Goal: Task Accomplishment & Management: Use online tool/utility

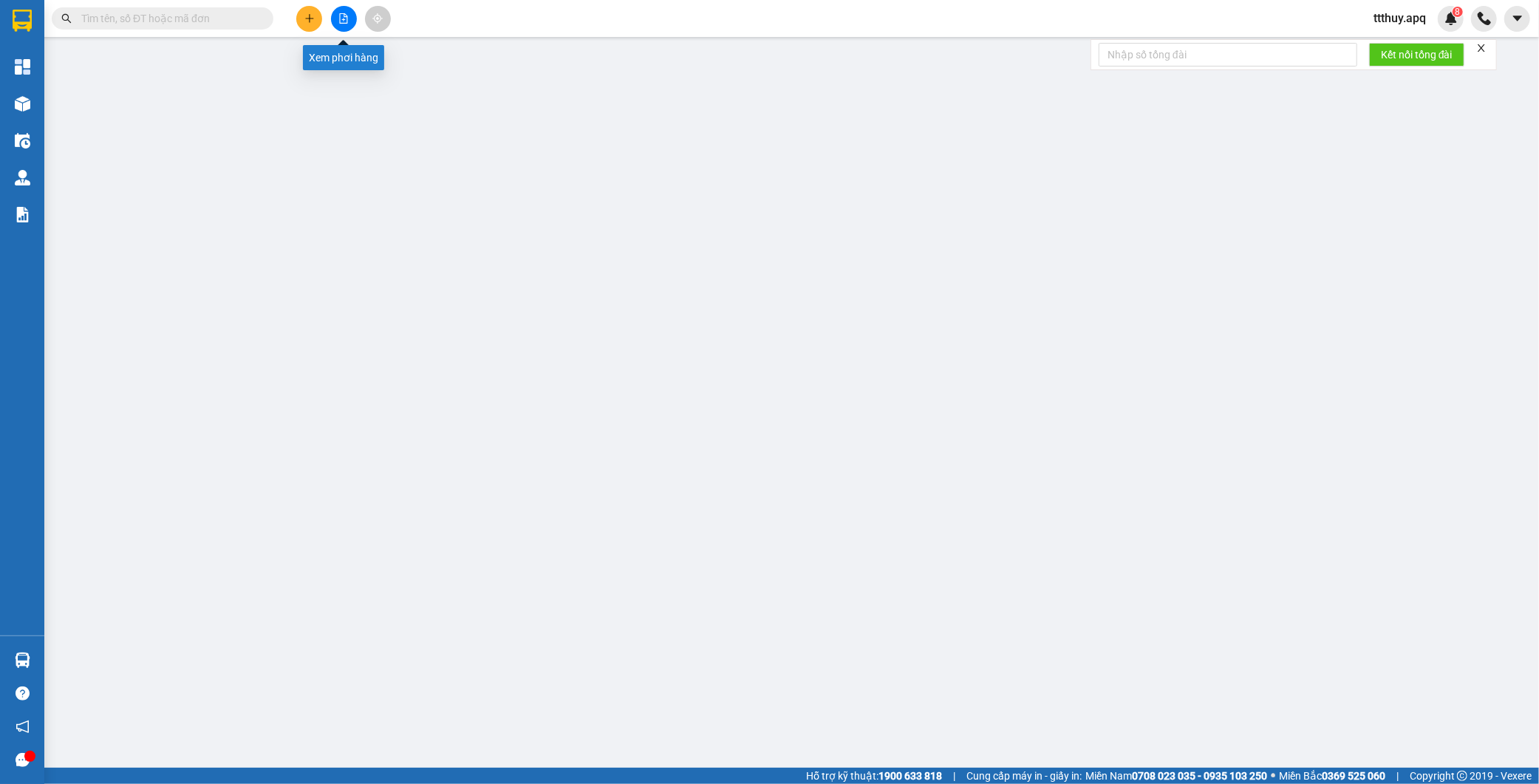
click at [341, 25] on button at bounding box center [343, 18] width 26 height 26
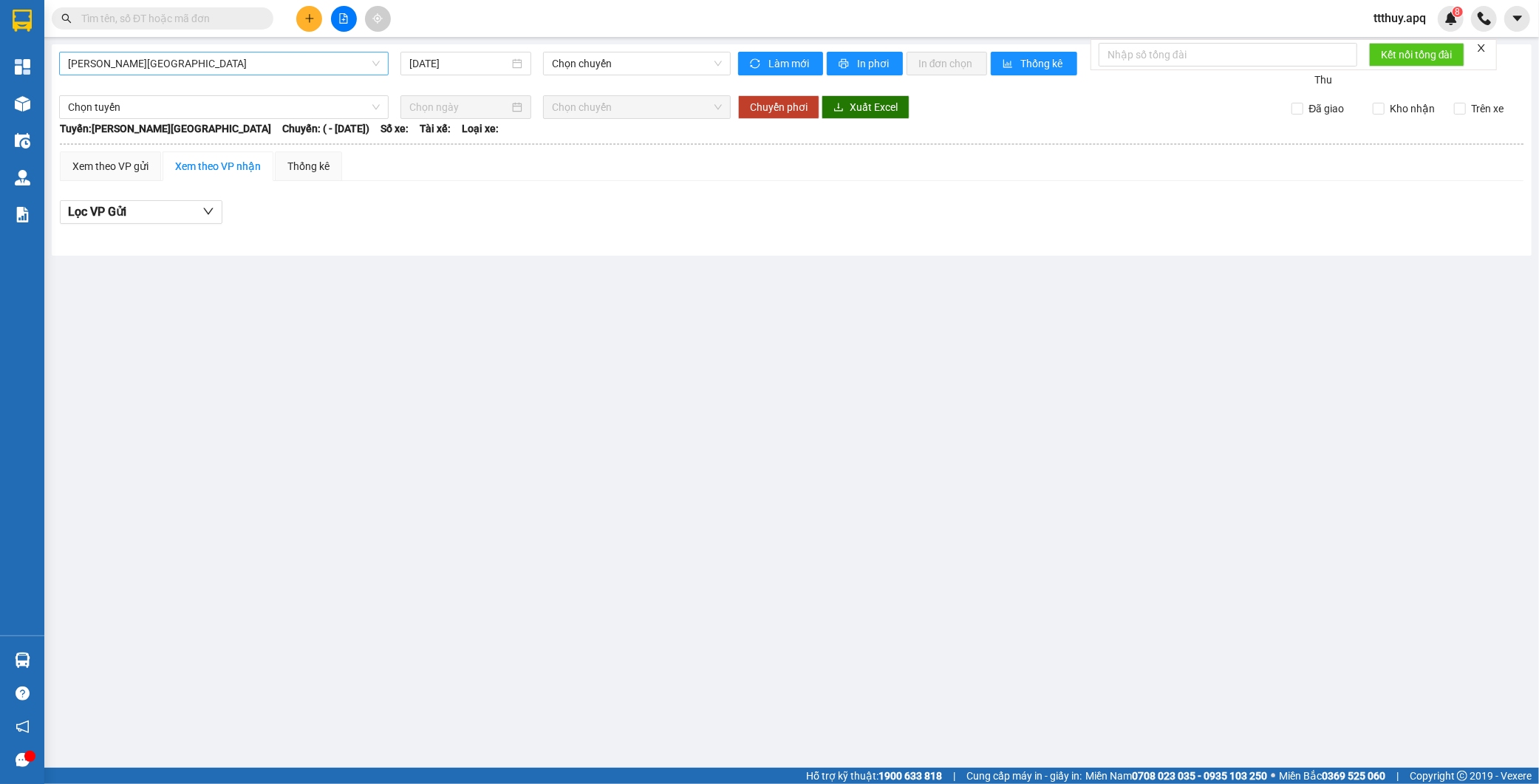
click at [226, 58] on span "Gia Lâm - Mỹ Đình" at bounding box center [224, 63] width 312 height 22
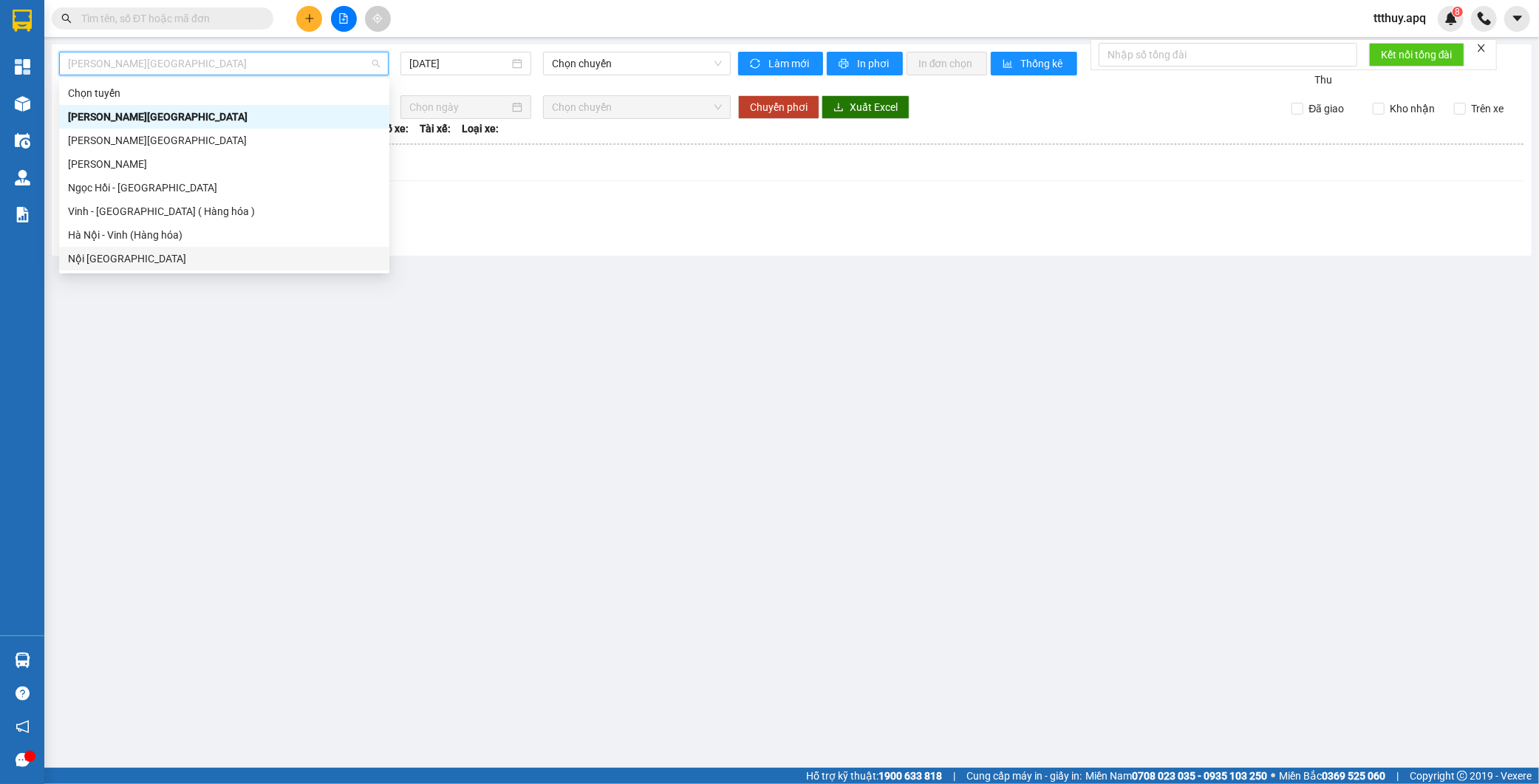
click at [144, 252] on div "Nội Tỉnh Vinh" at bounding box center [225, 258] width 313 height 16
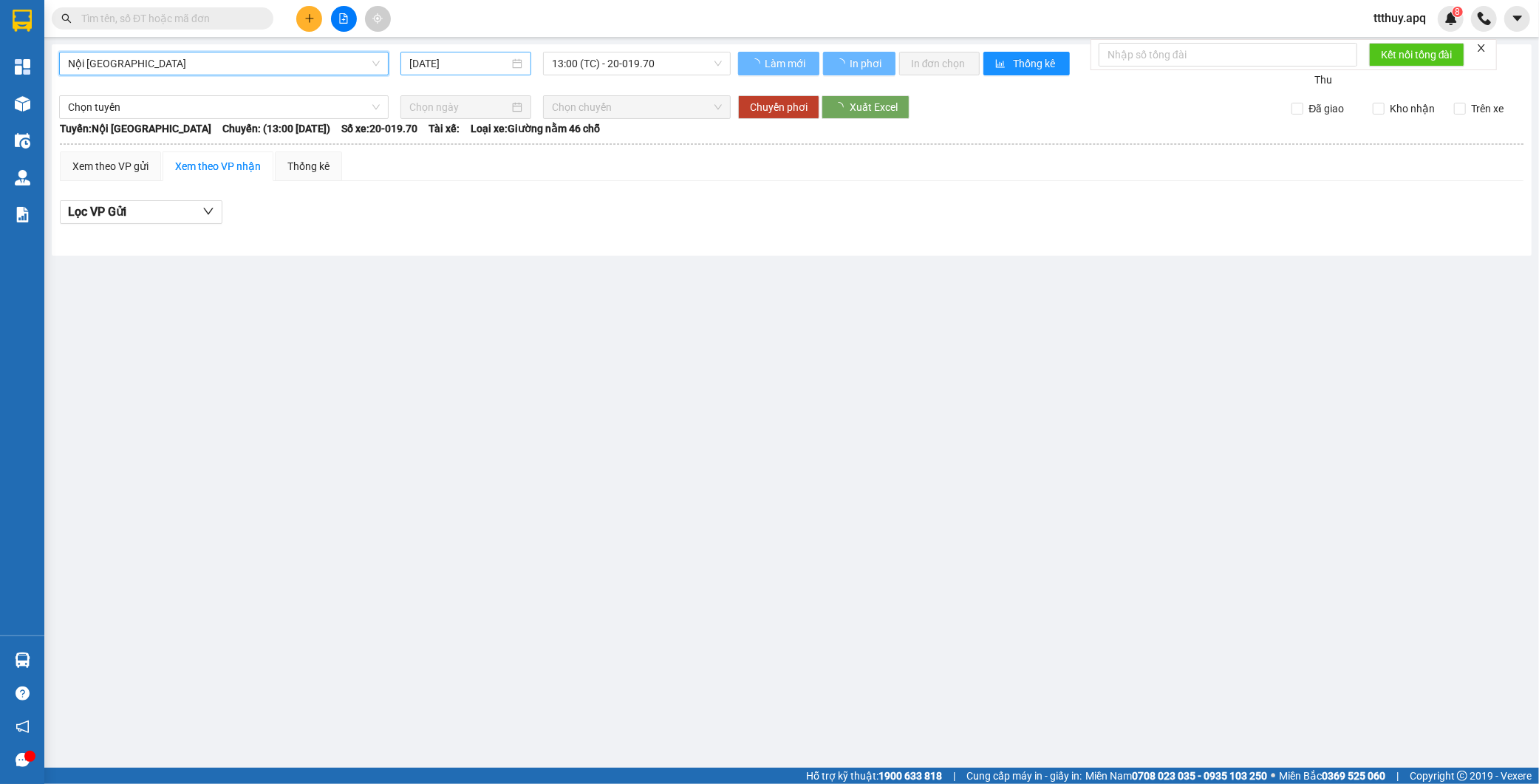
click at [476, 68] on input "15/09/2025" at bounding box center [459, 63] width 100 height 16
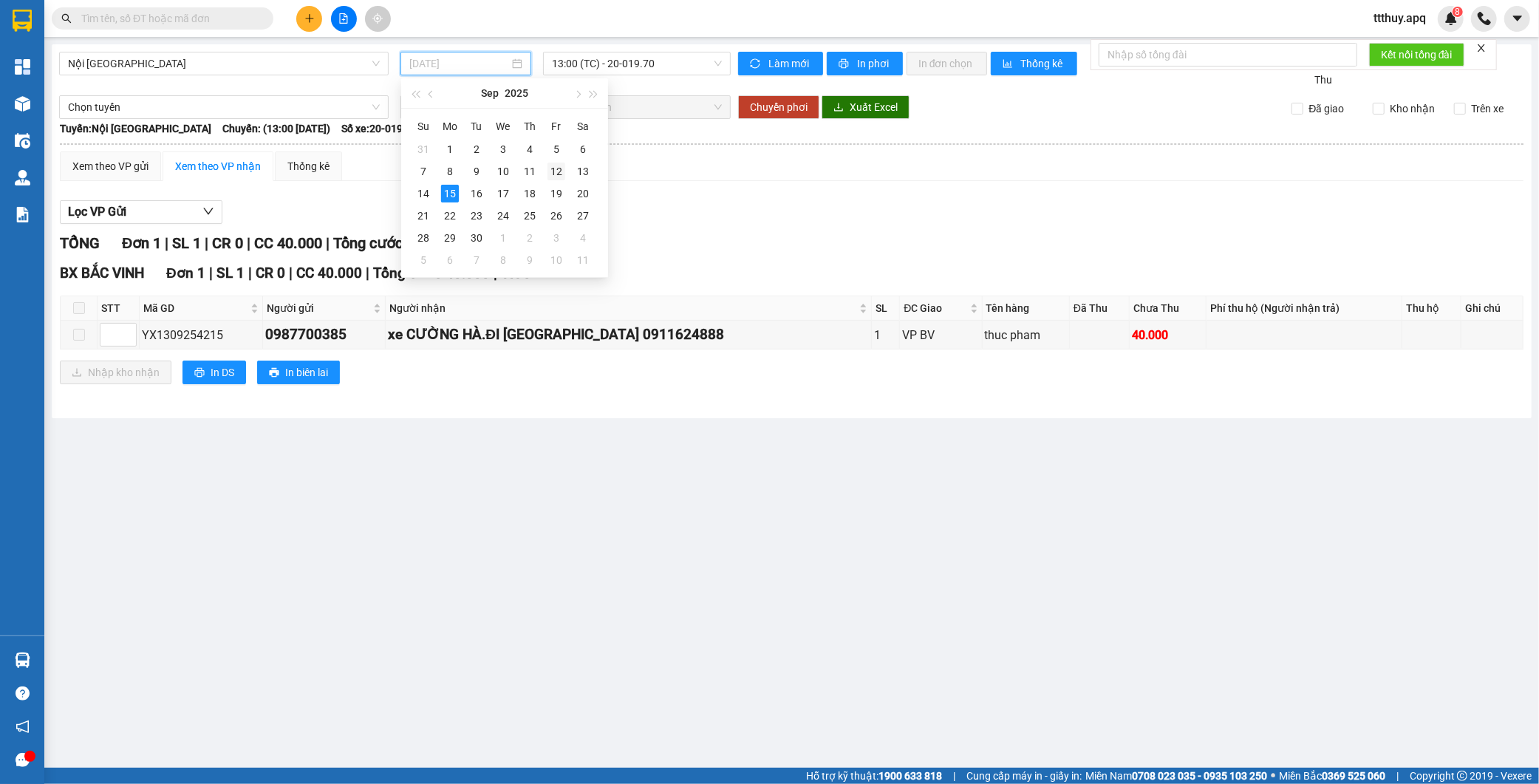
click at [557, 173] on div "12" at bounding box center [557, 171] width 18 height 18
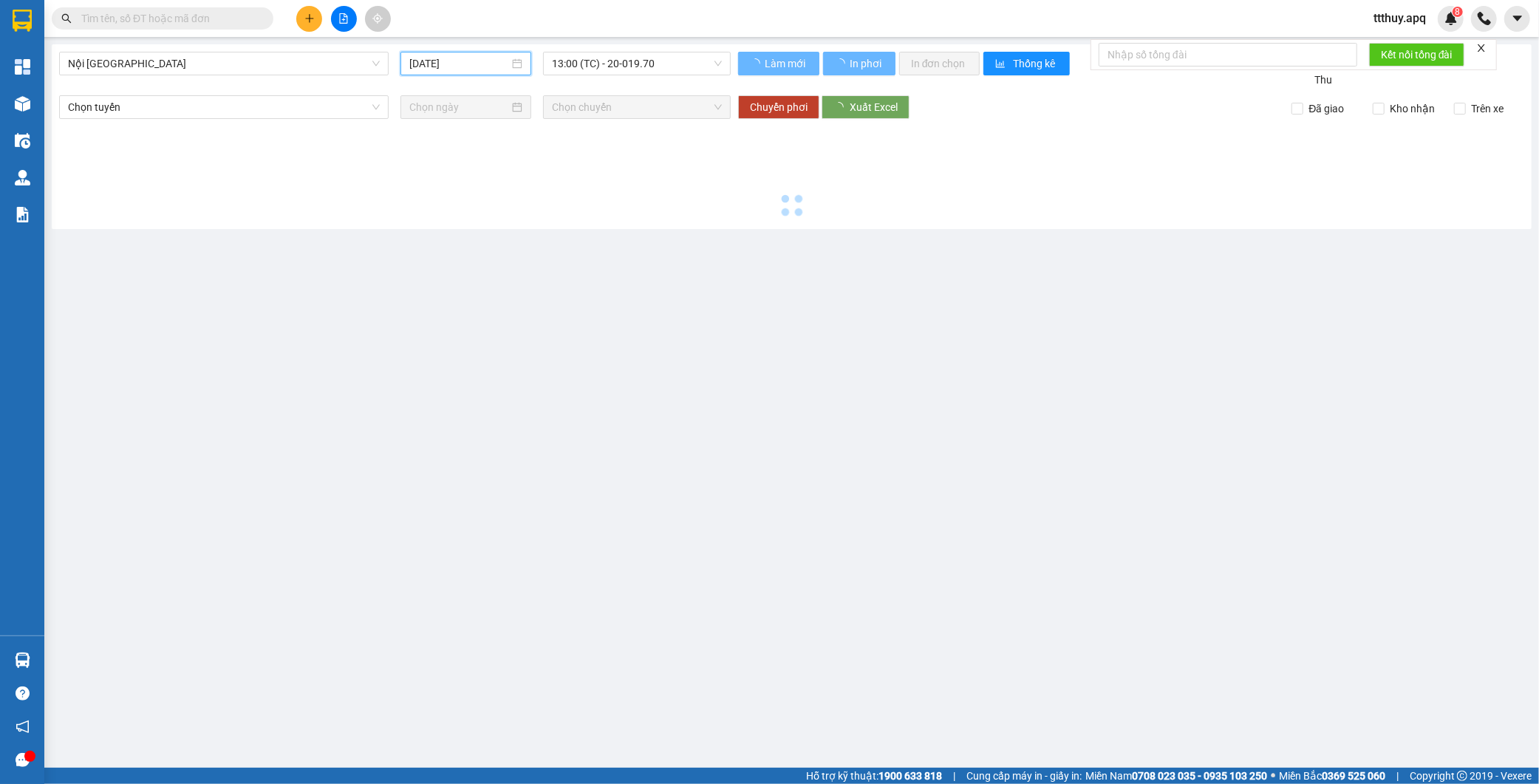
type input "12/09/2025"
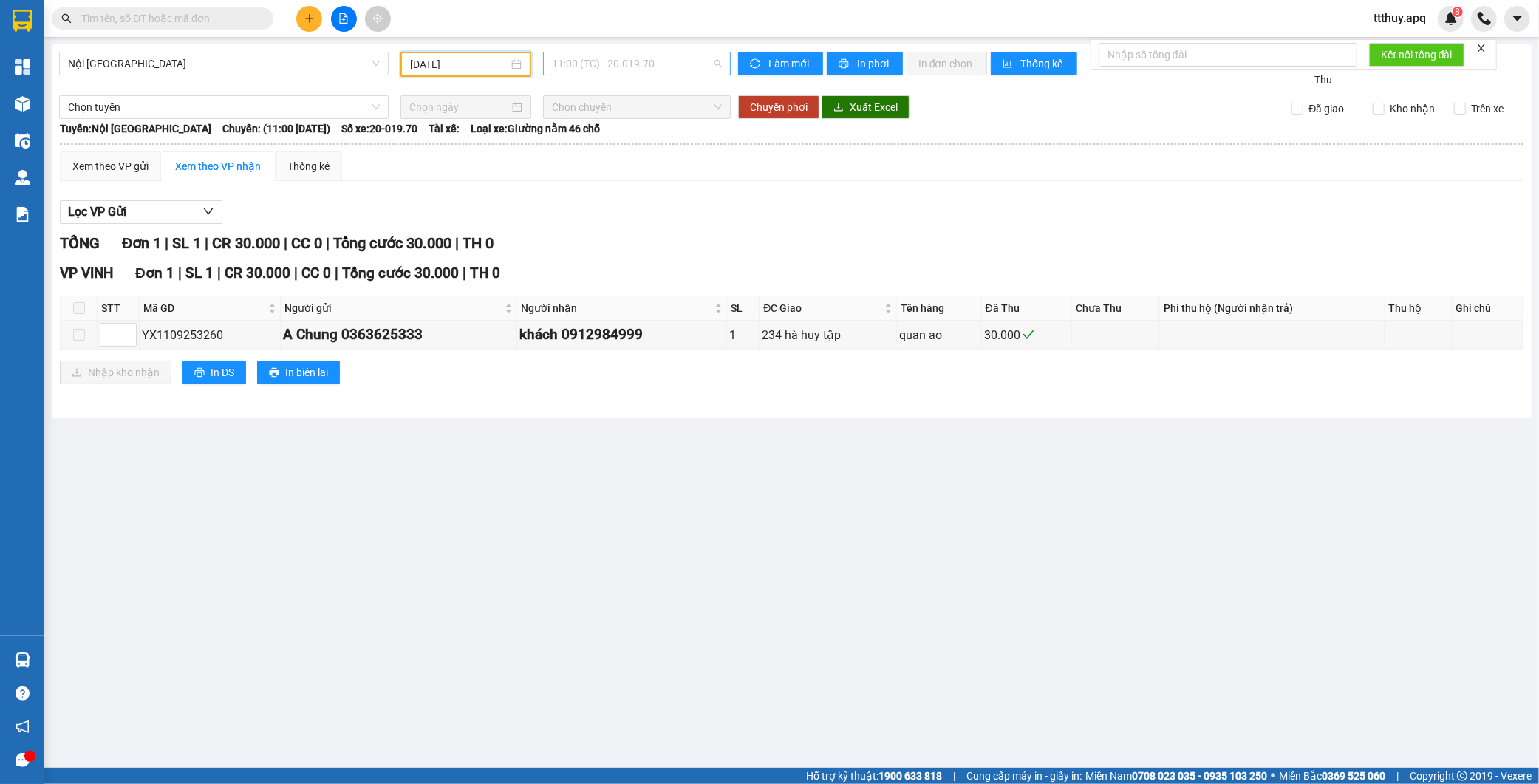
click at [667, 60] on span "11:00 (TC) - 20-019.70" at bounding box center [636, 63] width 170 height 22
click at [772, 174] on div "Xem theo VP gửi Xem theo VP nhận Thống kê" at bounding box center [792, 166] width 1464 height 29
click at [866, 64] on span "In phơi" at bounding box center [874, 63] width 34 height 16
click at [245, 64] on span "Nội Tỉnh Vinh" at bounding box center [224, 63] width 312 height 22
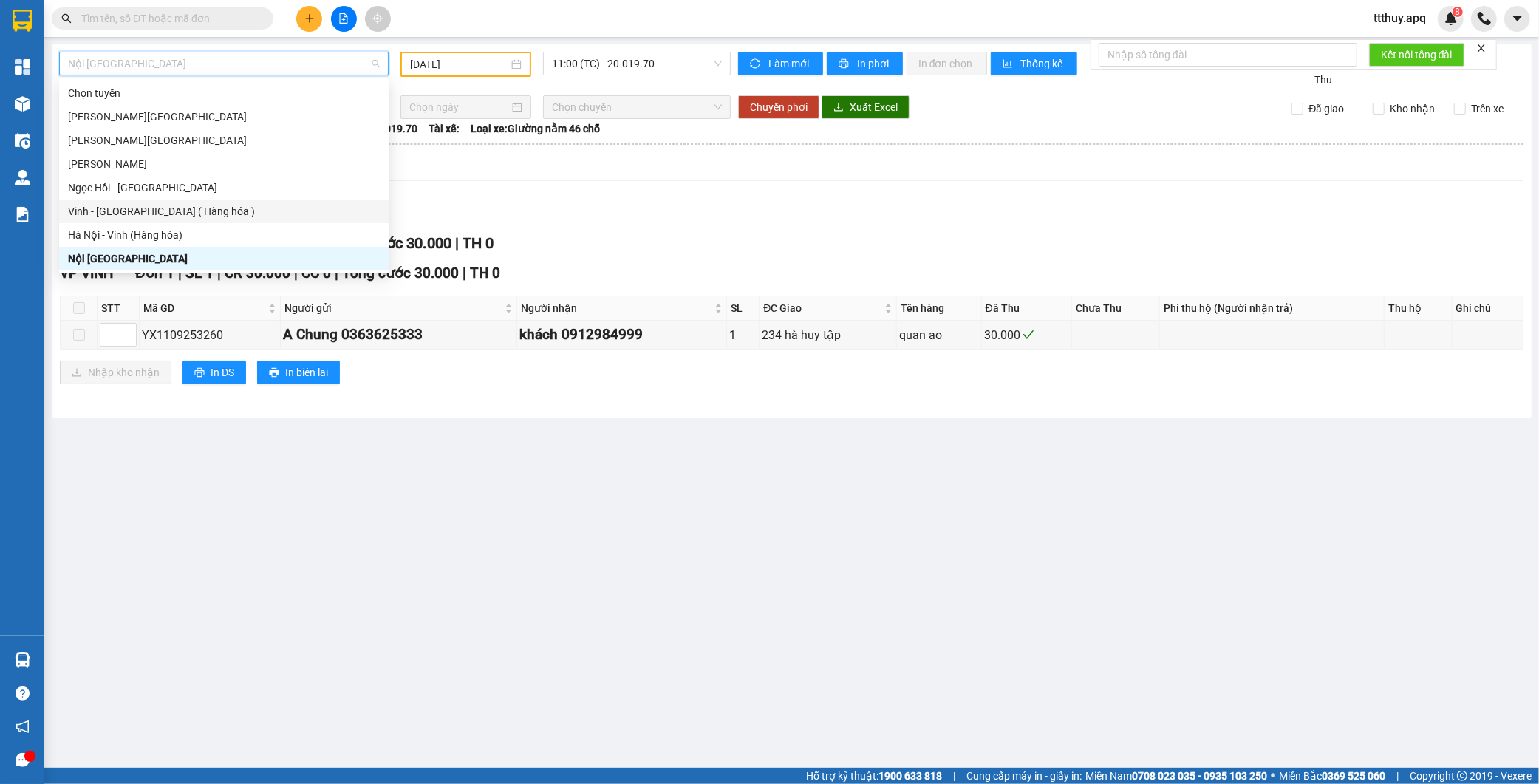
click at [174, 203] on div "Vinh - [GEOGRAPHIC_DATA] ( Hàng hóa )" at bounding box center [225, 210] width 313 height 16
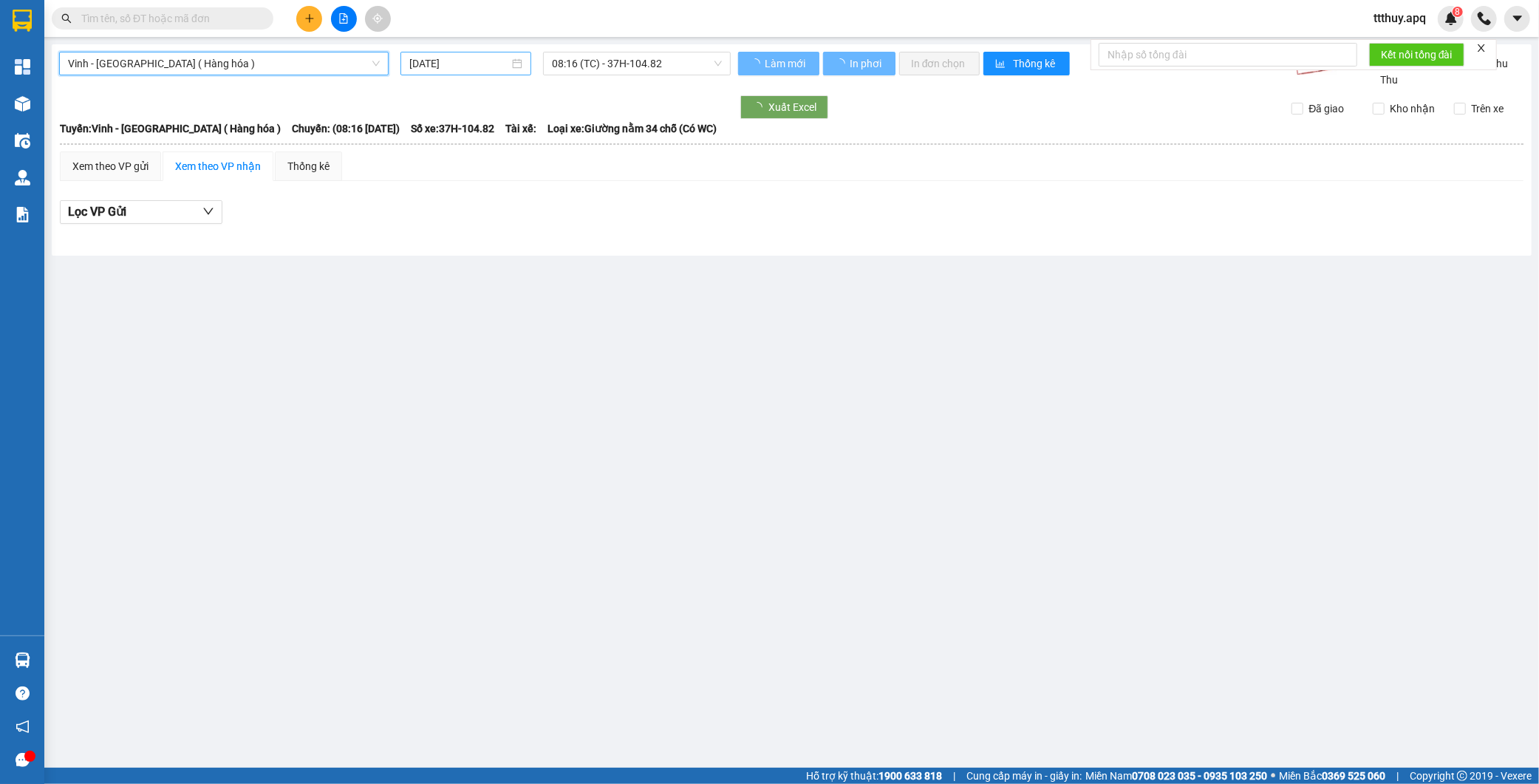
click at [438, 54] on div "[DATE]" at bounding box center [466, 64] width 131 height 24
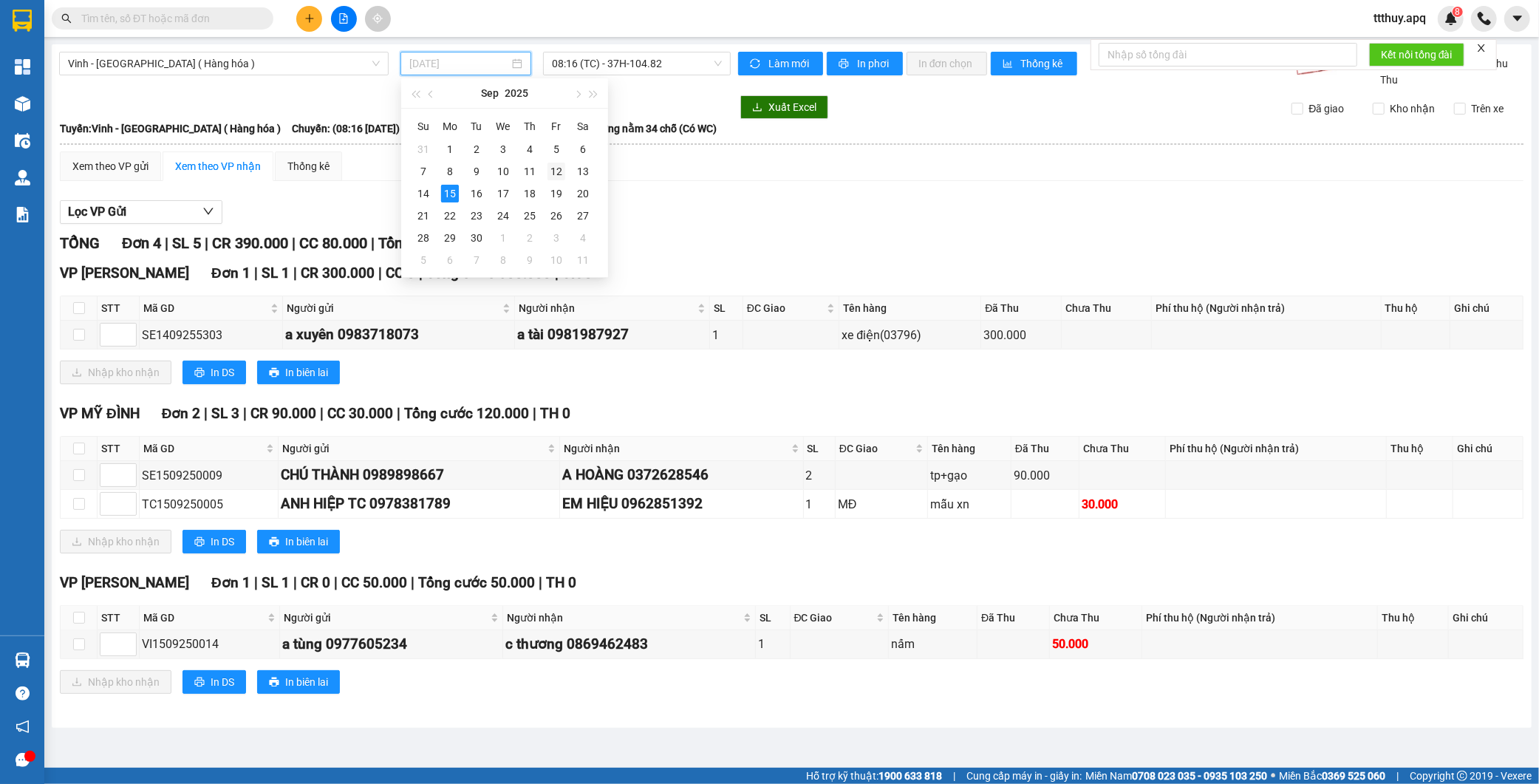
click at [556, 172] on div "12" at bounding box center [557, 171] width 18 height 18
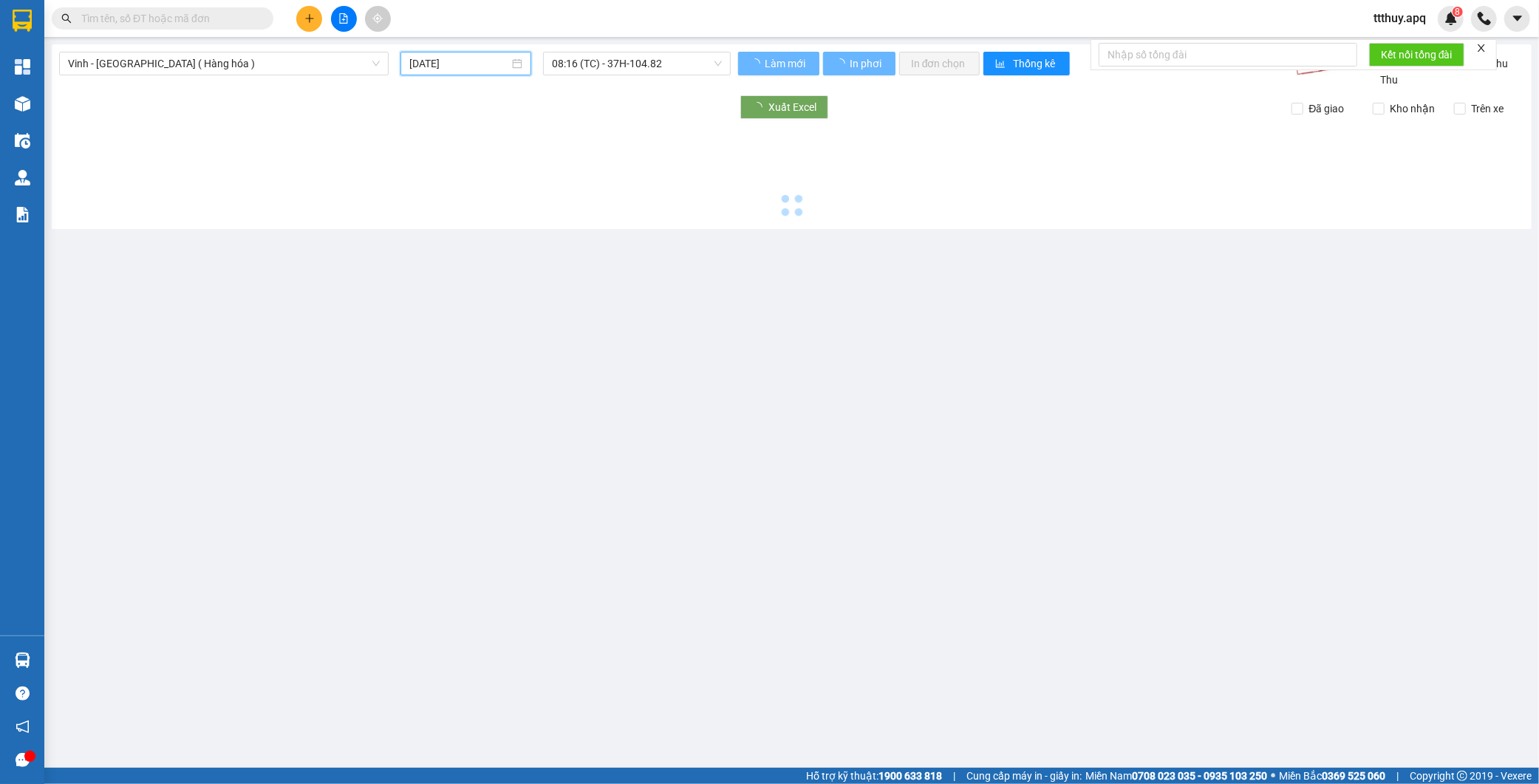
type input "[DATE]"
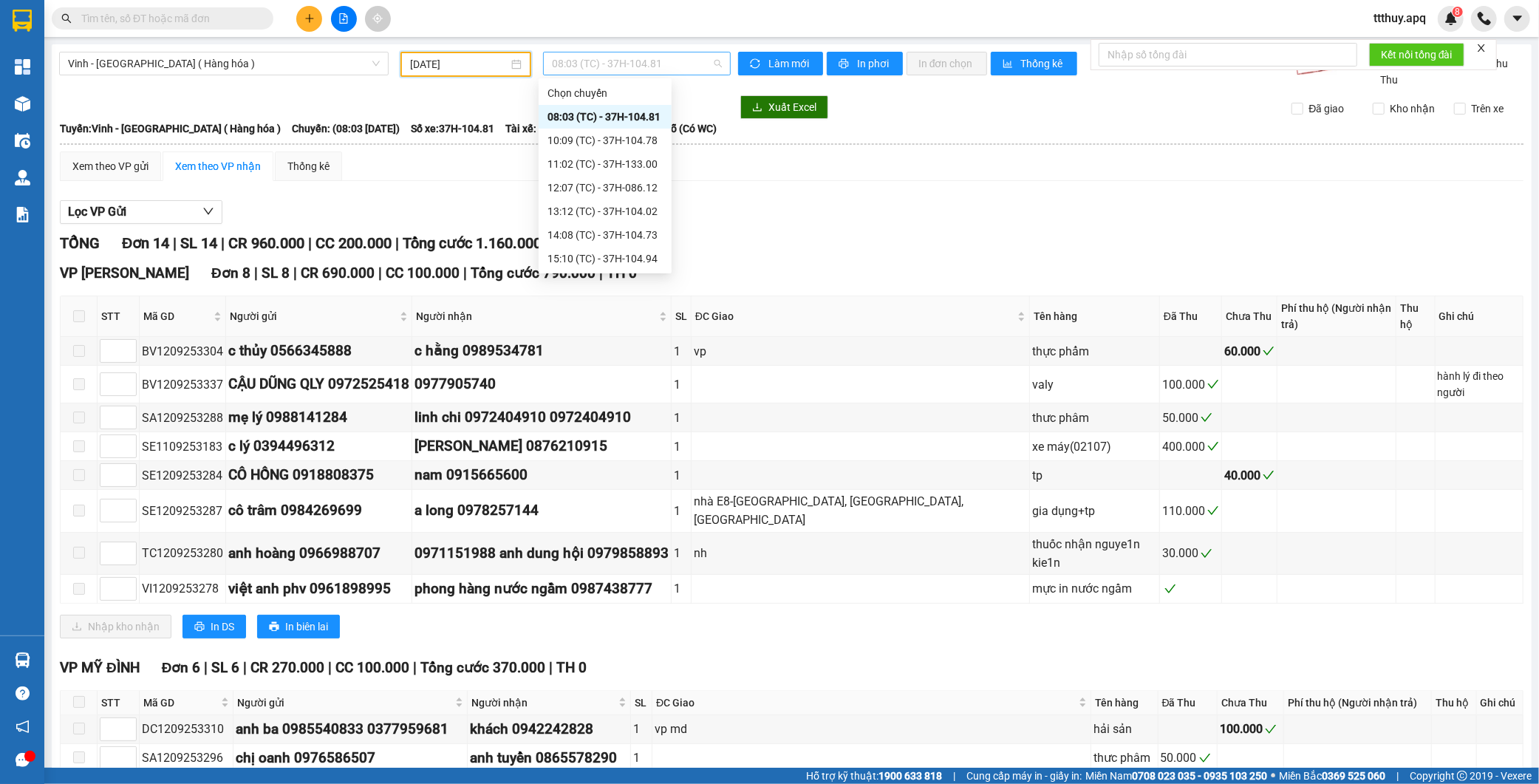
click at [610, 68] on span "08:03 (TC) - 37H-104.81" at bounding box center [636, 63] width 170 height 22
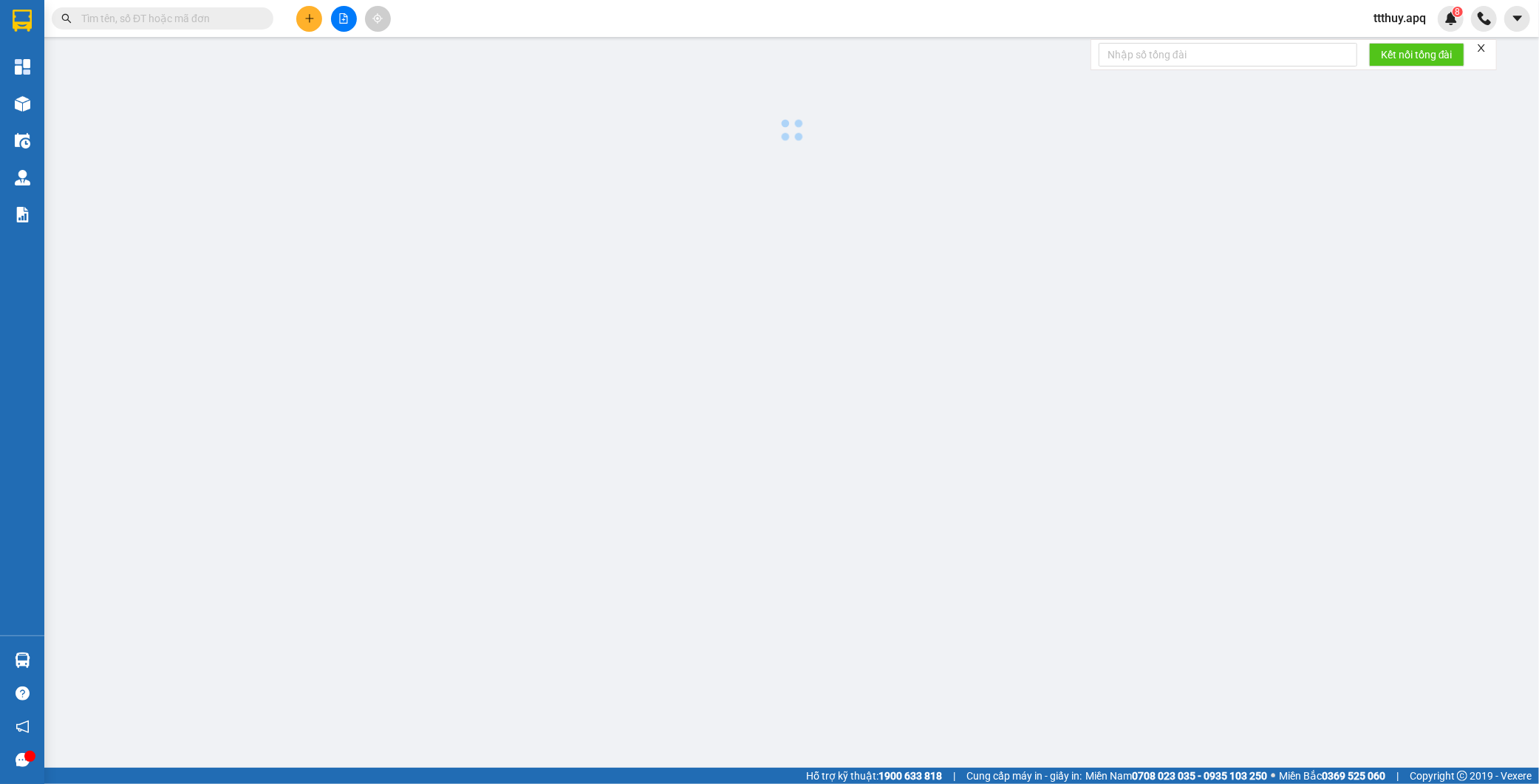
click at [231, 24] on input "text" at bounding box center [169, 18] width 174 height 16
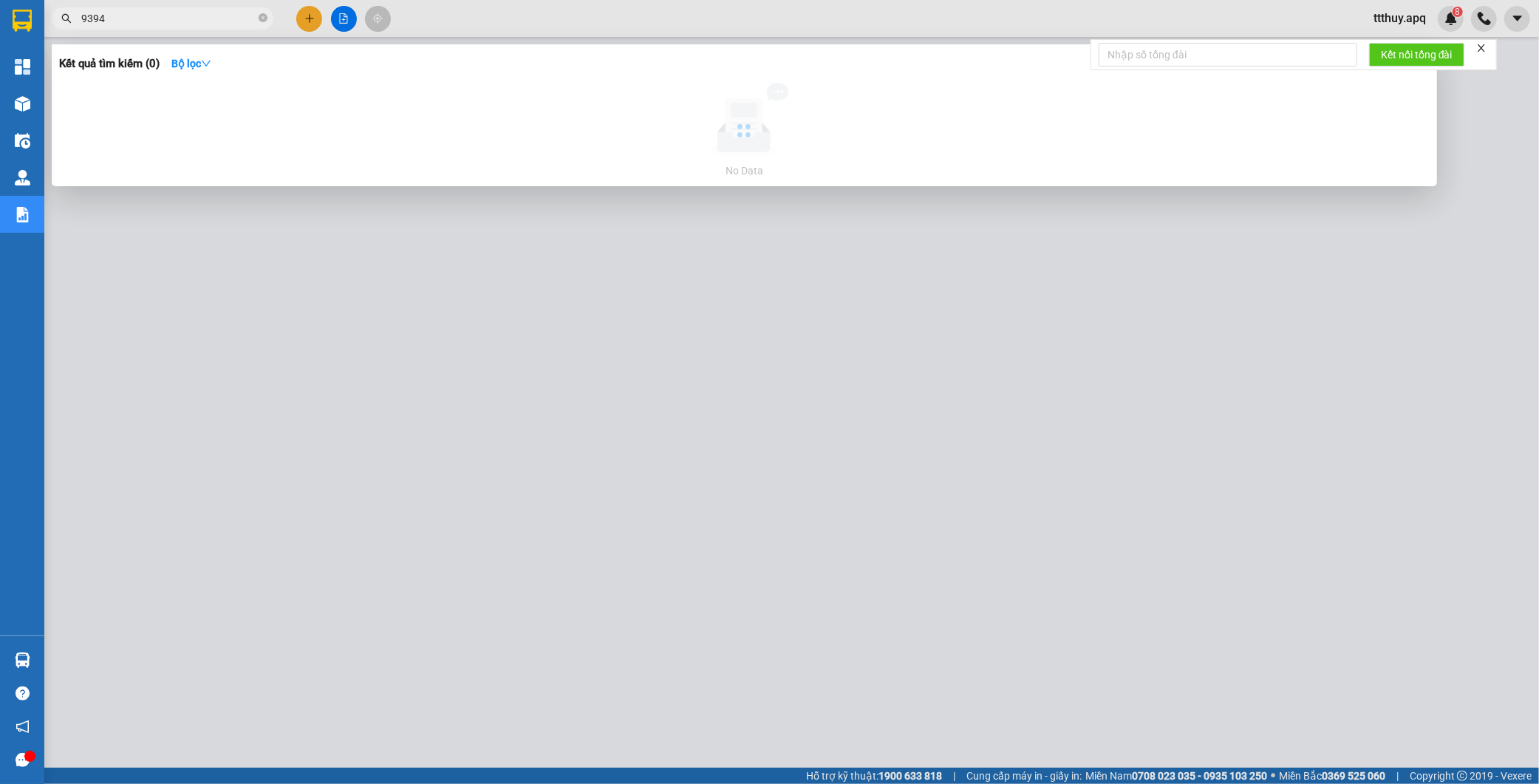
type input "9394"
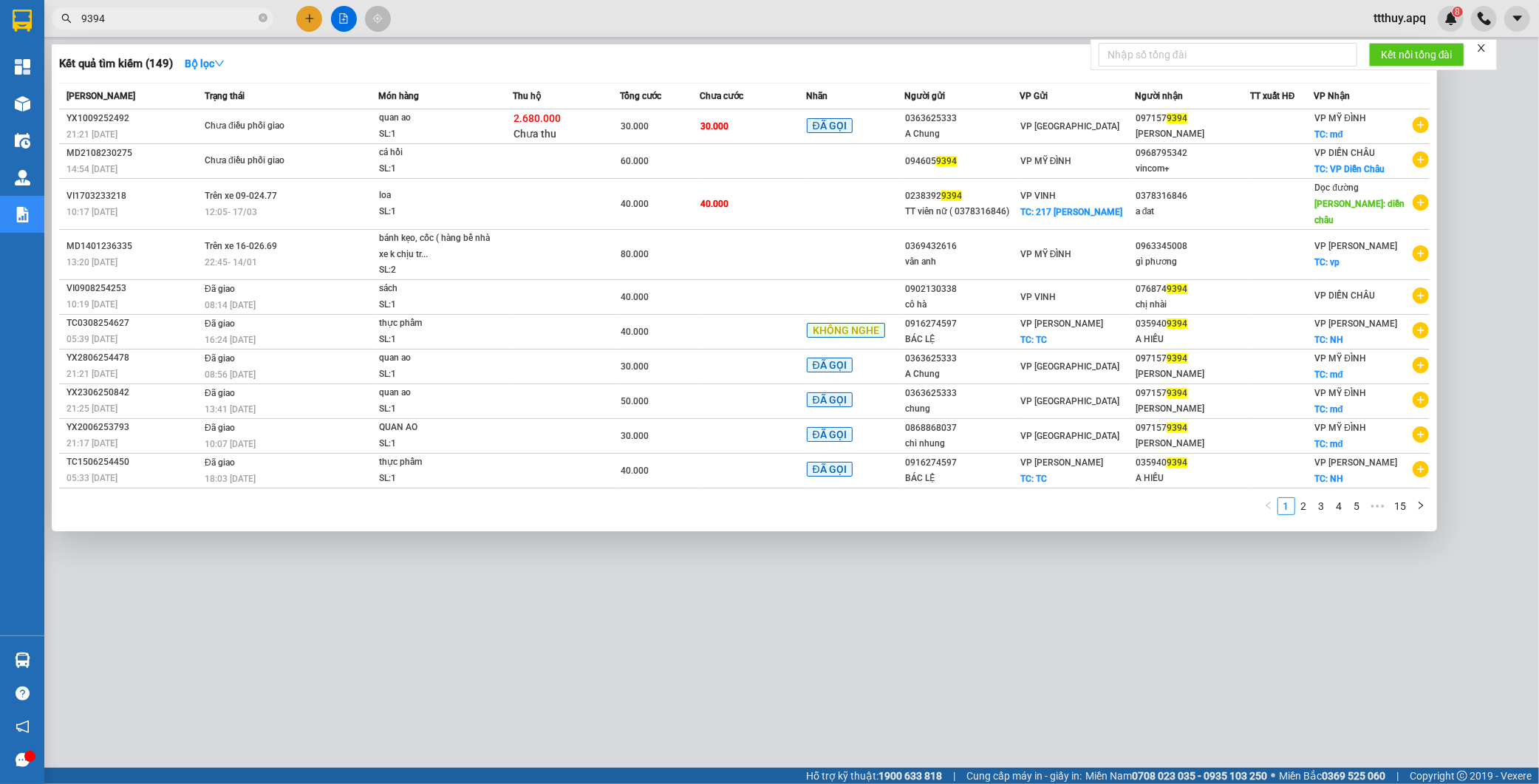
click at [984, 606] on div at bounding box center [769, 392] width 1539 height 784
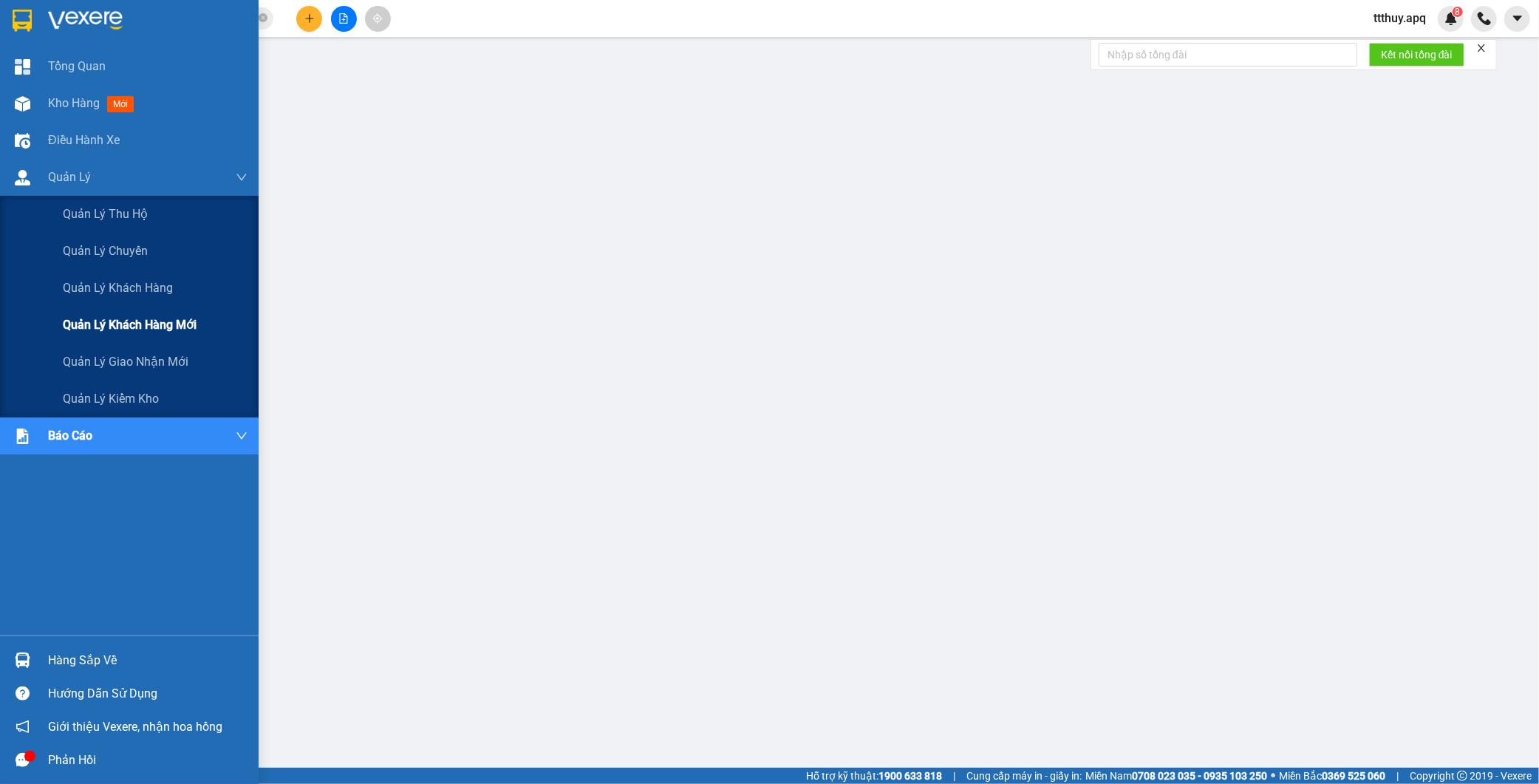
click at [100, 321] on span "Quản lý khách hàng mới" at bounding box center [129, 324] width 134 height 18
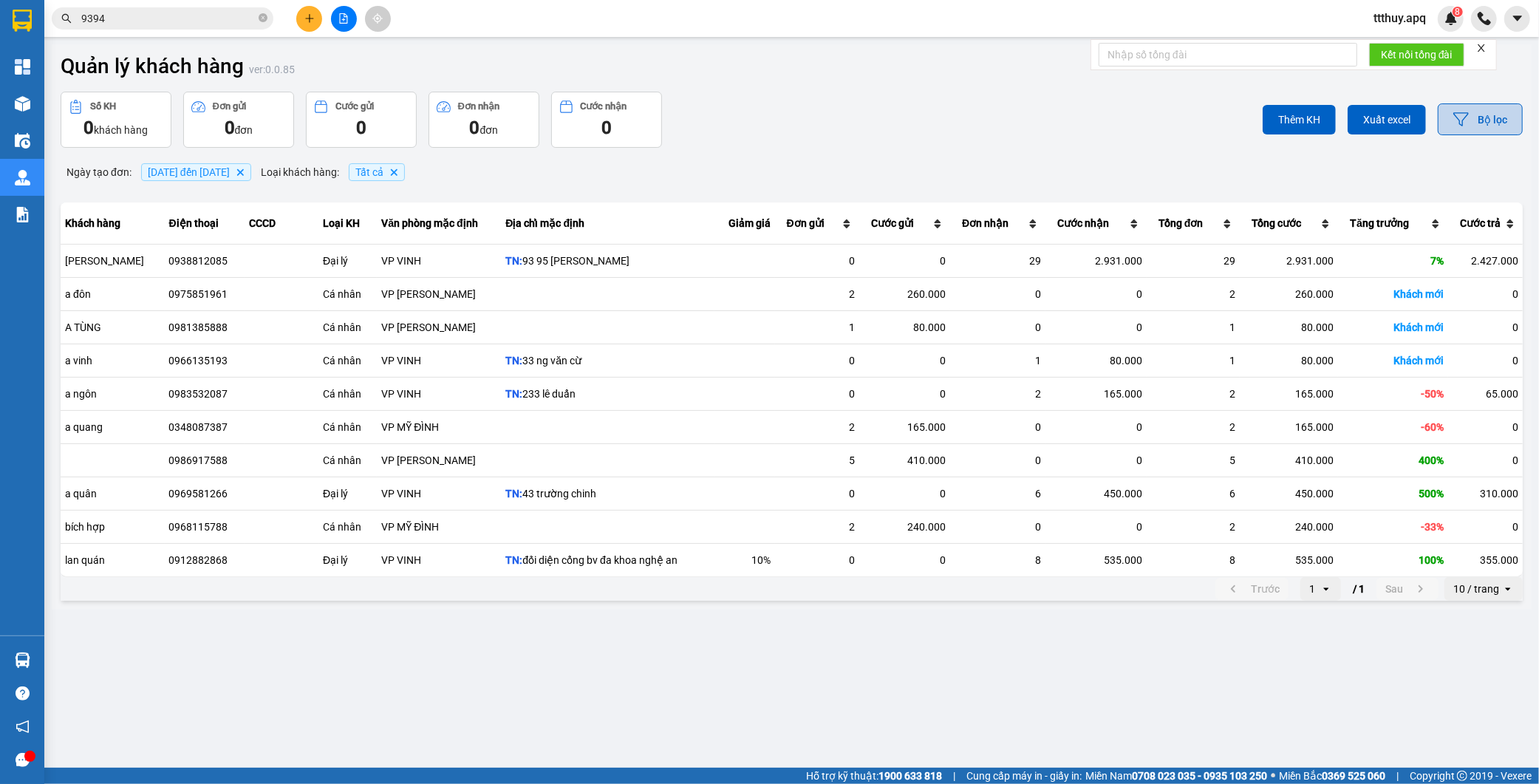
click at [1489, 123] on button "Bộ lọc" at bounding box center [1481, 119] width 85 height 32
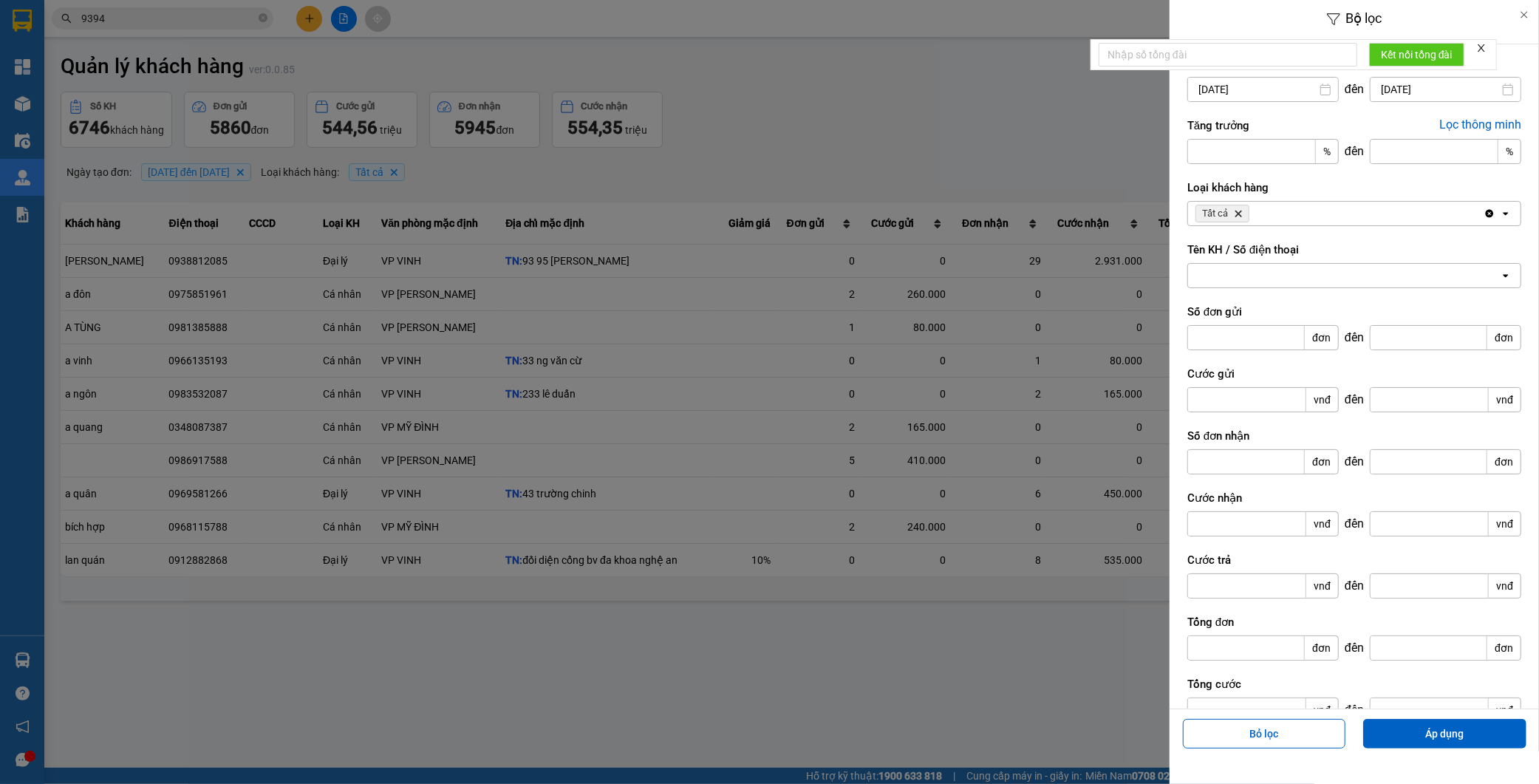
click at [1231, 83] on input "08/09/2025" at bounding box center [1263, 89] width 150 height 24
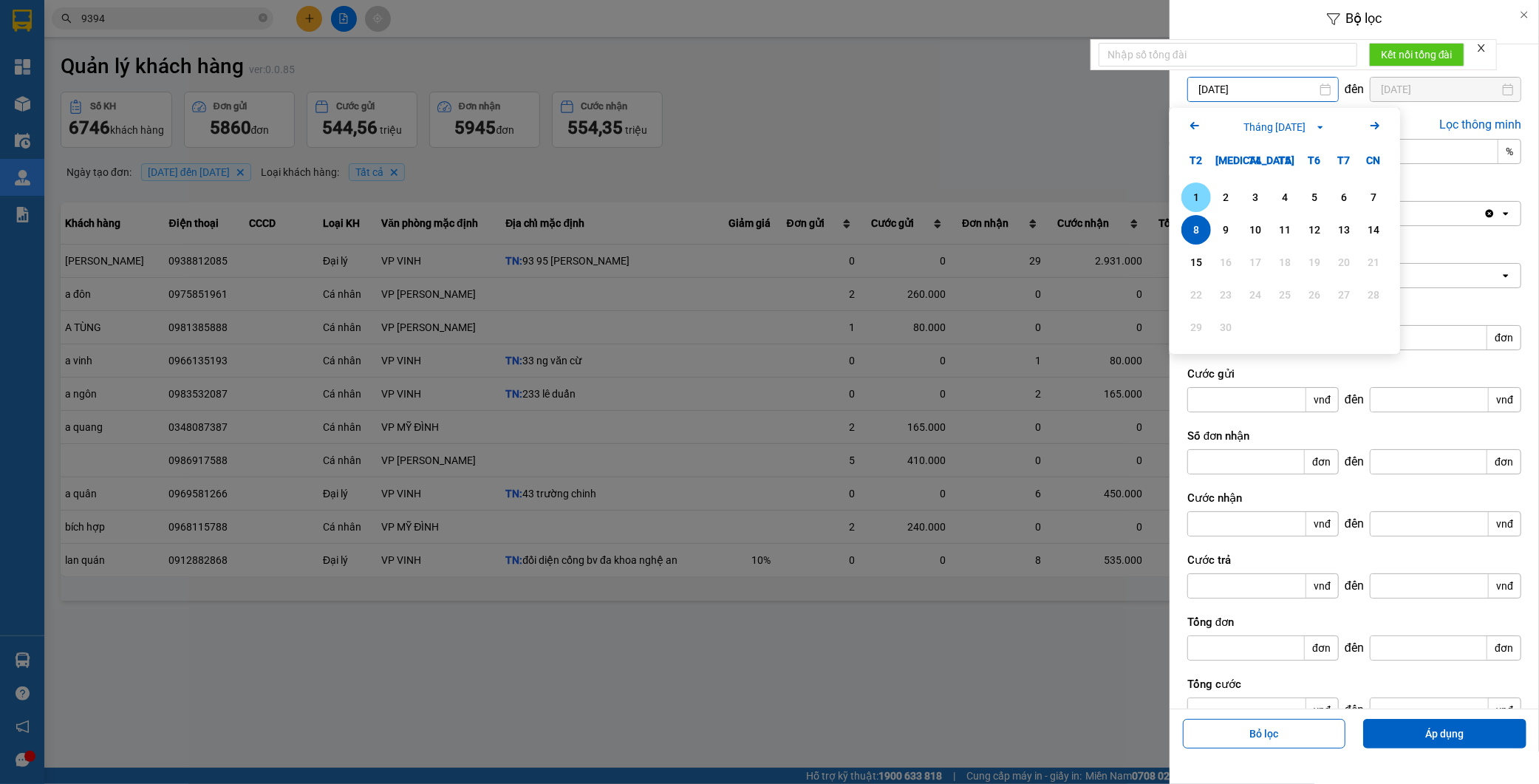
click at [1199, 198] on div "1" at bounding box center [1197, 197] width 21 height 18
type input "01/09/2025"
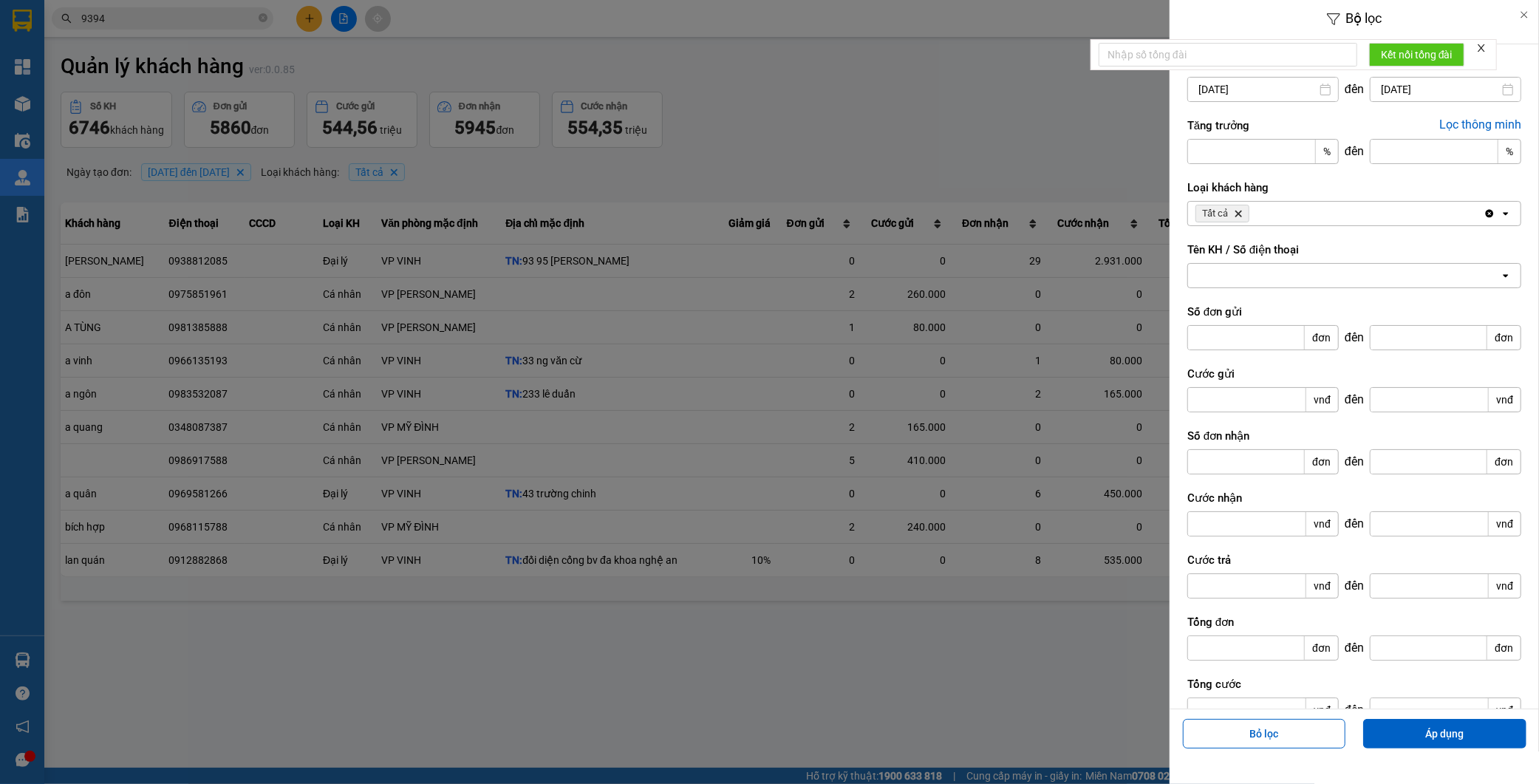
click at [1273, 276] on div at bounding box center [1344, 275] width 312 height 24
paste input "0979487565"
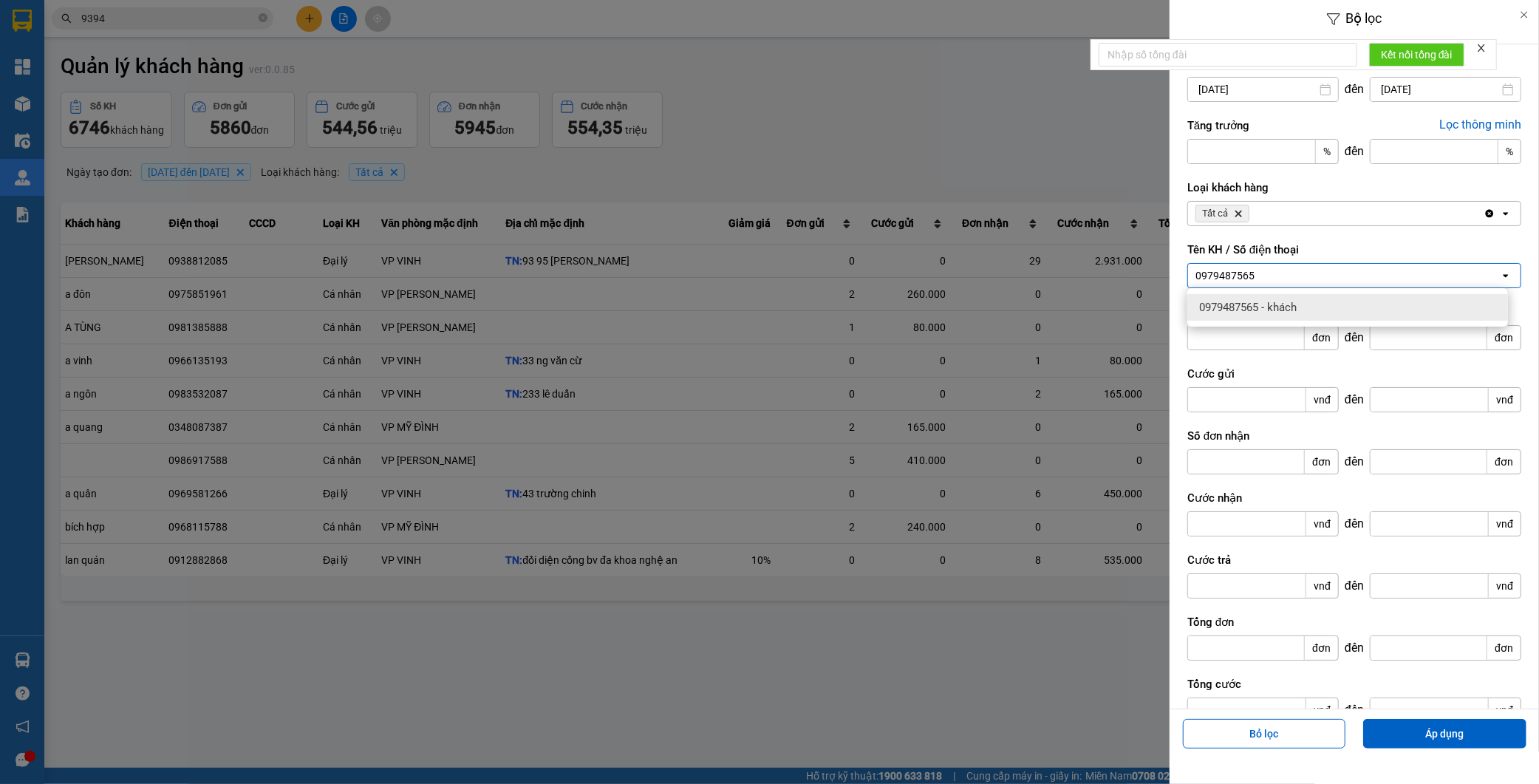
type input "0979487565"
click at [1285, 304] on span "0979487565 - khách" at bounding box center [1248, 307] width 98 height 15
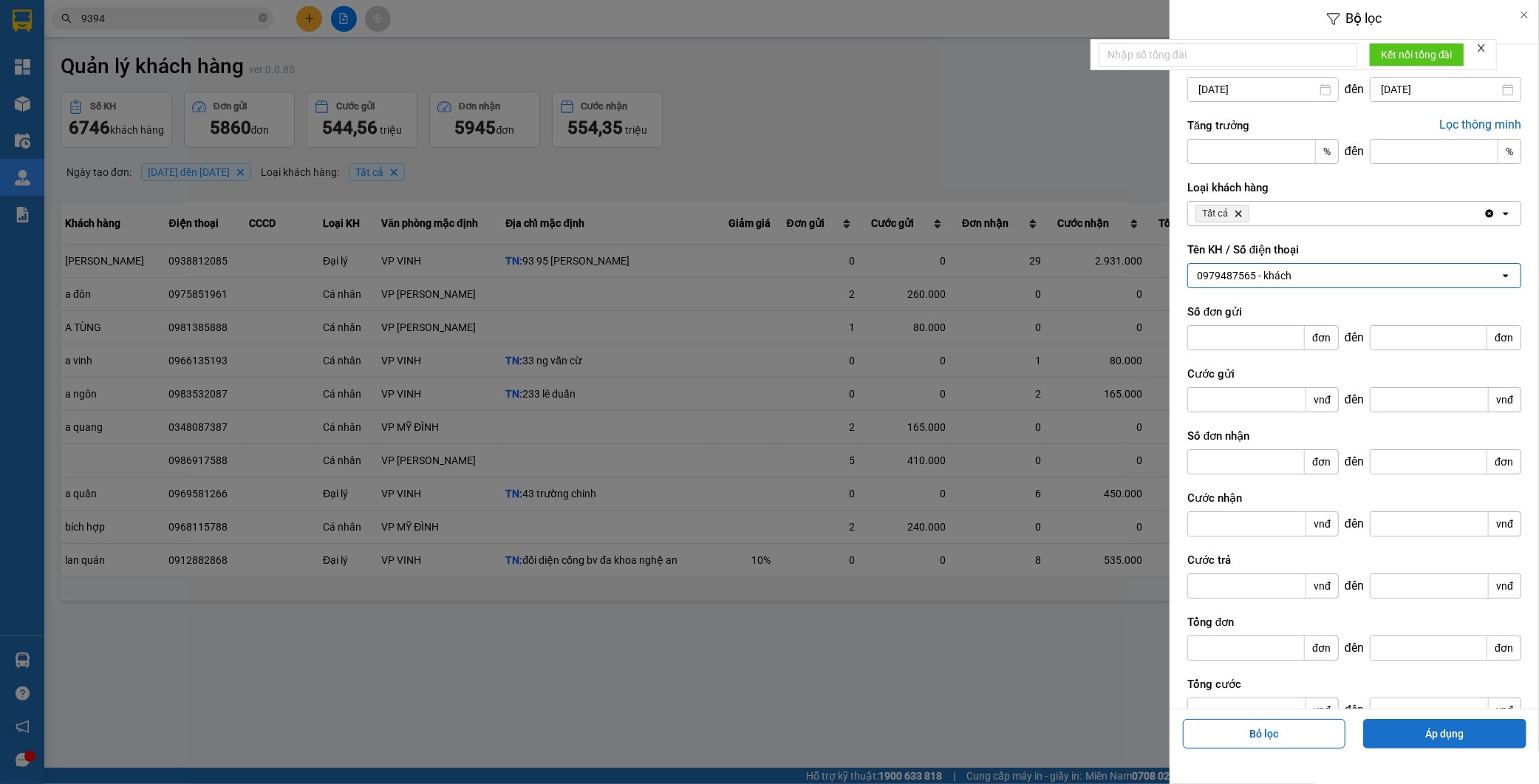
click at [1455, 740] on button "Áp dụng" at bounding box center [1445, 733] width 163 height 29
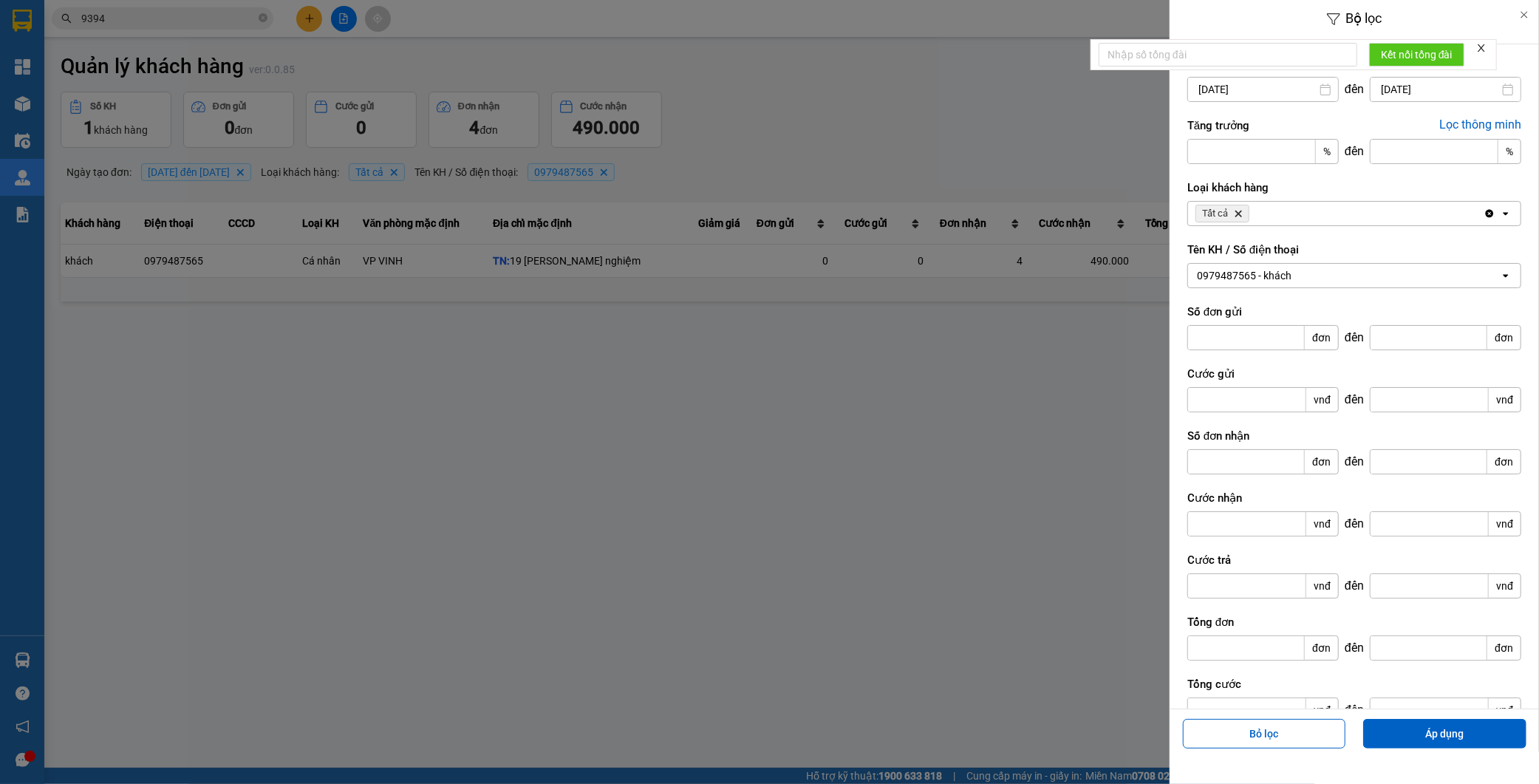
click at [933, 422] on div at bounding box center [769, 392] width 1539 height 784
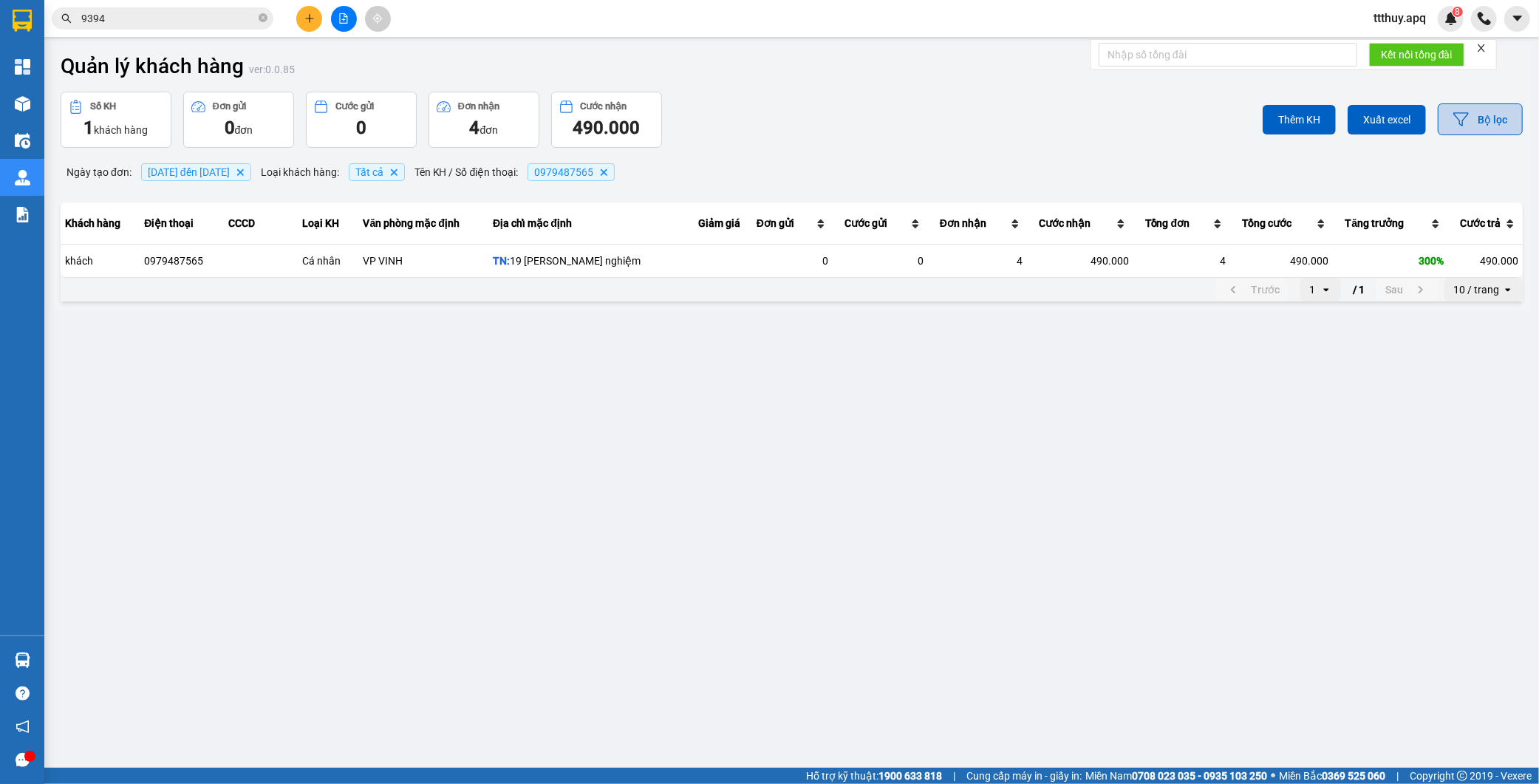
click at [1502, 108] on button "Bộ lọc" at bounding box center [1481, 119] width 85 height 32
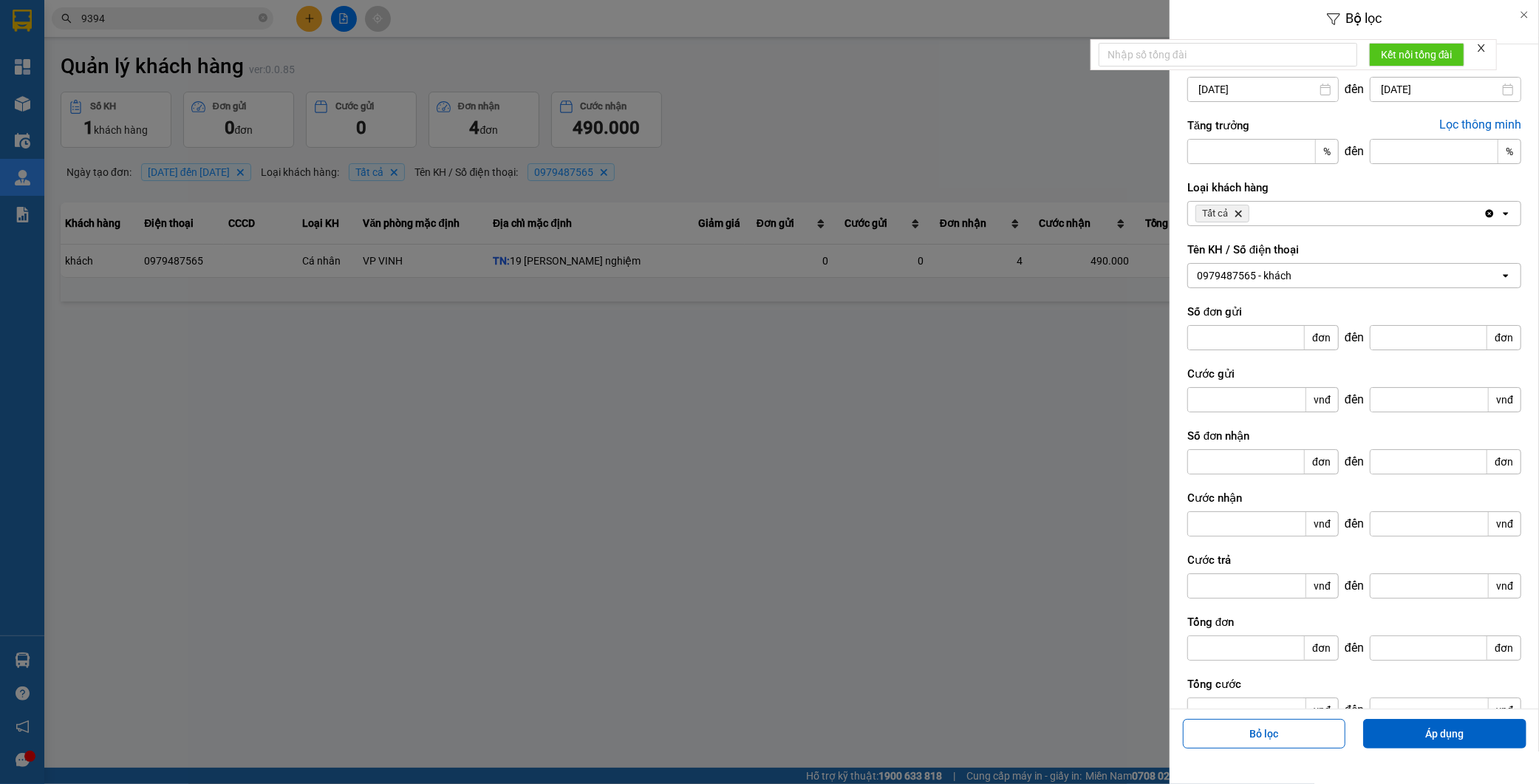
click at [1235, 86] on input "01/09/2025" at bounding box center [1263, 89] width 150 height 24
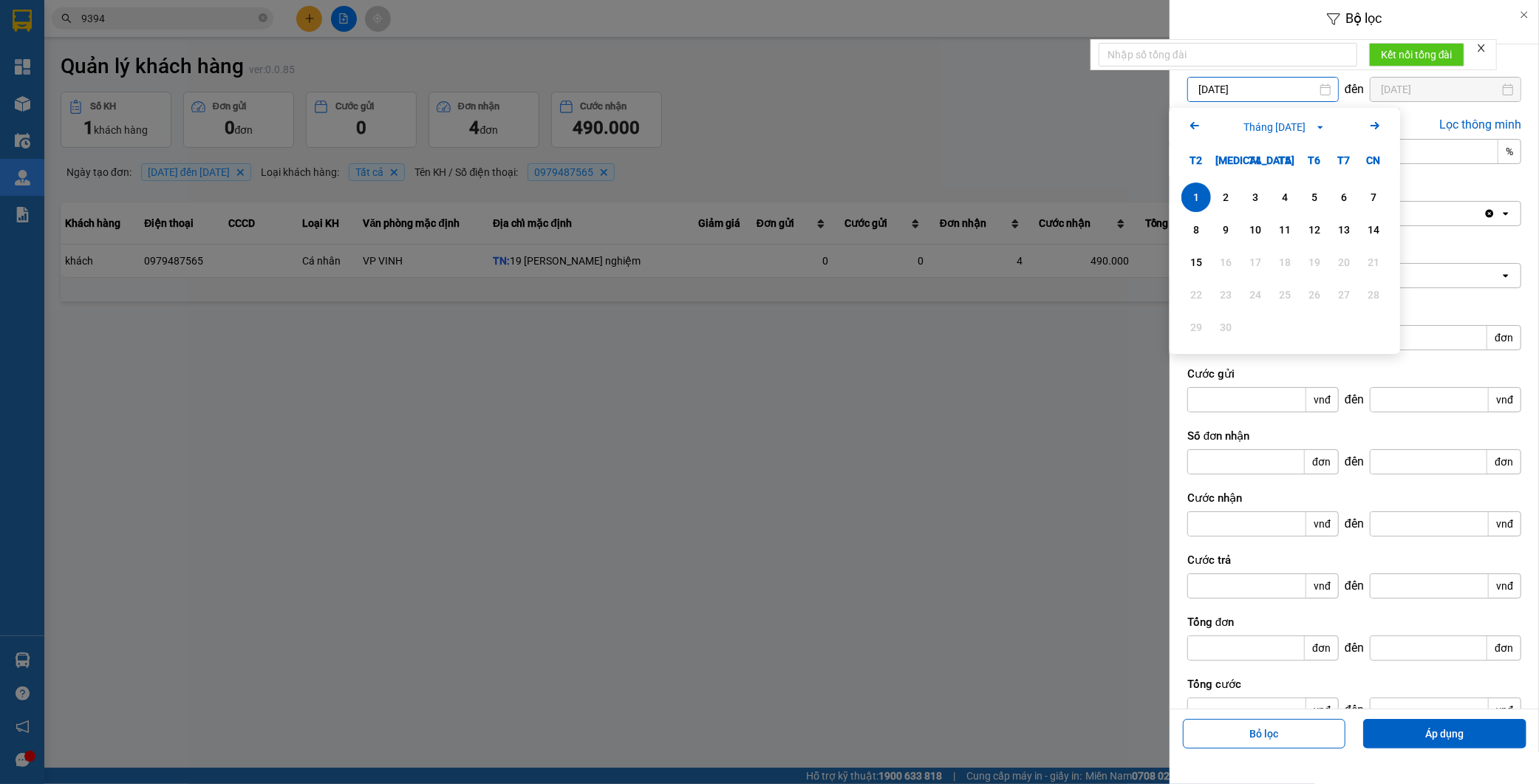
click at [1198, 129] on icon "Arrow Left" at bounding box center [1195, 125] width 18 height 18
click at [1315, 199] on div "1" at bounding box center [1315, 197] width 21 height 18
type input "01/08/2025"
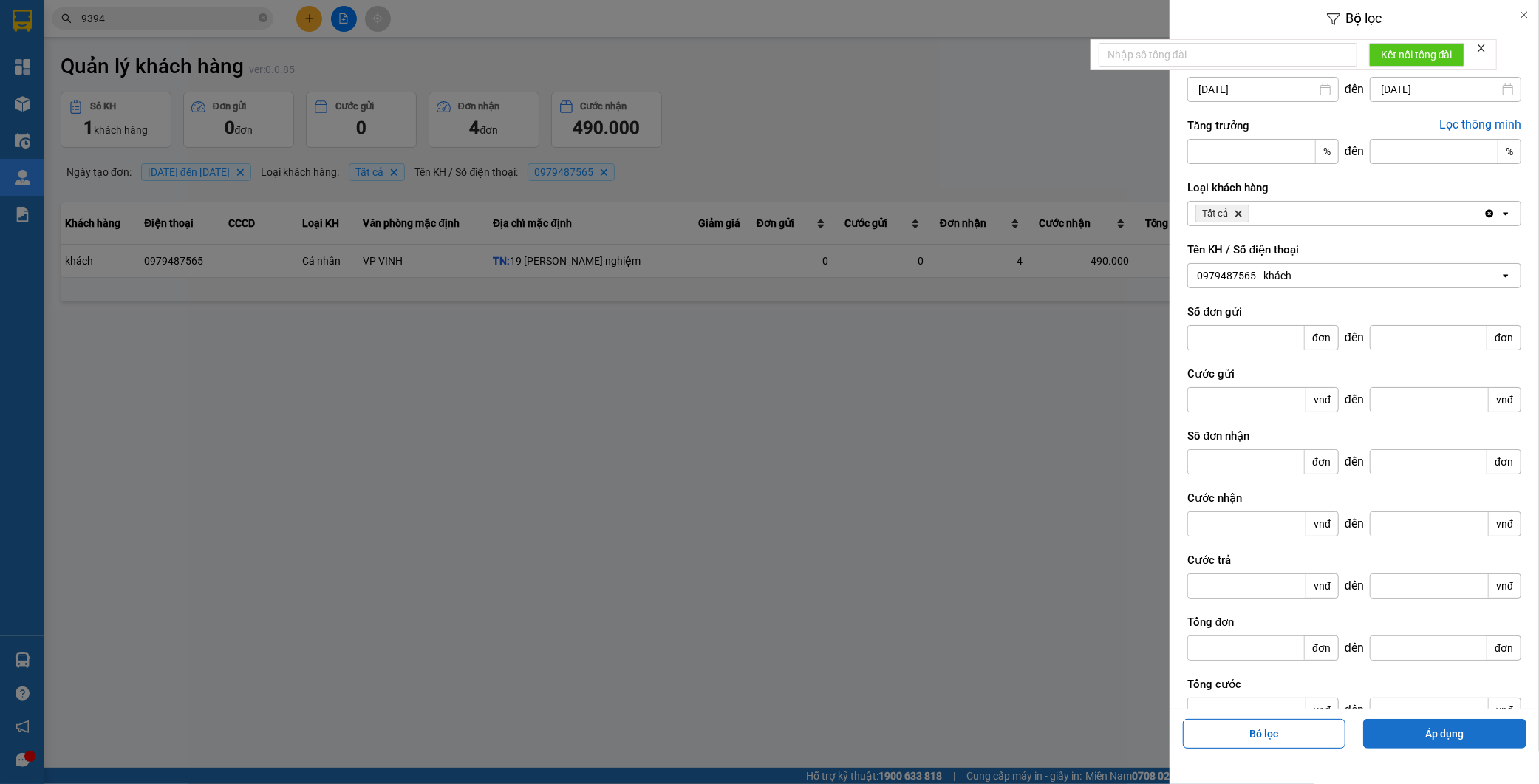
click at [1430, 738] on button "Áp dụng" at bounding box center [1445, 733] width 163 height 29
click at [919, 343] on div at bounding box center [769, 392] width 1539 height 784
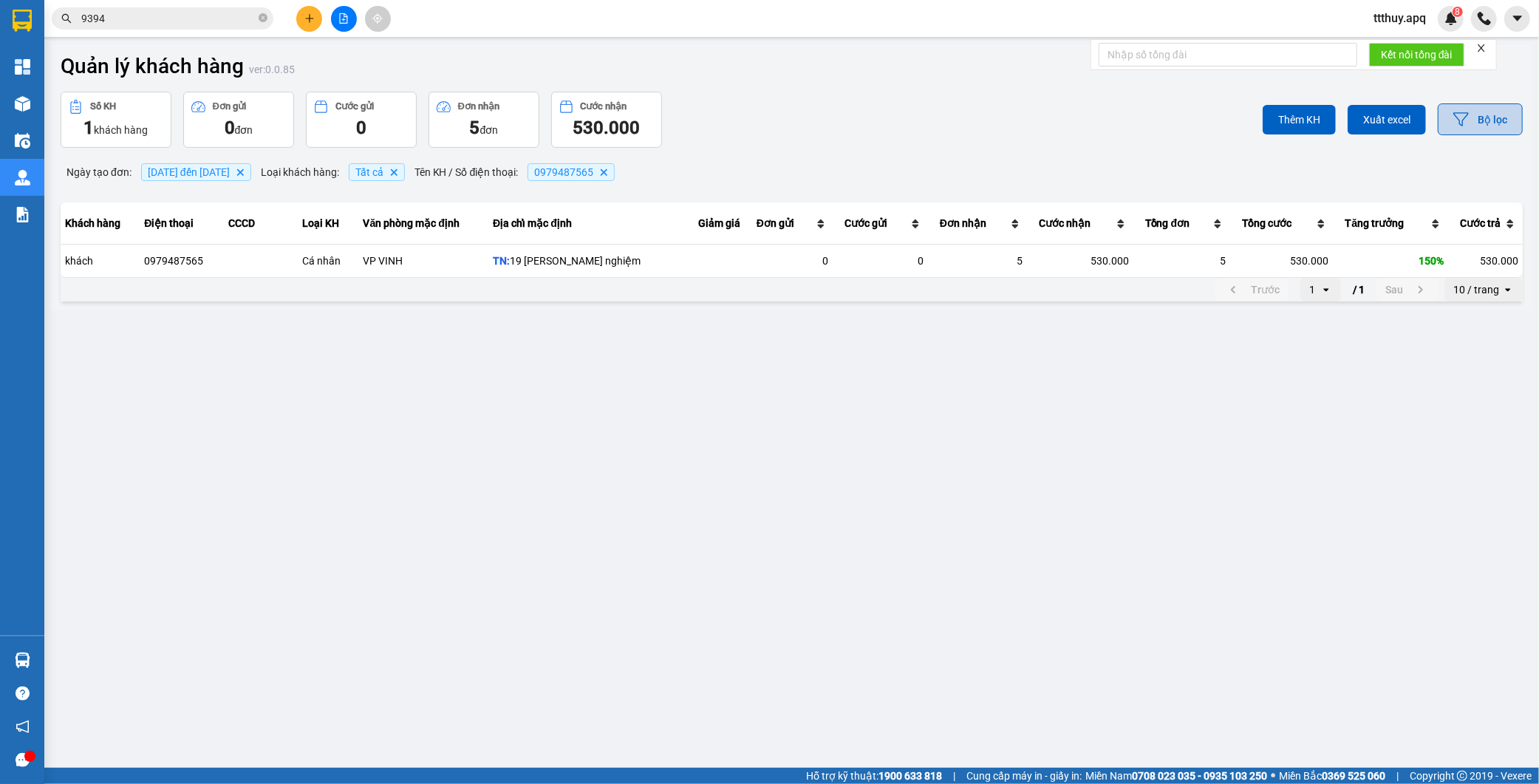
click at [1482, 119] on button "Bộ lọc" at bounding box center [1481, 119] width 85 height 32
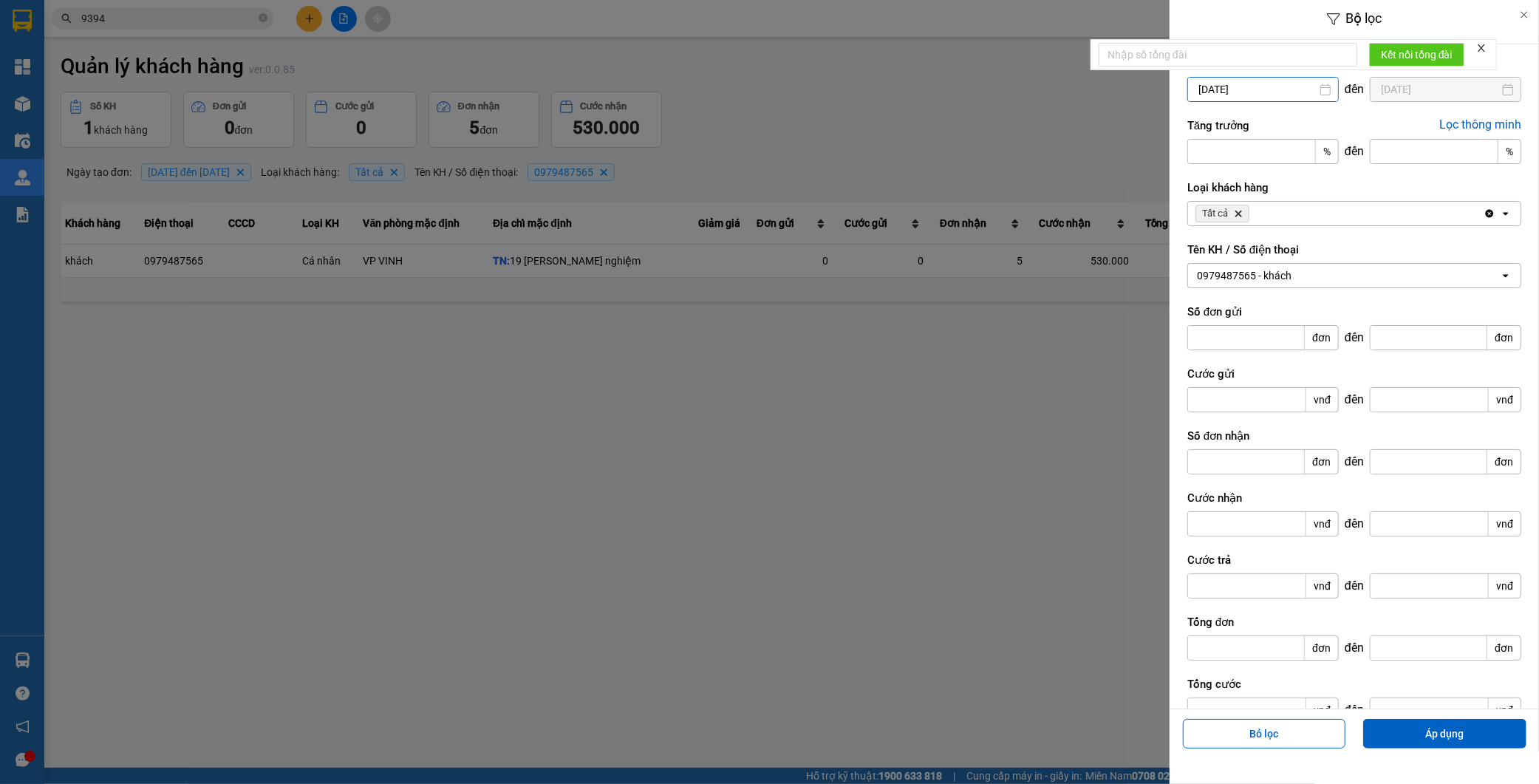
click at [1219, 92] on input "01/08/2025" at bounding box center [1263, 89] width 150 height 24
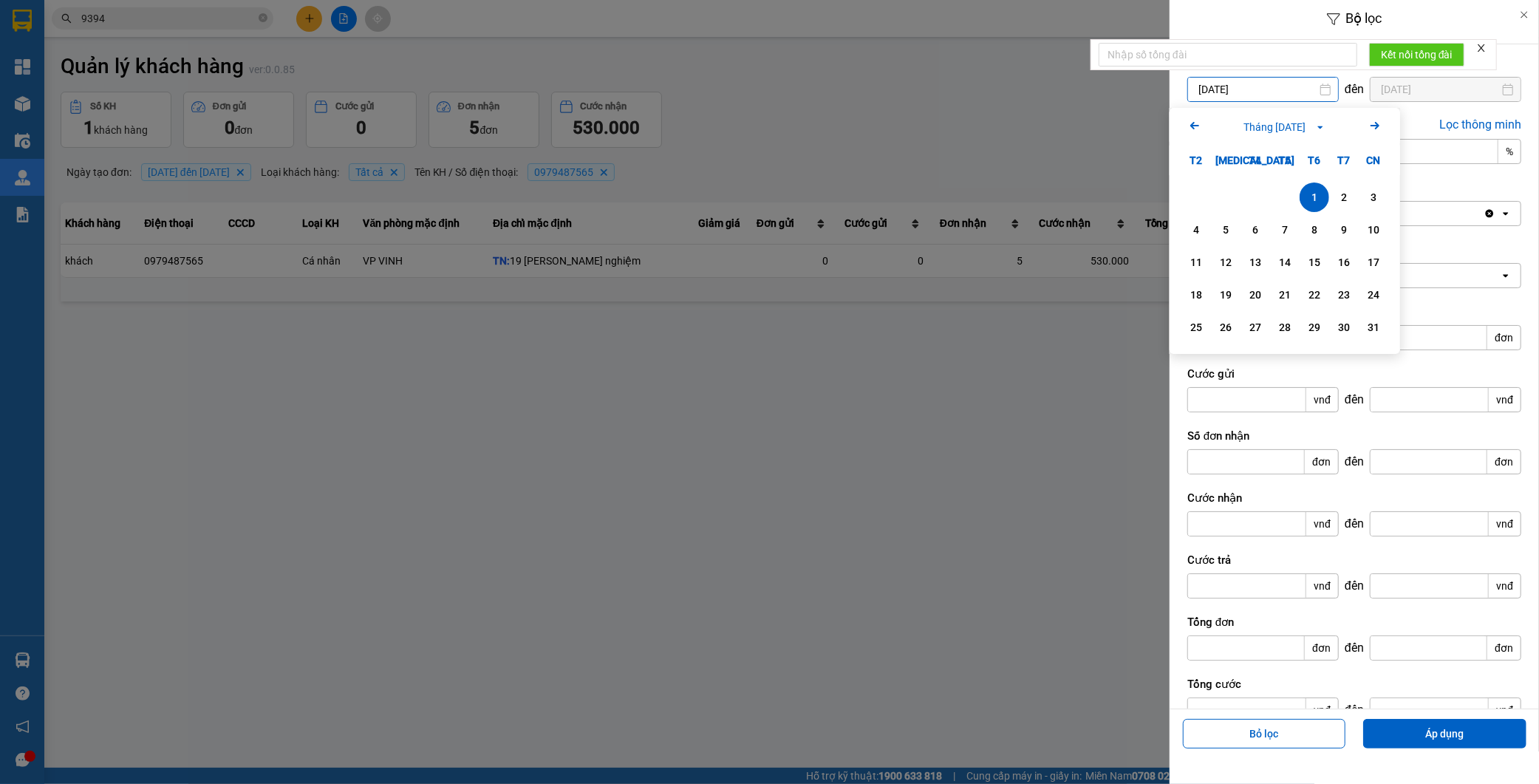
click at [1195, 124] on icon "Arrow Left" at bounding box center [1195, 125] width 18 height 18
click at [1227, 192] on div "1" at bounding box center [1226, 197] width 21 height 18
type input "01/07/2025"
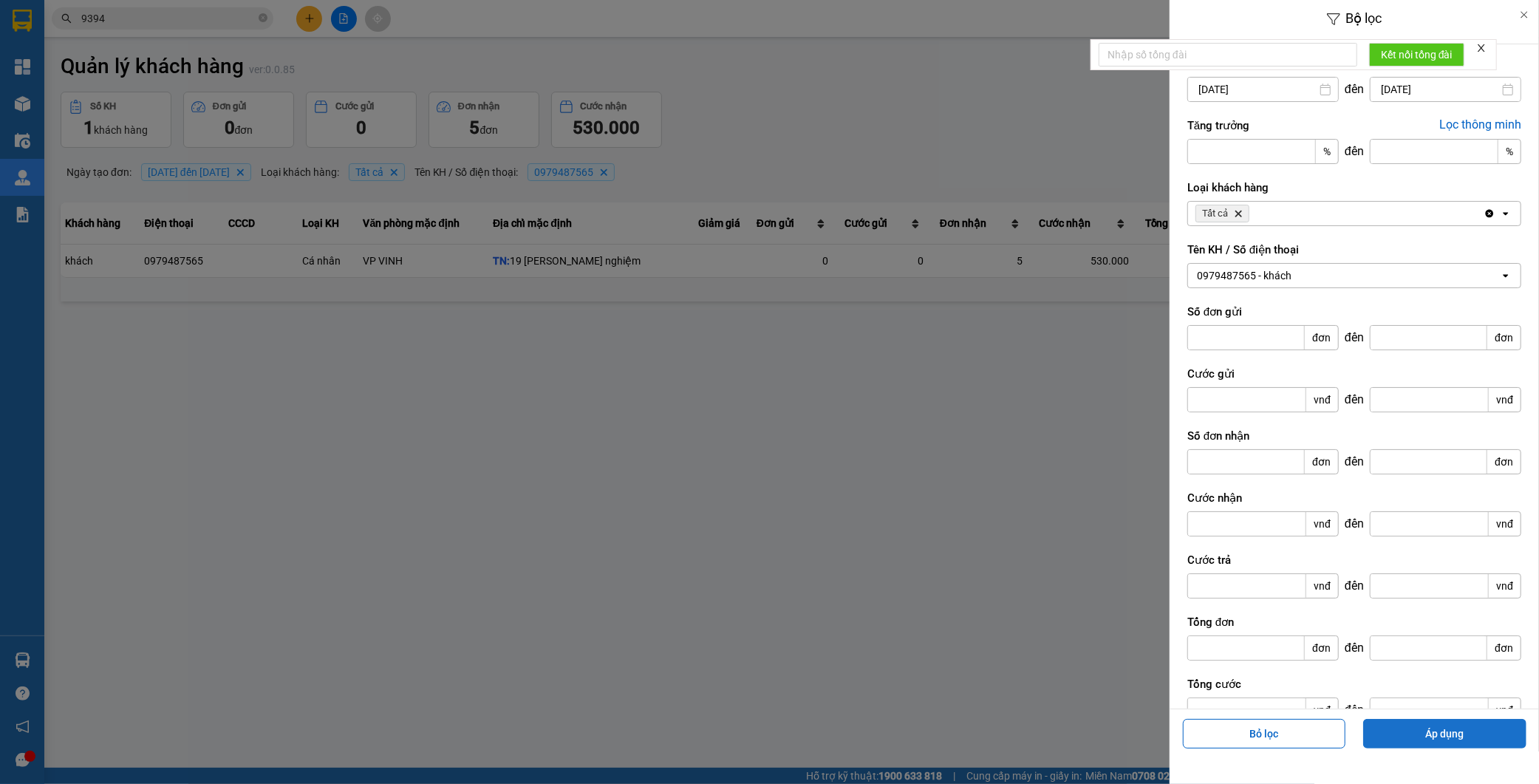
click at [1459, 727] on button "Áp dụng" at bounding box center [1445, 733] width 163 height 29
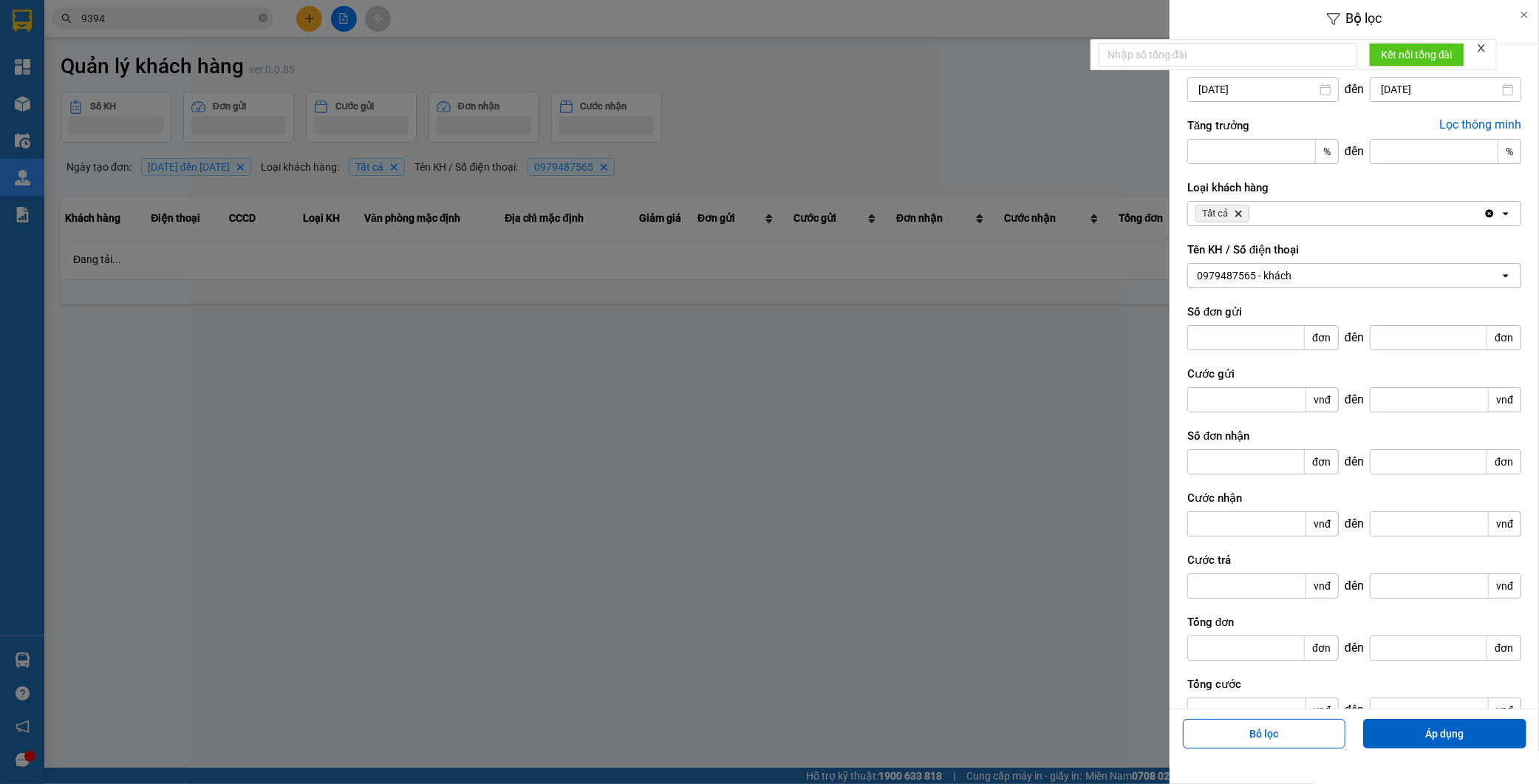
click at [1064, 329] on div at bounding box center [769, 392] width 1539 height 784
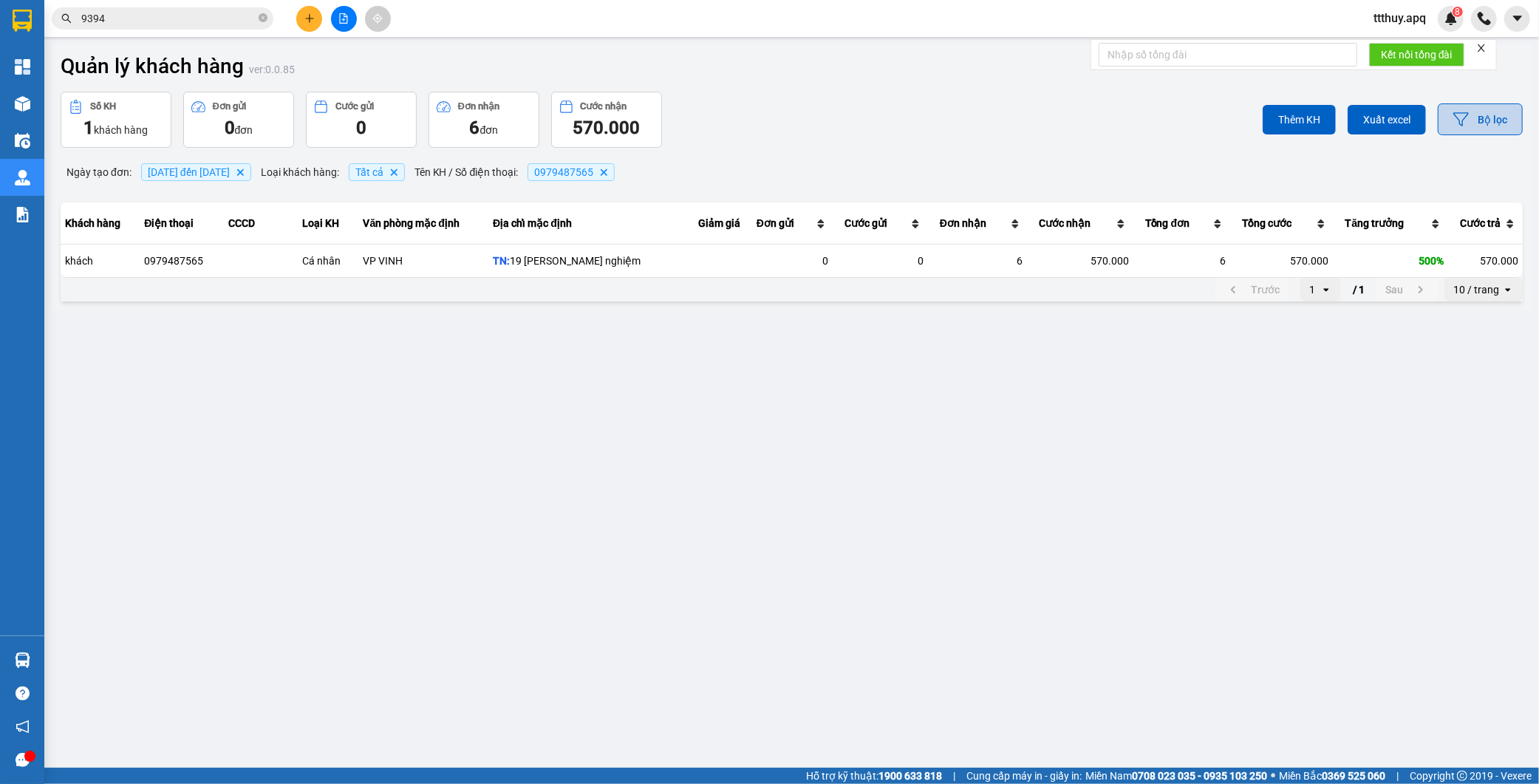
click at [1479, 119] on button "Bộ lọc" at bounding box center [1481, 119] width 85 height 32
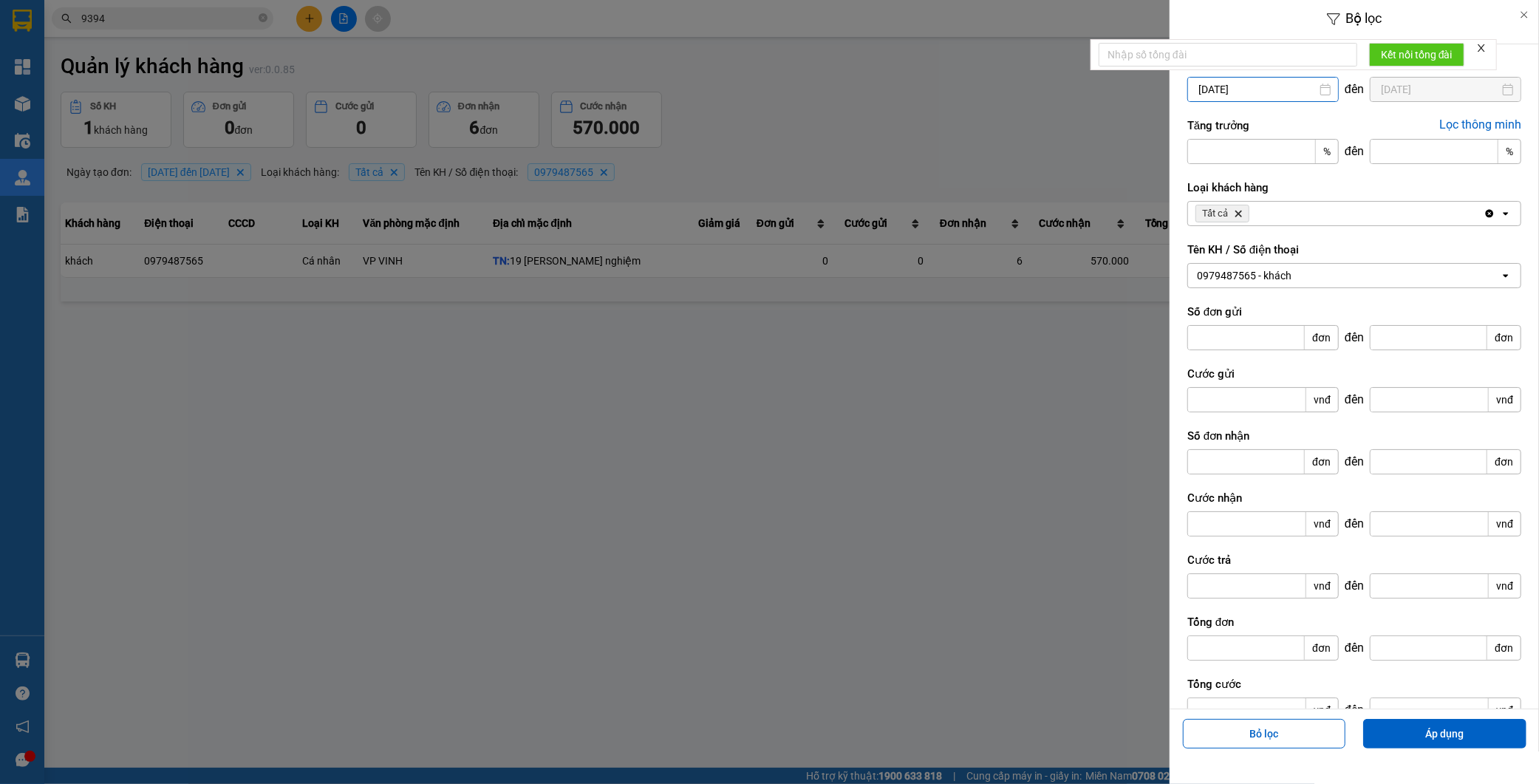
click at [1270, 92] on input "01/07/2025" at bounding box center [1263, 89] width 150 height 24
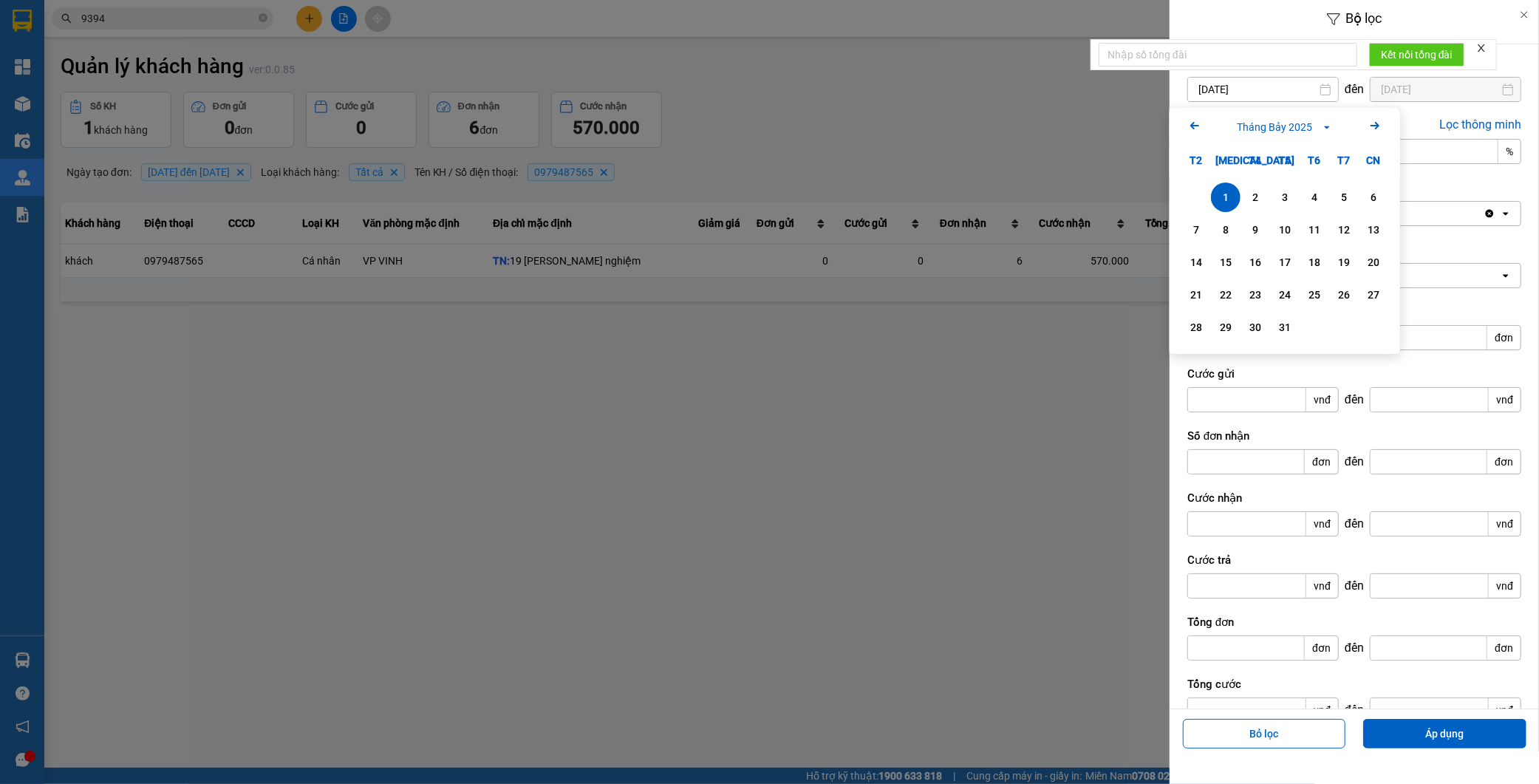
click at [1199, 119] on icon "Arrow Left" at bounding box center [1195, 125] width 18 height 18
click at [1200, 119] on icon "Arrow Left" at bounding box center [1195, 125] width 18 height 18
click at [1196, 123] on icon "Arrow Left" at bounding box center [1195, 125] width 18 height 18
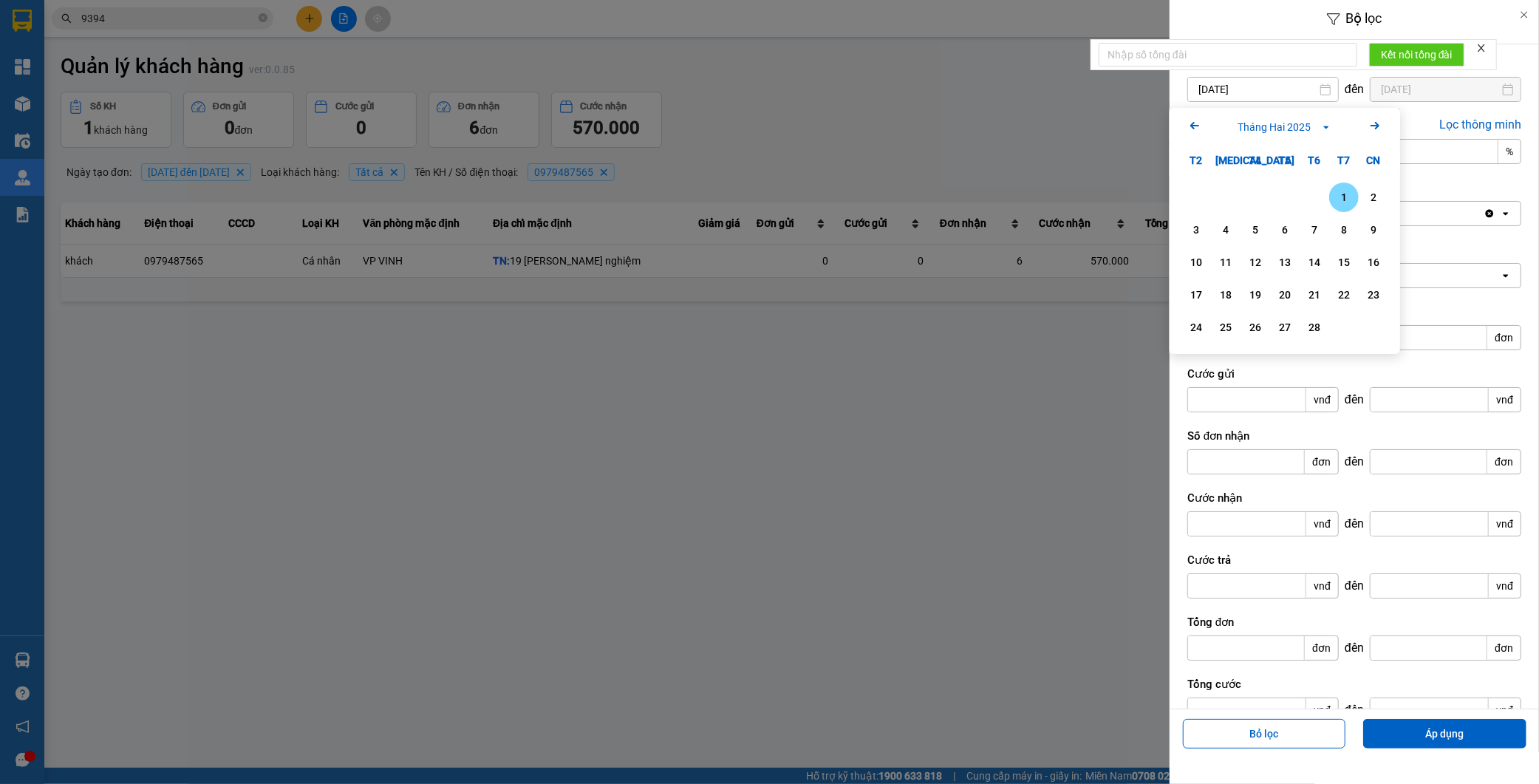
click at [1196, 123] on icon "Arrow Left" at bounding box center [1195, 125] width 18 height 18
click at [1255, 197] on div "1" at bounding box center [1255, 197] width 21 height 18
type input "01/01/2025"
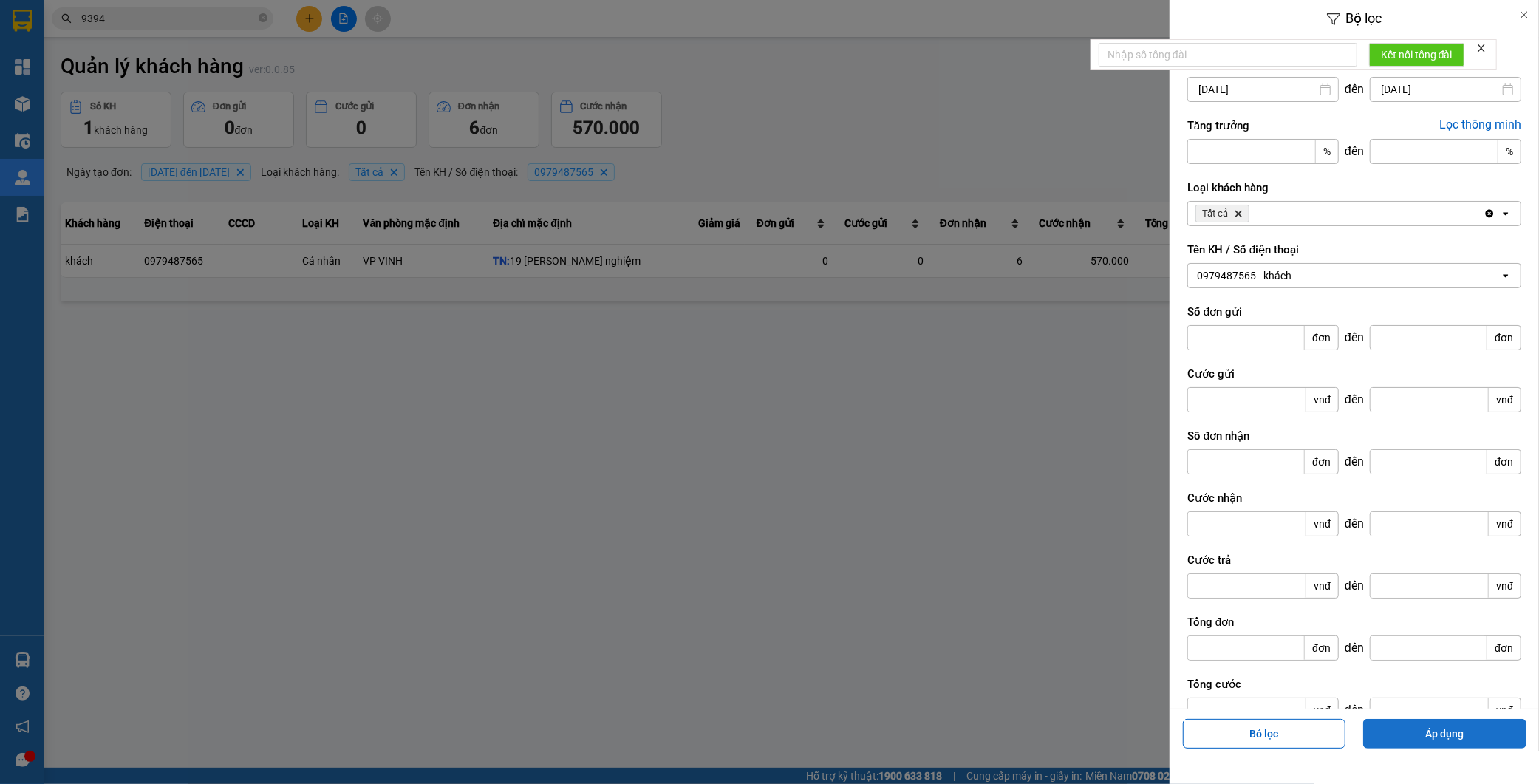
click at [1469, 735] on button "Áp dụng" at bounding box center [1445, 733] width 163 height 29
click at [1084, 463] on div at bounding box center [769, 392] width 1539 height 784
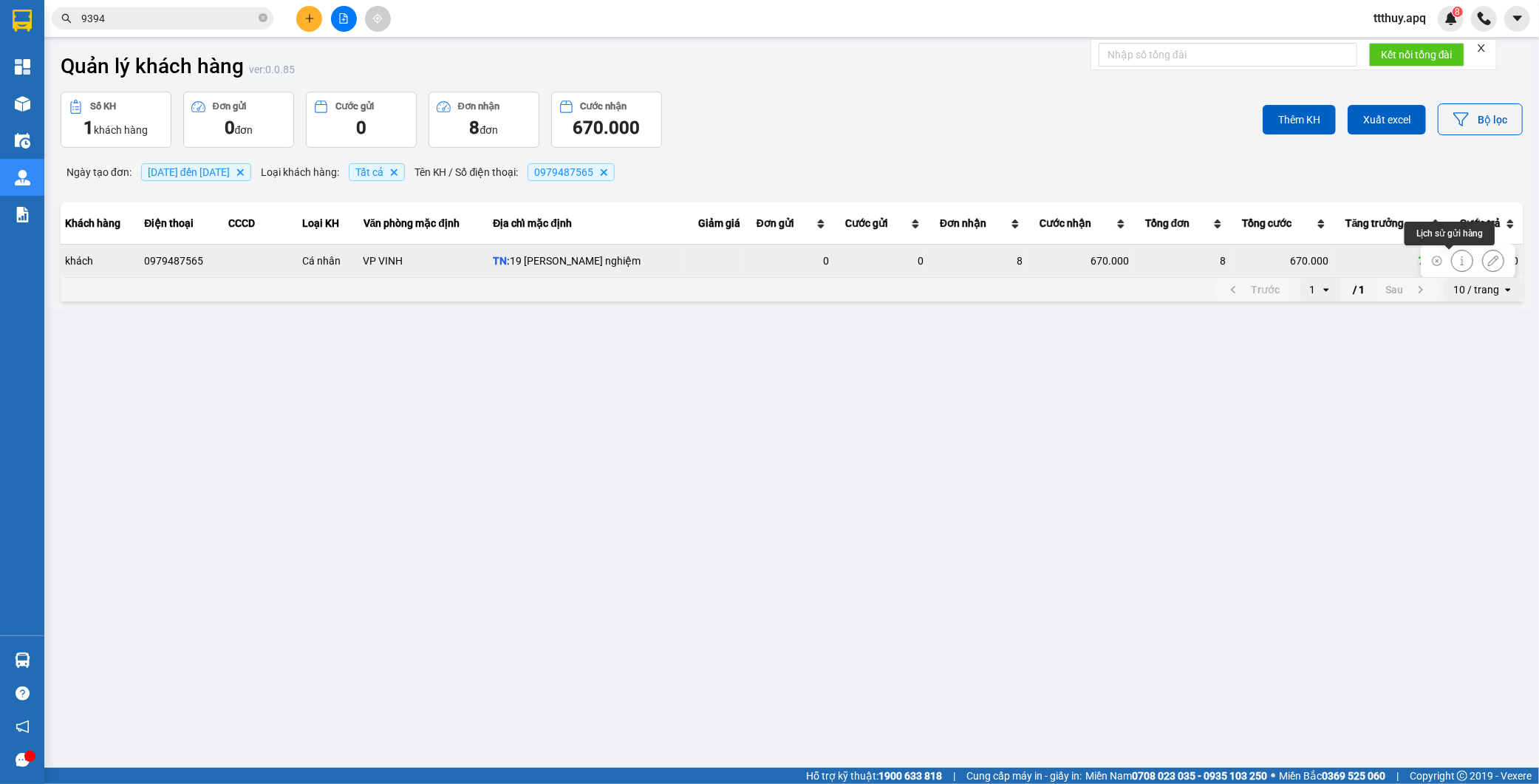
click at [1457, 262] on icon at bounding box center [1462, 261] width 10 height 10
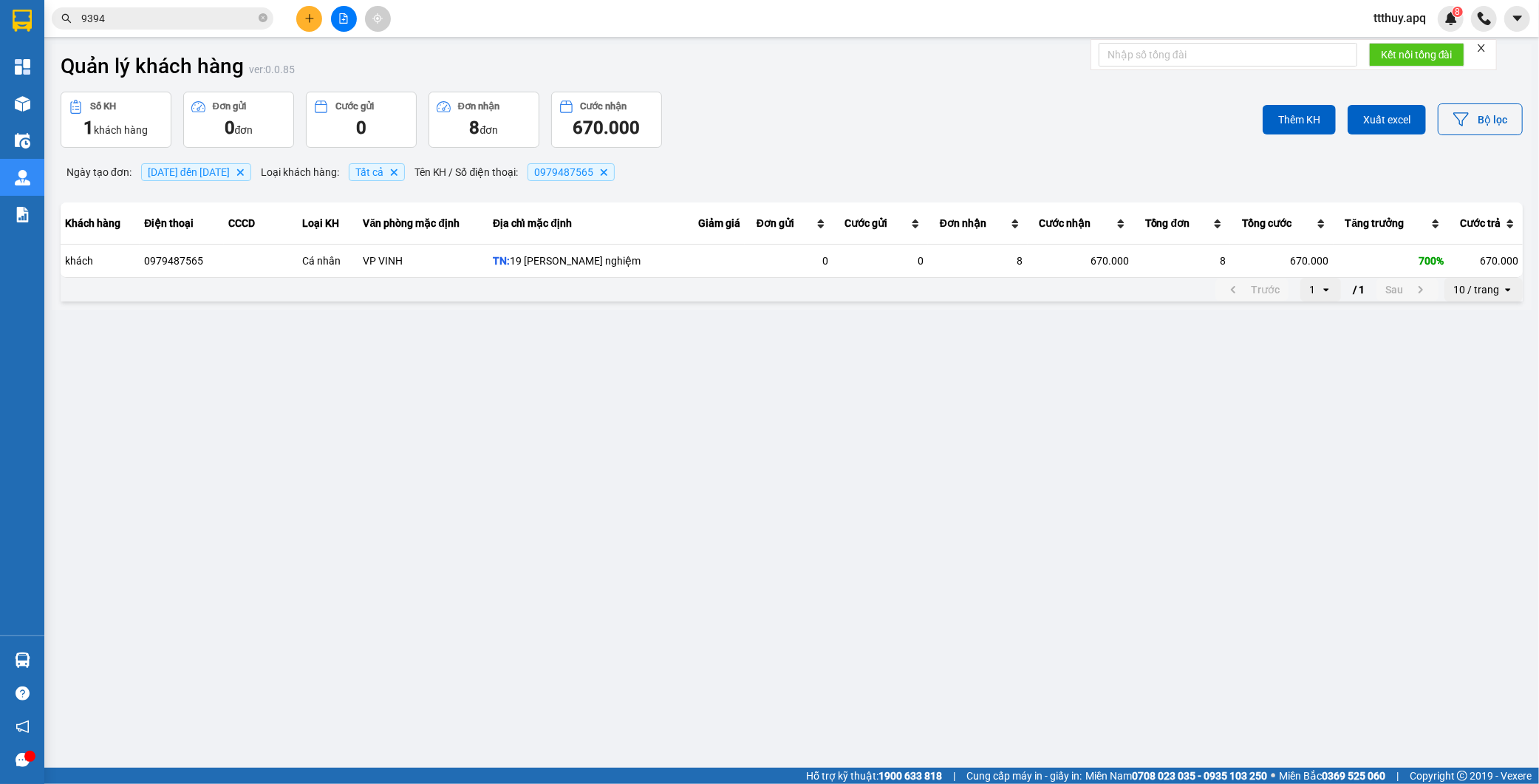
click at [1305, 366] on main "Quản lý khách hàng ver: 0.0.85 Số KH 1 khách hàng Đơn gửi 0 đơn Cước gửi 0 Đơn …" at bounding box center [769, 384] width 1539 height 768
click at [1500, 128] on button "Bộ lọc" at bounding box center [1481, 119] width 85 height 32
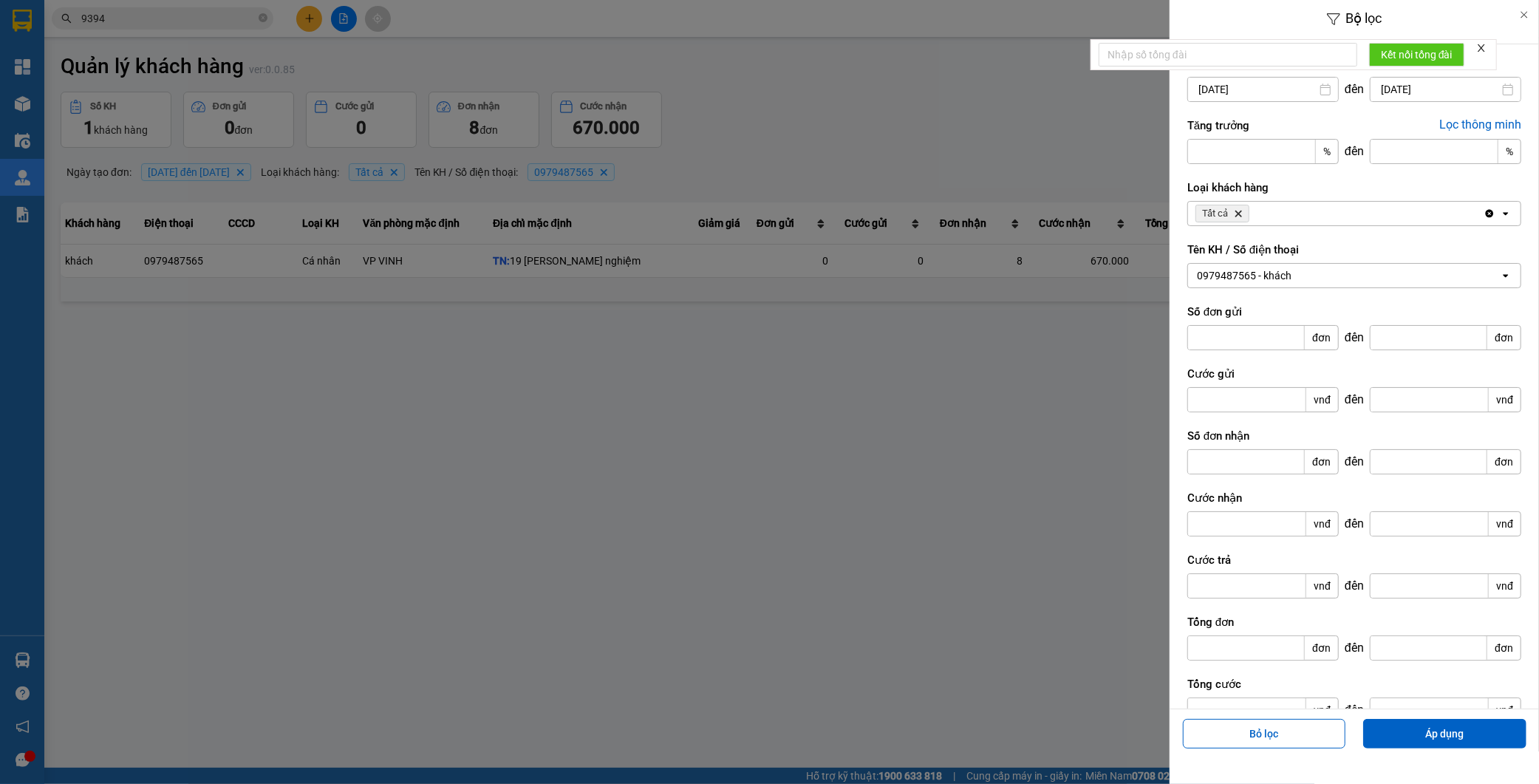
click at [1274, 283] on div "0979487565 - khách" at bounding box center [1245, 276] width 95 height 15
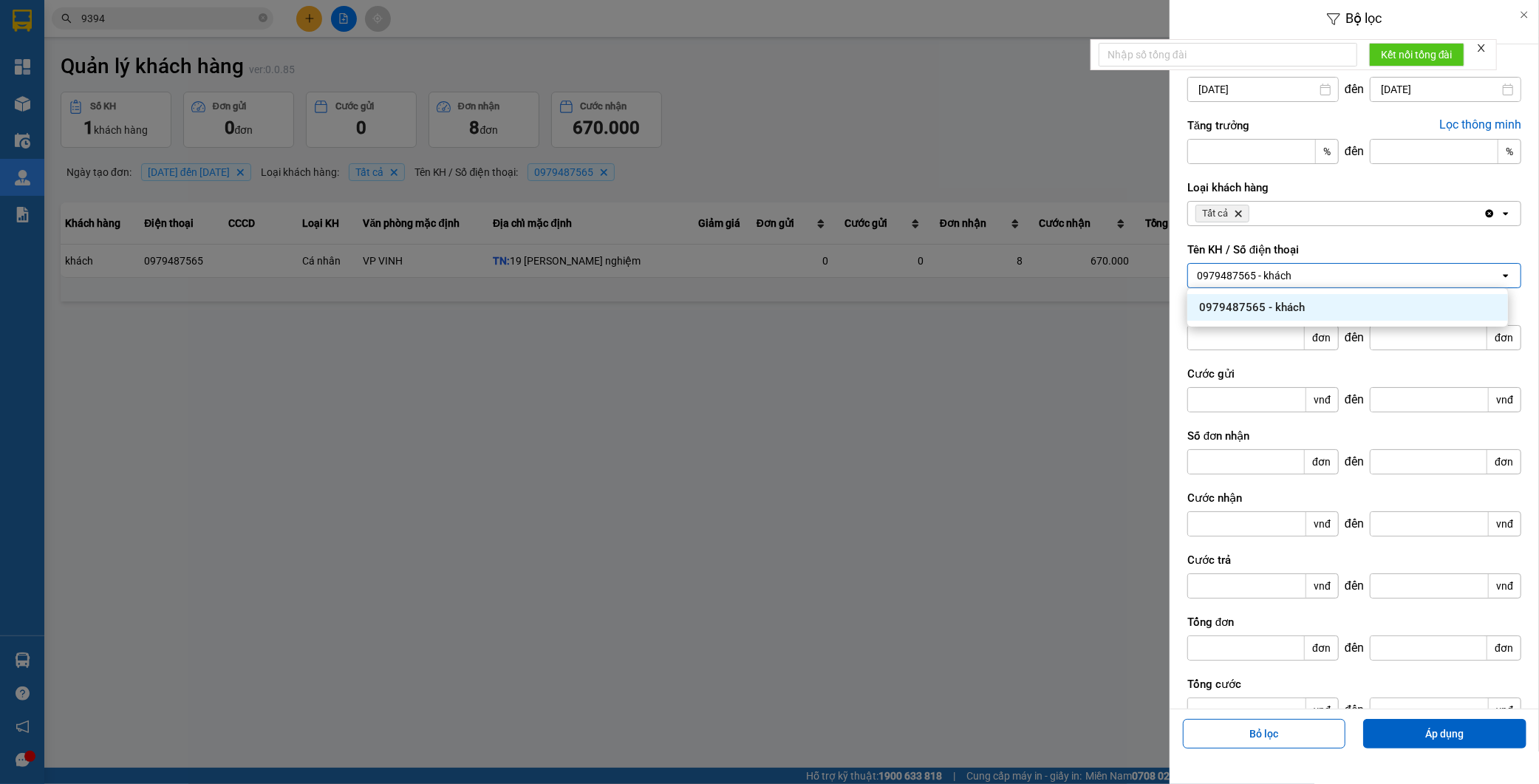
paste input "0971199990"
type input "0971199990"
click at [1288, 303] on span "0971199990 - c thúy" at bounding box center [1248, 307] width 98 height 15
click at [1255, 89] on input "01/01/2025" at bounding box center [1263, 89] width 150 height 24
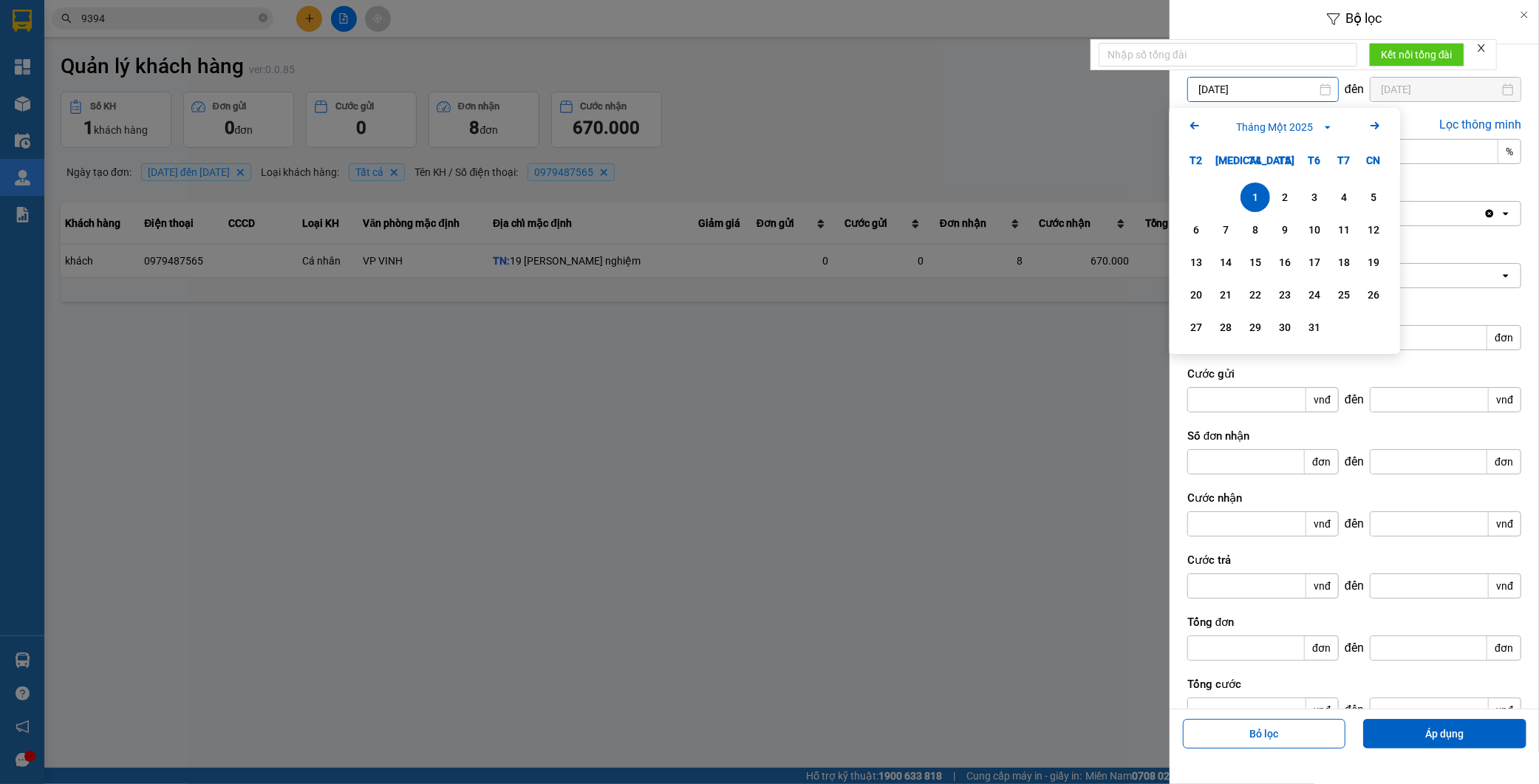
click at [1376, 127] on icon "Arrow Right" at bounding box center [1375, 125] width 18 height 18
click at [1376, 128] on icon "Arrow Right" at bounding box center [1375, 125] width 18 height 18
click at [1376, 128] on icon "Next month." at bounding box center [1375, 126] width 9 height 8
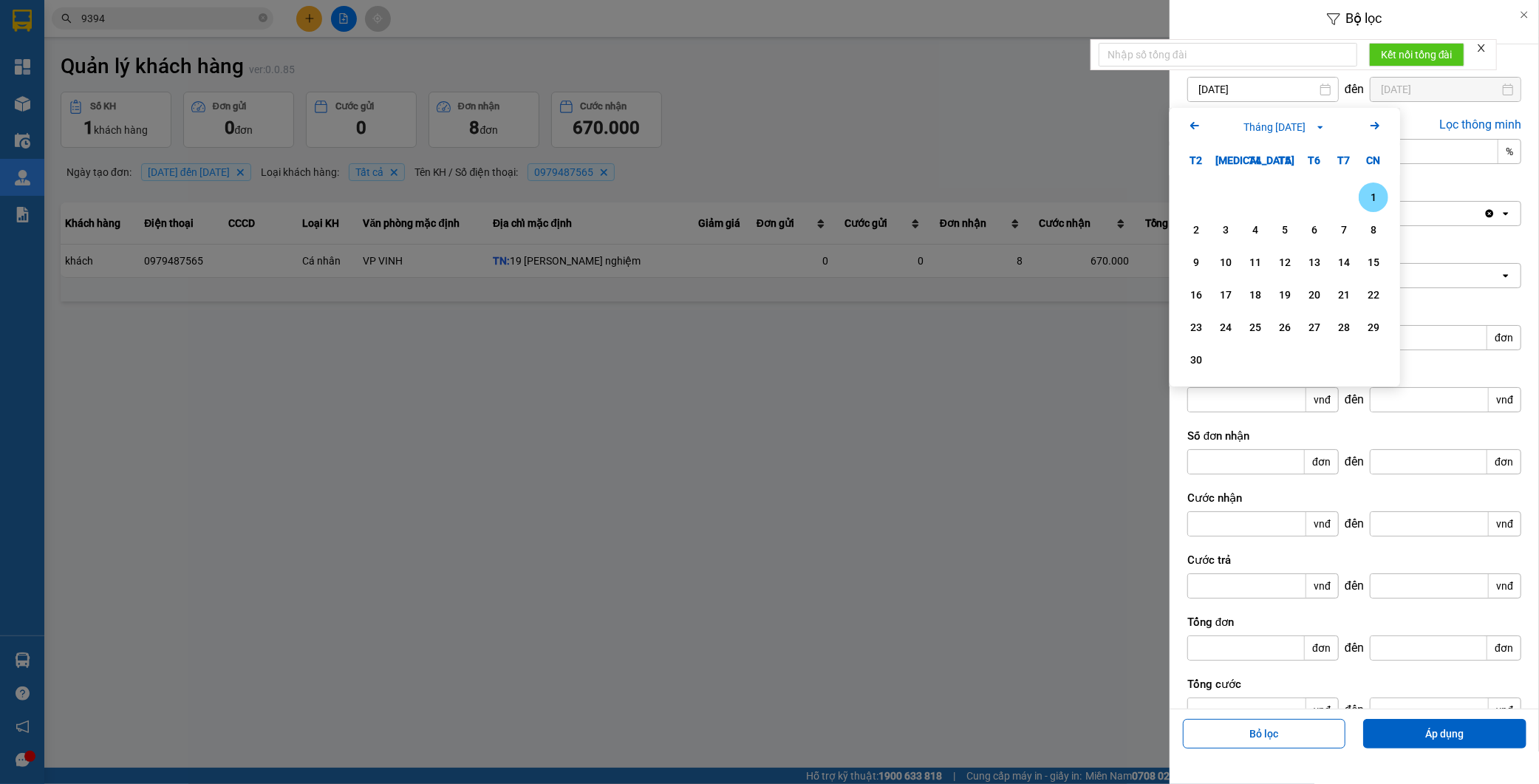
click at [1376, 128] on icon "Next month." at bounding box center [1375, 126] width 9 height 8
click at [1224, 203] on div "1" at bounding box center [1226, 197] width 21 height 18
type input "01/07/2025"
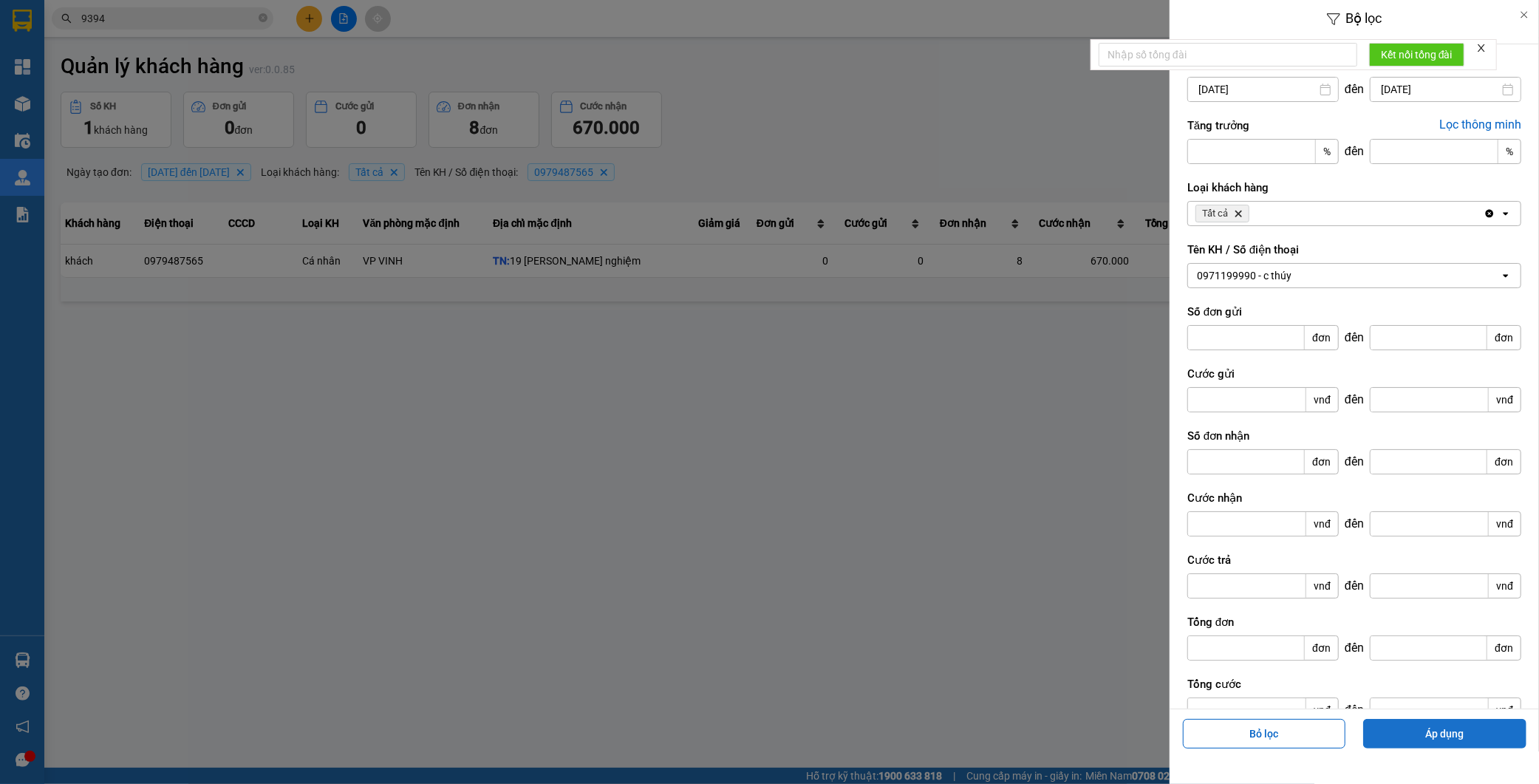
click at [1464, 735] on button "Áp dụng" at bounding box center [1445, 733] width 163 height 29
click at [1024, 380] on div at bounding box center [769, 392] width 1539 height 784
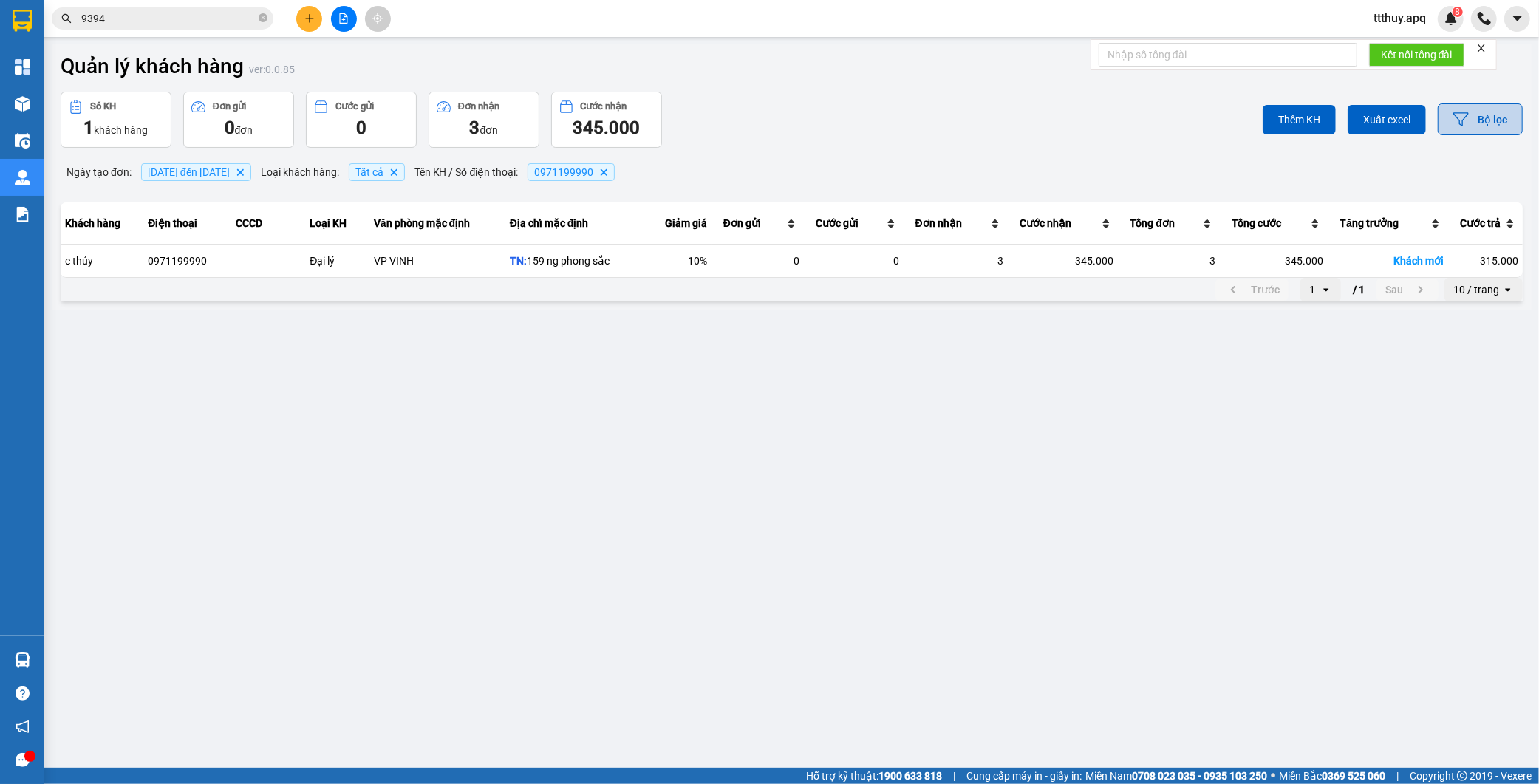
click at [1478, 127] on button "Bộ lọc" at bounding box center [1481, 119] width 85 height 32
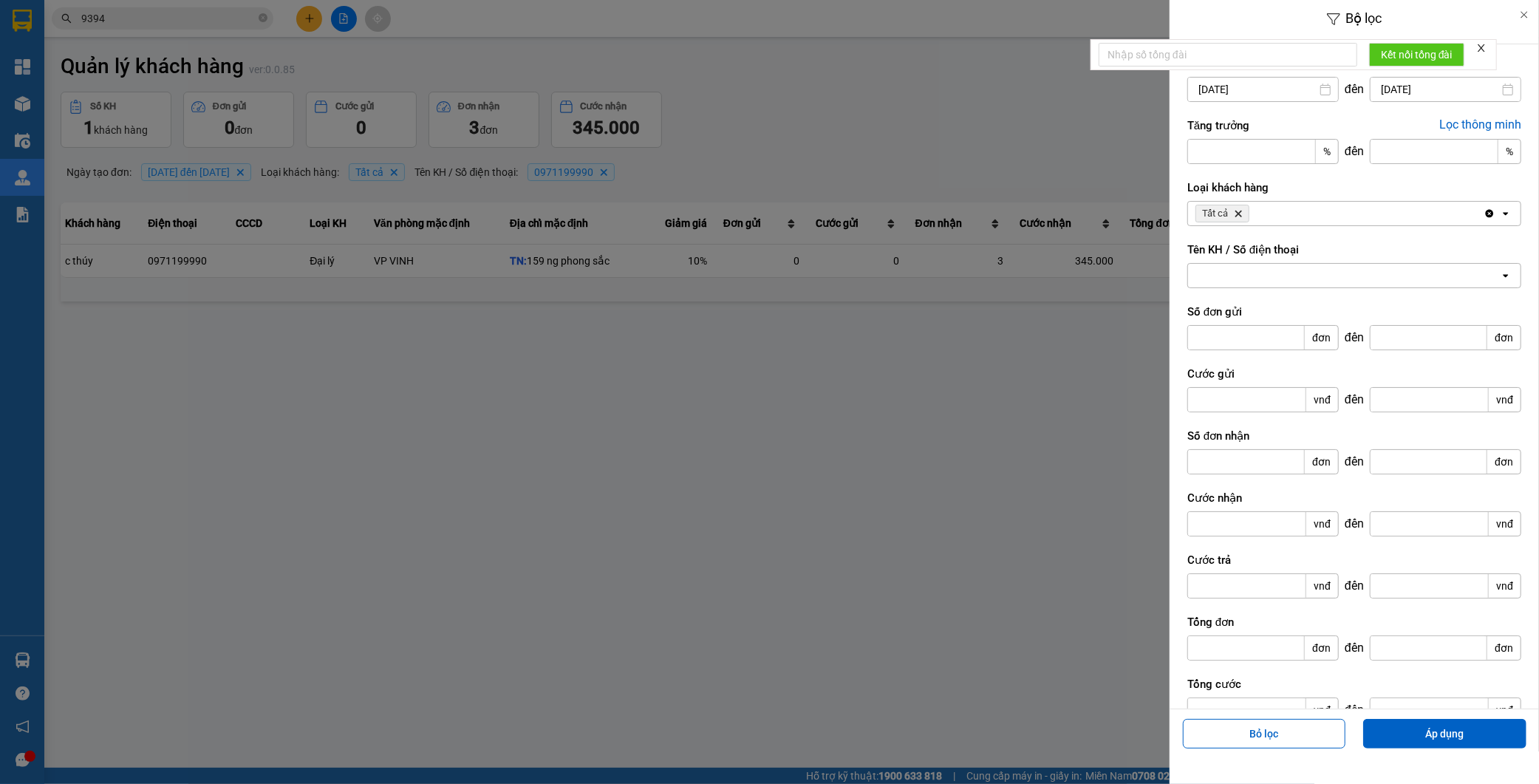
click at [1266, 269] on div at bounding box center [1344, 275] width 312 height 24
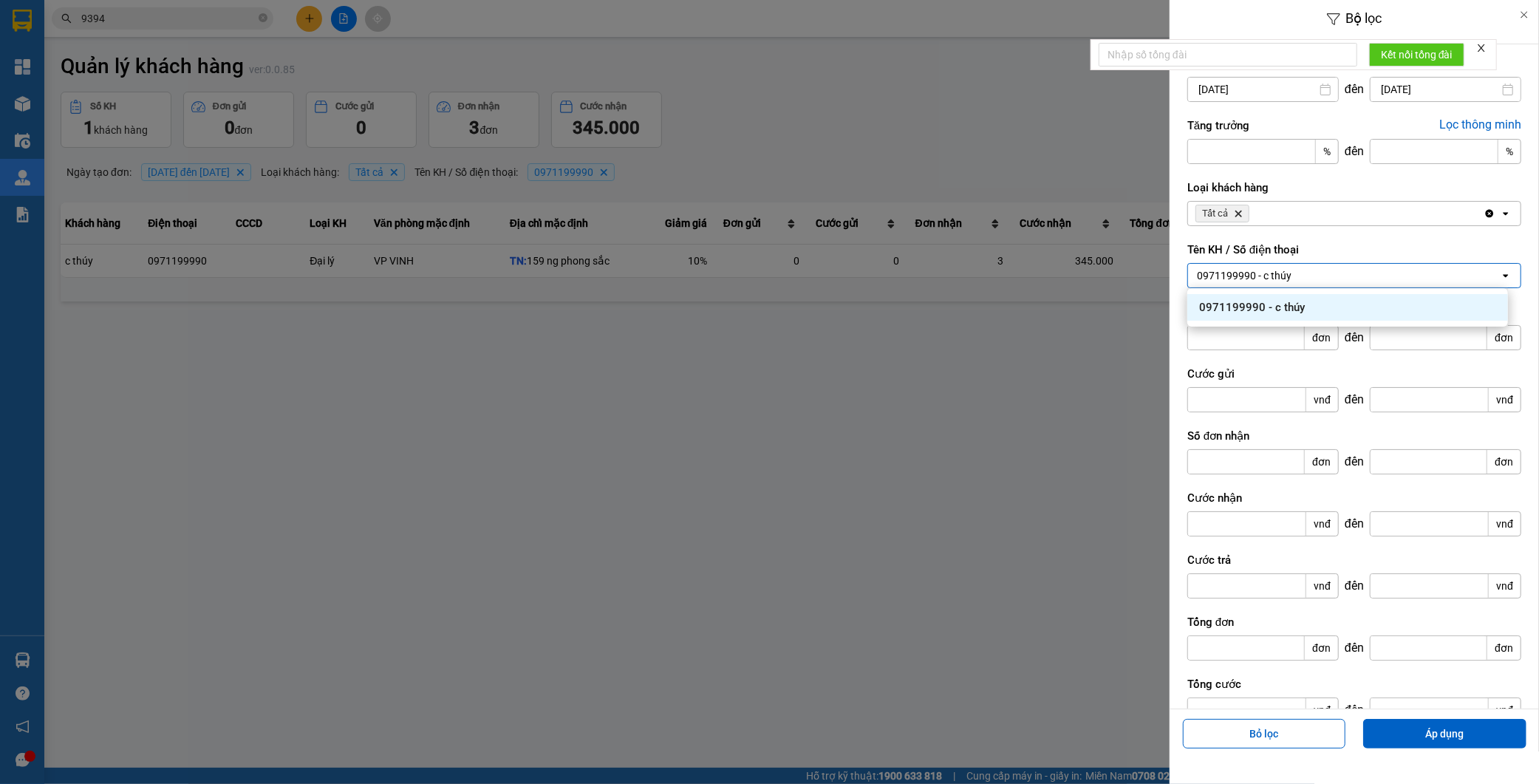
paste input "0975848636"
type input "0975848636"
click at [1276, 306] on span "0975848636 - c thúy" at bounding box center [1248, 307] width 98 height 15
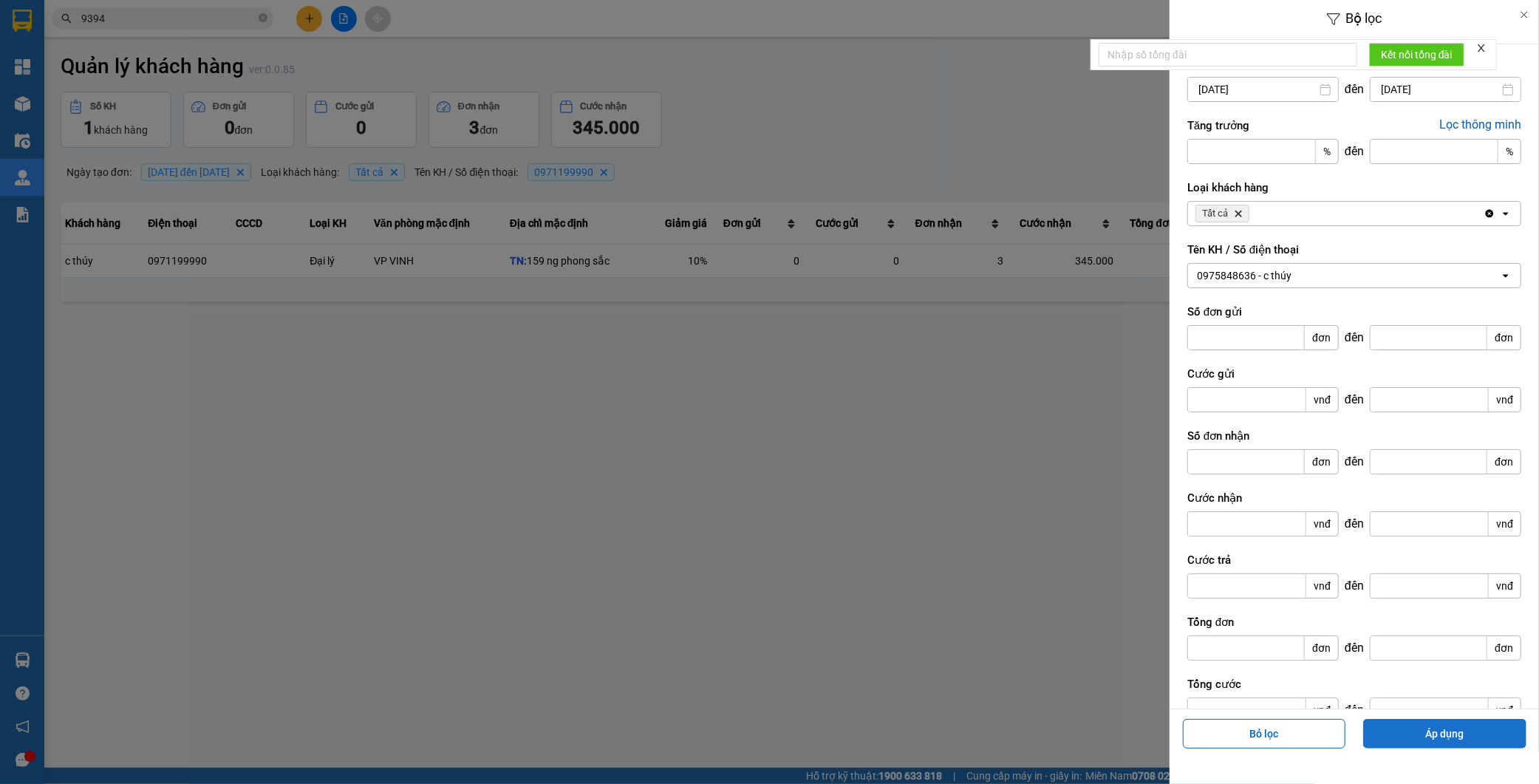
click at [1438, 732] on button "Áp dụng" at bounding box center [1445, 733] width 163 height 29
click at [833, 454] on div at bounding box center [769, 392] width 1539 height 784
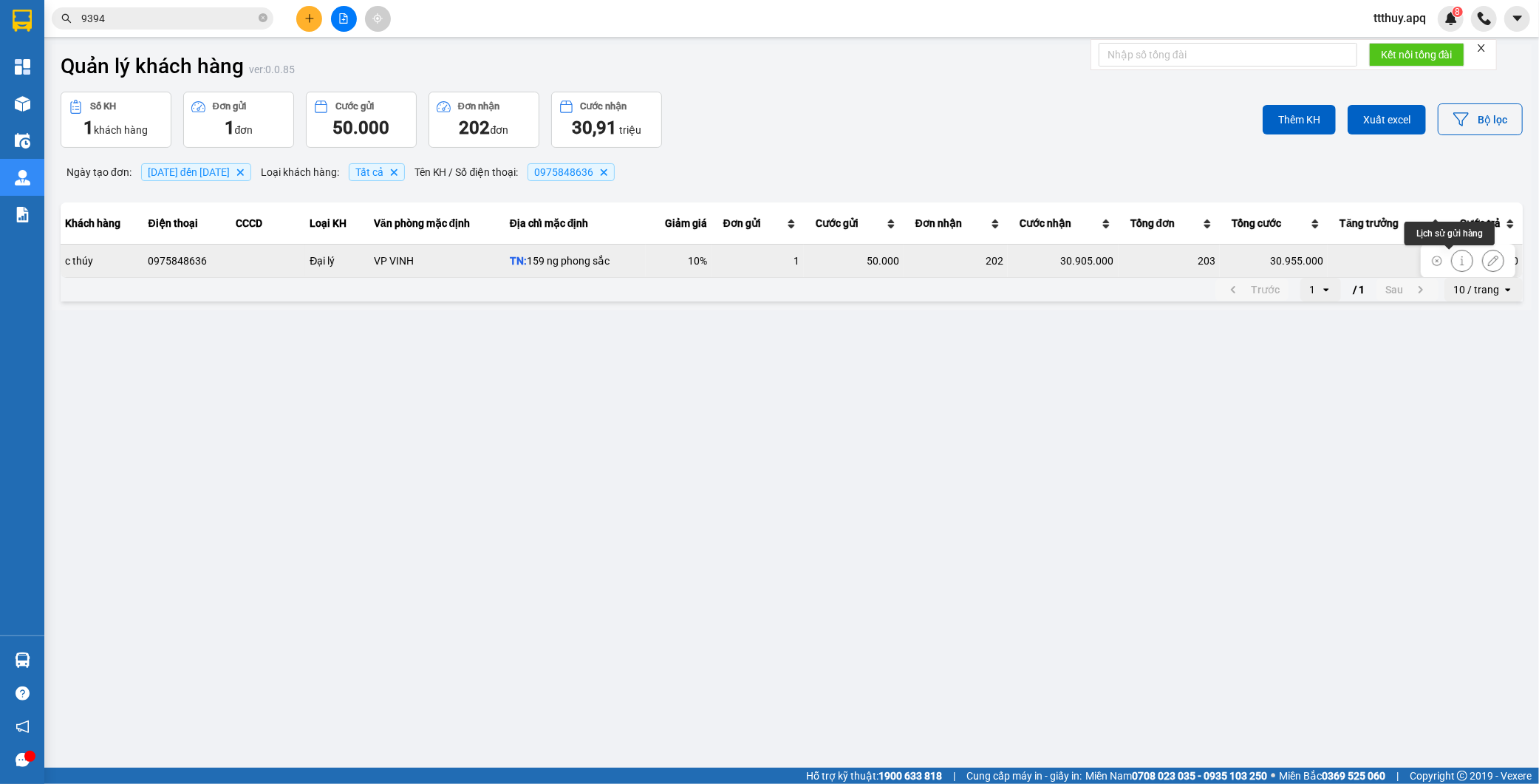
click at [1457, 257] on icon at bounding box center [1462, 261] width 10 height 10
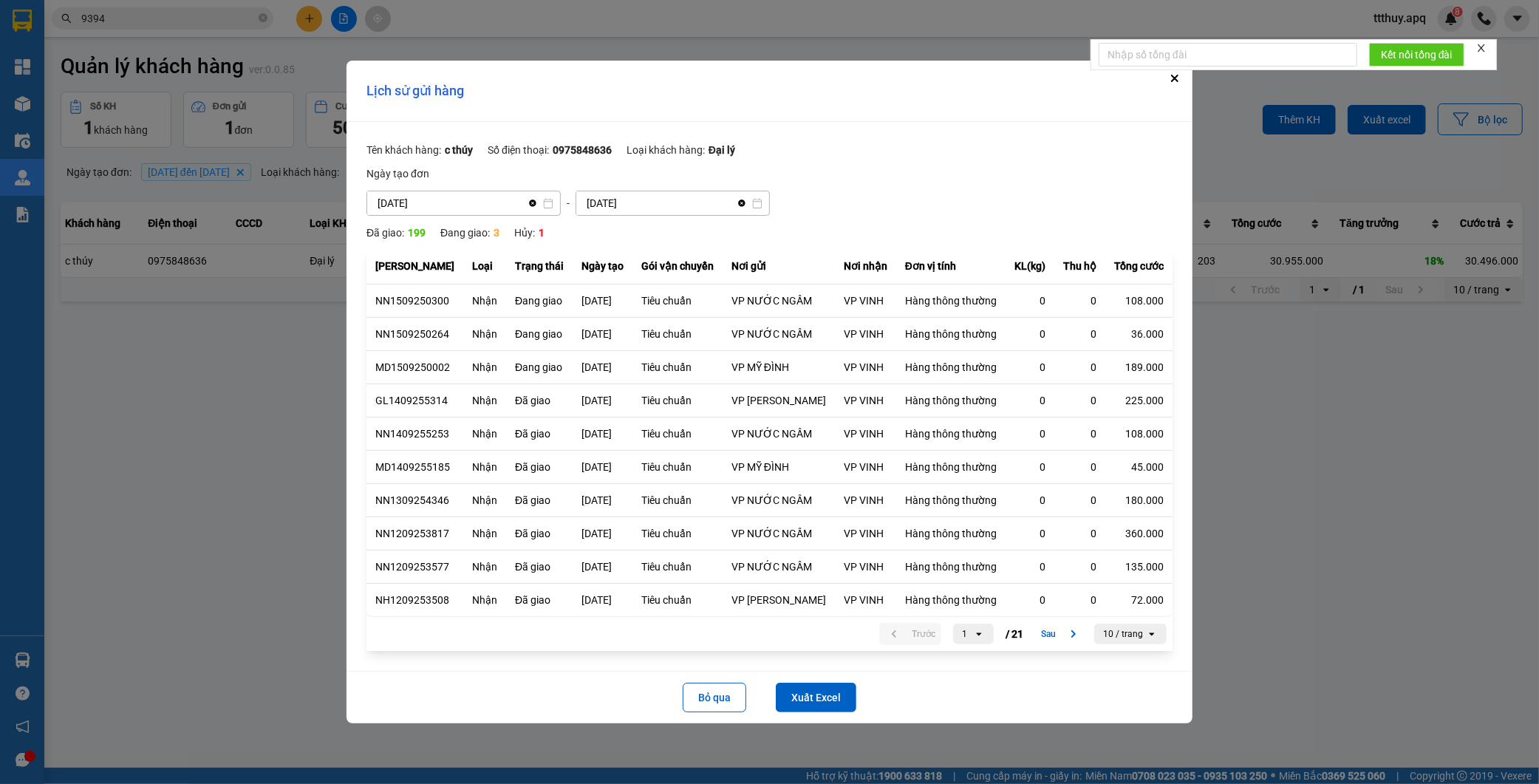
click at [1315, 404] on main "Quản lý khách hàng ver: 0.0.85 Số KH 1 khách hàng Đơn gửi 1 đơn Cước gửi 50.000…" at bounding box center [769, 384] width 1539 height 768
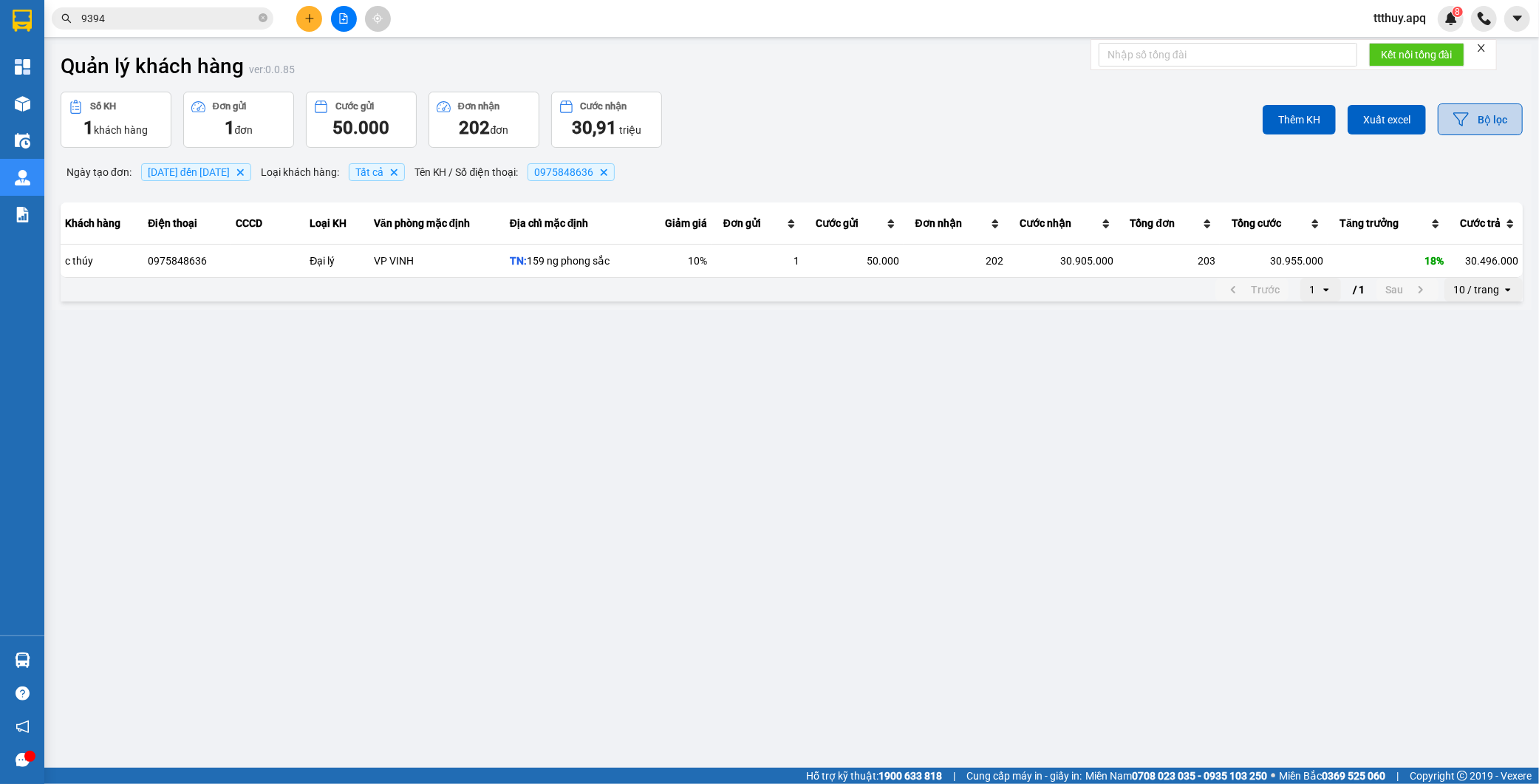
click at [1495, 129] on button "Bộ lọc" at bounding box center [1481, 119] width 85 height 32
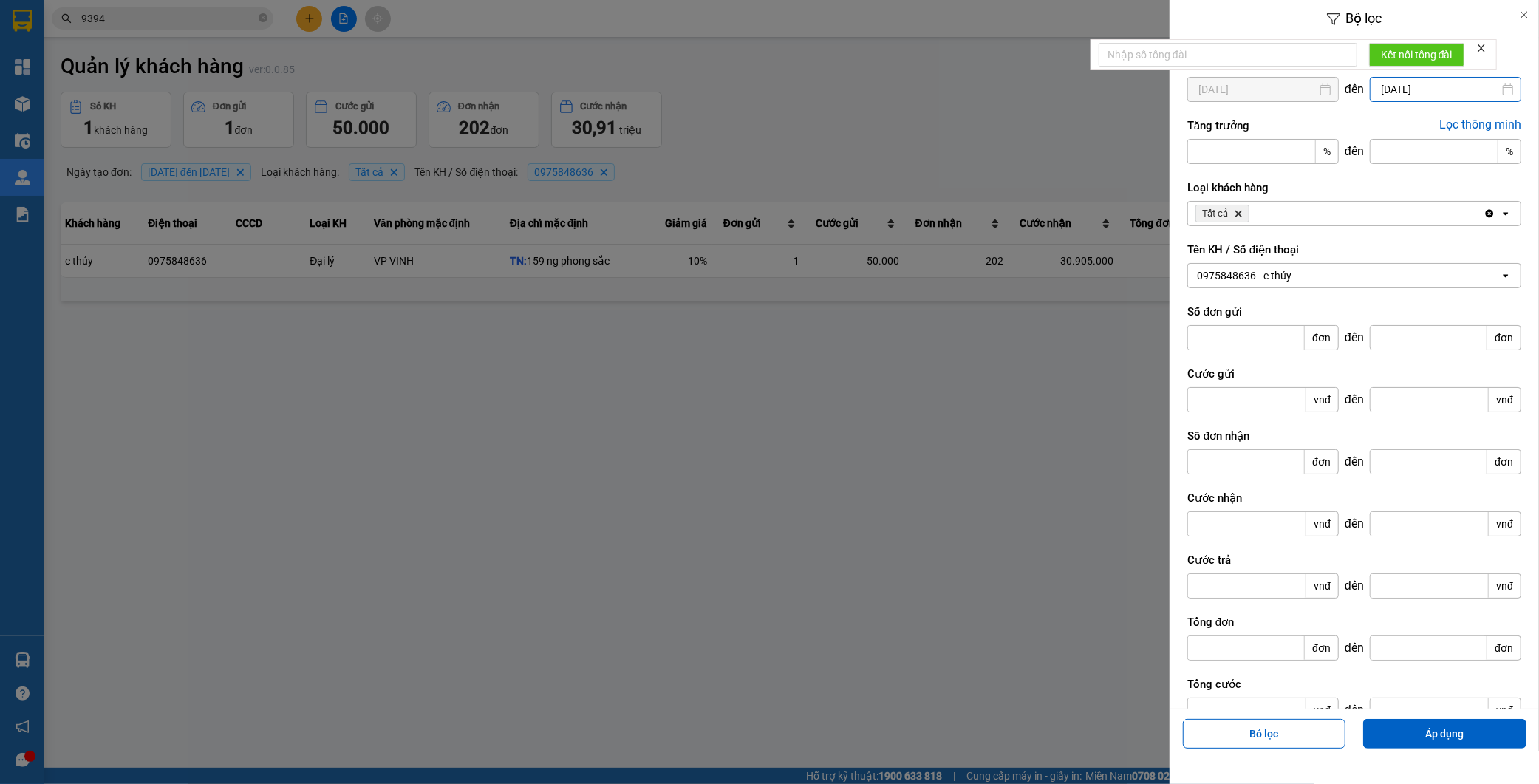
click at [1400, 85] on input "15/09/2025" at bounding box center [1446, 89] width 150 height 24
click at [1317, 123] on icon "Arrow Left" at bounding box center [1320, 125] width 18 height 18
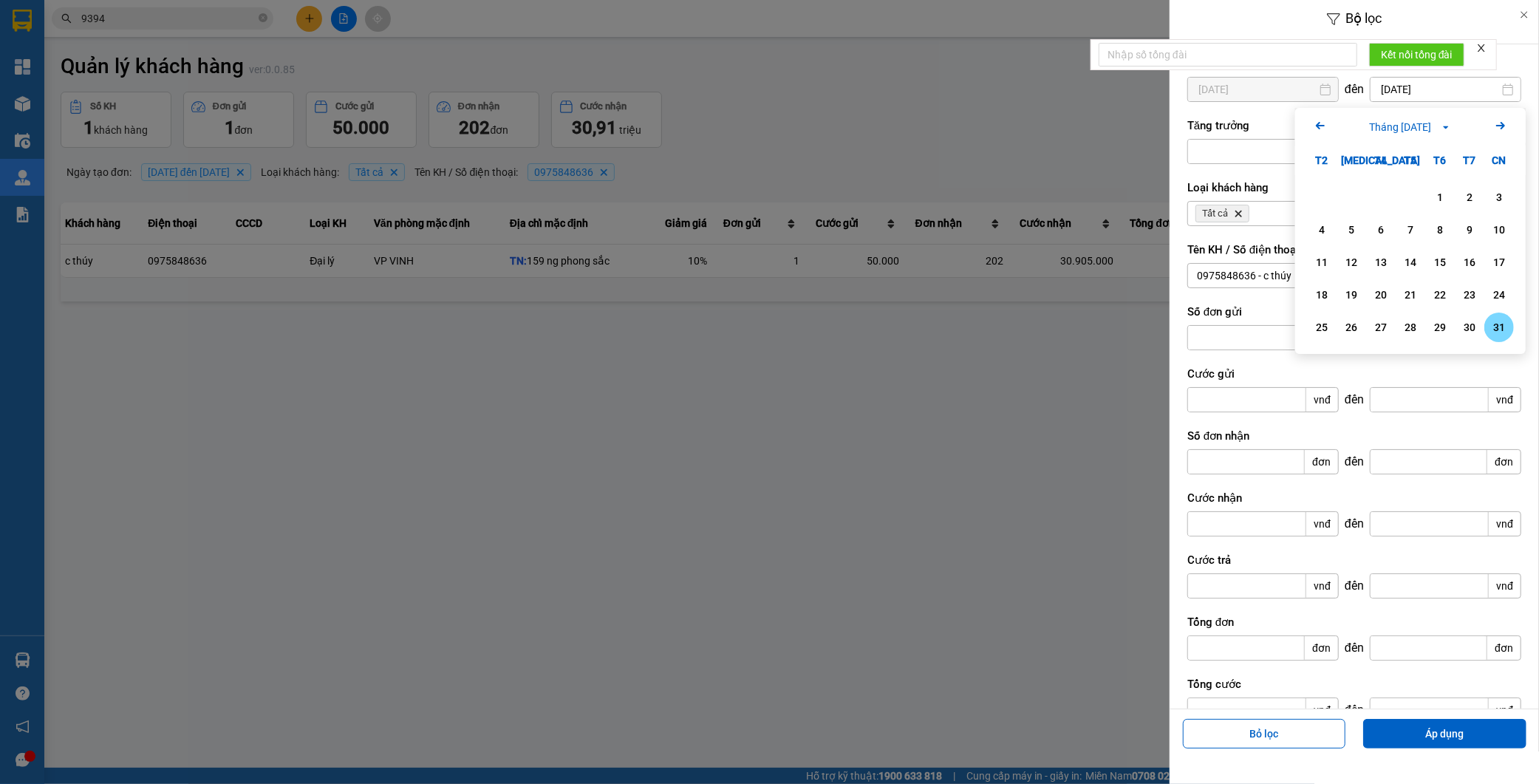
click at [1510, 325] on div "31" at bounding box center [1499, 327] width 29 height 29
click at [1434, 91] on input "31/08/2025" at bounding box center [1446, 89] width 150 height 24
click at [1318, 123] on icon "Previous month." at bounding box center [1320, 126] width 9 height 8
click at [1401, 322] on div "31" at bounding box center [1411, 327] width 21 height 18
type input "31/07/2025"
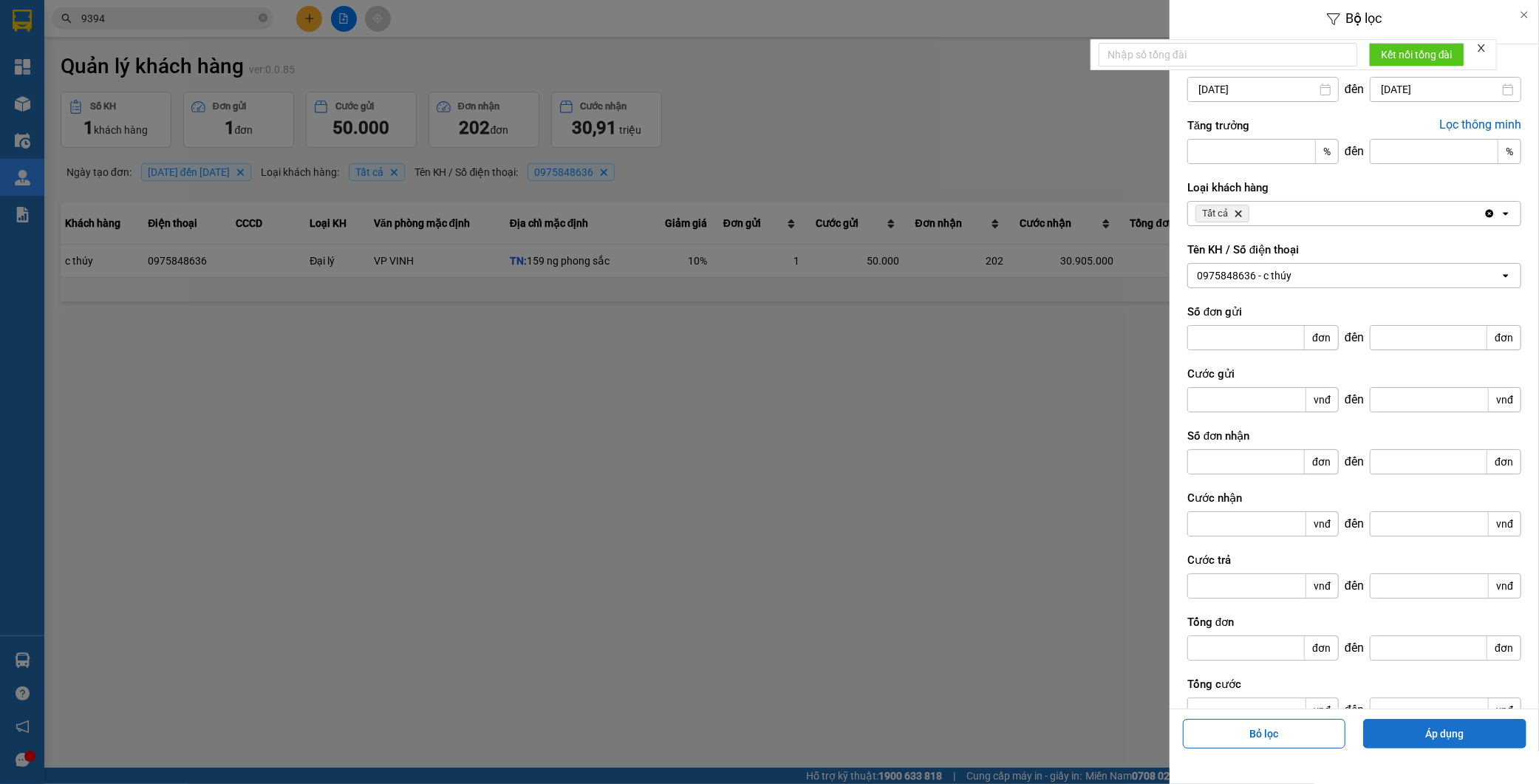
click at [1454, 727] on button "Áp dụng" at bounding box center [1445, 733] width 163 height 29
click at [892, 447] on div at bounding box center [769, 392] width 1539 height 784
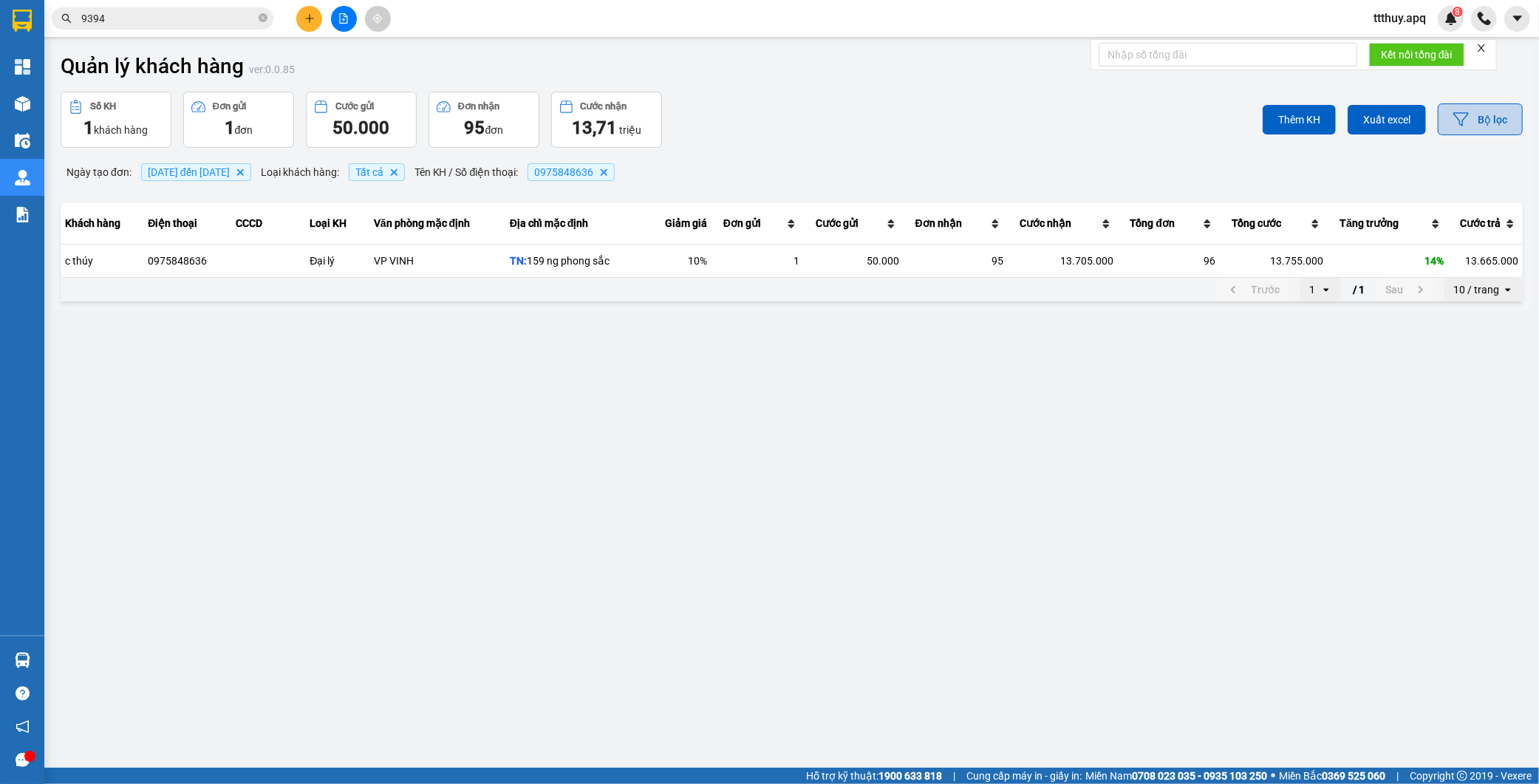
click at [1482, 122] on button "Bộ lọc" at bounding box center [1481, 119] width 85 height 32
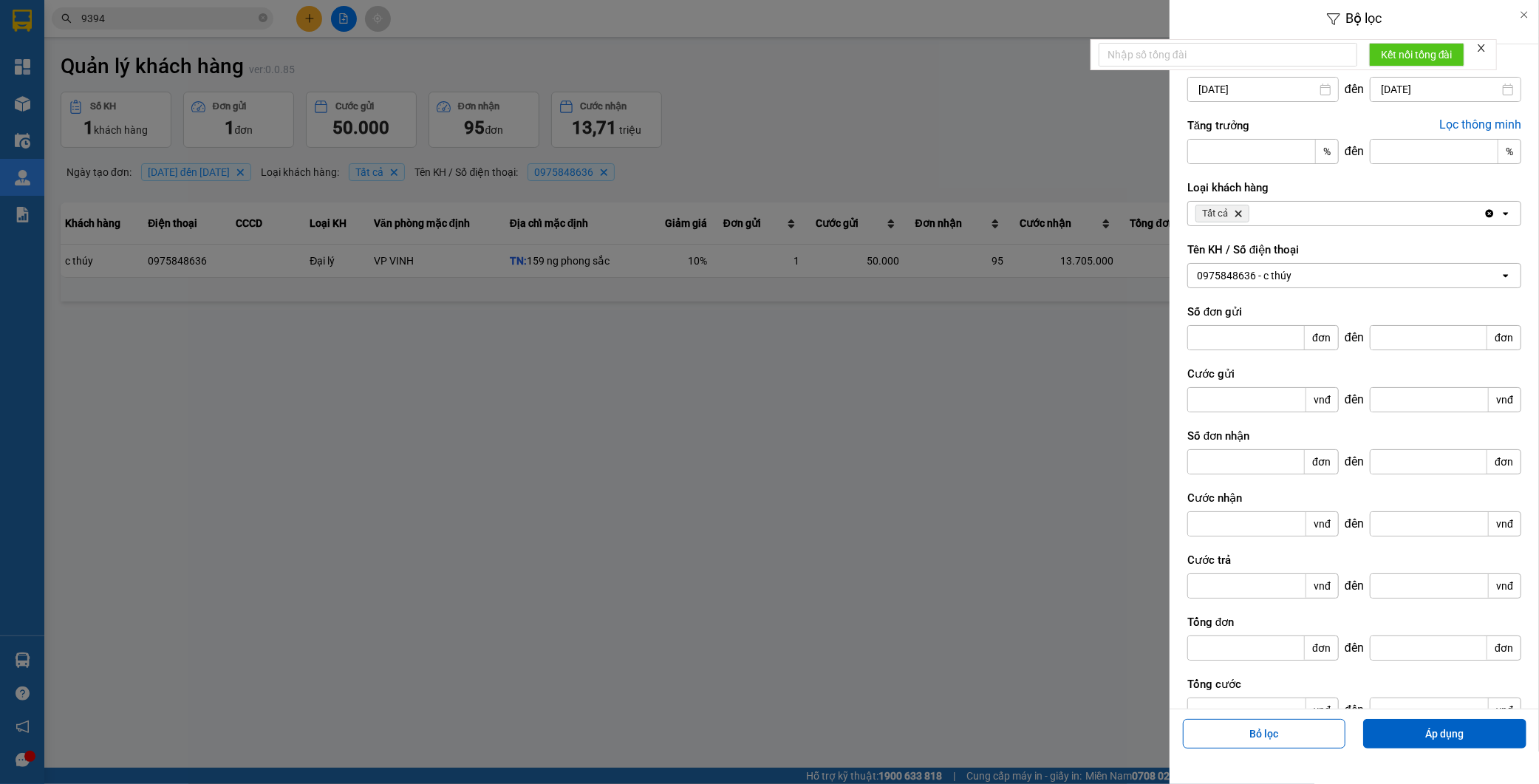
click at [1402, 90] on input "31/07/2025" at bounding box center [1446, 89] width 150 height 24
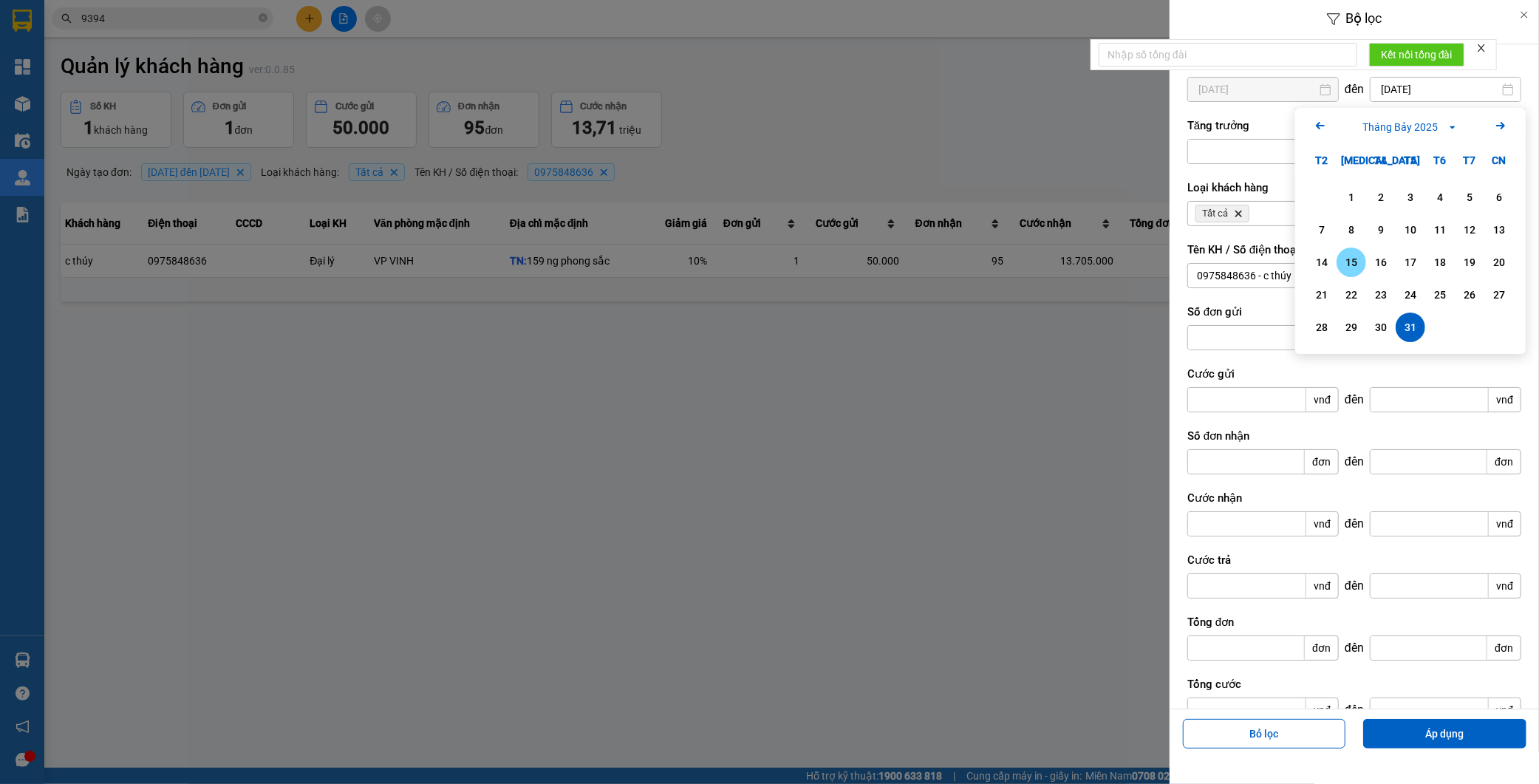
click at [1358, 266] on div "15" at bounding box center [1352, 262] width 21 height 18
type input "15/07/2025"
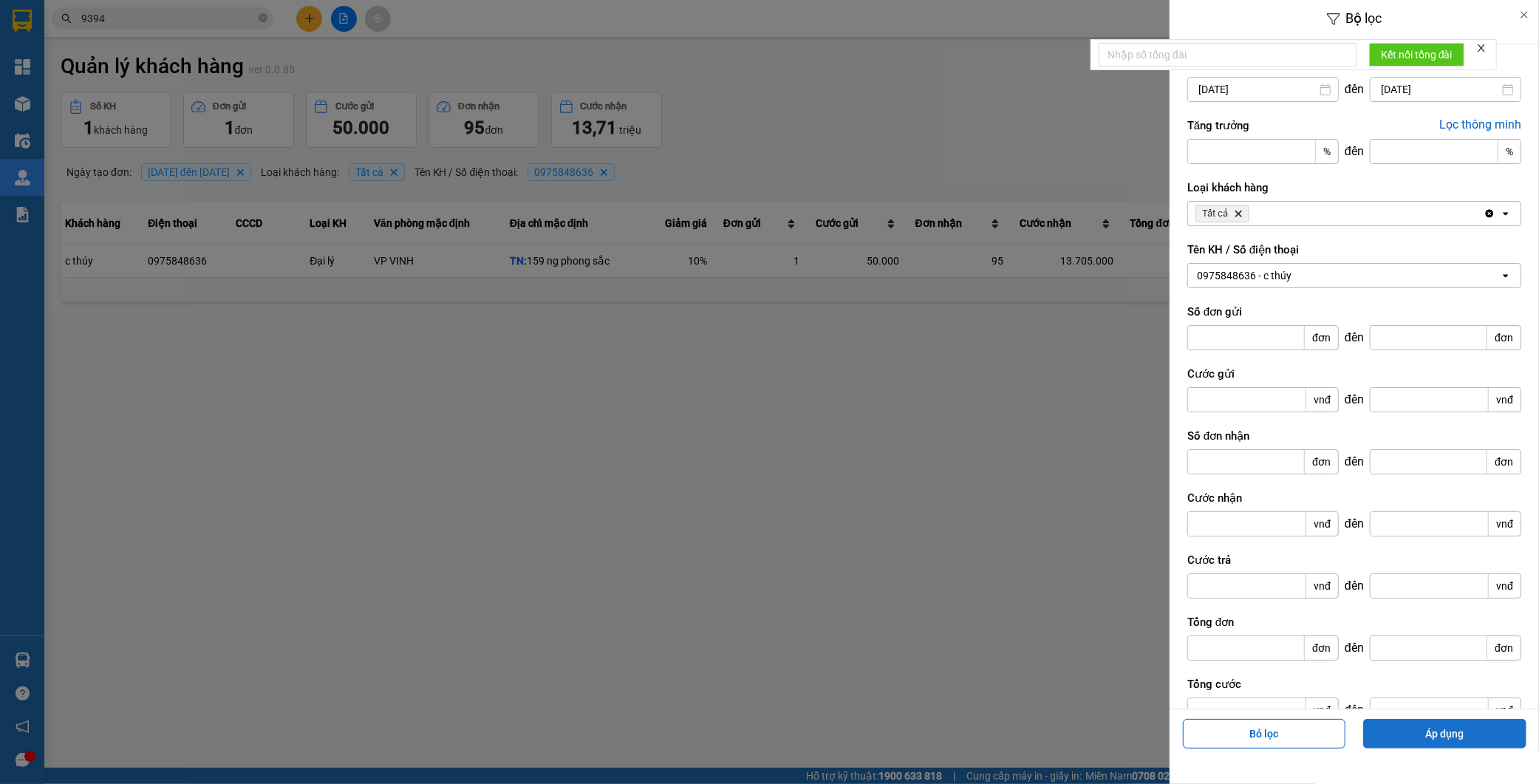
click at [1402, 734] on button "Áp dụng" at bounding box center [1445, 733] width 163 height 29
click at [1031, 344] on div at bounding box center [769, 392] width 1539 height 784
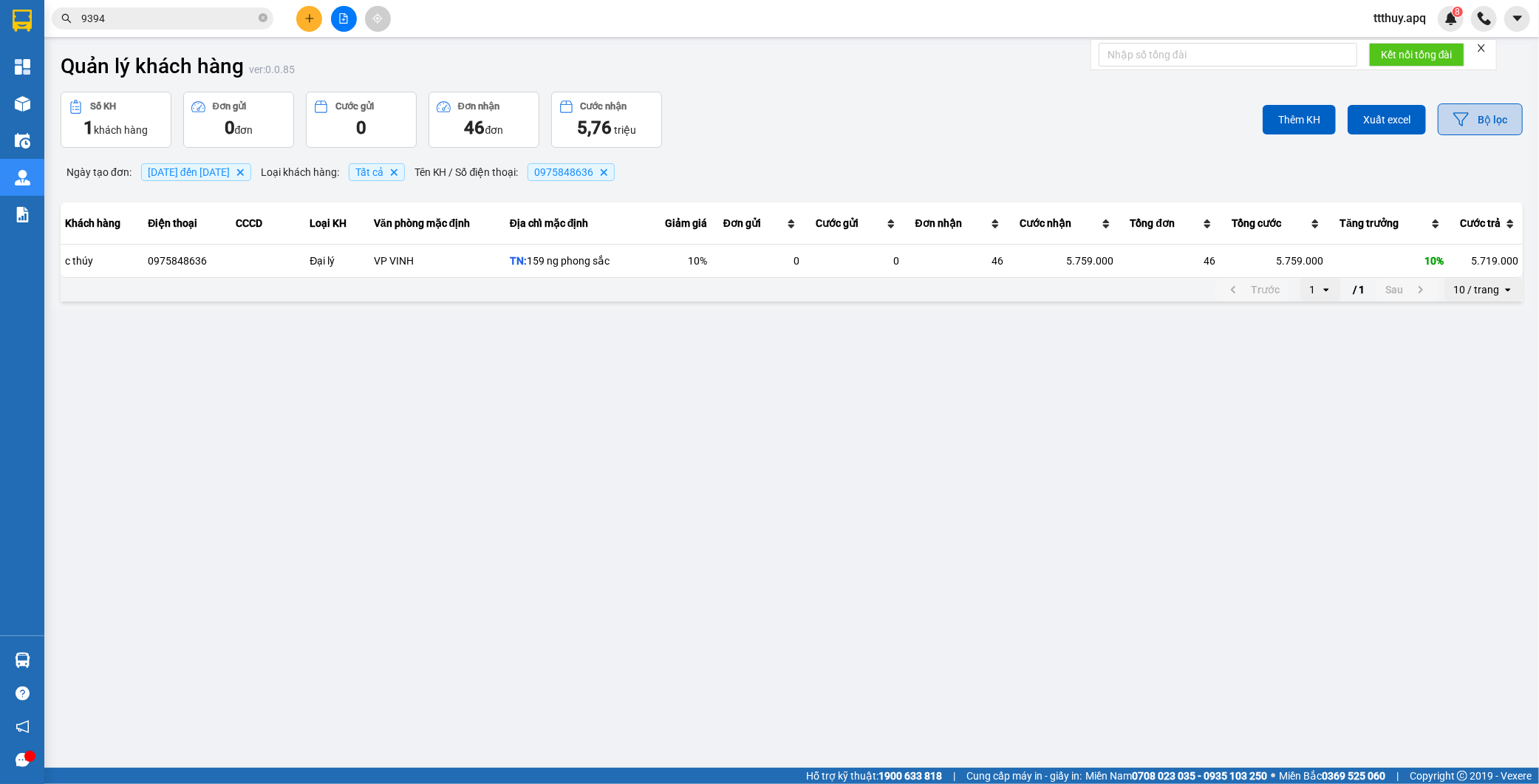
click at [1484, 112] on button "Bộ lọc" at bounding box center [1481, 119] width 85 height 32
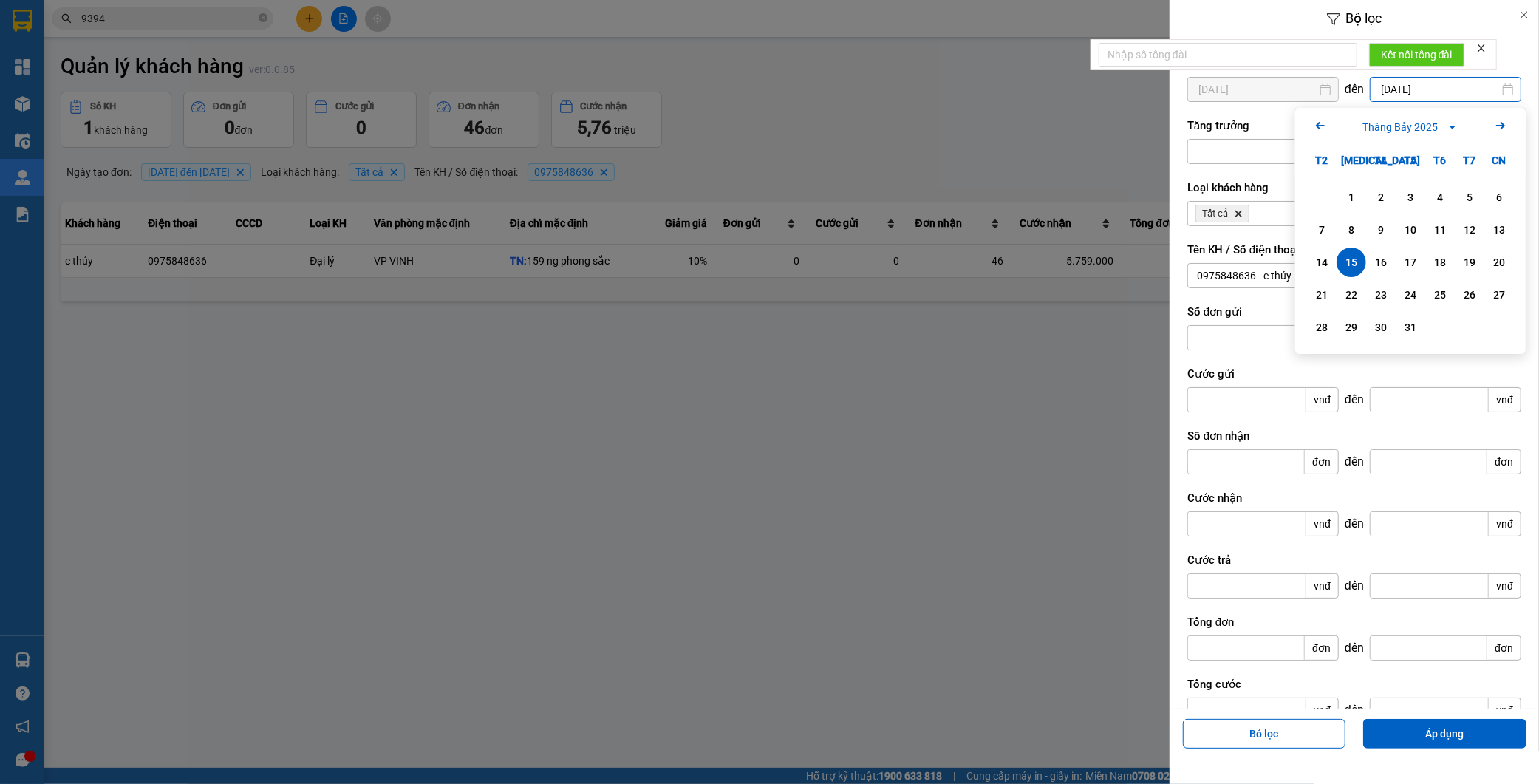
click at [1381, 93] on input "15/07/2025" at bounding box center [1446, 89] width 150 height 24
type input "14/07/2025"
click at [1007, 371] on div at bounding box center [769, 392] width 1539 height 784
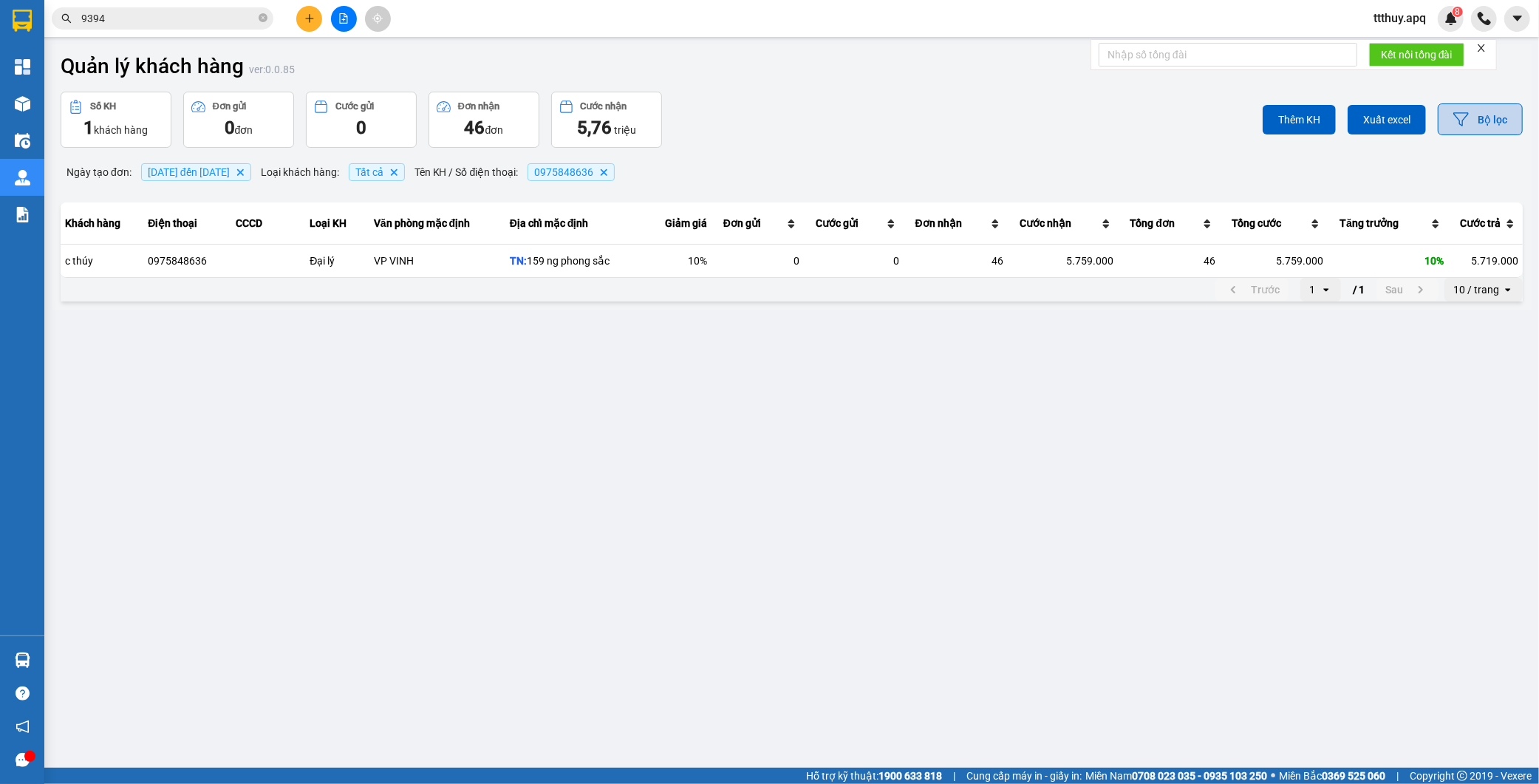
click at [1484, 130] on button "Bộ lọc" at bounding box center [1481, 119] width 85 height 32
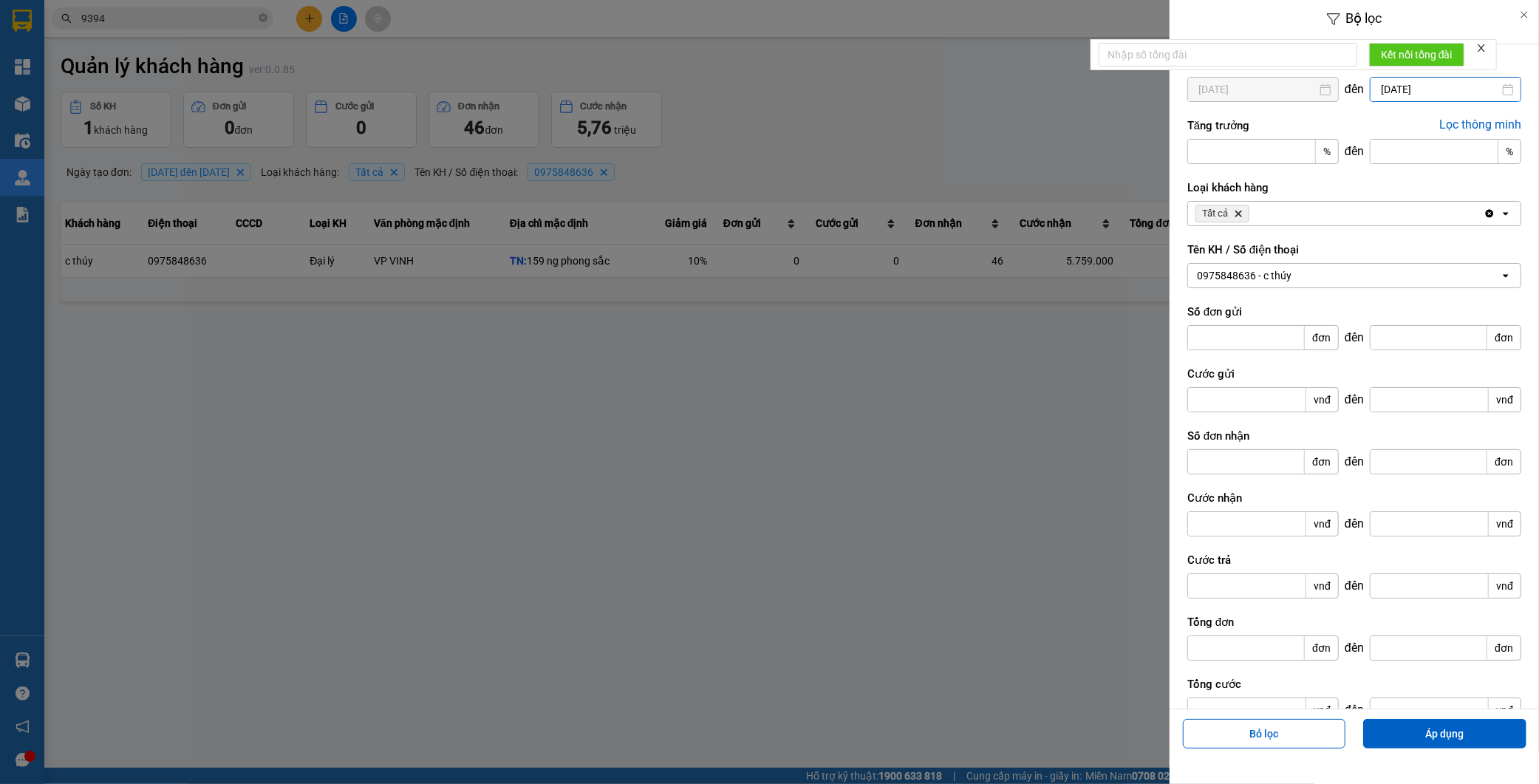
click at [1385, 86] on input "15/07/2025" at bounding box center [1446, 89] width 150 height 24
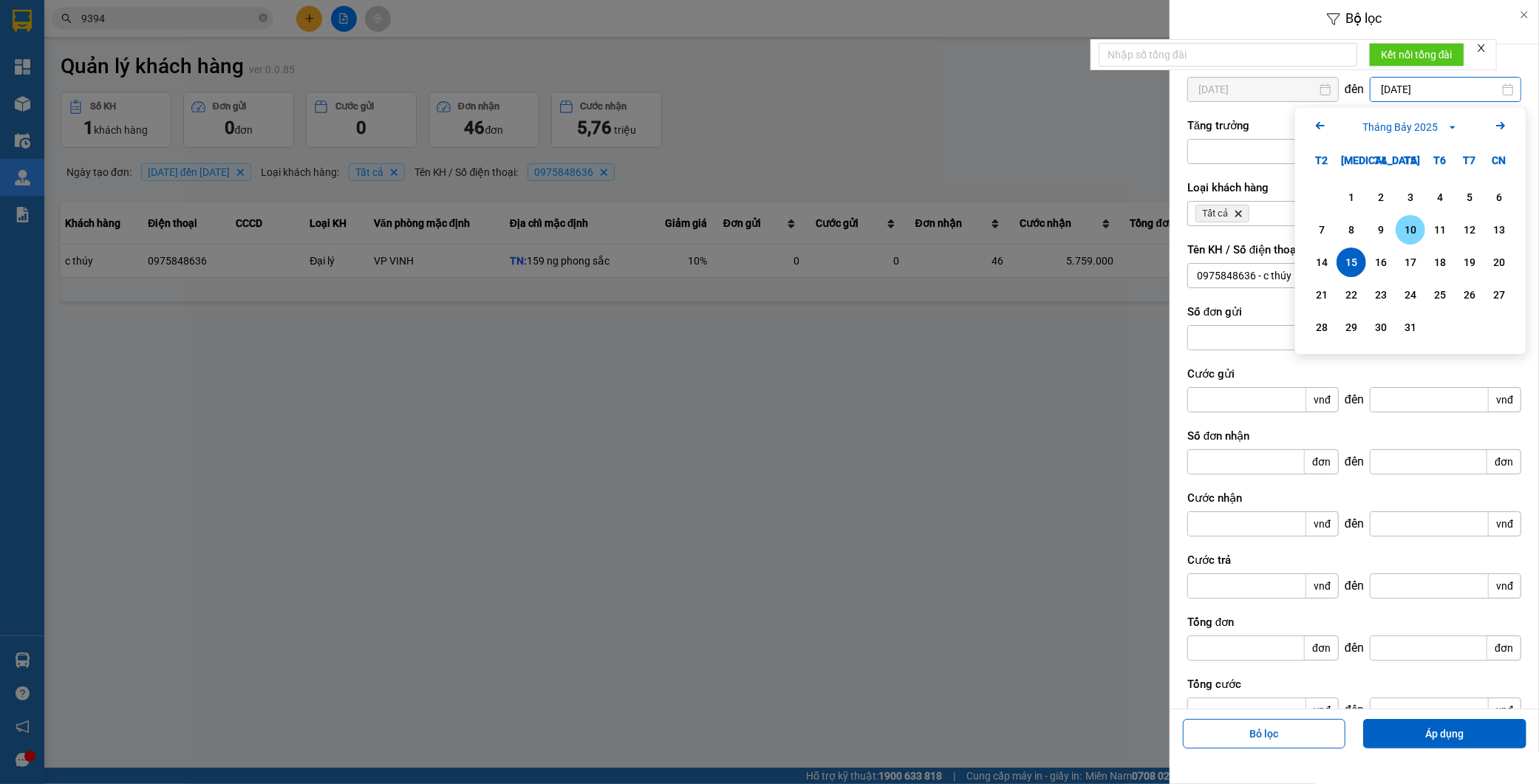
click at [1408, 236] on div "10" at bounding box center [1411, 229] width 21 height 18
type input "10/07/2025"
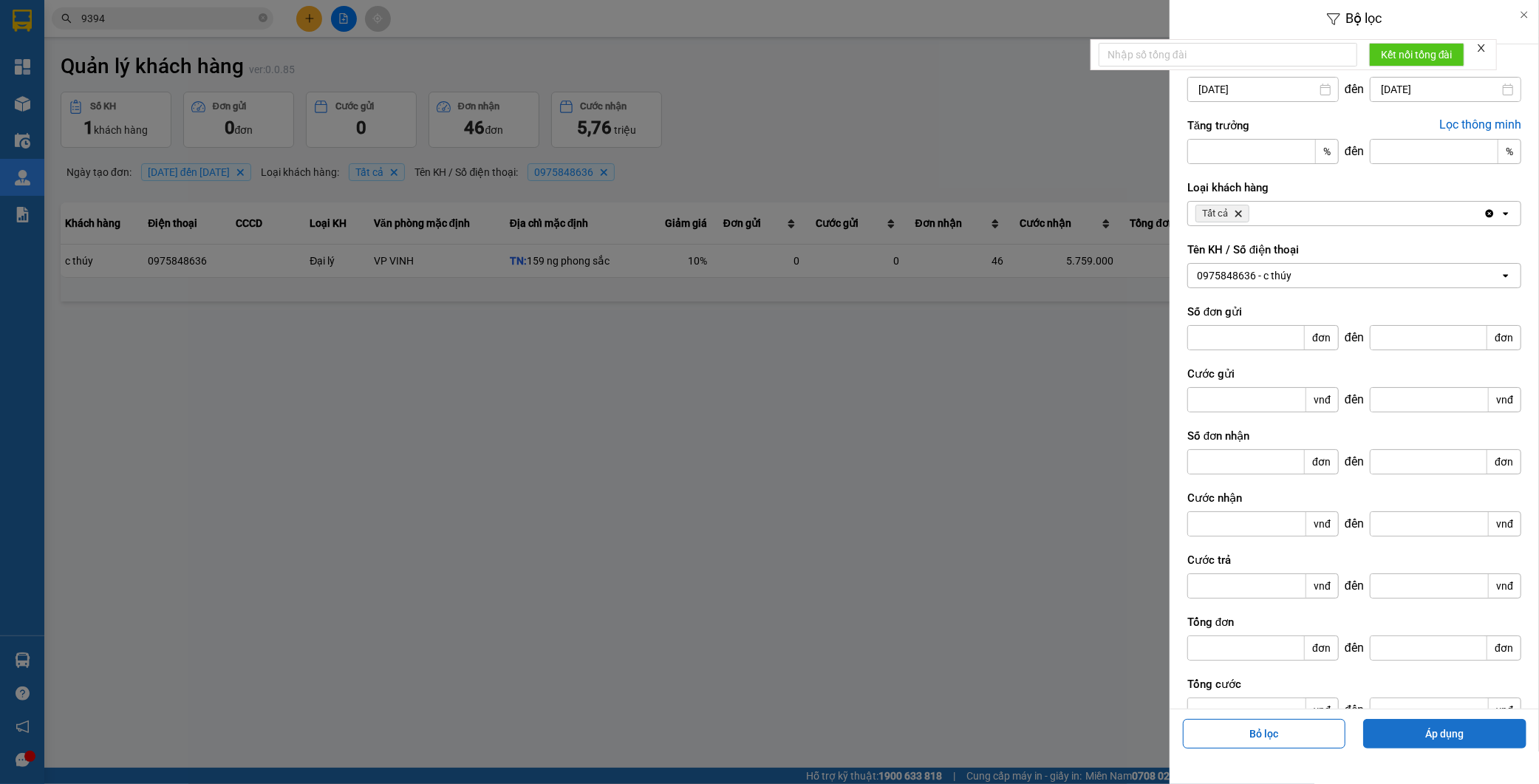
click at [1423, 721] on button "Áp dụng" at bounding box center [1445, 733] width 163 height 29
click at [953, 508] on div at bounding box center [769, 392] width 1539 height 784
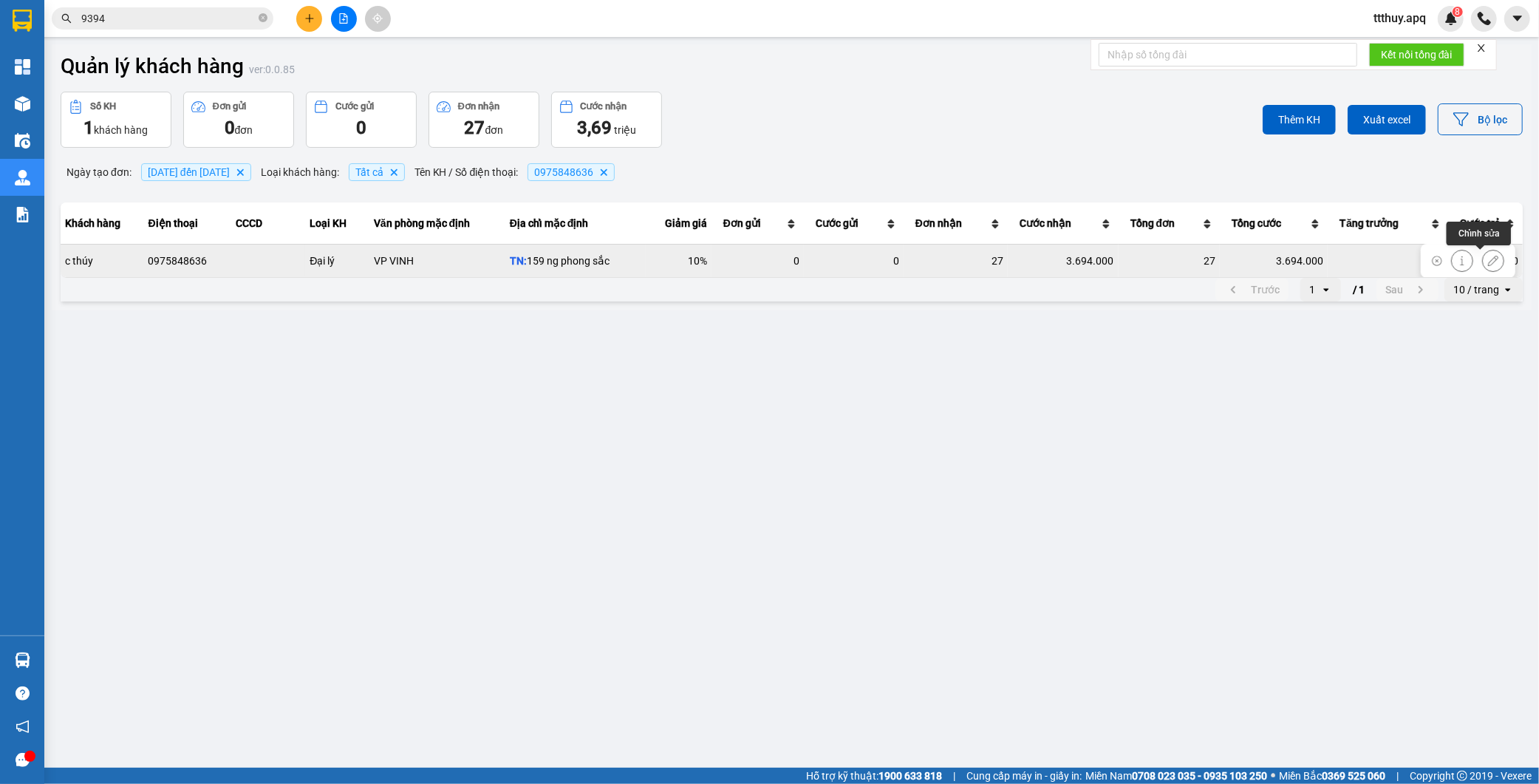
click at [1489, 263] on icon at bounding box center [1493, 261] width 10 height 10
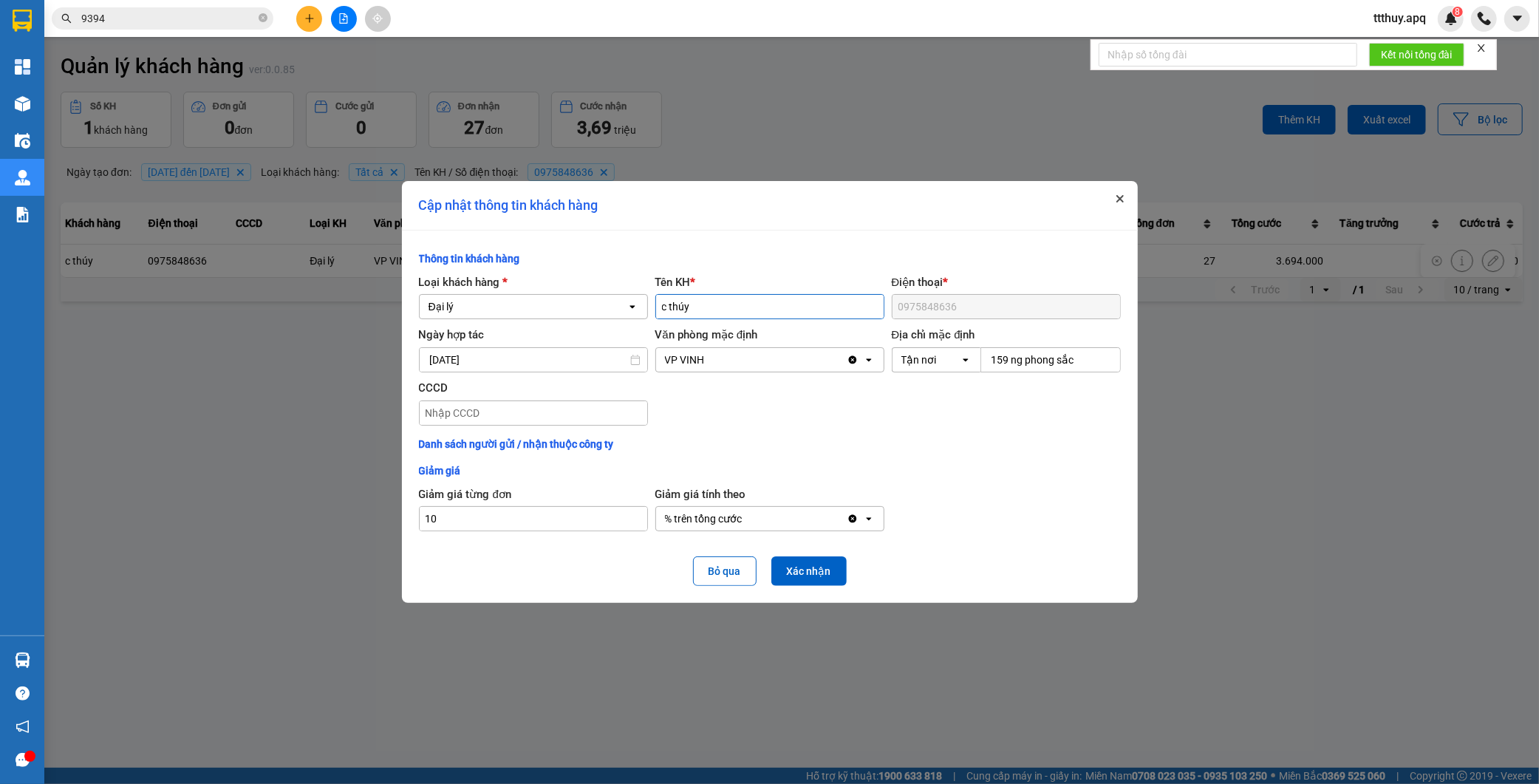
click at [1117, 200] on icon "Close" at bounding box center [1121, 199] width 8 height 8
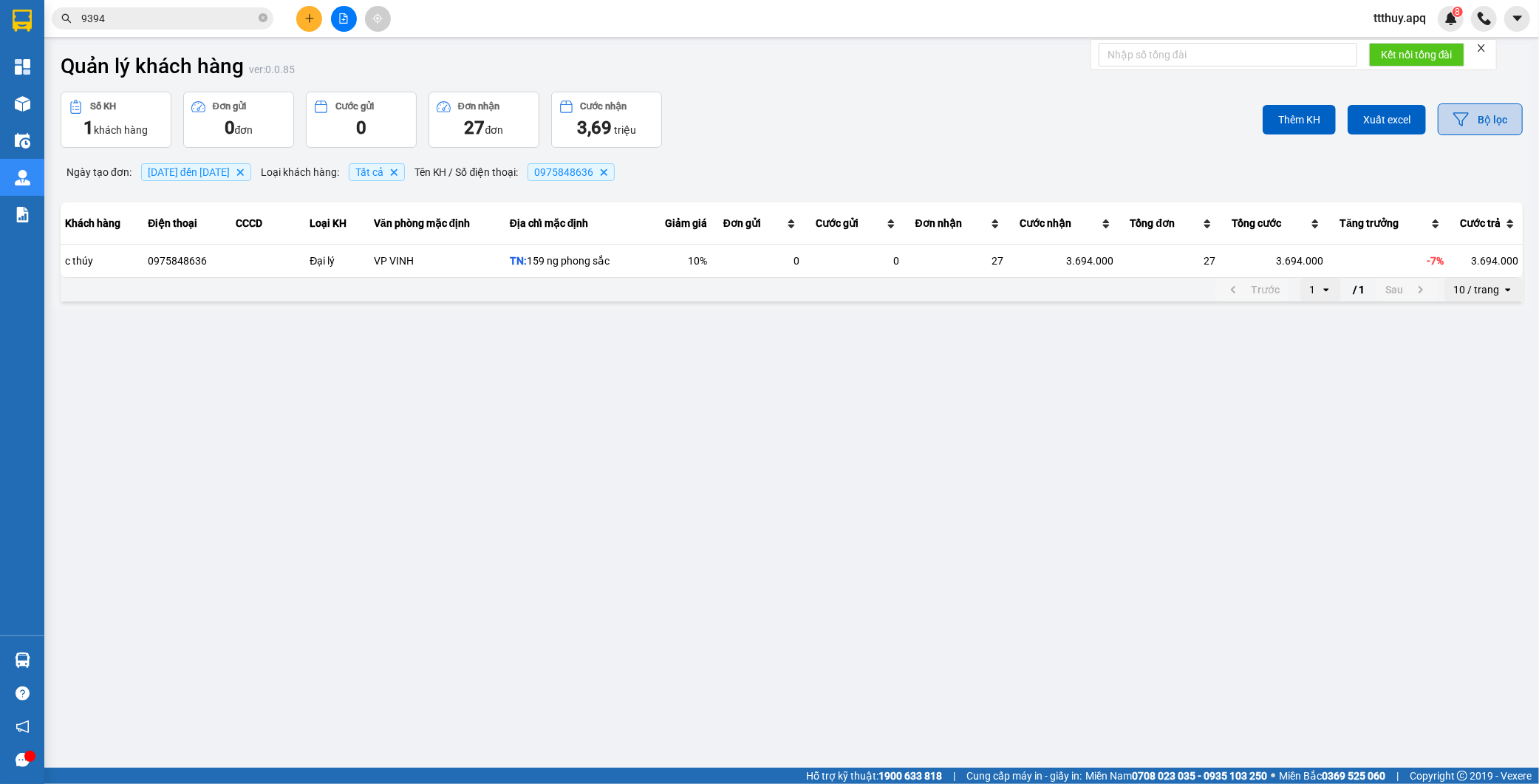
click at [1473, 123] on button "Bộ lọc" at bounding box center [1481, 119] width 85 height 32
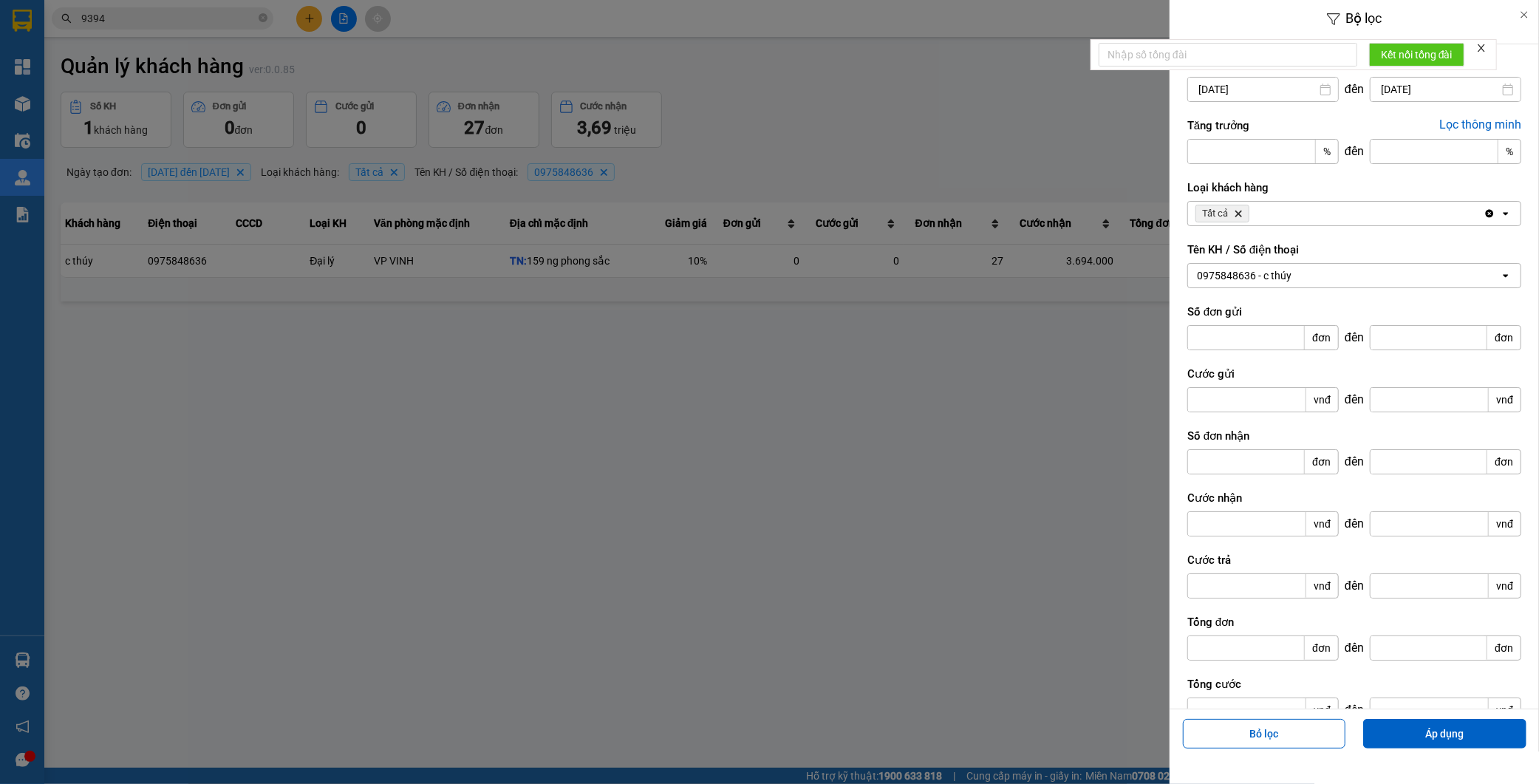
click at [1284, 277] on div "0975848636 - c thúy" at bounding box center [1245, 276] width 95 height 15
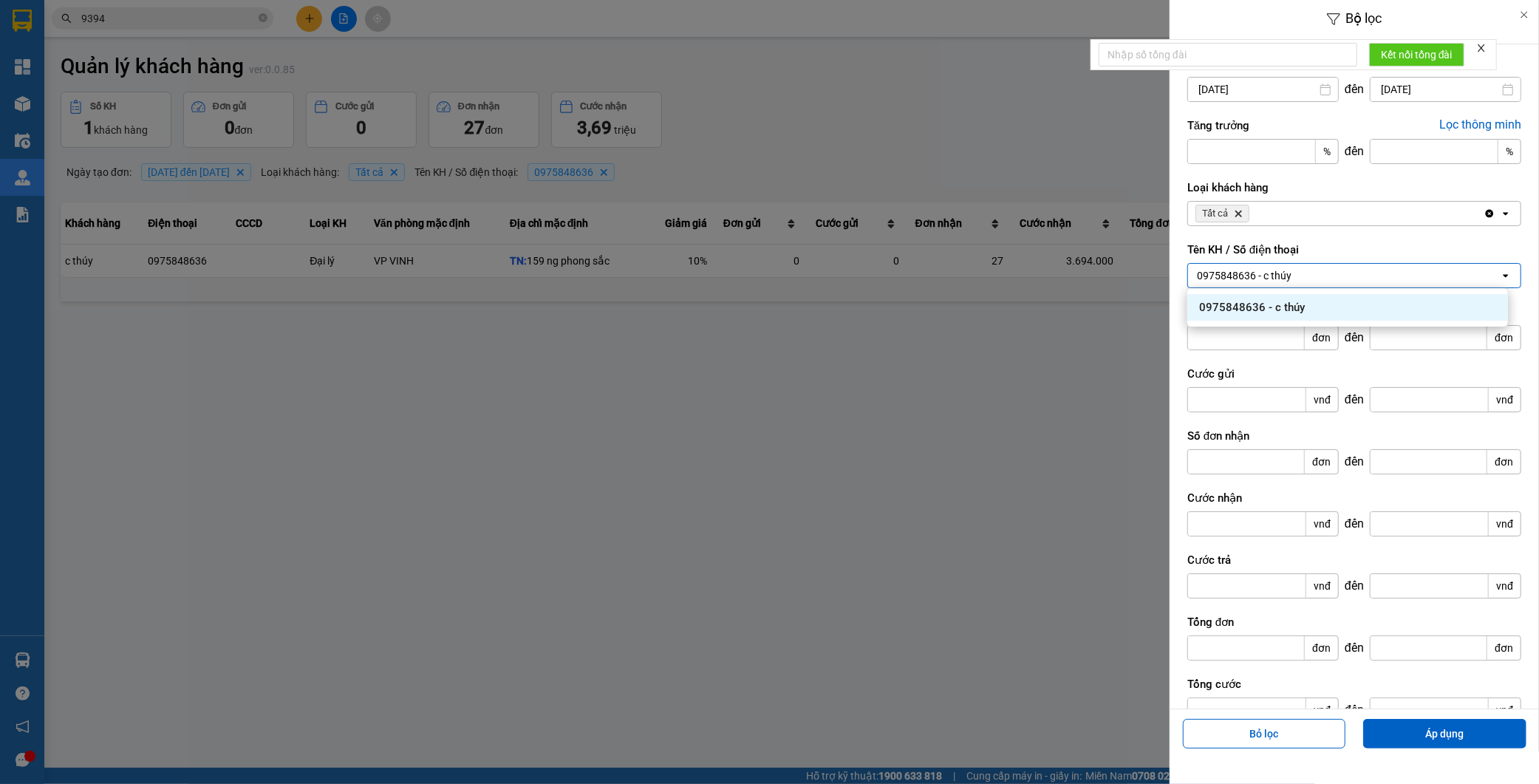
paste input "0971199990"
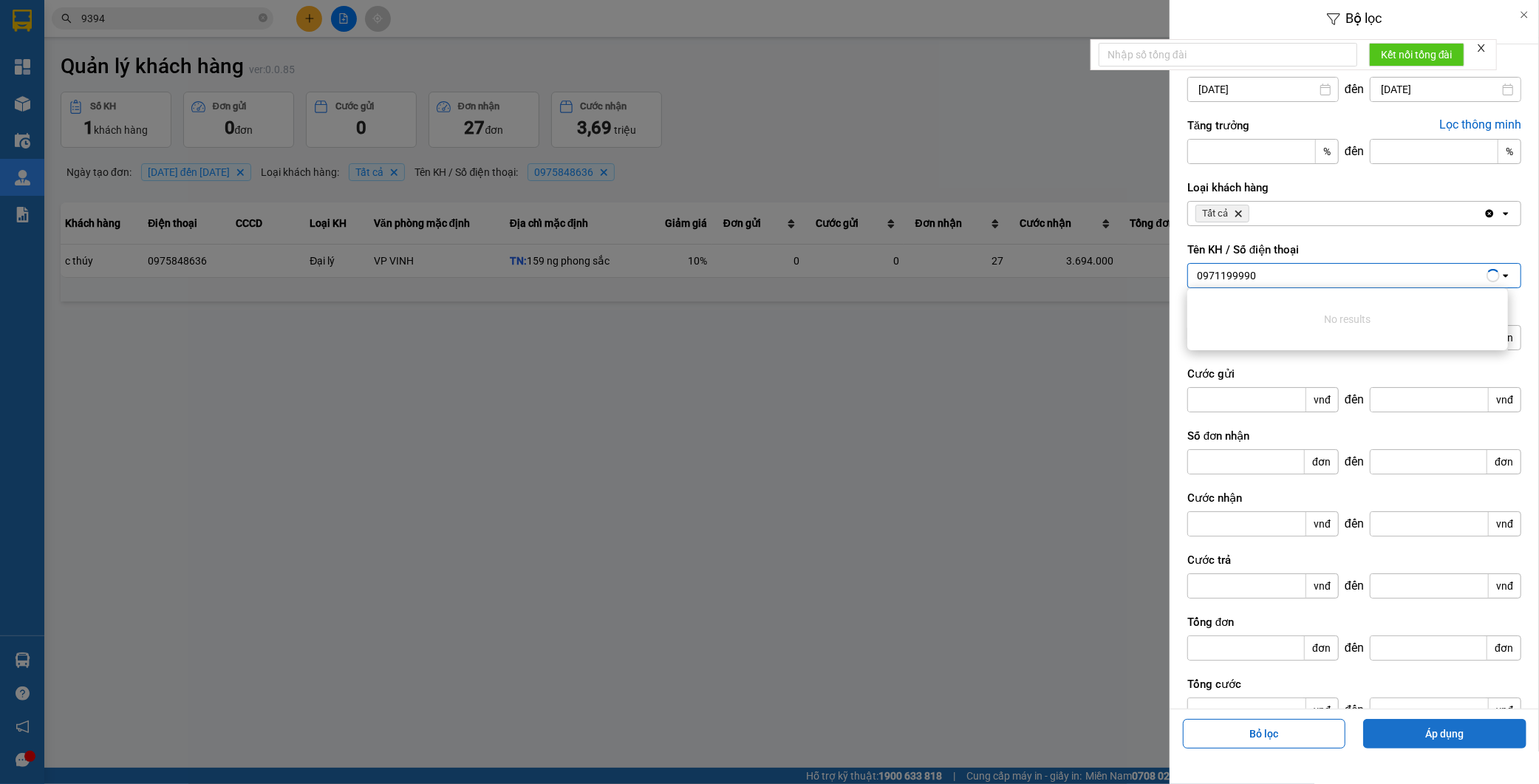
type input "0971199990"
click at [1436, 737] on button "Áp dụng" at bounding box center [1445, 733] width 163 height 29
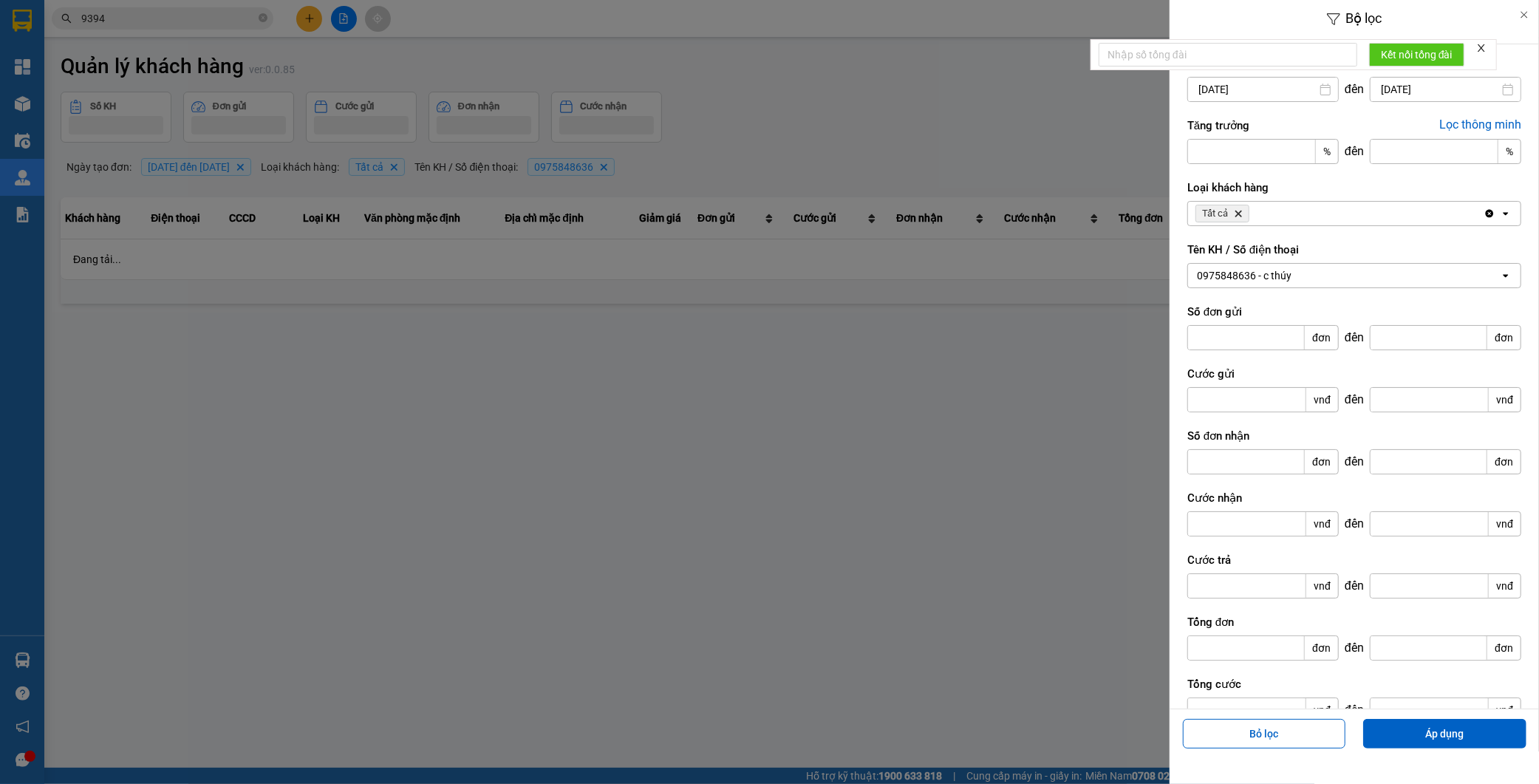
click at [976, 407] on div at bounding box center [769, 392] width 1539 height 784
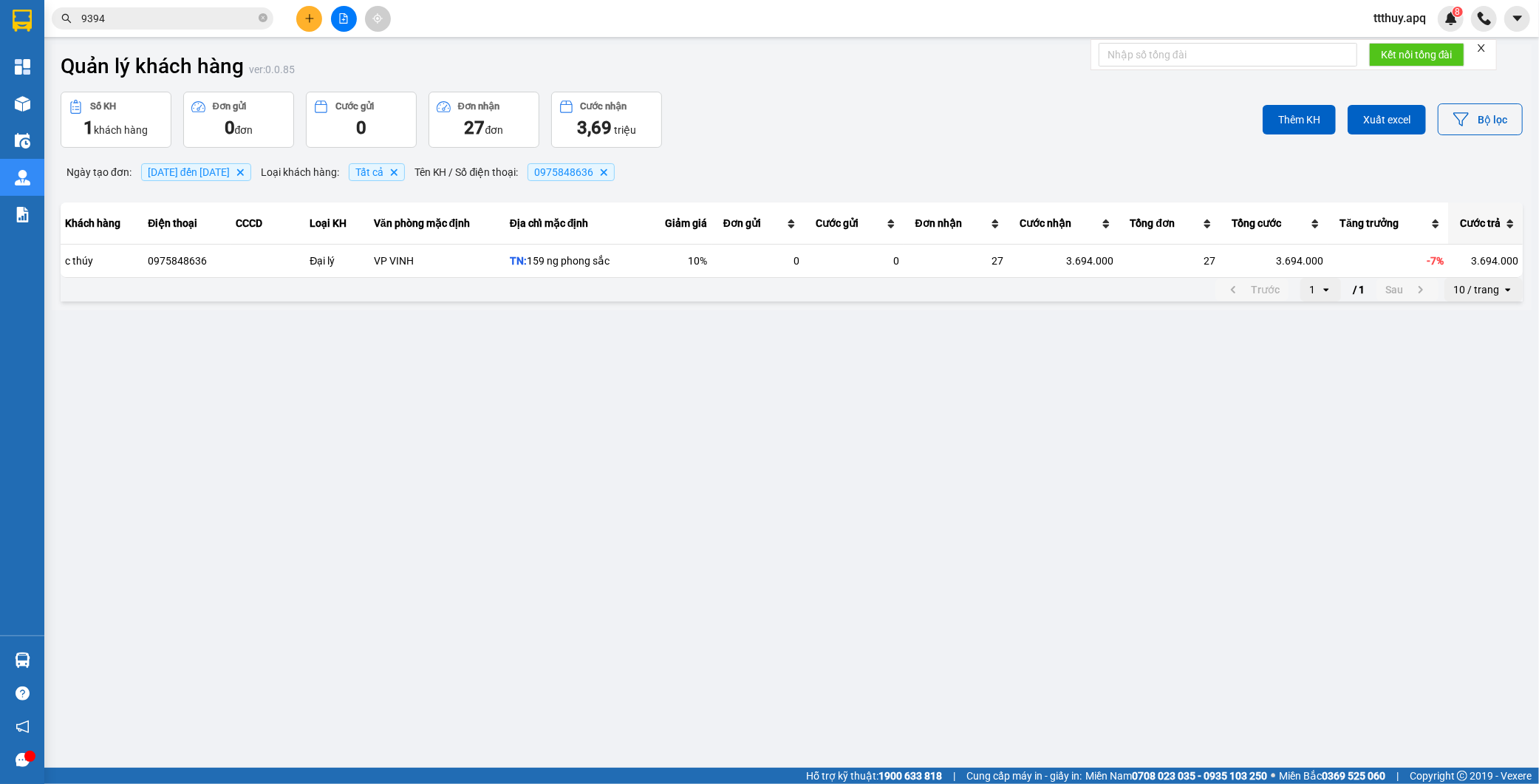
click at [1484, 236] on th "Cước trả" at bounding box center [1486, 224] width 75 height 42
click at [1491, 122] on button "Bộ lọc" at bounding box center [1481, 119] width 85 height 32
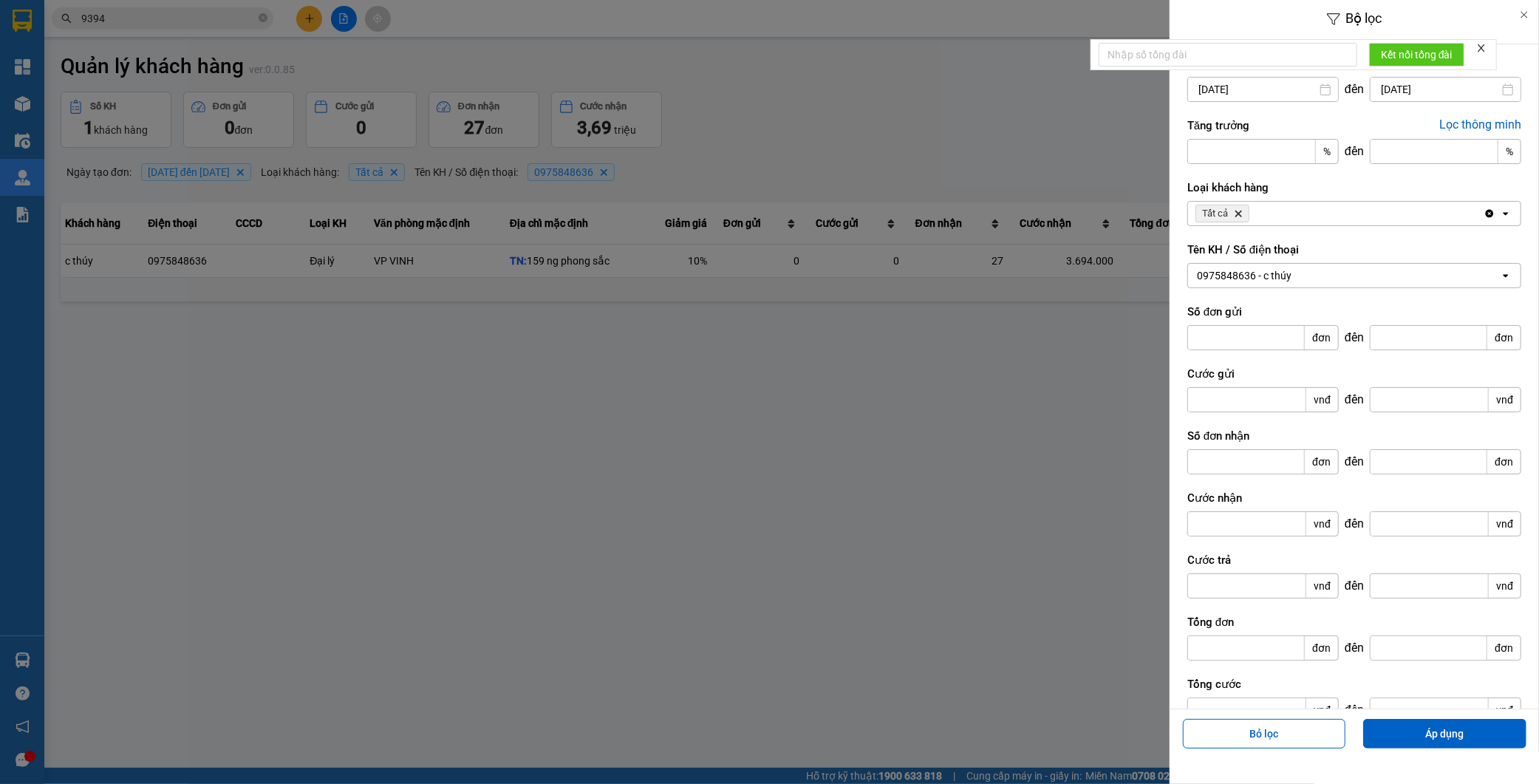
click at [1297, 276] on div "0975848636 - c thúy" at bounding box center [1344, 275] width 312 height 24
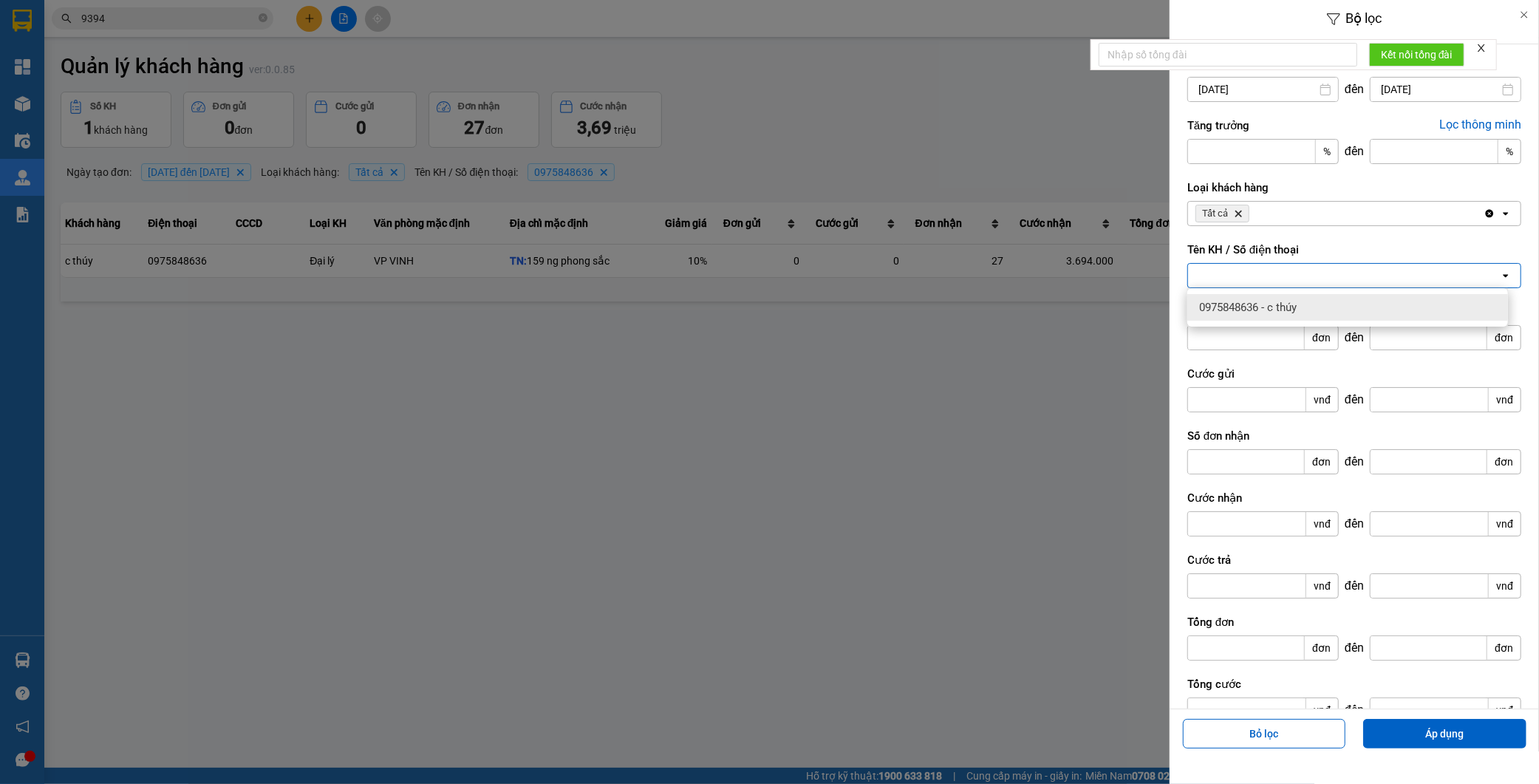
paste input "0971199990"
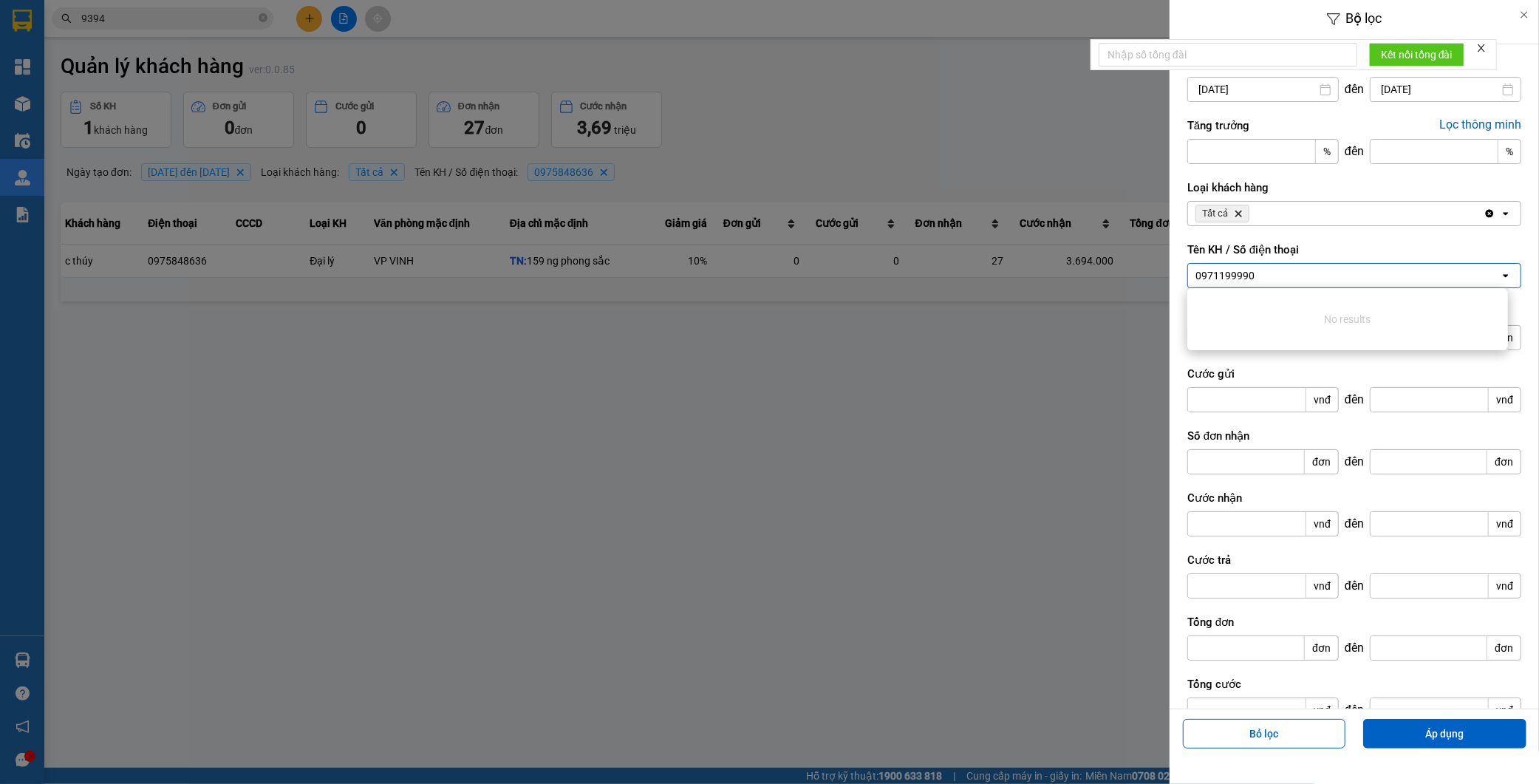
click at [1287, 274] on div "0971199990 0971199990" at bounding box center [1344, 275] width 312 height 24
paste input "0977399990"
type input "0971199990 0977399990"
drag, startPoint x: 1257, startPoint y: 276, endPoint x: 943, endPoint y: 248, distance: 315.2
click at [948, 266] on div "Bộ lọc Ngày tạo đơn 01/07/2025 Press the down arrow key to interact with the ca…" at bounding box center [769, 392] width 1539 height 784
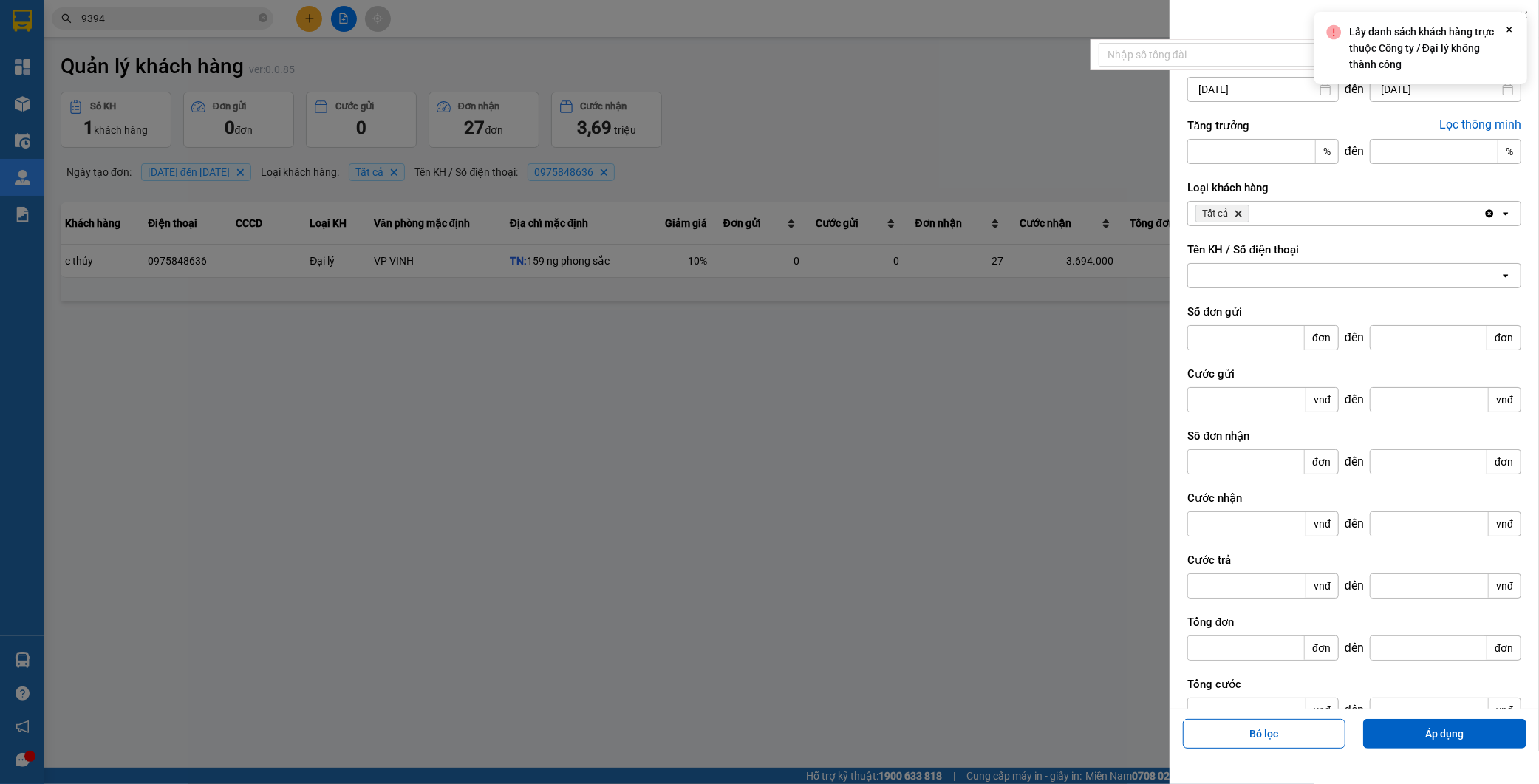
paste input "0977399990"
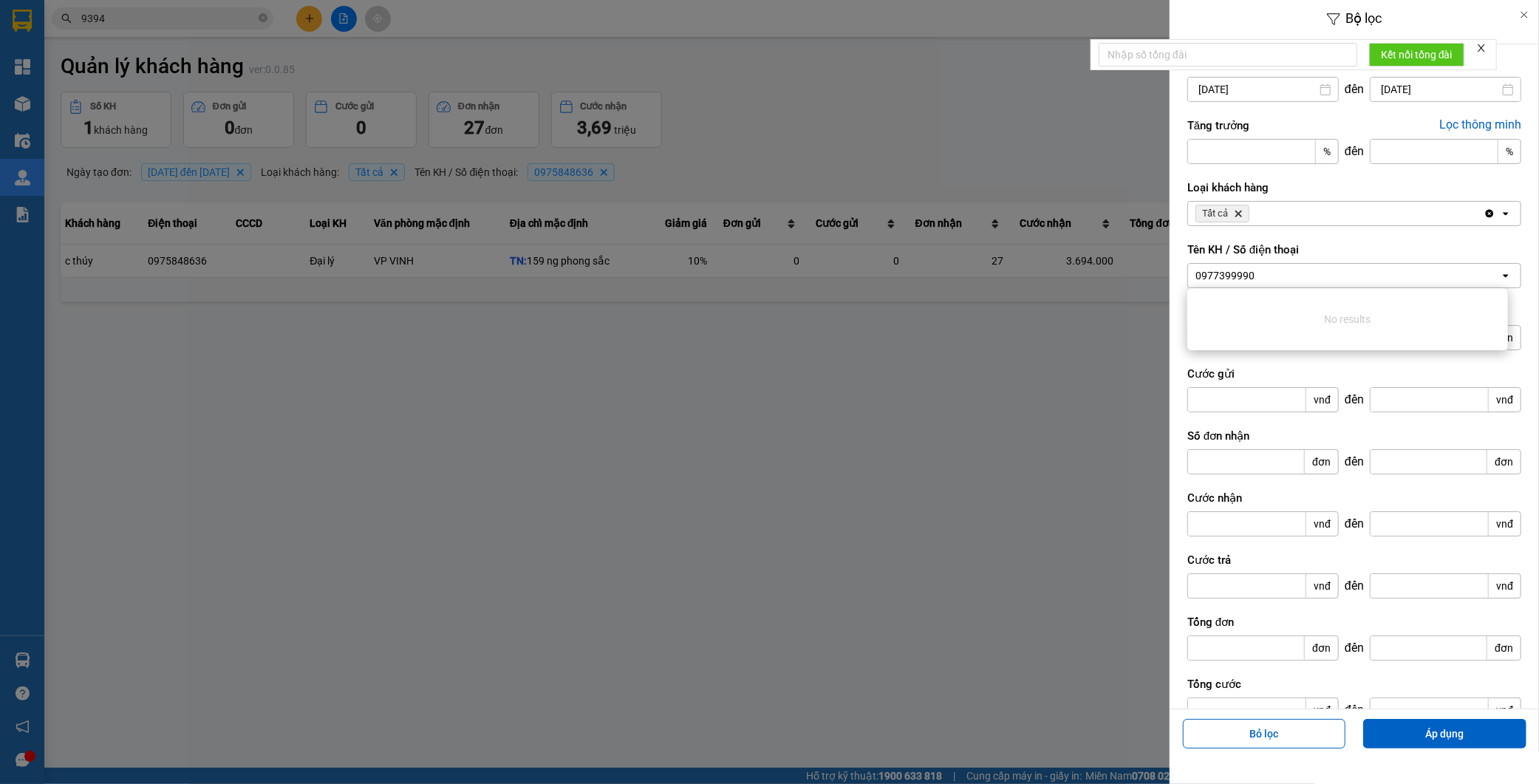
type input "0977399990"
click at [1259, 92] on input "01/07/2025" at bounding box center [1263, 89] width 150 height 24
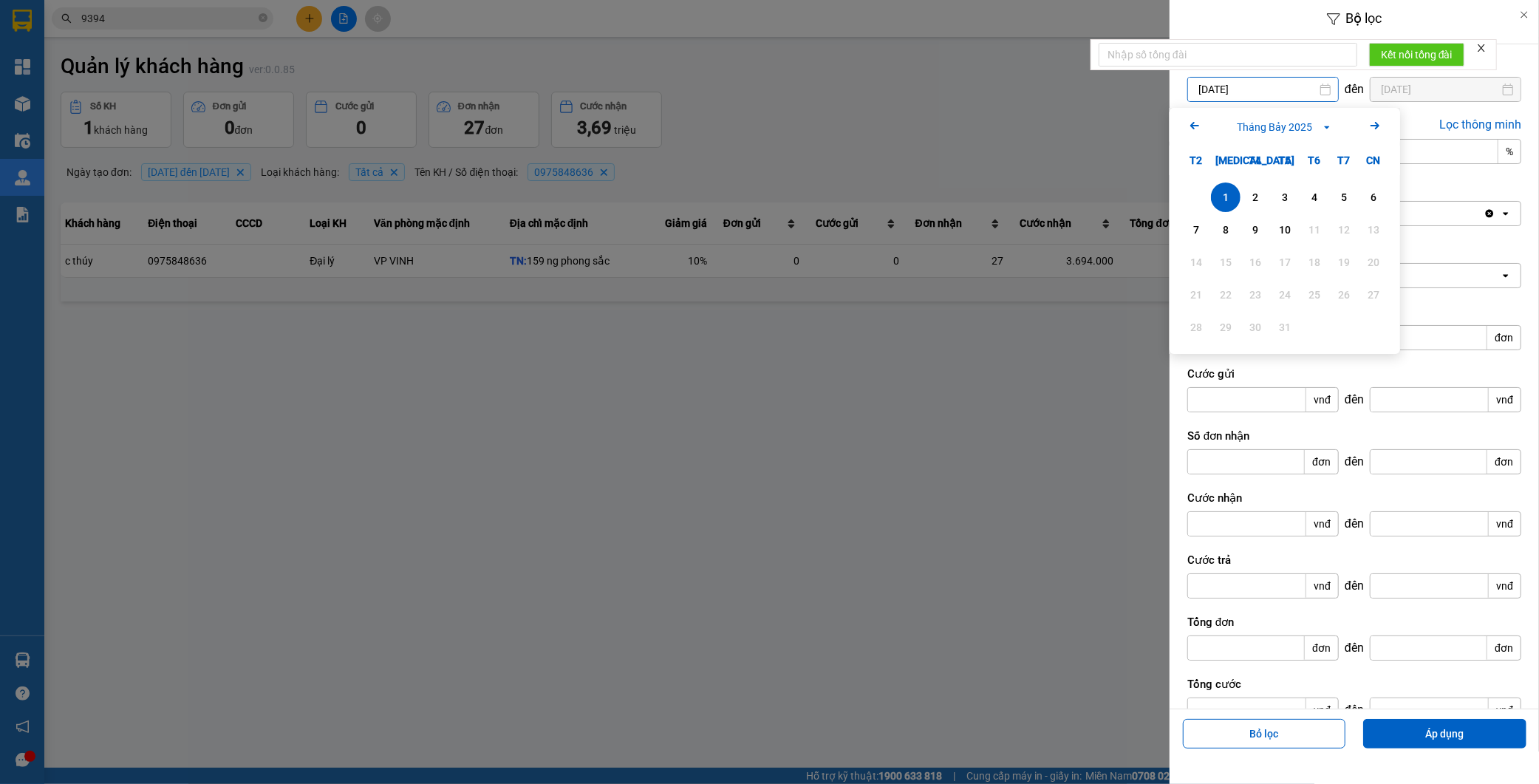
drag, startPoint x: 1209, startPoint y: 90, endPoint x: 1392, endPoint y: 134, distance: 188.2
click at [1210, 90] on input "01/07/2025" at bounding box center [1263, 89] width 150 height 24
type input "11/07/2025"
click at [1442, 90] on input "10/07/2025" at bounding box center [1446, 89] width 150 height 24
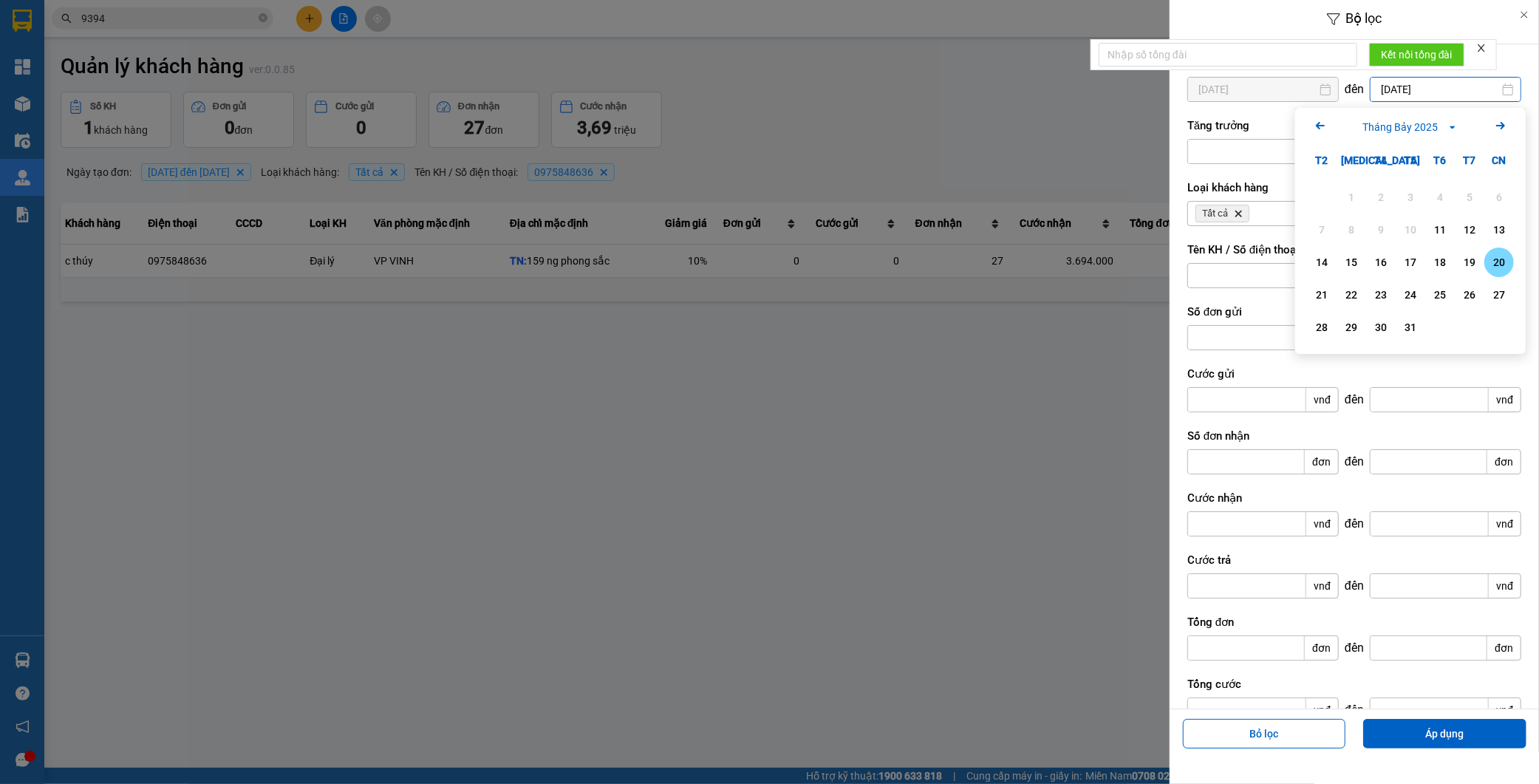
click at [1496, 264] on div "20" at bounding box center [1499, 262] width 21 height 18
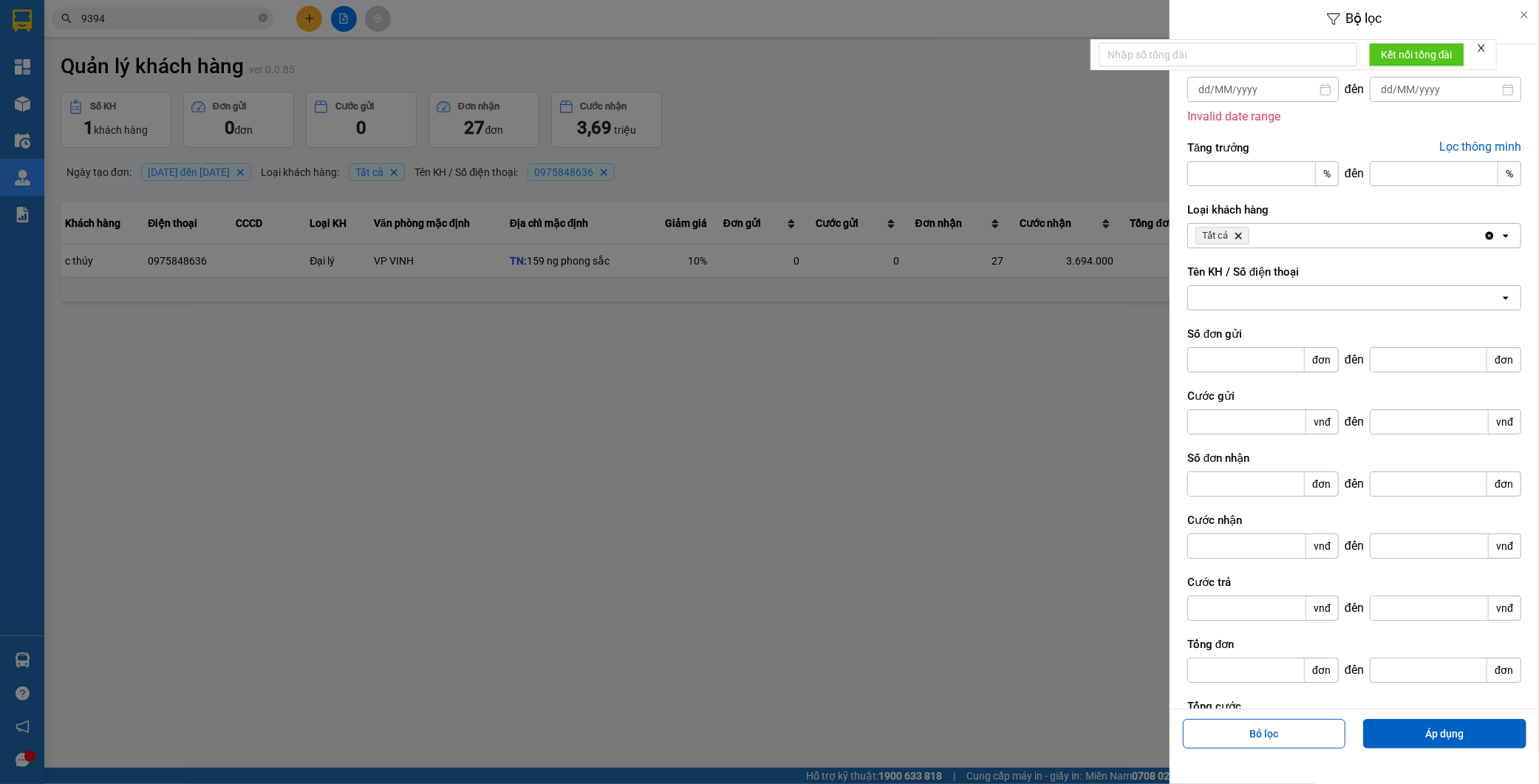
type input "/ /"
click at [1214, 80] on input "/ /" at bounding box center [1263, 89] width 150 height 24
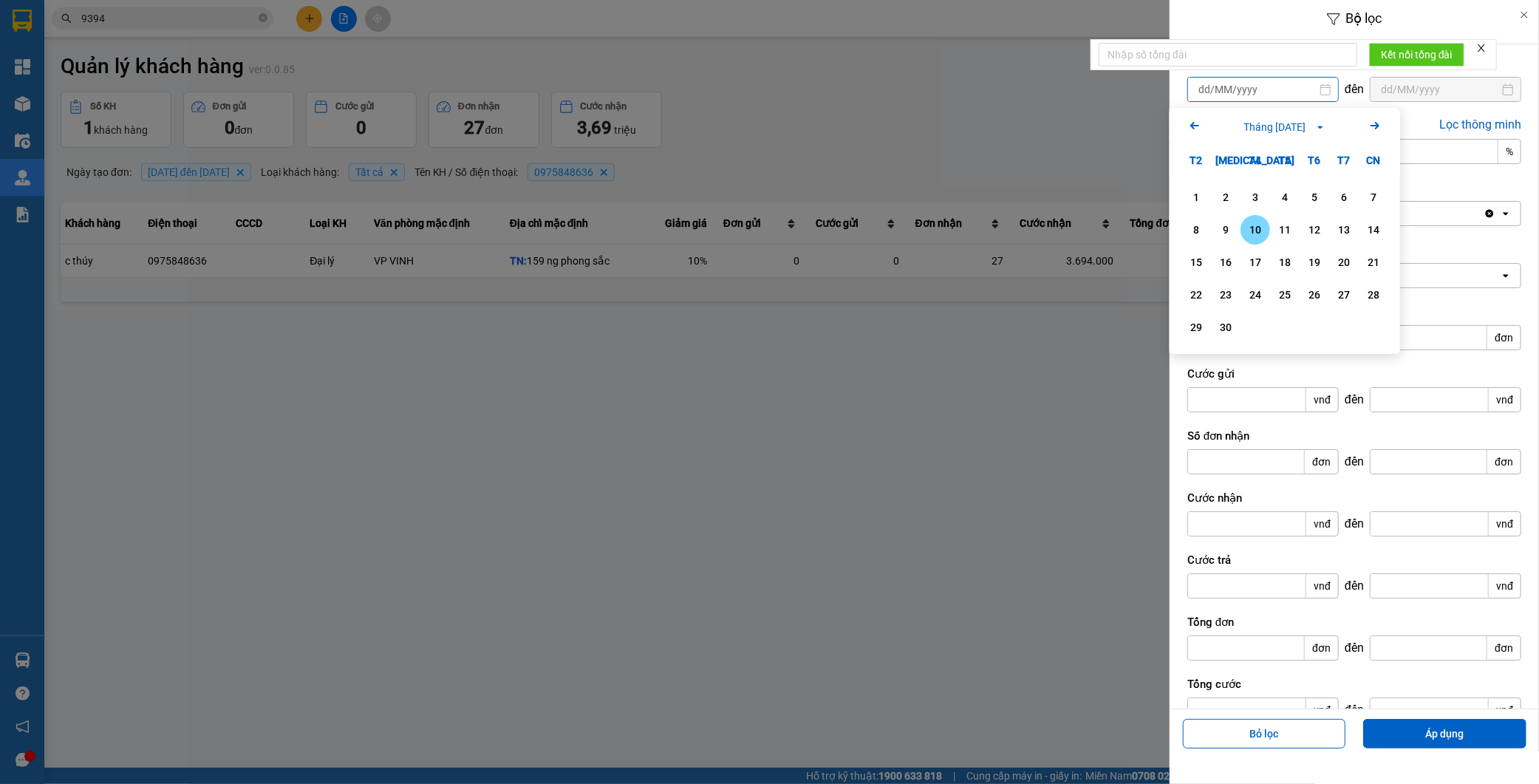
click at [1187, 122] on icon "Arrow Left" at bounding box center [1195, 125] width 18 height 18
click at [1315, 232] on div "11" at bounding box center [1315, 229] width 21 height 18
type input "11/07/2025"
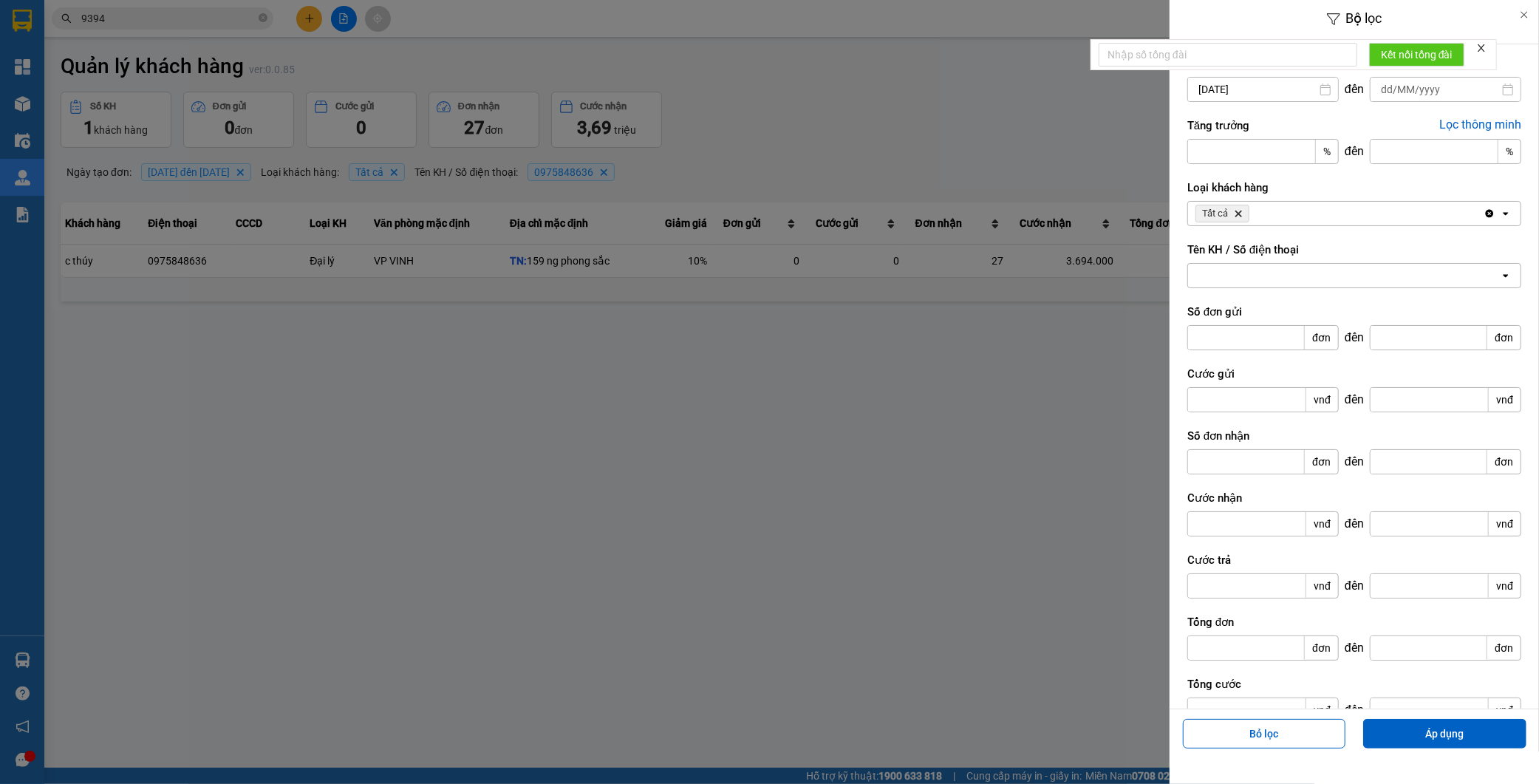
type input "/ /"
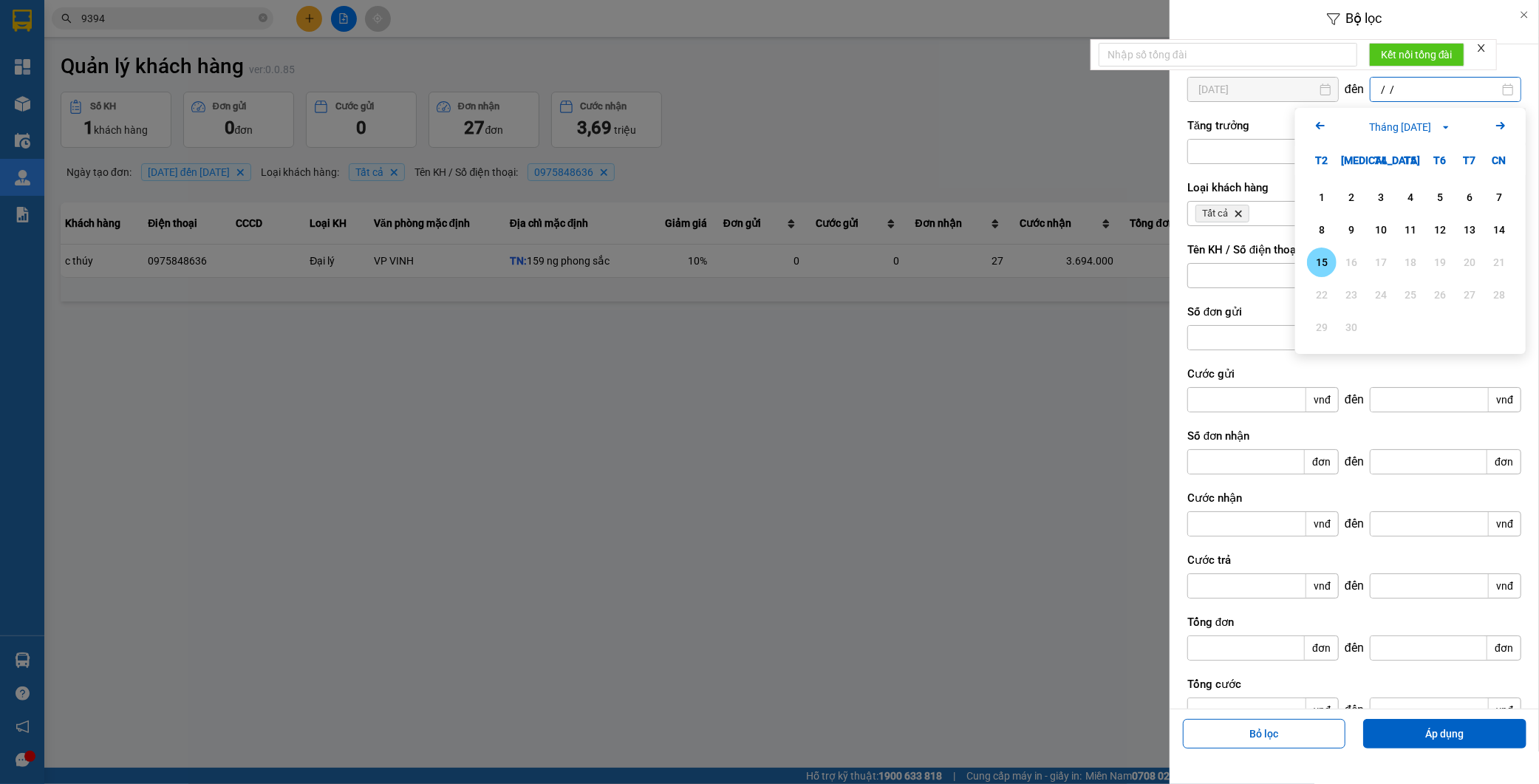
click at [1452, 89] on input "/ /" at bounding box center [1446, 89] width 150 height 24
click at [1318, 128] on icon "Arrow Left" at bounding box center [1320, 125] width 18 height 18
click at [1499, 266] on div "20" at bounding box center [1499, 262] width 21 height 18
type input "20/07/2025"
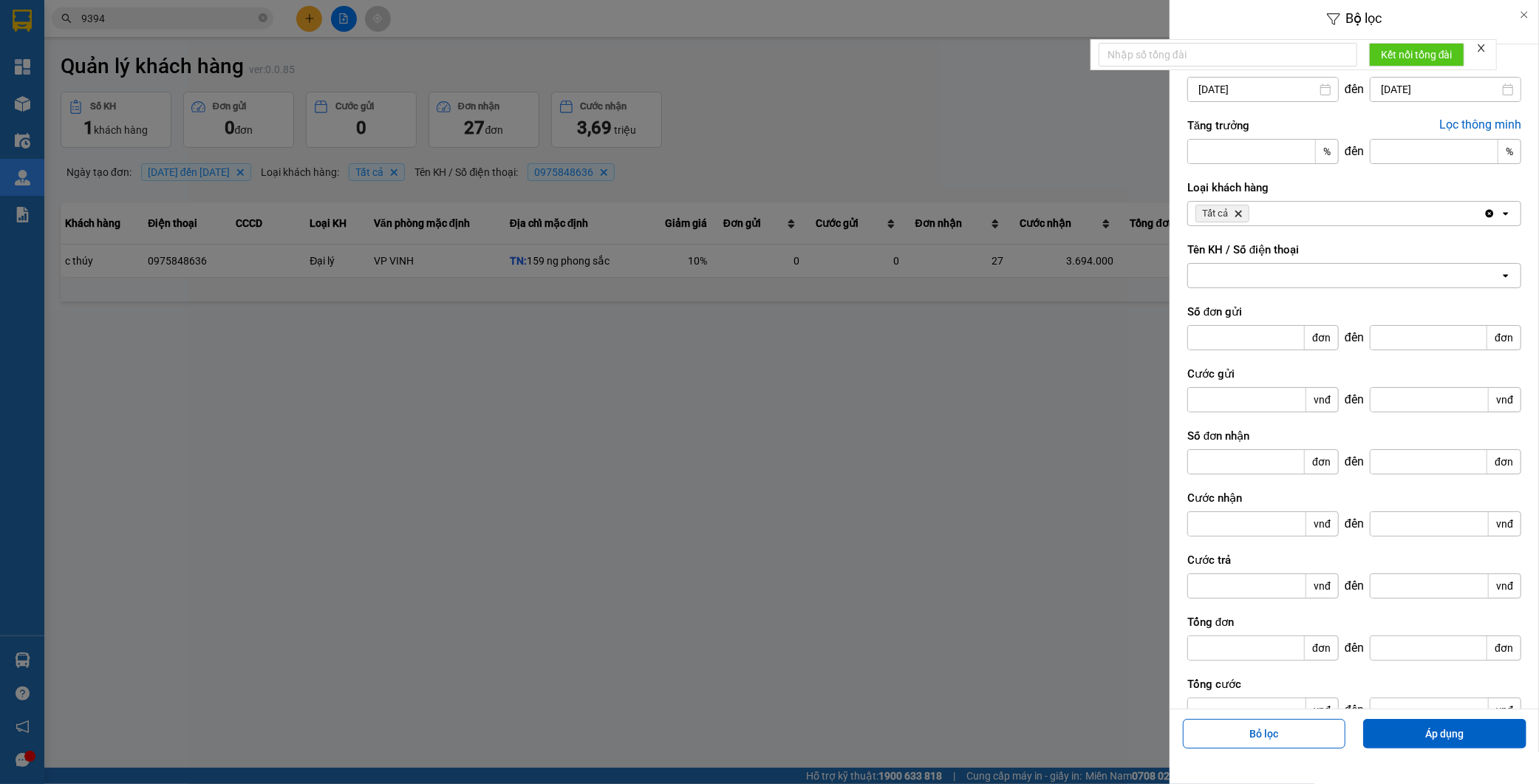
click at [1287, 283] on div at bounding box center [1344, 275] width 312 height 24
paste input "0971199990"
click at [1269, 269] on div "0971199990 0971199990" at bounding box center [1344, 275] width 312 height 24
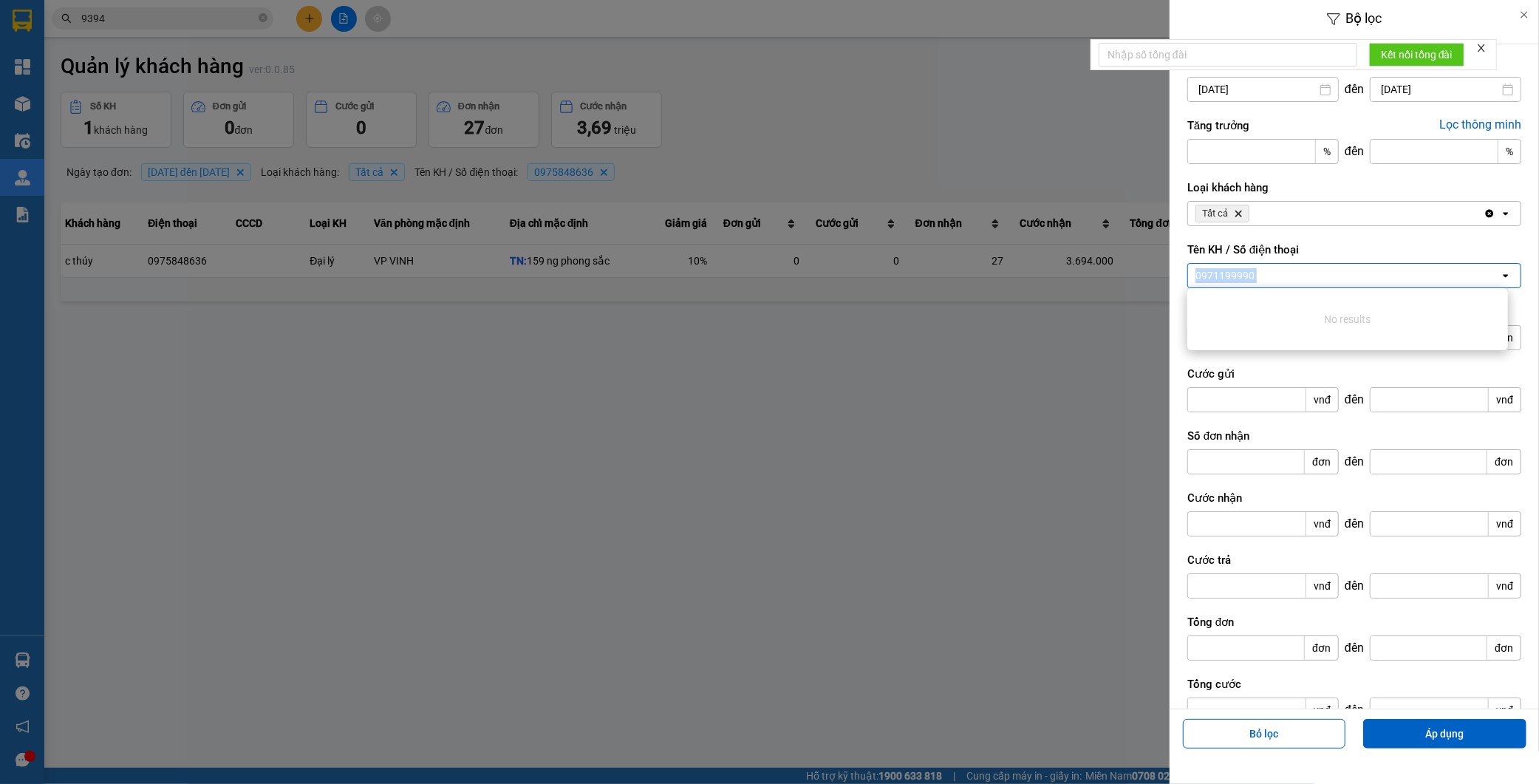
type input "0971199990"
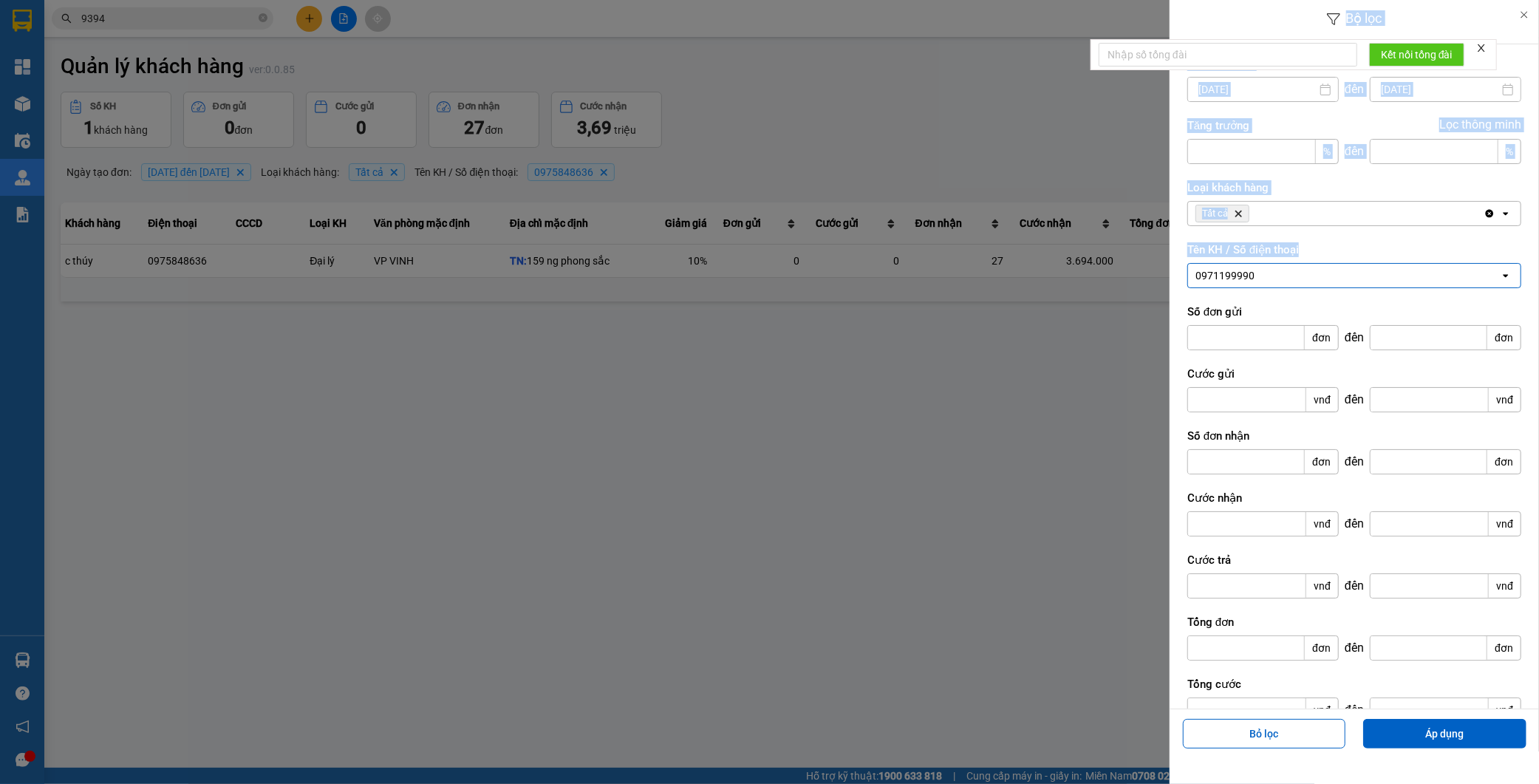
drag, startPoint x: 1269, startPoint y: 269, endPoint x: 1072, endPoint y: 284, distance: 197.6
click at [1072, 284] on div "Bộ lọc Ngày tạo đơn 11/07/2025 Press the down arrow key to interact with the ca…" at bounding box center [769, 392] width 1539 height 784
click at [1257, 274] on div at bounding box center [1344, 275] width 312 height 24
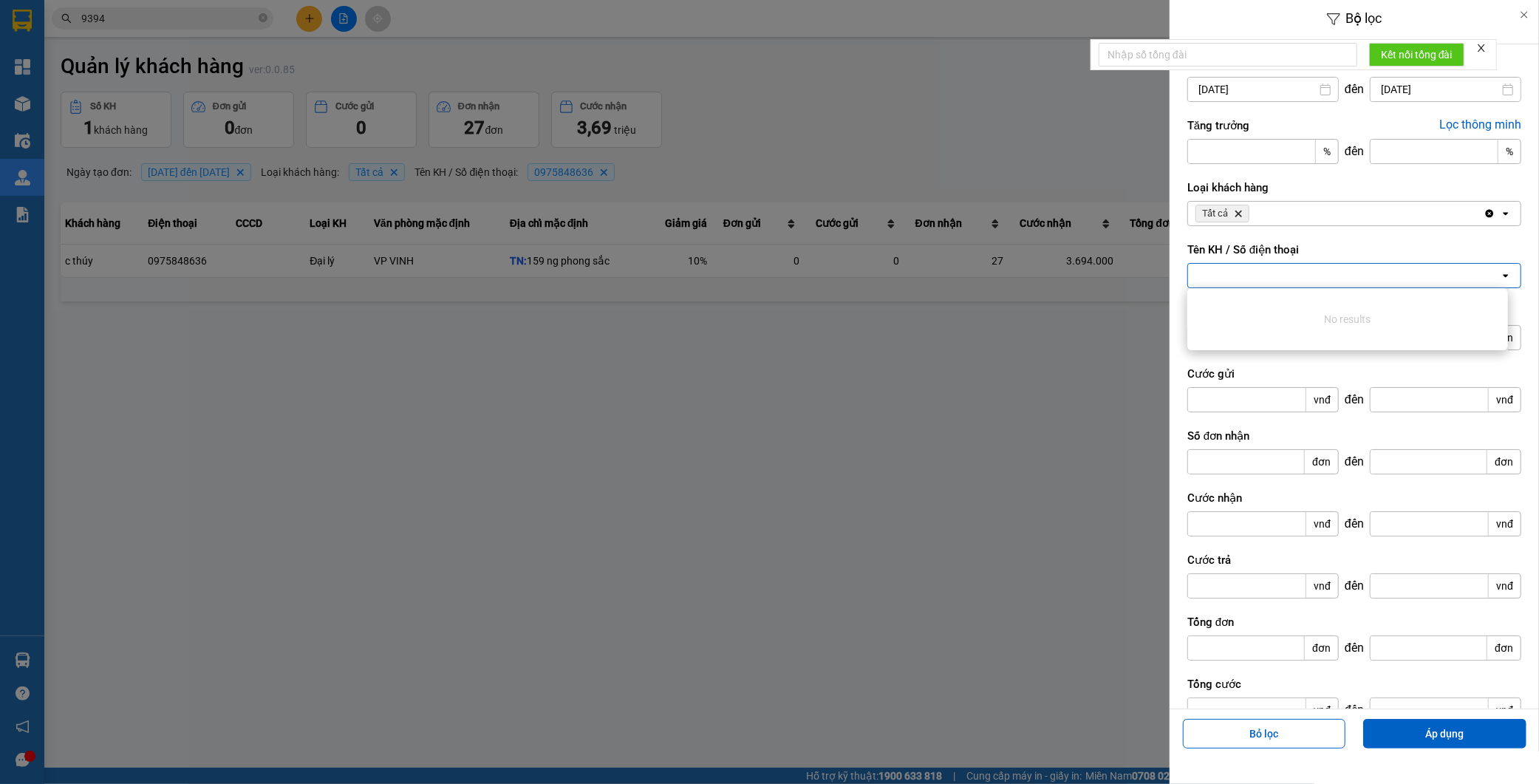
paste input "0975848636"
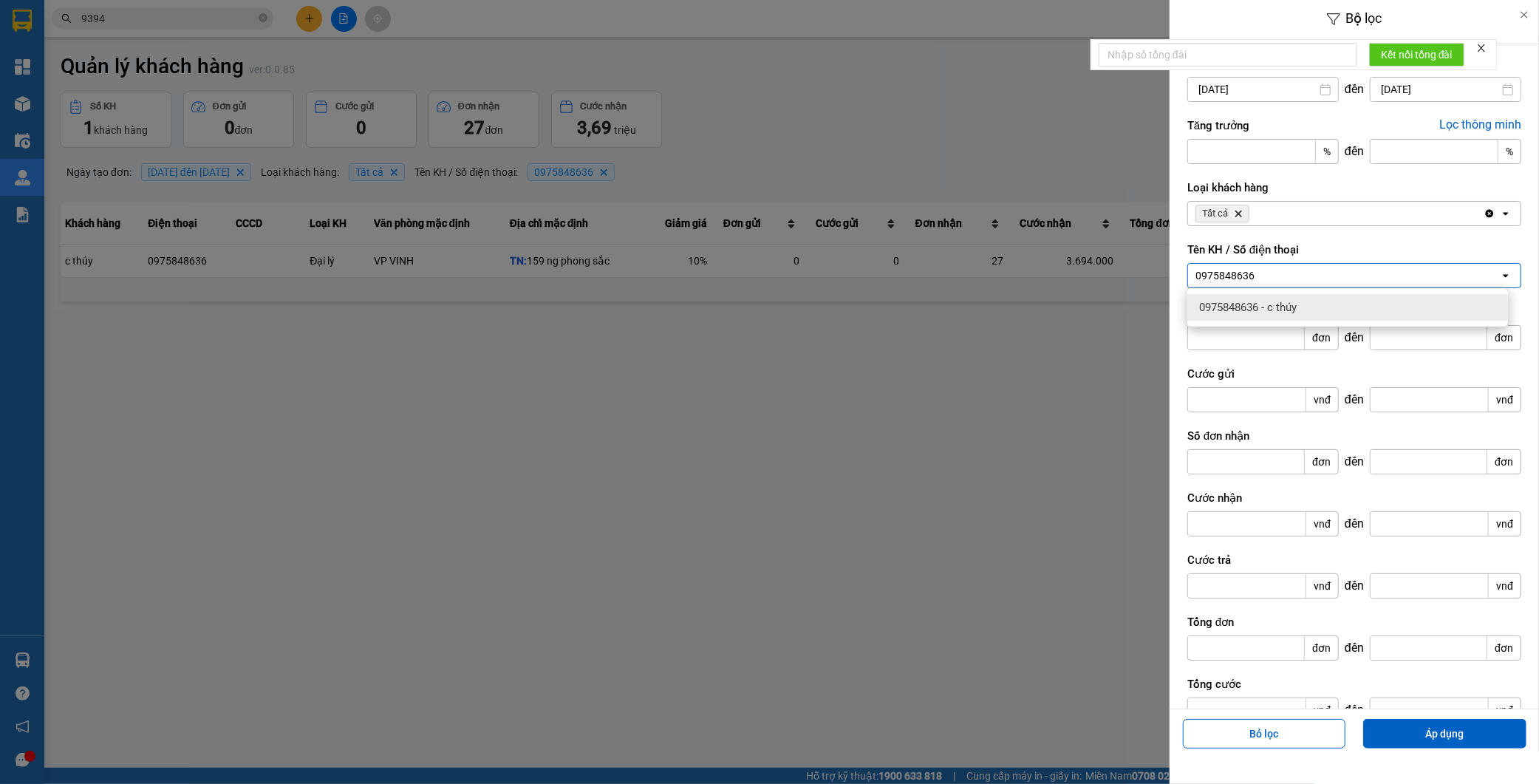
type input "0975848636"
click at [1261, 306] on span "0975848636 - c thúy" at bounding box center [1248, 307] width 98 height 15
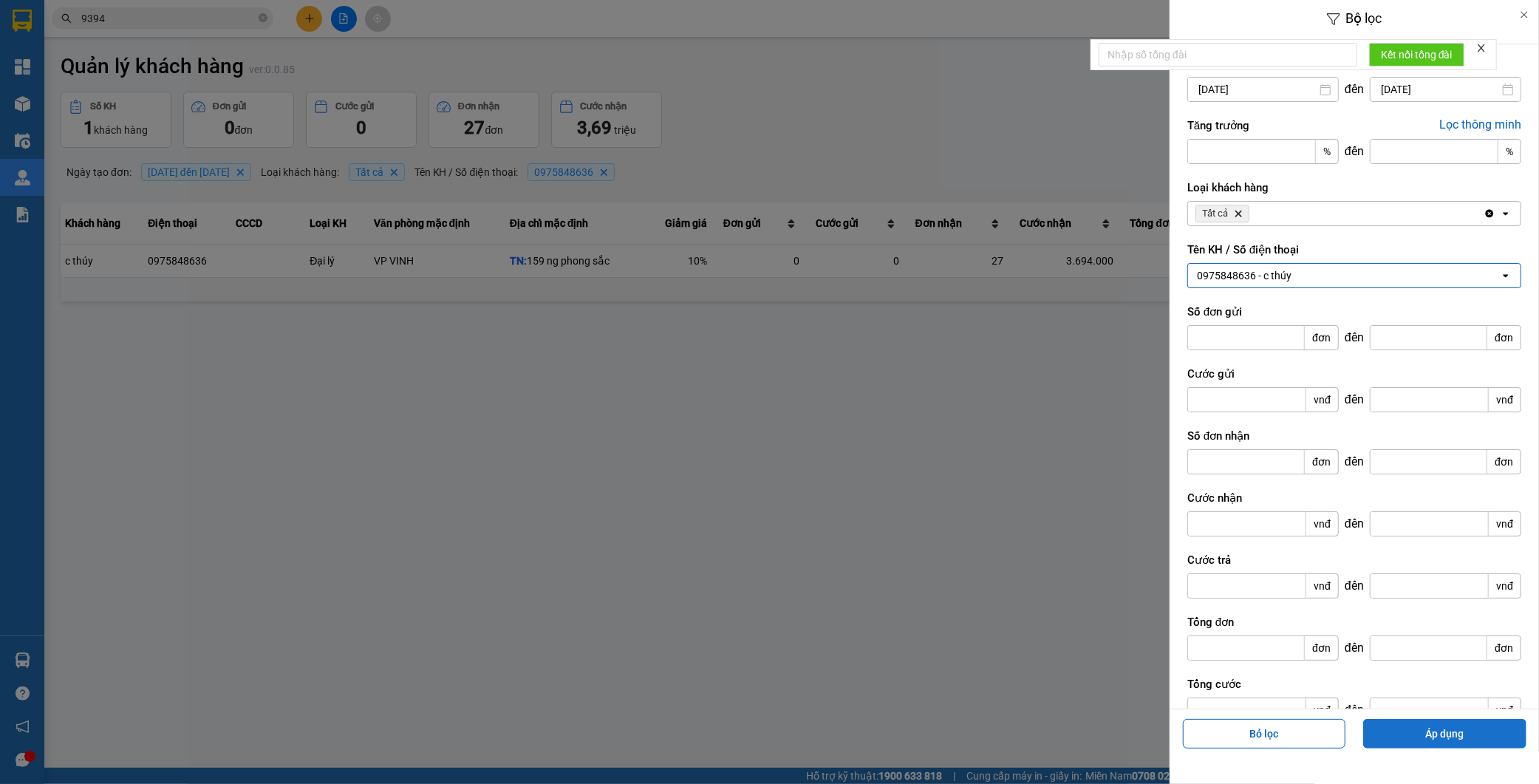
click at [1428, 736] on button "Áp dụng" at bounding box center [1445, 733] width 163 height 29
click at [873, 309] on div at bounding box center [769, 392] width 1539 height 784
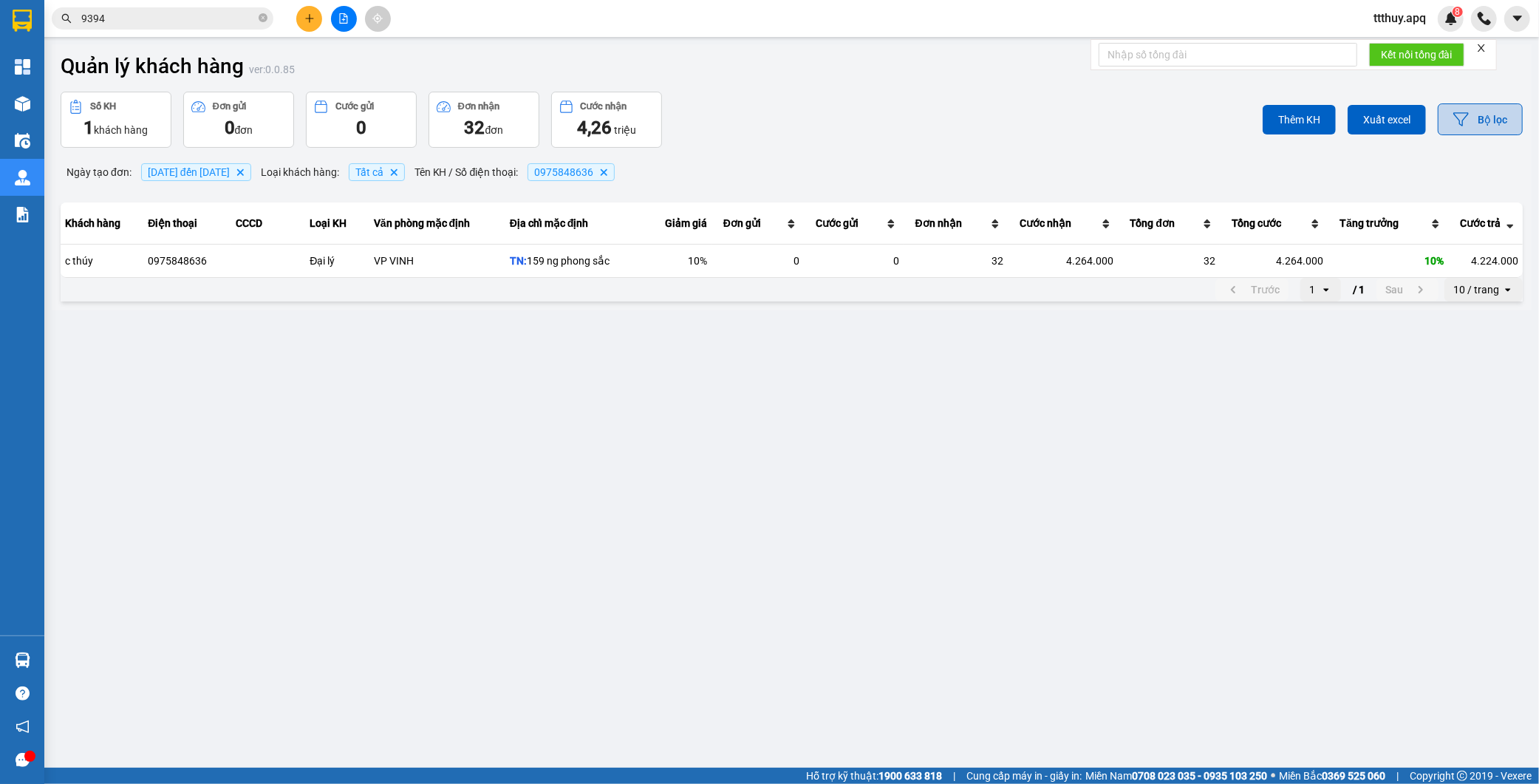
click at [1493, 122] on button "Bộ lọc" at bounding box center [1481, 119] width 85 height 32
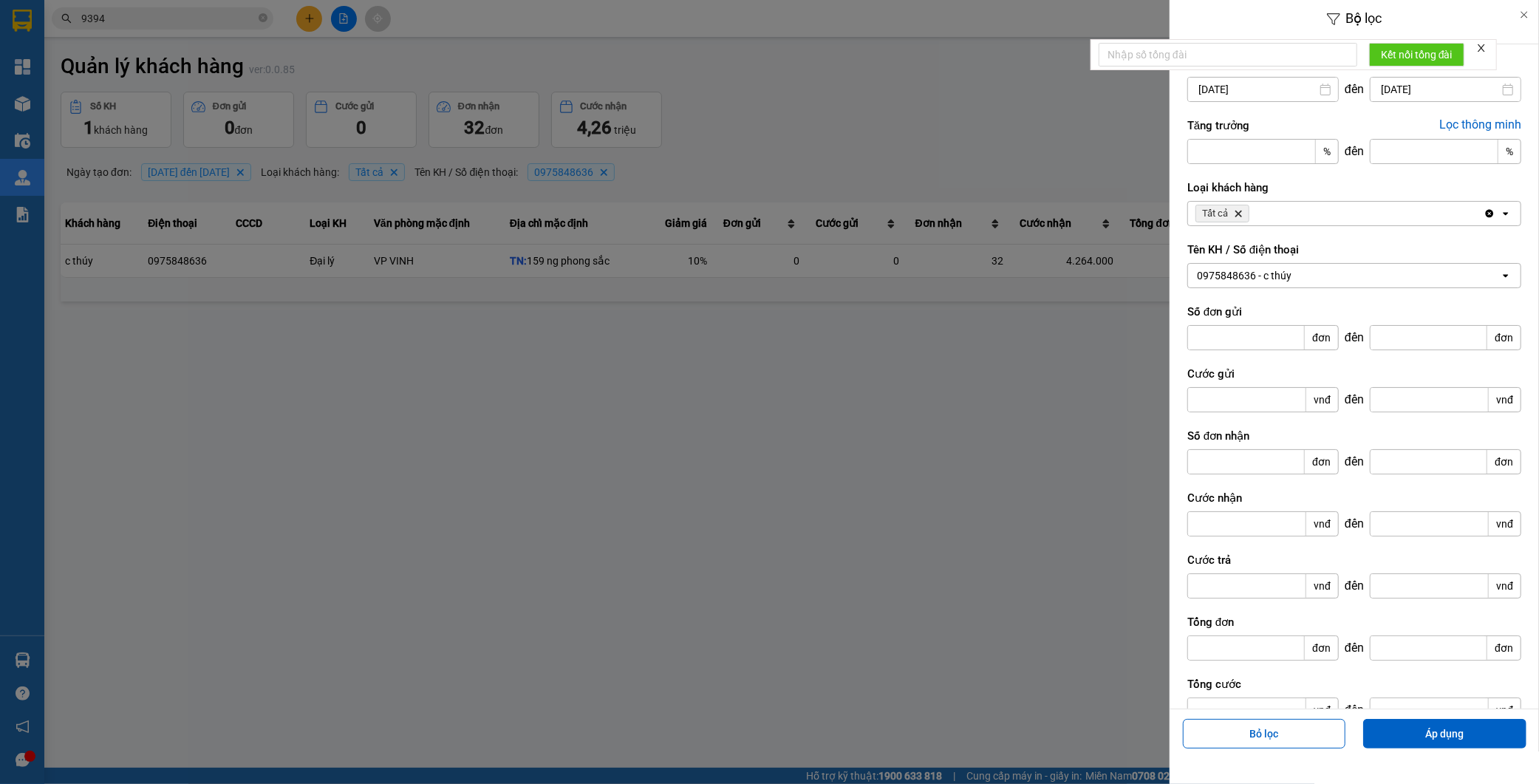
click at [1285, 274] on div "0975848636 - c thúy" at bounding box center [1245, 276] width 95 height 15
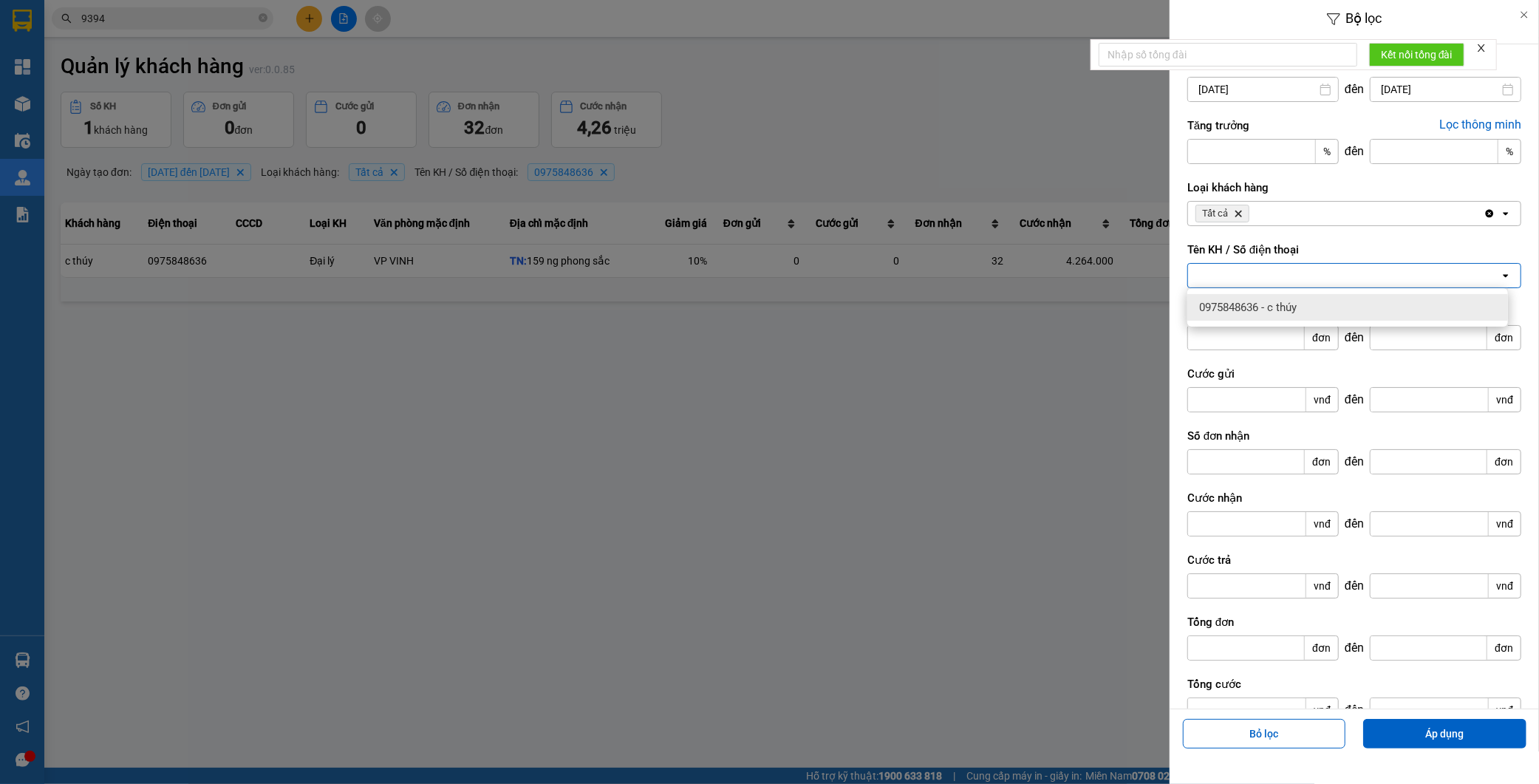
paste input "0977399990"
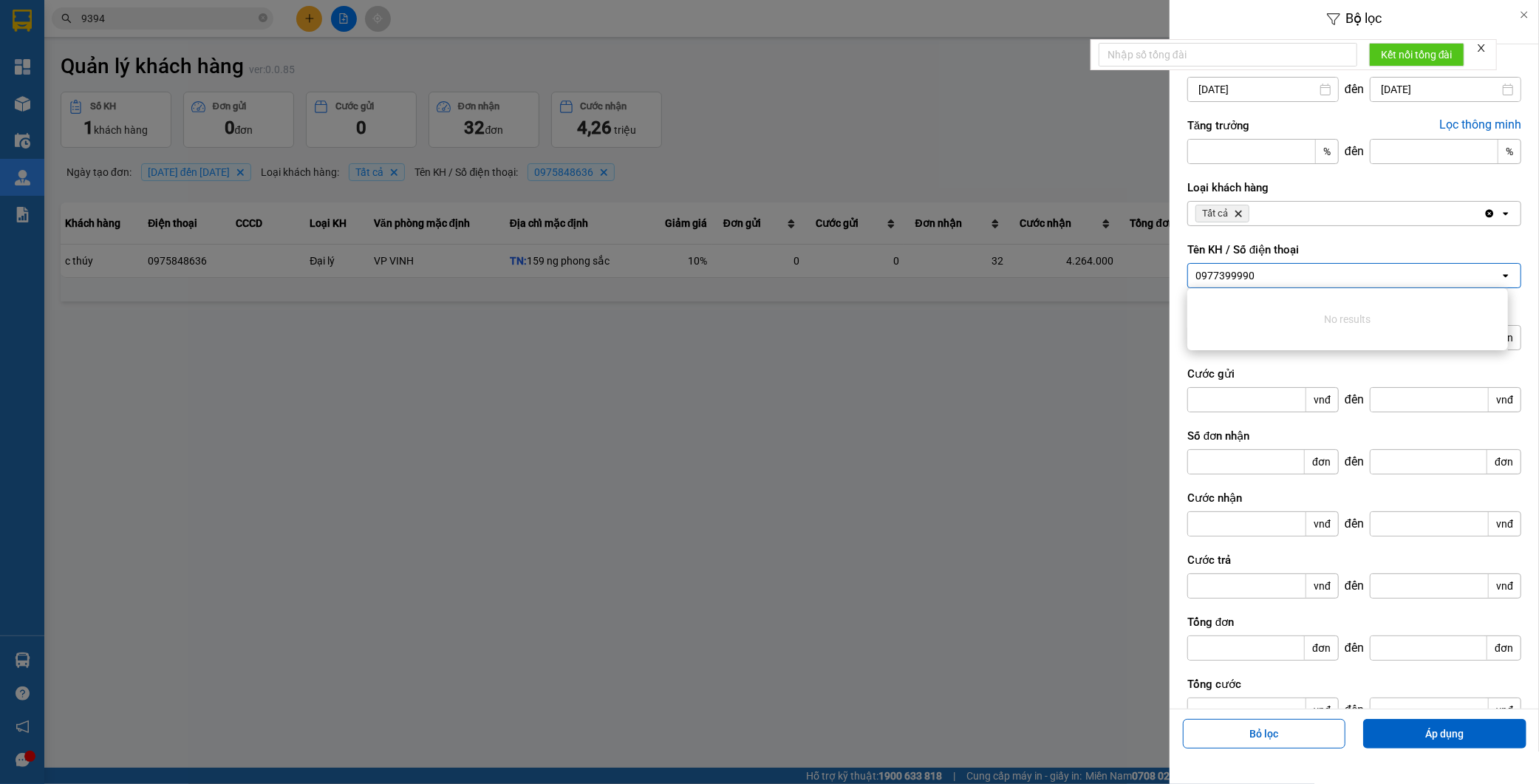
click at [1266, 271] on div "0977399990 0977399990" at bounding box center [1344, 275] width 312 height 24
type input "0977399990"
click at [1247, 93] on input "11/07/2025" at bounding box center [1263, 89] width 150 height 24
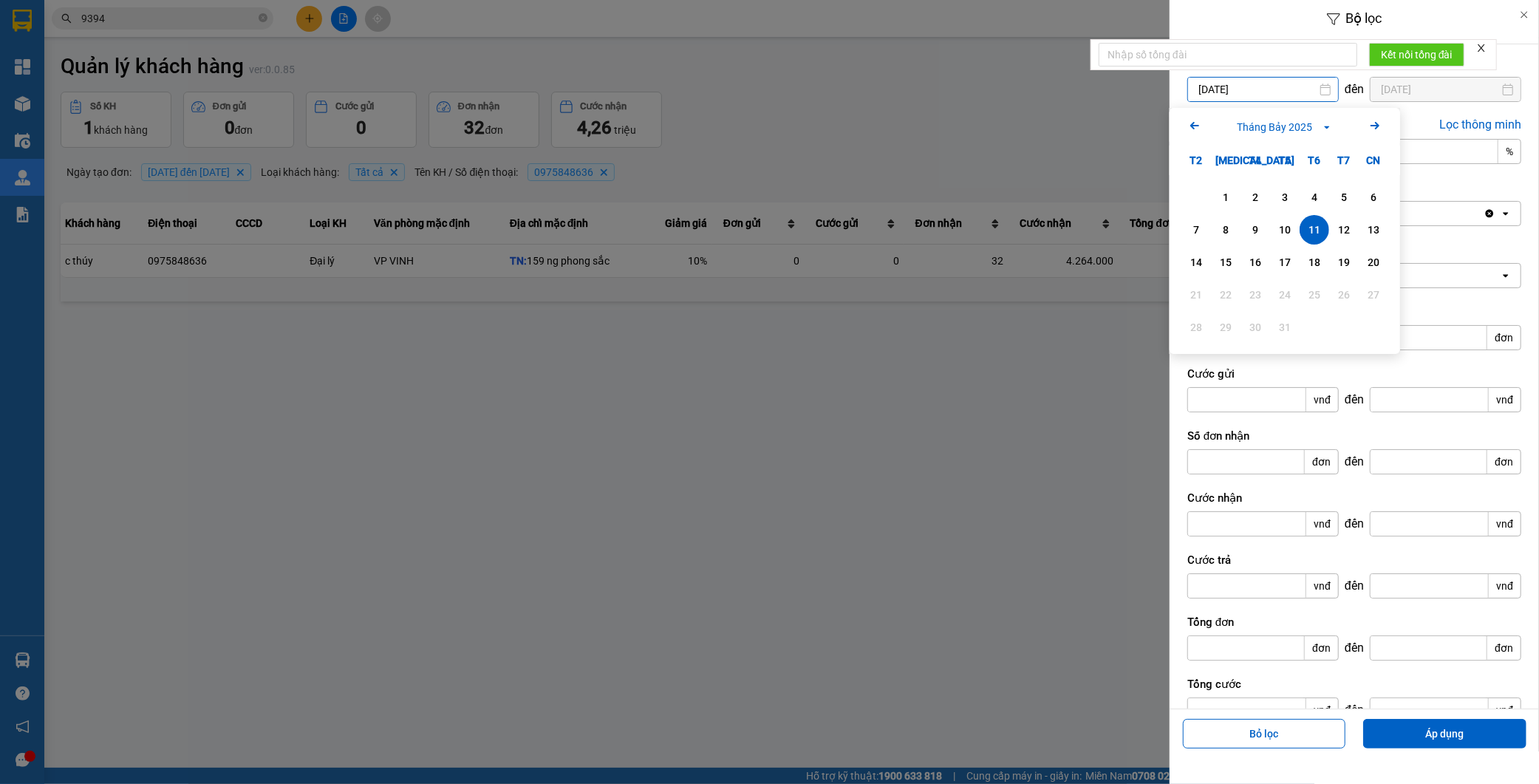
drag, startPoint x: 1209, startPoint y: 92, endPoint x: 1194, endPoint y: 99, distance: 16.6
click at [1194, 99] on input "11/07/2025" at bounding box center [1263, 89] width 150 height 24
type input "21/07/2025"
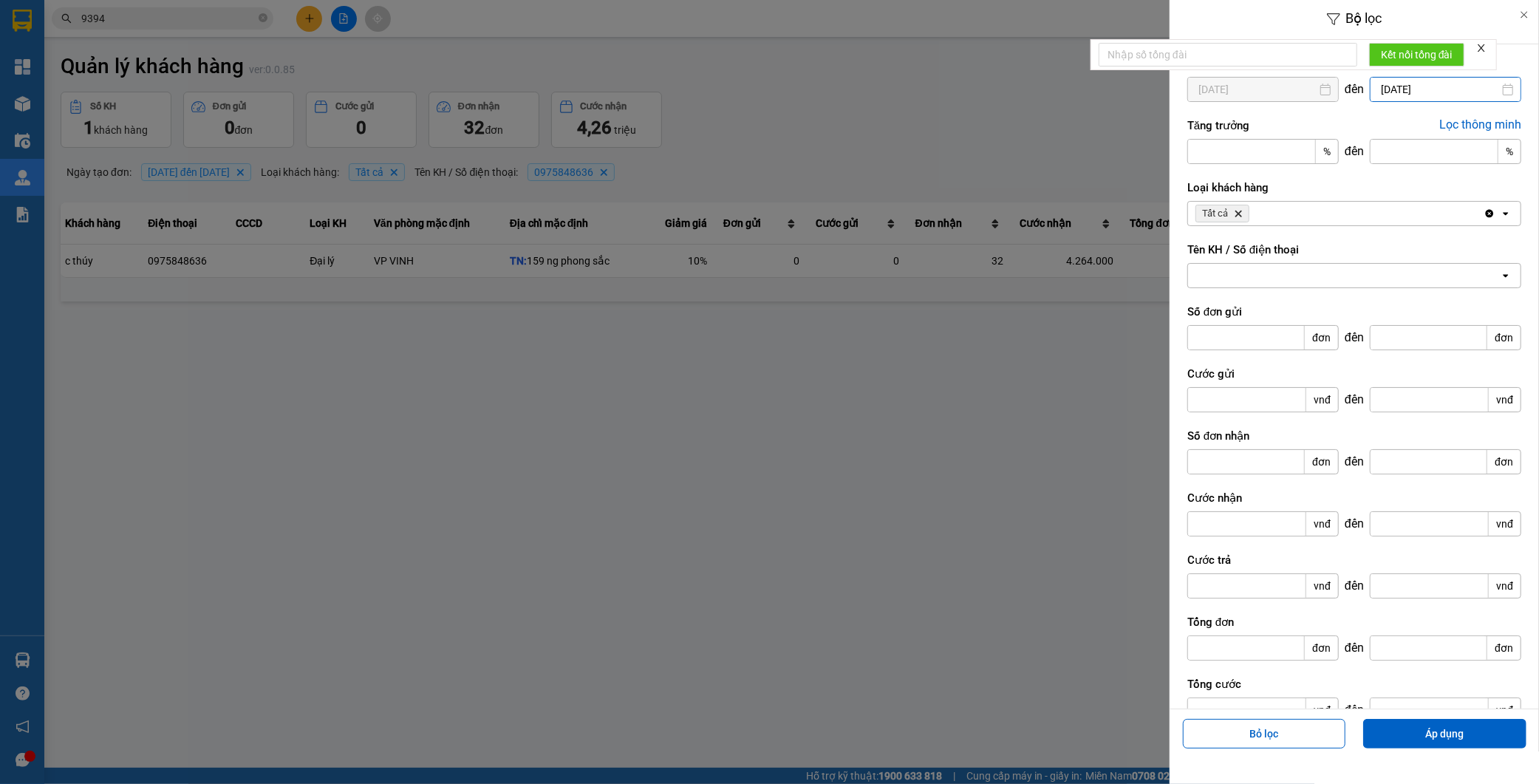
click at [1442, 90] on input "20/07/2025" at bounding box center [1446, 89] width 150 height 24
click at [1406, 328] on div "31" at bounding box center [1411, 327] width 21 height 18
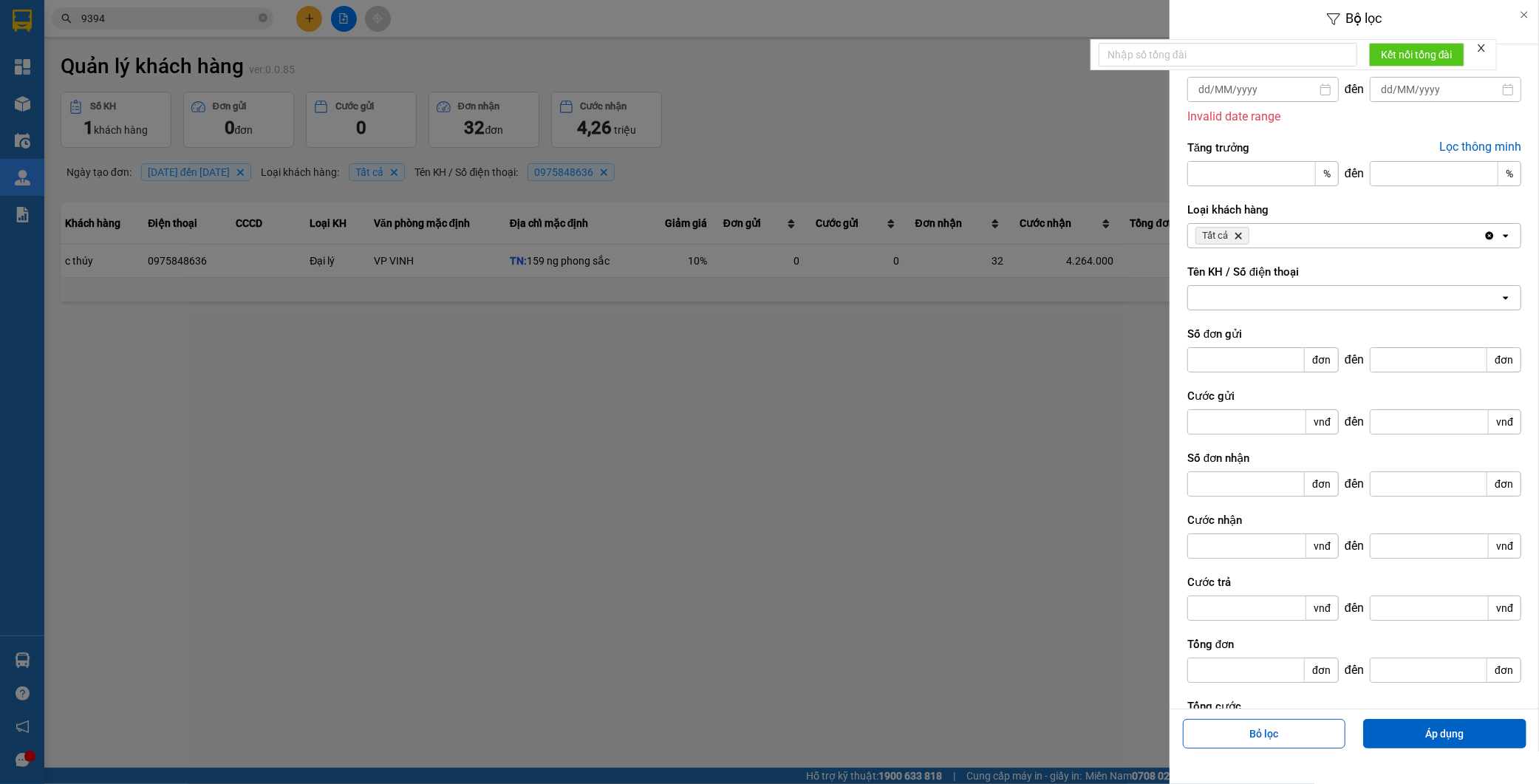
type input "/ /"
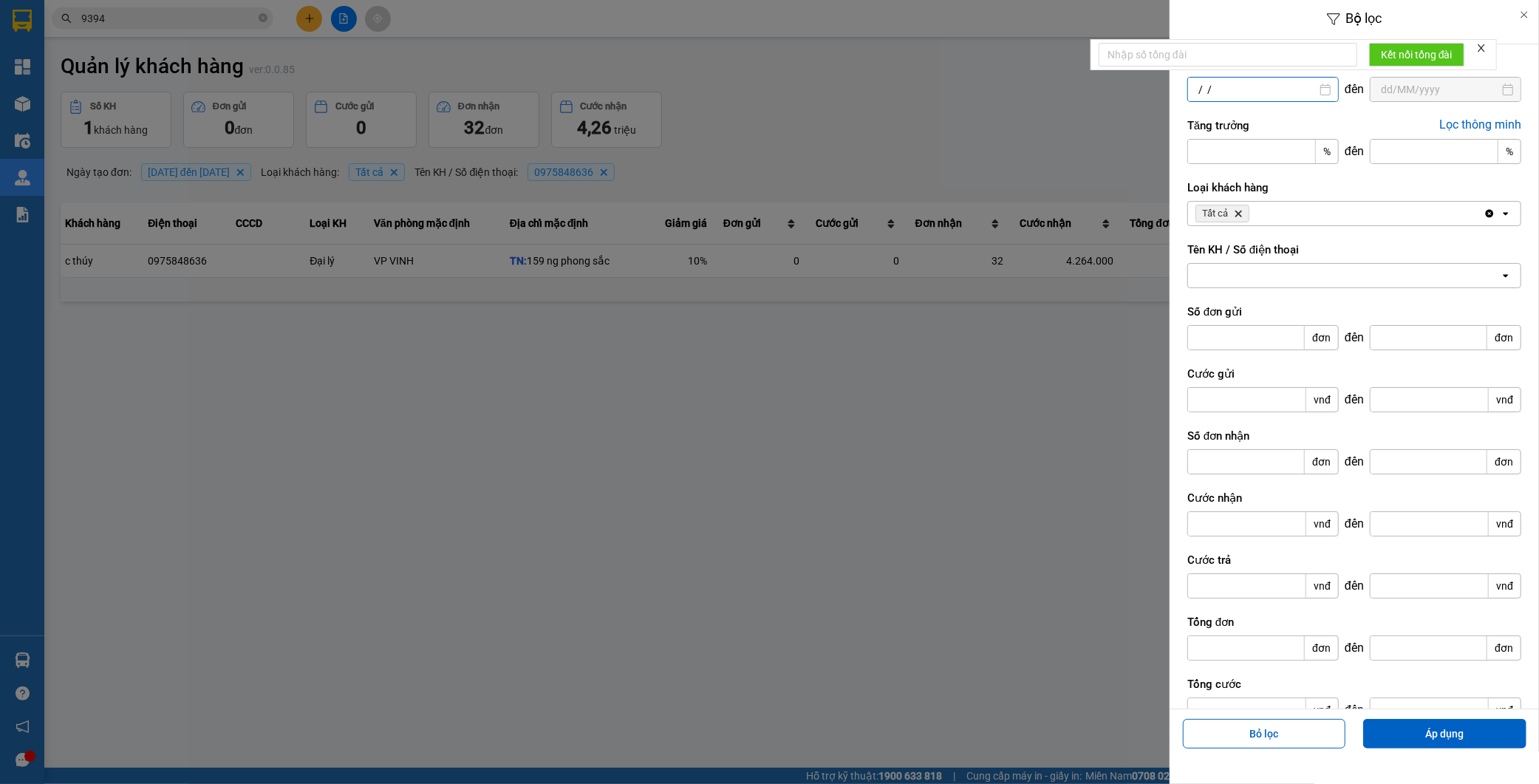
click at [1228, 87] on input "/ /" at bounding box center [1263, 89] width 150 height 24
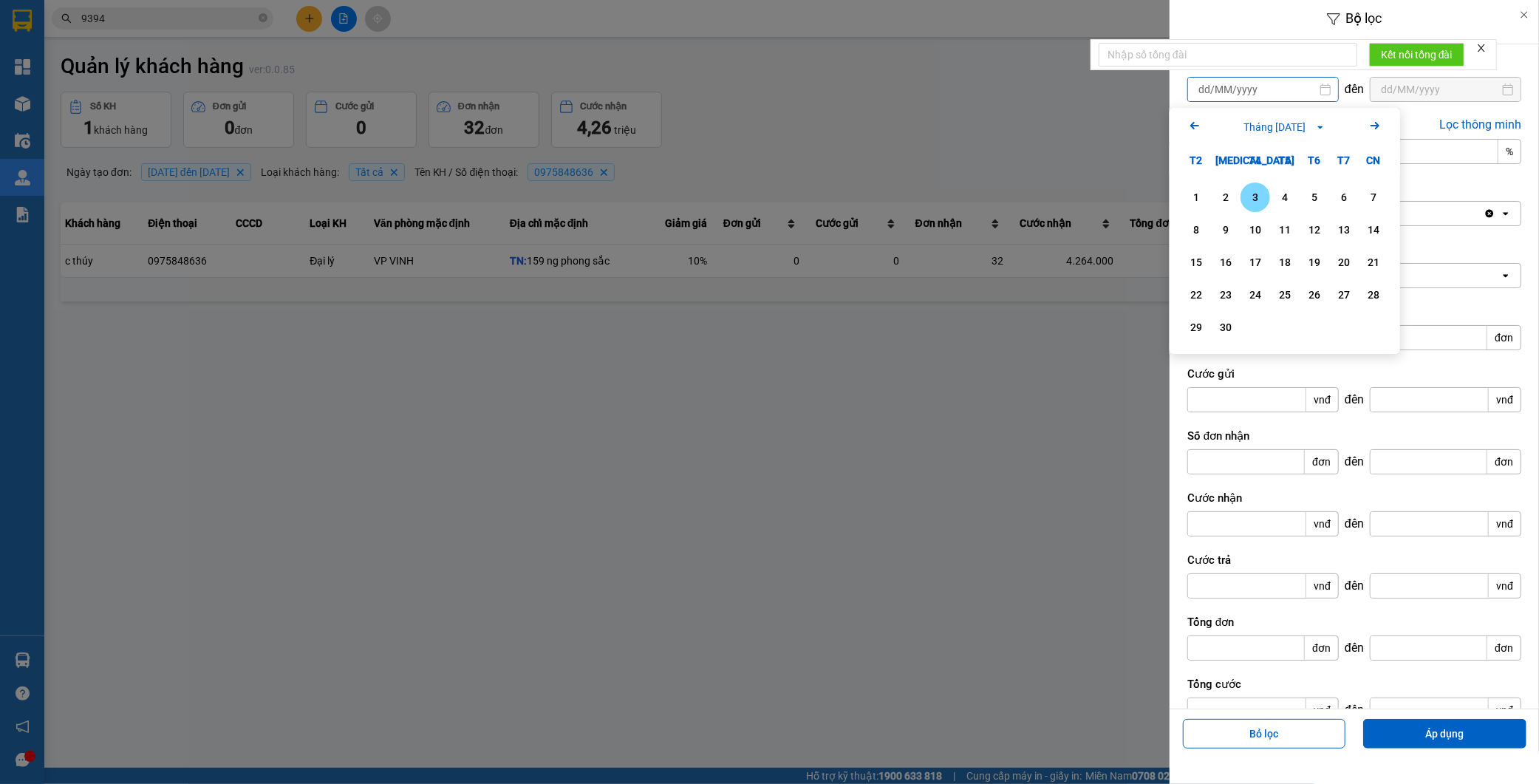
click at [1194, 124] on icon "Arrow Left" at bounding box center [1195, 125] width 18 height 18
click at [1204, 294] on div "21" at bounding box center [1197, 295] width 21 height 18
type input "21/07/2025"
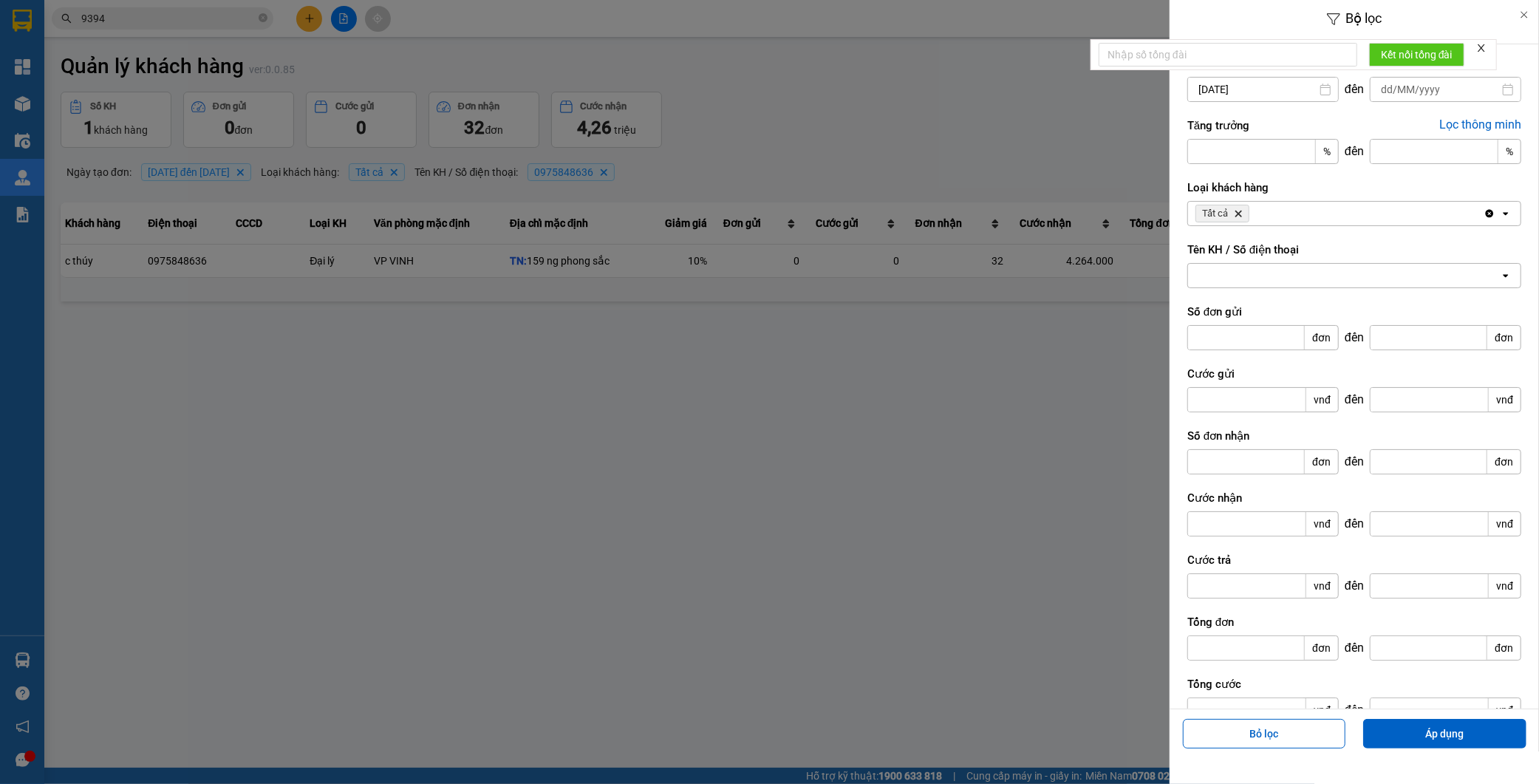
type input "/ /"
click at [1444, 91] on input "/ /" at bounding box center [1446, 89] width 150 height 24
click at [1314, 122] on icon "Arrow Left" at bounding box center [1320, 125] width 18 height 18
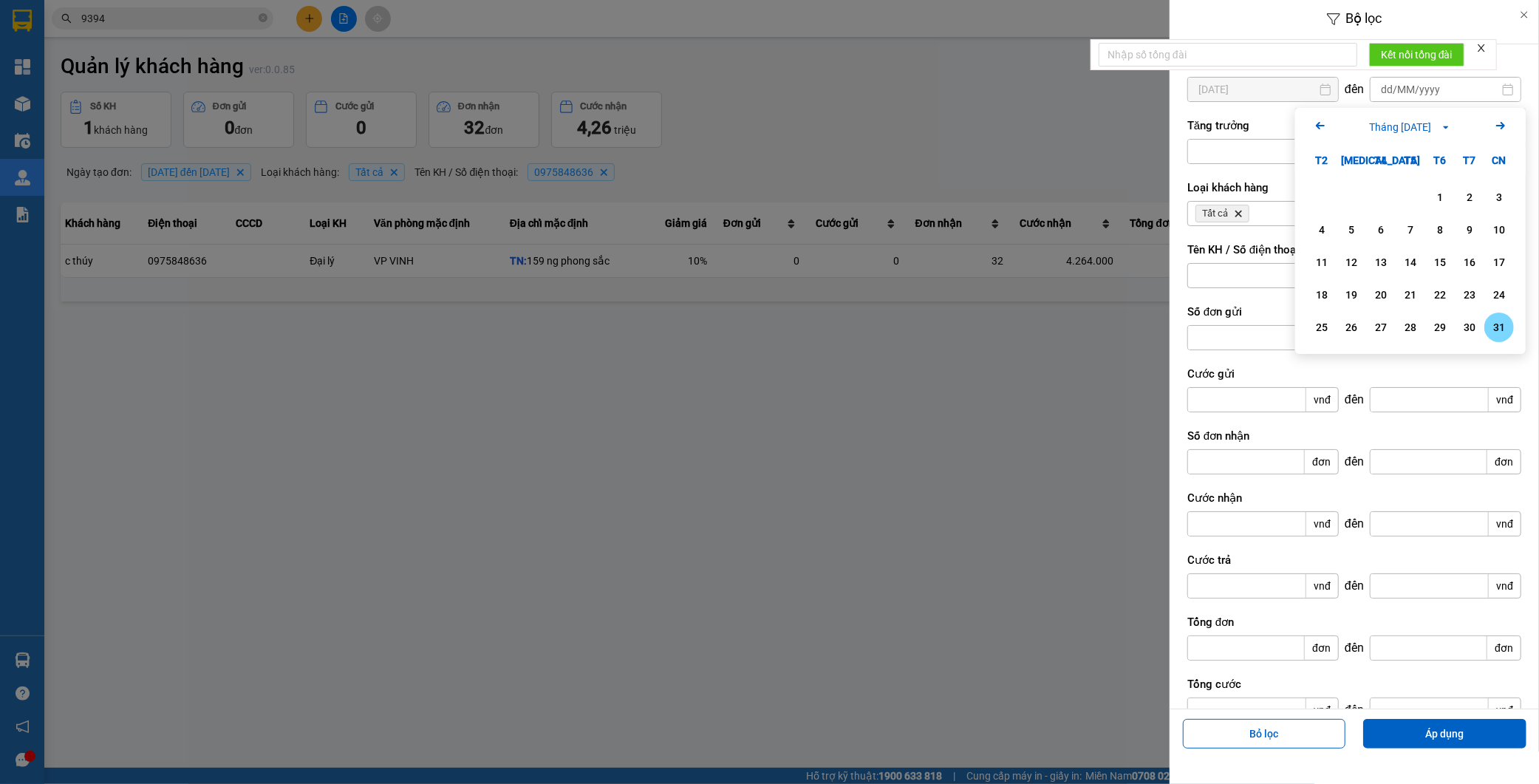
click at [1495, 327] on div "31" at bounding box center [1499, 327] width 21 height 18
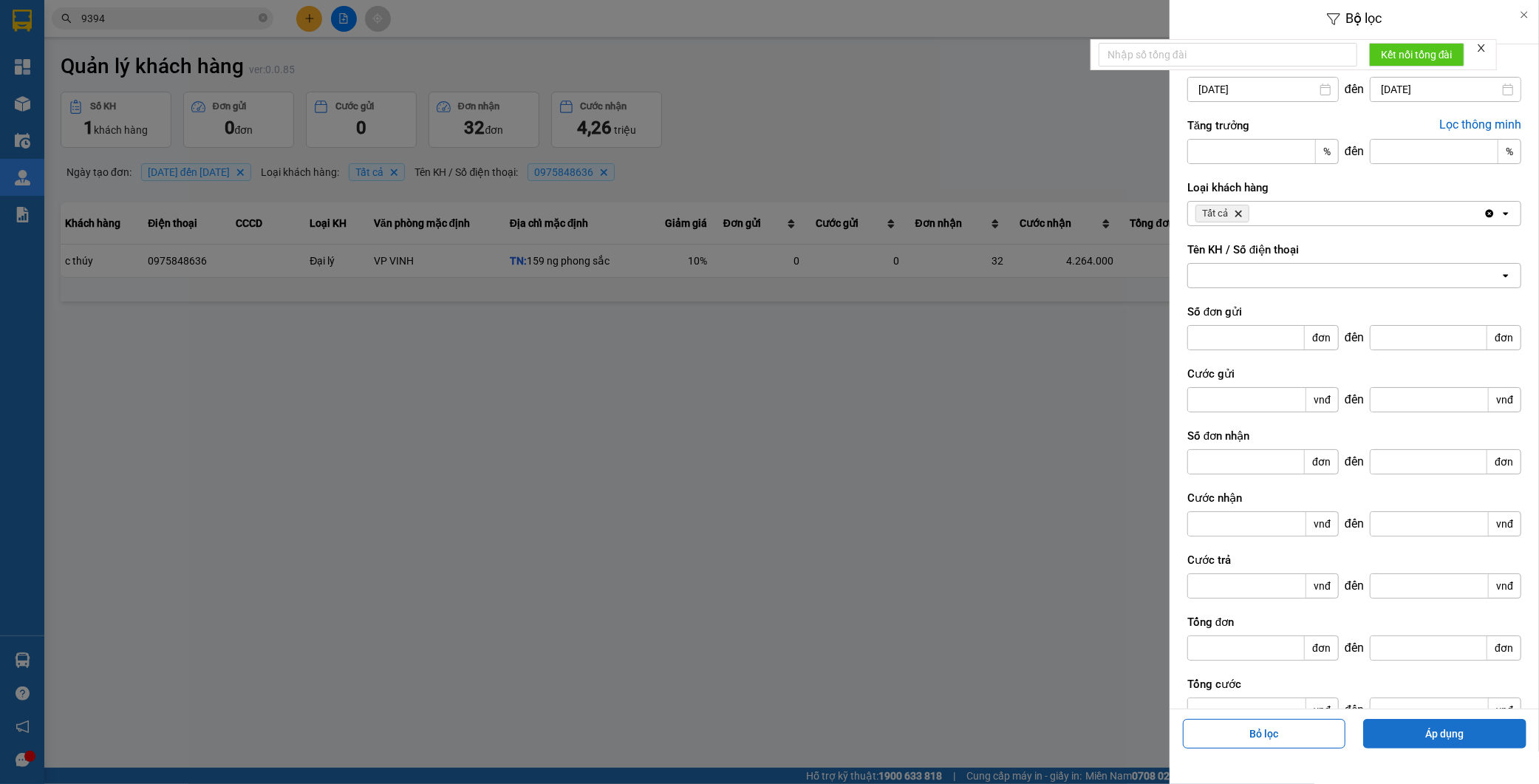
click at [1420, 738] on button "Áp dụng" at bounding box center [1445, 733] width 163 height 29
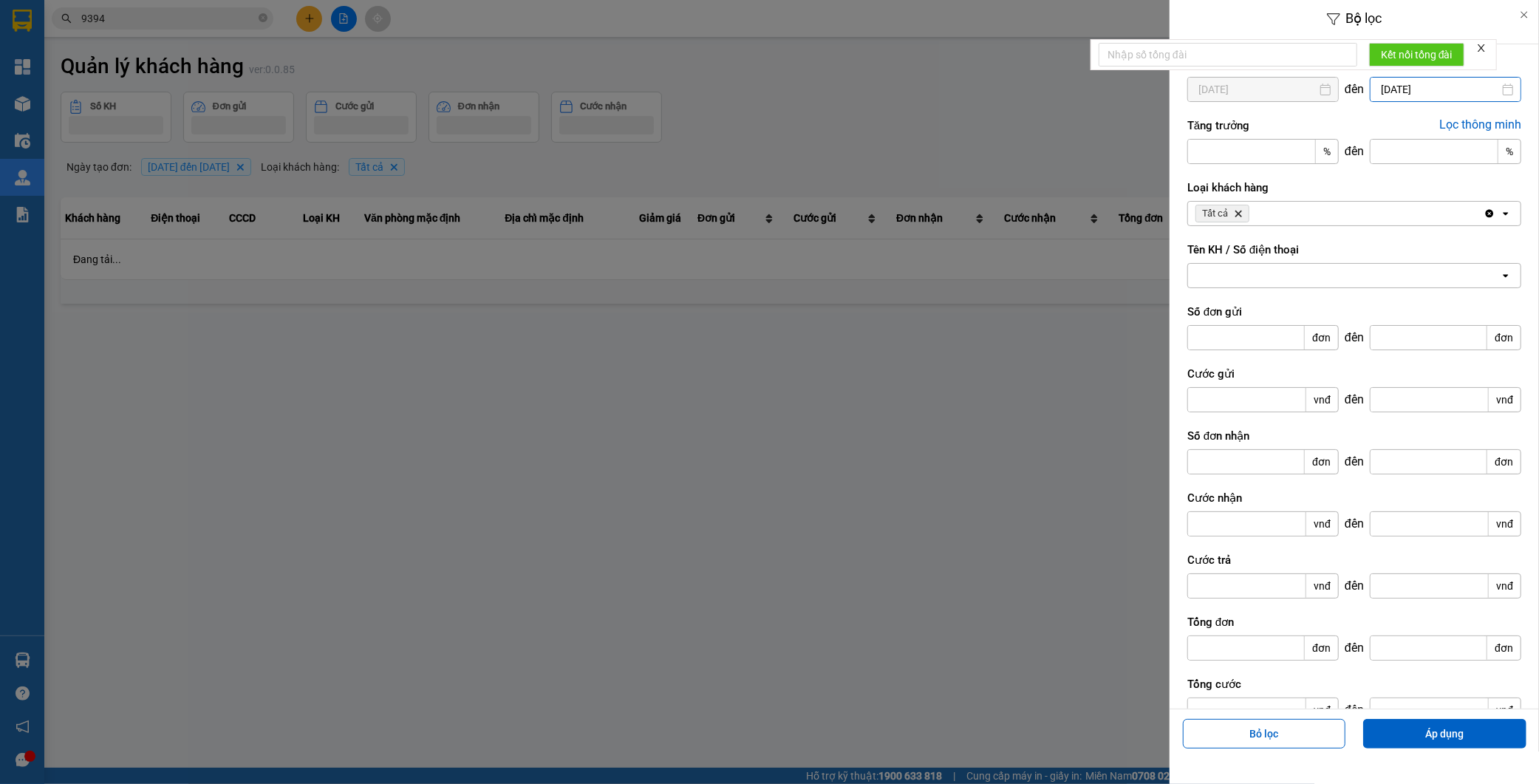
click at [1428, 90] on input "31/08/2025" at bounding box center [1446, 89] width 150 height 24
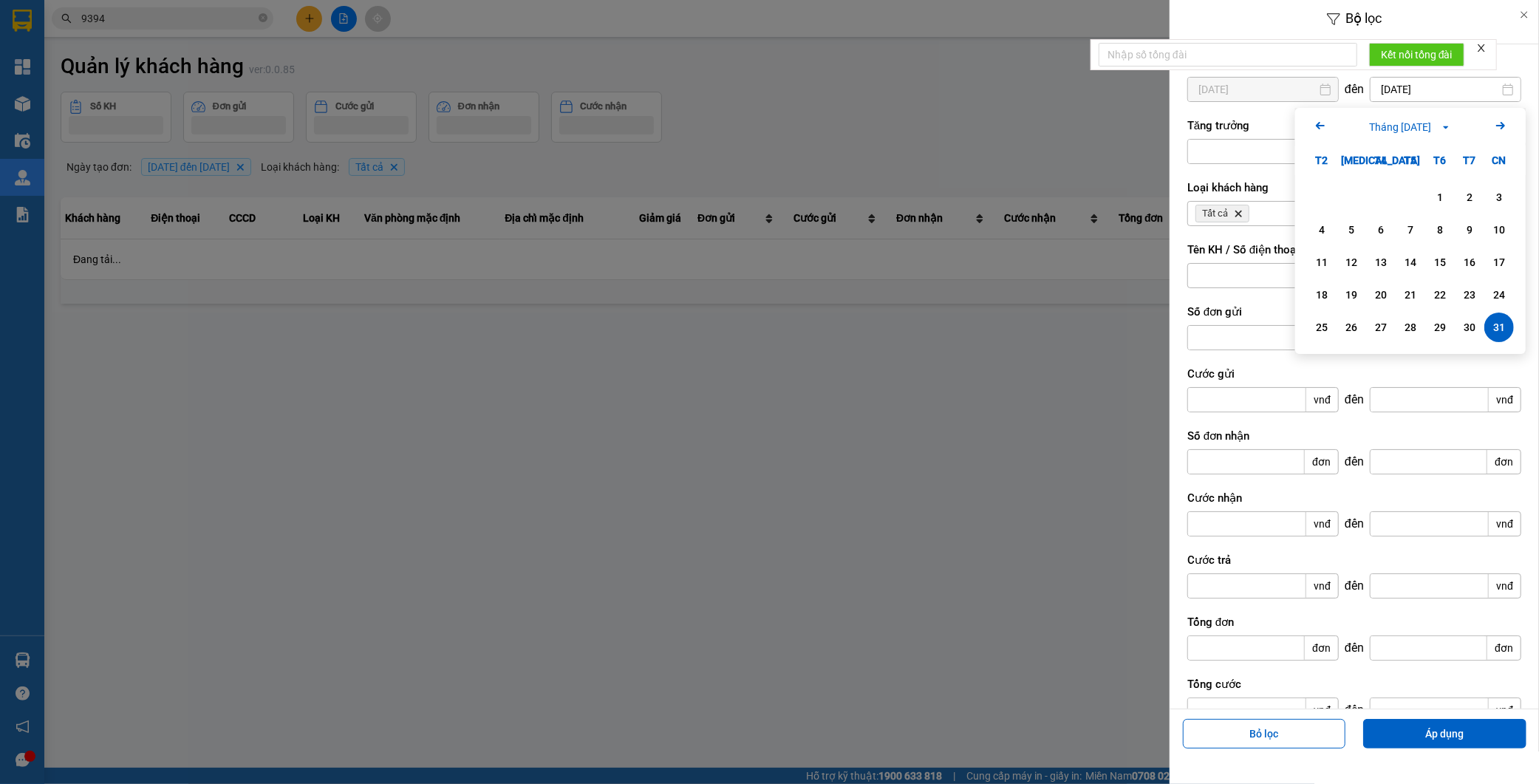
click at [1319, 129] on icon "Arrow Left" at bounding box center [1320, 125] width 18 height 18
click at [1414, 331] on div "31" at bounding box center [1411, 327] width 21 height 18
type input "31/07/2025"
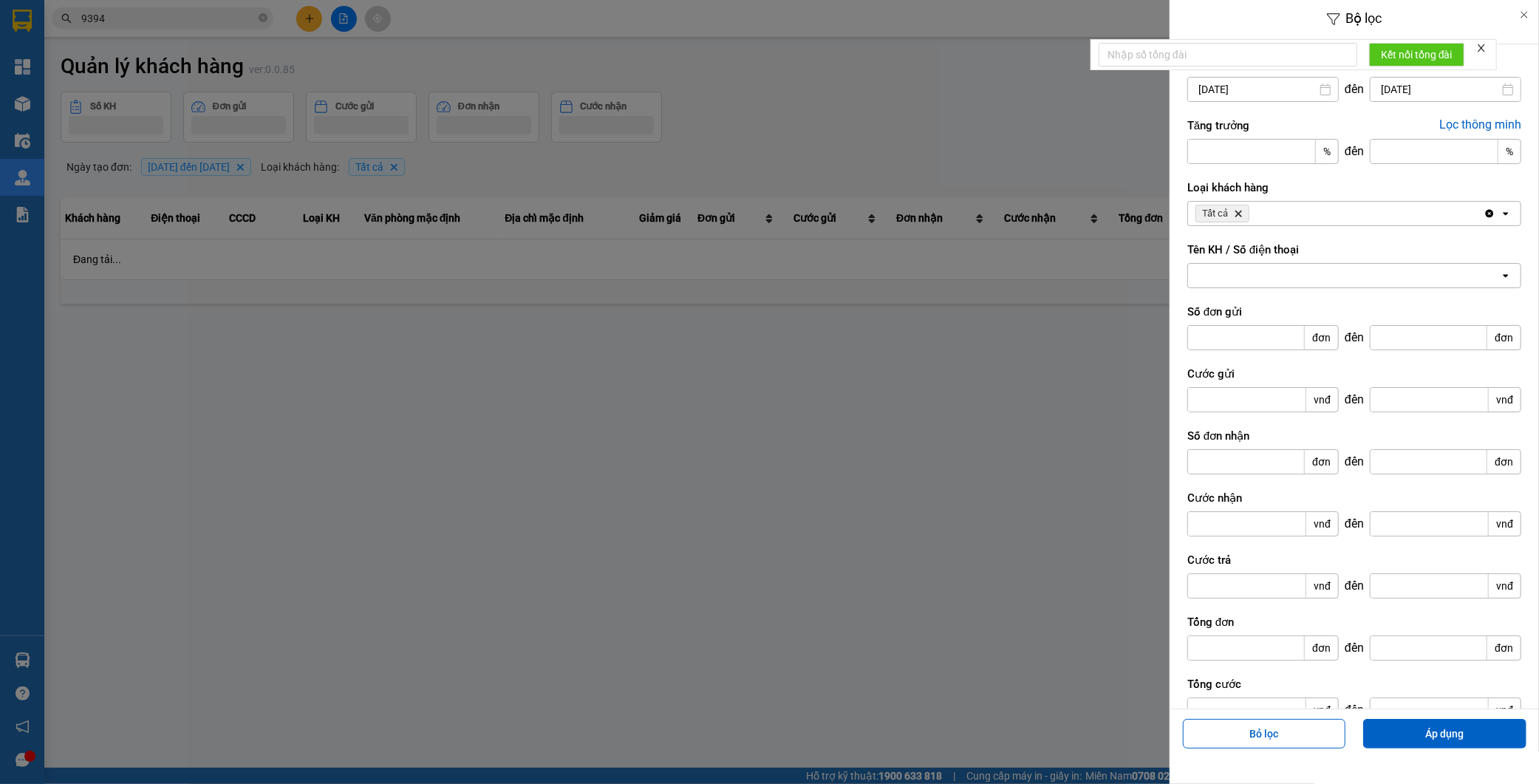
click at [1272, 269] on div at bounding box center [1344, 275] width 312 height 24
paste input "0971199990"
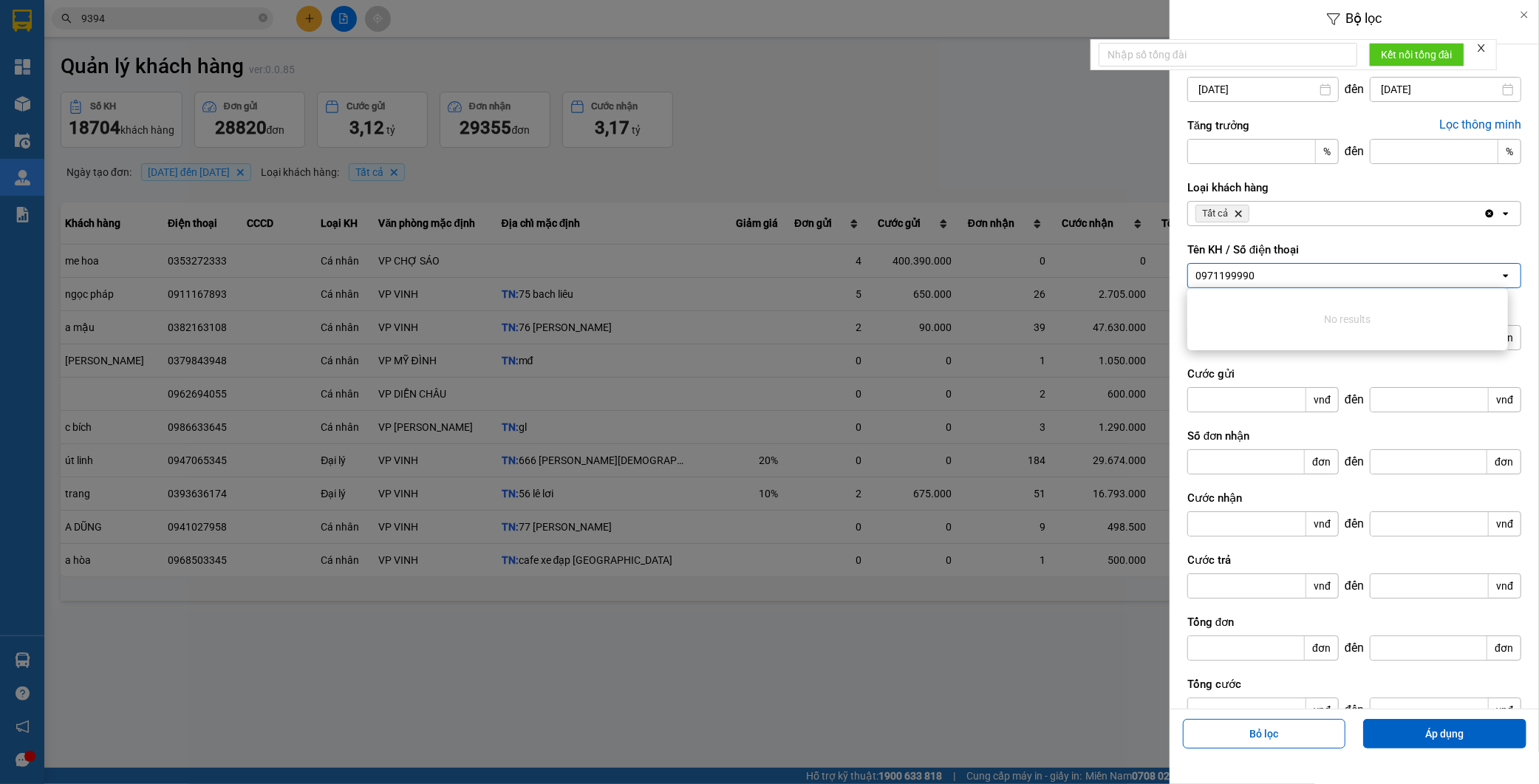
click at [1265, 276] on div "0971199990 0971199990" at bounding box center [1344, 275] width 312 height 24
paste input "0975848636"
type input "0971199990 0975848636"
drag, startPoint x: 1256, startPoint y: 276, endPoint x: 870, endPoint y: 246, distance: 387.2
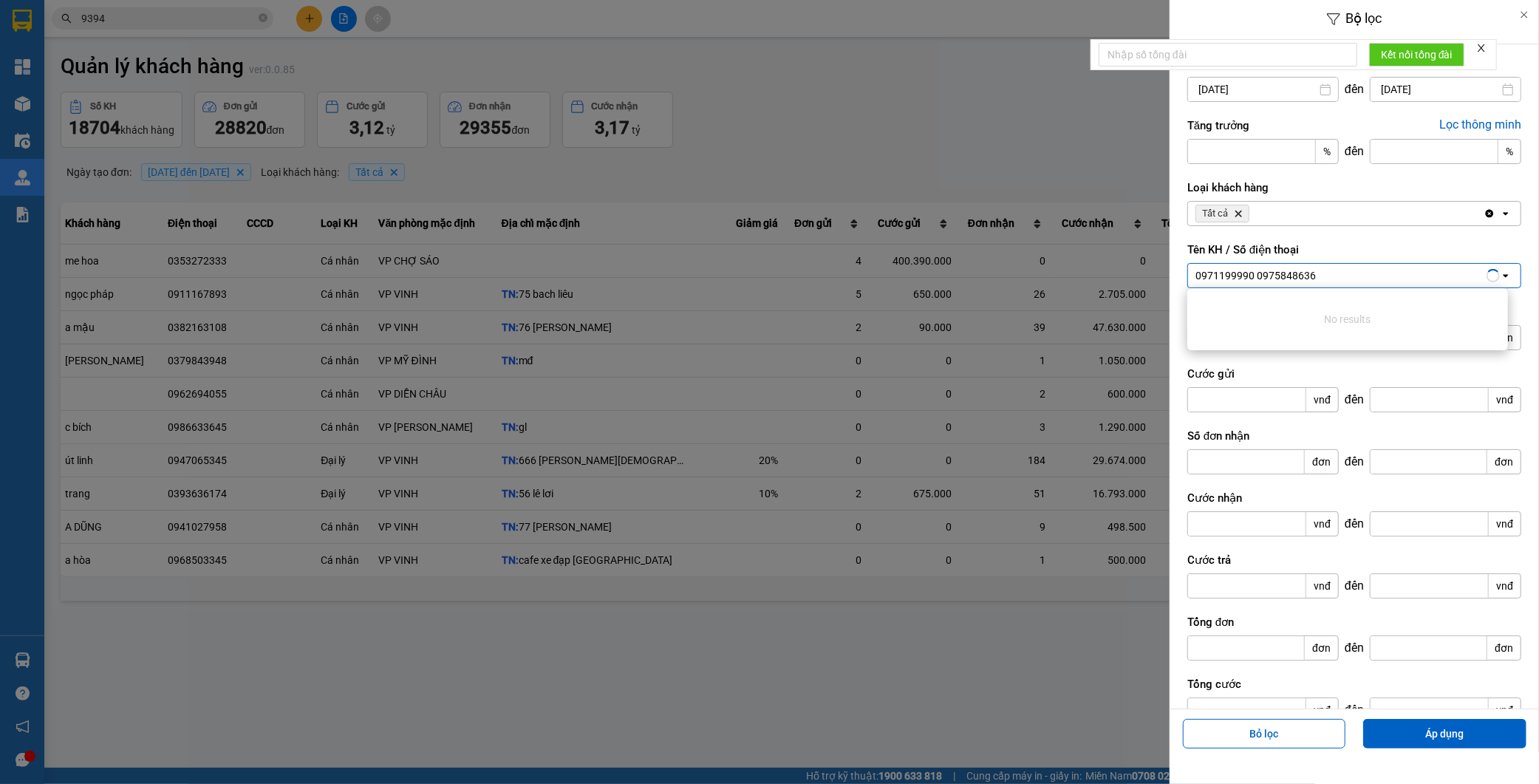
click at [870, 246] on div "Bộ lọc Ngày tạo đơn 21/07/2025 Press the down arrow key to interact with the ca…" at bounding box center [769, 392] width 1539 height 784
paste input "0975848636"
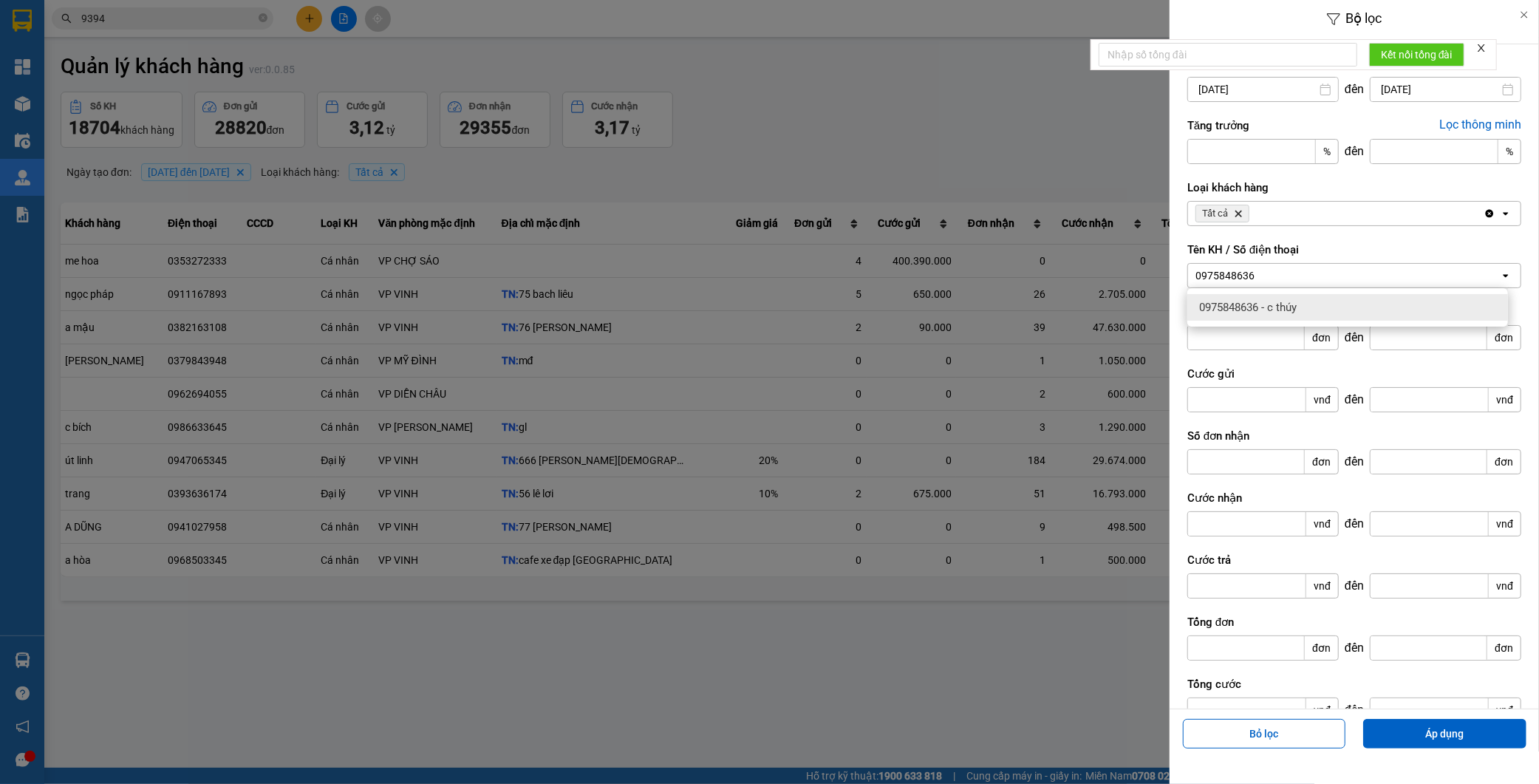
type input "0975848636"
click at [1307, 312] on div "0975848636 - c thúy" at bounding box center [1347, 307] width 321 height 27
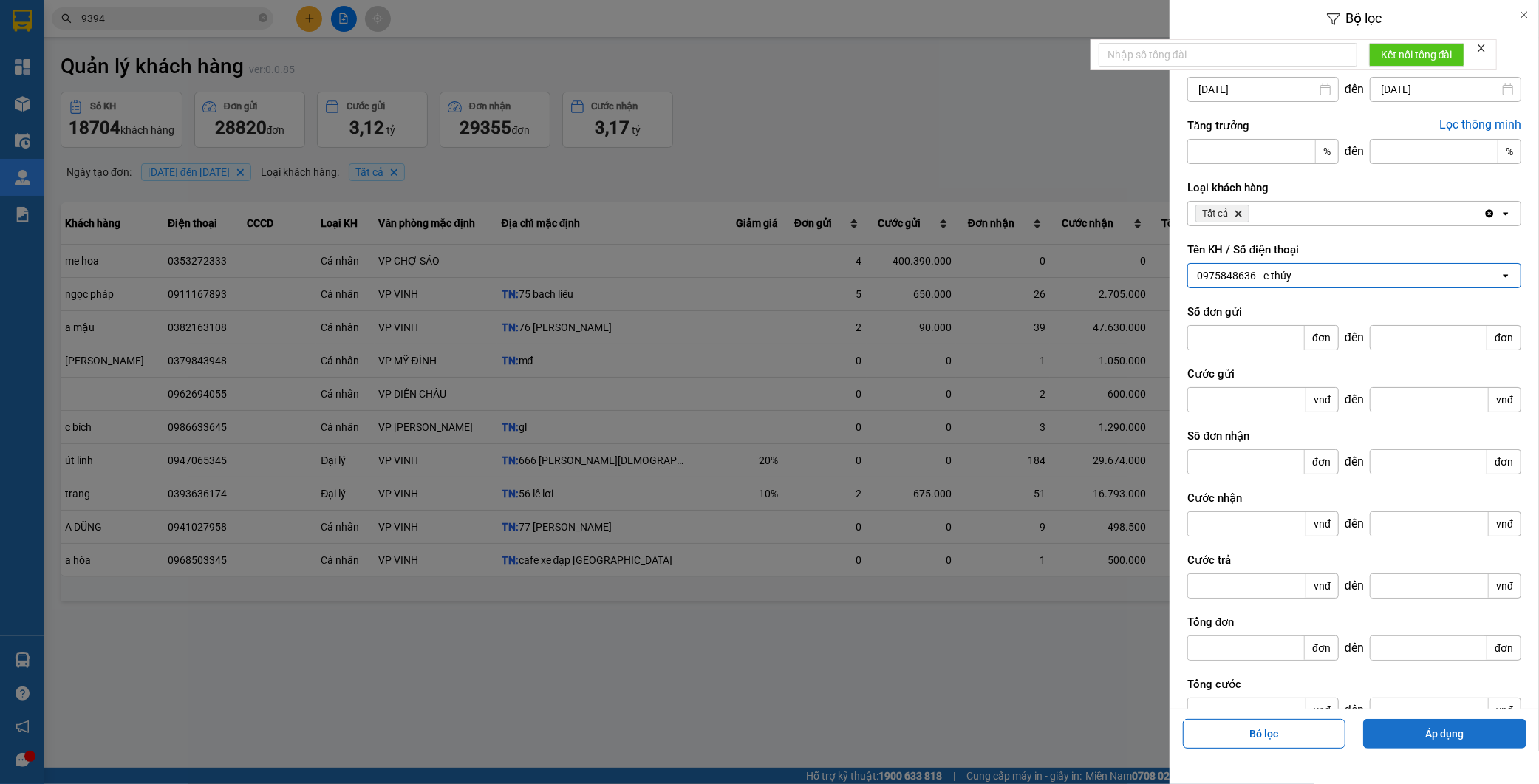
click at [1469, 733] on button "Áp dụng" at bounding box center [1445, 733] width 163 height 29
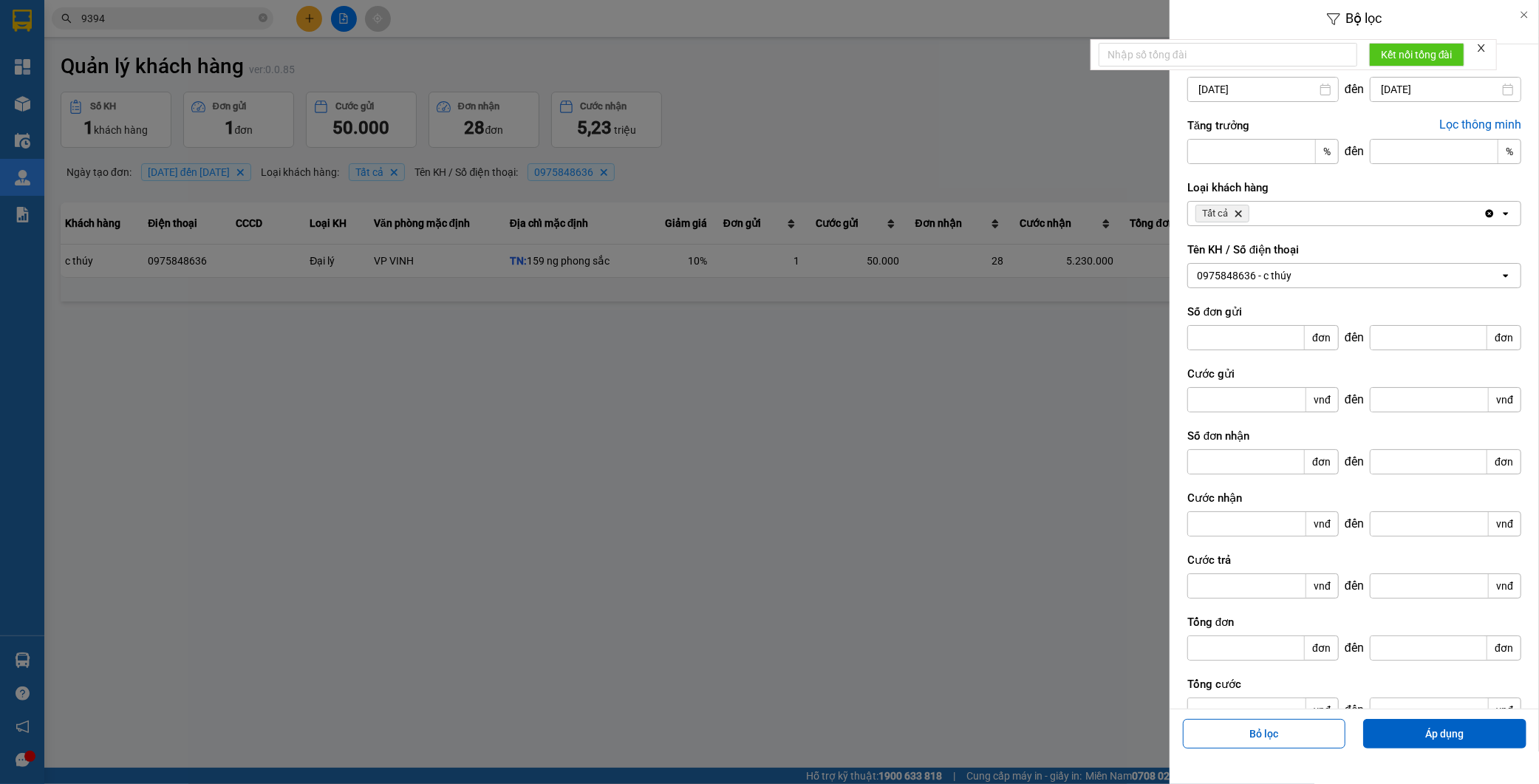
click at [973, 404] on div at bounding box center [769, 392] width 1539 height 784
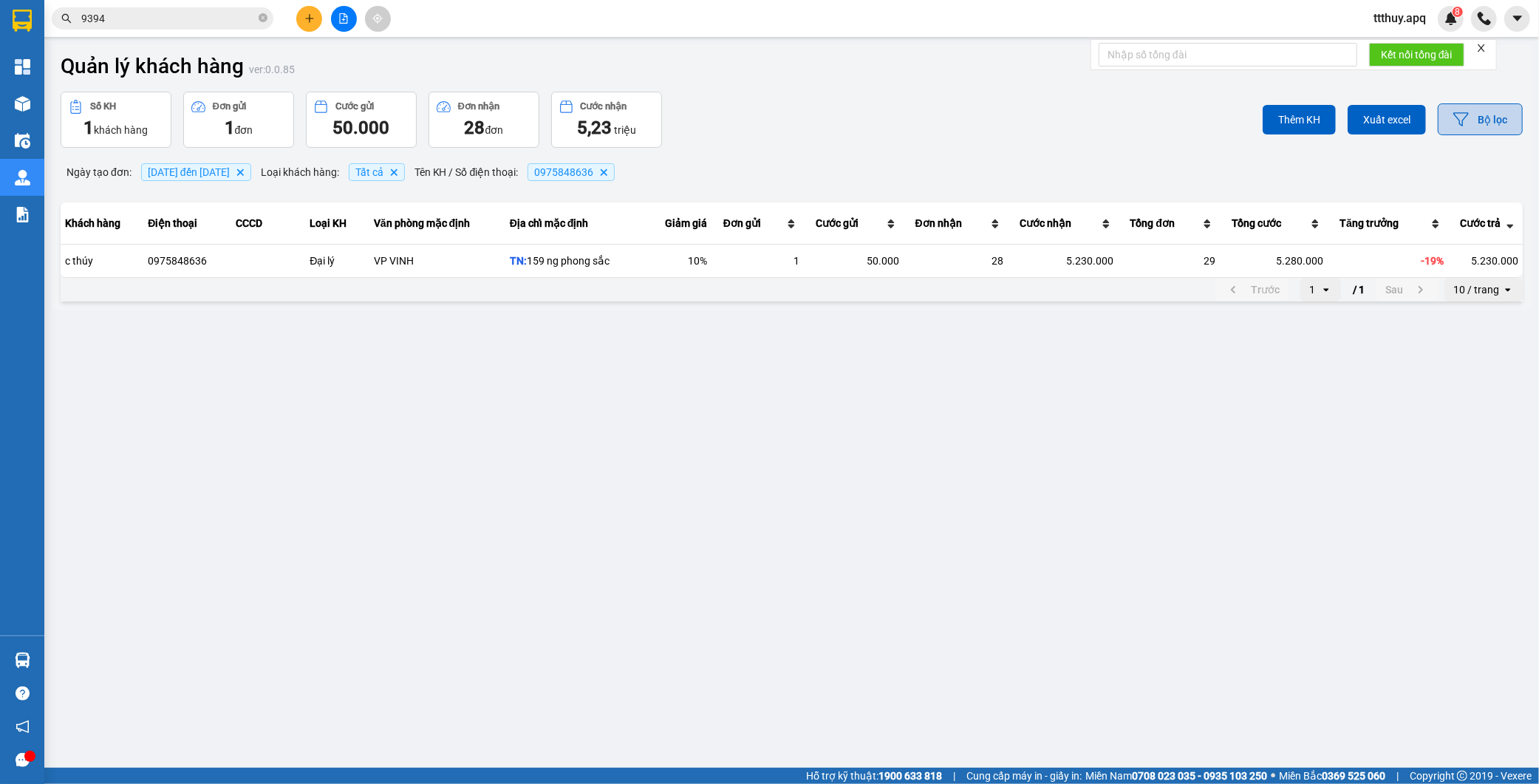
click at [1492, 115] on button "Bộ lọc" at bounding box center [1481, 119] width 85 height 32
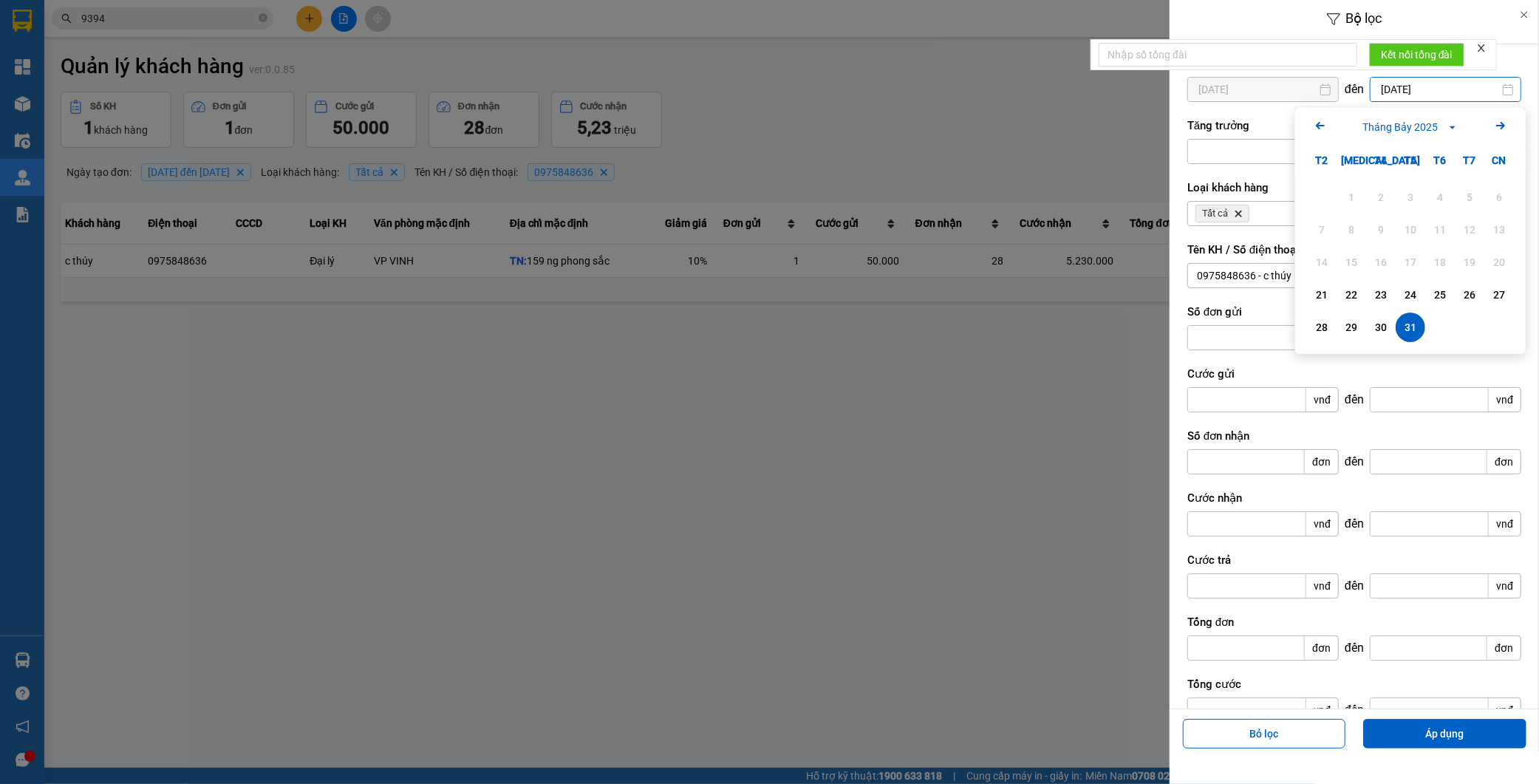
drag, startPoint x: 1385, startPoint y: 90, endPoint x: 1365, endPoint y: 93, distance: 20.2
click at [1371, 93] on input "31/07/2025" at bounding box center [1446, 89] width 150 height 24
type input "30/07/2025"
click at [1053, 399] on div at bounding box center [769, 392] width 1539 height 784
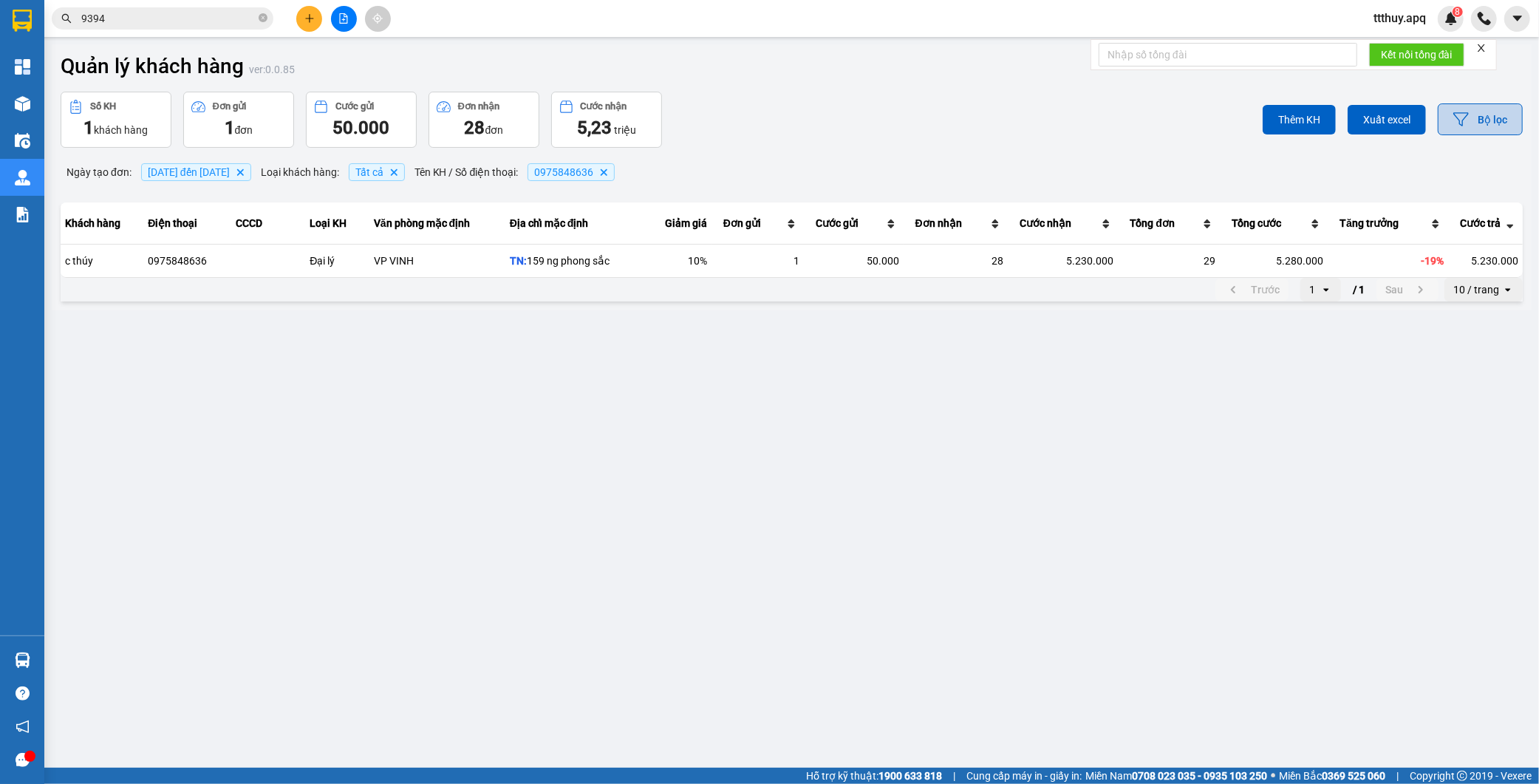
click at [1482, 119] on button "Bộ lọc" at bounding box center [1481, 119] width 85 height 32
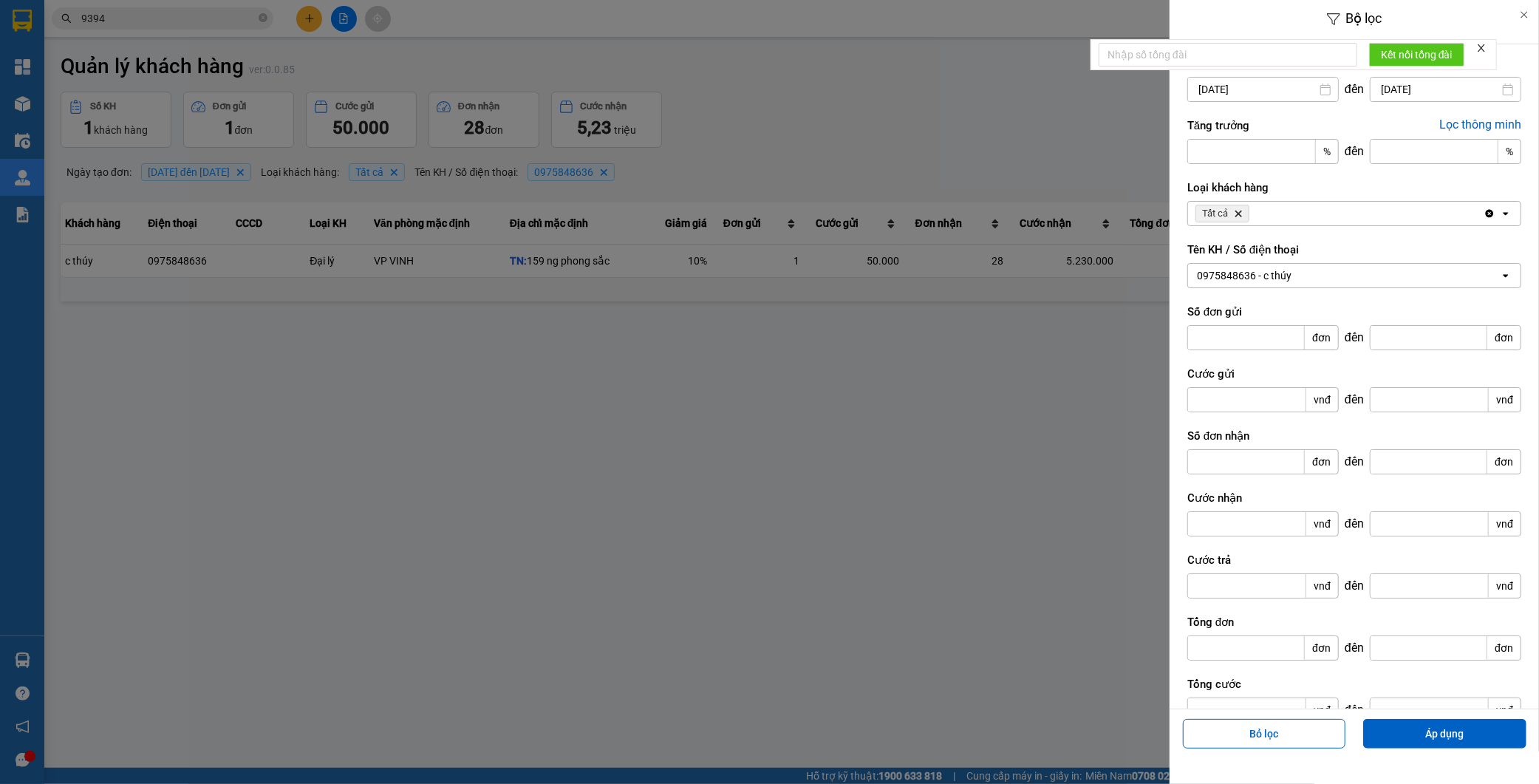
click at [1397, 84] on input "31/07/2025" at bounding box center [1446, 89] width 150 height 24
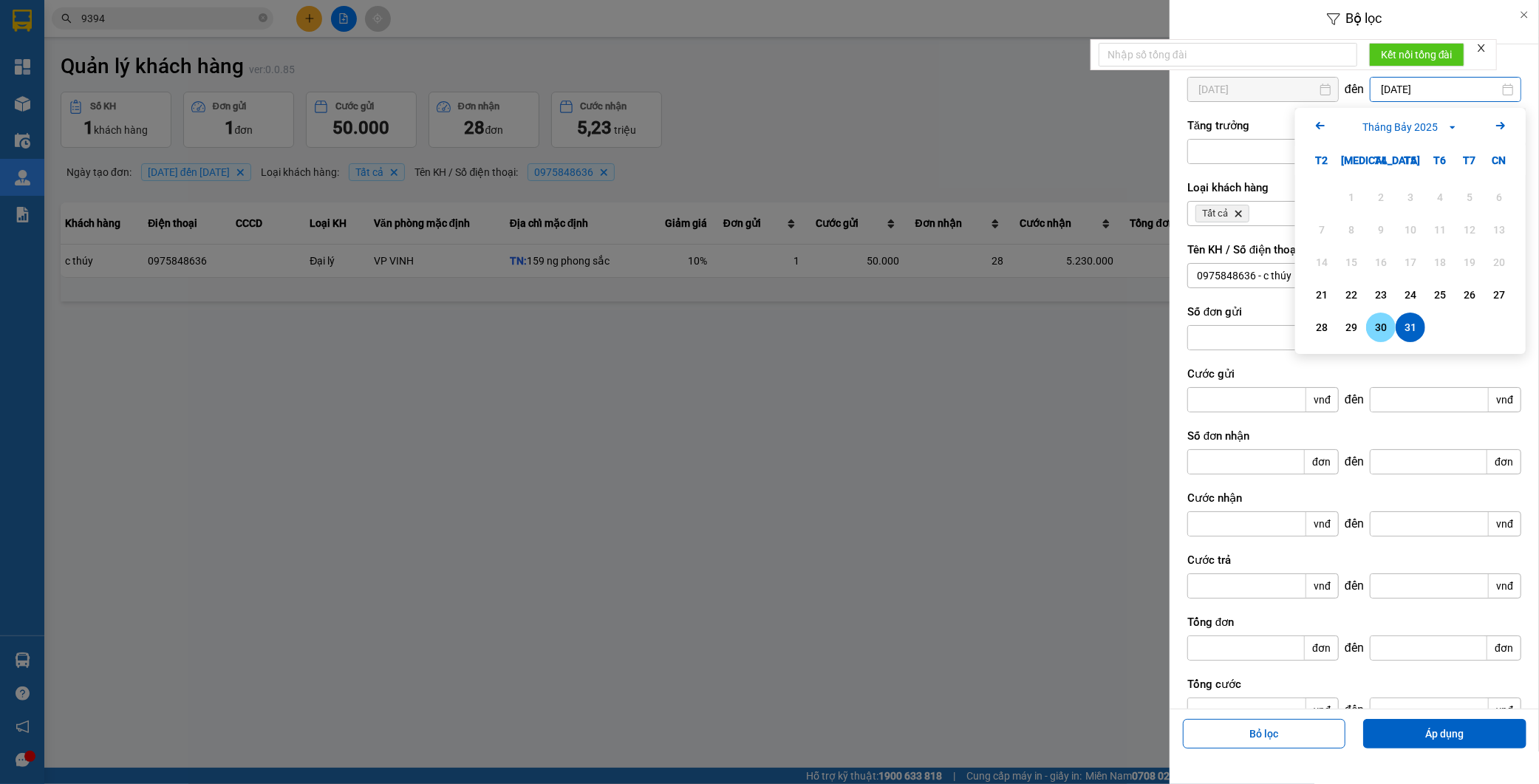
click at [1379, 323] on div "30" at bounding box center [1382, 327] width 21 height 18
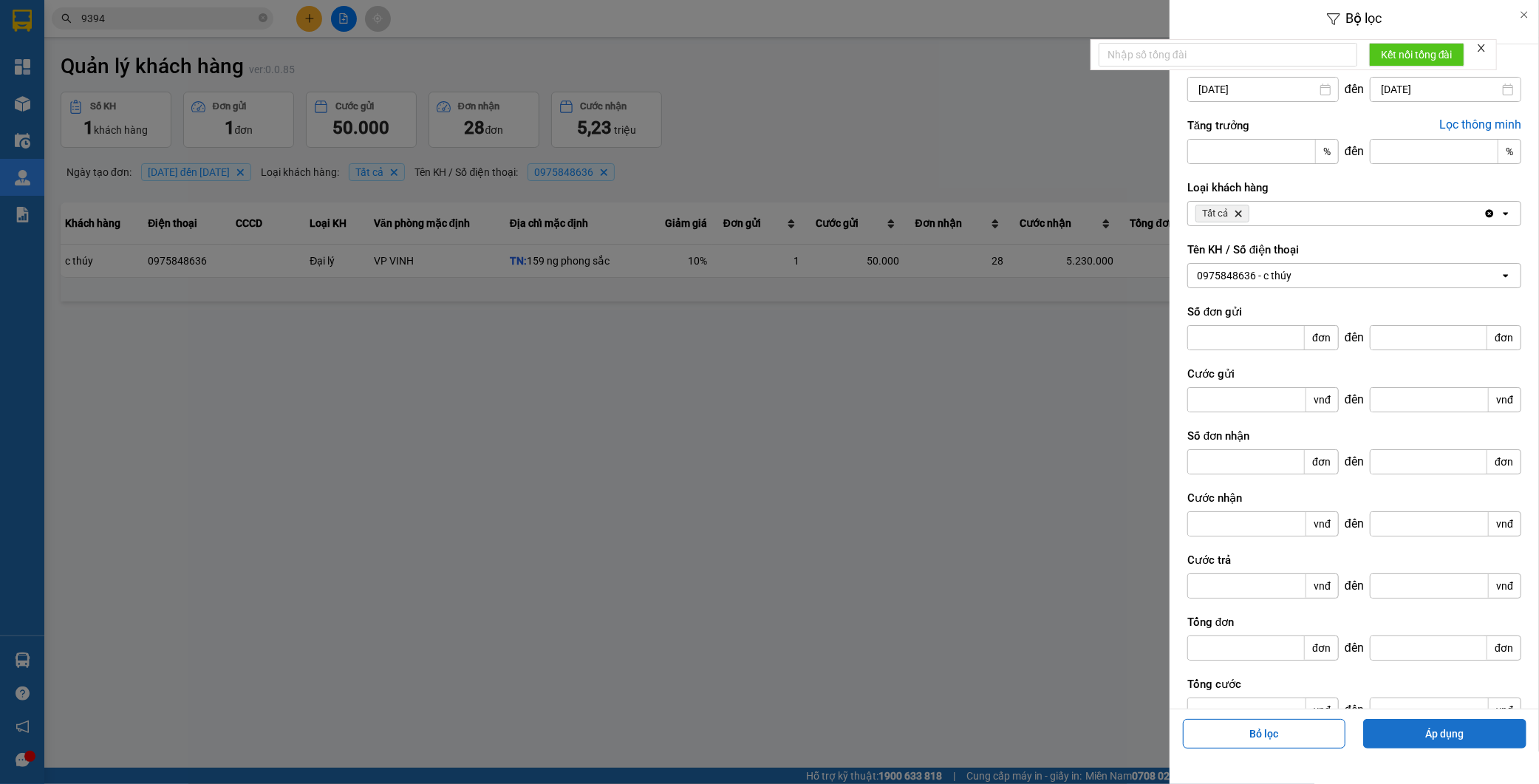
click at [1471, 733] on button "Áp dụng" at bounding box center [1445, 733] width 163 height 29
click at [1422, 90] on input "30/07/2025" at bounding box center [1446, 89] width 150 height 24
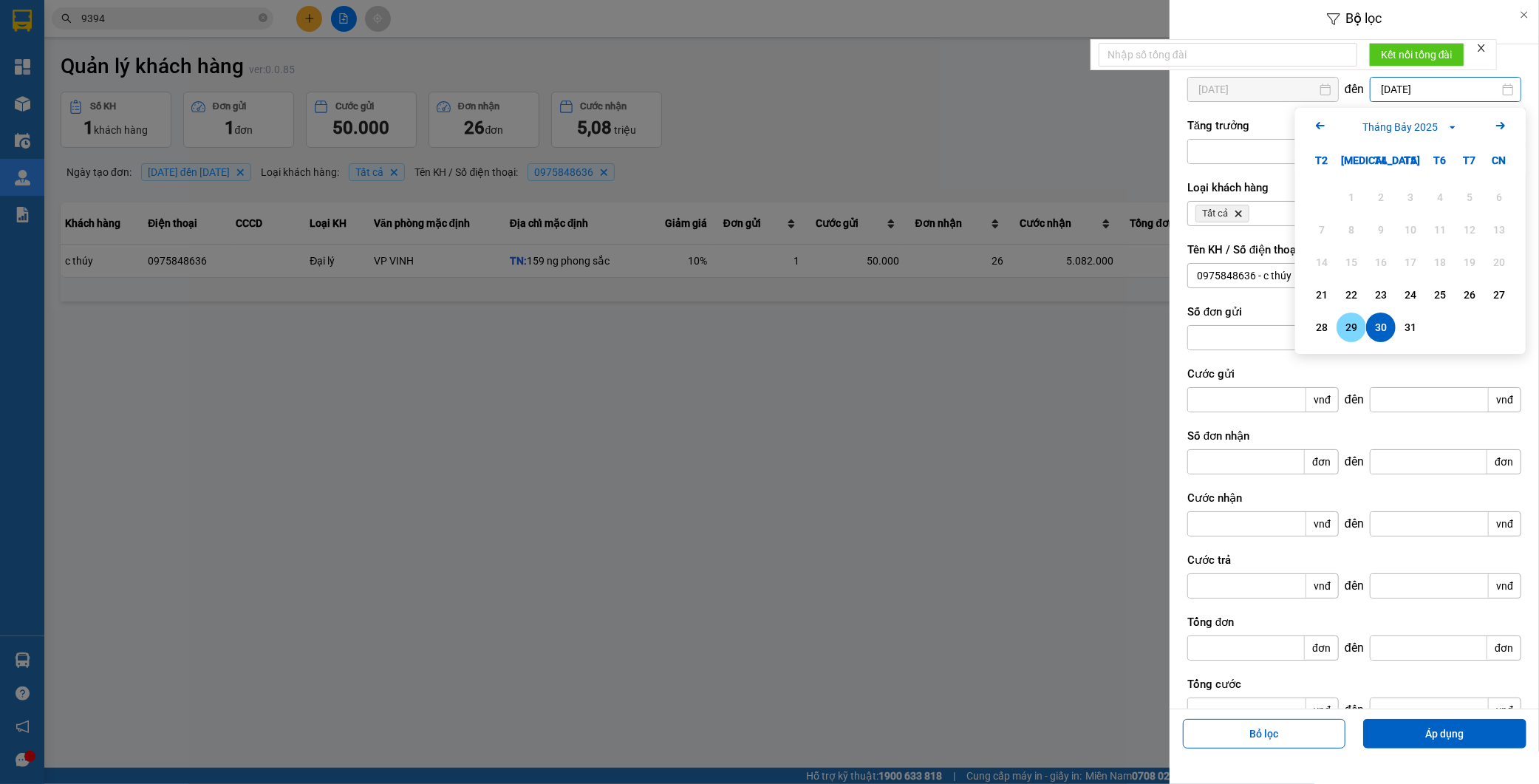
click at [1349, 333] on div "29" at bounding box center [1352, 327] width 21 height 18
type input "29/07/2025"
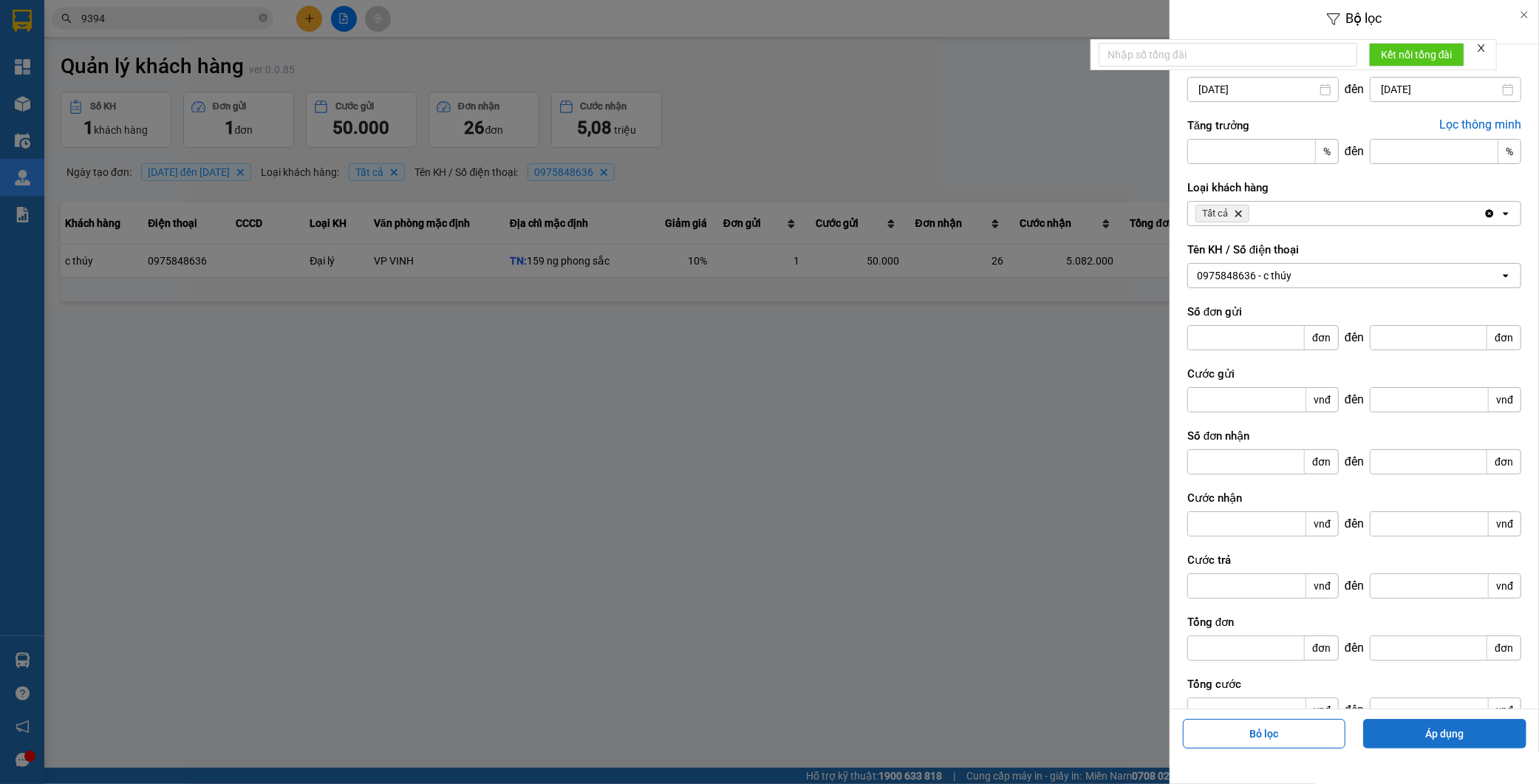
click at [1423, 738] on button "Áp dụng" at bounding box center [1445, 733] width 163 height 29
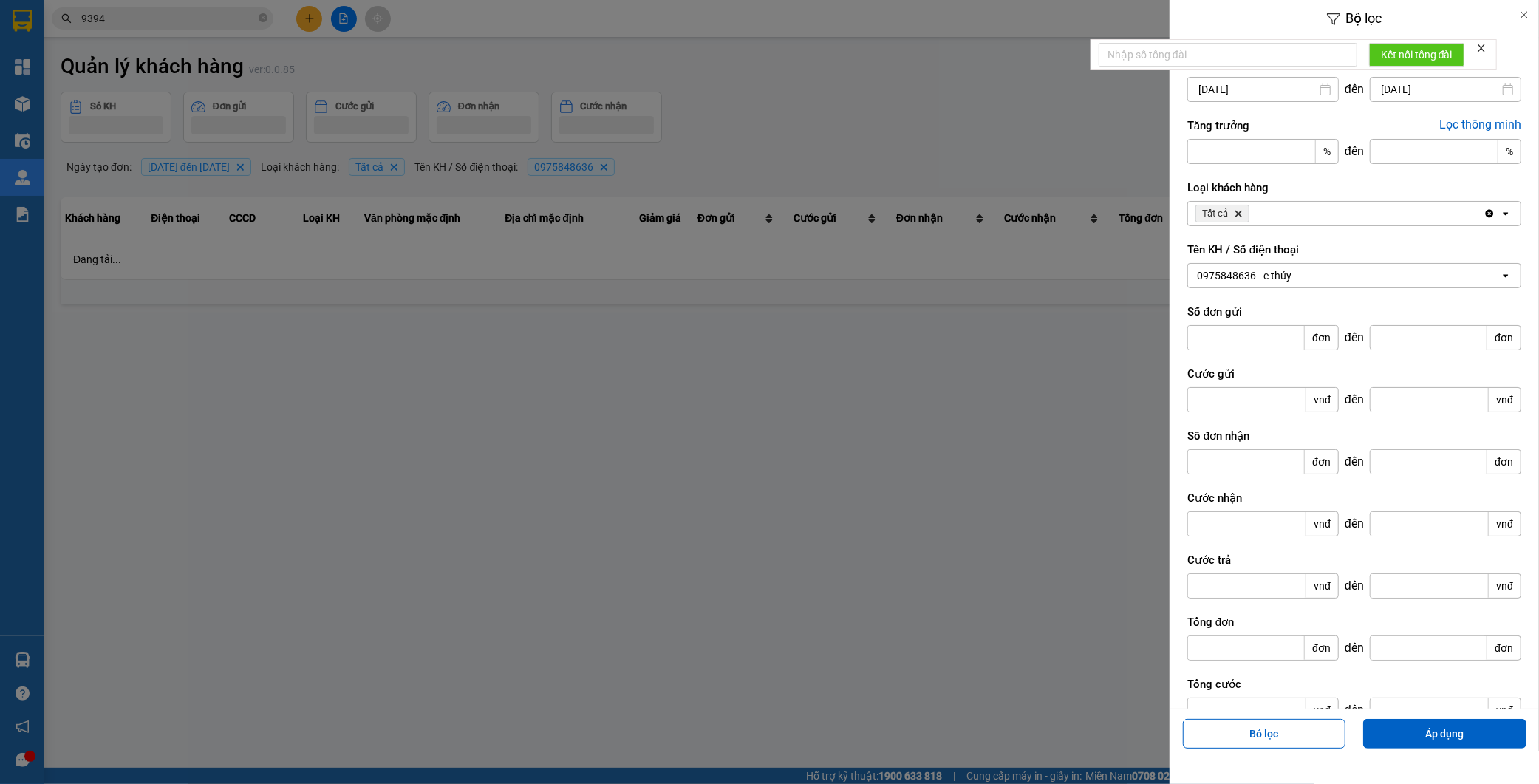
click at [1001, 449] on div at bounding box center [769, 392] width 1539 height 784
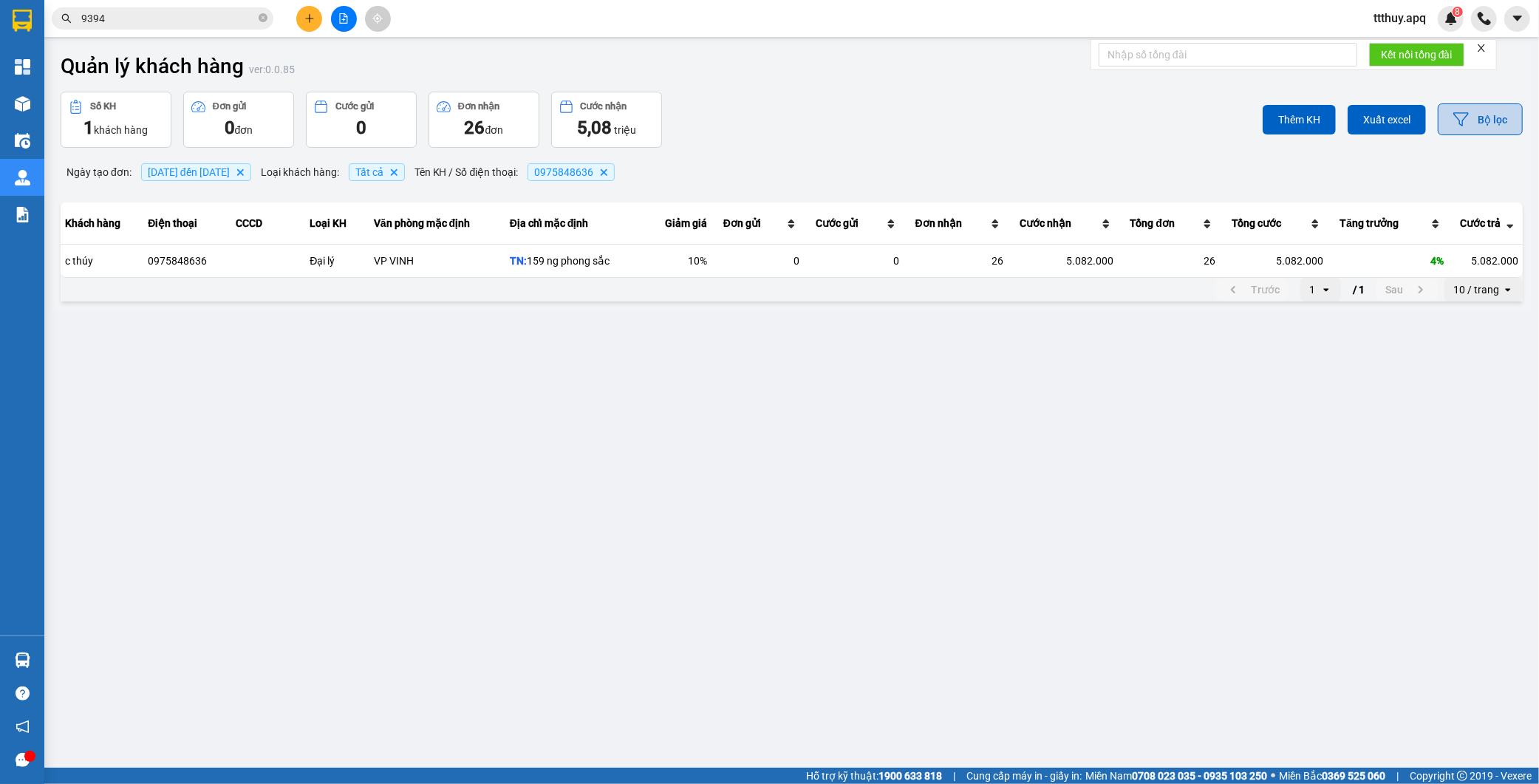
click at [1486, 119] on button "Bộ lọc" at bounding box center [1481, 119] width 85 height 32
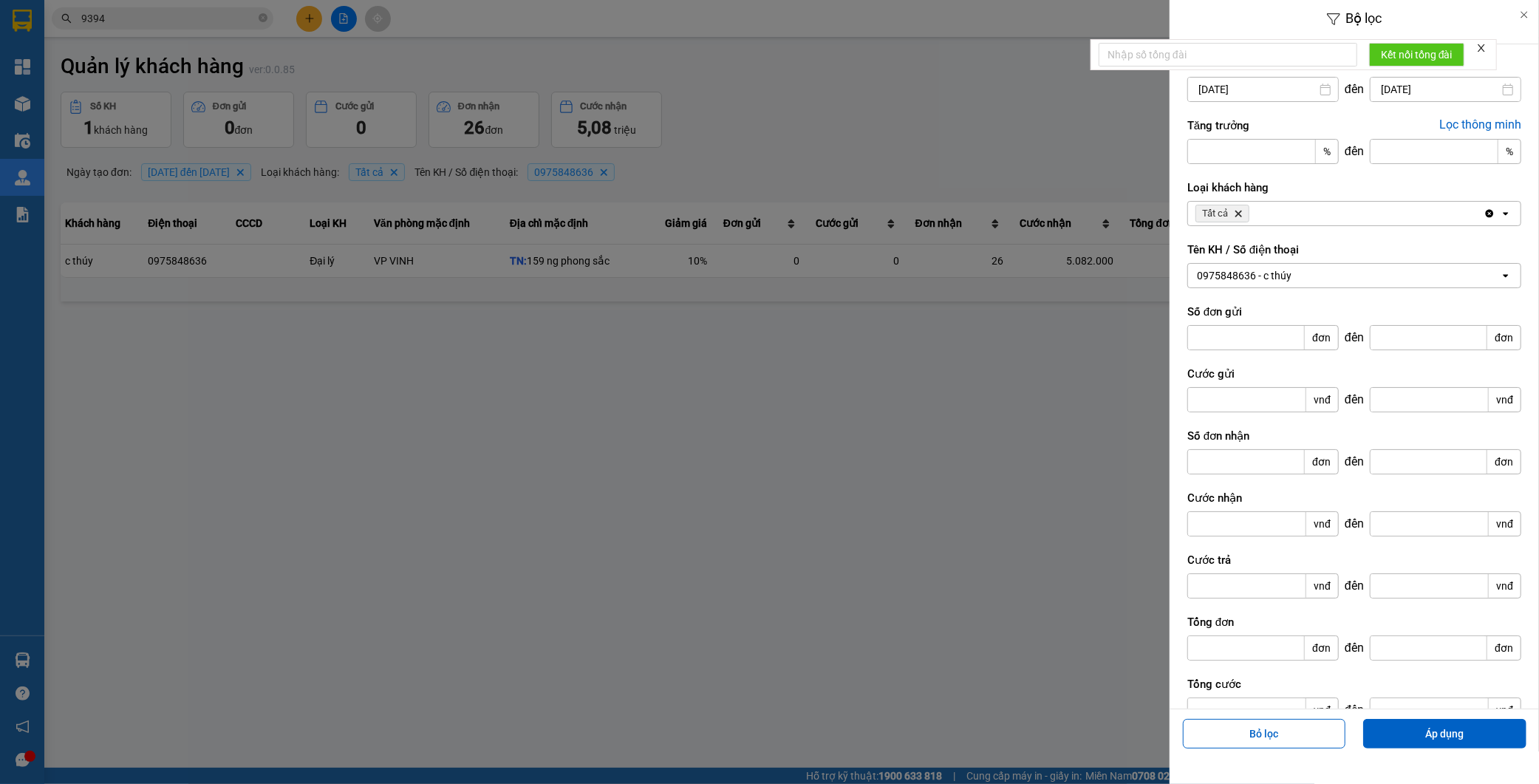
click at [1400, 84] on input "29/07/2025" at bounding box center [1446, 89] width 150 height 24
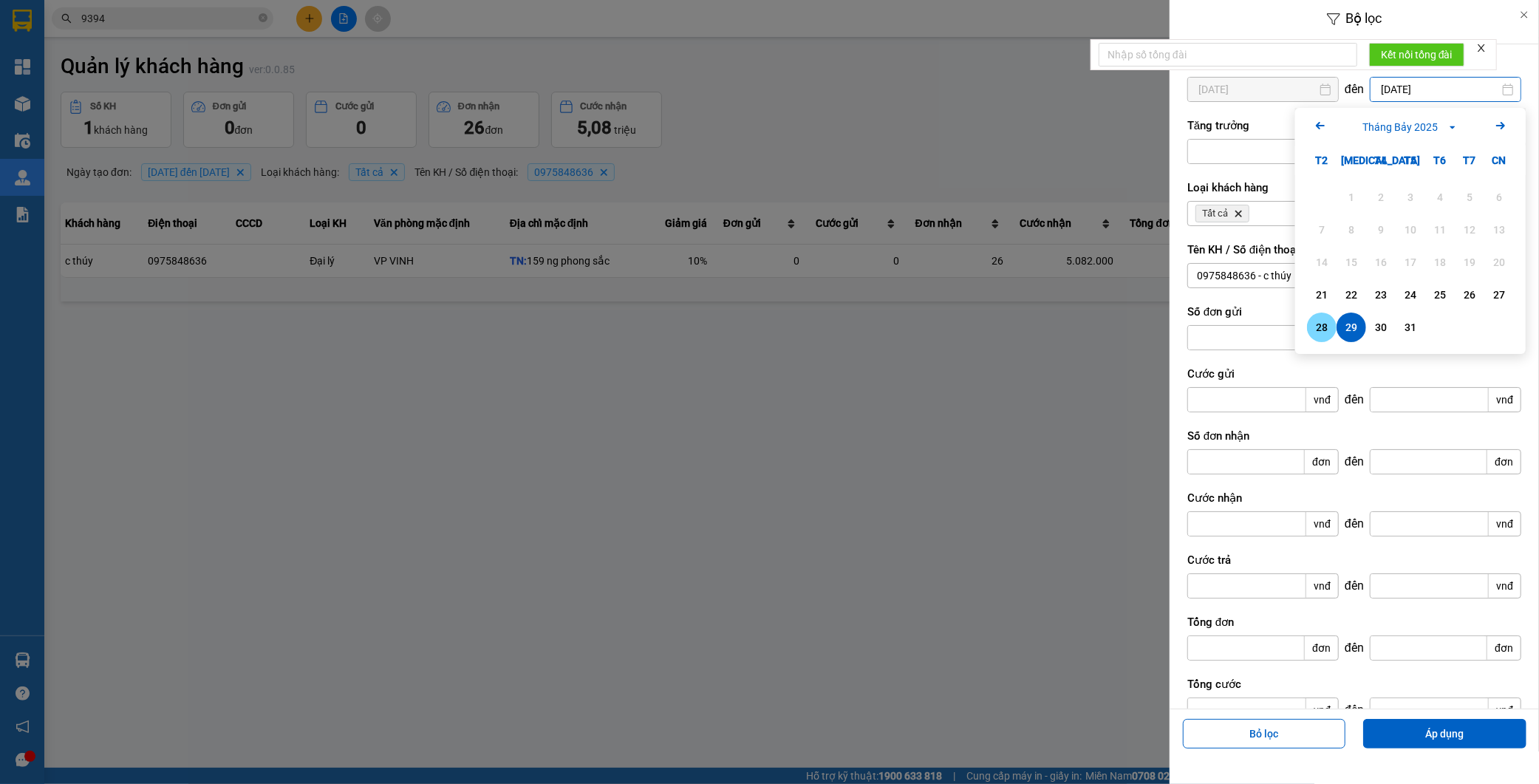
click at [1325, 333] on div "28" at bounding box center [1322, 327] width 21 height 18
type input "28/07/2025"
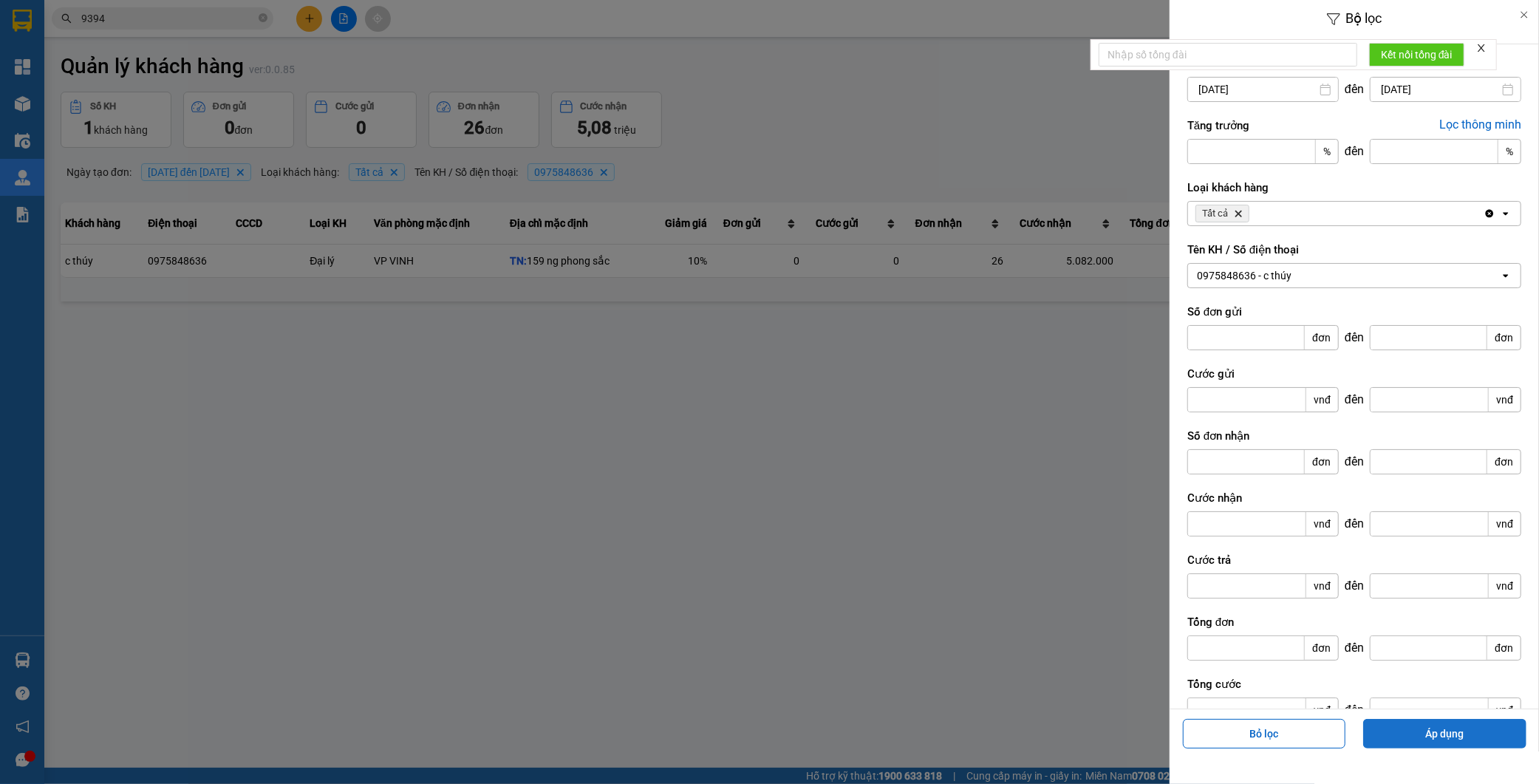
click at [1419, 732] on button "Áp dụng" at bounding box center [1445, 733] width 163 height 29
click at [926, 382] on div at bounding box center [769, 392] width 1539 height 784
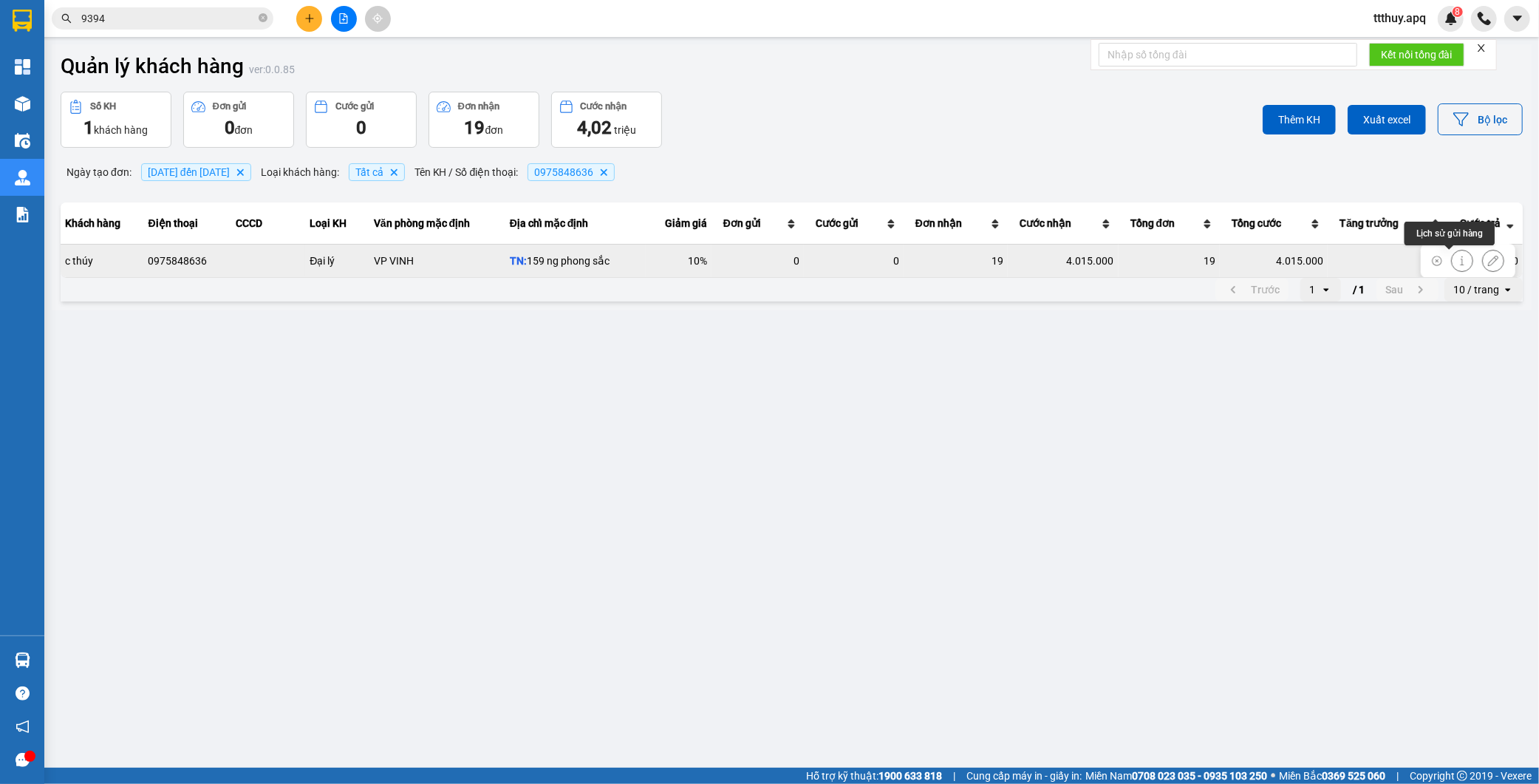
click at [1457, 262] on icon at bounding box center [1462, 261] width 10 height 10
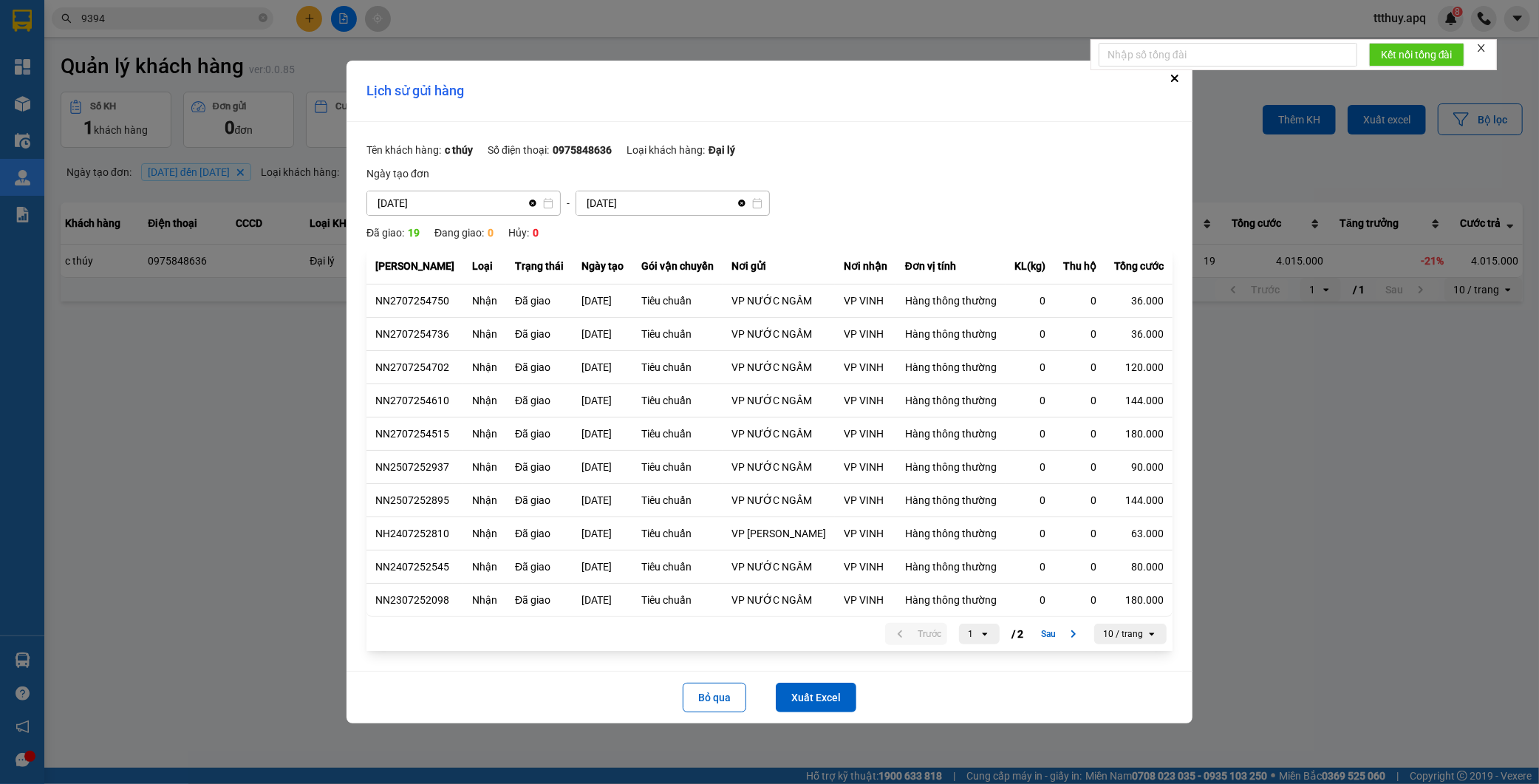
click at [1157, 70] on div "Kết nối tổng đài" at bounding box center [1293, 54] width 407 height 31
click at [1172, 77] on icon "Close" at bounding box center [1175, 78] width 6 height 6
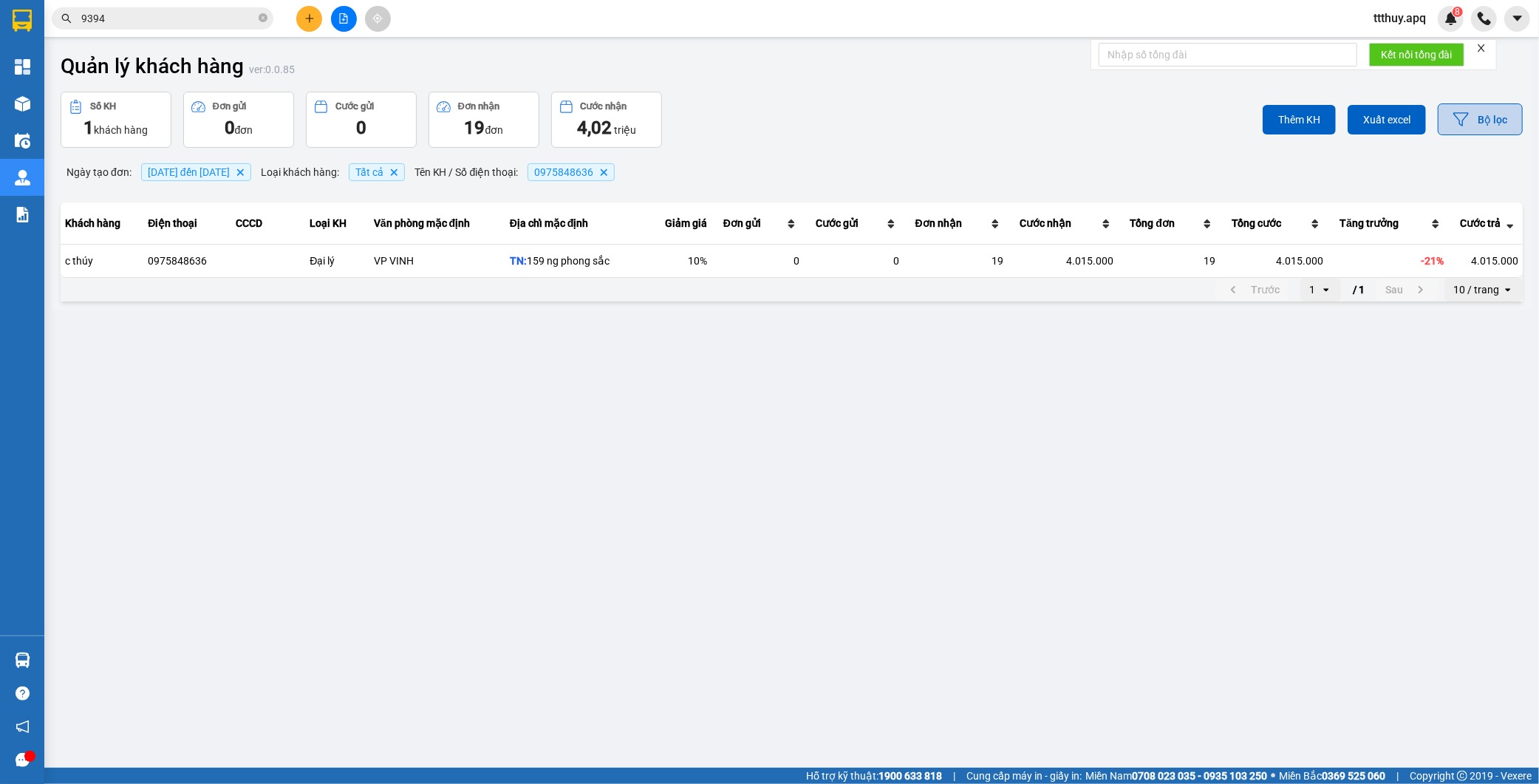
click at [1487, 126] on button "Bộ lọc" at bounding box center [1481, 119] width 85 height 32
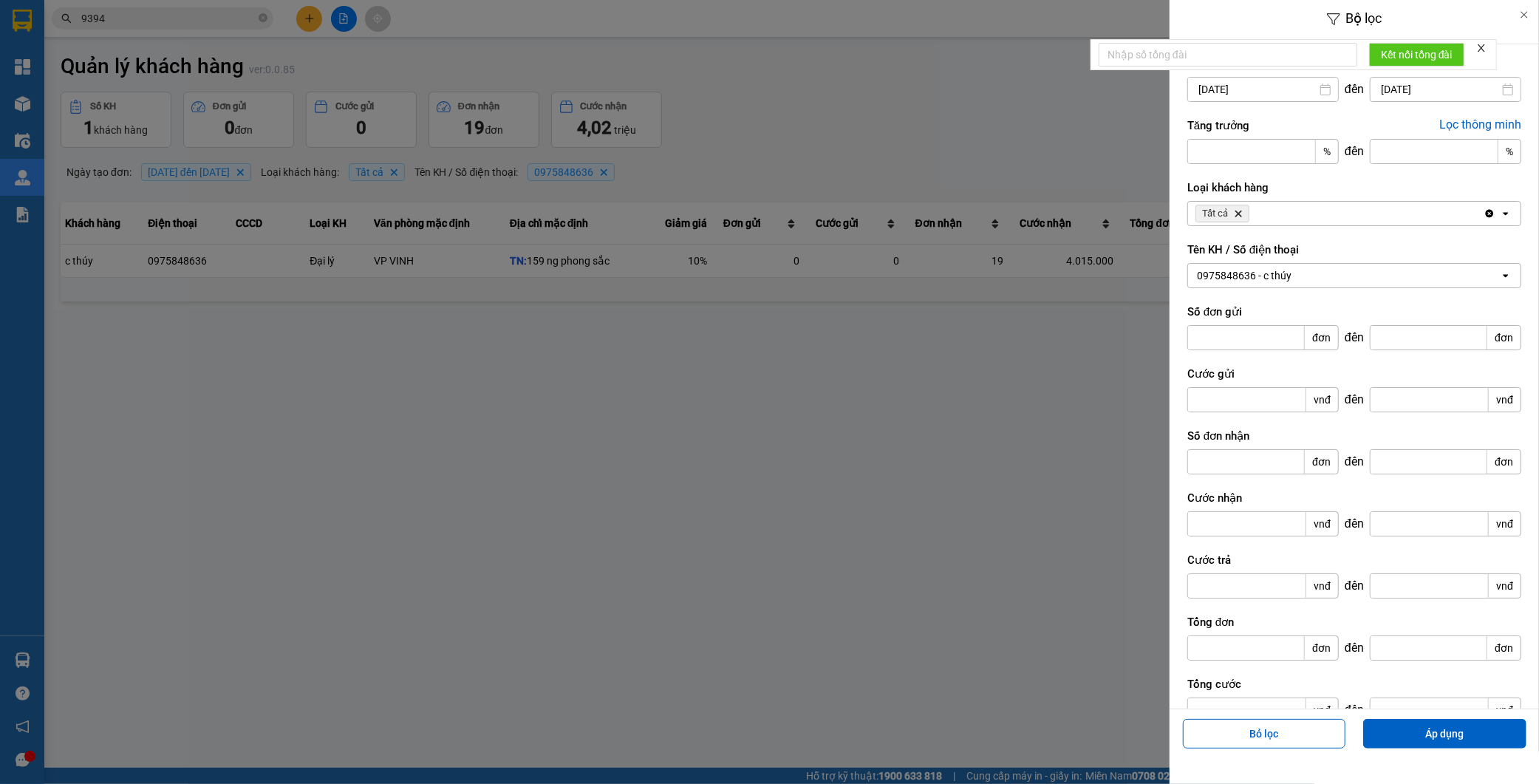
click at [1310, 283] on div "0975848636 - c thúy" at bounding box center [1344, 275] width 312 height 24
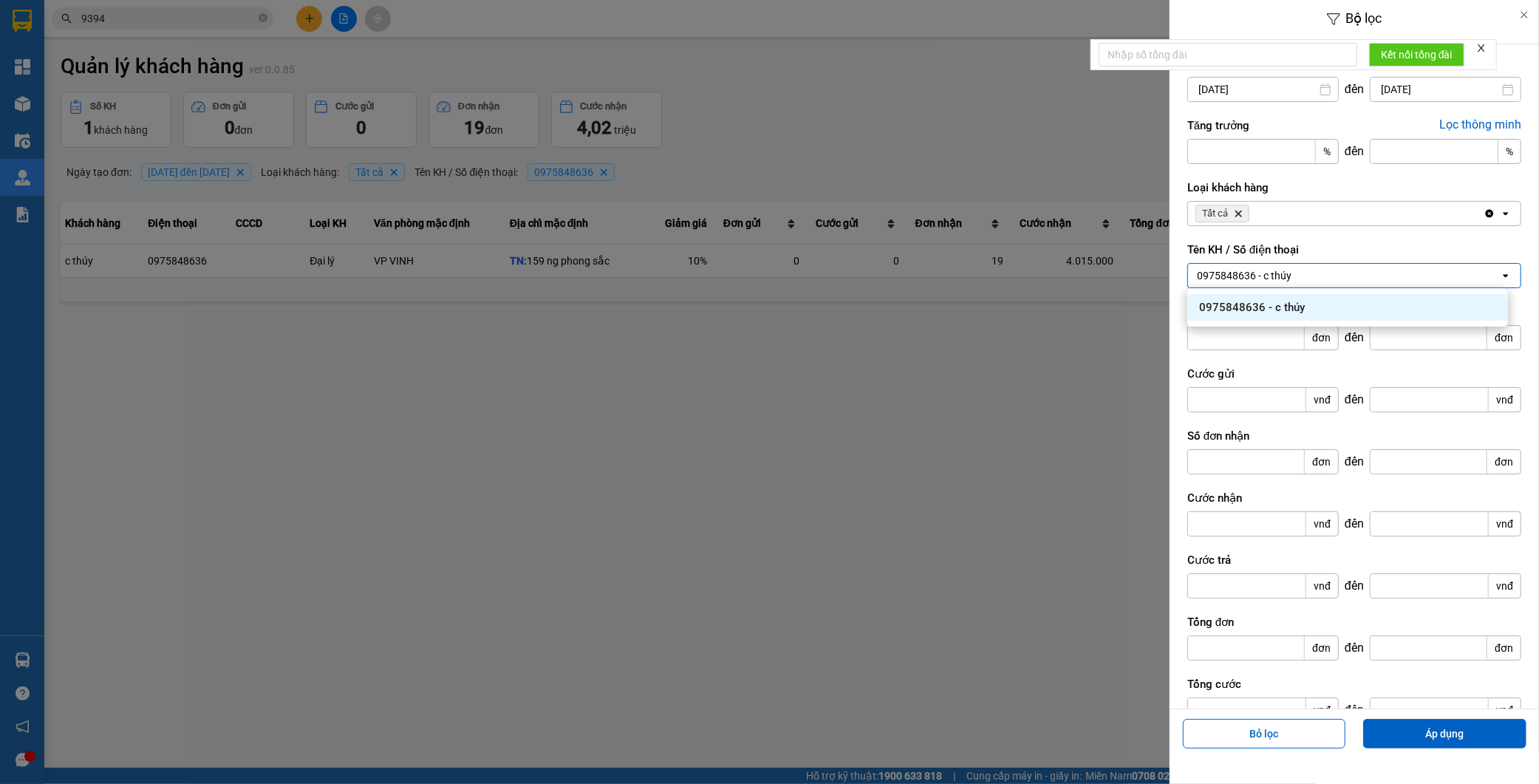
click at [1310, 283] on div "0975848636 - c thúy" at bounding box center [1344, 275] width 312 height 24
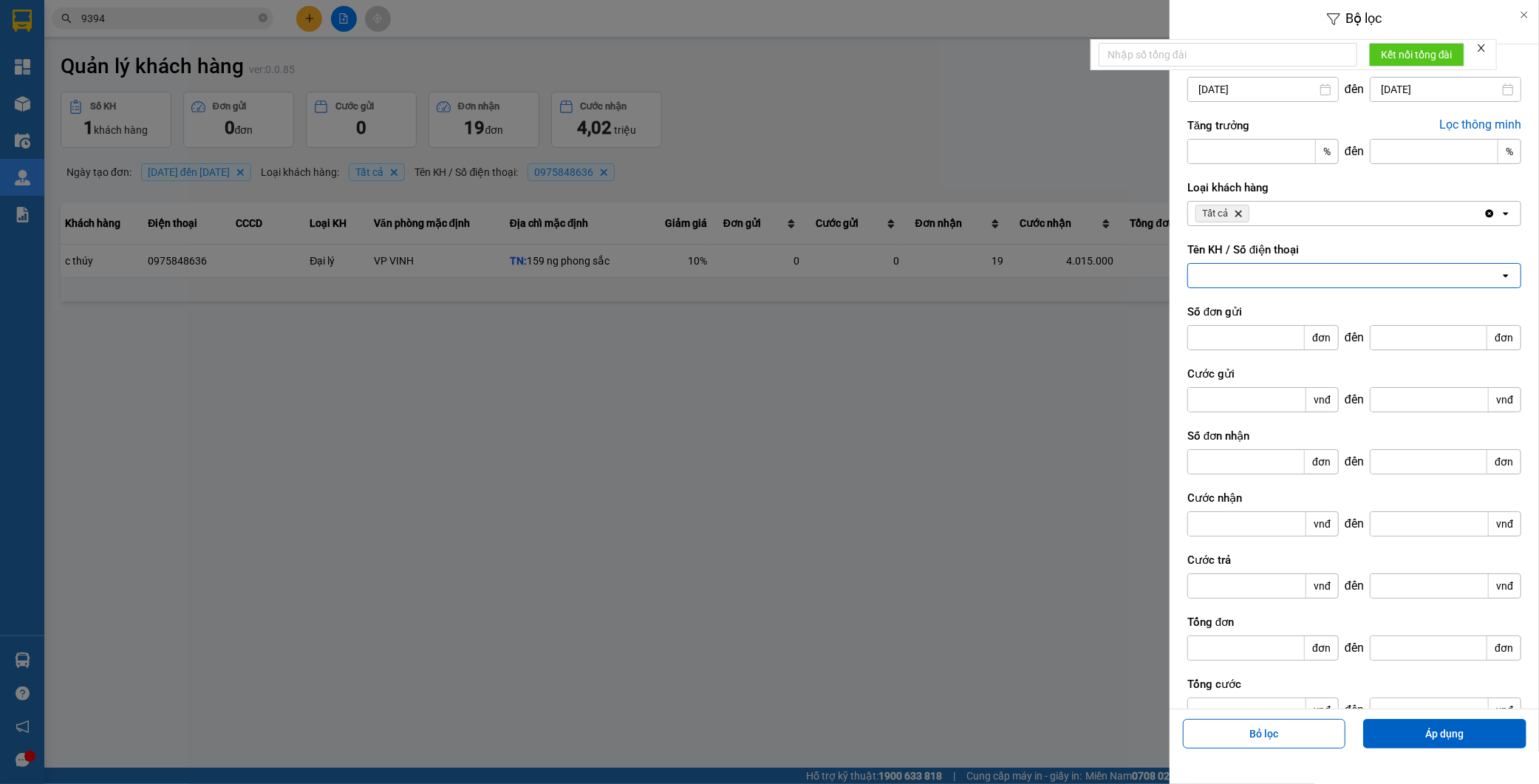
paste input "0977399990"
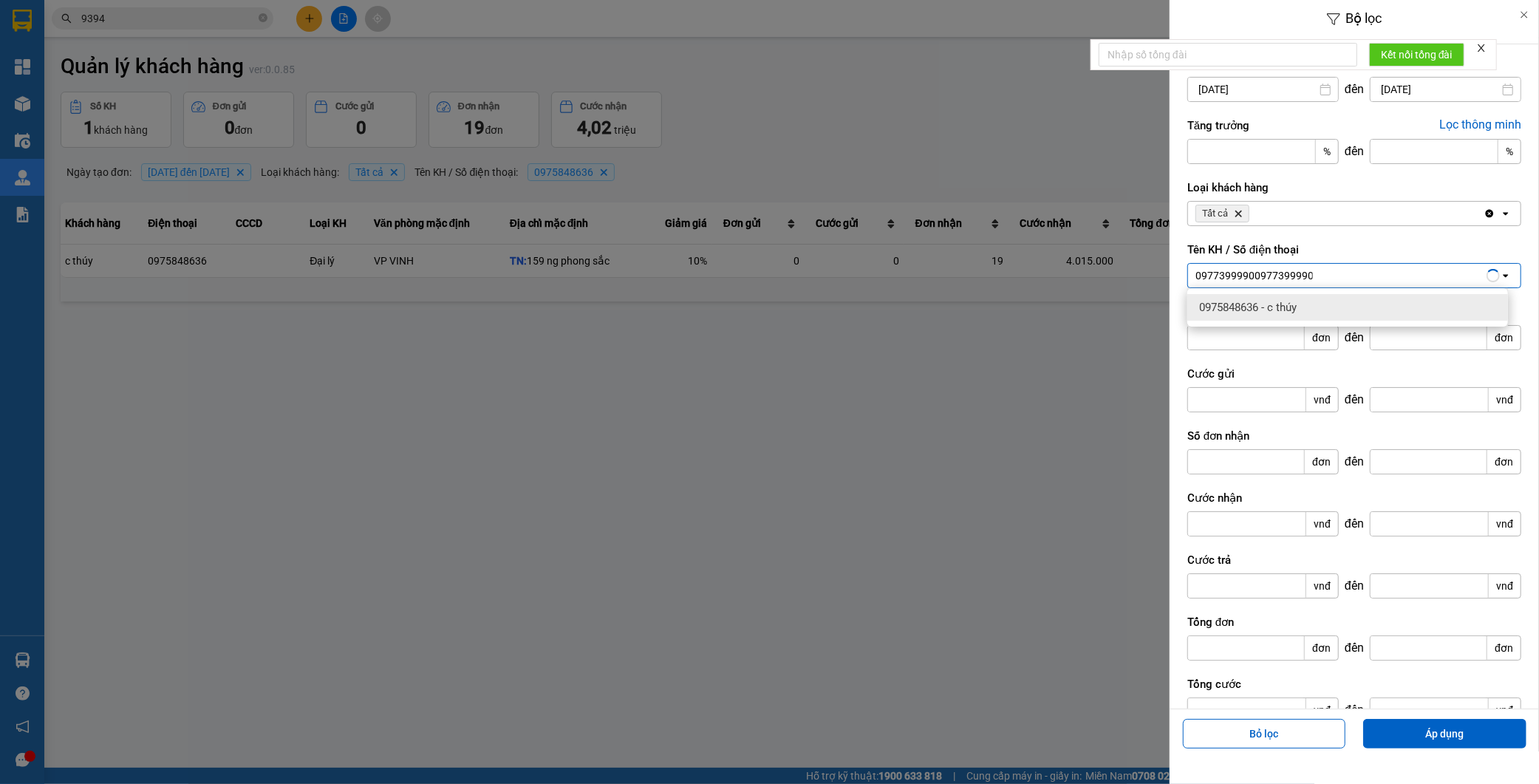
type input "09773999900977399990"
drag, startPoint x: 1326, startPoint y: 275, endPoint x: 1136, endPoint y: 269, distance: 190.1
click at [1136, 269] on div "Bộ lọc Ngày tạo đơn 21/07/2025 Press the down arrow key to interact with the ca…" at bounding box center [769, 392] width 1539 height 784
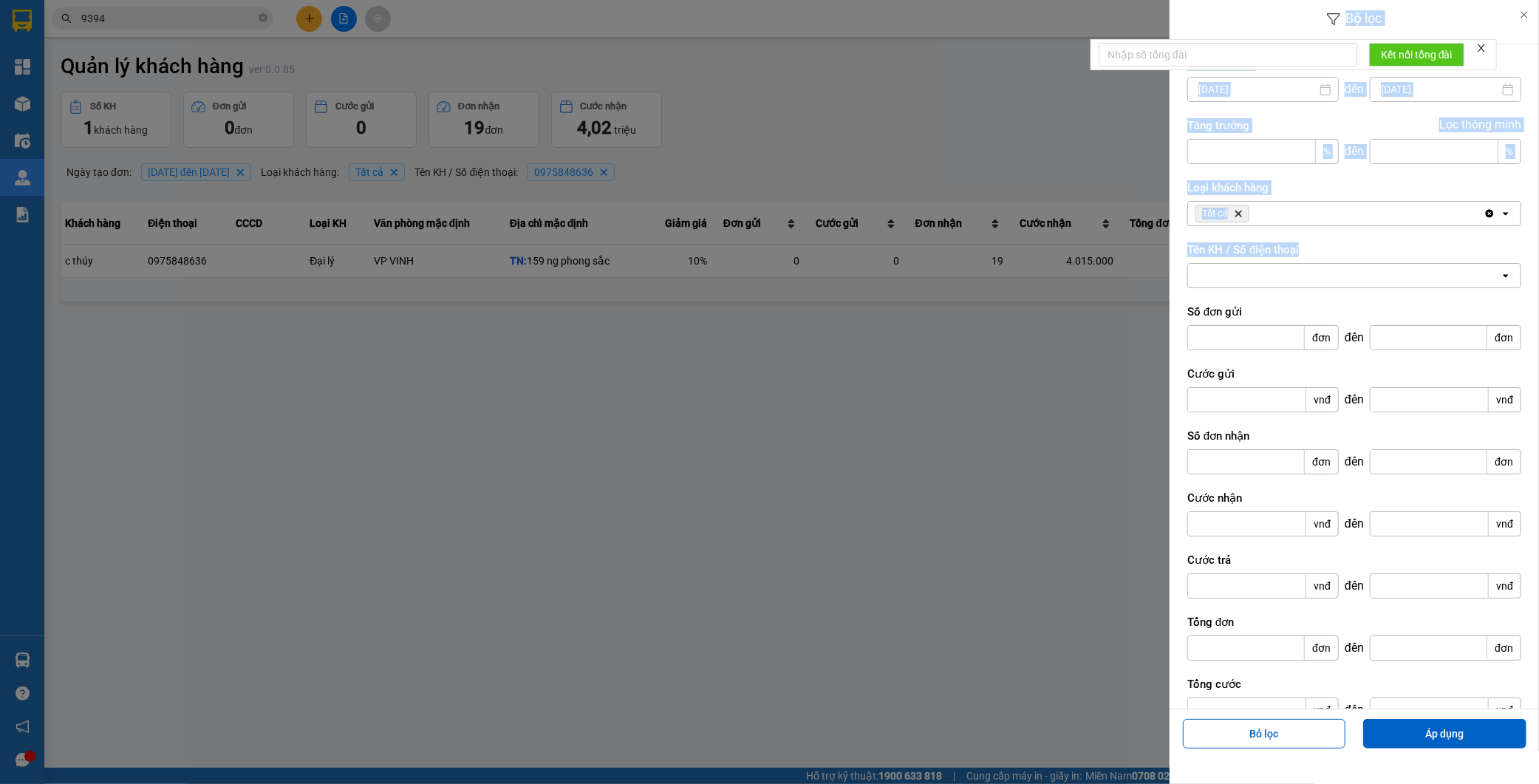
click at [1254, 273] on div at bounding box center [1344, 275] width 312 height 24
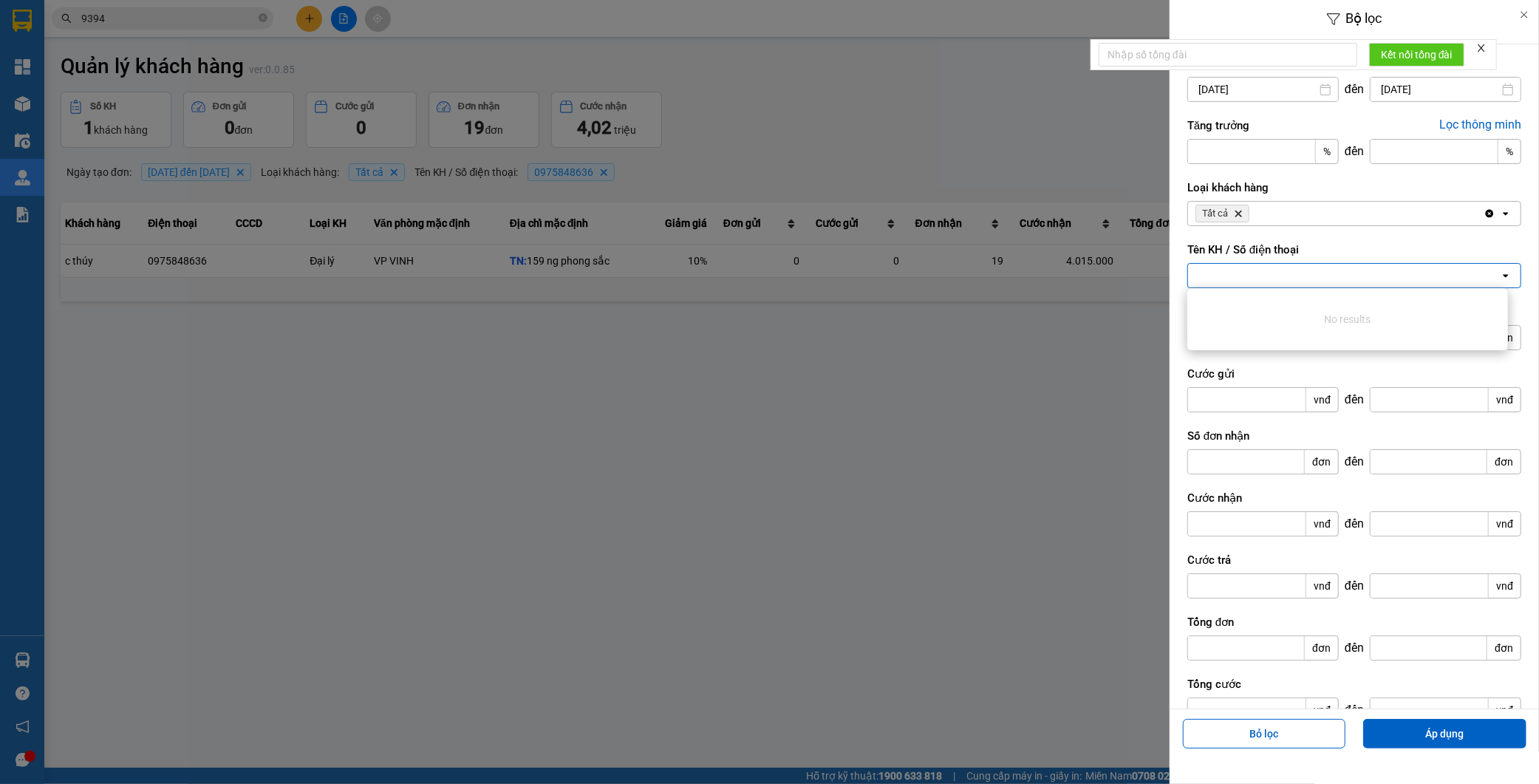
paste input "0977399990"
click at [1274, 276] on div "0977399990 0977399990" at bounding box center [1344, 275] width 312 height 24
type input "0977399990"
click at [1221, 83] on input "21/07/2025" at bounding box center [1263, 89] width 150 height 24
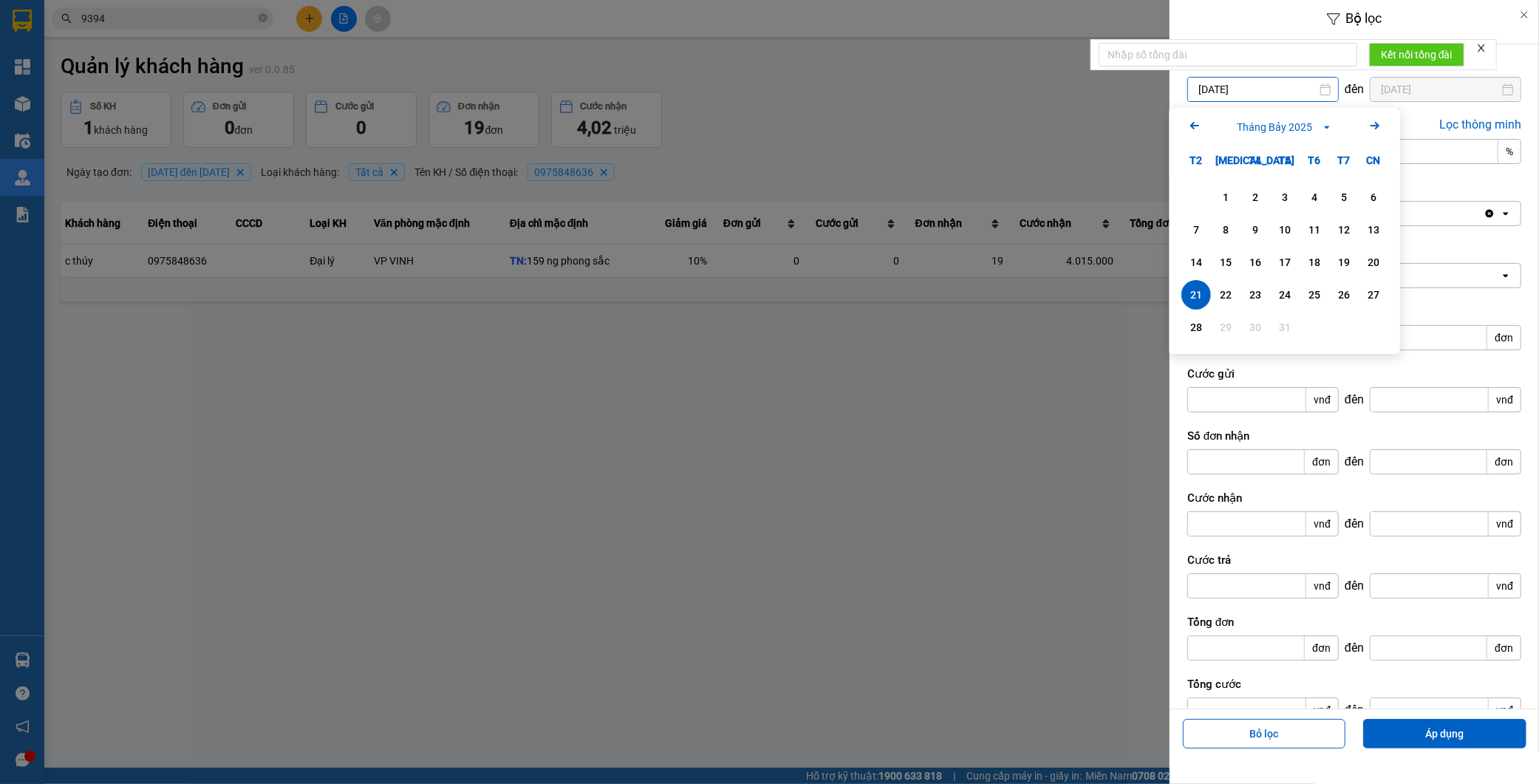
drag, startPoint x: 1208, startPoint y: 89, endPoint x: 1187, endPoint y: 97, distance: 22.5
click at [1187, 97] on div "21/07/2025" at bounding box center [1263, 89] width 152 height 25
type input "29/07/2025"
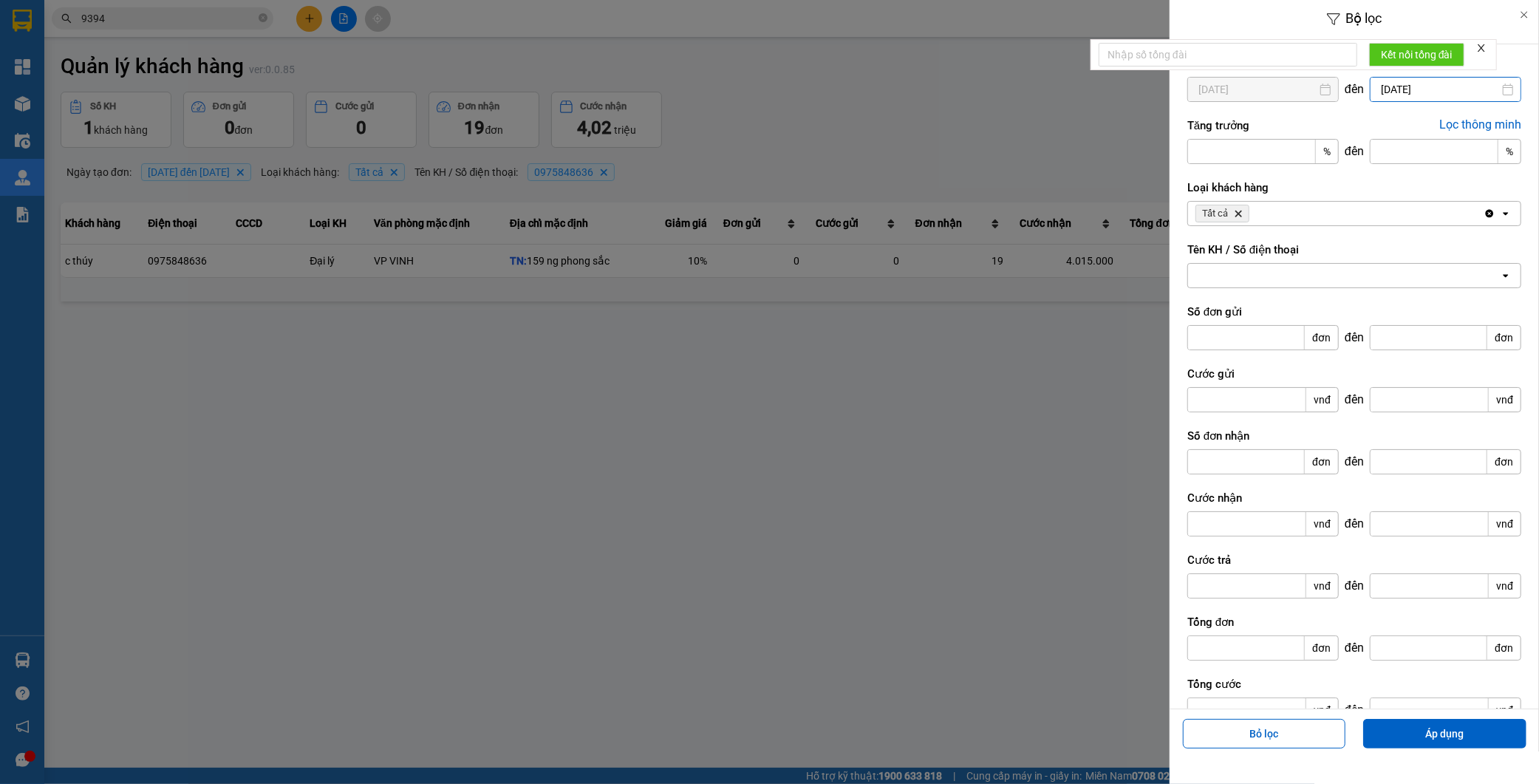
click at [1435, 310] on div "Bộ lọc Ngày tạo đơn 29/07/2025 Press the down arrow key to interact with the ca…" at bounding box center [792, 310] width 1480 height 0
click at [1495, 124] on icon "Arrow Right" at bounding box center [1501, 125] width 18 height 18
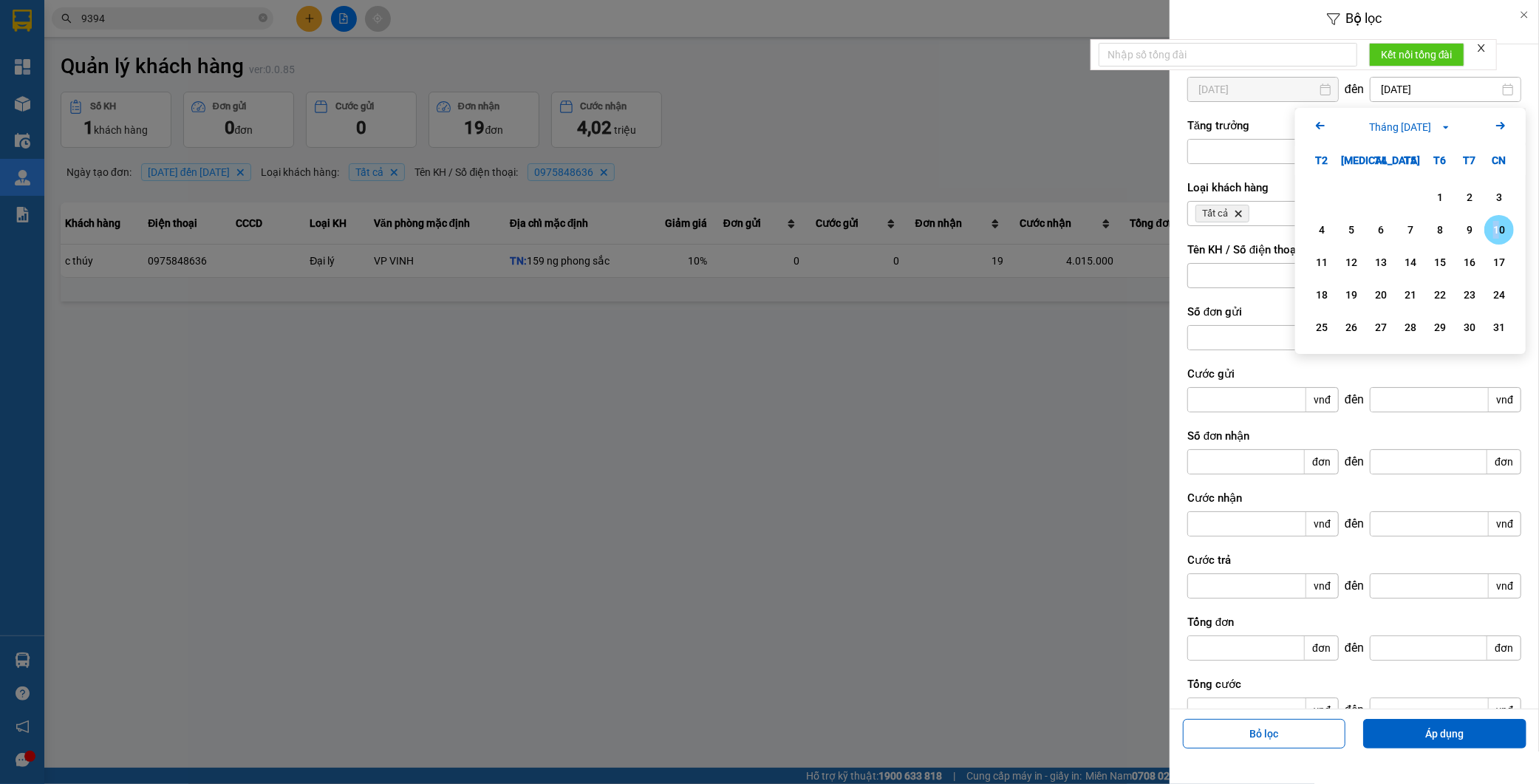
click at [1495, 229] on div "10" at bounding box center [1499, 229] width 21 height 18
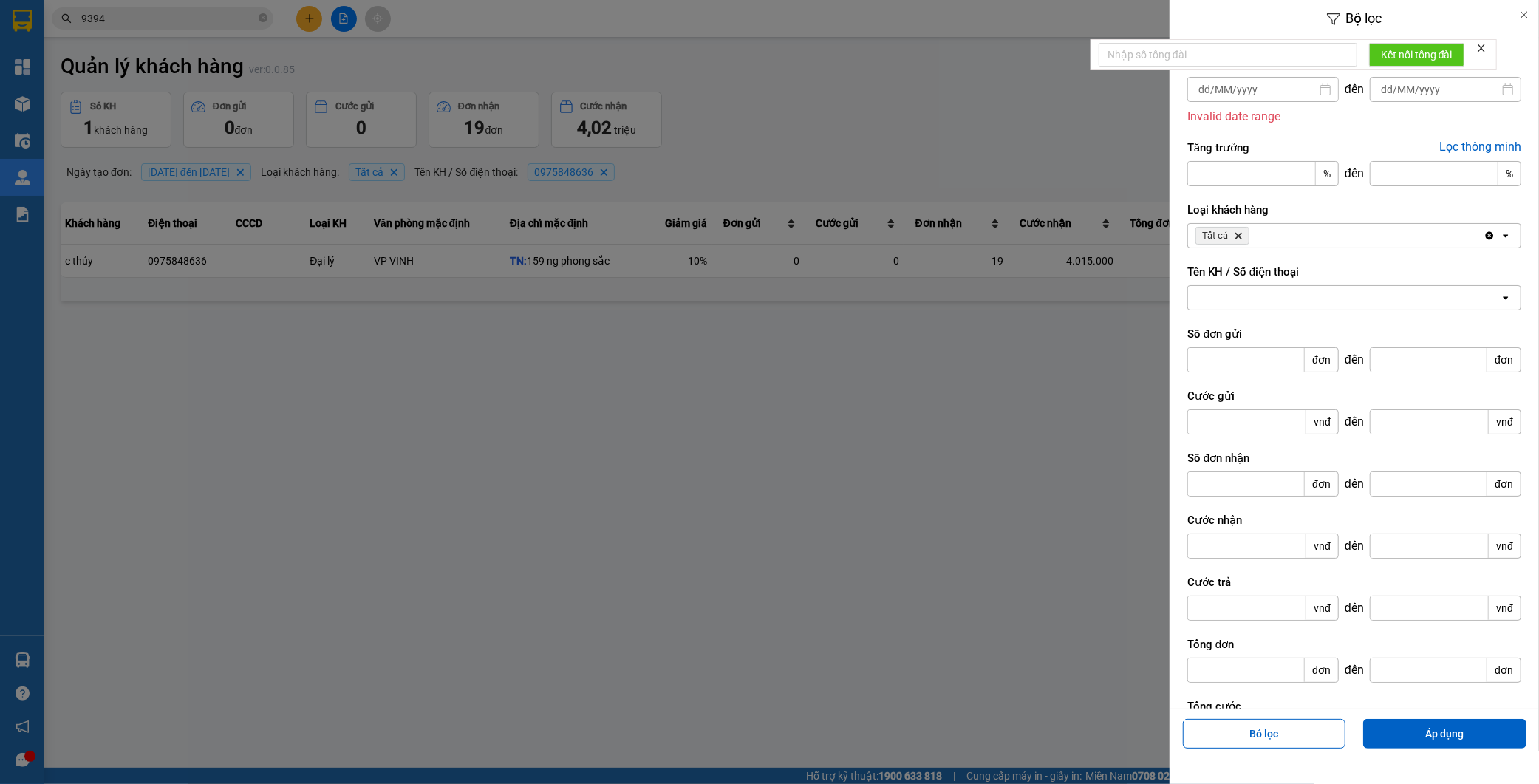
type input "/ /"
click at [1259, 92] on input "/ /" at bounding box center [1263, 89] width 150 height 24
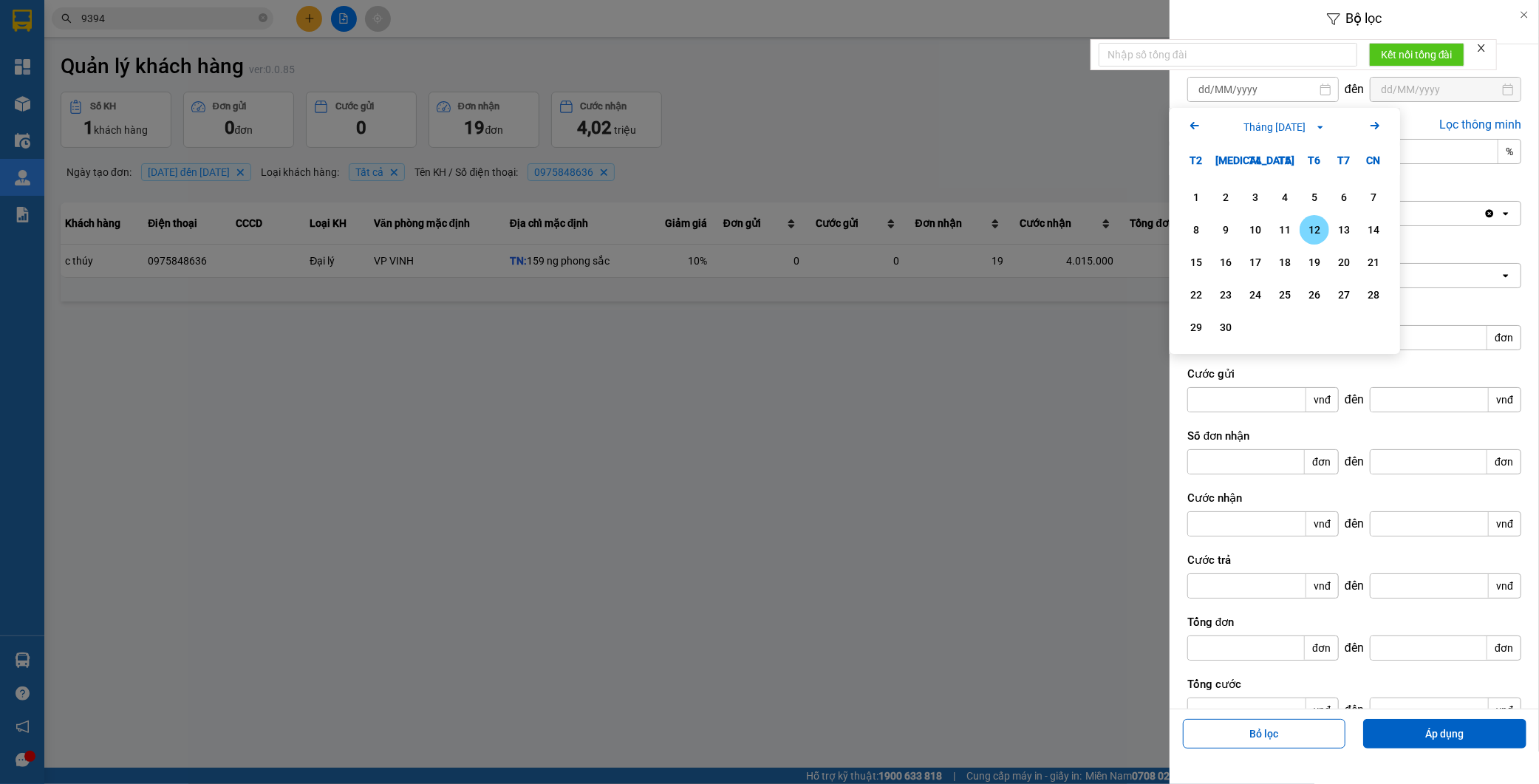
click at [1192, 128] on icon "Arrow Left" at bounding box center [1195, 125] width 18 height 18
click at [1194, 129] on icon "Previous month." at bounding box center [1195, 126] width 9 height 8
click at [1224, 320] on div "29" at bounding box center [1226, 327] width 21 height 18
type input "29/07/2025"
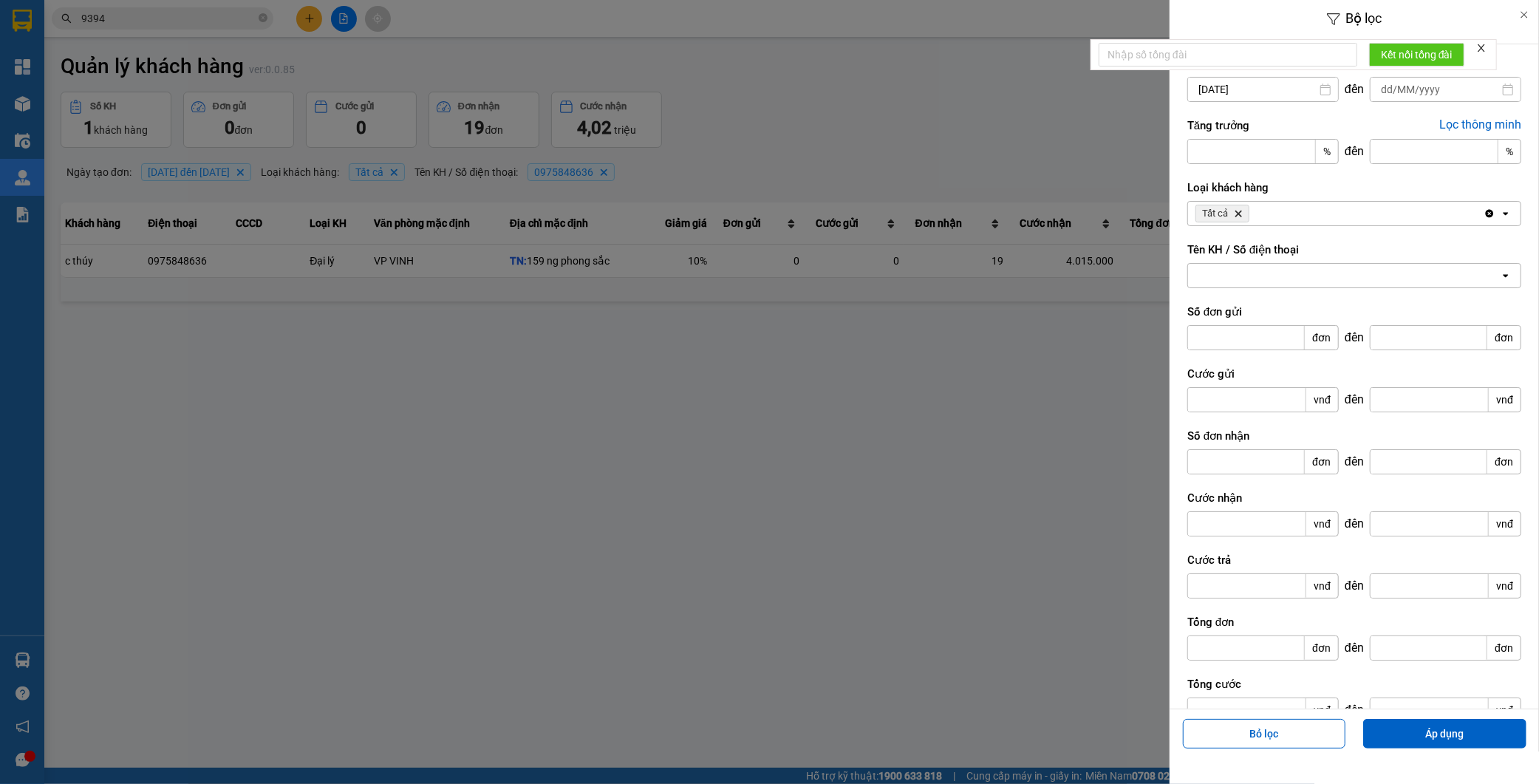
type input "/ /"
click at [1436, 89] on input "/ /" at bounding box center [1446, 89] width 150 height 24
click at [1320, 122] on icon "Previous month." at bounding box center [1320, 126] width 9 height 8
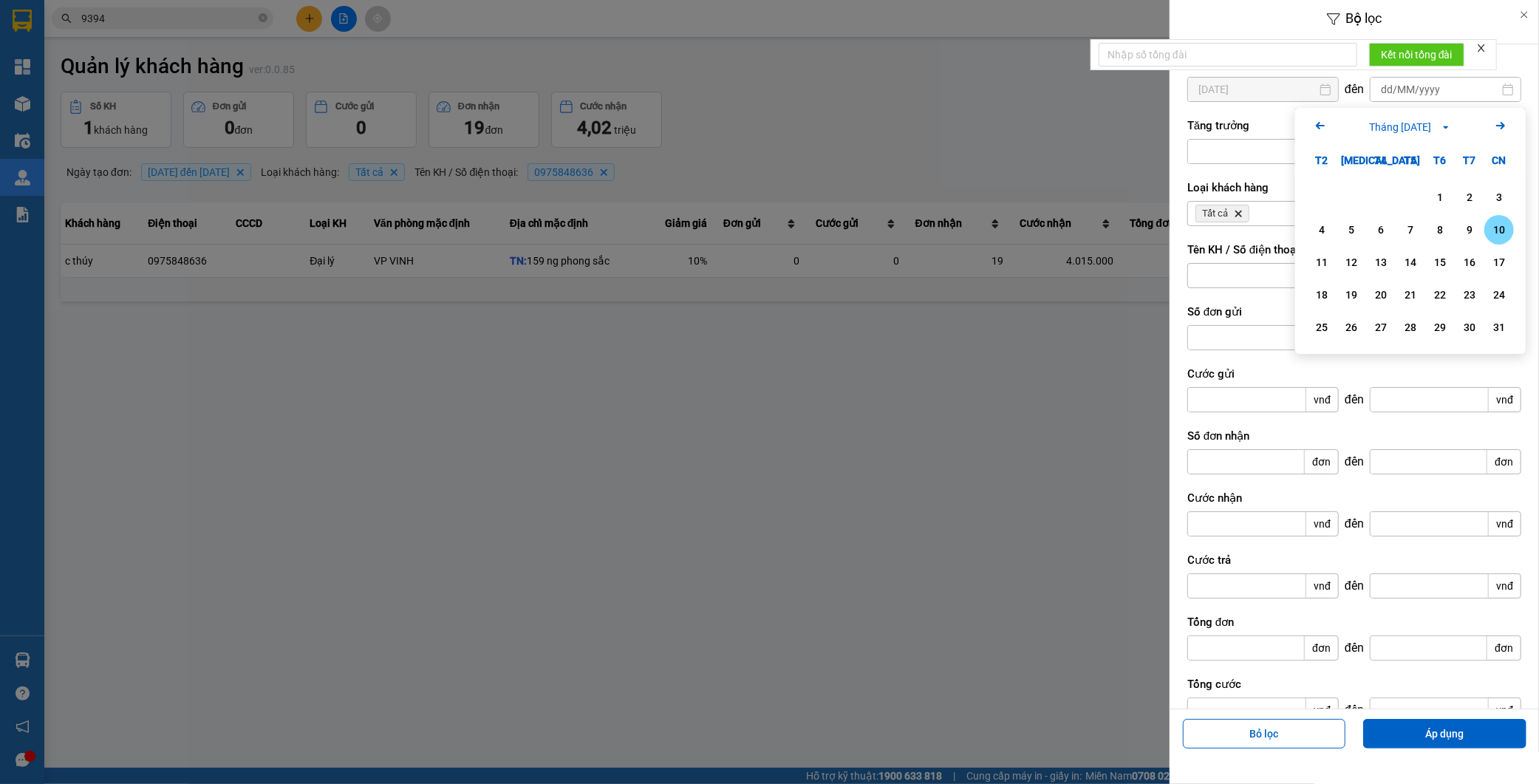
click at [1495, 232] on div "10" at bounding box center [1499, 229] width 21 height 18
type input "10/08/2025"
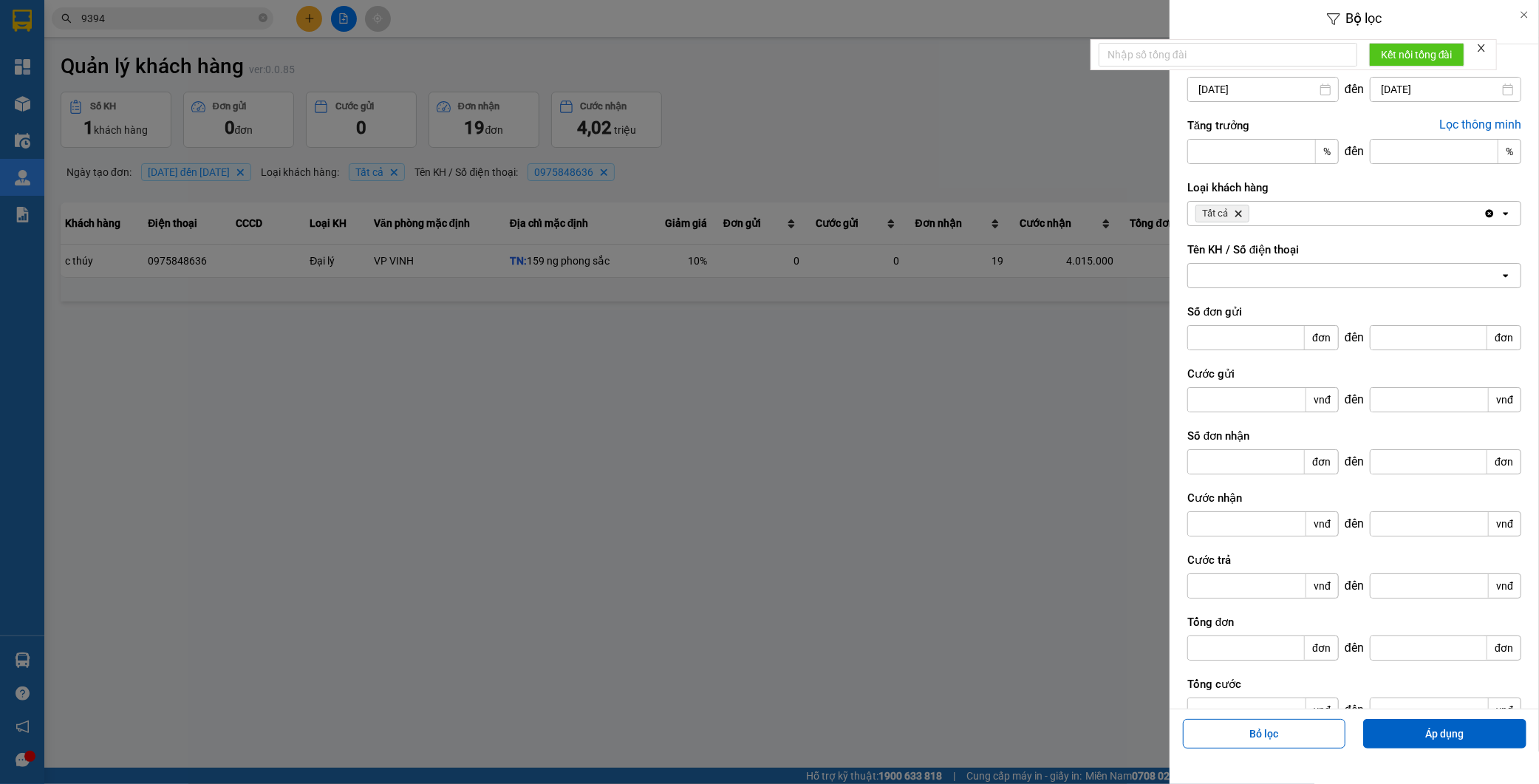
click at [1254, 276] on div at bounding box center [1344, 275] width 312 height 24
paste input "0971199990"
click at [1278, 276] on div "0971199990 0971199990" at bounding box center [1344, 275] width 312 height 24
paste input "0975848636"
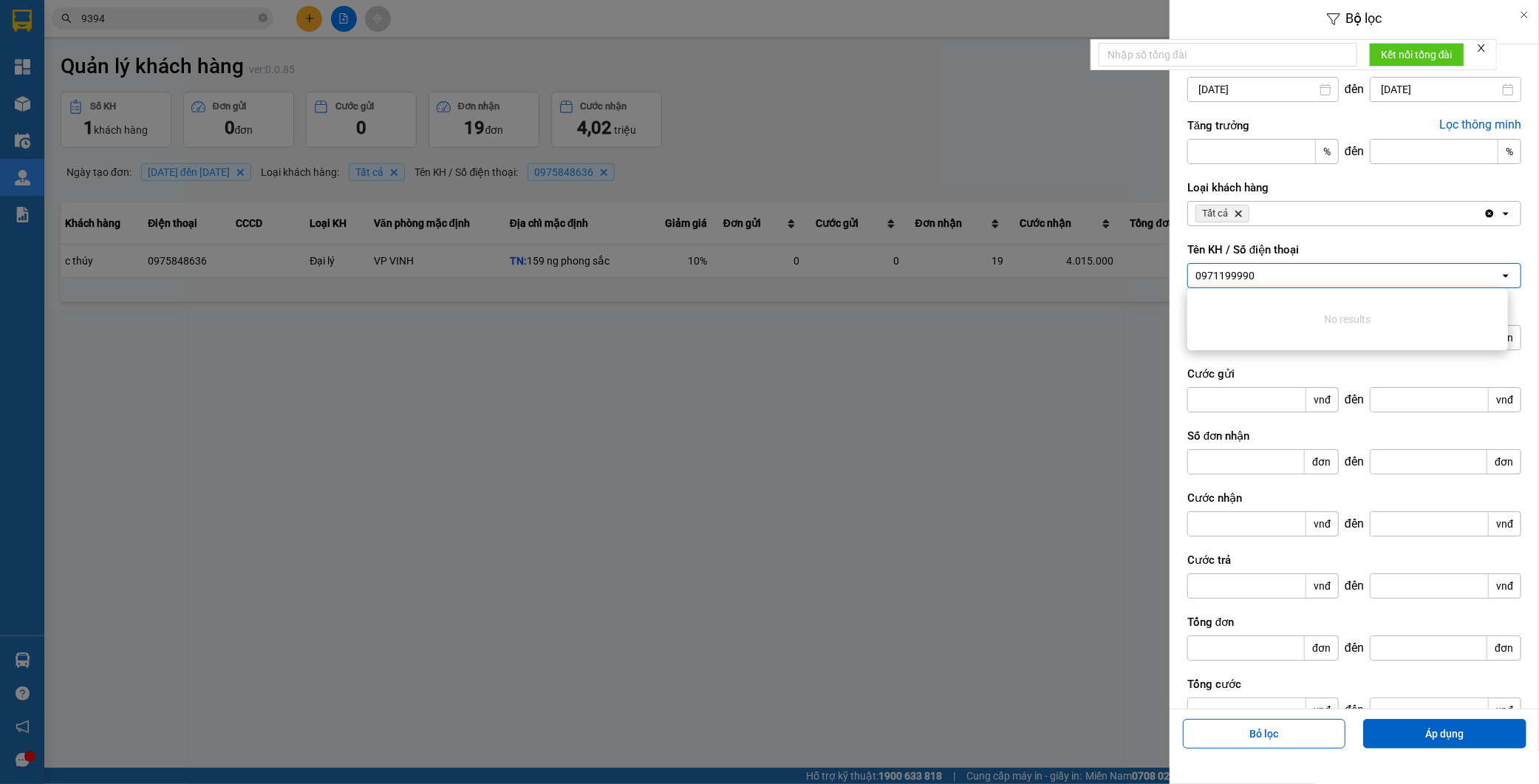
type input "0971199990 0975848636"
drag, startPoint x: 1261, startPoint y: 278, endPoint x: 956, endPoint y: 277, distance: 305.0
click at [957, 277] on div "Bộ lọc Ngày tạo đơn 29/07/2025 Press the down arrow key to interact with the ca…" at bounding box center [769, 392] width 1539 height 784
paste input "0975848636"
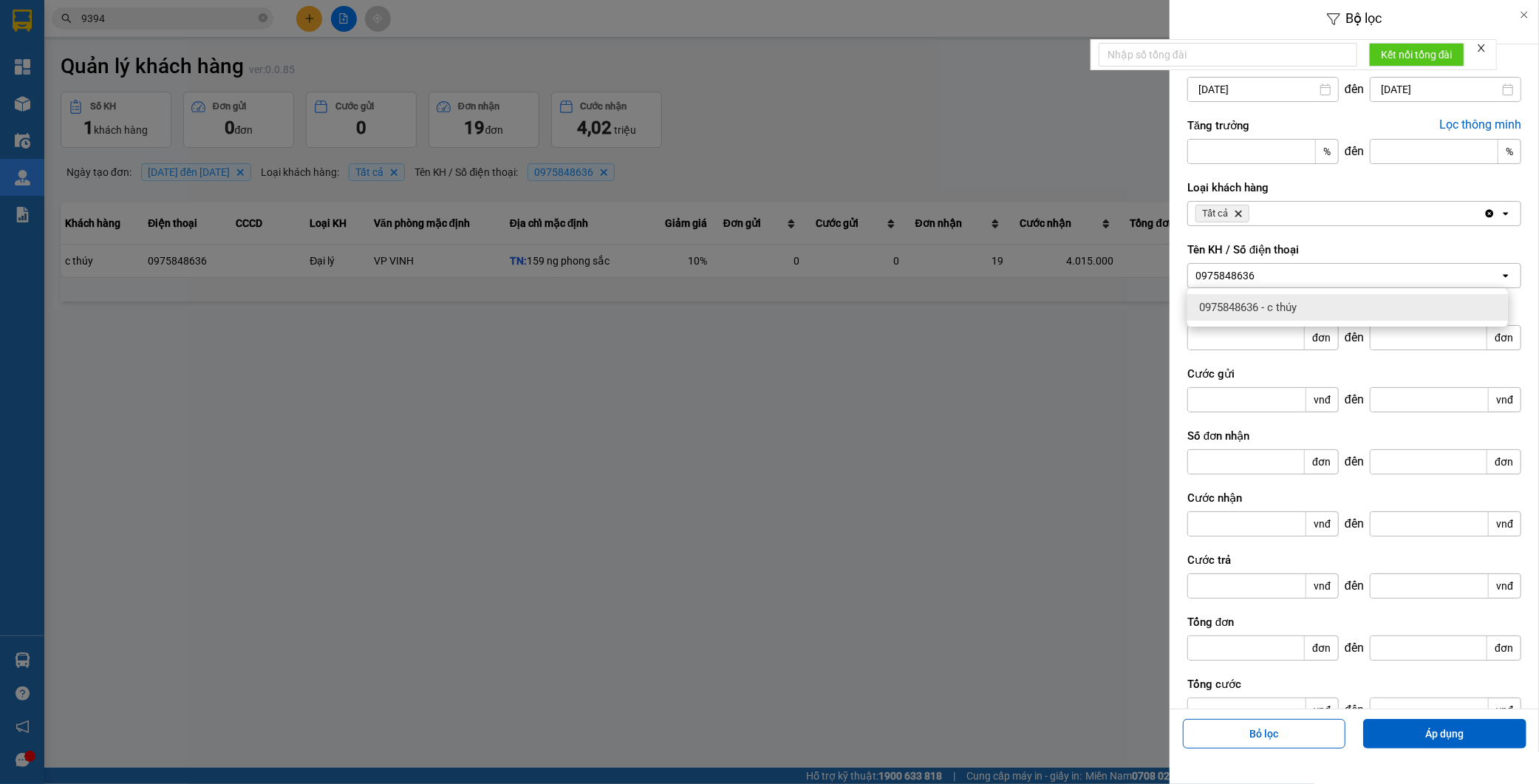
type input "0975848636"
click at [1297, 306] on span "0975848636 - c thúy" at bounding box center [1248, 307] width 98 height 15
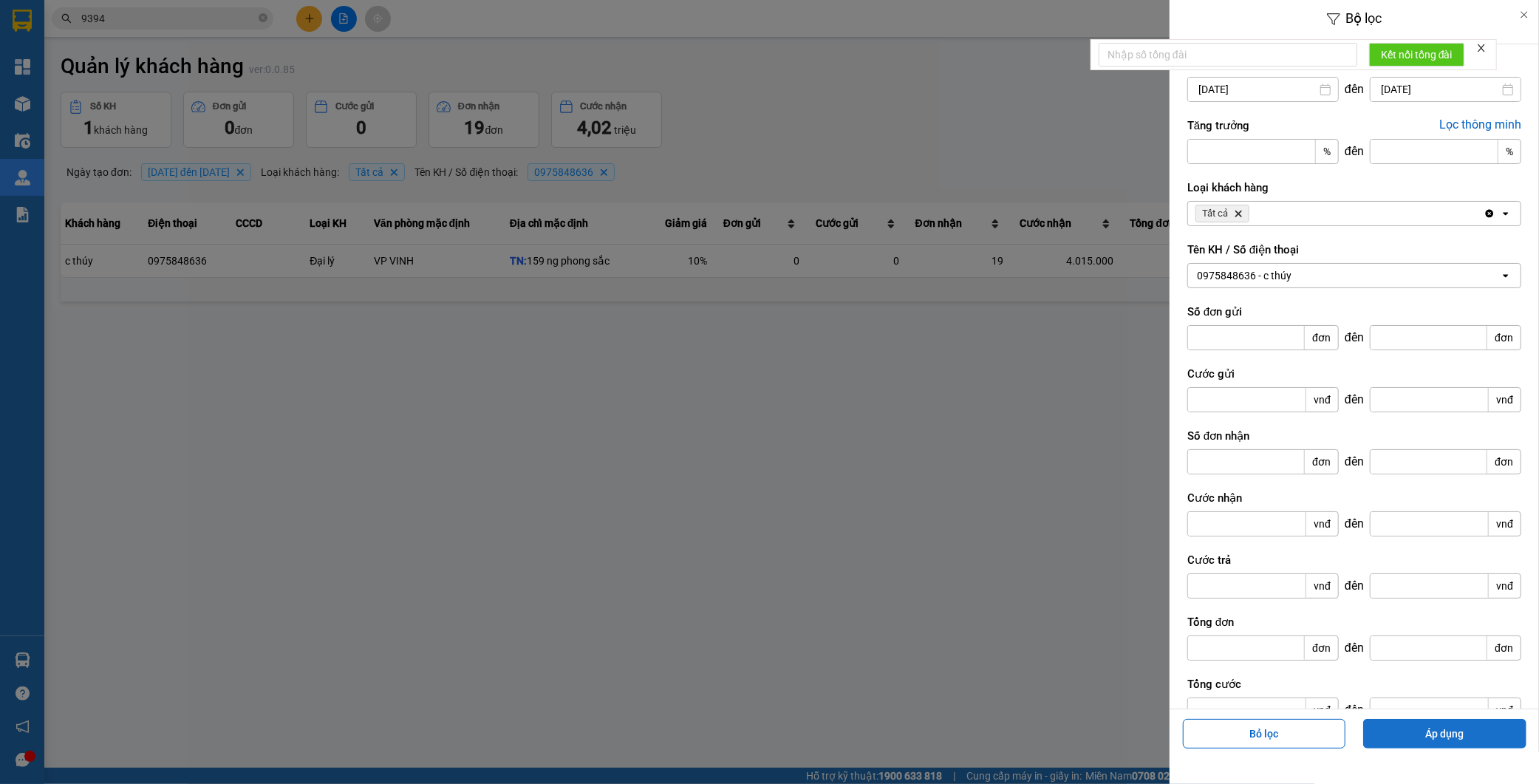
click at [1423, 732] on button "Áp dụng" at bounding box center [1445, 733] width 163 height 29
click at [889, 448] on div at bounding box center [769, 392] width 1539 height 784
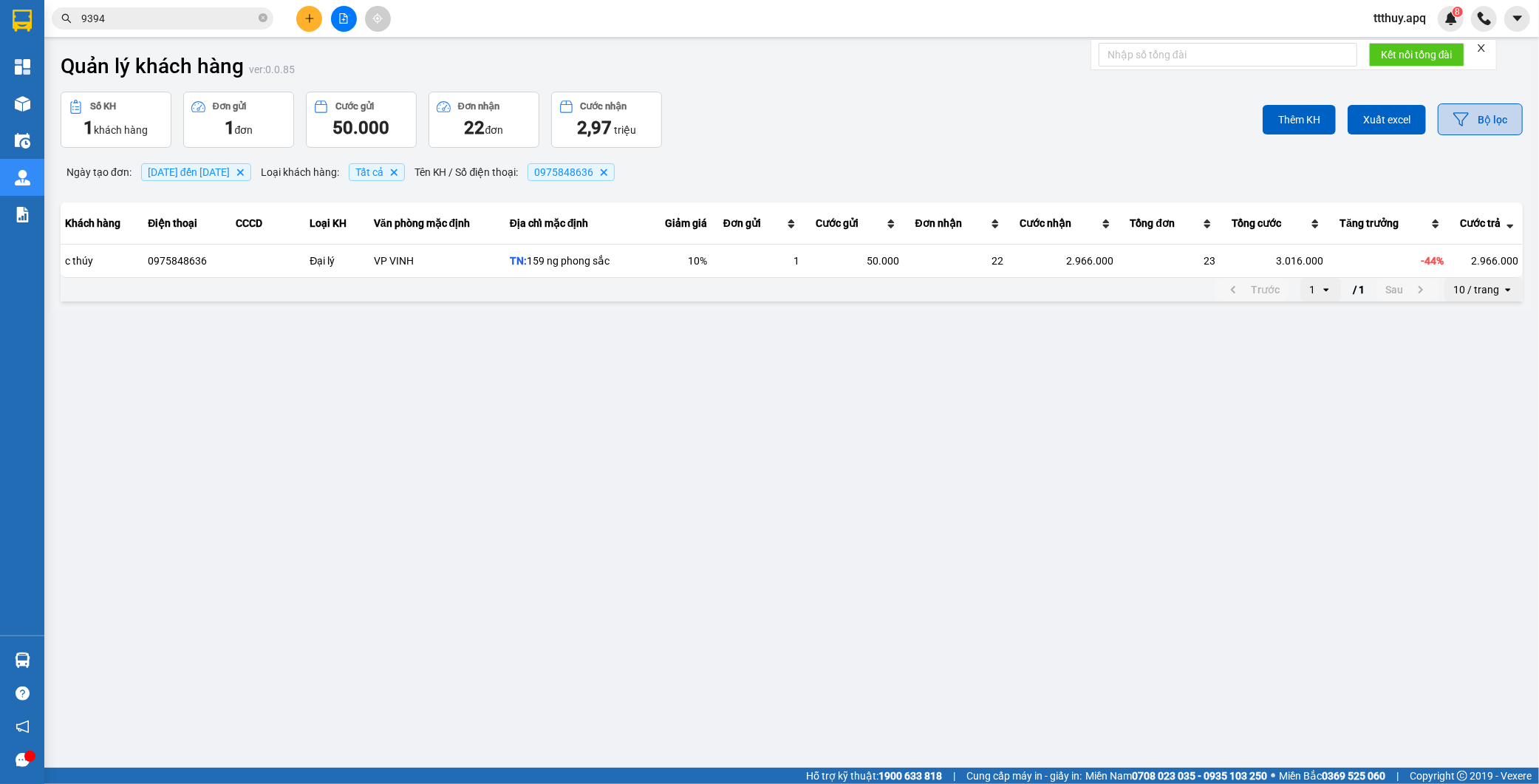
click at [1471, 128] on button "Bộ lọc" at bounding box center [1481, 119] width 85 height 32
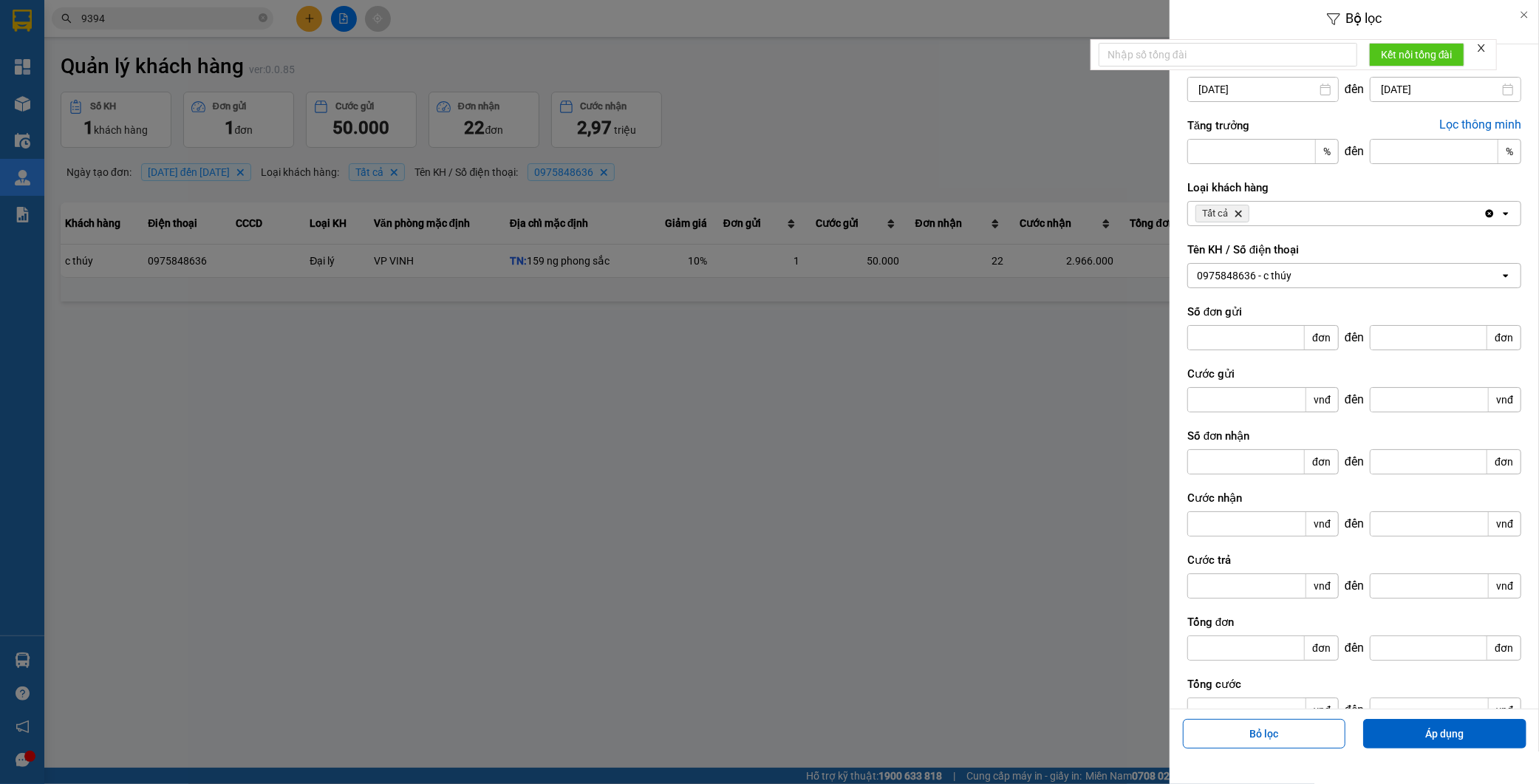
click at [1395, 89] on input "10/08/2025" at bounding box center [1446, 89] width 150 height 24
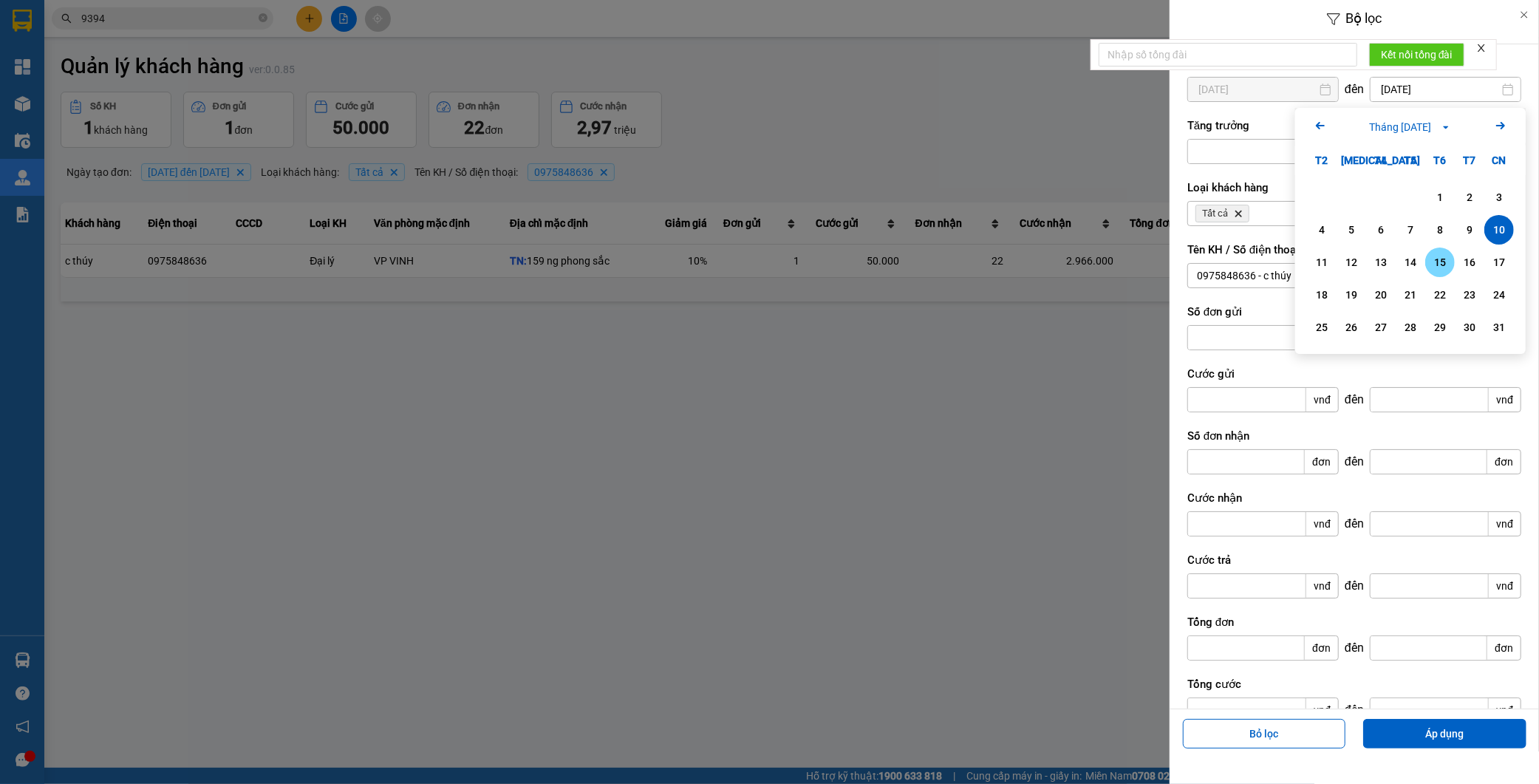
click at [1437, 262] on div "15" at bounding box center [1440, 262] width 21 height 18
type input "15/08/2025"
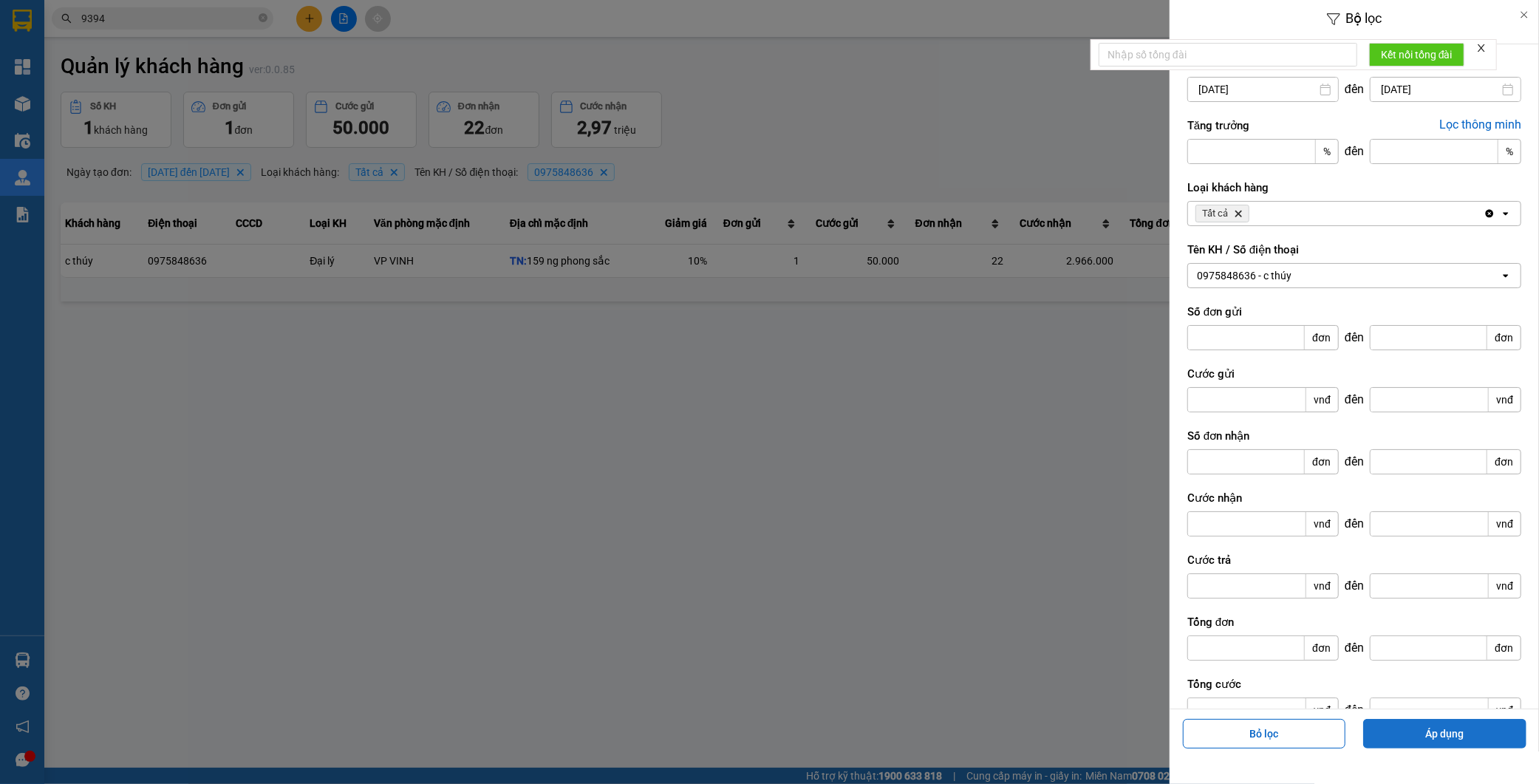
click at [1400, 724] on button "Áp dụng" at bounding box center [1445, 733] width 163 height 29
click at [1055, 367] on div at bounding box center [769, 392] width 1539 height 784
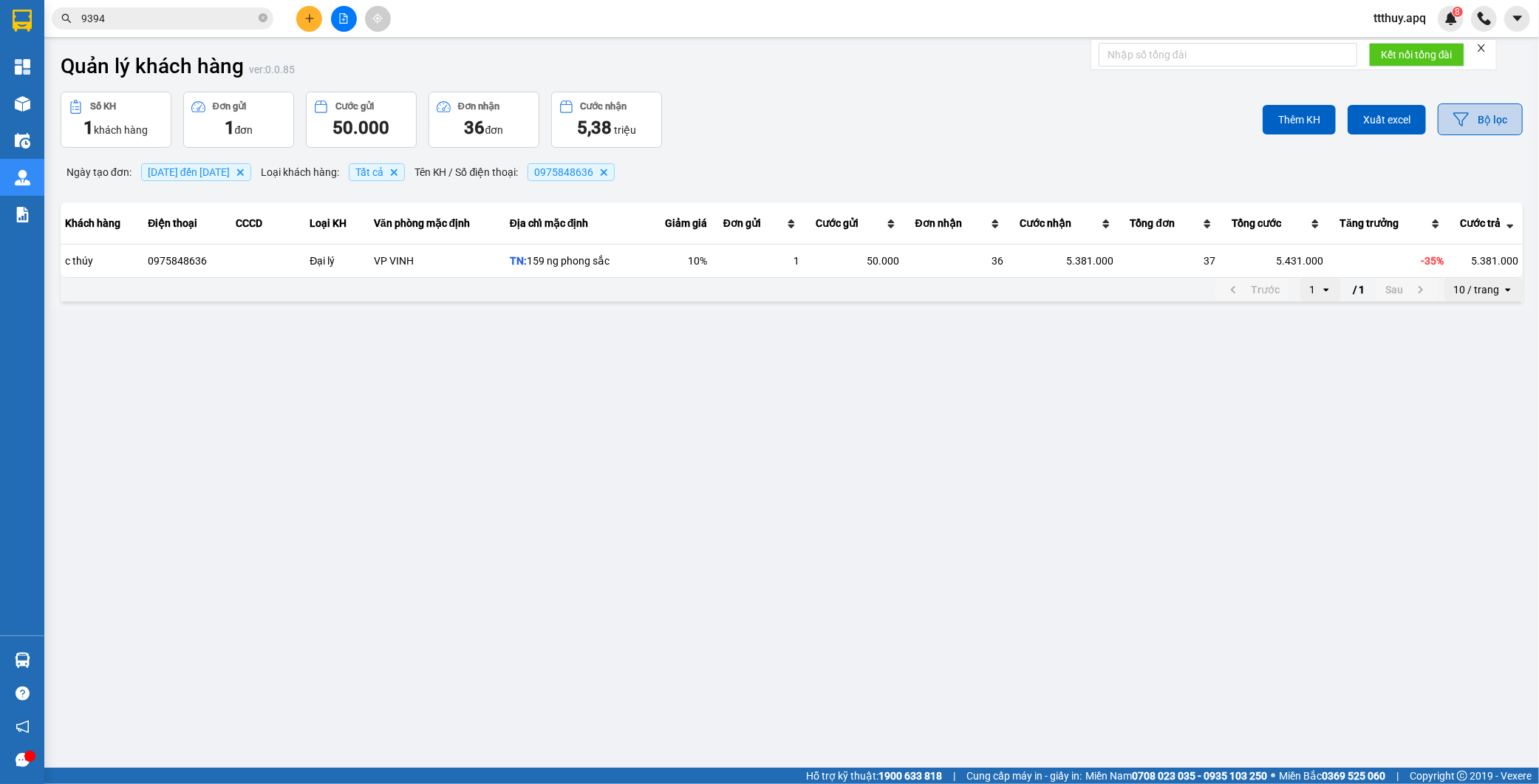
click at [1473, 121] on button "Bộ lọc" at bounding box center [1481, 119] width 85 height 32
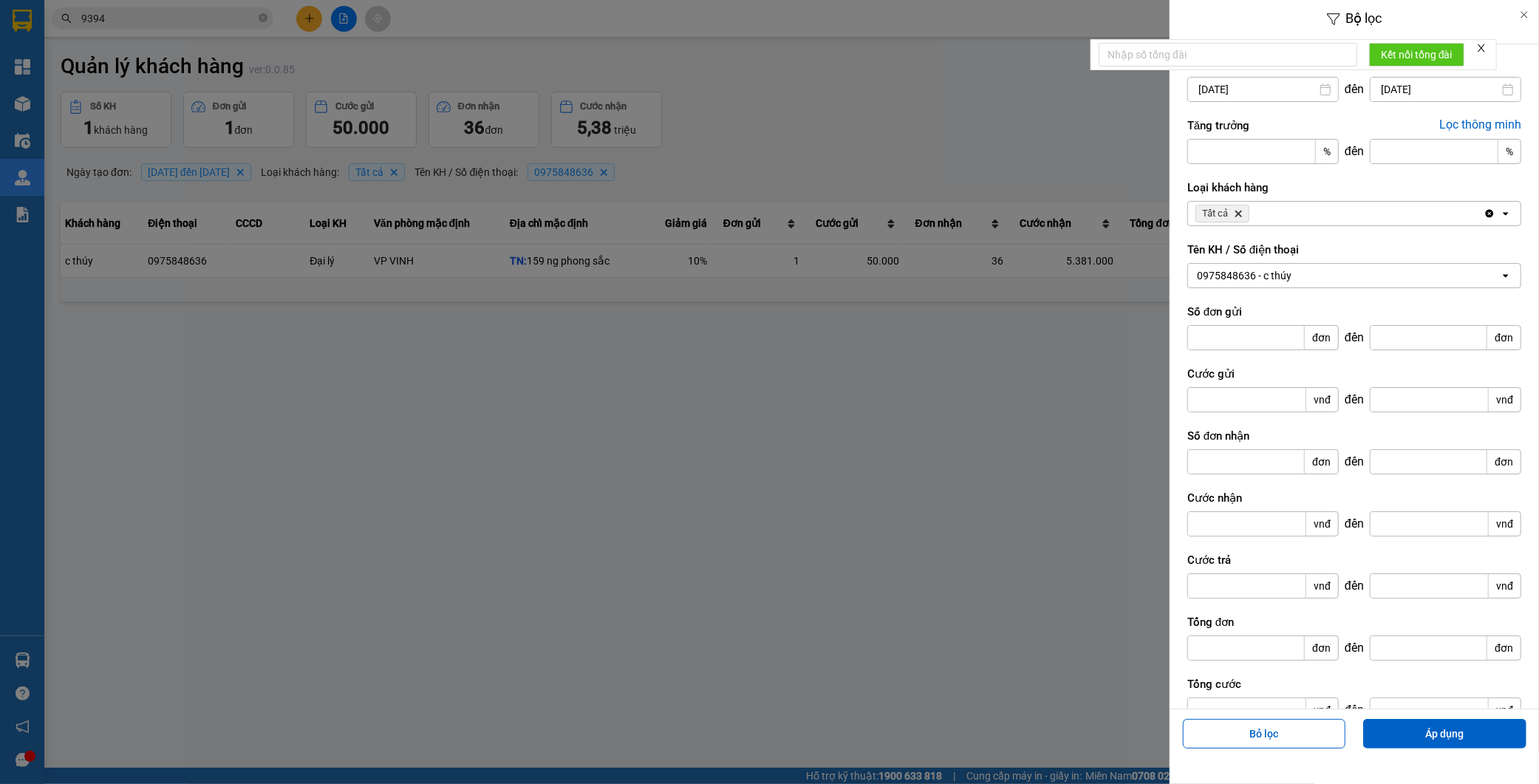
click at [1383, 82] on input "15/08/2025" at bounding box center [1446, 89] width 150 height 24
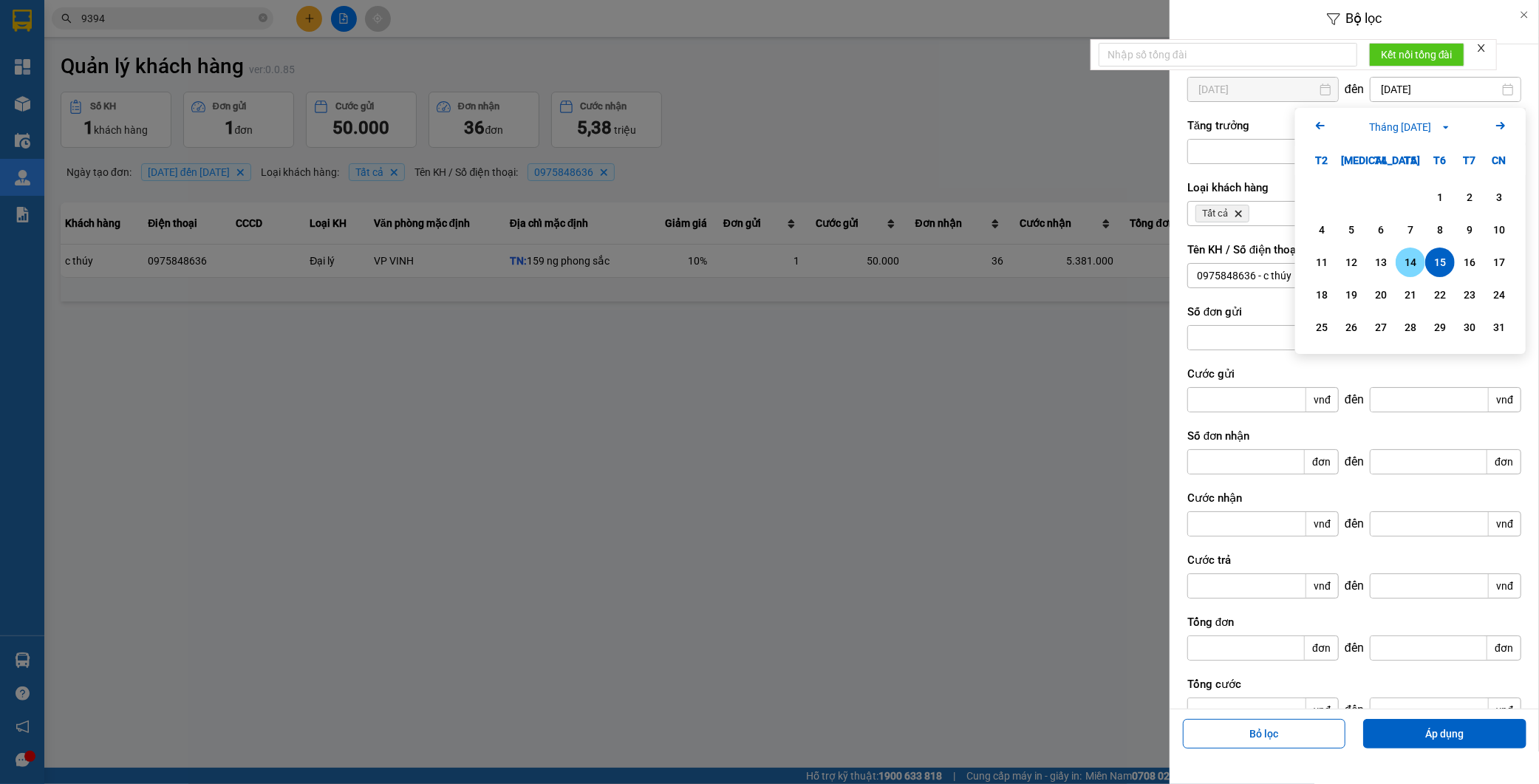
click at [1405, 264] on div "14" at bounding box center [1411, 262] width 21 height 18
type input "14/08/2025"
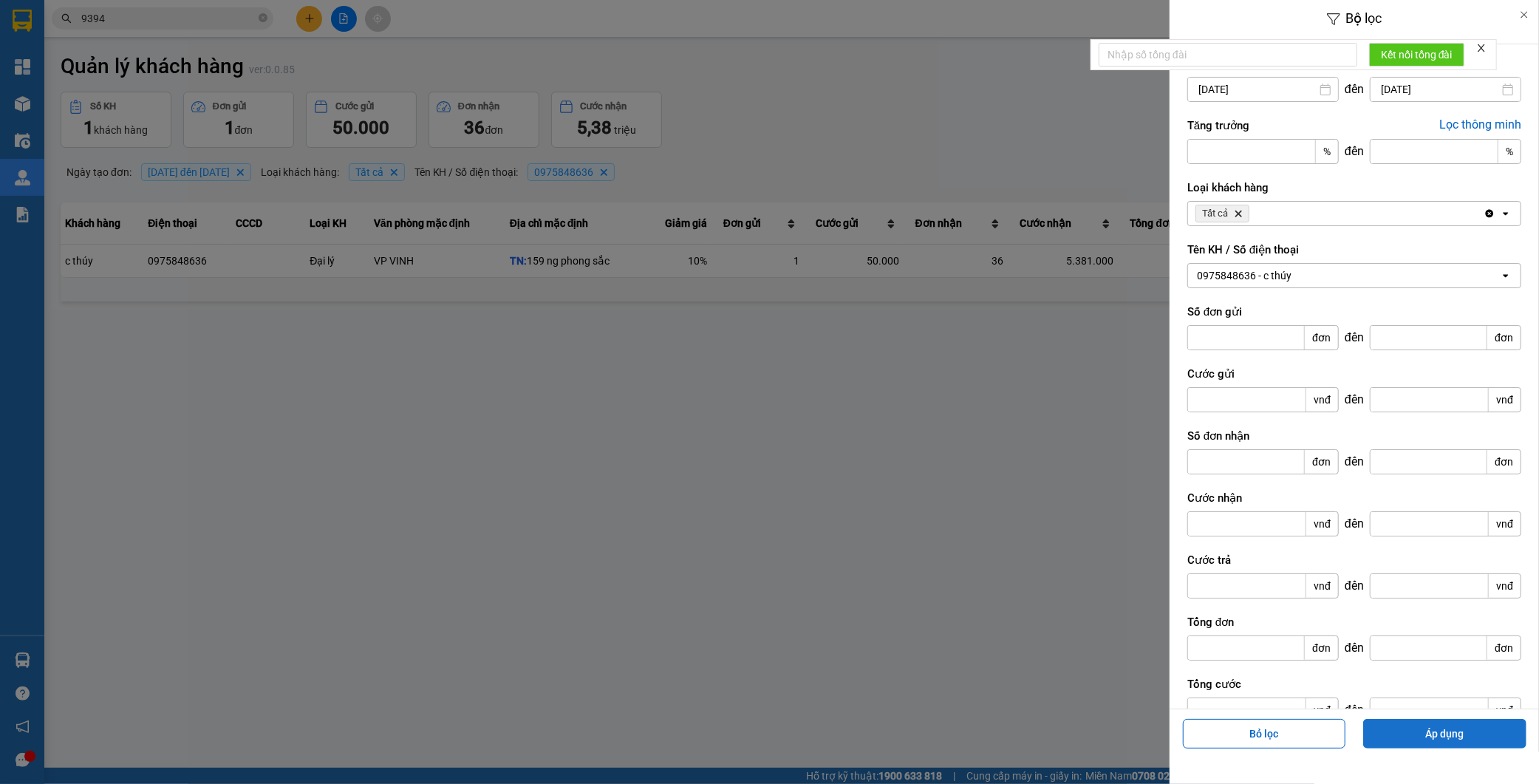
click at [1441, 732] on button "Áp dụng" at bounding box center [1445, 733] width 163 height 29
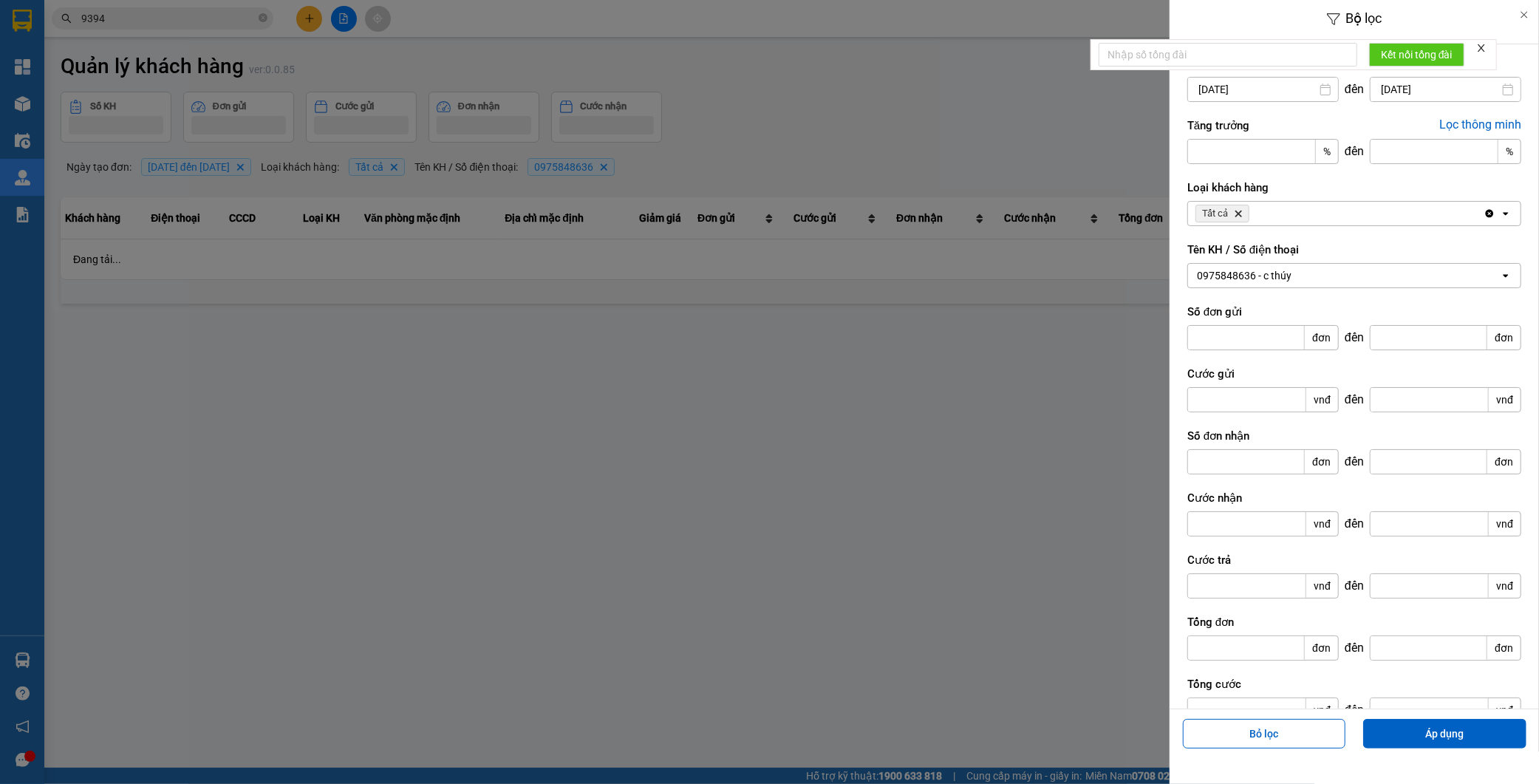
click at [1001, 336] on div at bounding box center [769, 392] width 1539 height 784
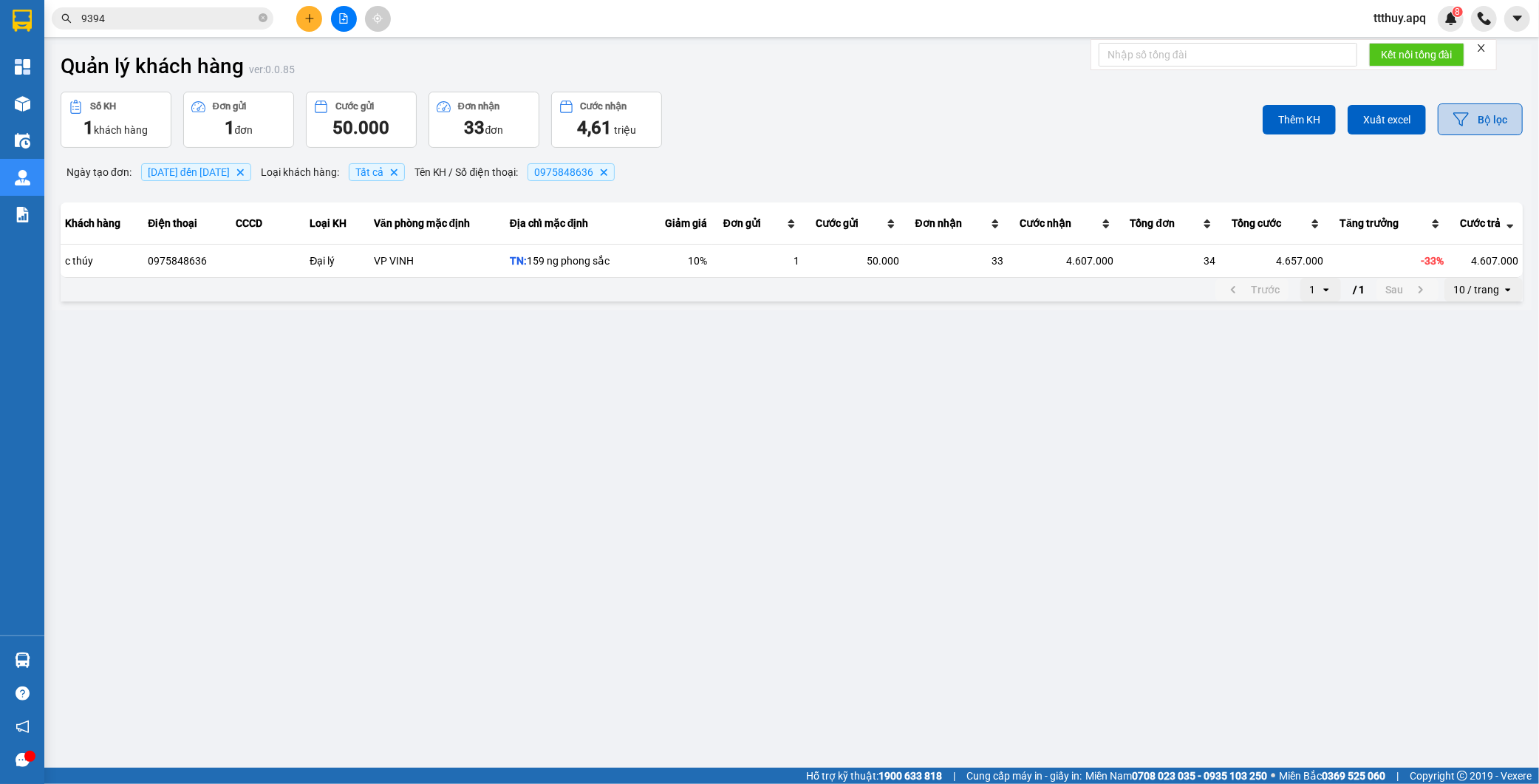
click at [1486, 122] on button "Bộ lọc" at bounding box center [1481, 119] width 85 height 32
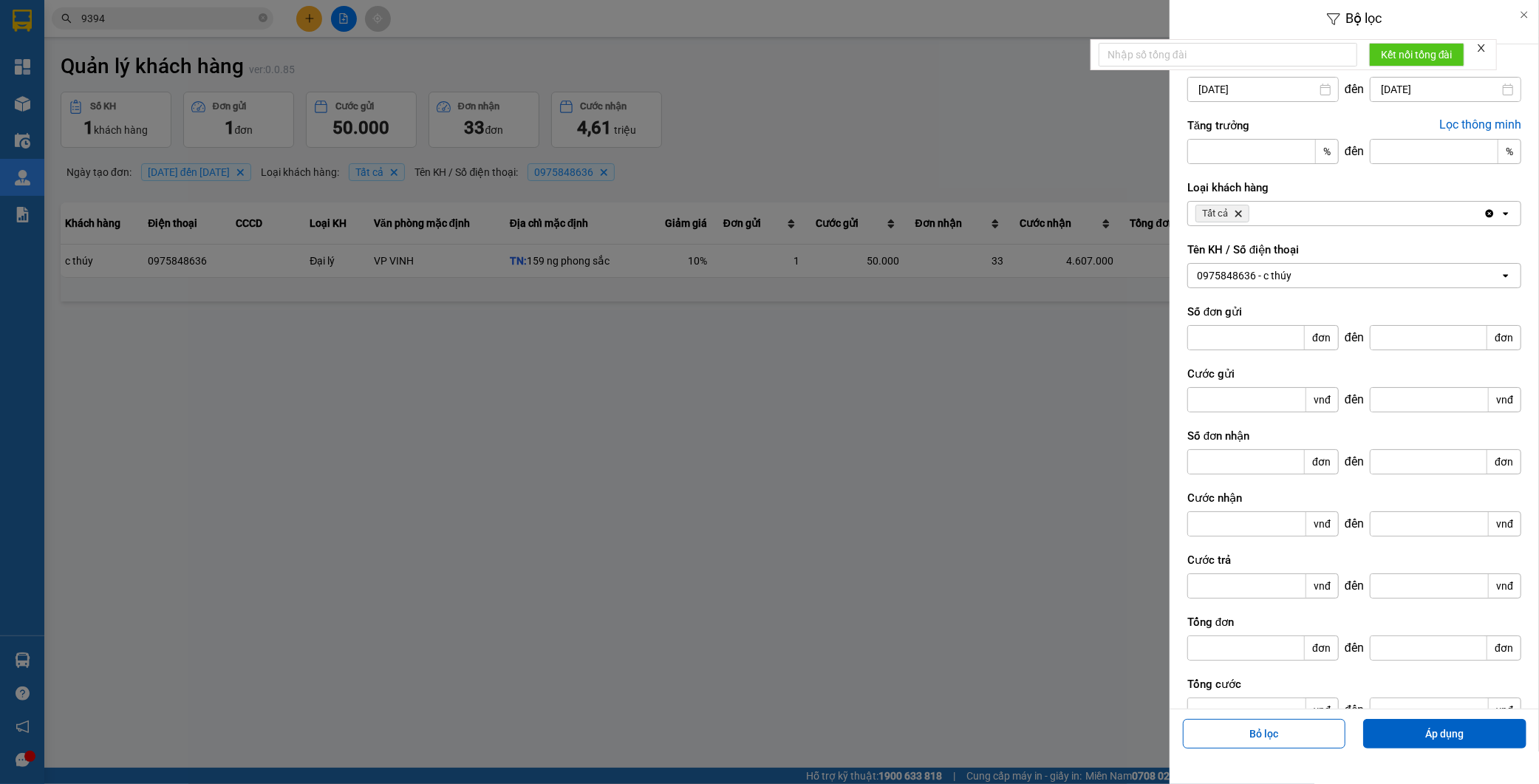
click at [1295, 278] on div "0975848636 - c thúy" at bounding box center [1344, 275] width 312 height 24
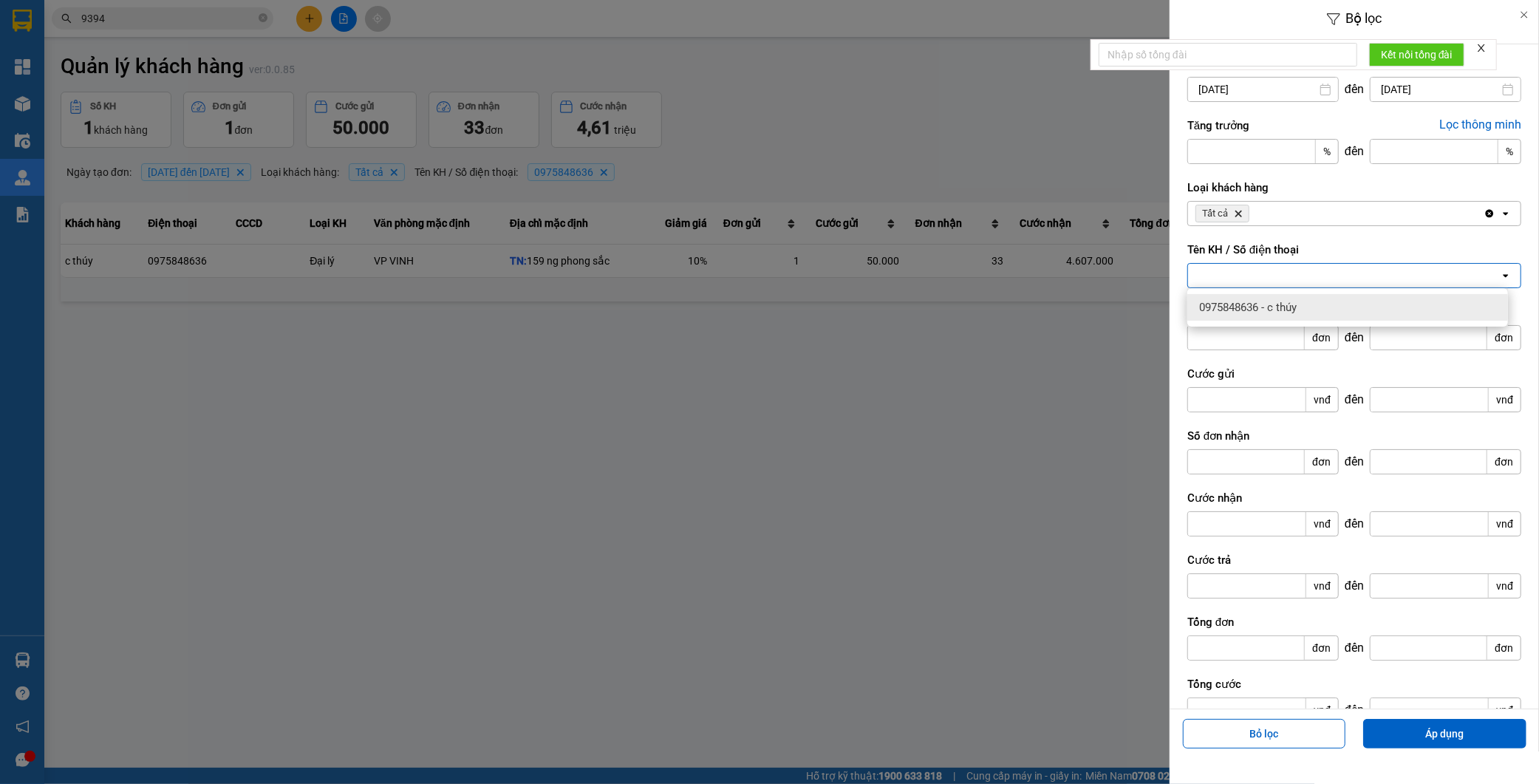
paste input "0977399990"
type input "0977399990"
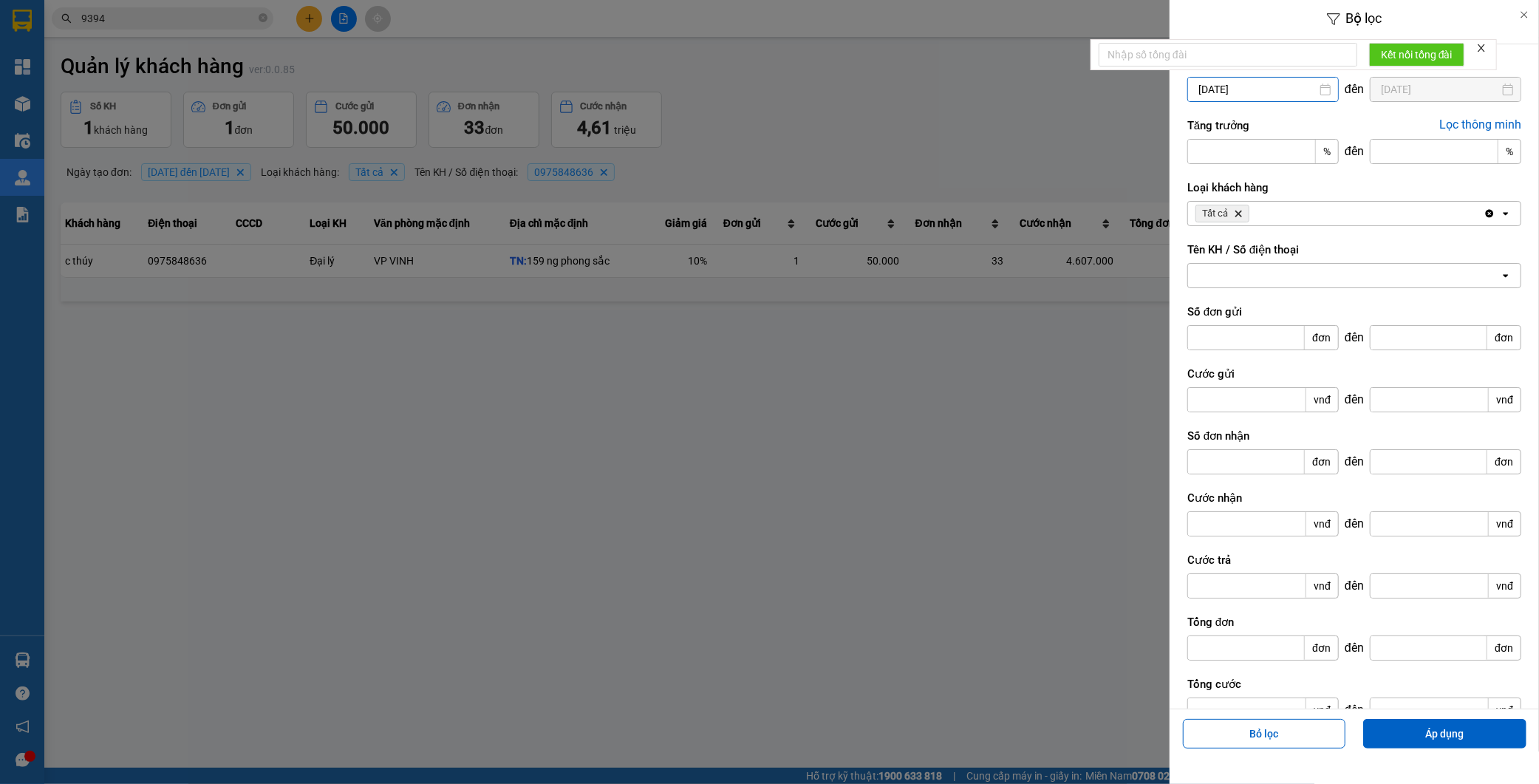
click at [1268, 92] on input "29/07/2025" at bounding box center [1263, 89] width 150 height 24
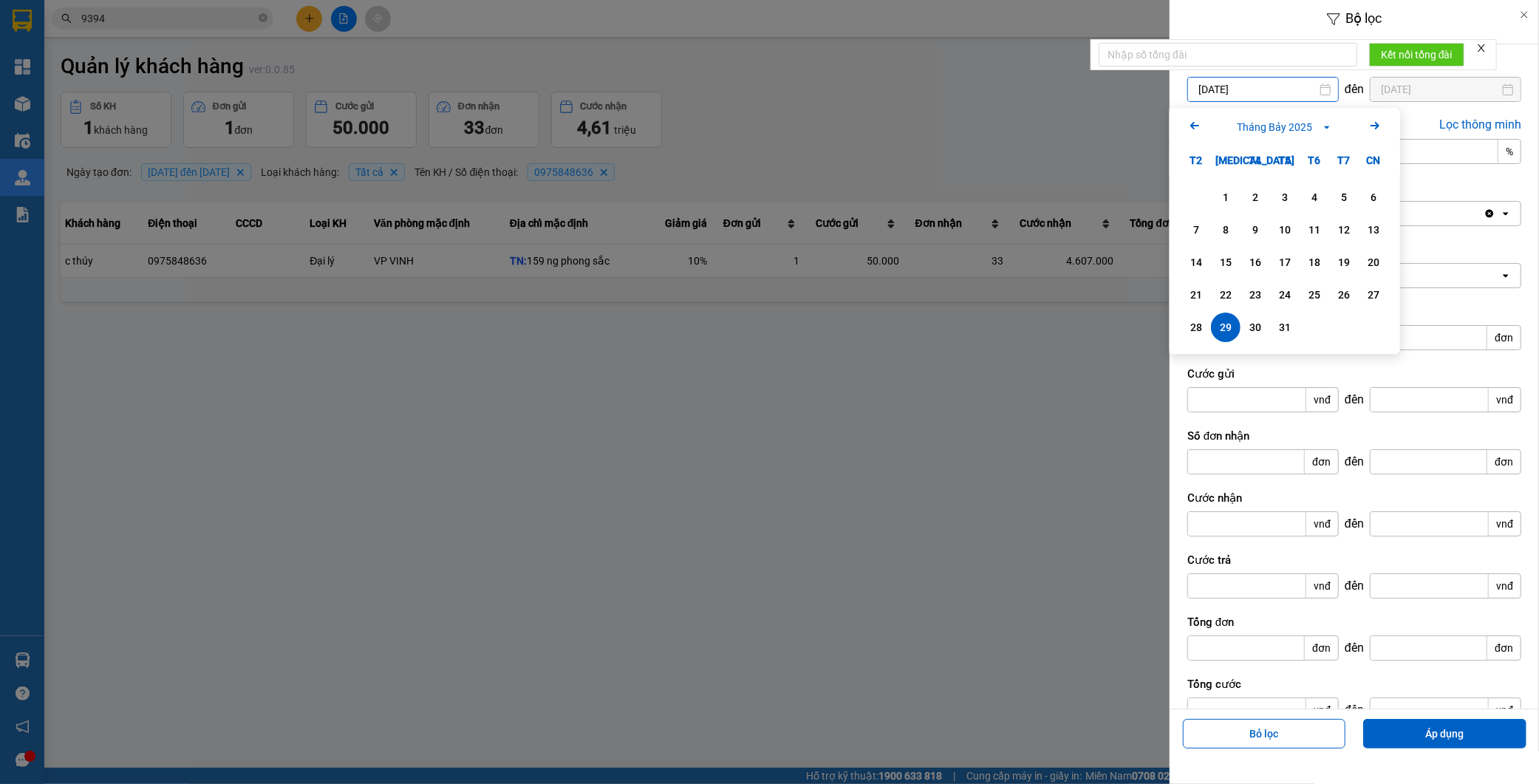
drag, startPoint x: 1211, startPoint y: 86, endPoint x: 1181, endPoint y: 85, distance: 30.0
click at [1182, 85] on div "Ngày tạo đơn 29/07/2025 Press the down arrow key to interact with the calendar …" at bounding box center [1355, 390] width 370 height 690
type input "15/08/2025"
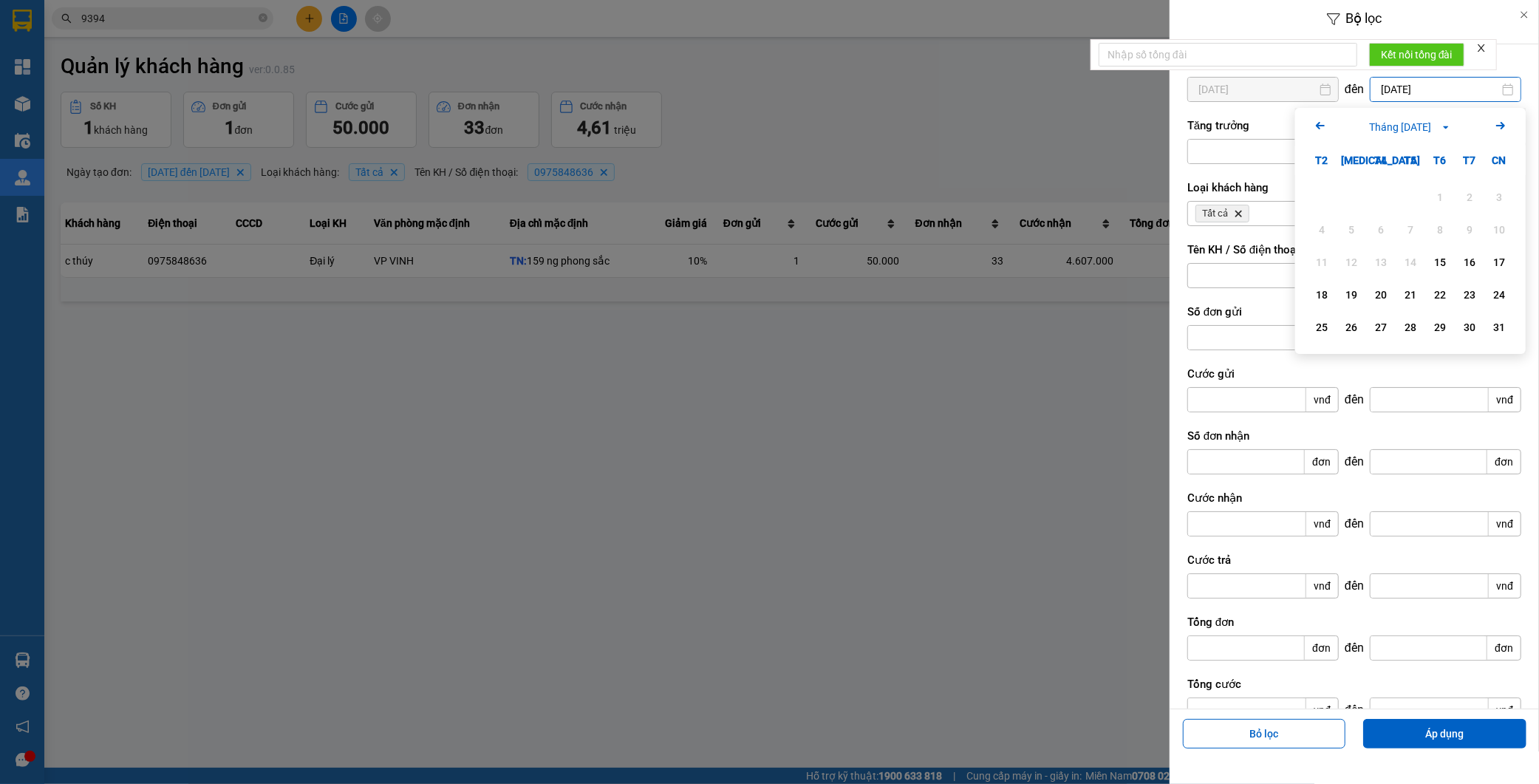
click at [1458, 85] on input "14/08/2025" at bounding box center [1446, 89] width 150 height 24
click at [1492, 328] on div "31" at bounding box center [1499, 327] width 21 height 18
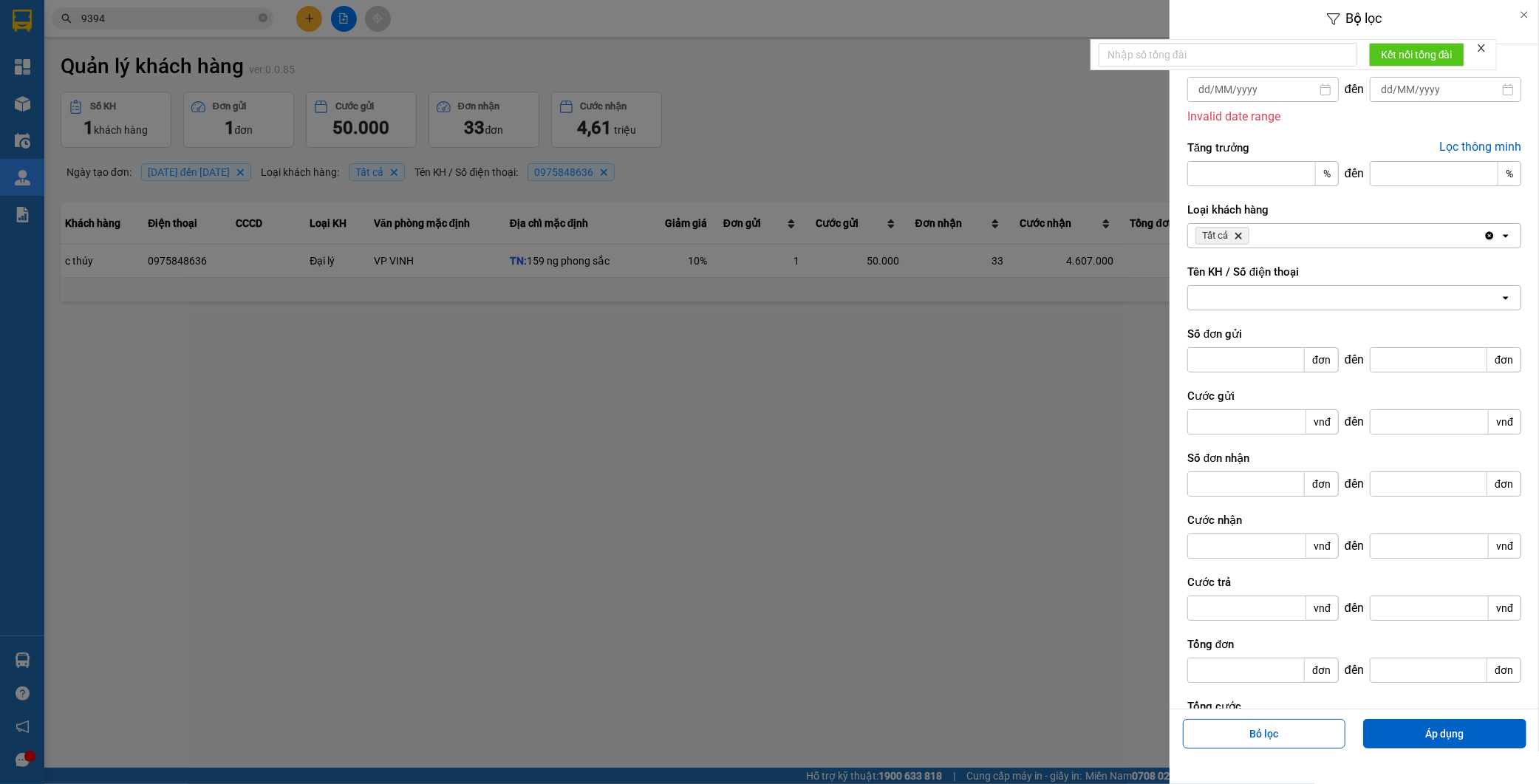
click at [1264, 92] on input "Select a date." at bounding box center [1263, 89] width 150 height 24
type input "/ /"
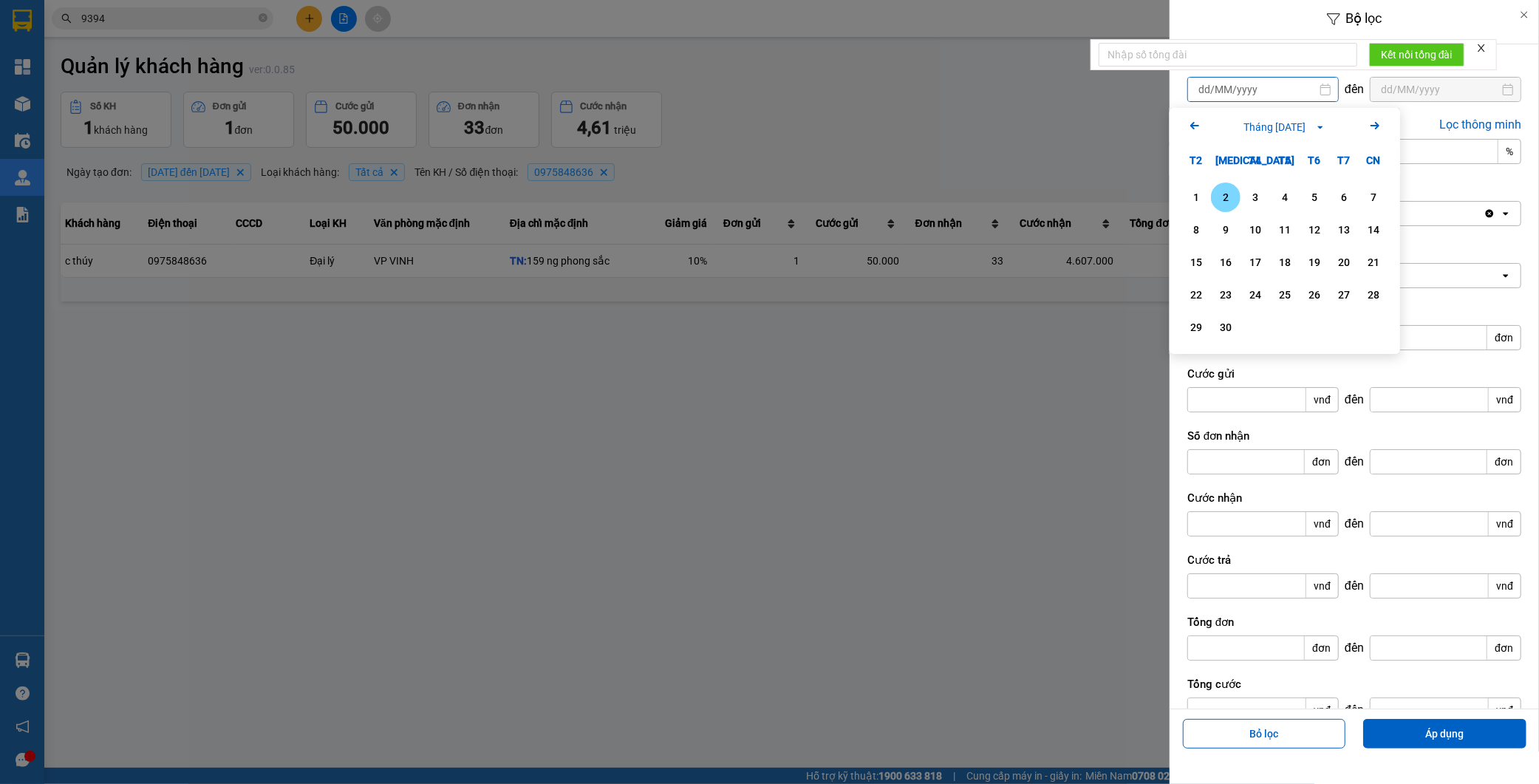
click at [1193, 127] on icon "Previous month." at bounding box center [1195, 126] width 9 height 8
click at [1321, 262] on div "15" at bounding box center [1315, 262] width 21 height 18
type input "15/08/2025"
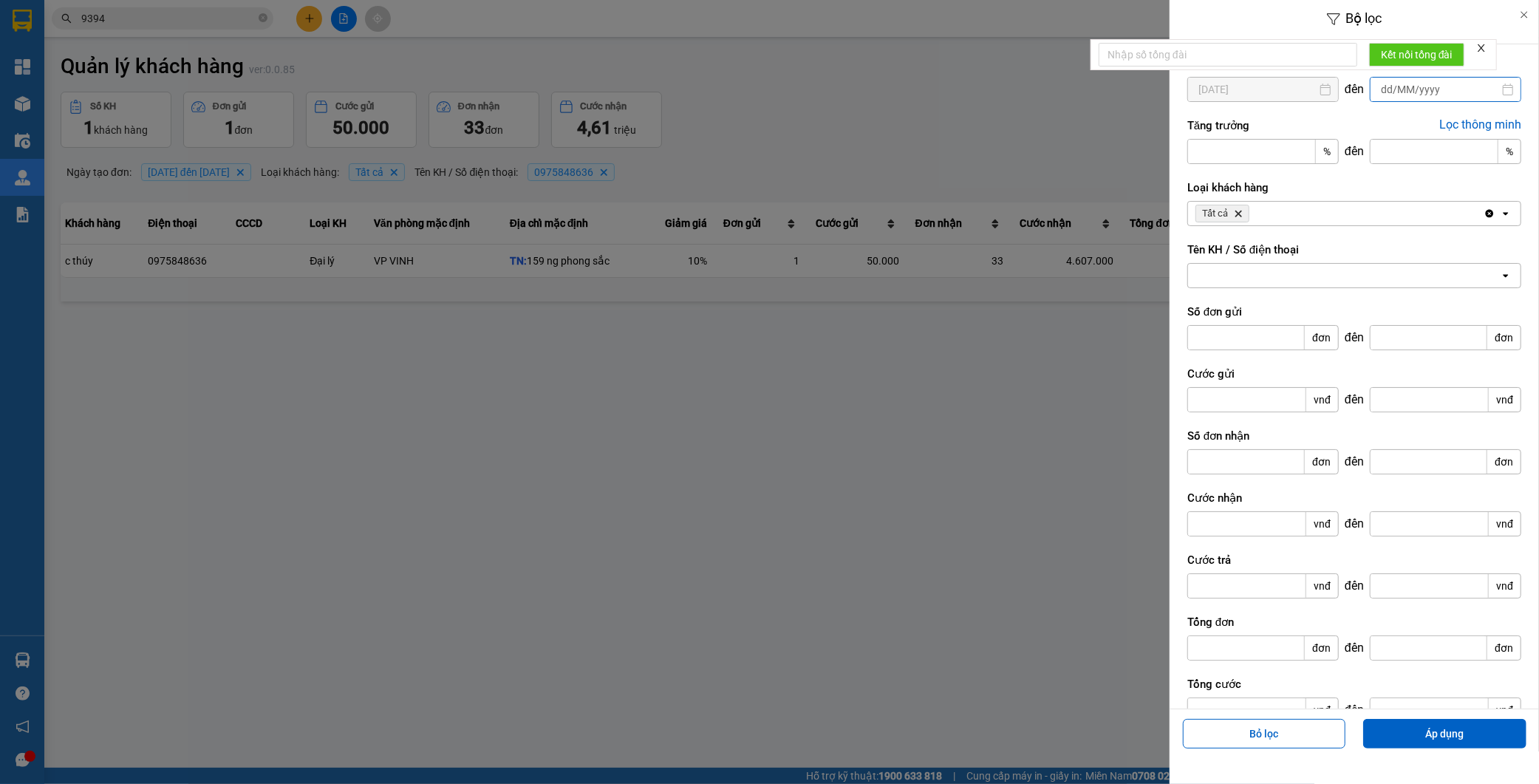
type input "/ /"
click at [1462, 90] on input "/ /" at bounding box center [1446, 89] width 150 height 24
click at [1308, 122] on div "Arrow Left Tháng Chín 2025 Arrow Right" at bounding box center [1410, 127] width 230 height 38
click at [1316, 123] on icon "Arrow Left" at bounding box center [1320, 125] width 18 height 18
click at [1500, 323] on div "31" at bounding box center [1499, 327] width 21 height 18
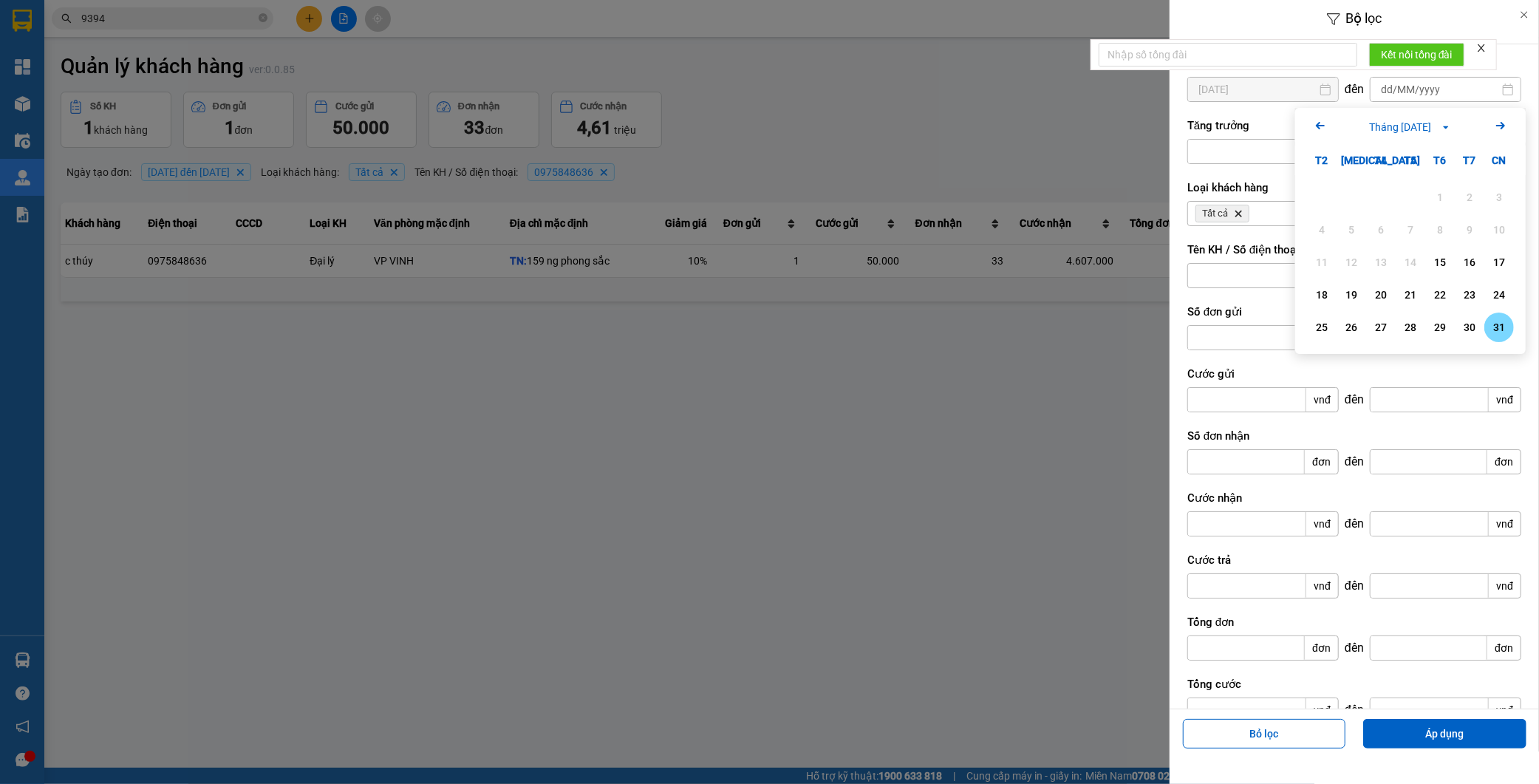
type input "31/08/2025"
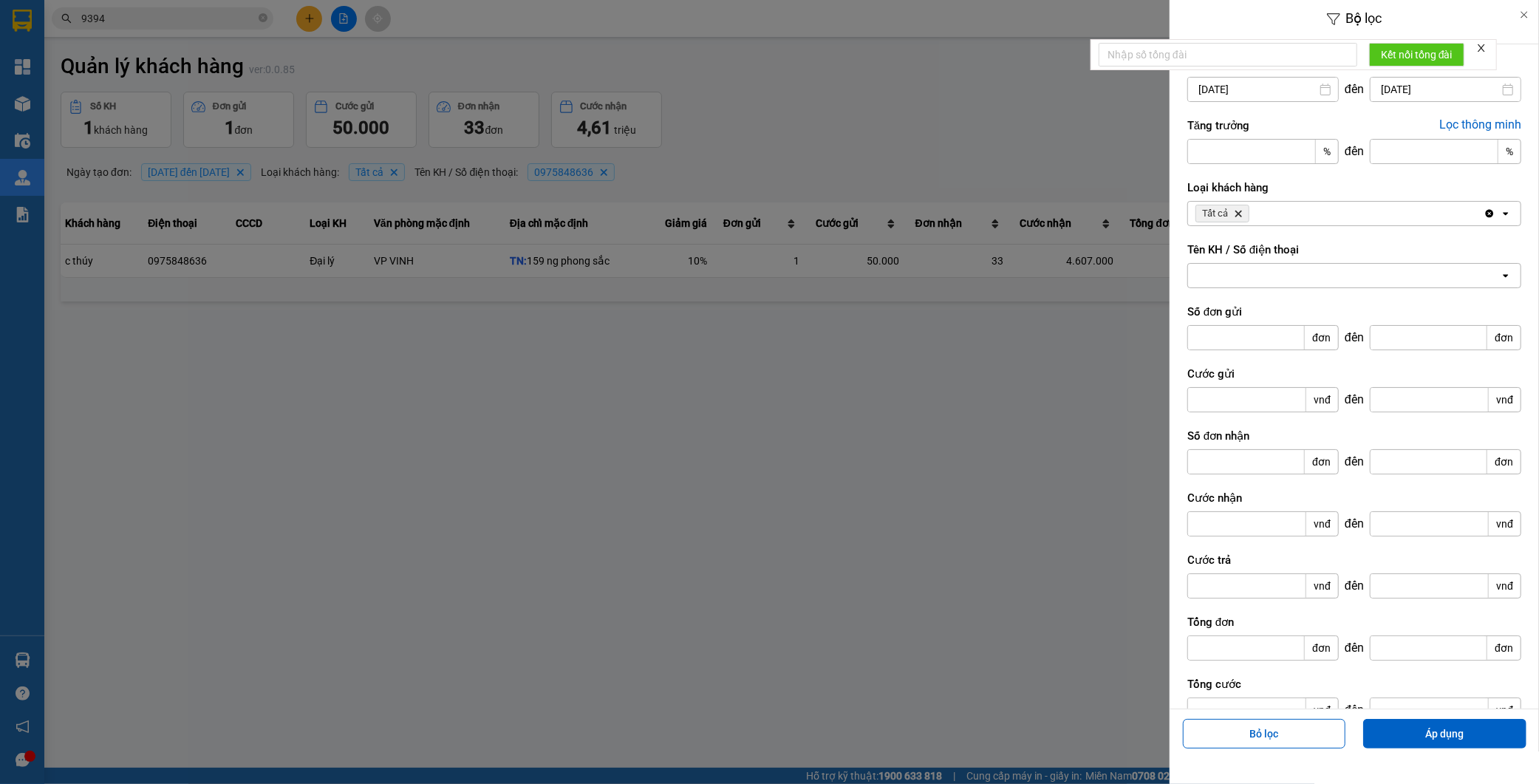
click at [1274, 280] on div at bounding box center [1344, 275] width 312 height 24
paste input "0975848636"
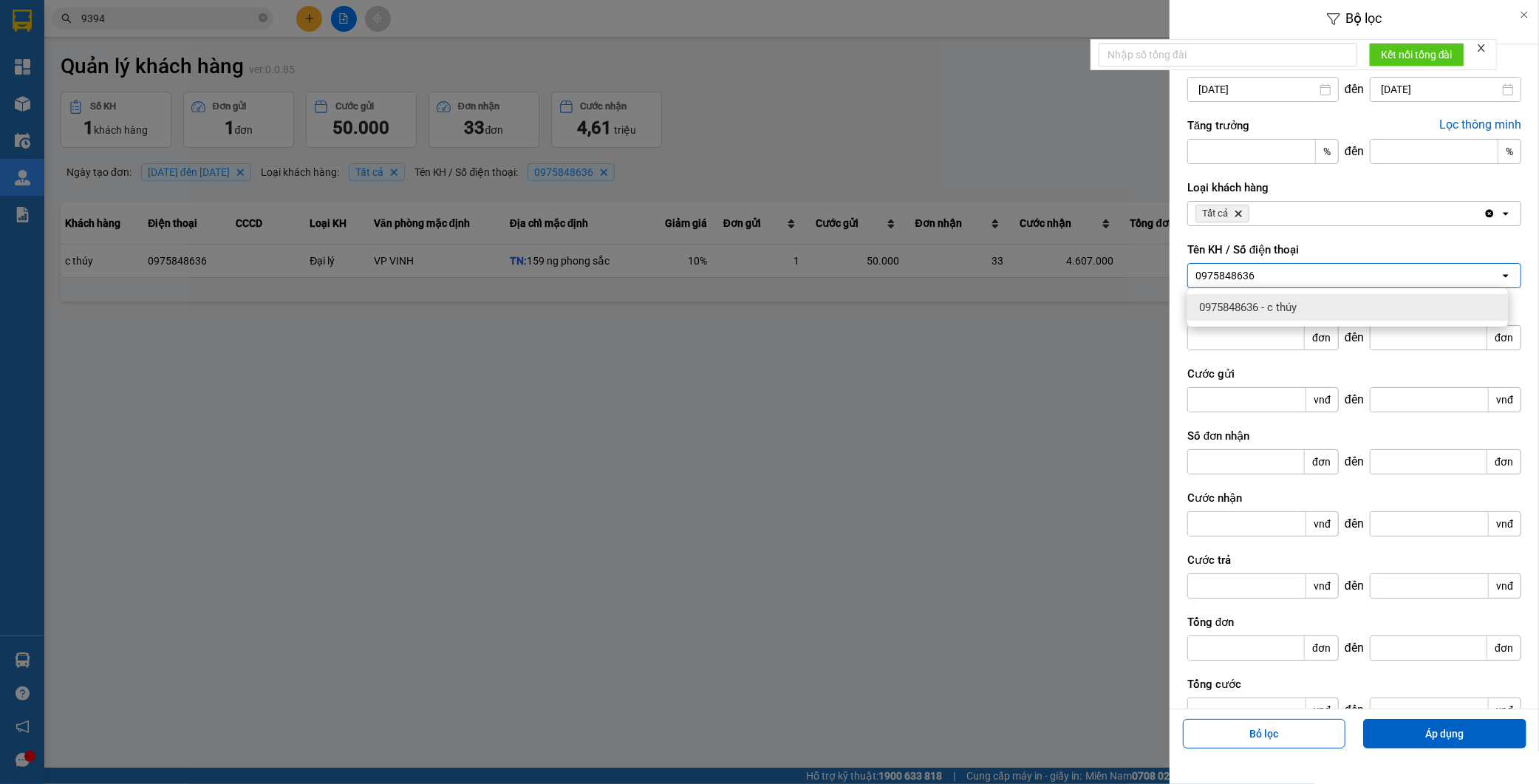
type input "0975848636"
click at [1297, 313] on span "0975848636 - c thúy" at bounding box center [1248, 307] width 98 height 15
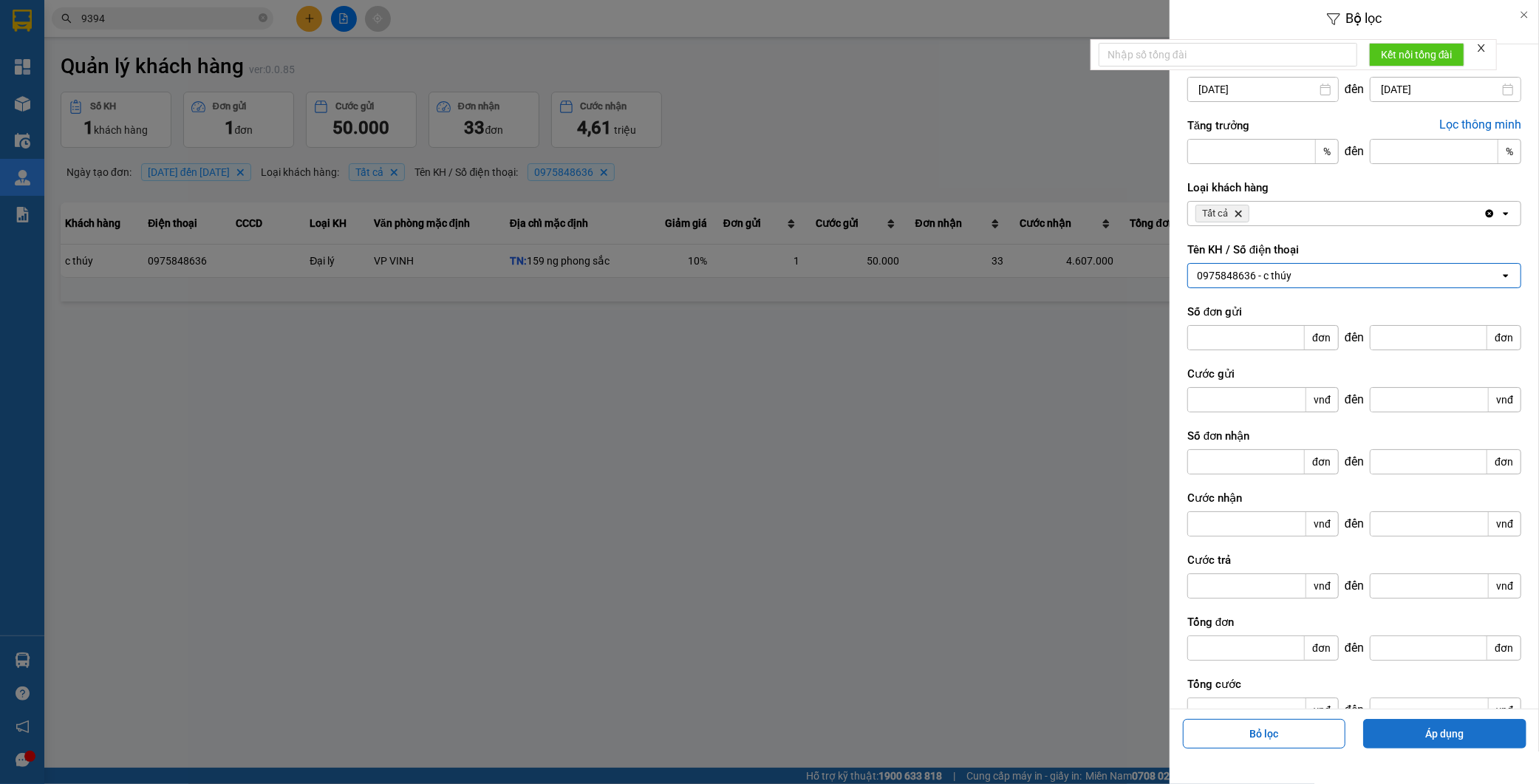
click at [1465, 721] on button "Áp dụng" at bounding box center [1445, 733] width 163 height 29
click at [1270, 725] on button "Bỏ lọc" at bounding box center [1265, 733] width 163 height 29
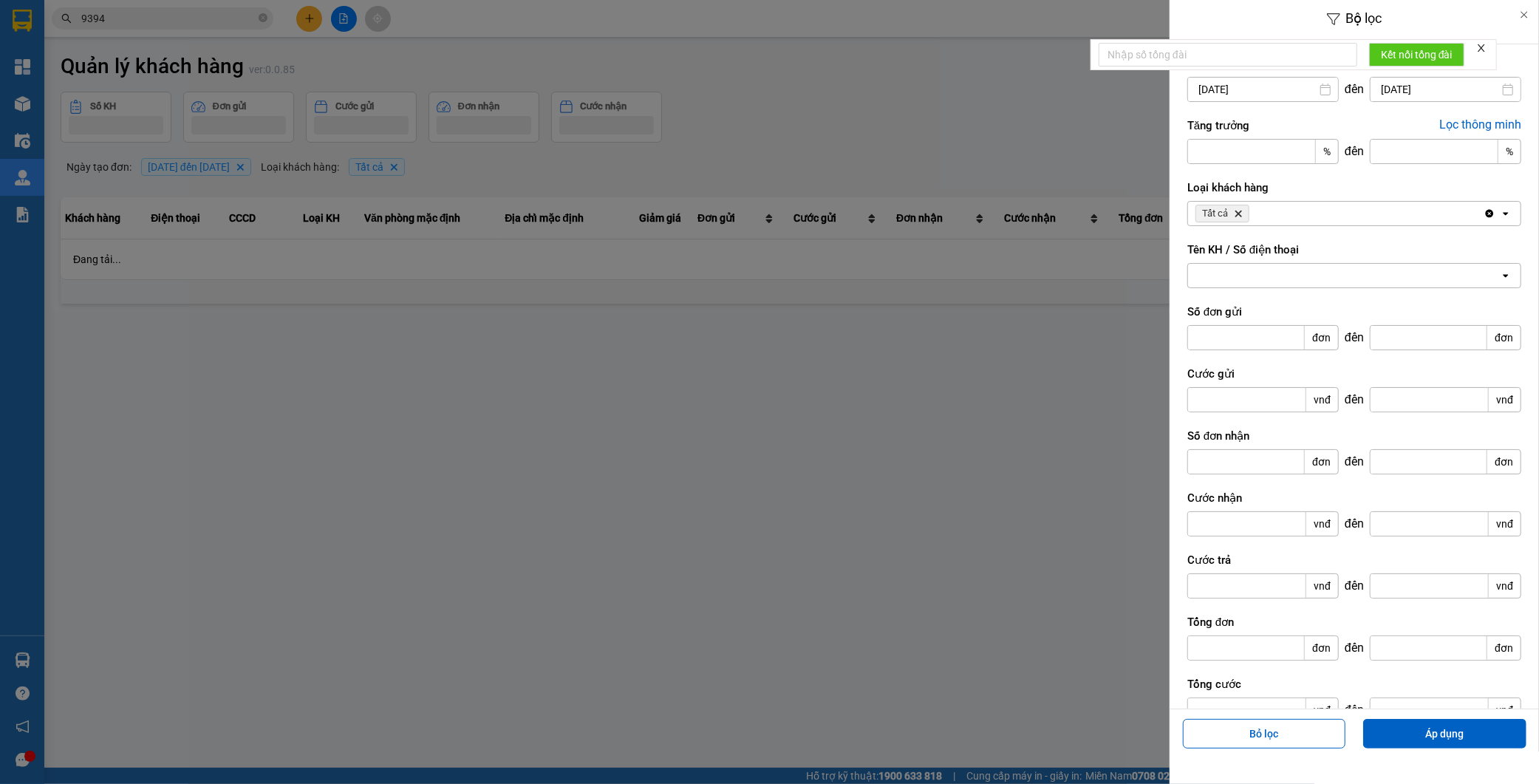
click at [1391, 92] on input "15/09/2025" at bounding box center [1446, 89] width 150 height 24
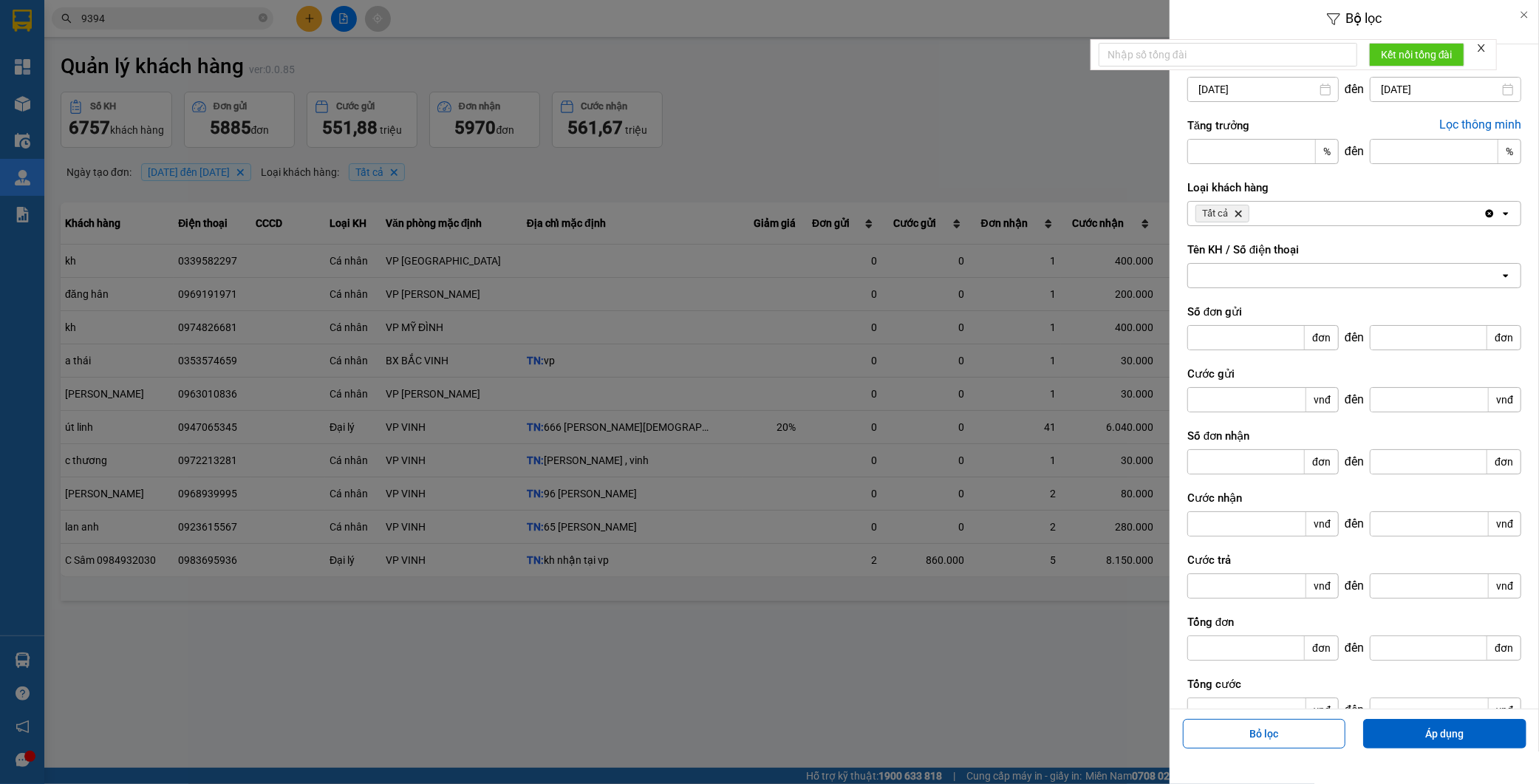
click at [1056, 452] on div at bounding box center [769, 392] width 1539 height 784
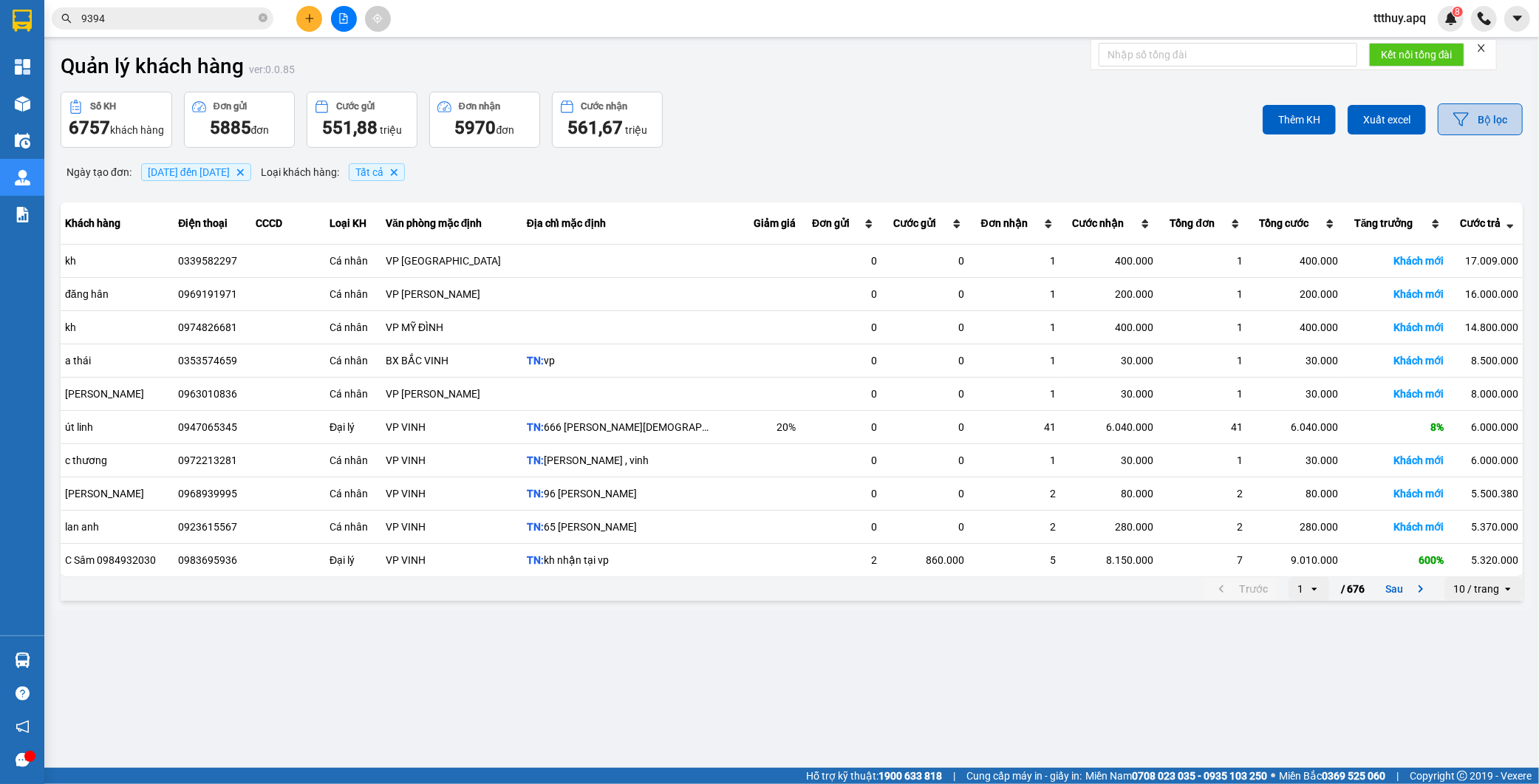
click at [1489, 119] on button "Bộ lọc" at bounding box center [1481, 119] width 85 height 32
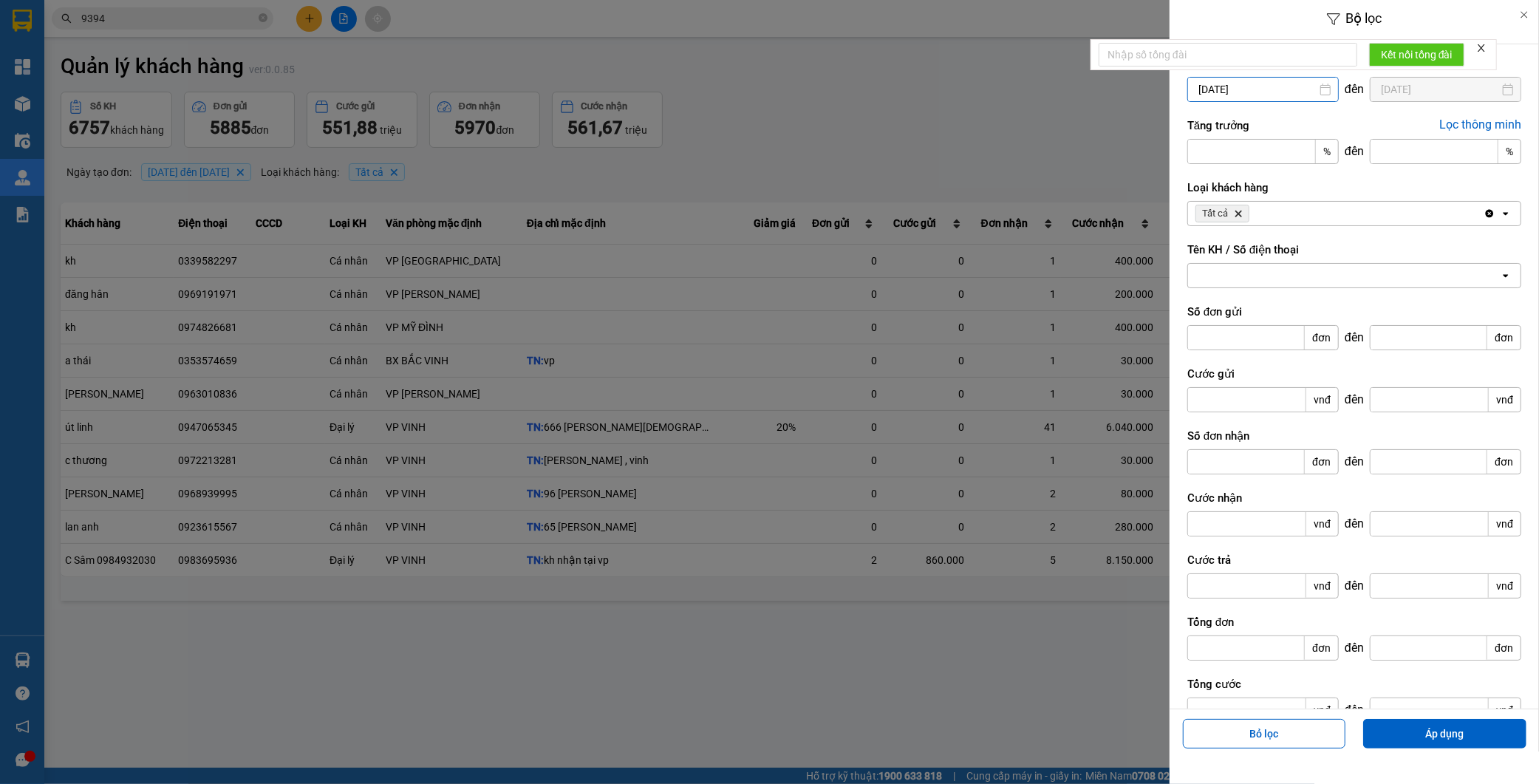
click at [1268, 90] on input "08/09/2025" at bounding box center [1263, 89] width 150 height 24
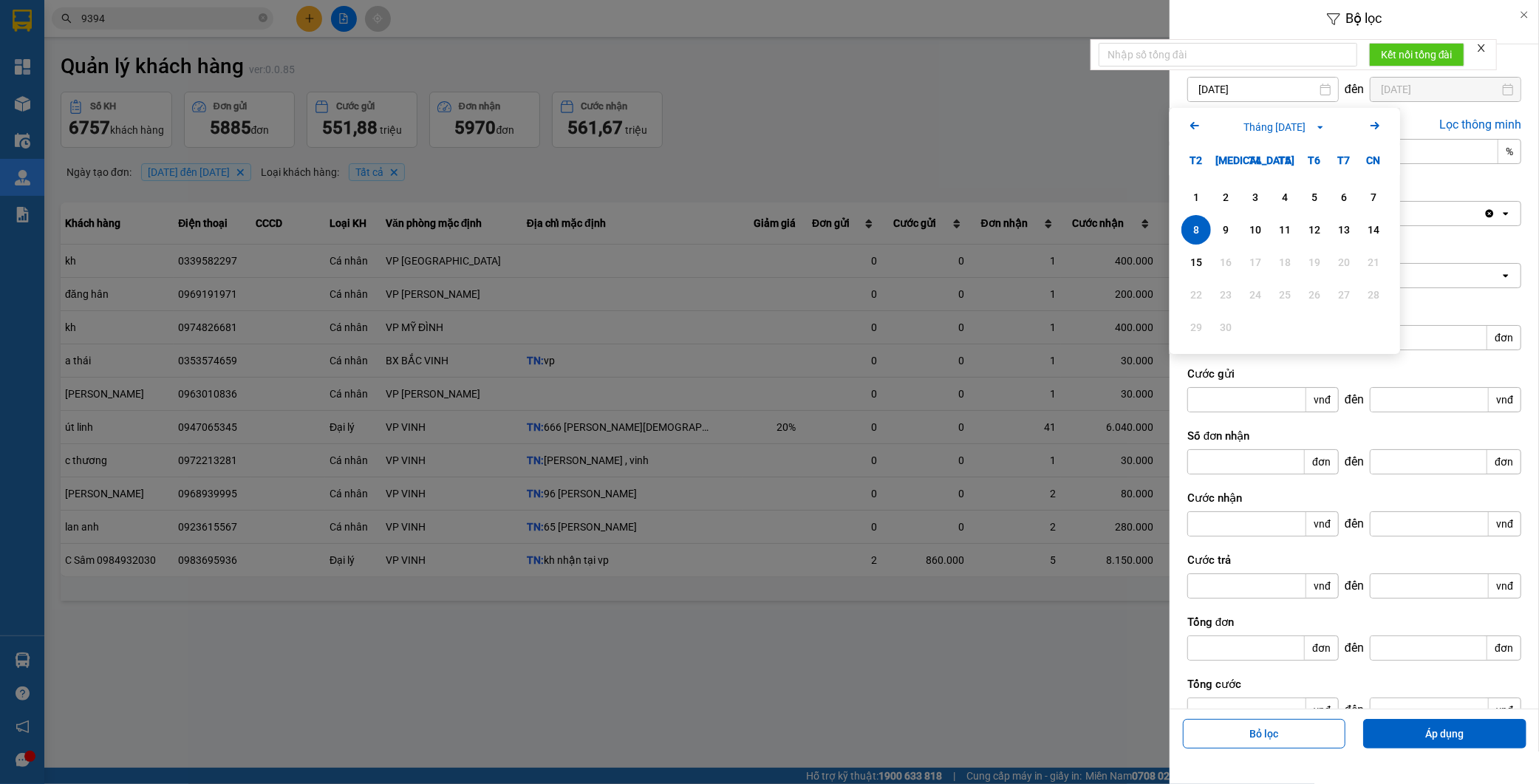
click at [1194, 122] on icon "Previous month." at bounding box center [1195, 126] width 9 height 8
click at [1318, 260] on div "15" at bounding box center [1315, 262] width 21 height 18
type input "15/08/2025"
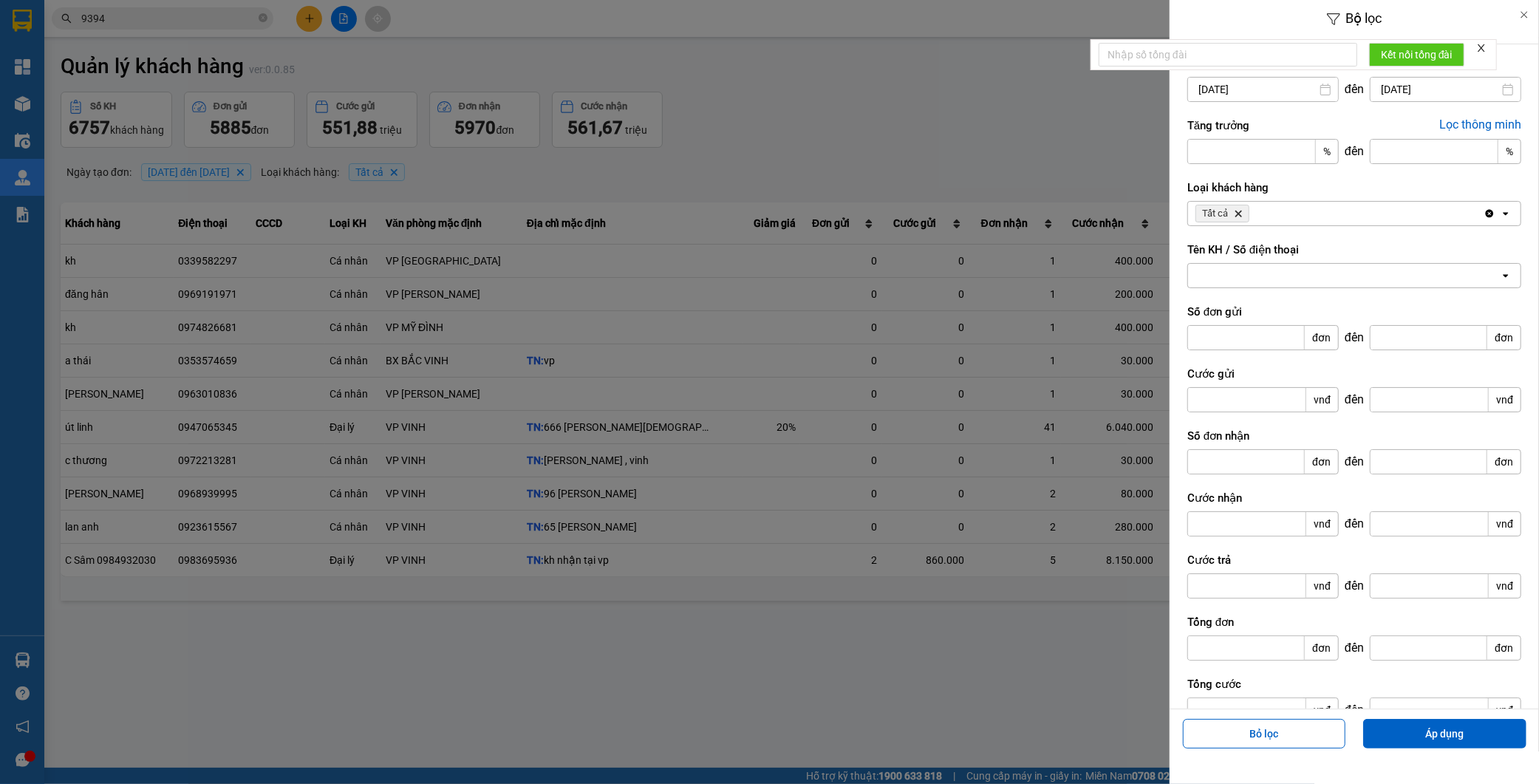
click at [1418, 85] on input "15/09/2025" at bounding box center [1446, 89] width 150 height 24
click at [1323, 127] on icon "Arrow Left" at bounding box center [1320, 125] width 18 height 18
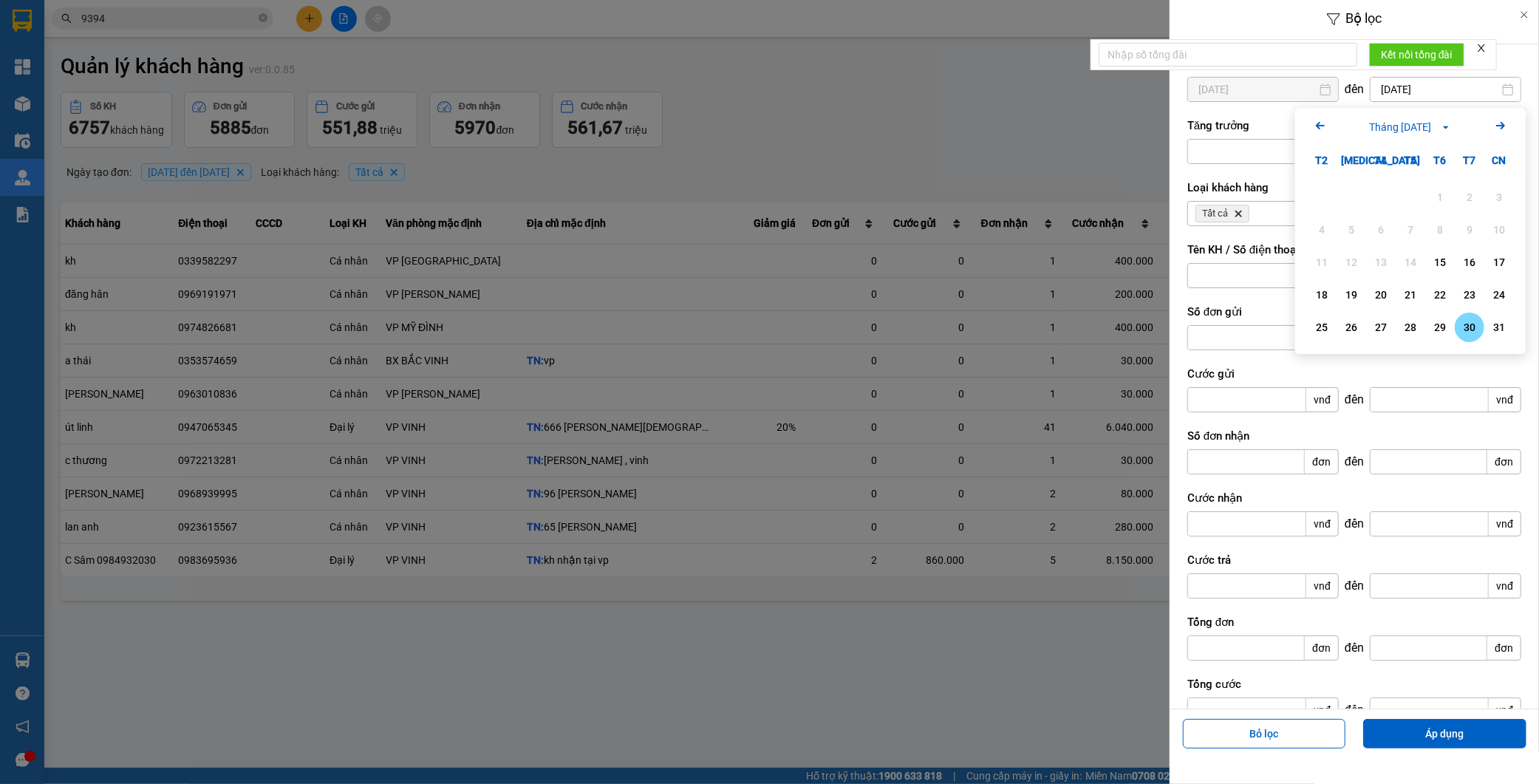
click at [1458, 326] on div "30" at bounding box center [1470, 327] width 29 height 29
type input "30/08/2025"
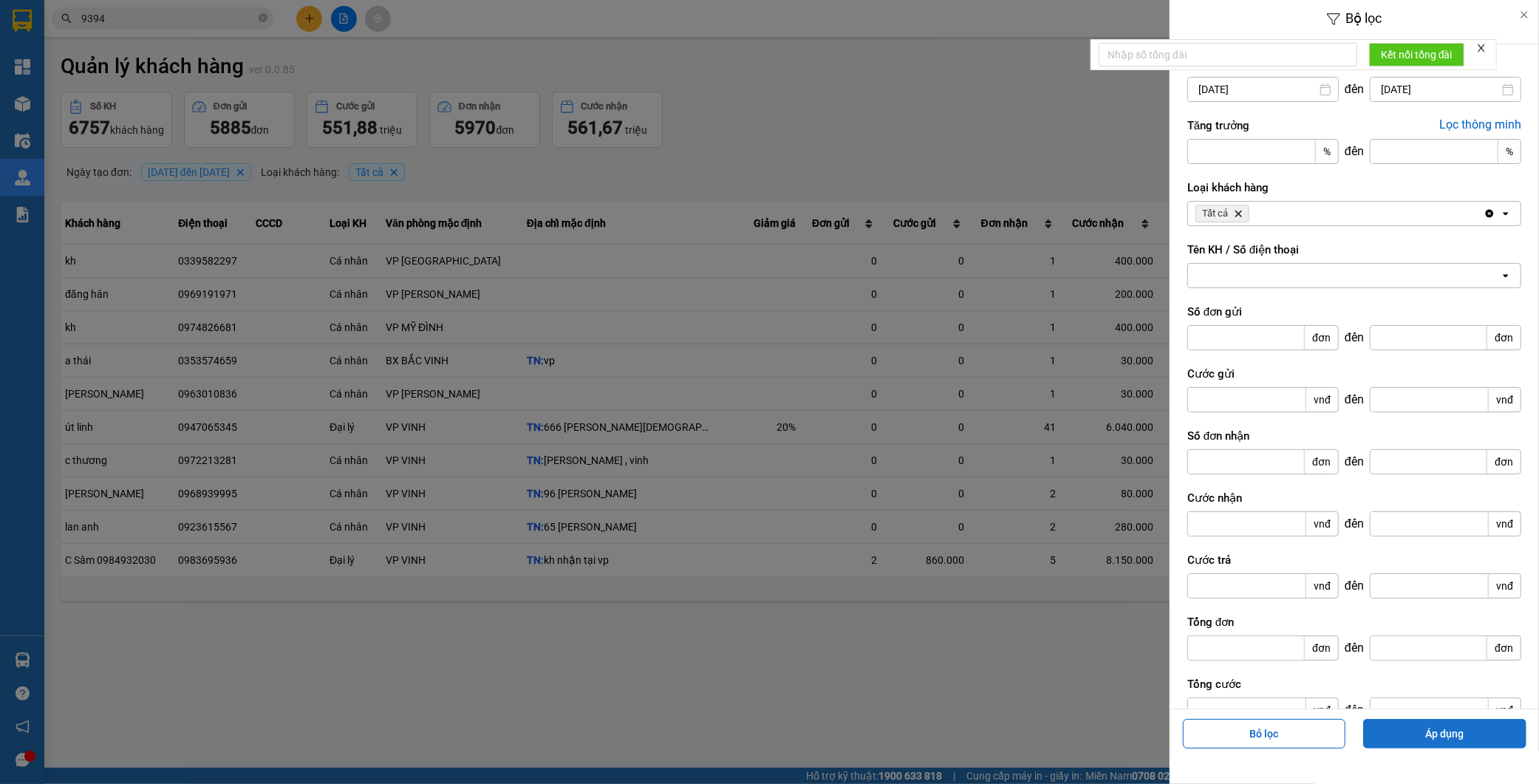
click at [1447, 735] on button "Áp dụng" at bounding box center [1445, 733] width 163 height 29
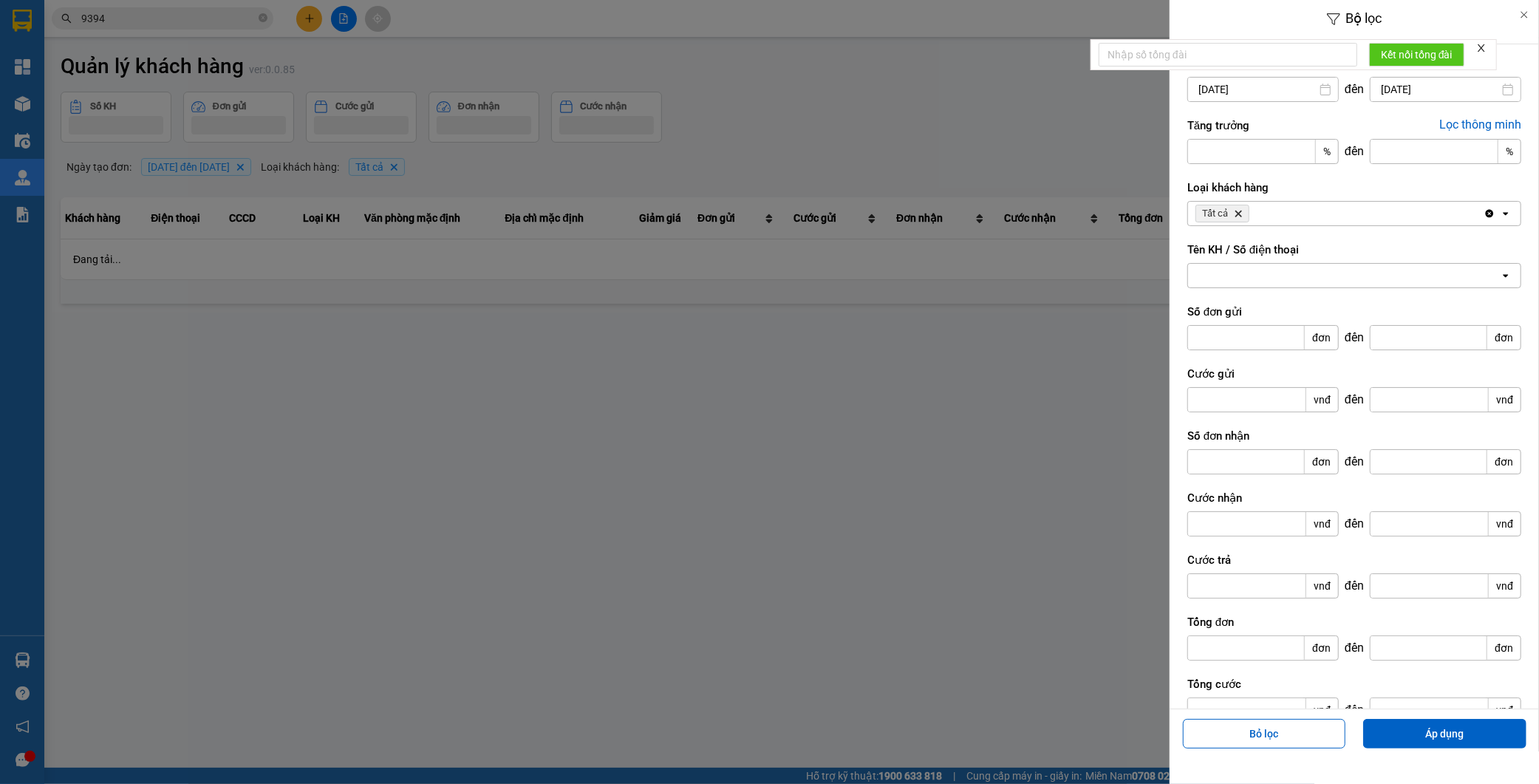
click at [1015, 436] on div at bounding box center [769, 392] width 1539 height 784
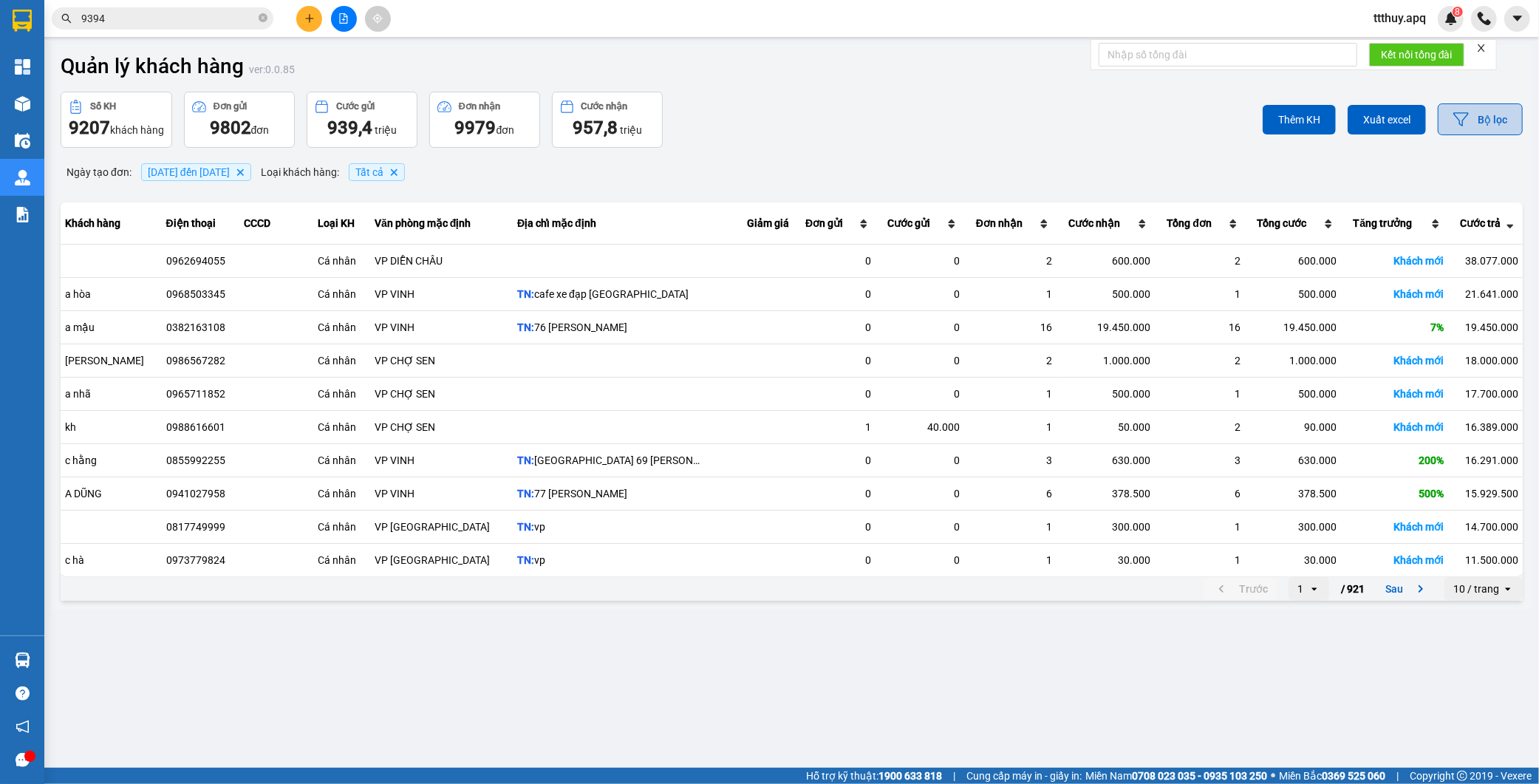
click at [1478, 121] on button "Bộ lọc" at bounding box center [1481, 119] width 85 height 32
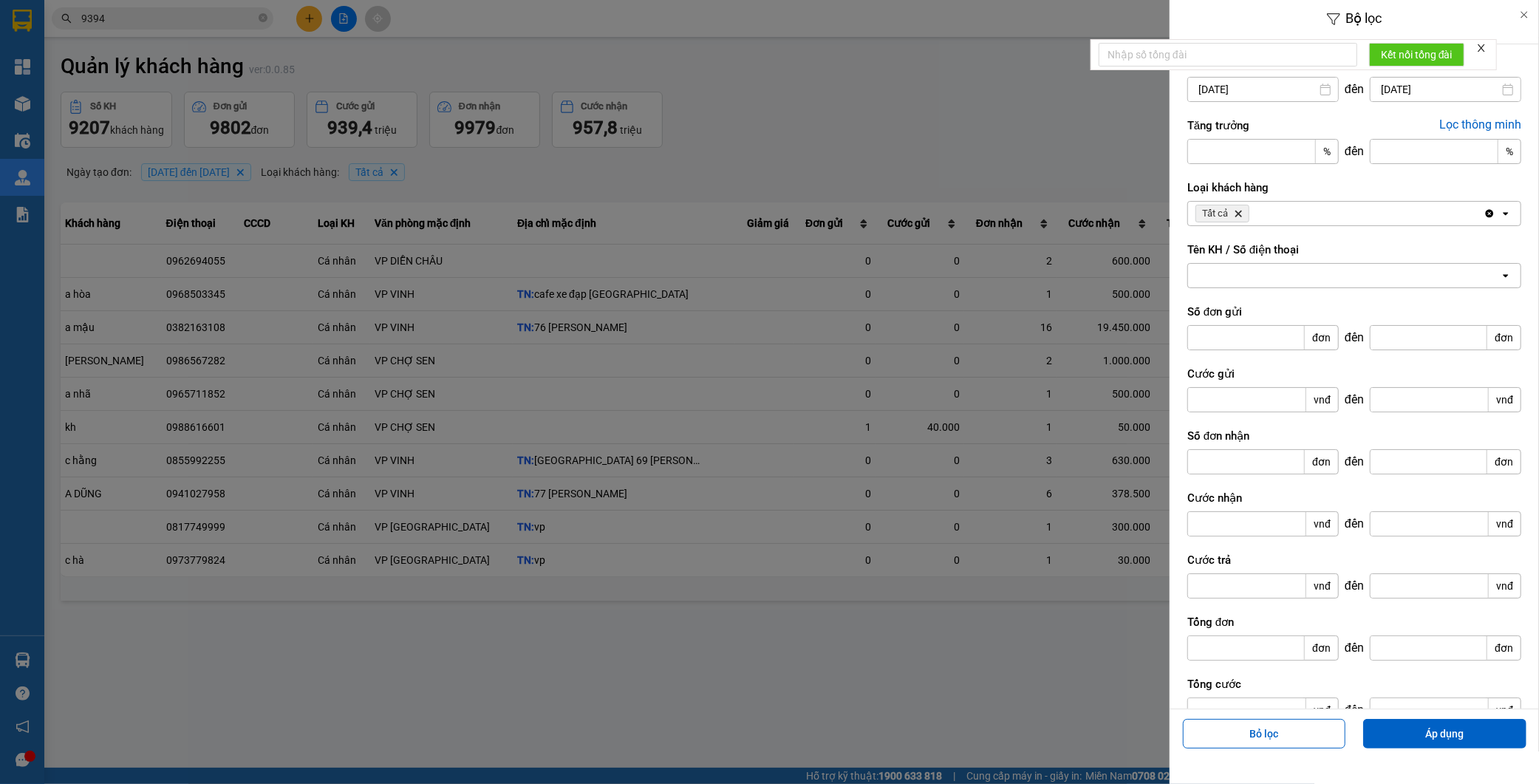
click at [1236, 276] on div at bounding box center [1344, 275] width 312 height 24
paste input "0975848636"
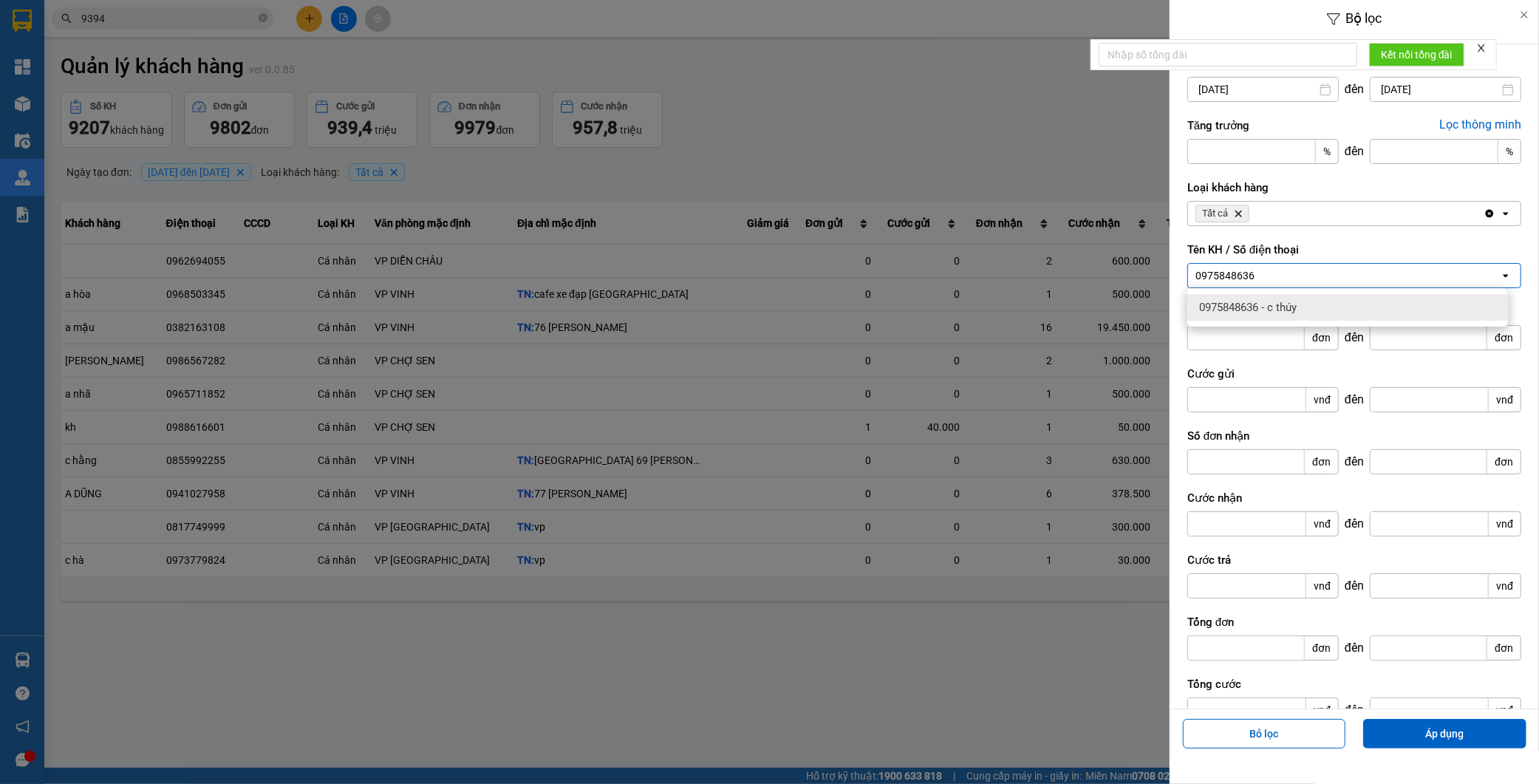
type input "0975848636"
click at [1279, 306] on span "0975848636 - c thúy" at bounding box center [1248, 307] width 98 height 15
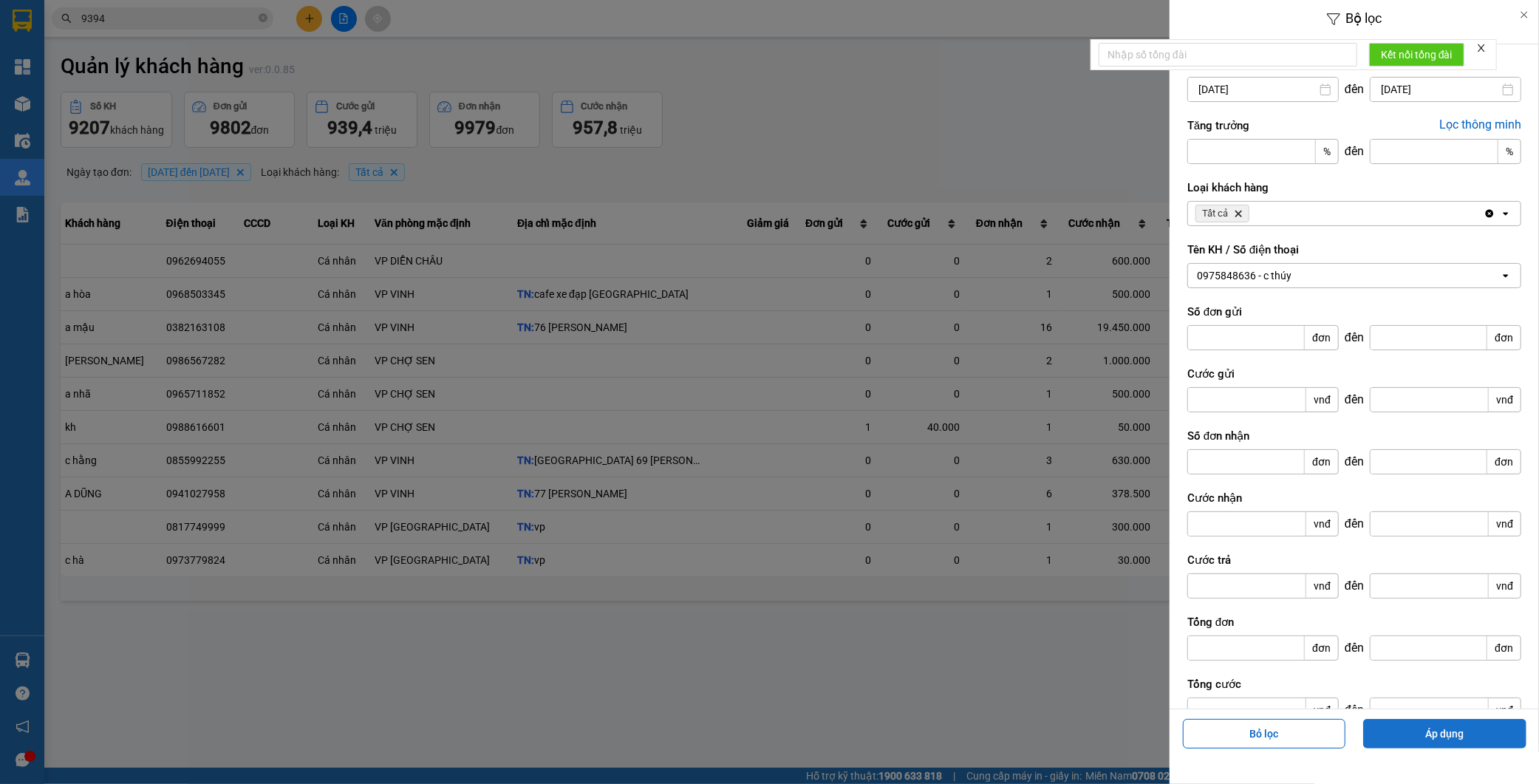
click at [1451, 726] on button "Áp dụng" at bounding box center [1445, 733] width 163 height 29
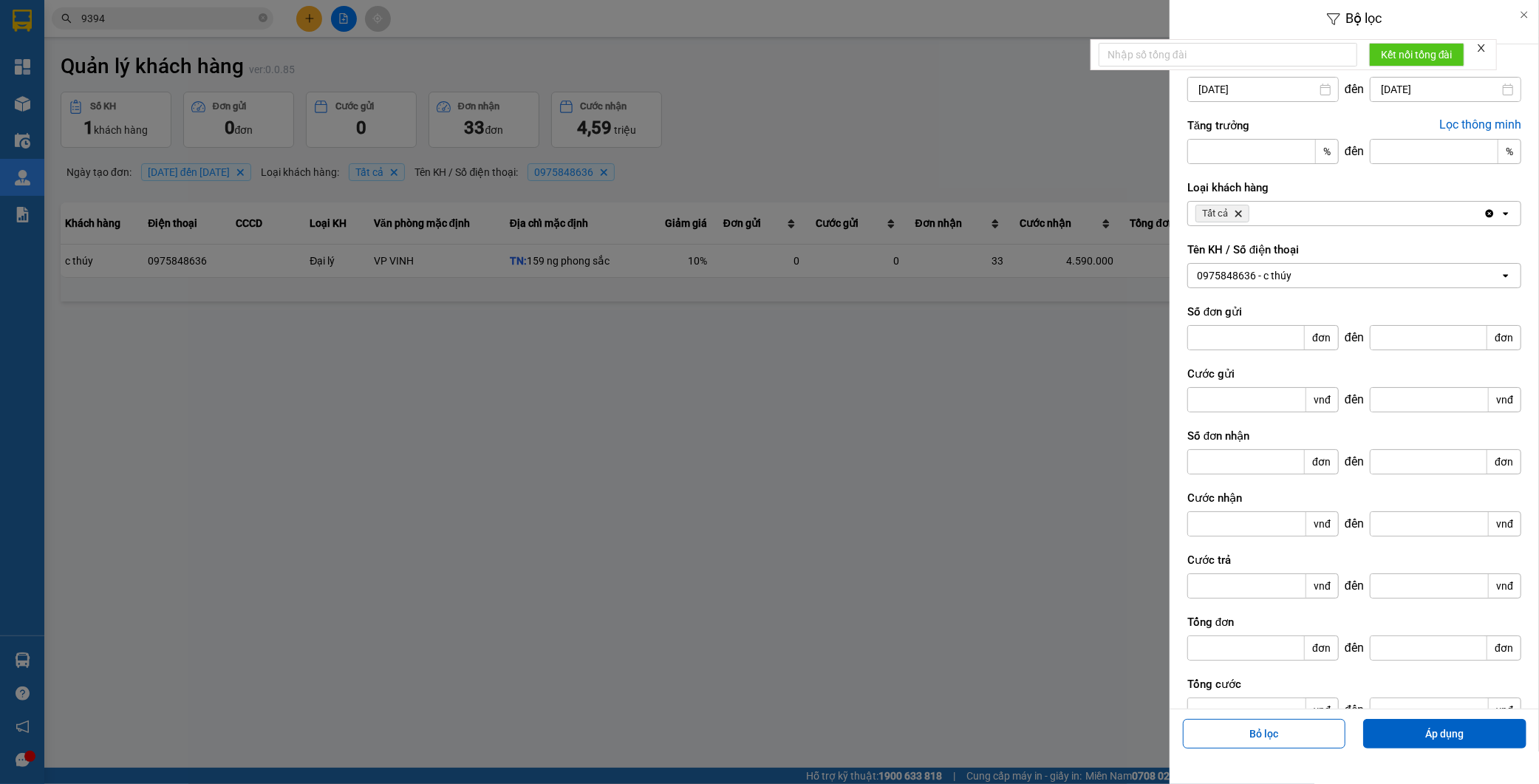
click at [955, 349] on div at bounding box center [769, 392] width 1539 height 784
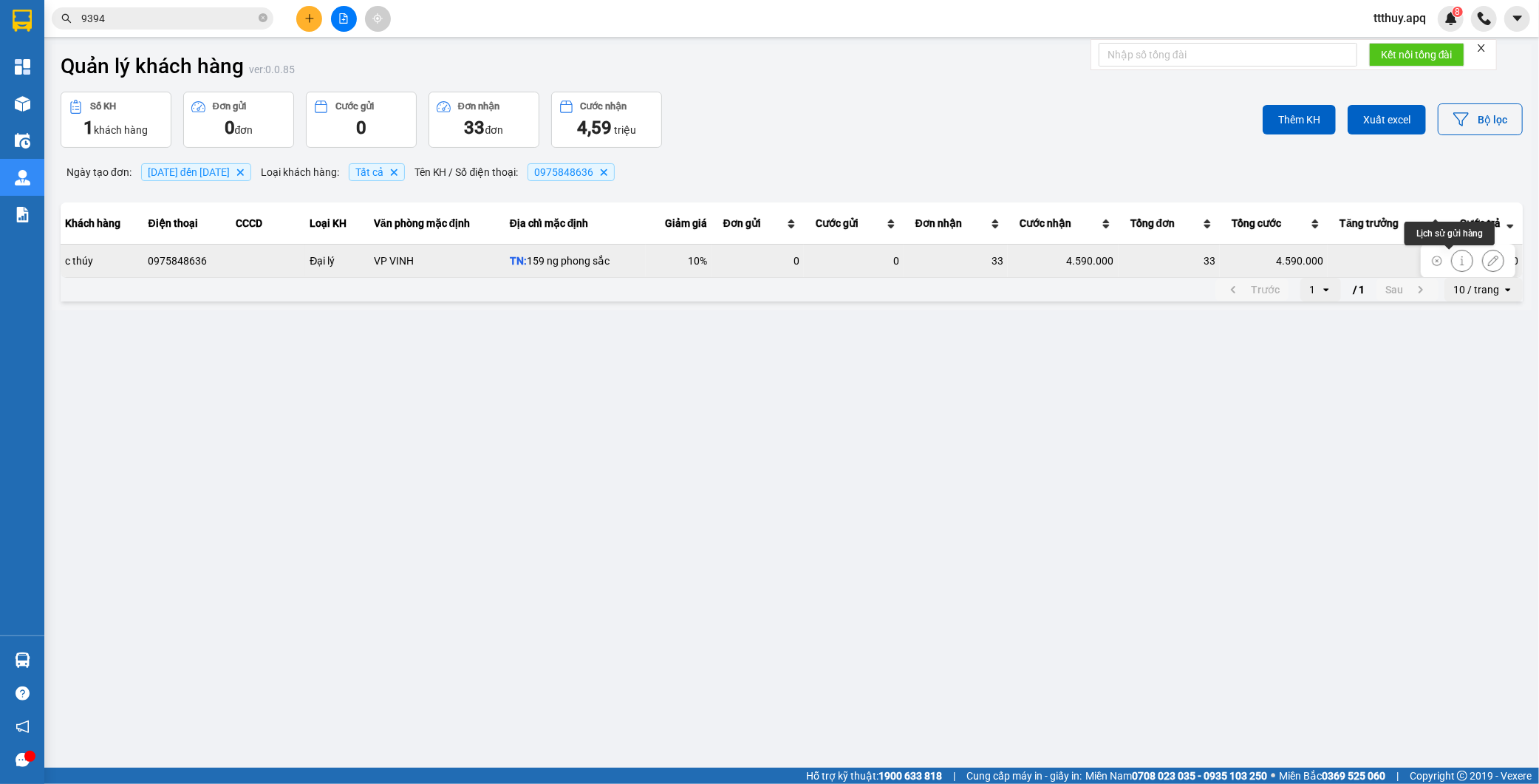
click at [1455, 263] on button at bounding box center [1462, 260] width 21 height 26
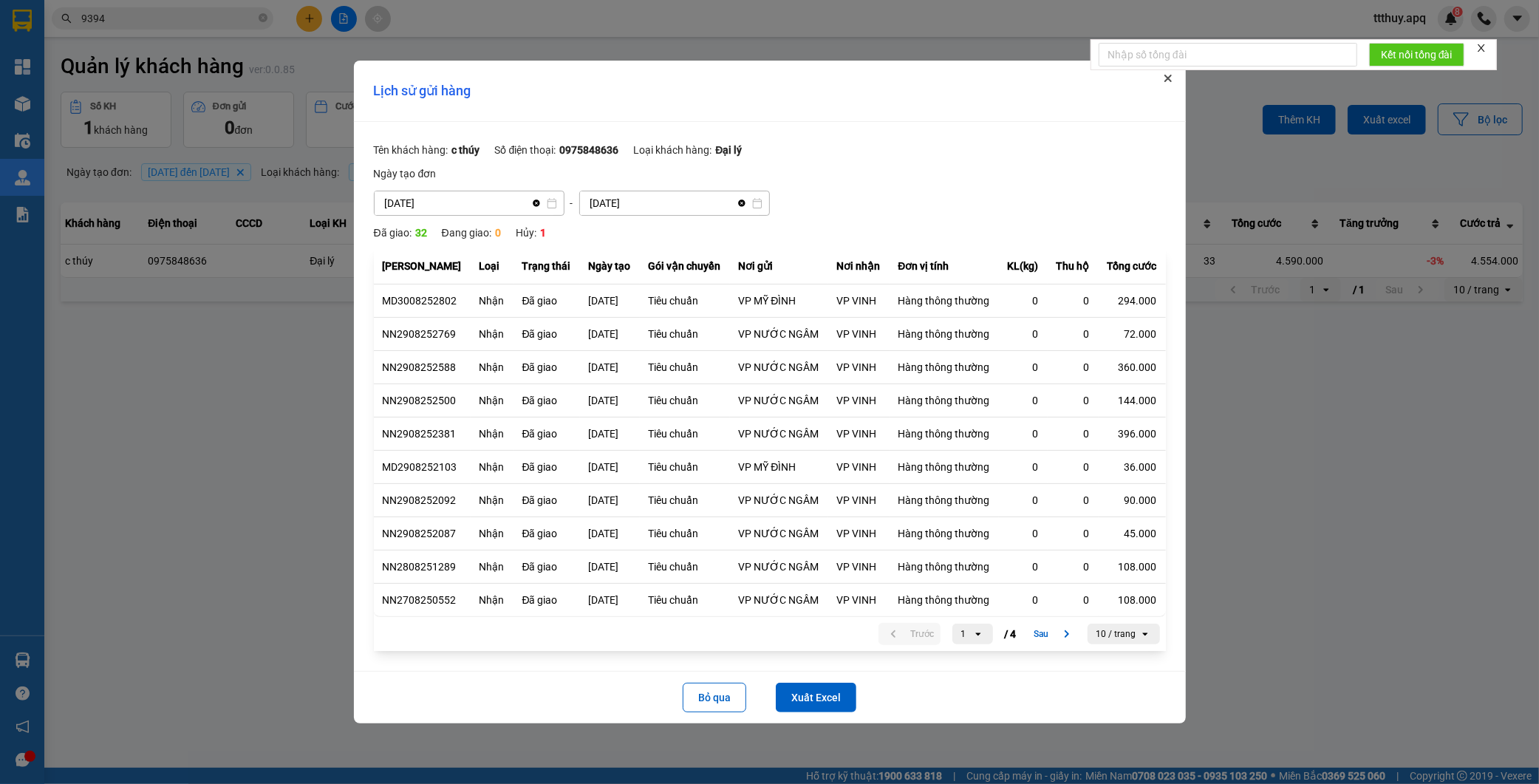
click at [1167, 79] on icon "Close" at bounding box center [1168, 79] width 8 height 8
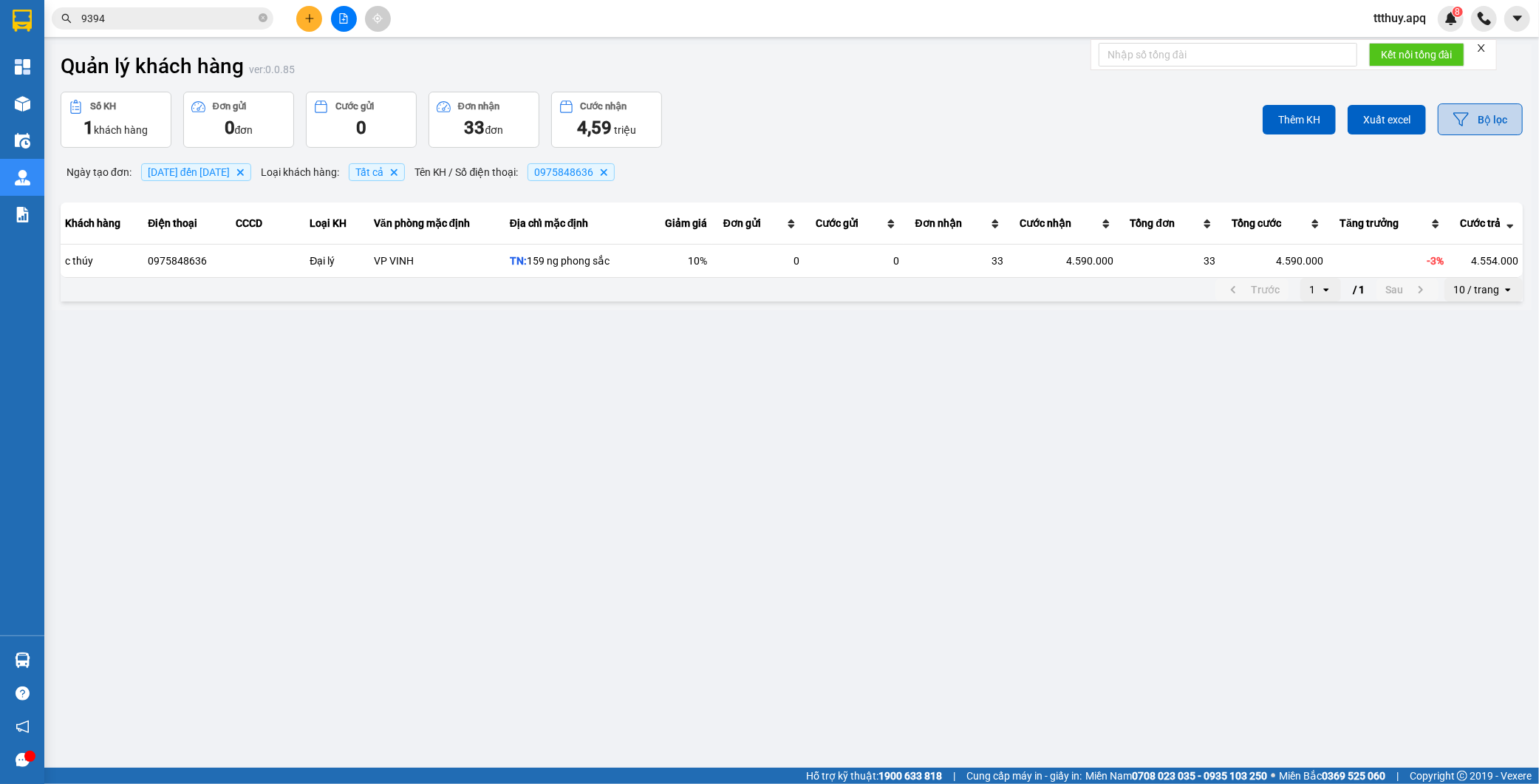
click at [1494, 125] on button "Bộ lọc" at bounding box center [1481, 119] width 85 height 32
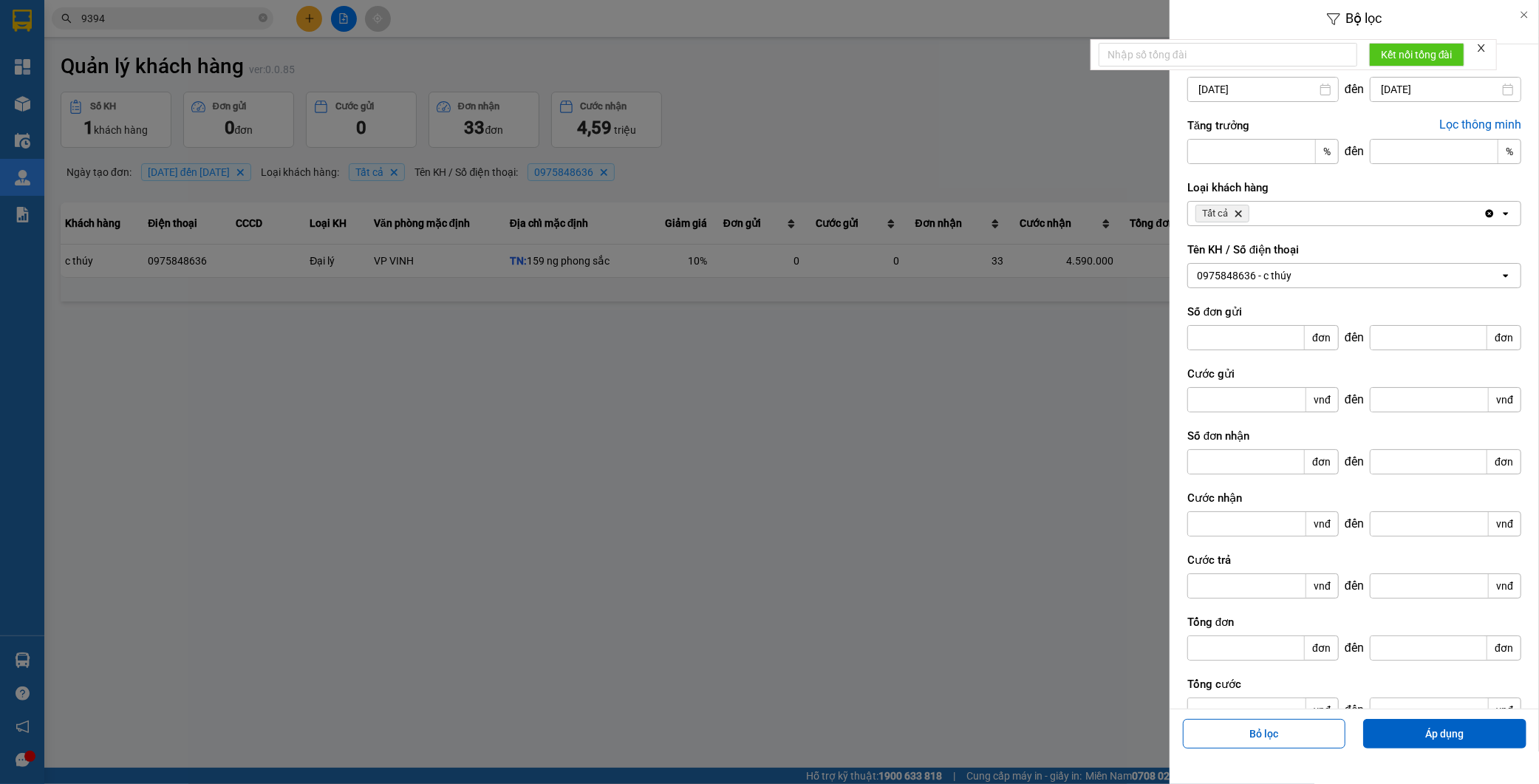
click at [1299, 281] on div "0975848636 - c thúy" at bounding box center [1344, 275] width 312 height 24
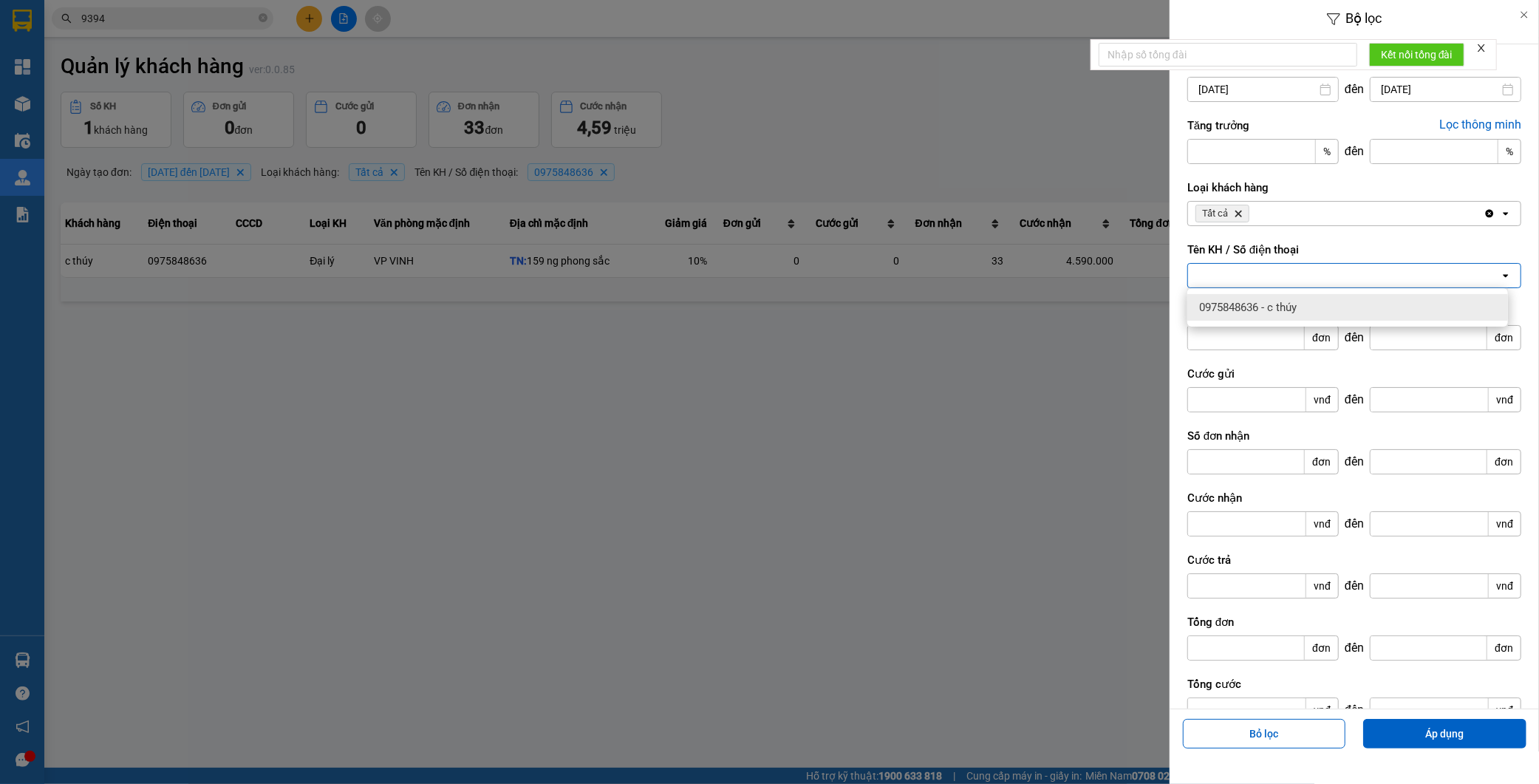
paste input "0971199990"
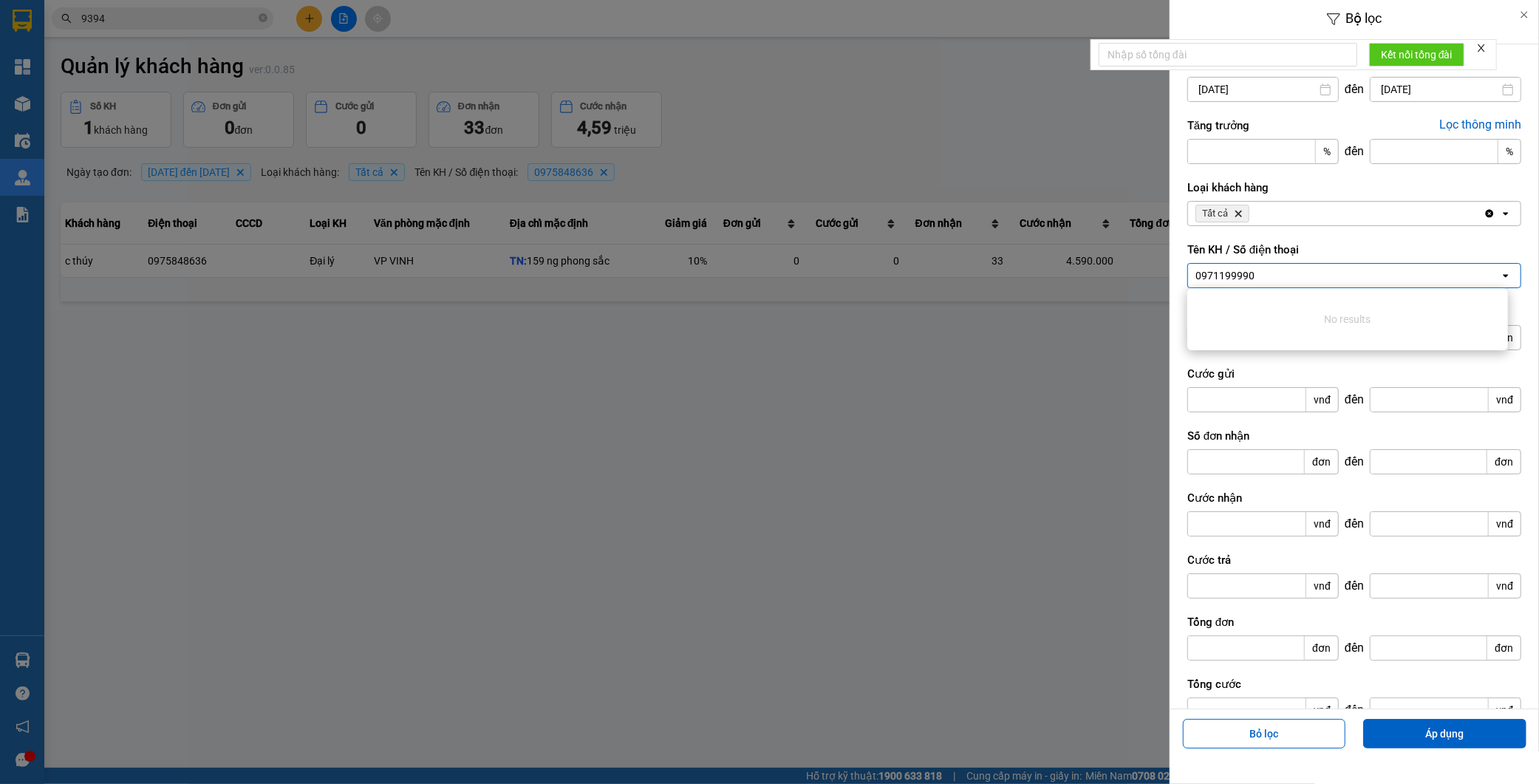
click at [1275, 274] on div "0971199990 0971199990" at bounding box center [1344, 275] width 312 height 24
click at [1267, 276] on div "0971199990 0971199990" at bounding box center [1344, 275] width 312 height 24
type input "0"
paste input "0977399990"
type input "0977399990"
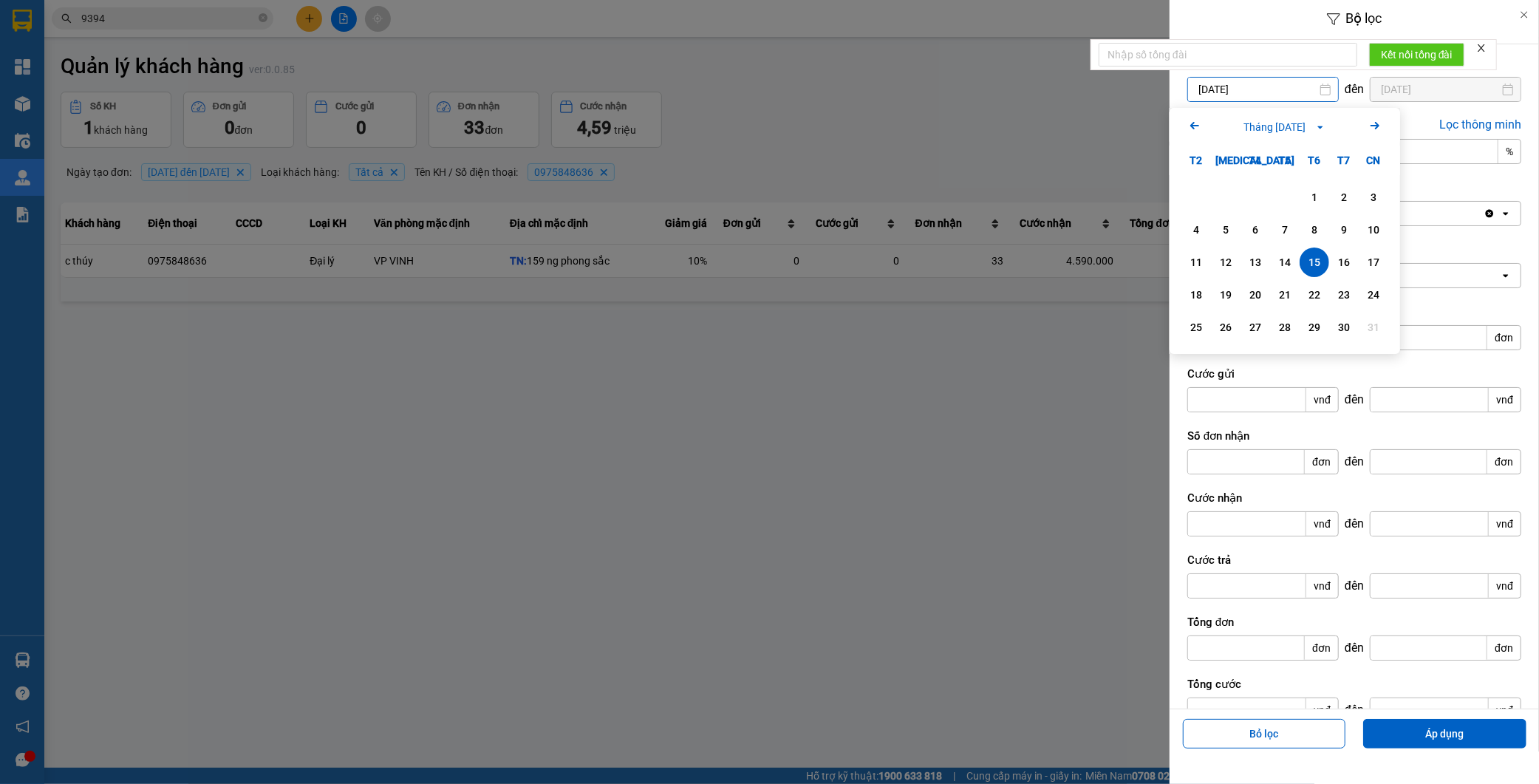
click at [1276, 82] on input "15/08/2025" at bounding box center [1263, 89] width 150 height 24
click at [1344, 325] on div "30" at bounding box center [1345, 327] width 21 height 18
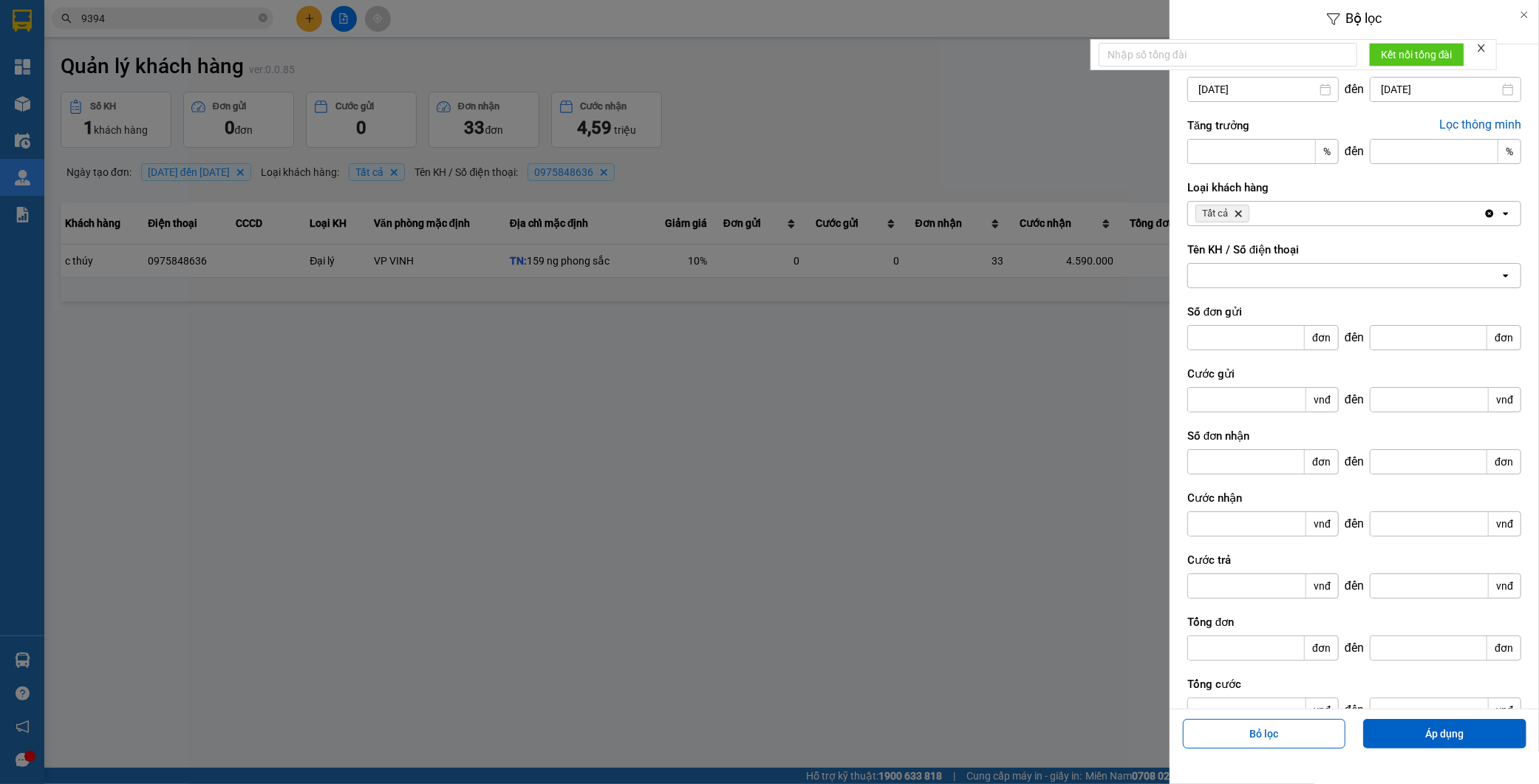
click at [1228, 87] on input "30/08/2025" at bounding box center [1263, 89] width 150 height 24
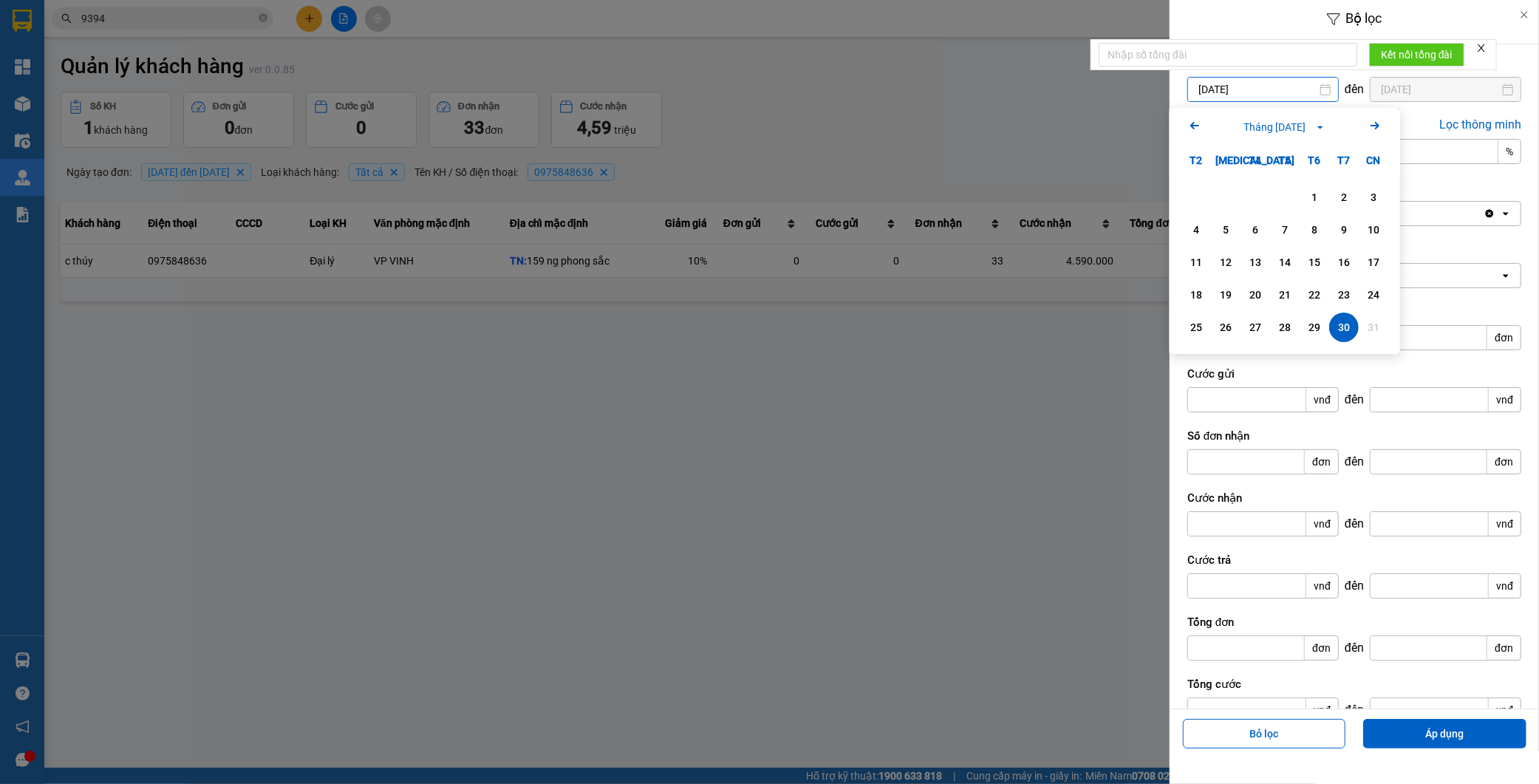
click at [1202, 85] on input "30/08/2025" at bounding box center [1263, 89] width 150 height 24
type input "31/08/2025"
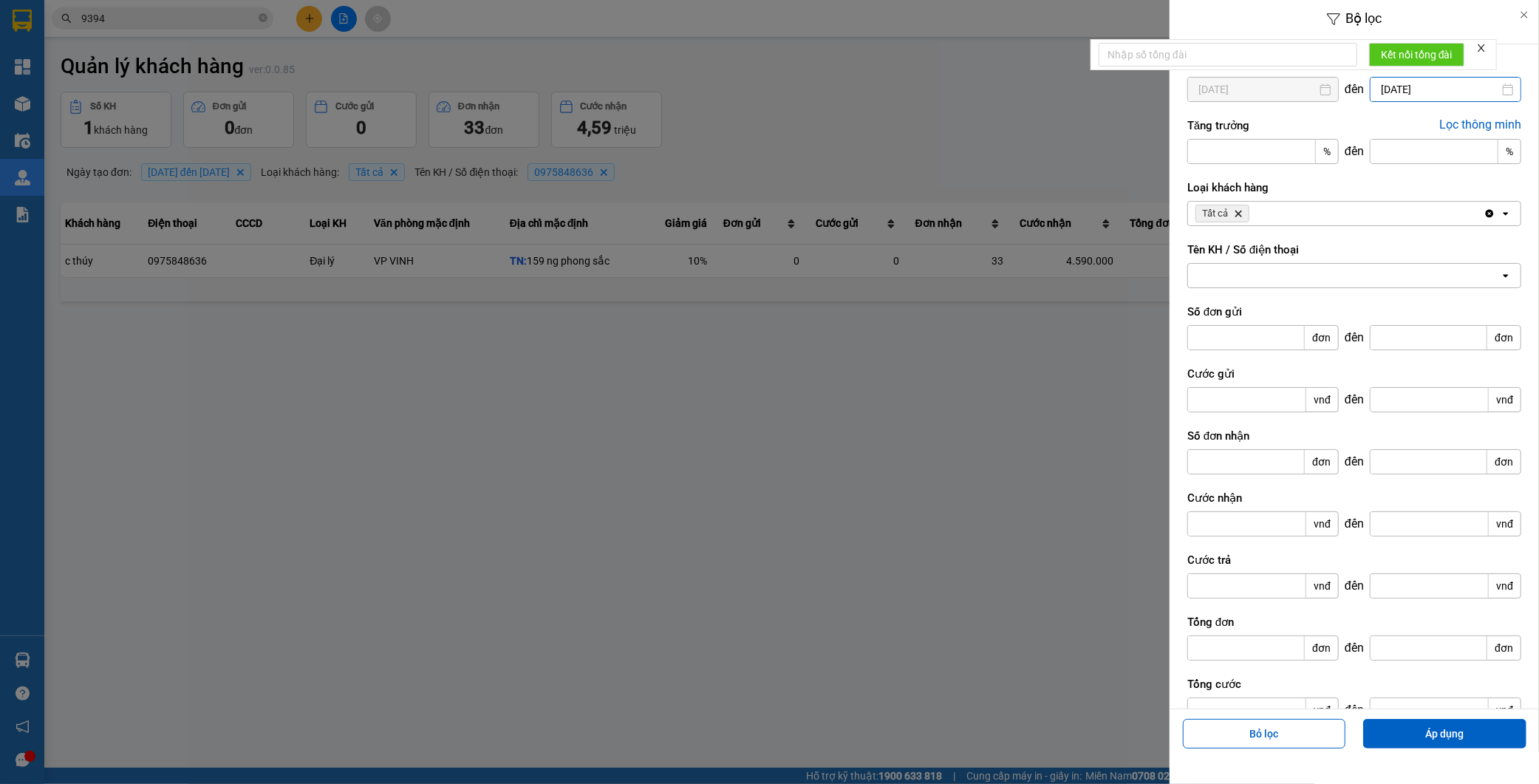
click at [1462, 89] on input "30/08/2025" at bounding box center [1446, 89] width 150 height 24
click at [1502, 122] on icon "Next month." at bounding box center [1500, 126] width 9 height 8
click at [1493, 229] on div "14" at bounding box center [1499, 229] width 21 height 18
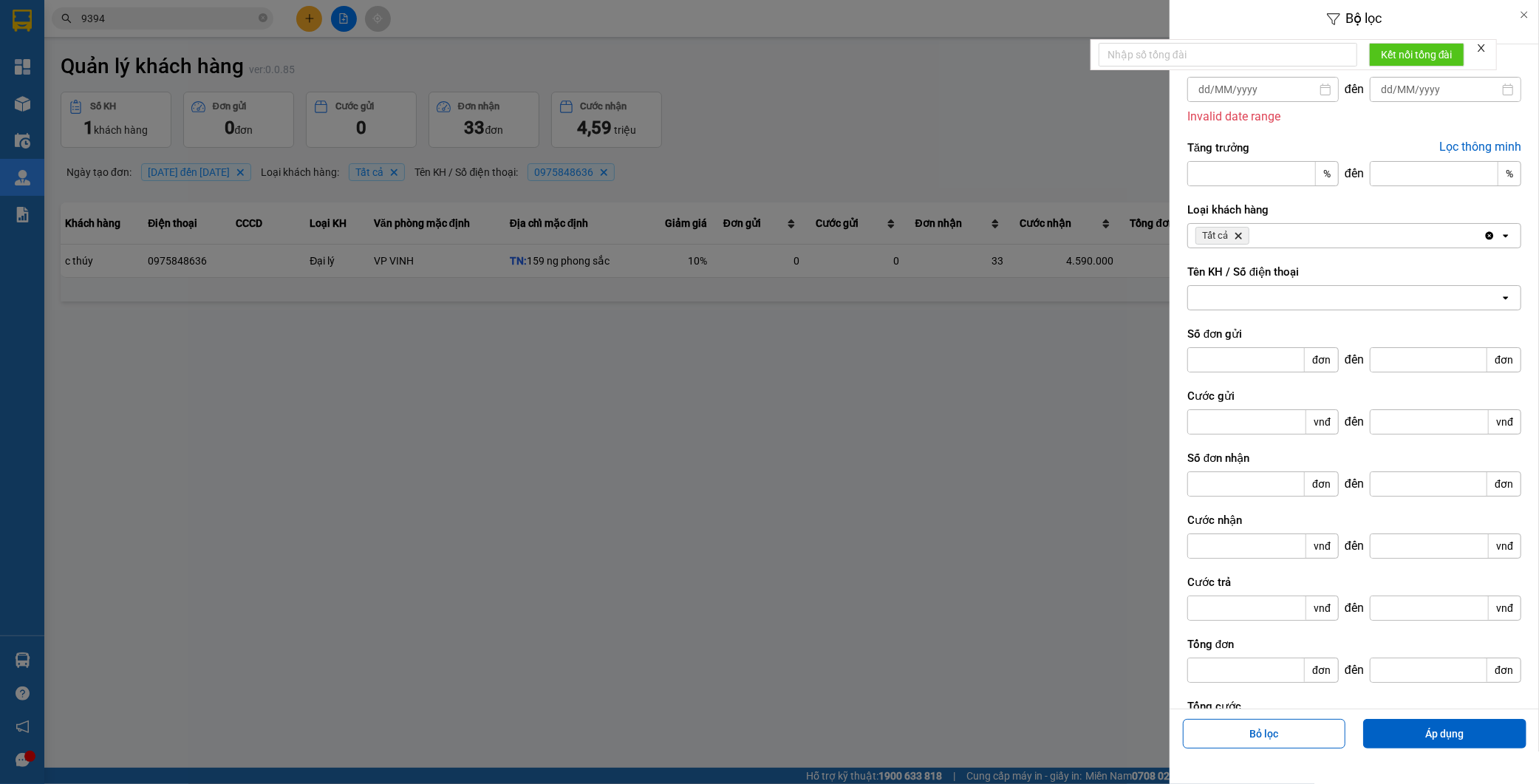
type input "/ /"
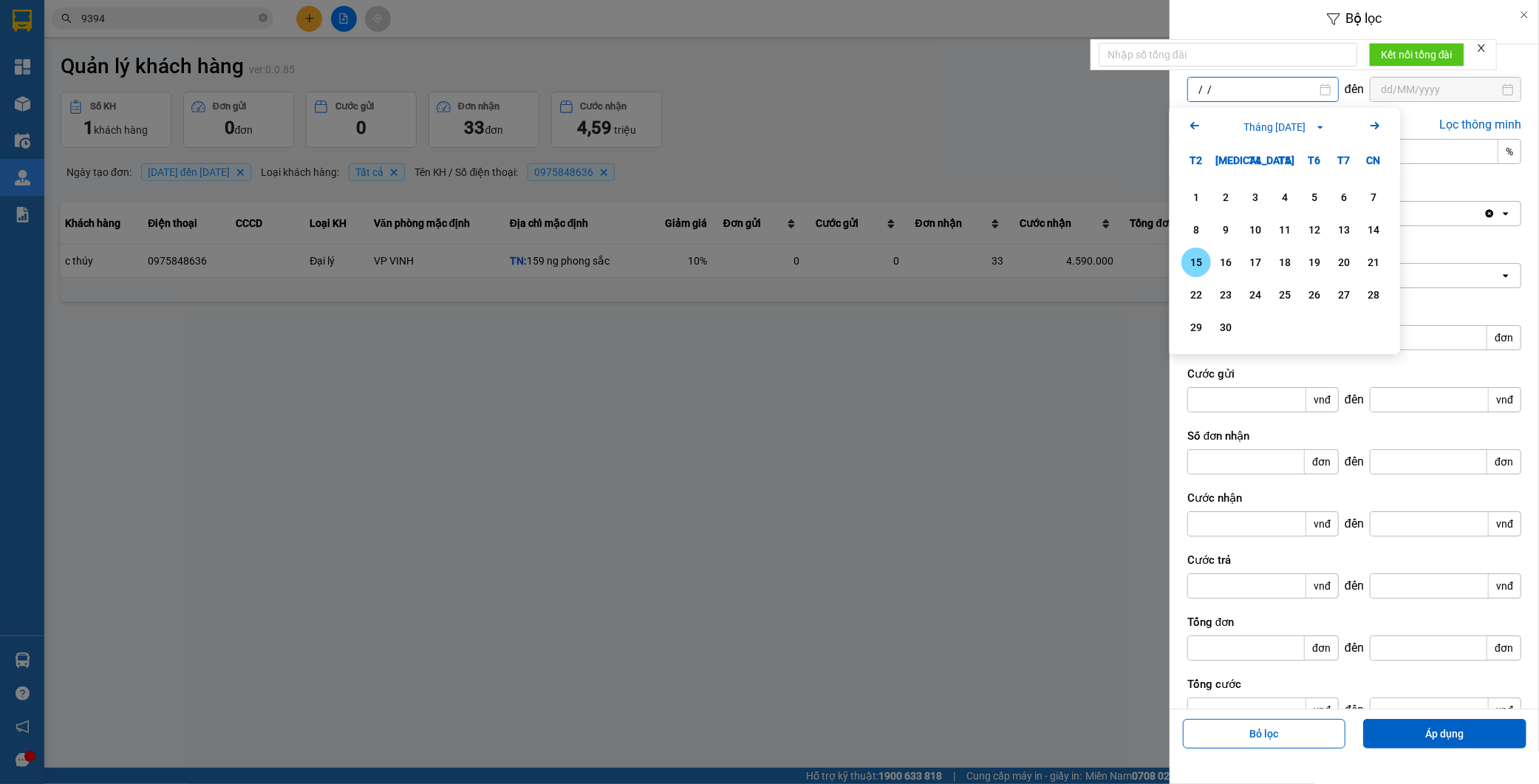
click at [1287, 84] on input "/ /" at bounding box center [1263, 89] width 150 height 24
click at [1195, 129] on icon "Arrow Left" at bounding box center [1195, 125] width 18 height 18
click at [1371, 329] on div "31" at bounding box center [1374, 327] width 21 height 18
type input "31/08/2025"
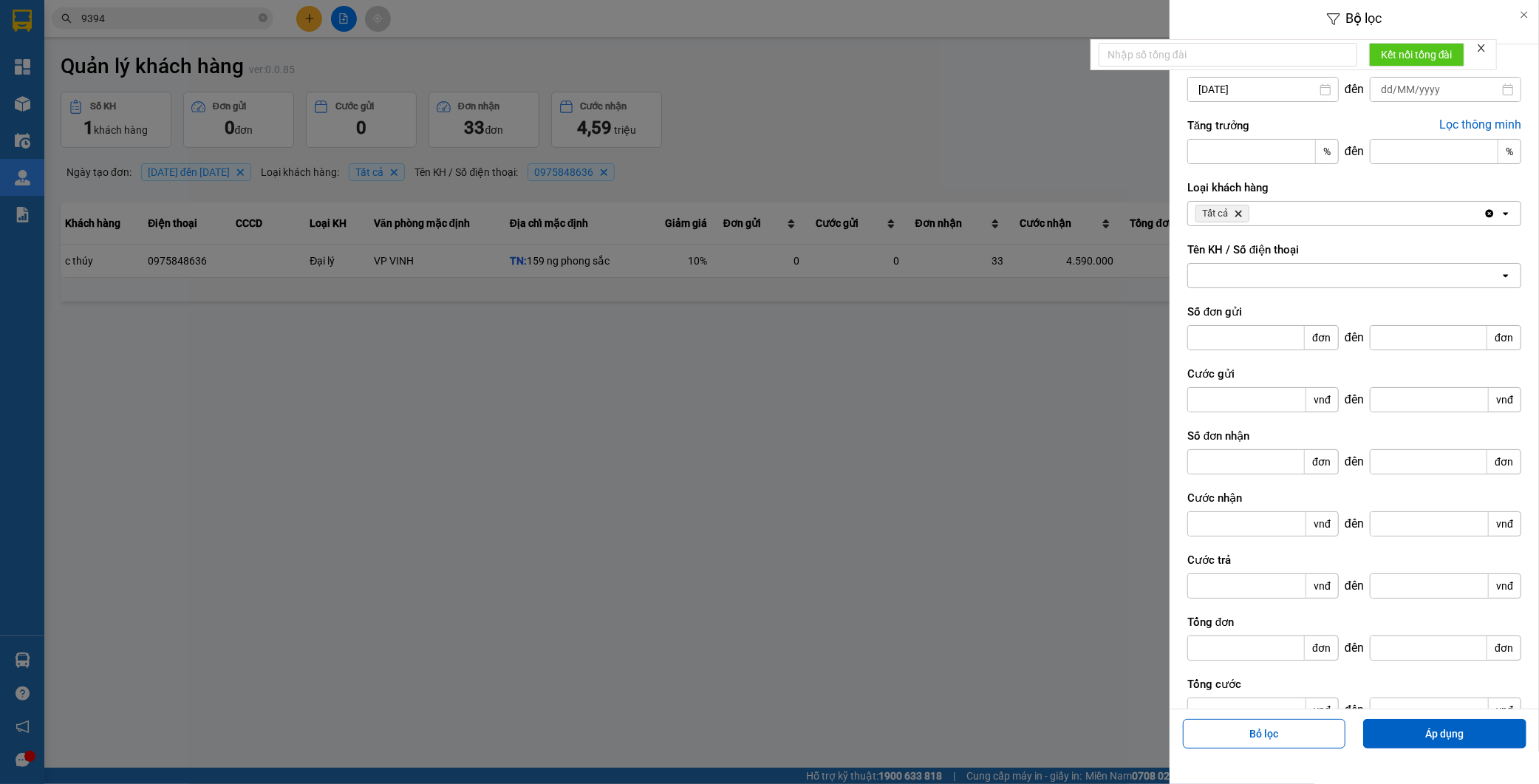
type input "/ /"
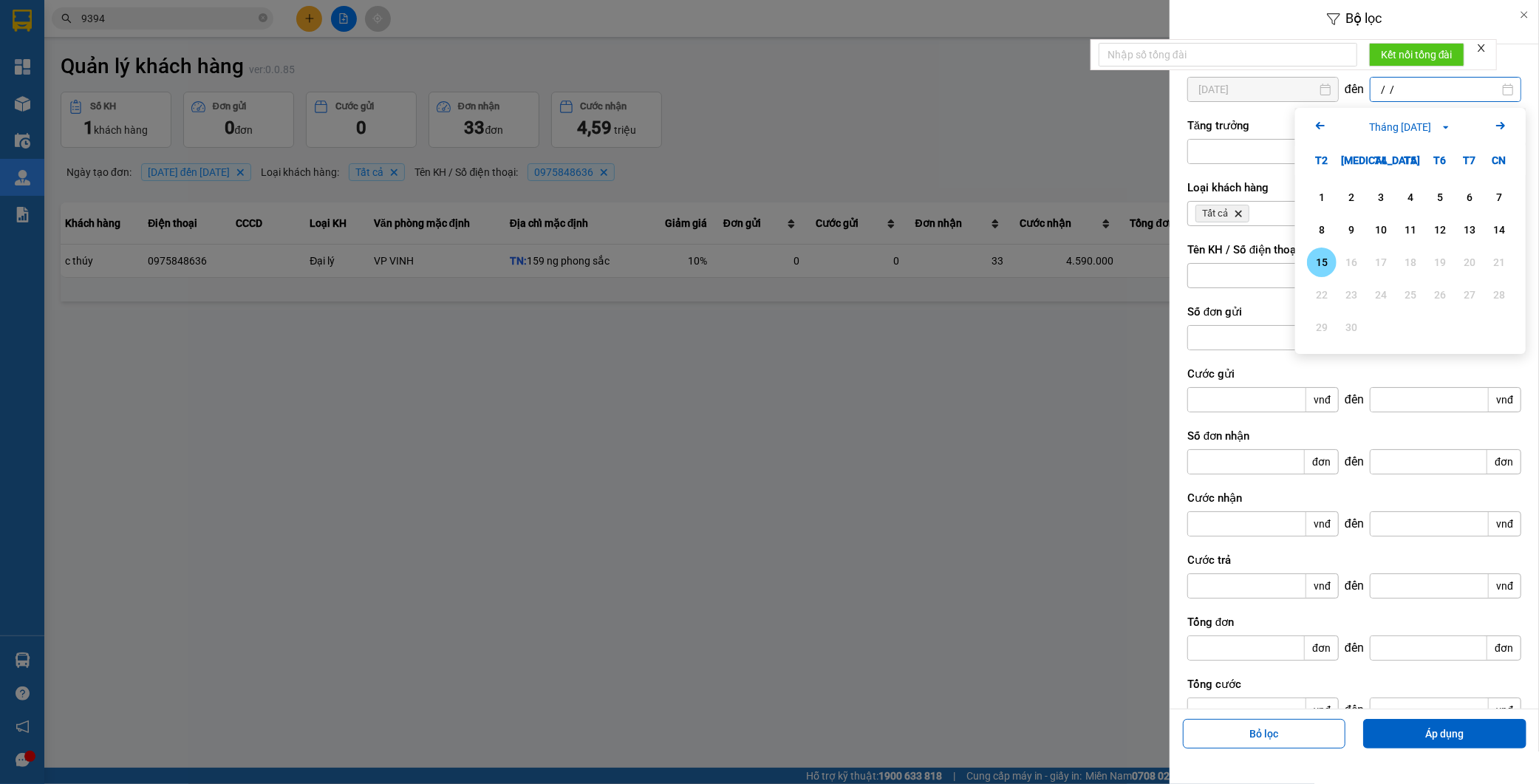
click at [1450, 310] on div "Bộ lọc Ngày tạo đơn 31/08/2025 Press the down arrow key to interact with the ca…" at bounding box center [792, 310] width 1480 height 0
click at [1494, 235] on div "14" at bounding box center [1499, 229] width 21 height 18
type input "14/09/2025"
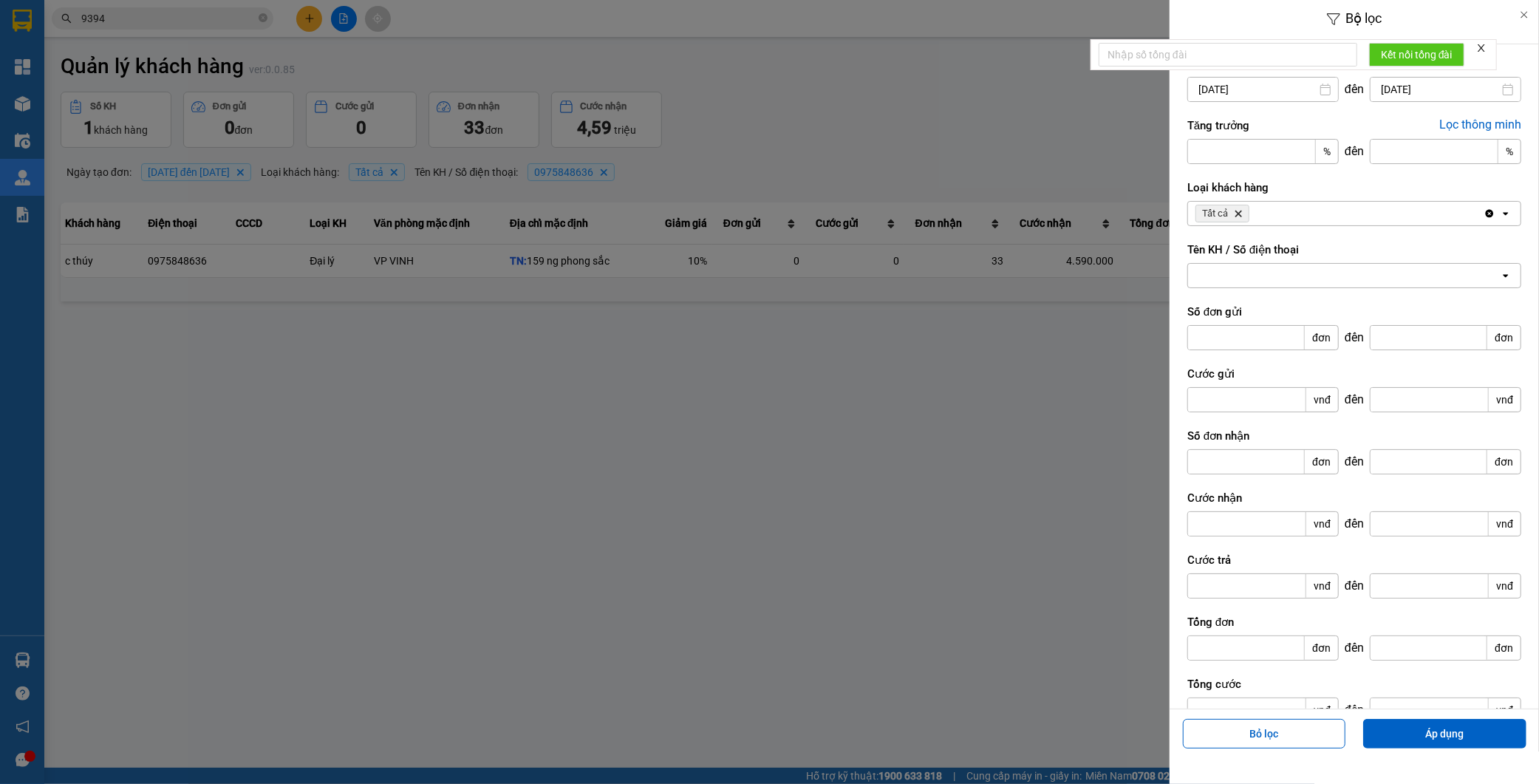
click at [1294, 283] on div at bounding box center [1344, 275] width 312 height 24
paste input "0977399990"
type input "0"
paste input "0971199990"
click at [1292, 270] on div "0971199990 0971199990" at bounding box center [1344, 275] width 312 height 24
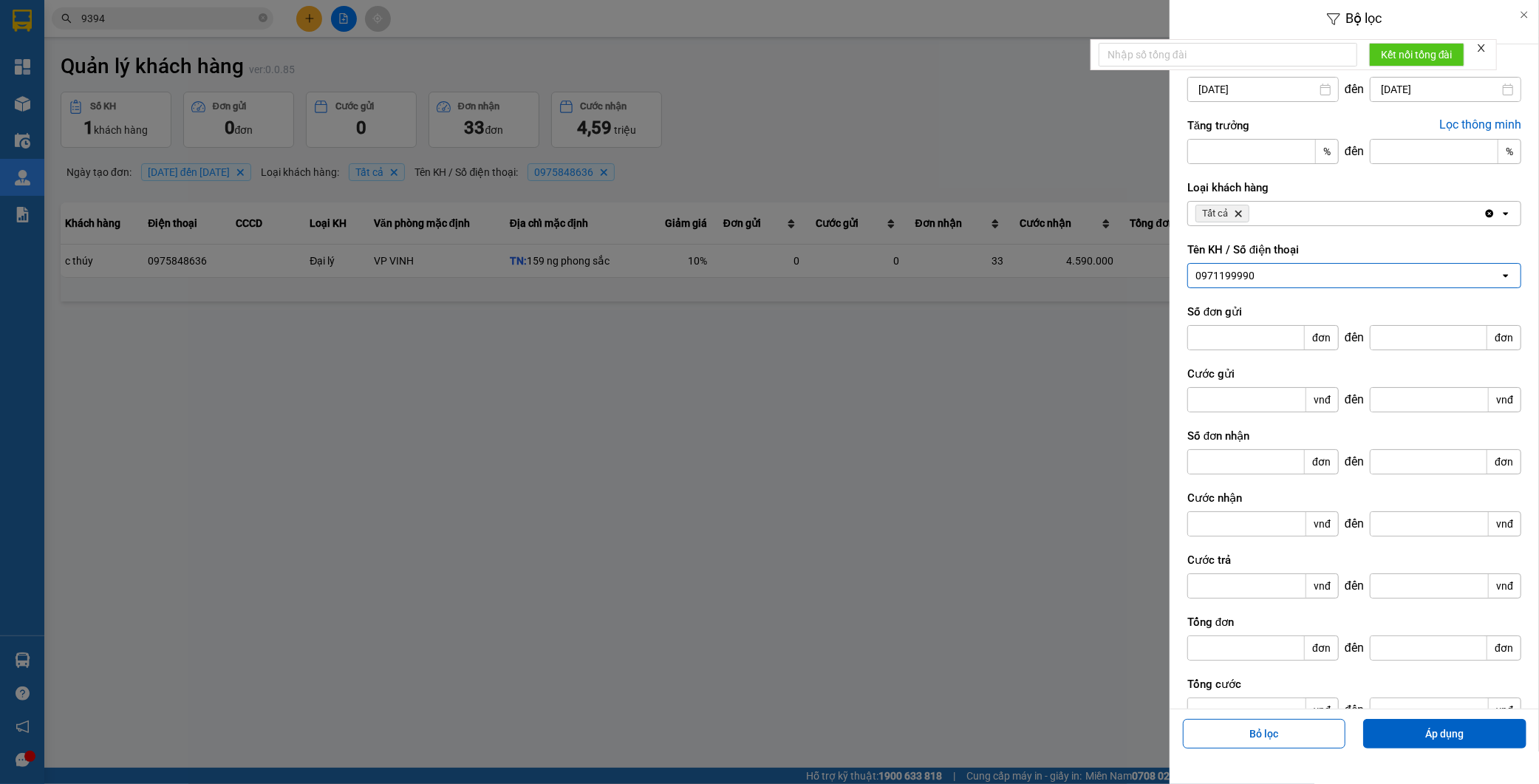
click at [1292, 270] on div "0971199990 0971199990" at bounding box center [1344, 275] width 312 height 24
type input "0971199990"
click at [1292, 311] on span "0971199990 - c thúy" at bounding box center [1248, 307] width 98 height 15
click at [1392, 726] on button "Áp dụng" at bounding box center [1445, 733] width 163 height 29
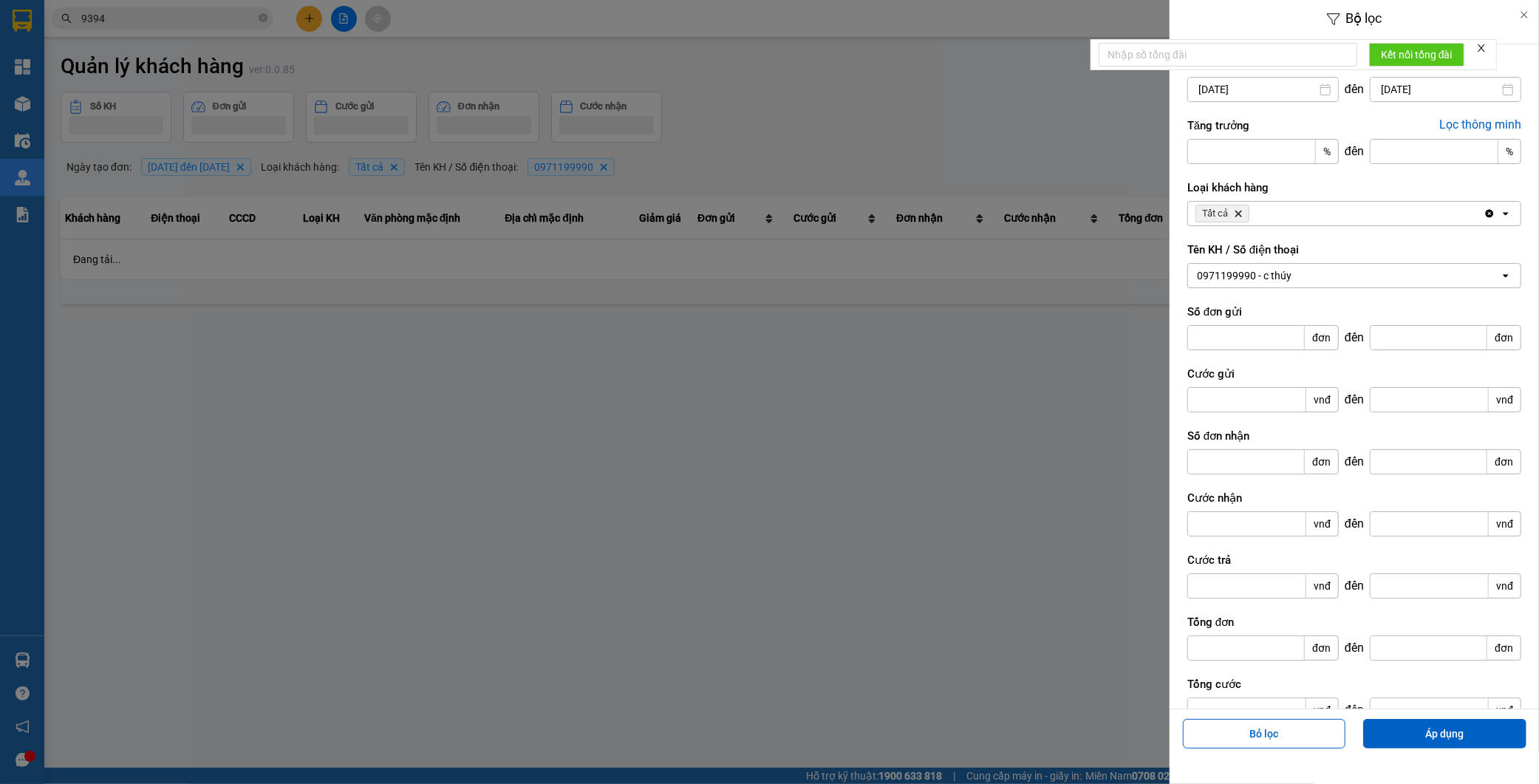
click at [1007, 507] on div at bounding box center [769, 392] width 1539 height 784
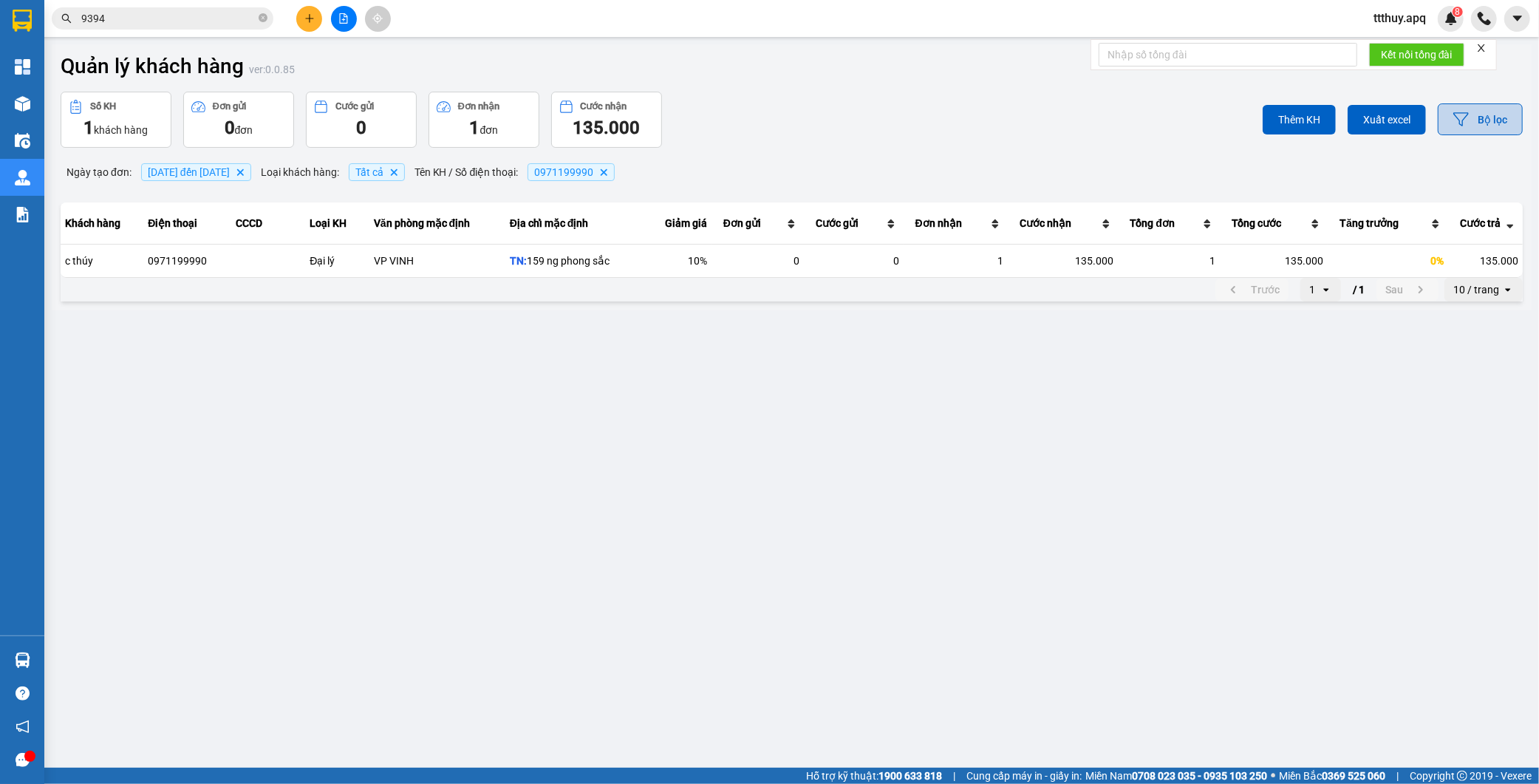
click at [1486, 130] on button "Bộ lọc" at bounding box center [1481, 119] width 85 height 32
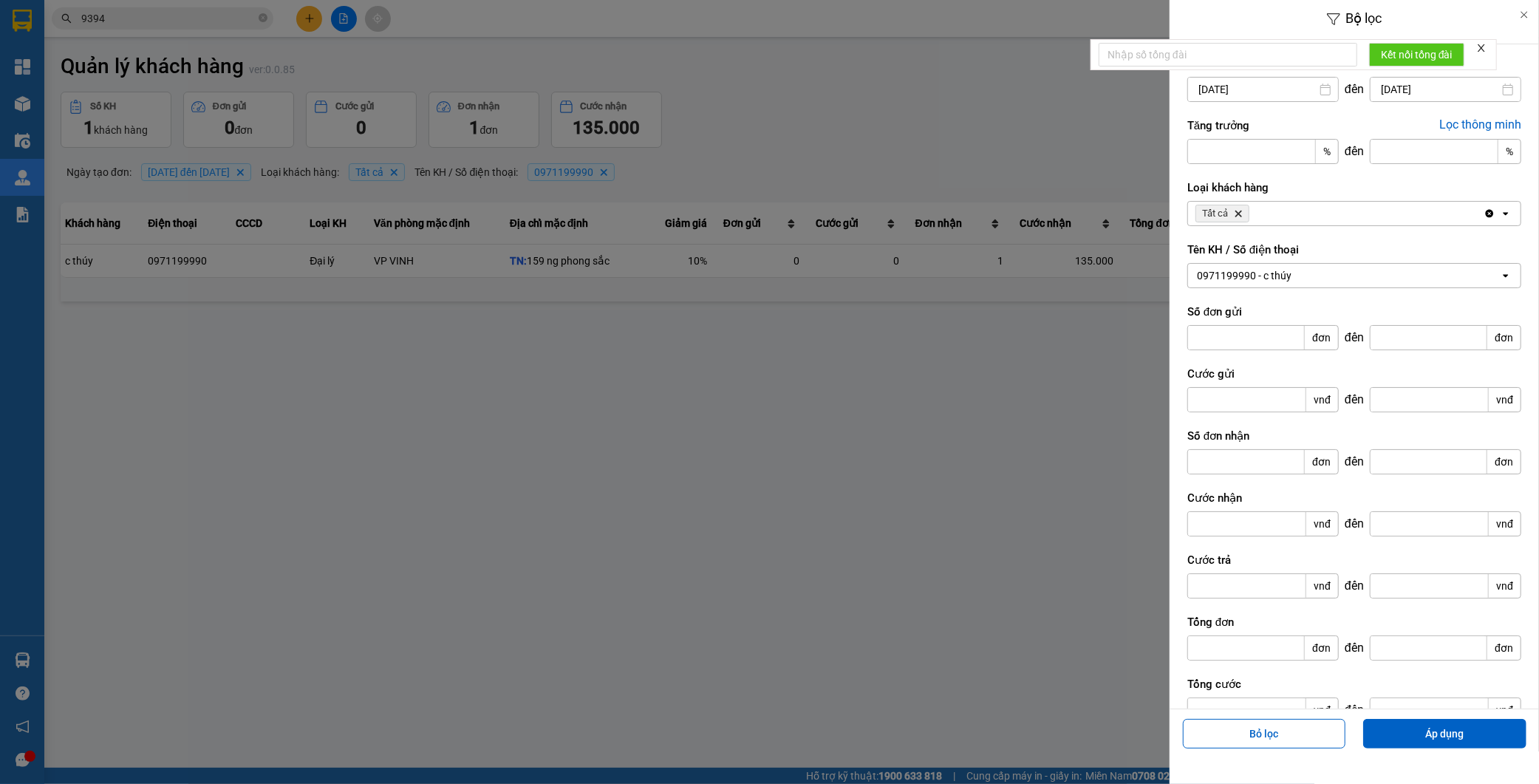
click at [1306, 273] on div "0971199990 - c thúy" at bounding box center [1344, 275] width 312 height 24
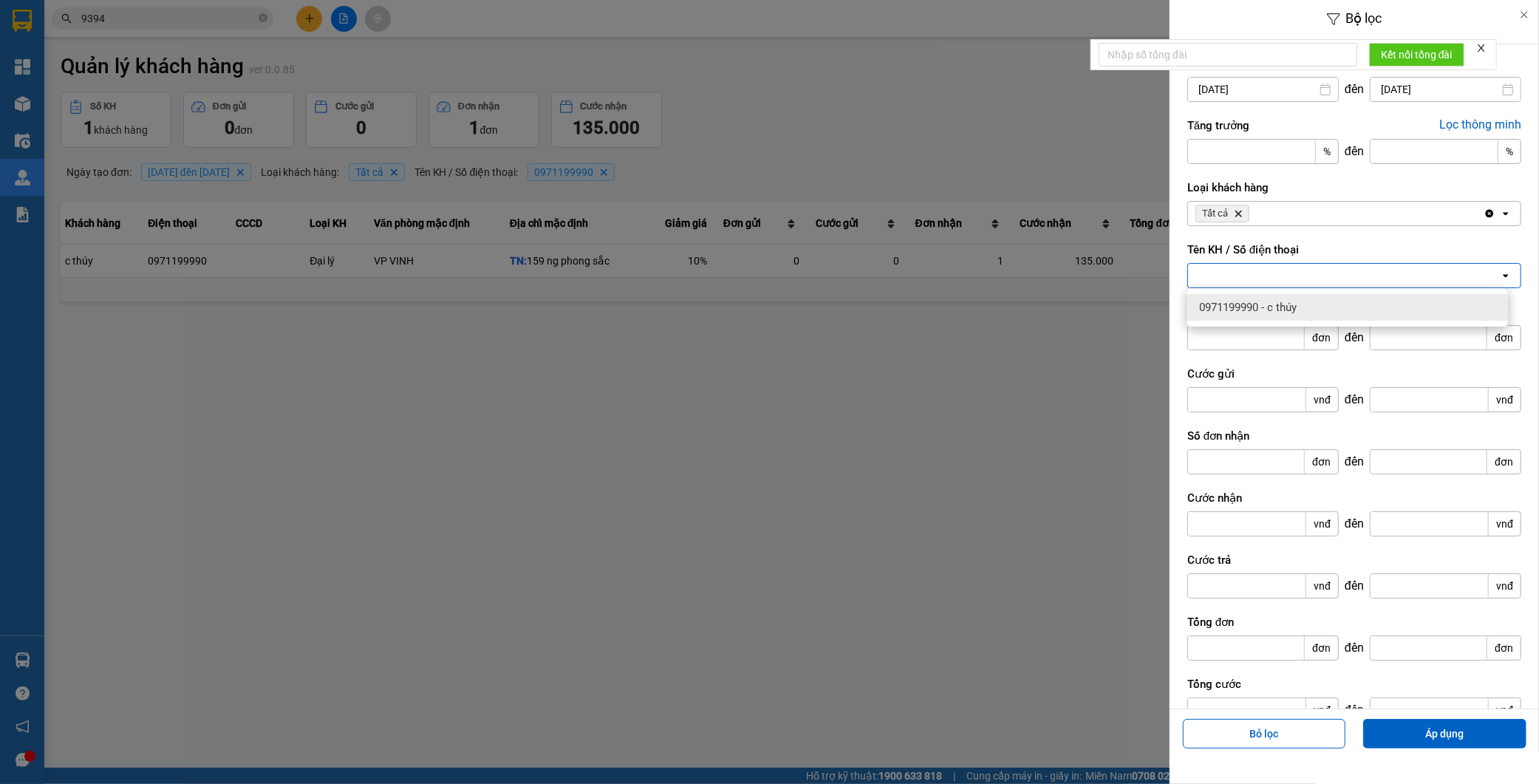
paste input "0975848636"
type input "0975848636"
click at [1309, 301] on div "0975848636 - c thúy" at bounding box center [1347, 307] width 321 height 27
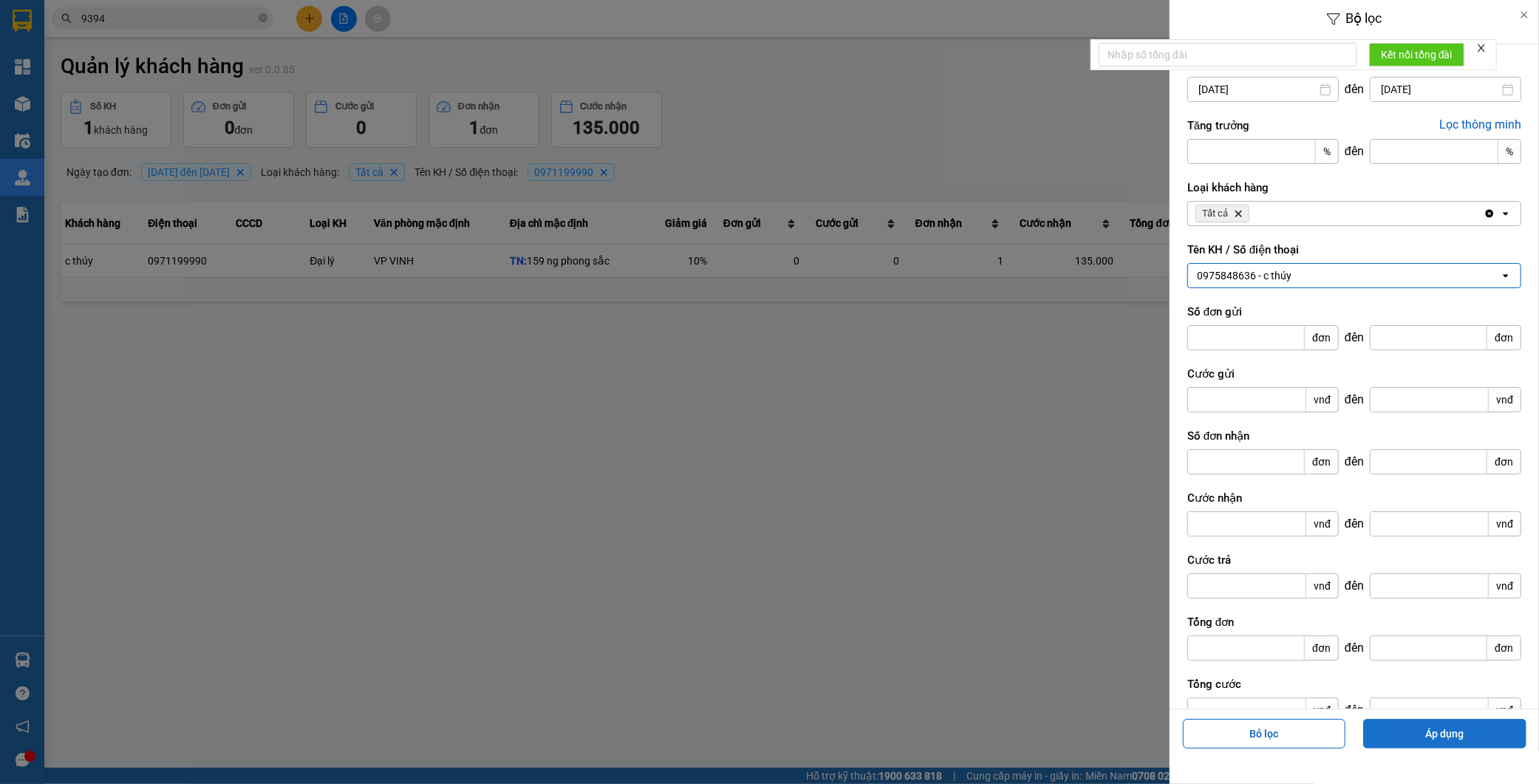
drag, startPoint x: 1438, startPoint y: 729, endPoint x: 1426, endPoint y: 726, distance: 12.4
click at [1438, 728] on button "Áp dụng" at bounding box center [1445, 733] width 163 height 29
click at [797, 395] on div at bounding box center [769, 392] width 1539 height 784
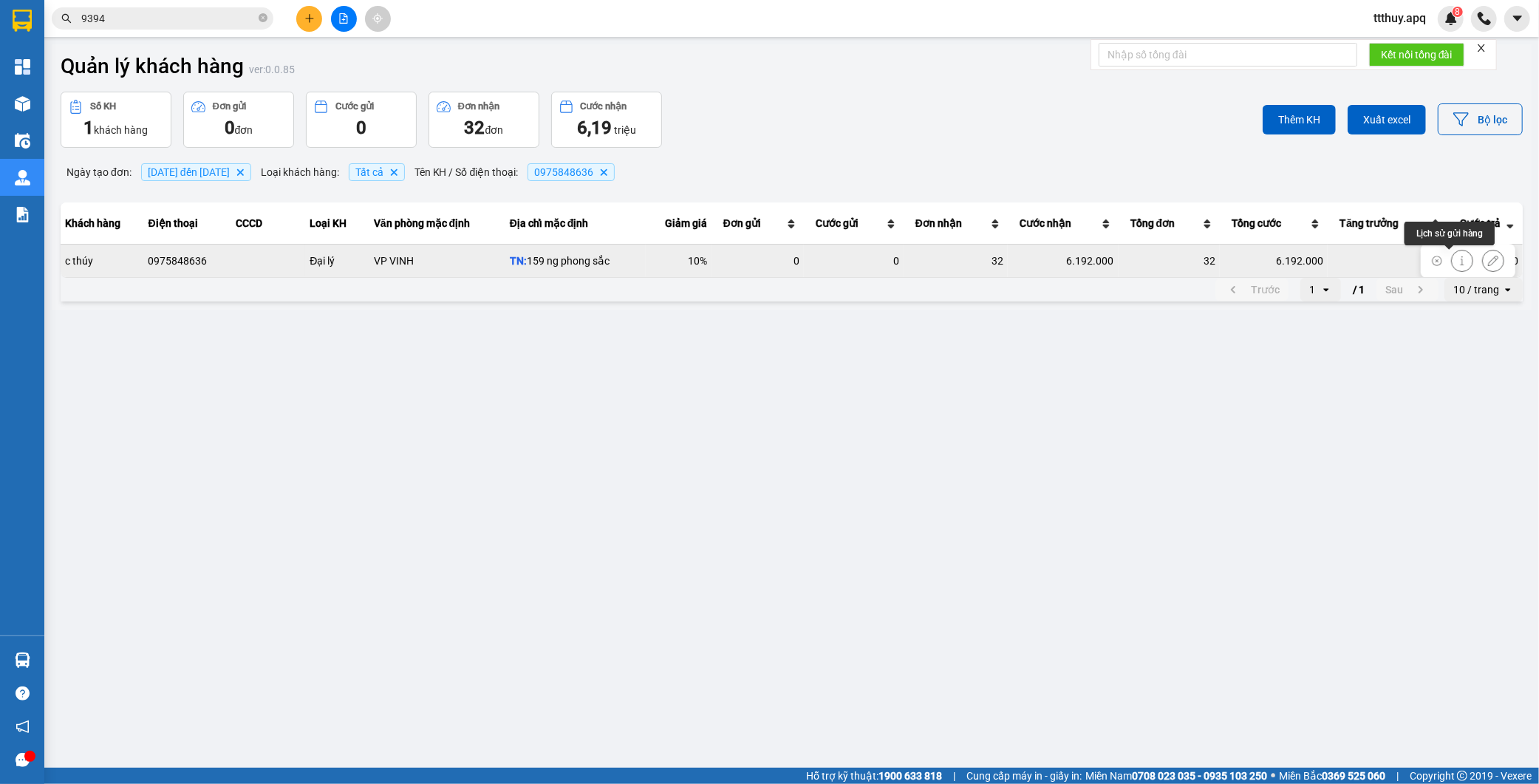
click at [1457, 264] on icon at bounding box center [1462, 261] width 10 height 10
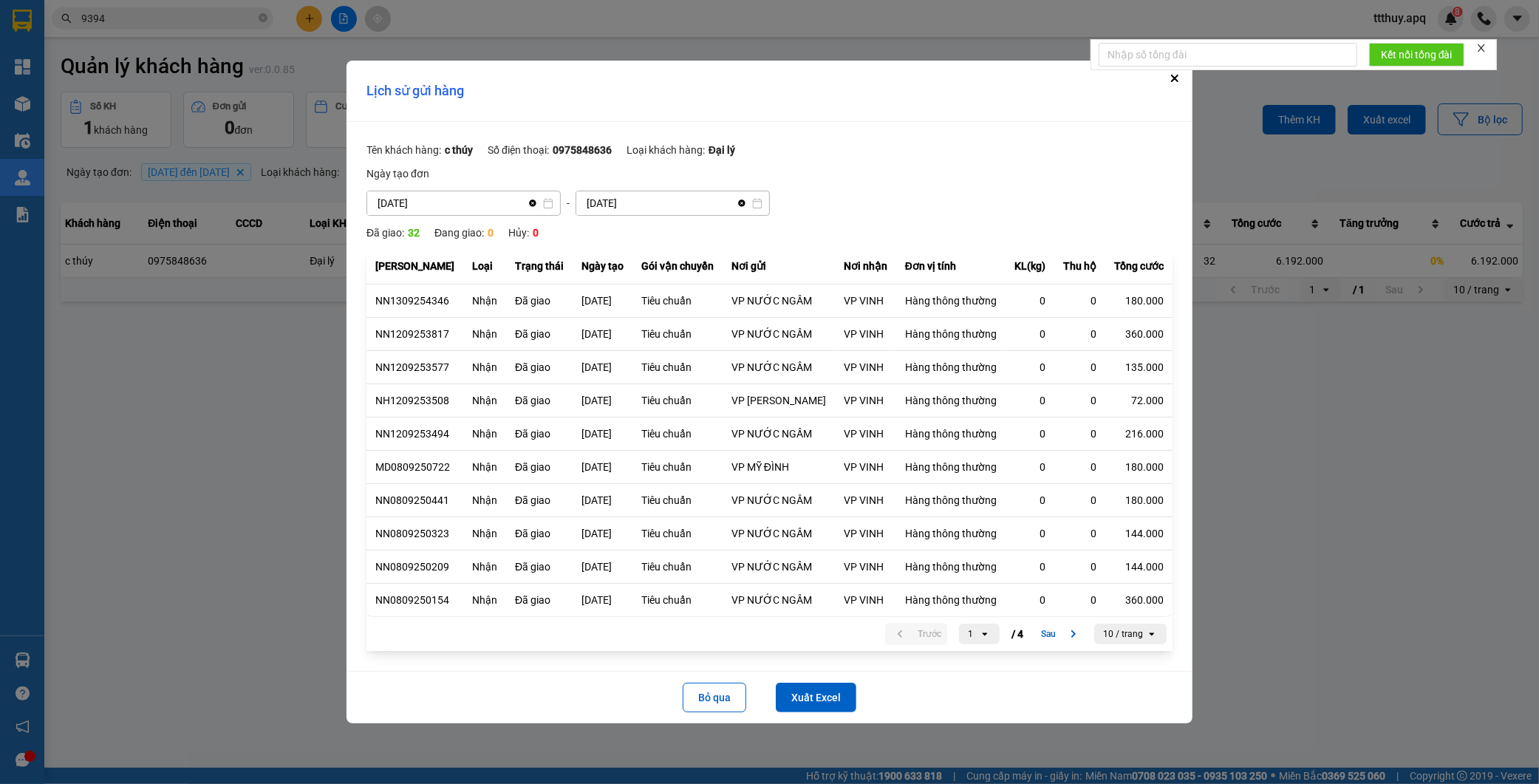
click at [1166, 80] on button "Close" at bounding box center [1175, 78] width 18 height 18
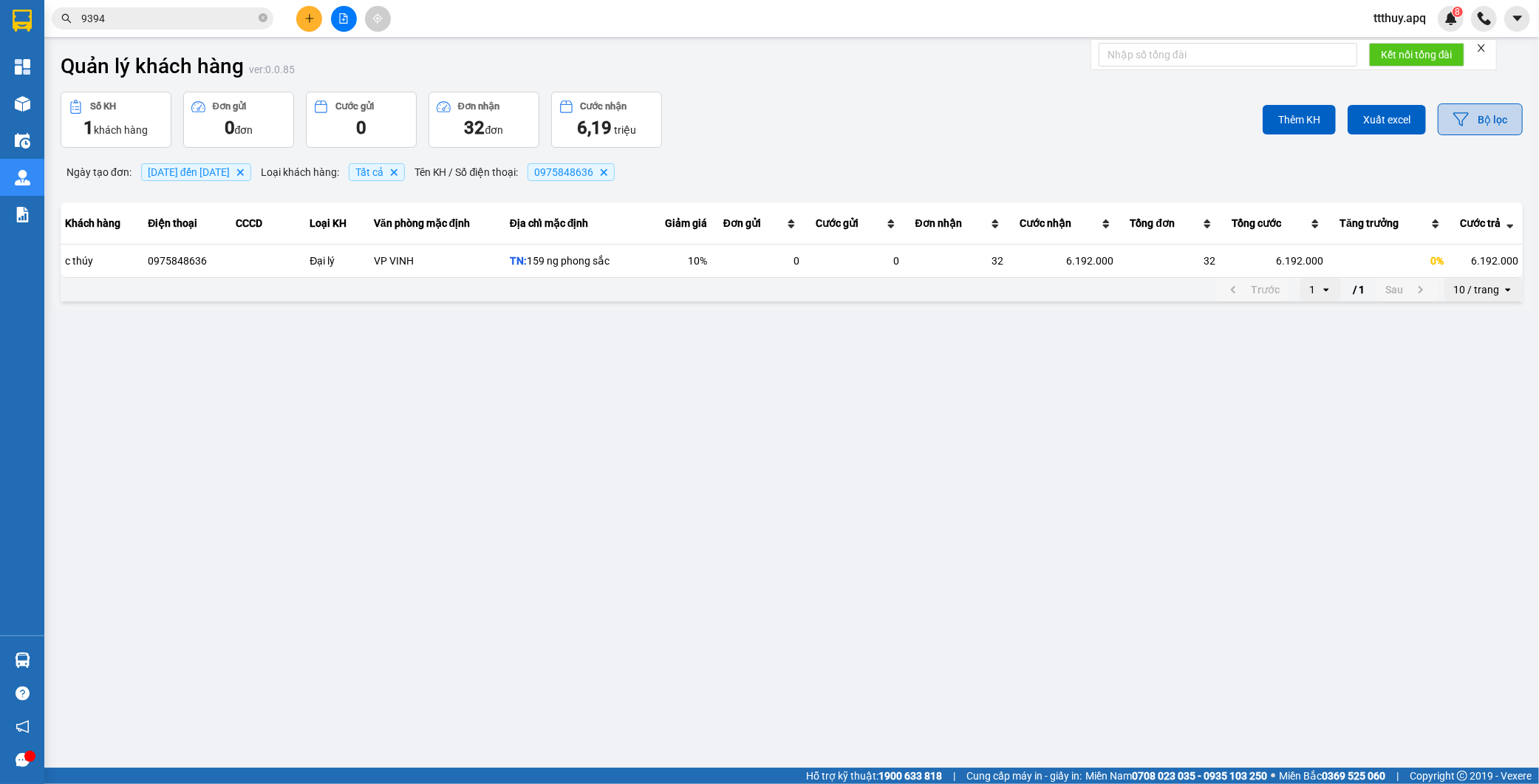
click at [1495, 126] on button "Bộ lọc" at bounding box center [1481, 119] width 85 height 32
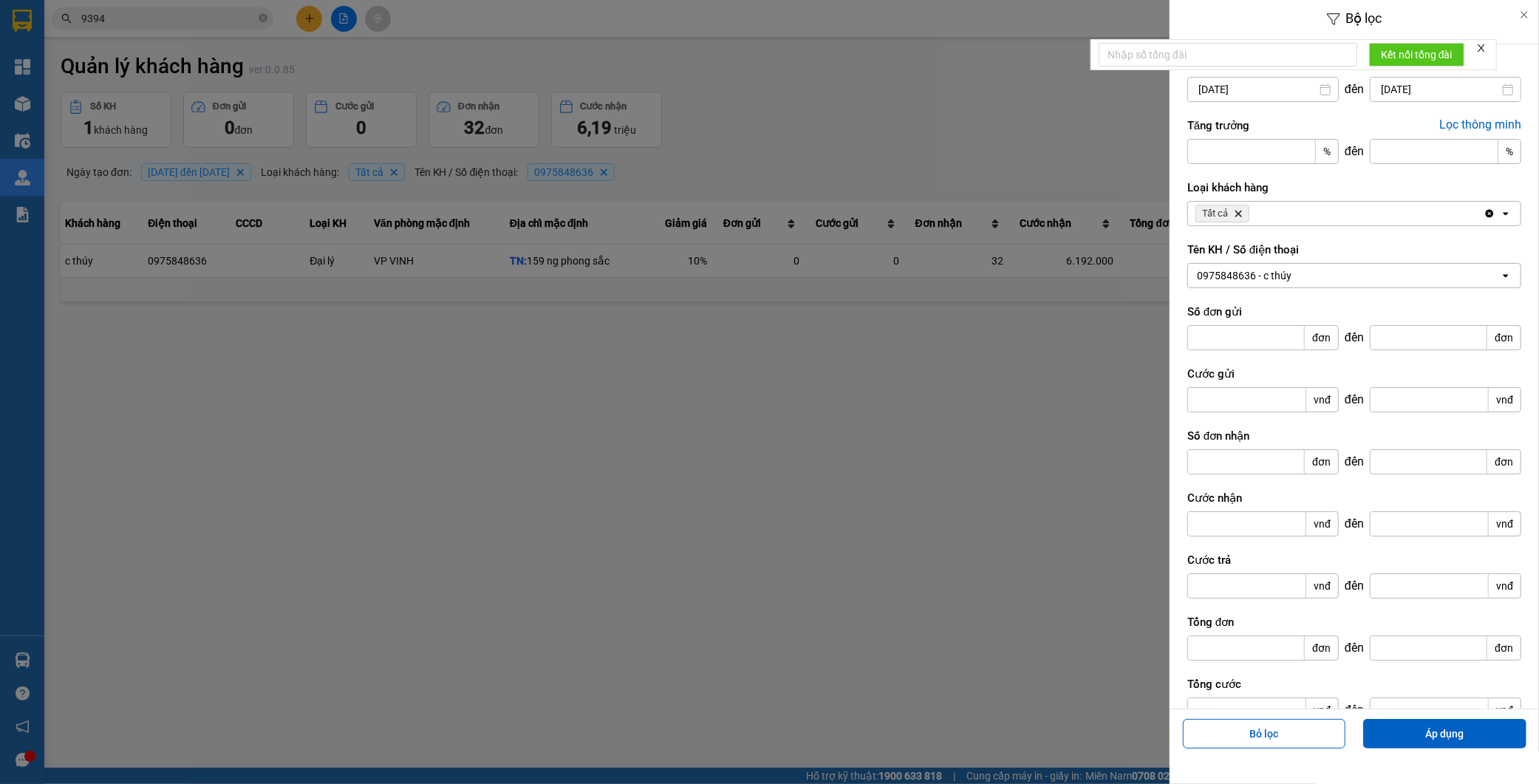
click at [1438, 89] on input "14/09/2025" at bounding box center [1446, 89] width 150 height 24
click at [1382, 233] on div "10" at bounding box center [1382, 229] width 21 height 18
type input "[DATE]"
click at [1408, 735] on button "Áp dụng" at bounding box center [1445, 733] width 163 height 29
click at [984, 501] on div at bounding box center [769, 392] width 1539 height 784
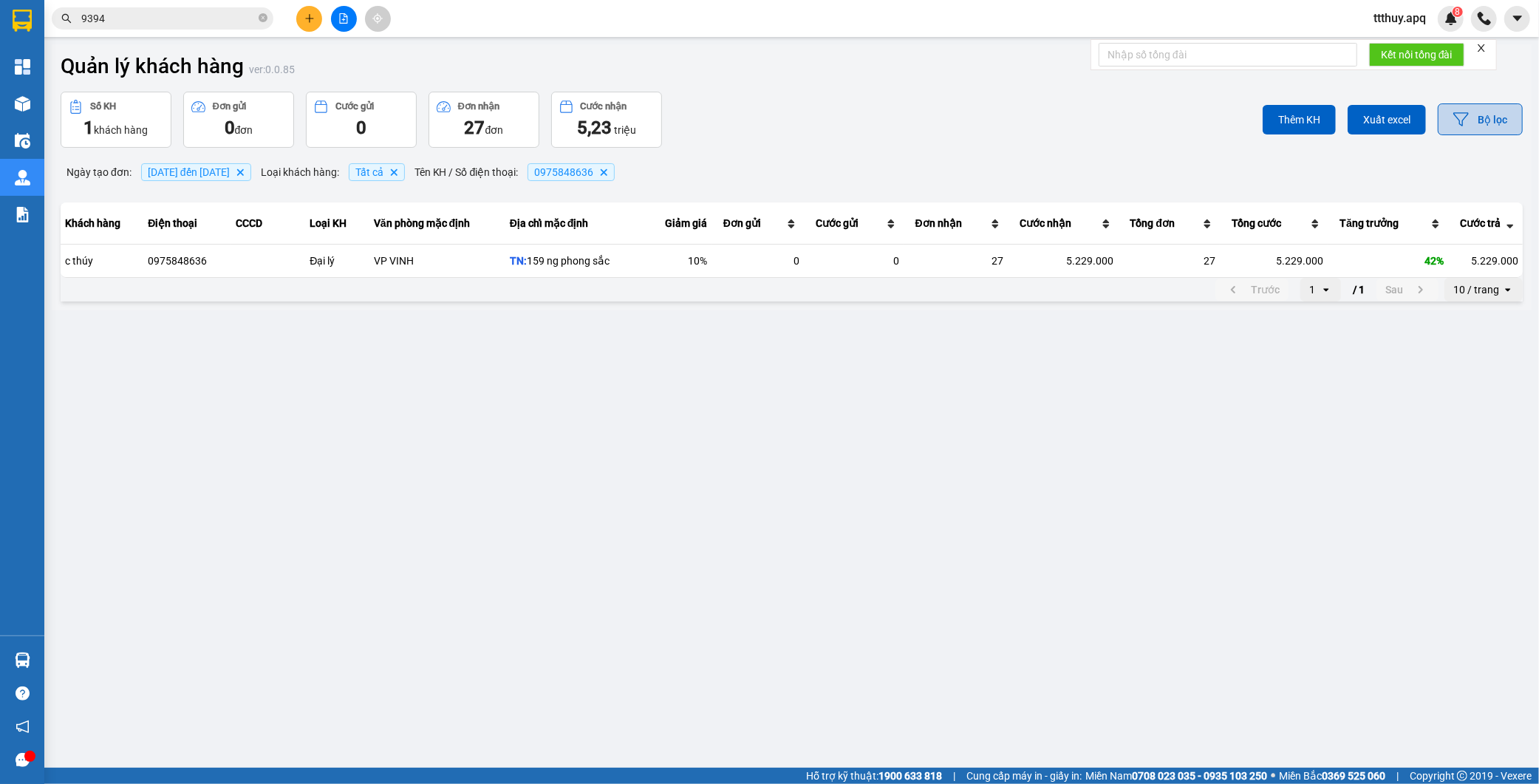
click at [1476, 120] on button "Bộ lọc" at bounding box center [1481, 119] width 85 height 32
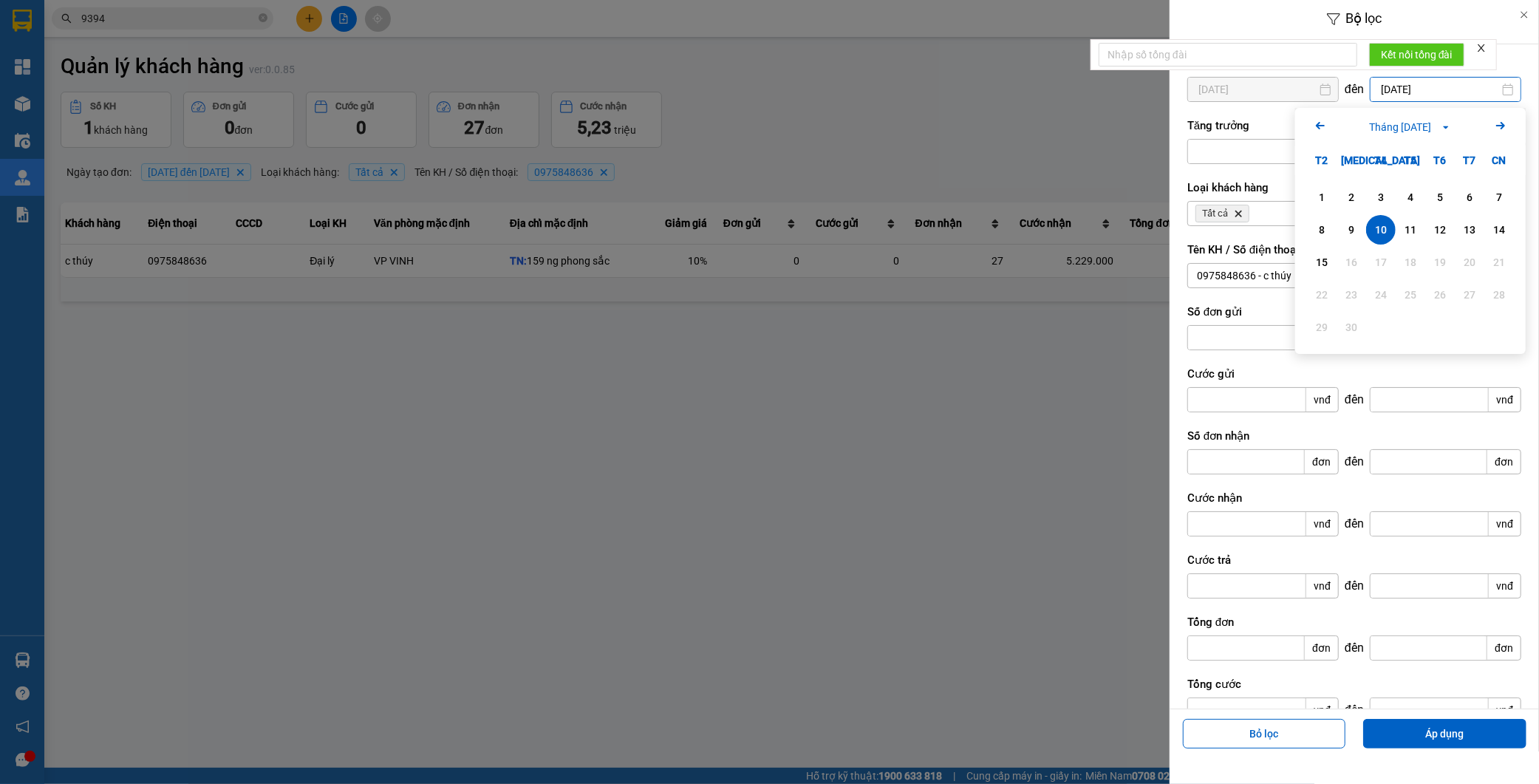
click at [1418, 91] on input "[DATE]" at bounding box center [1446, 89] width 150 height 24
click at [1346, 229] on div "9" at bounding box center [1352, 229] width 21 height 18
type input "09/09/2025"
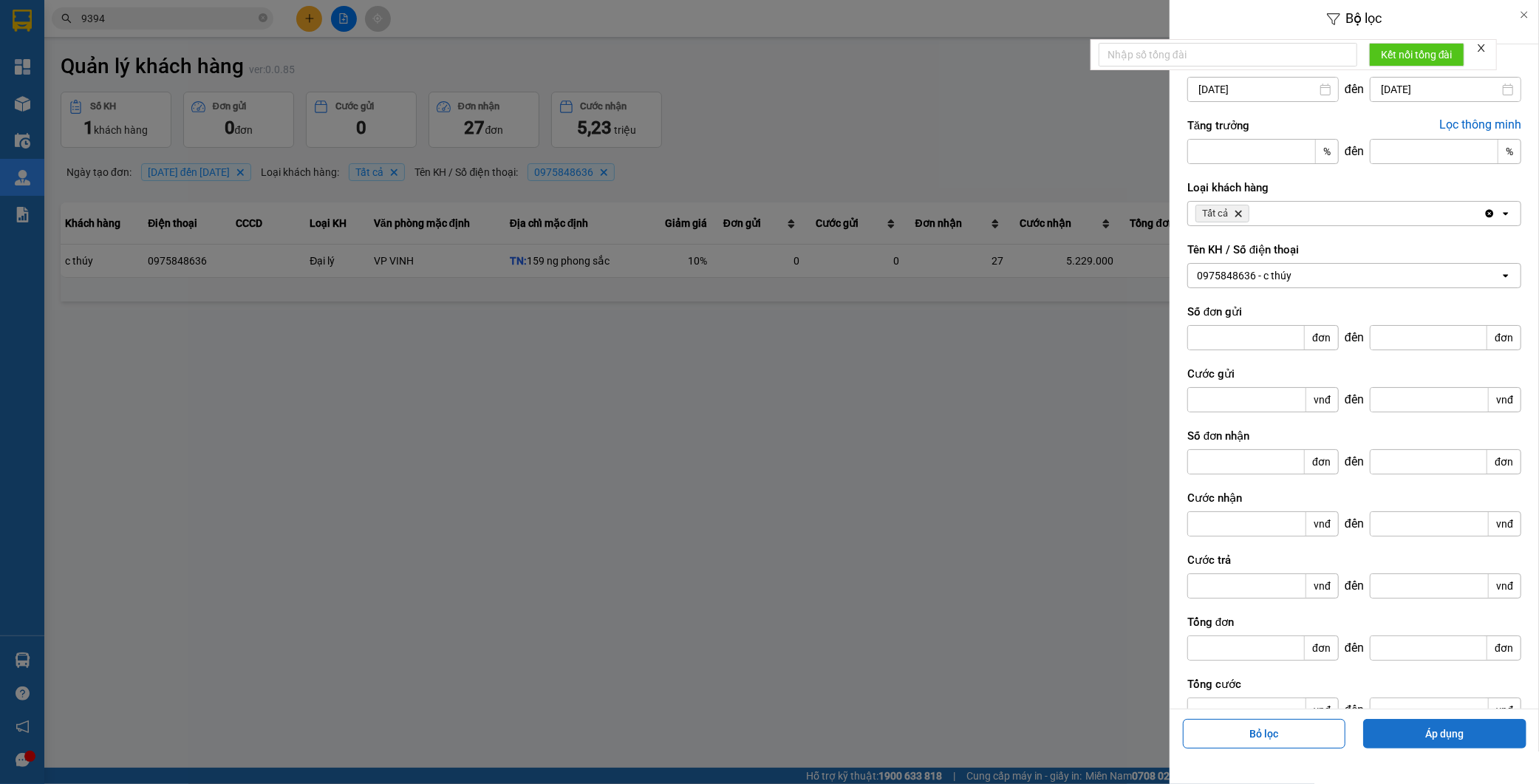
click at [1414, 738] on button "Áp dụng" at bounding box center [1445, 733] width 163 height 29
click at [1110, 300] on div at bounding box center [769, 392] width 1539 height 784
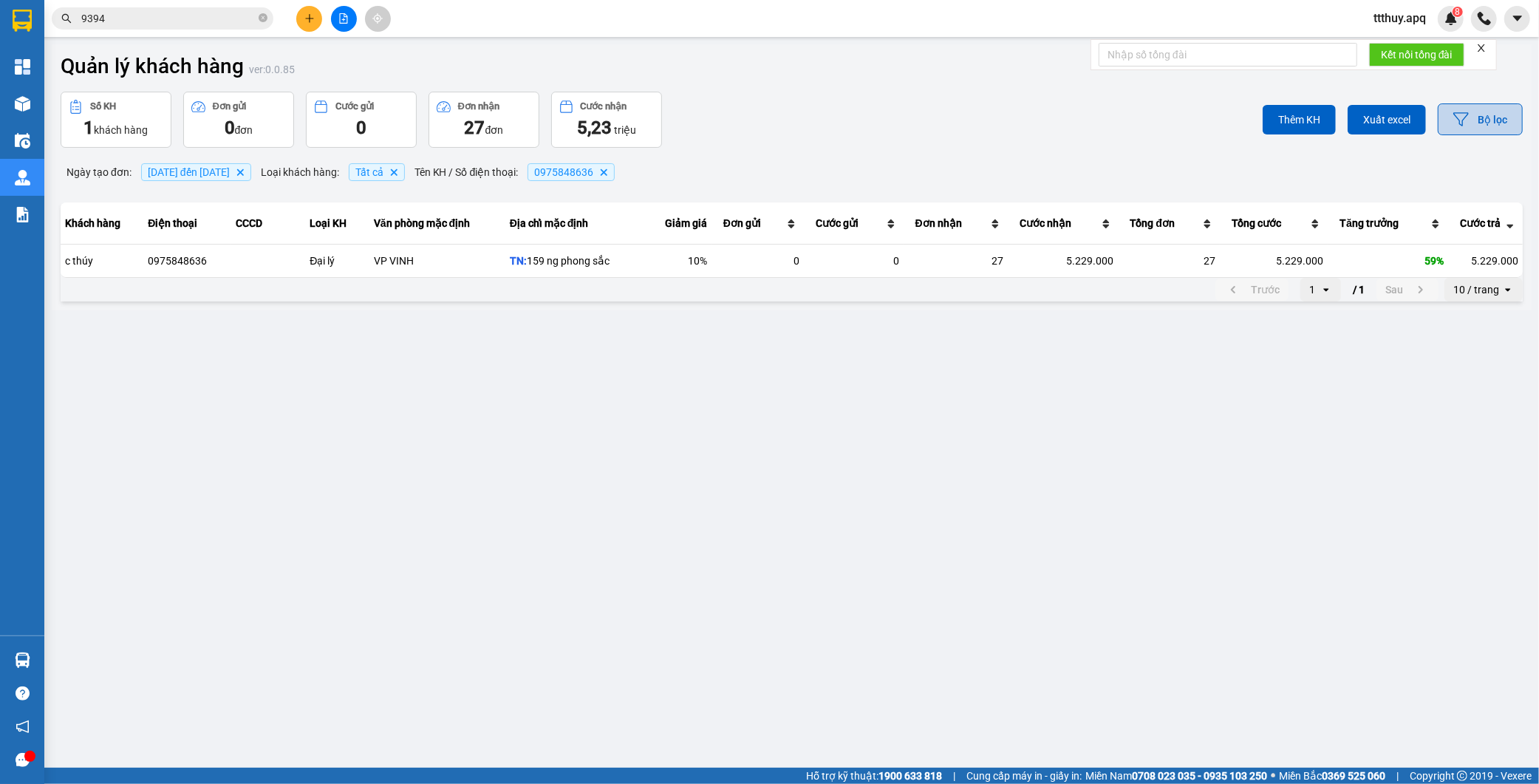
click at [1484, 112] on button "Bộ lọc" at bounding box center [1481, 119] width 85 height 32
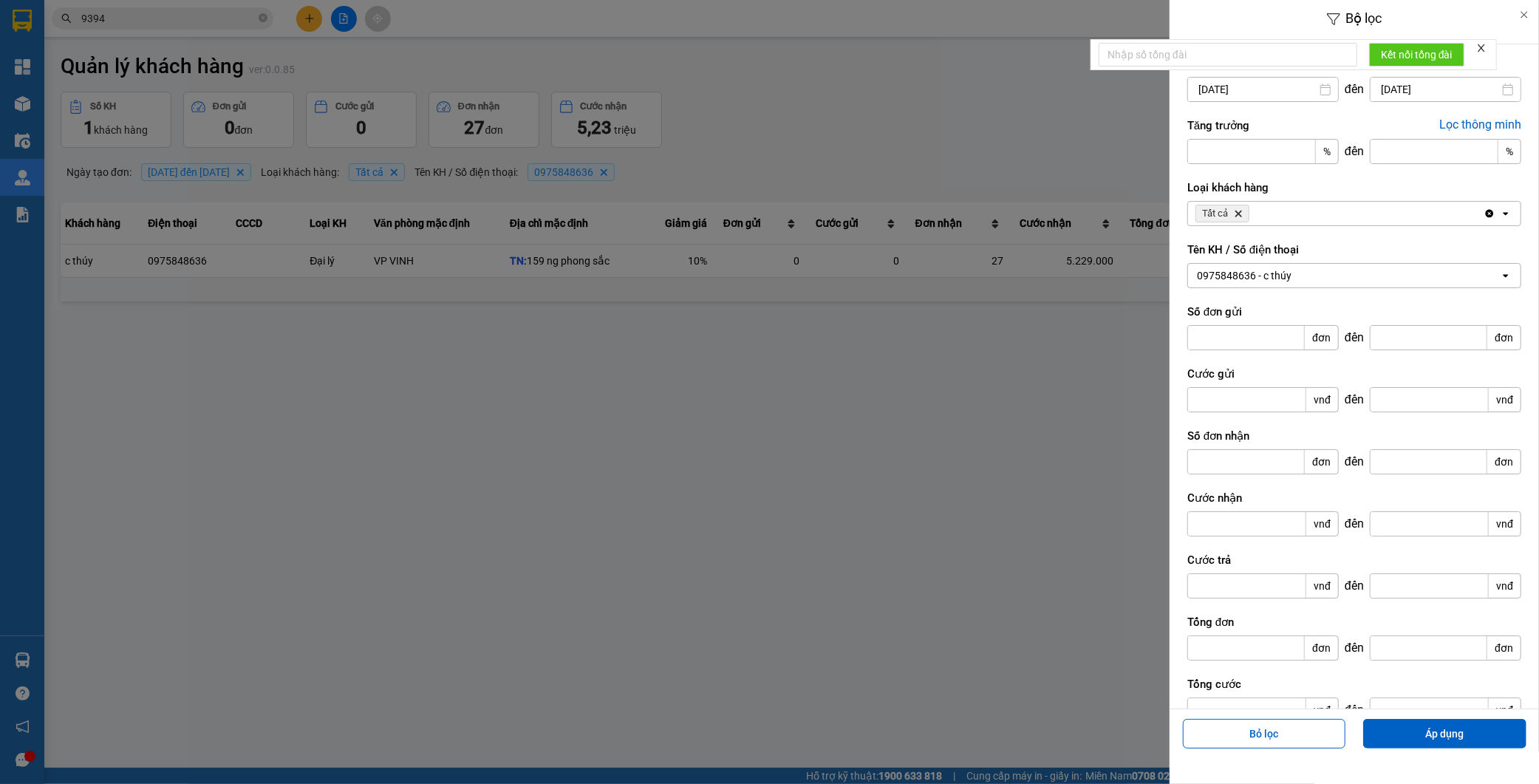
click at [1424, 85] on input "09/09/2025" at bounding box center [1446, 89] width 150 height 24
click at [1318, 232] on div "8" at bounding box center [1322, 229] width 21 height 18
type input "08/09/2025"
click at [1408, 738] on button "Áp dụng" at bounding box center [1445, 733] width 163 height 29
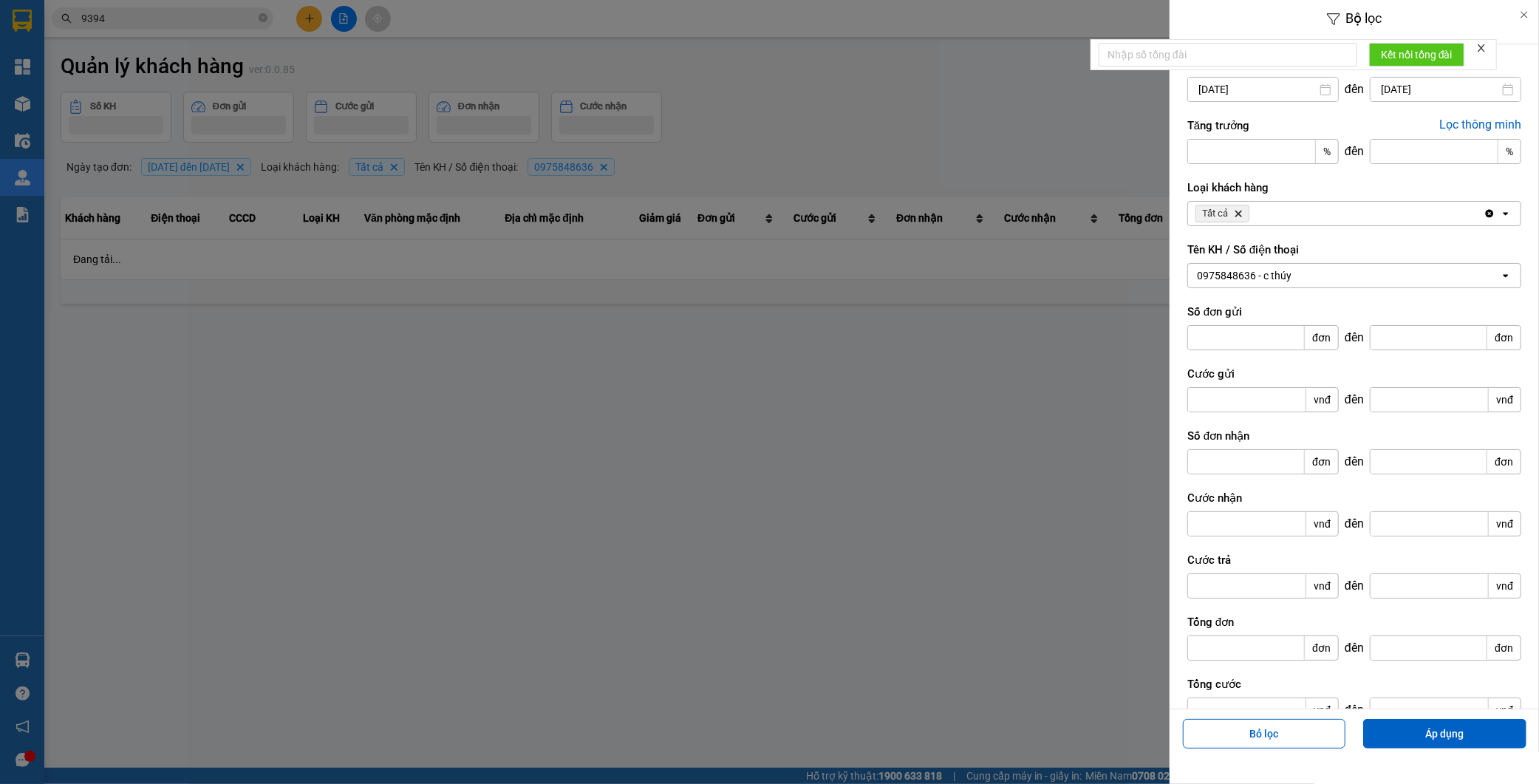
click at [958, 467] on div at bounding box center [769, 392] width 1539 height 784
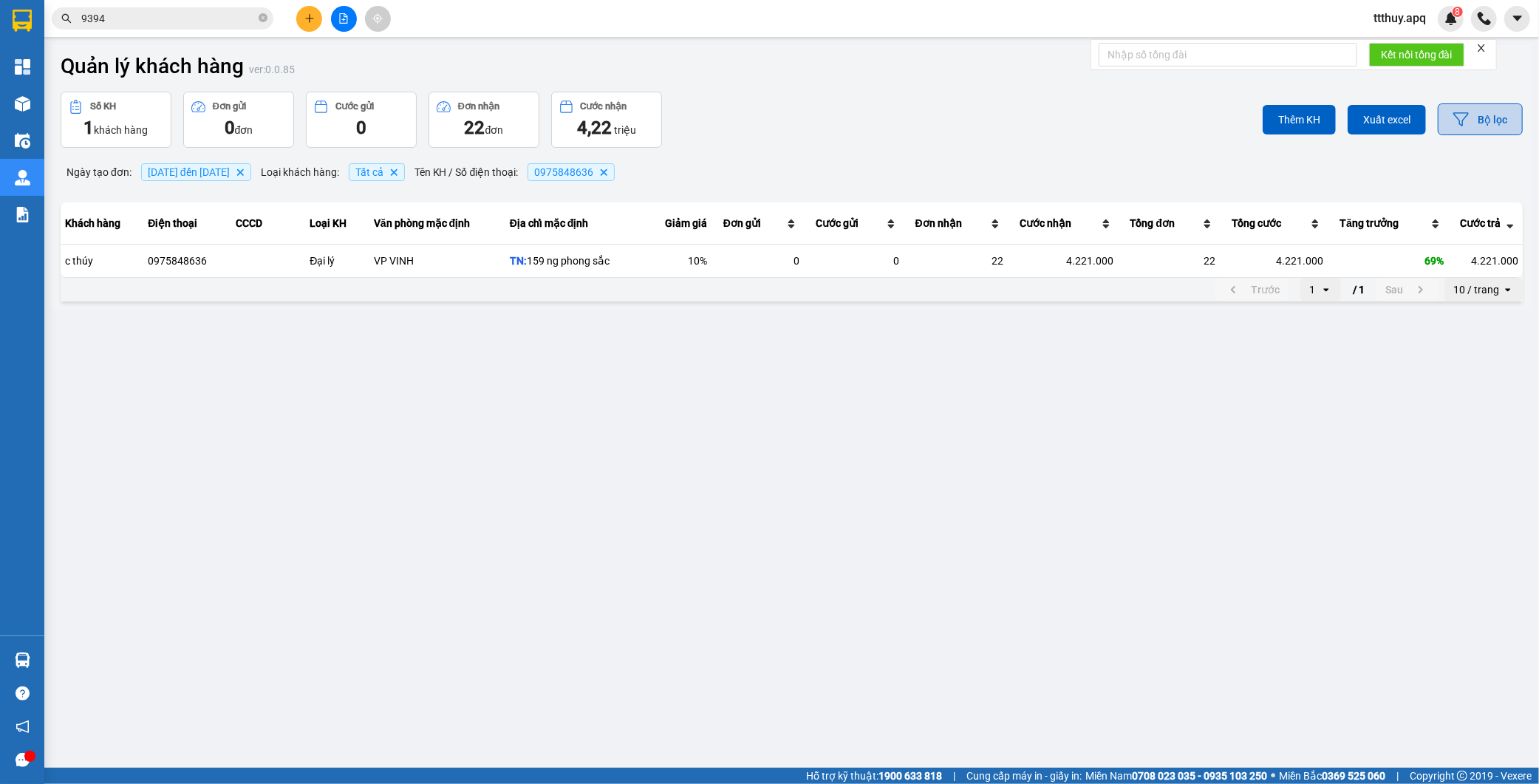
click at [1472, 116] on button "Bộ lọc" at bounding box center [1481, 119] width 85 height 32
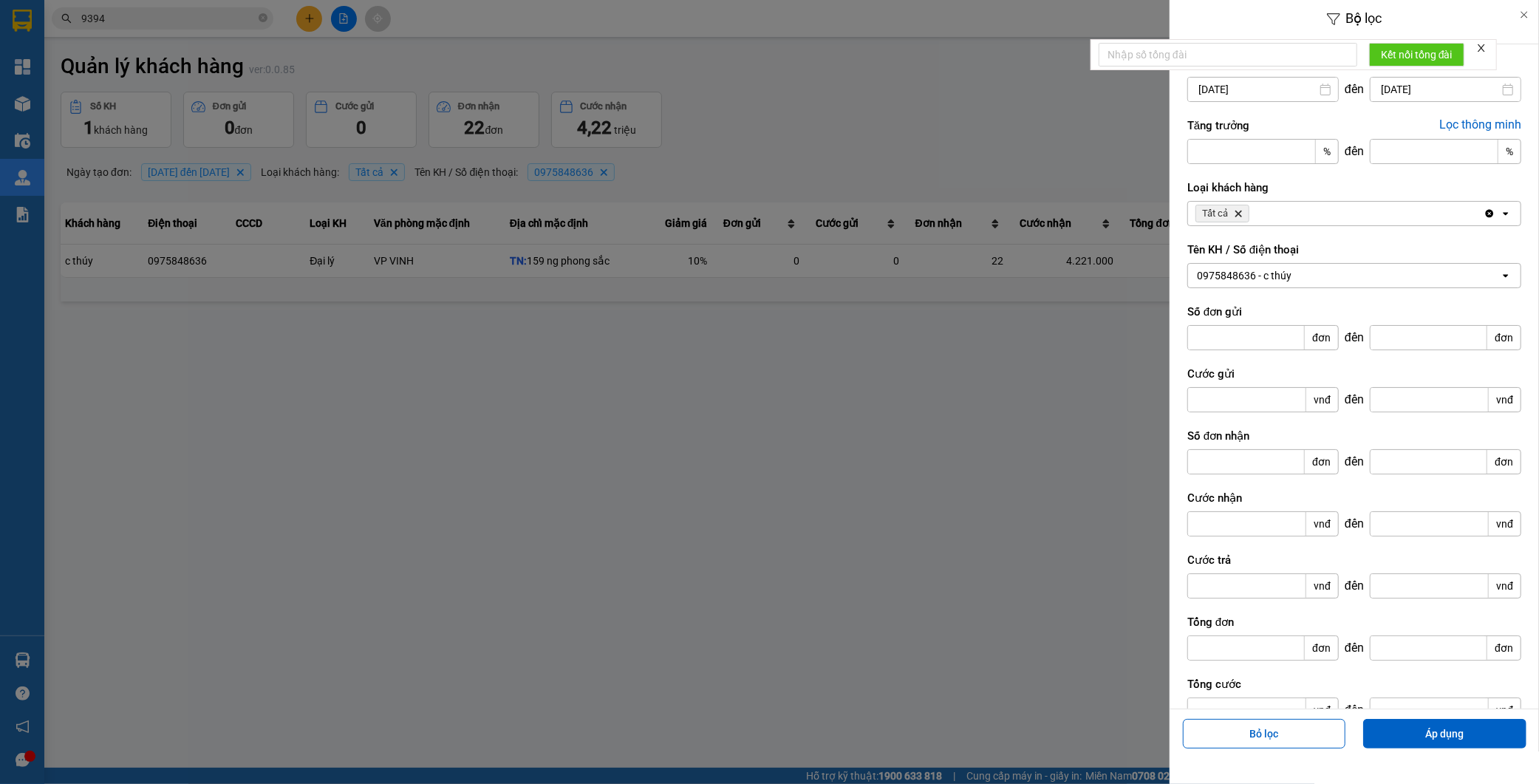
click at [1279, 280] on div "0975848636 - c thúy" at bounding box center [1245, 276] width 95 height 15
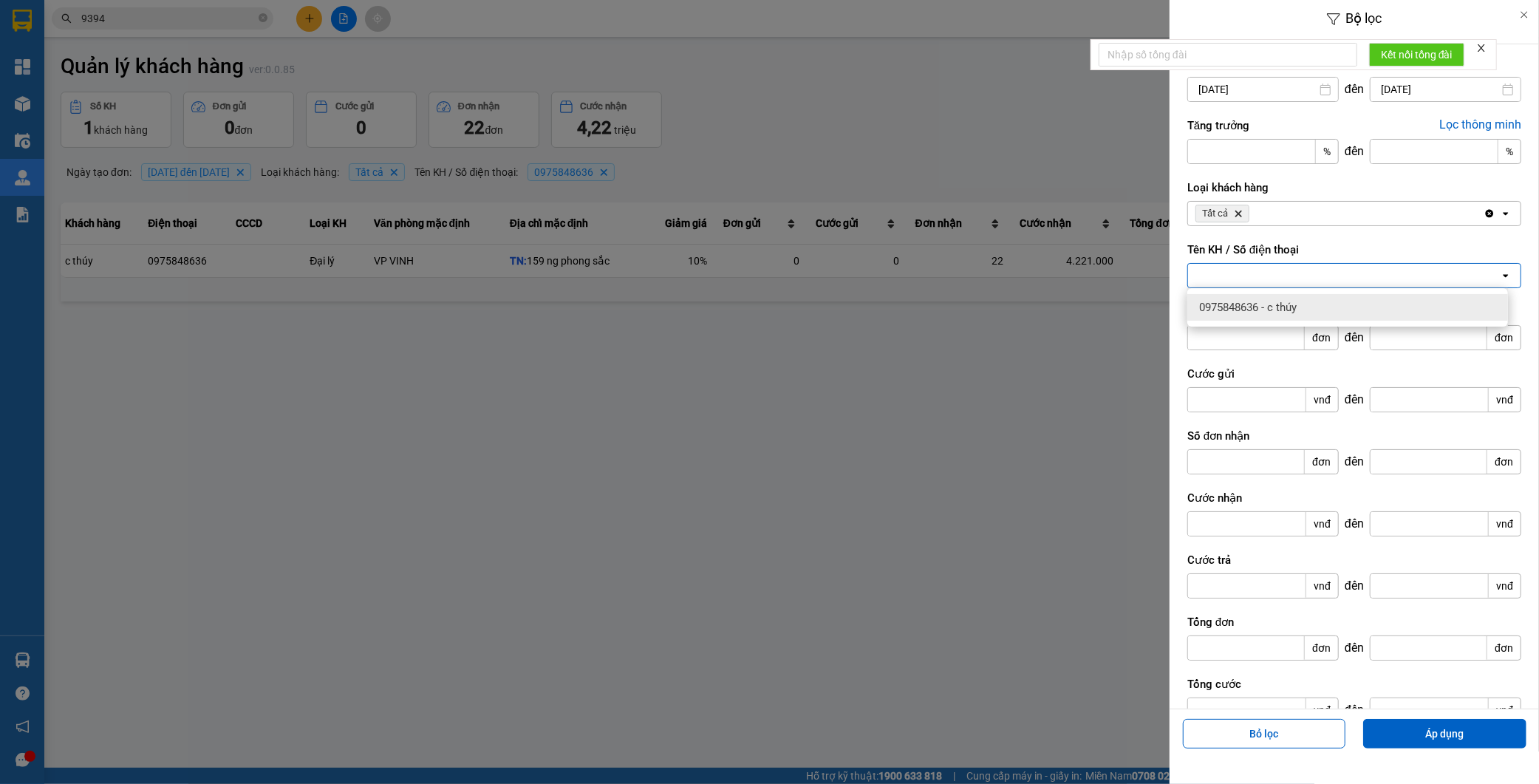
paste input "0971199990"
type input "0971199990"
click at [1294, 303] on span "0971199990 - c thúy" at bounding box center [1248, 307] width 98 height 15
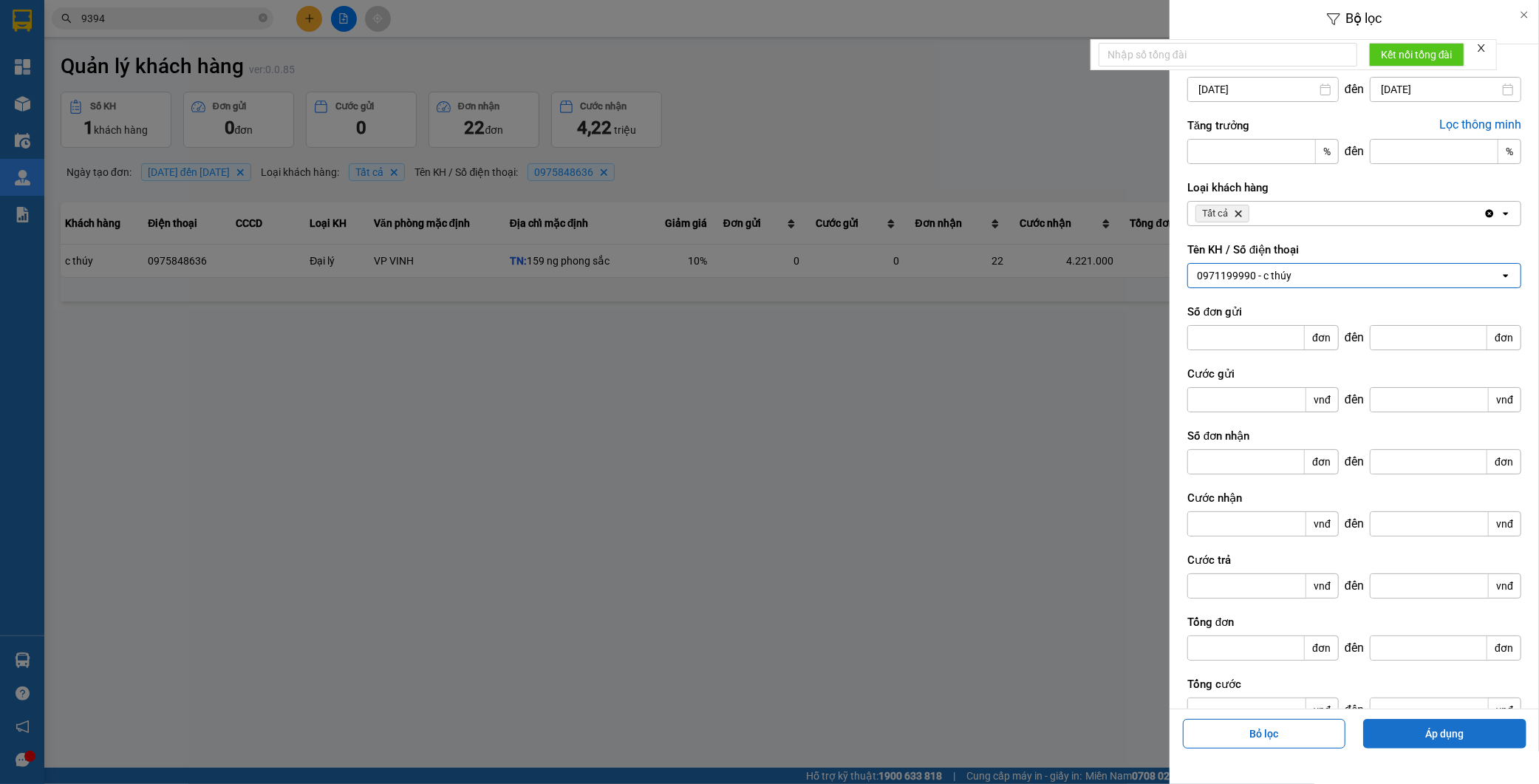
click at [1454, 748] on div "Bỏ lọc Áp dụng" at bounding box center [1355, 739] width 362 height 53
click at [1453, 734] on button "Áp dụng" at bounding box center [1445, 733] width 163 height 29
click at [1276, 280] on div "0971199990 - c thúy" at bounding box center [1245, 276] width 95 height 15
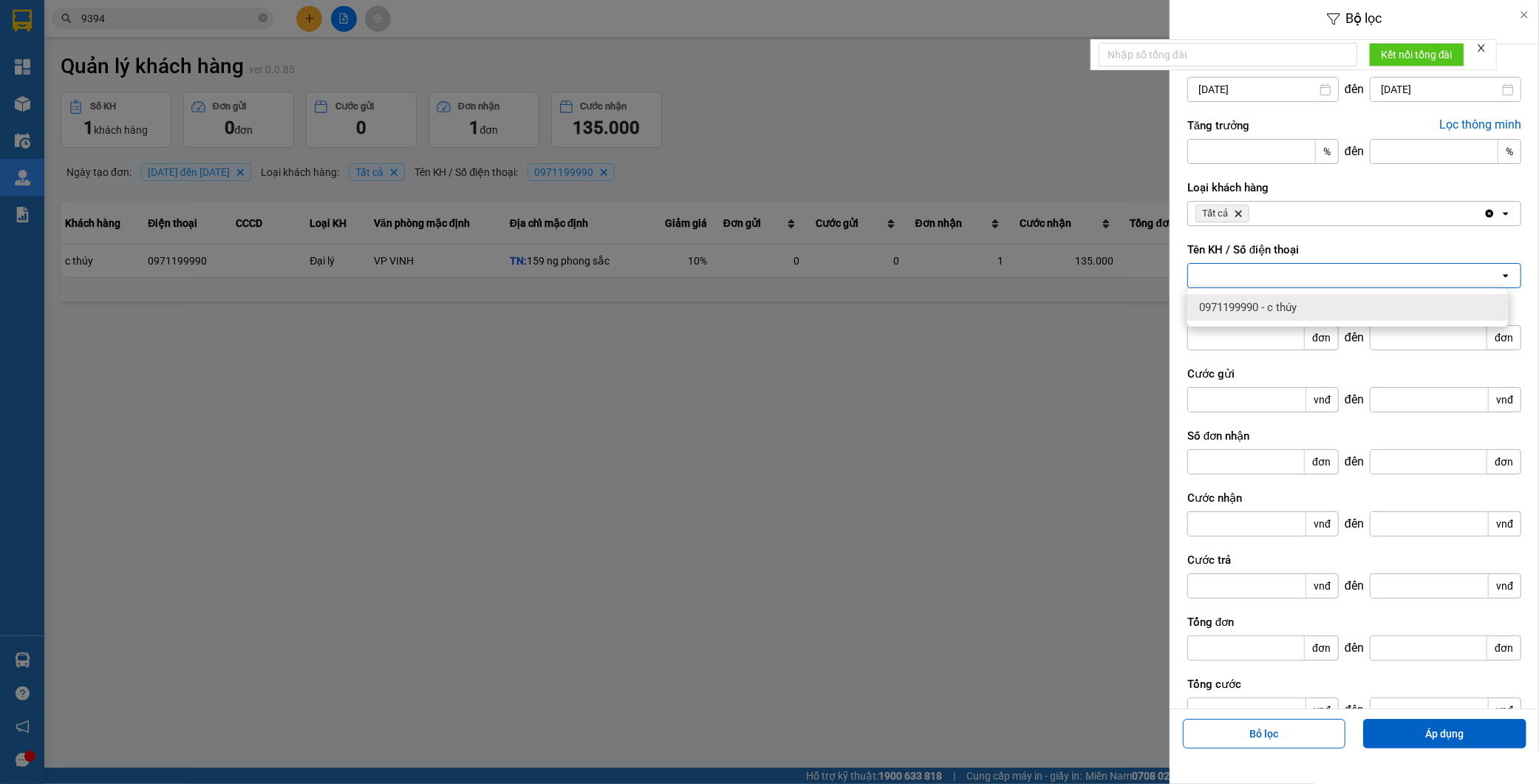
paste input "0977399990"
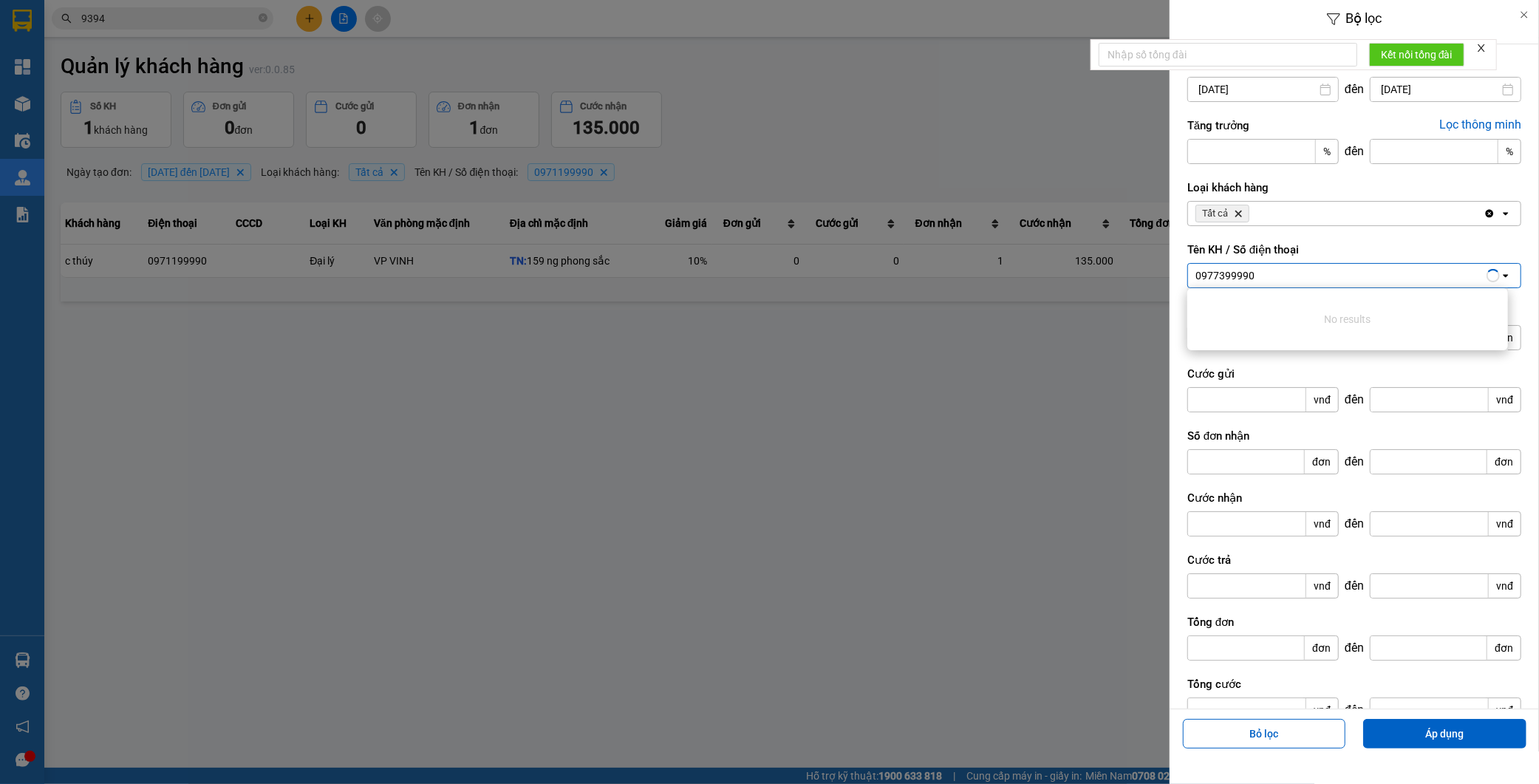
type input "0977399990"
drag, startPoint x: 685, startPoint y: 450, endPoint x: 527, endPoint y: 3, distance: 474.1
click at [685, 448] on div at bounding box center [769, 392] width 1539 height 784
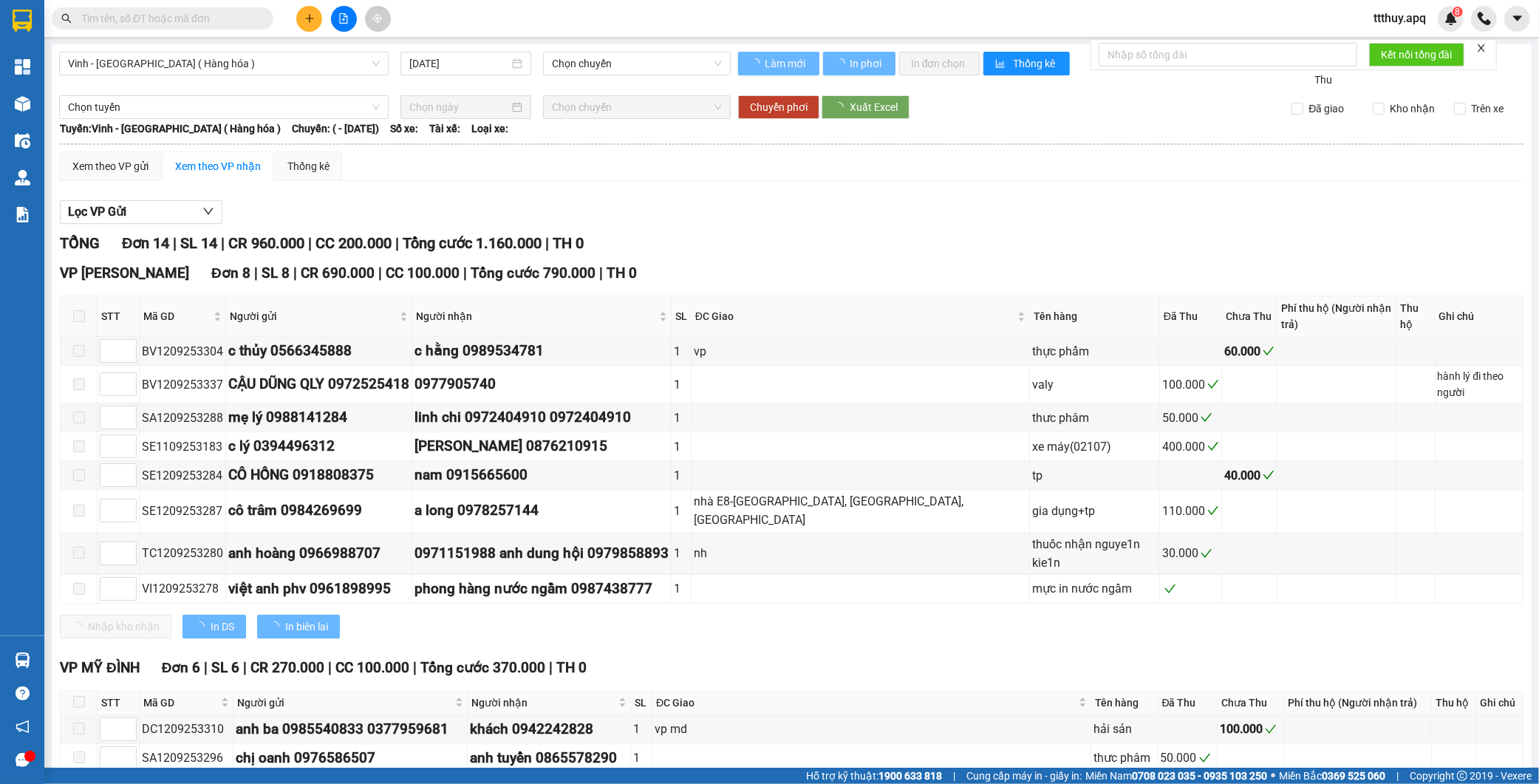
type input "[DATE]"
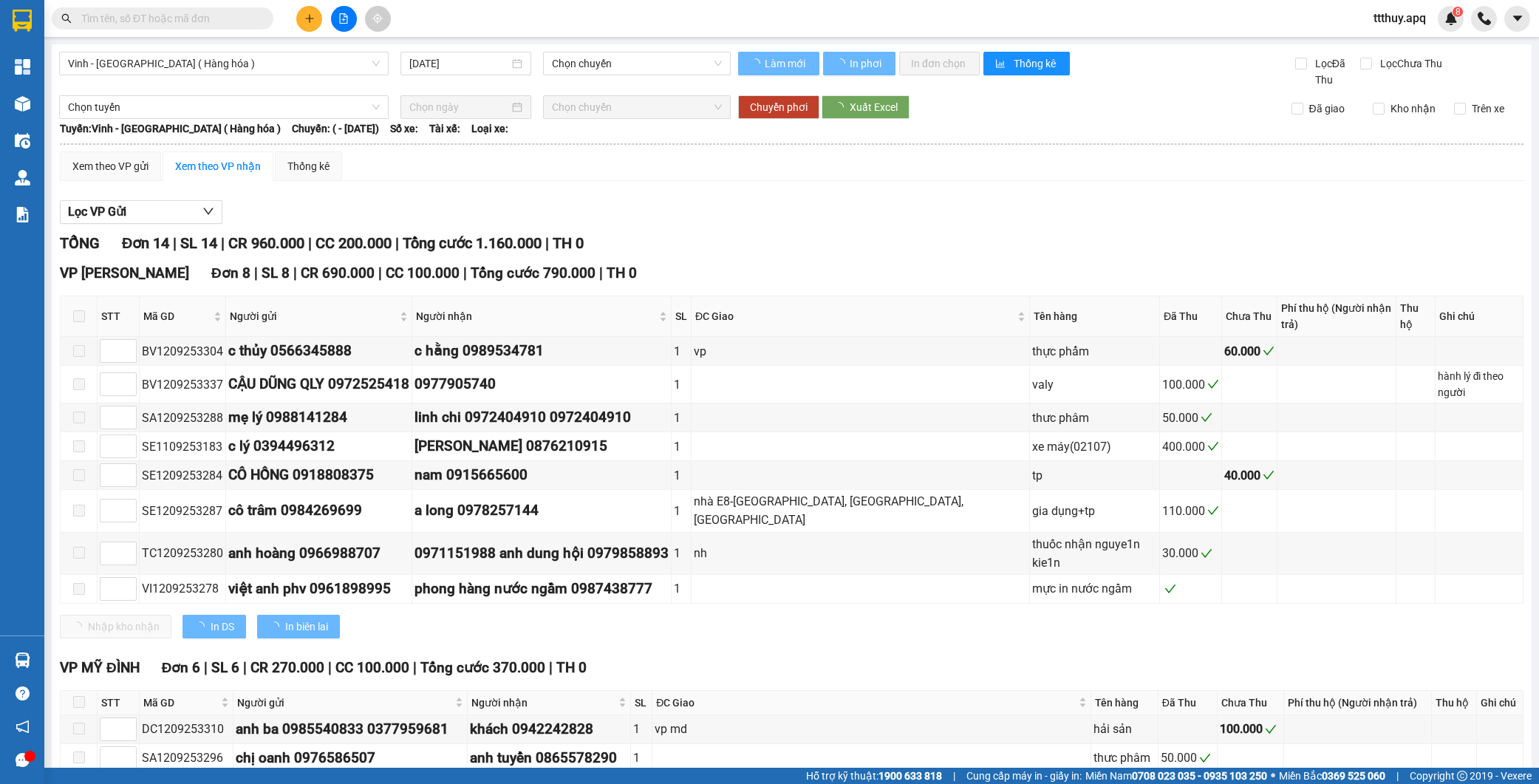
type input "[DATE]"
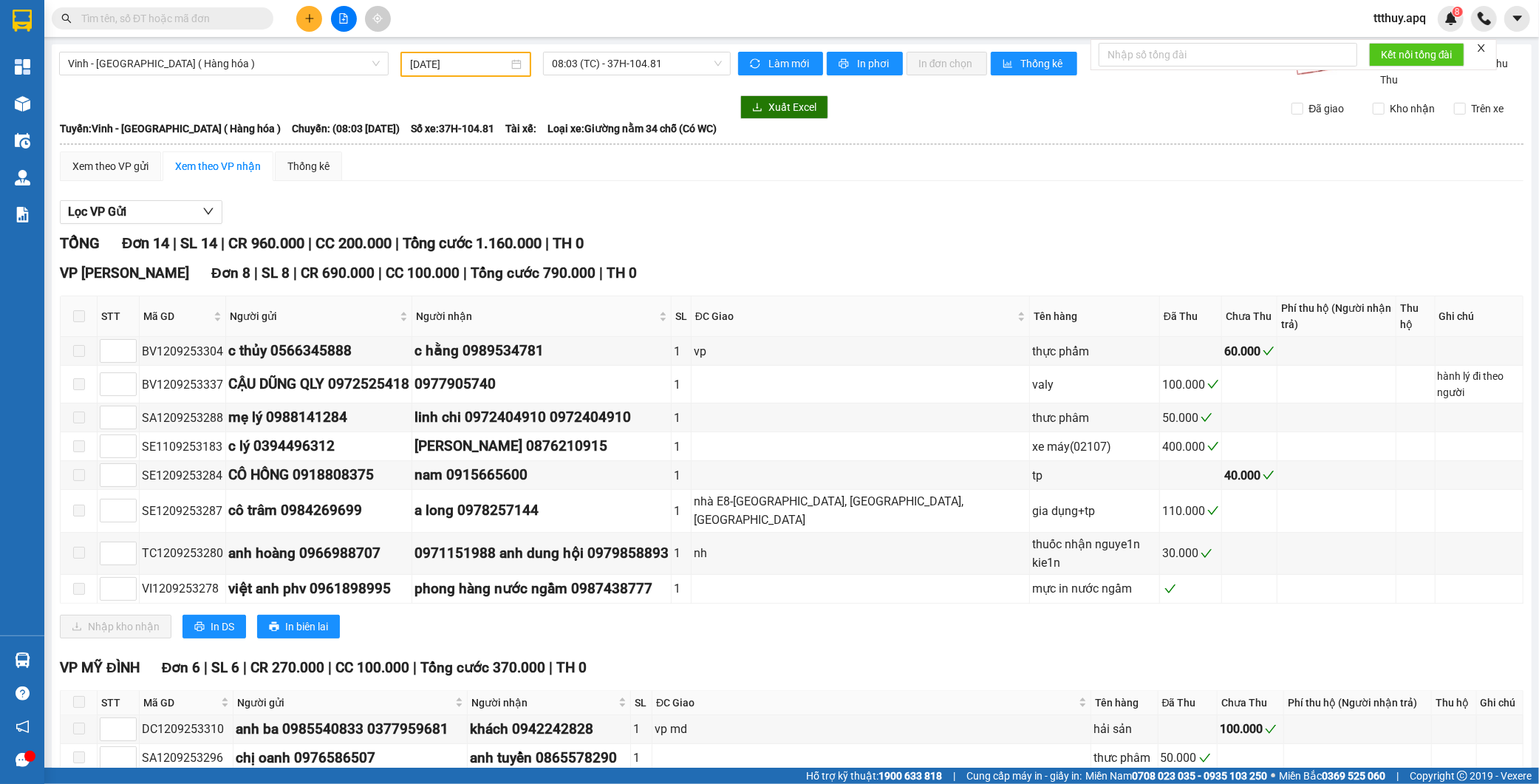
click at [237, 58] on span "Vinh - [GEOGRAPHIC_DATA] ( Hàng hóa )" at bounding box center [224, 63] width 312 height 22
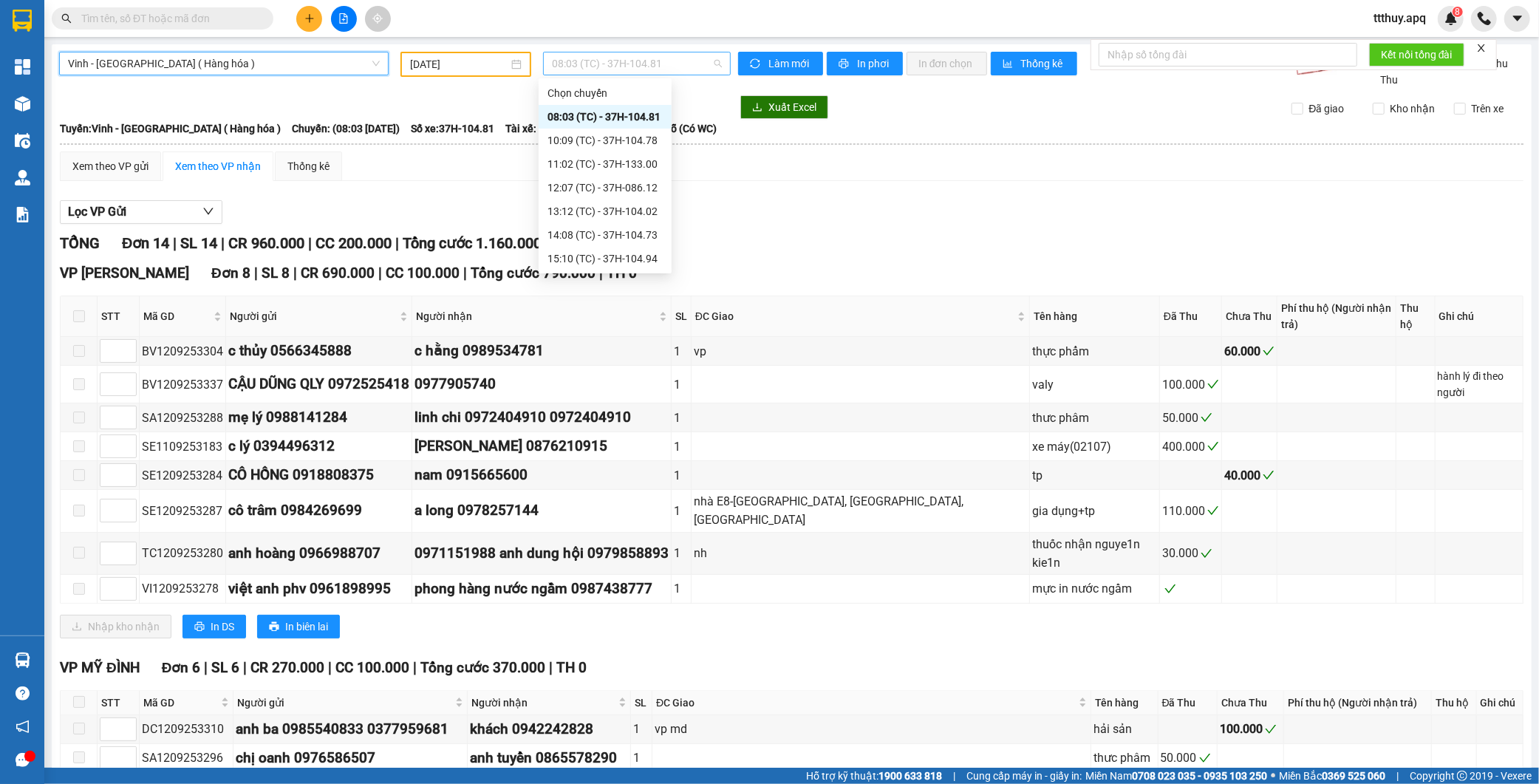
click at [653, 65] on span "08:03 (TC) - 37H-104.81" at bounding box center [636, 63] width 170 height 22
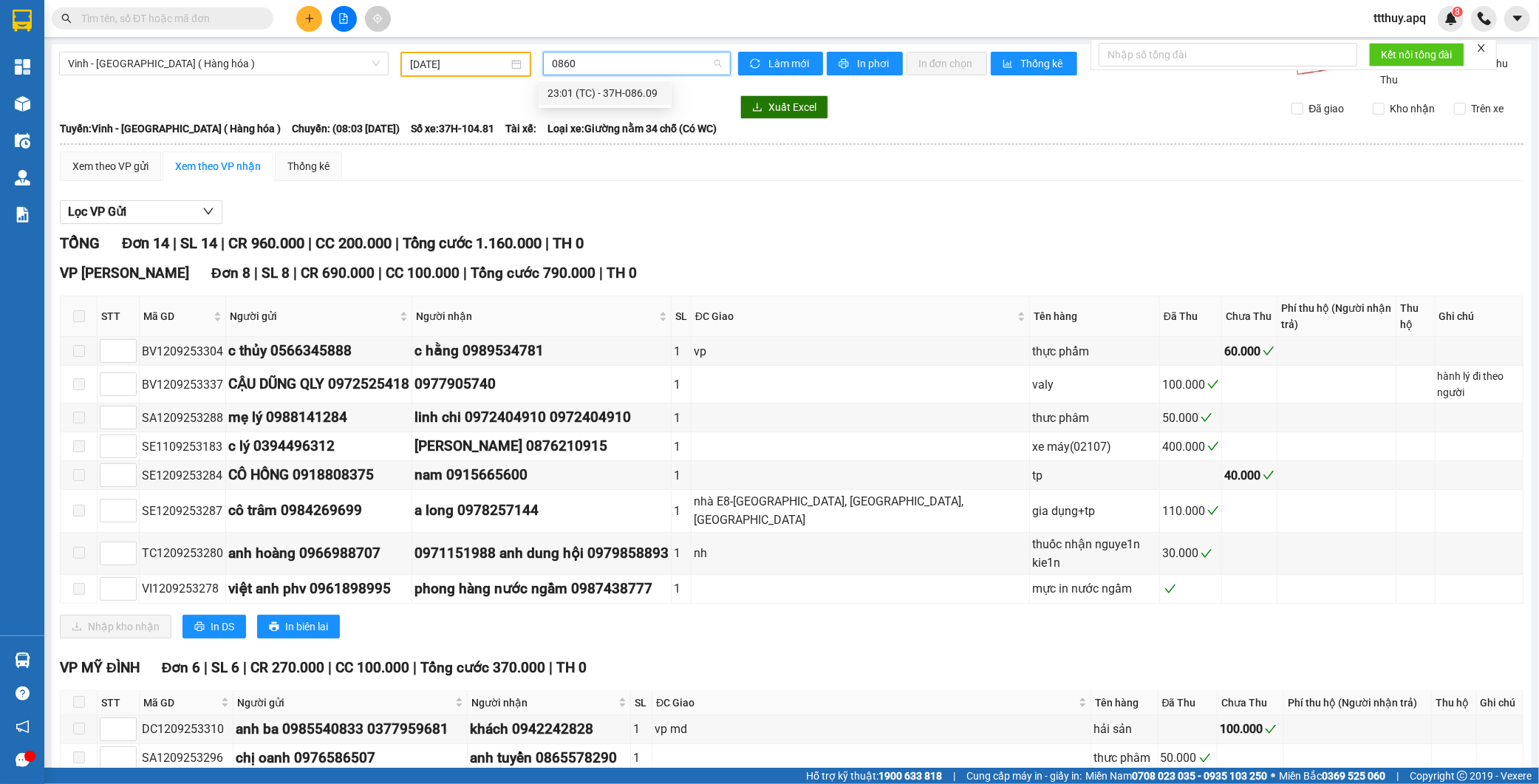
type input "08609"
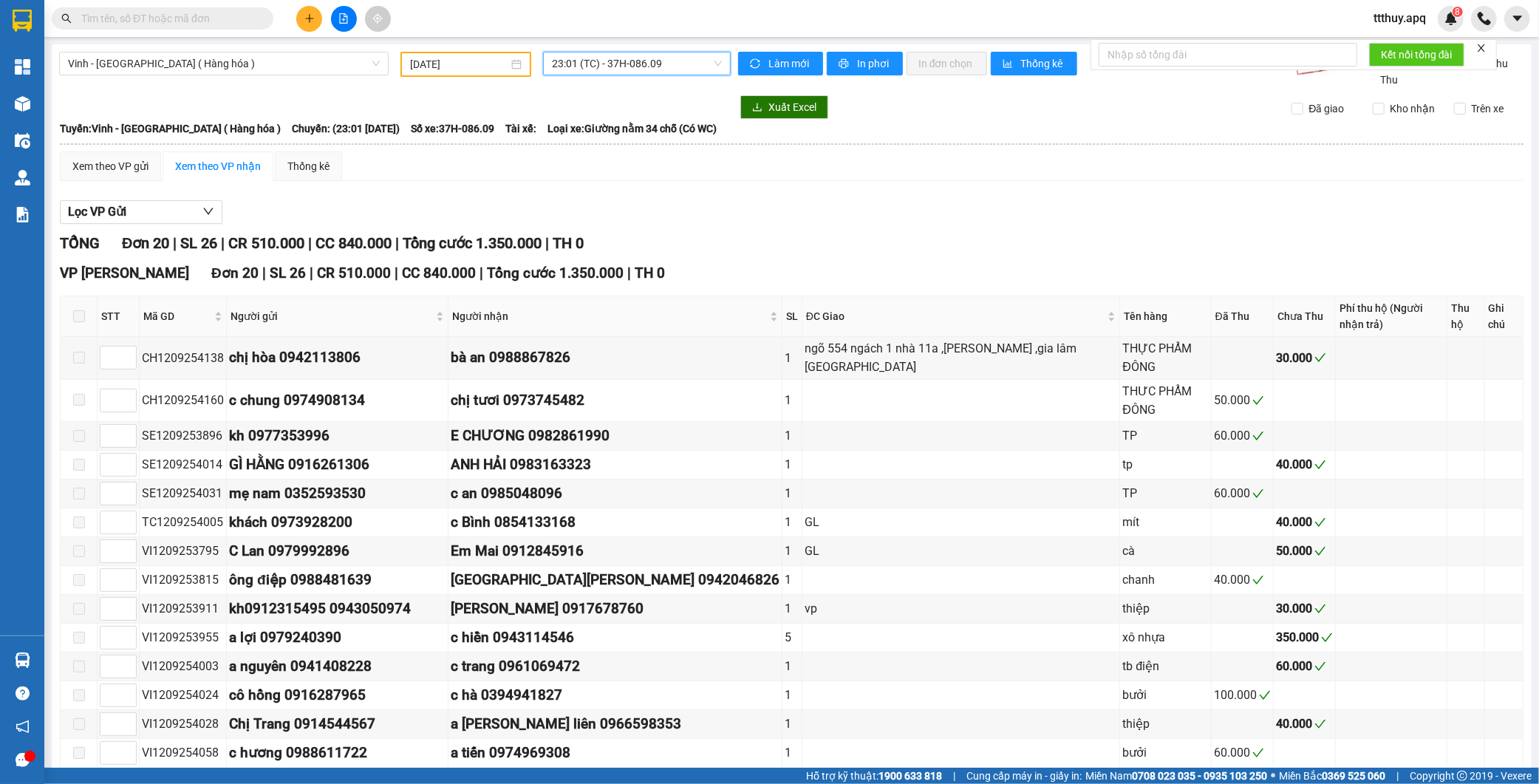
click at [632, 62] on span "23:01 (TC) - 37H-086.09" at bounding box center [636, 63] width 170 height 22
type input "13300"
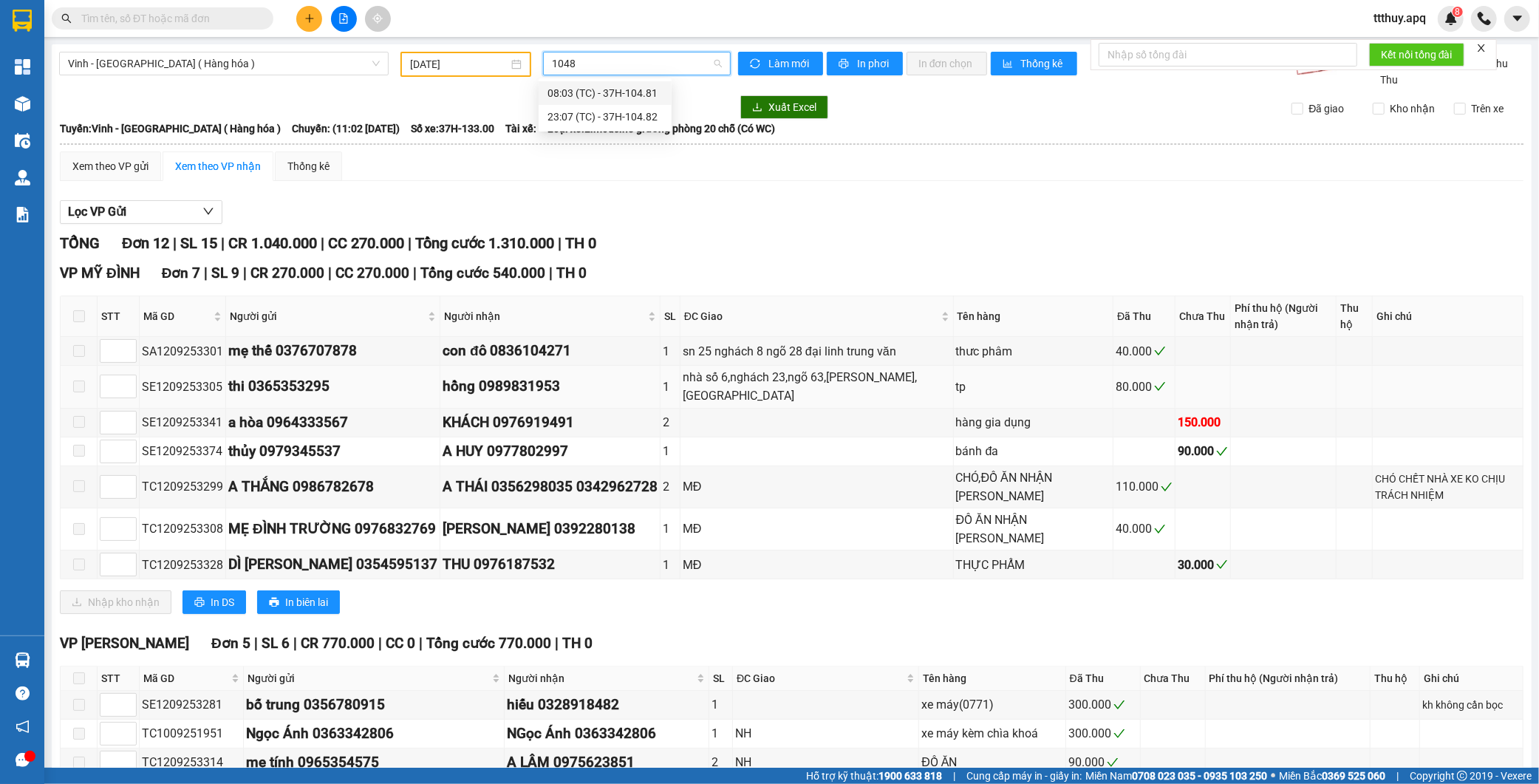
type input "10481"
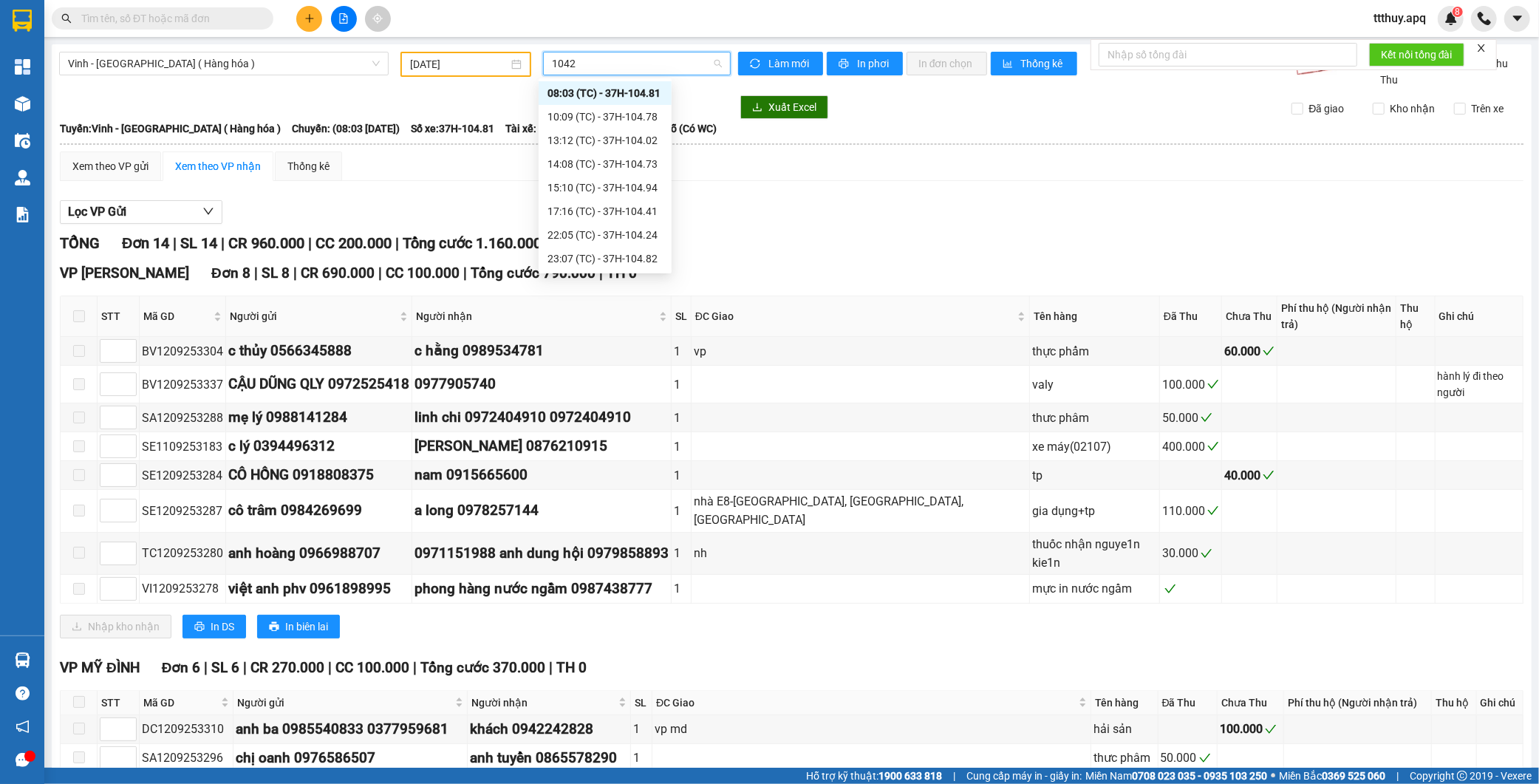
type input "10424"
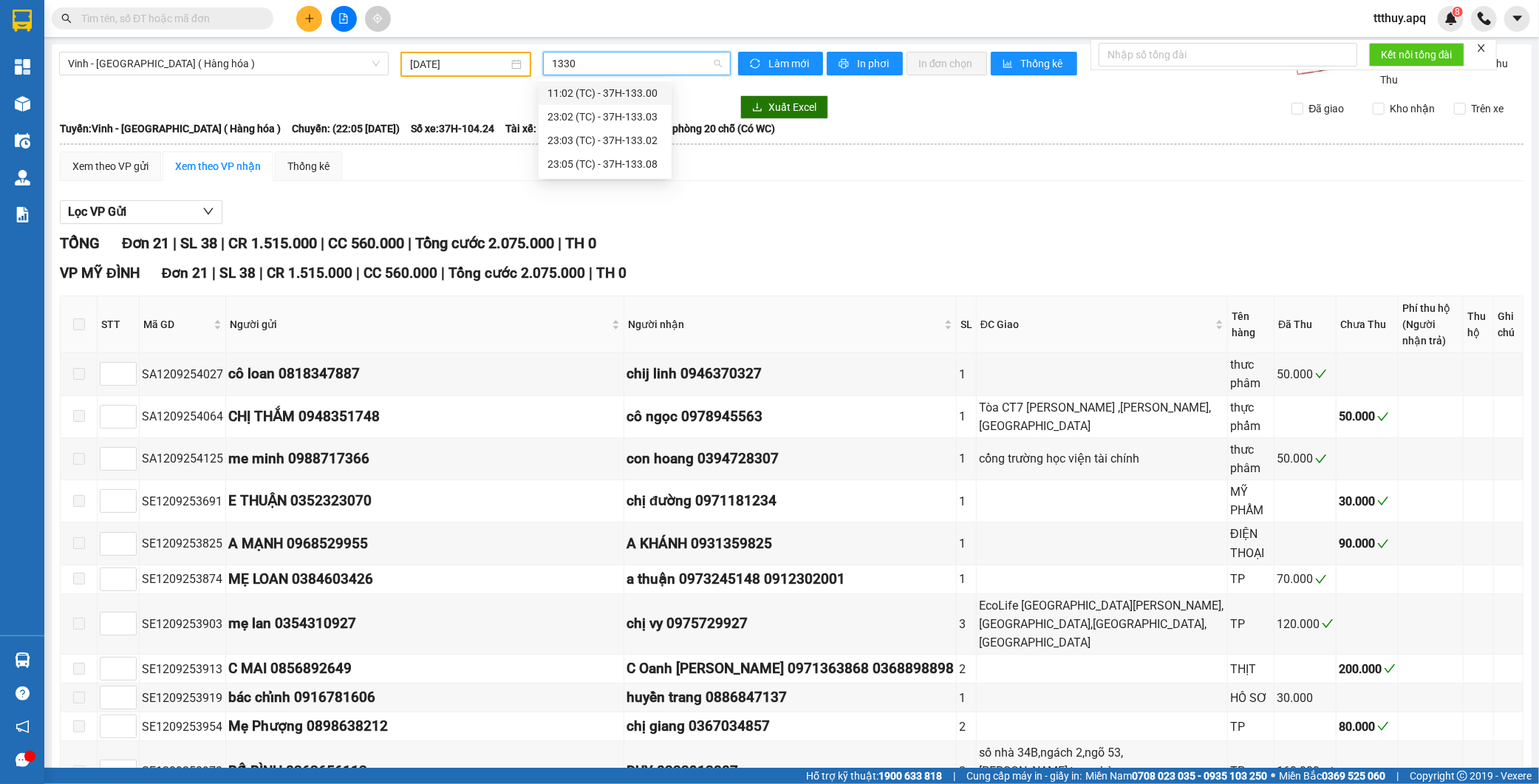
type input "13302"
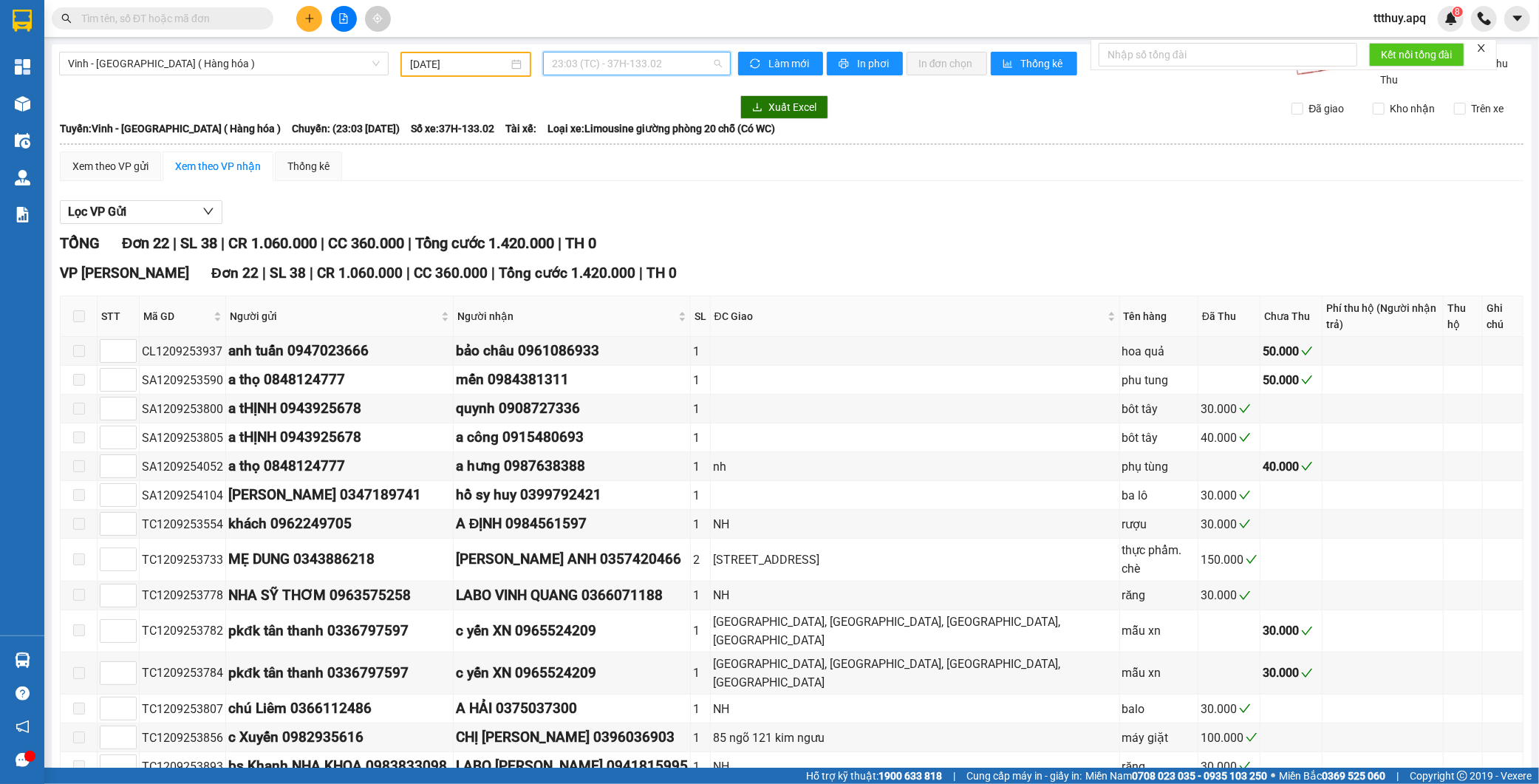
click at [638, 59] on span "23:03 (TC) - 37H-133.02" at bounding box center [636, 63] width 170 height 22
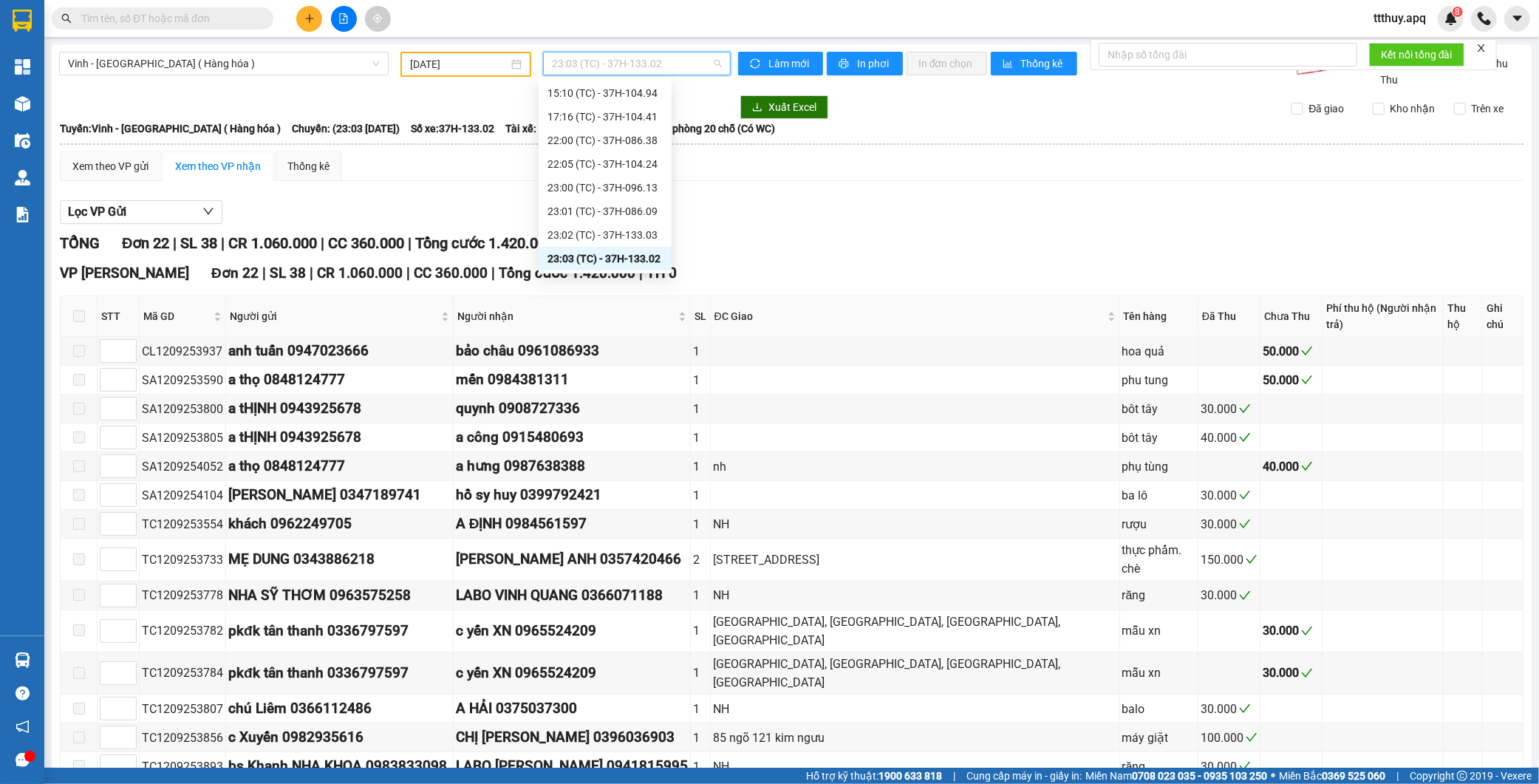
type input "0"
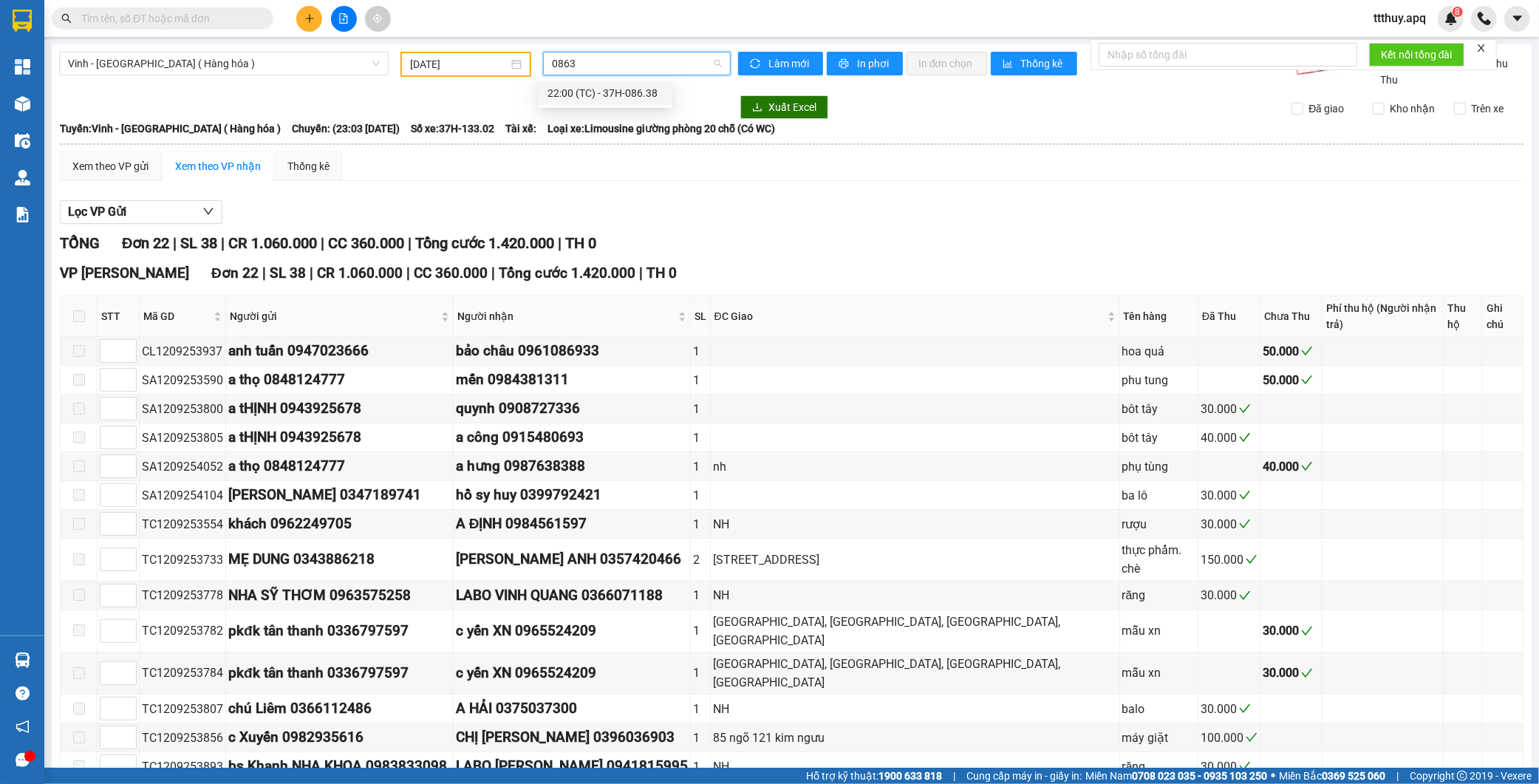
type input "08638"
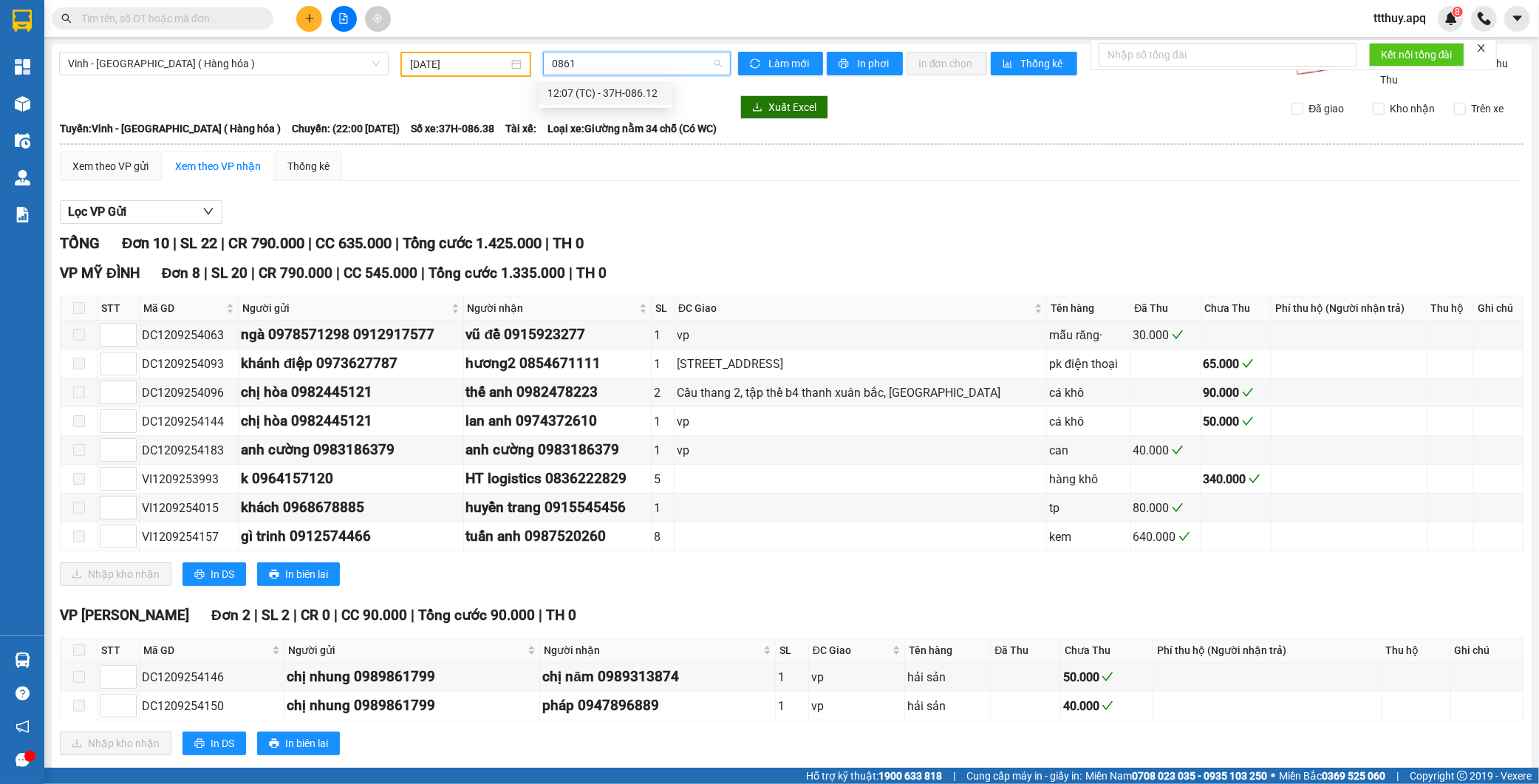
type input "08612"
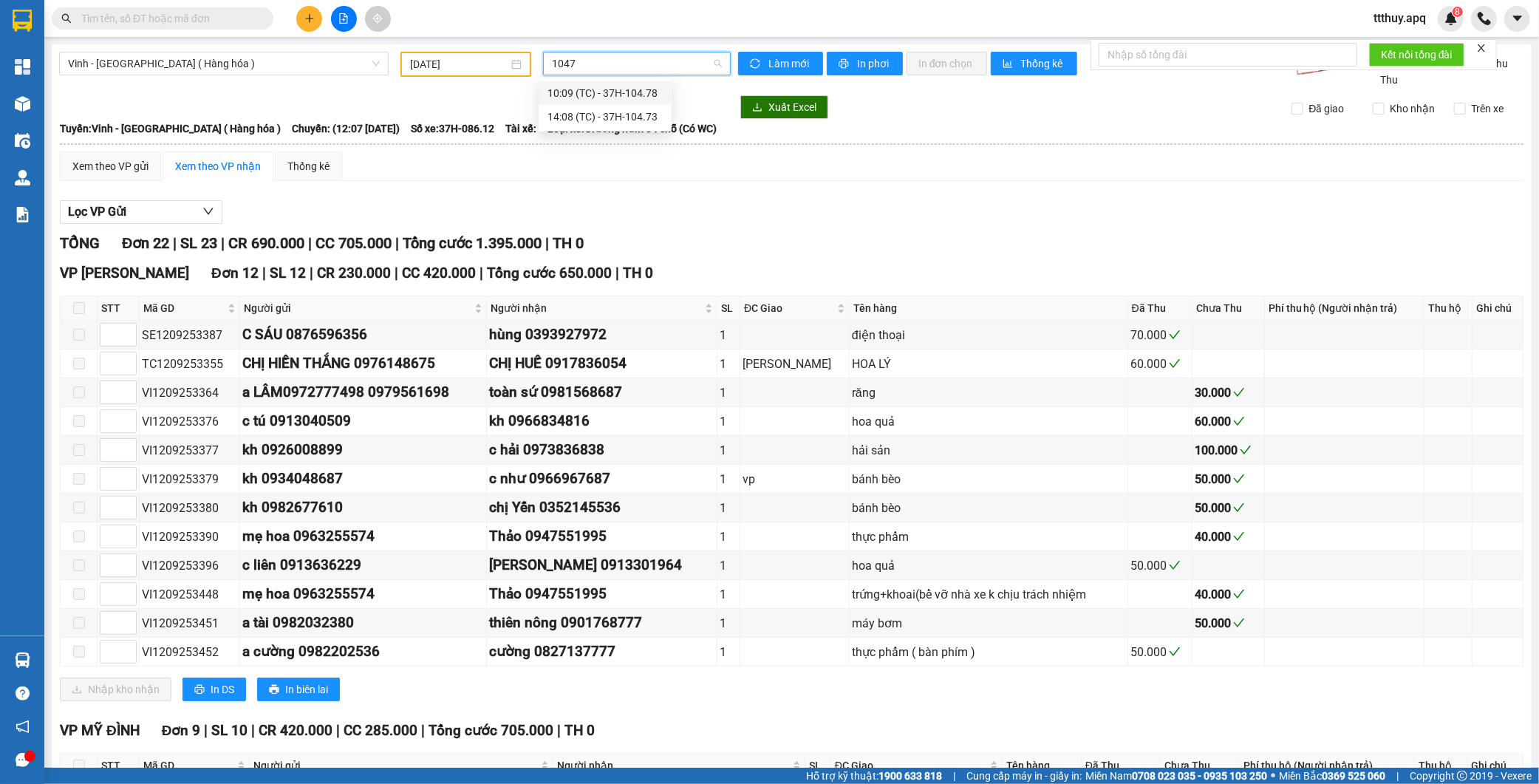
type input "10473"
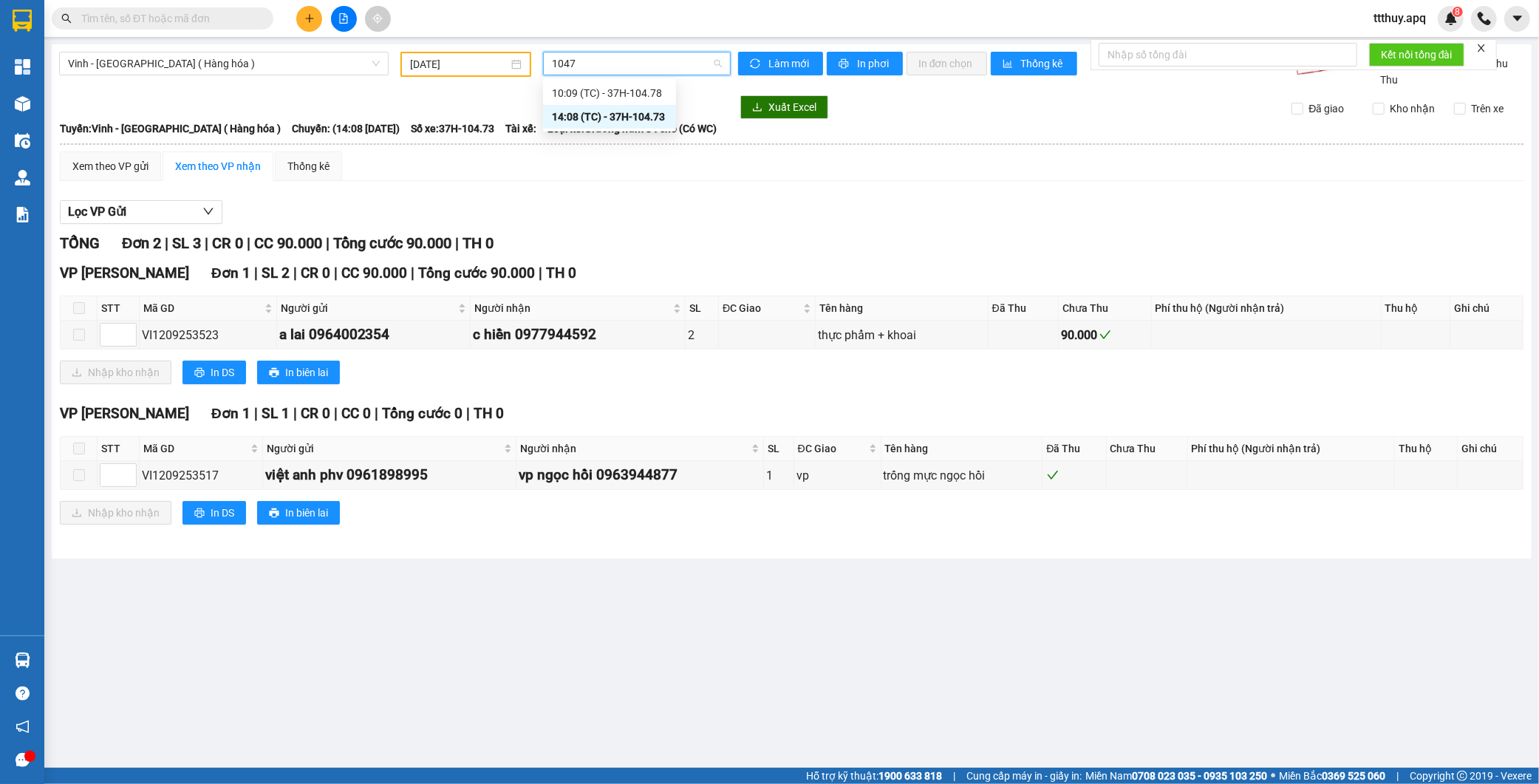
type input "10478"
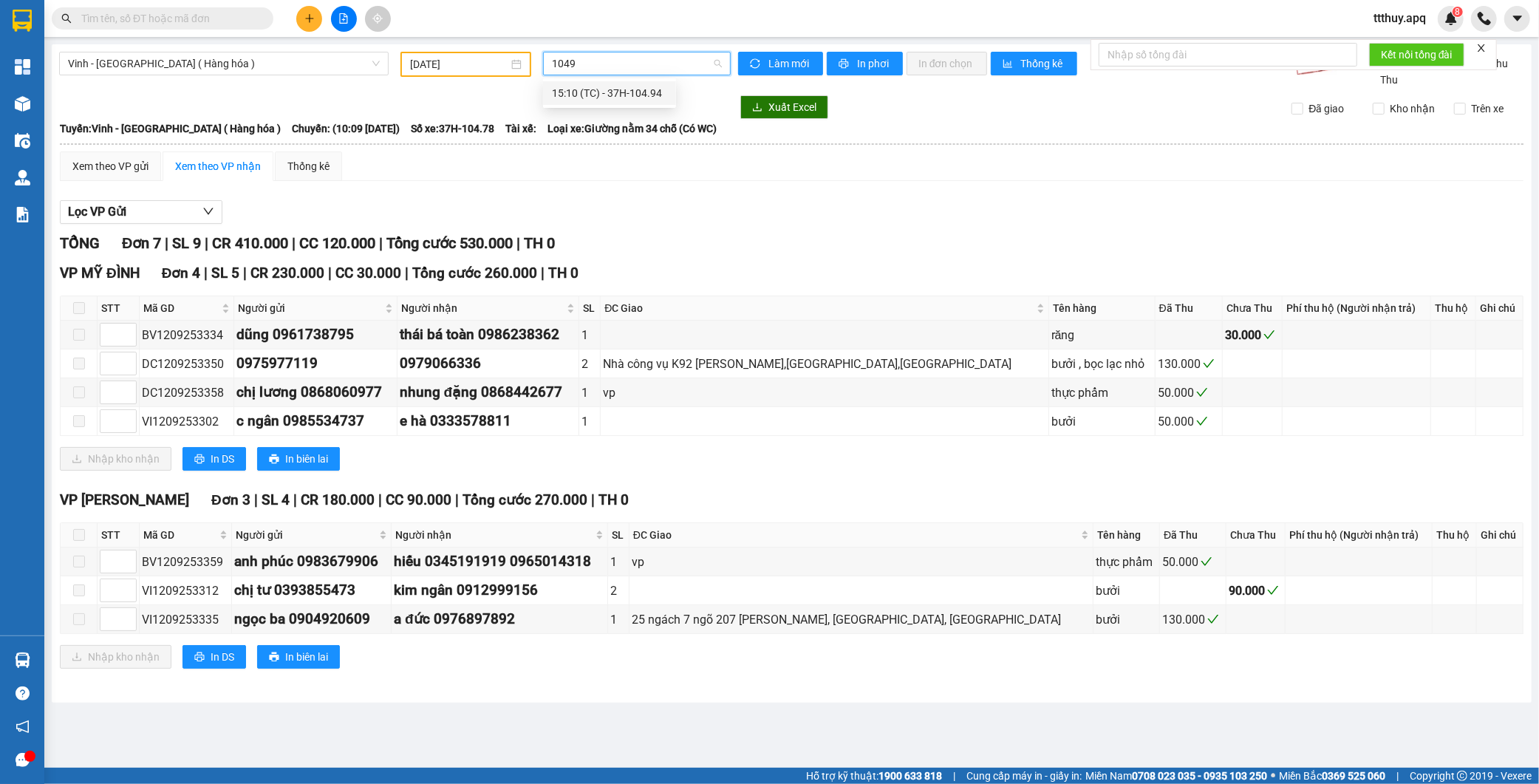
type input "10494"
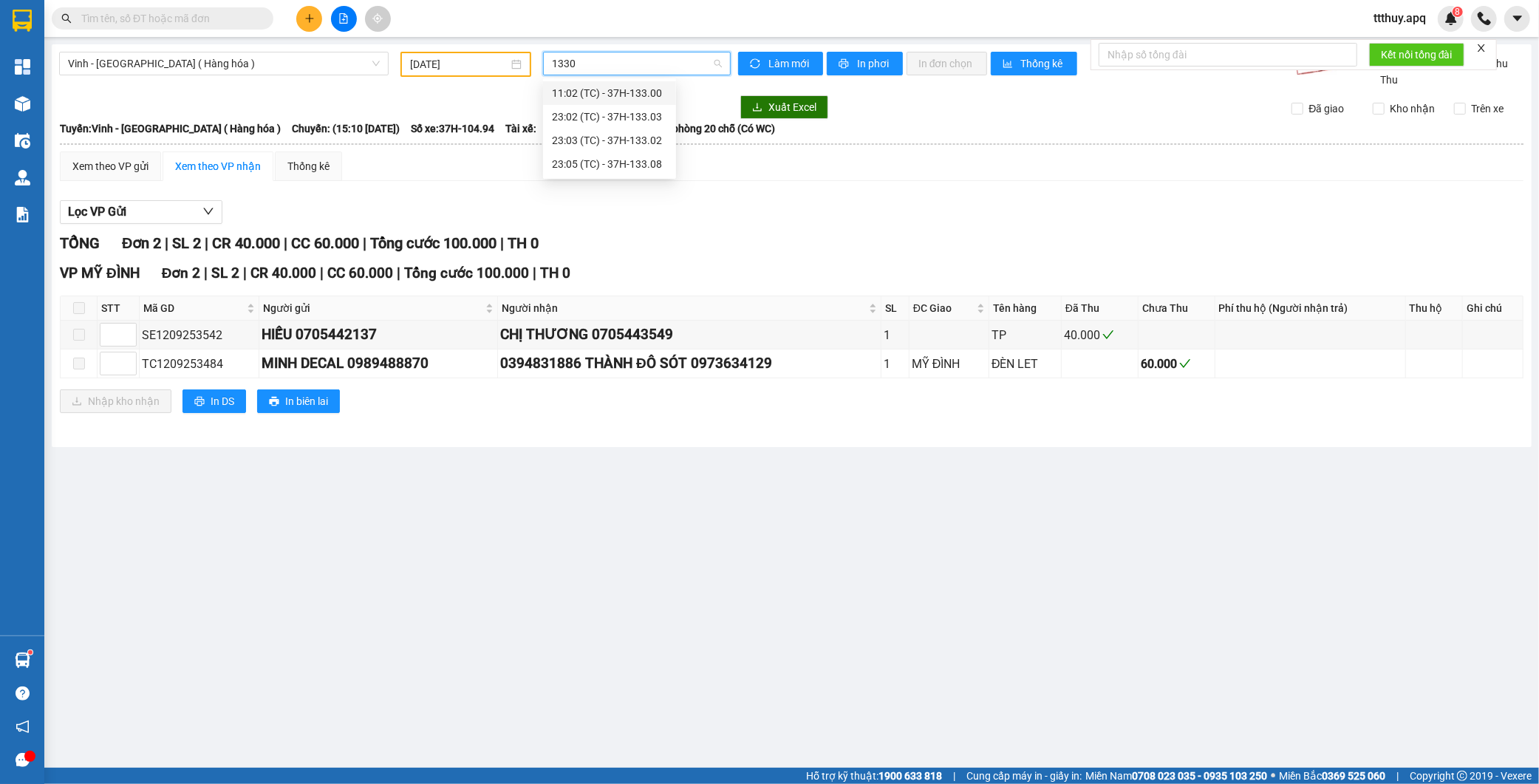
type input "13308"
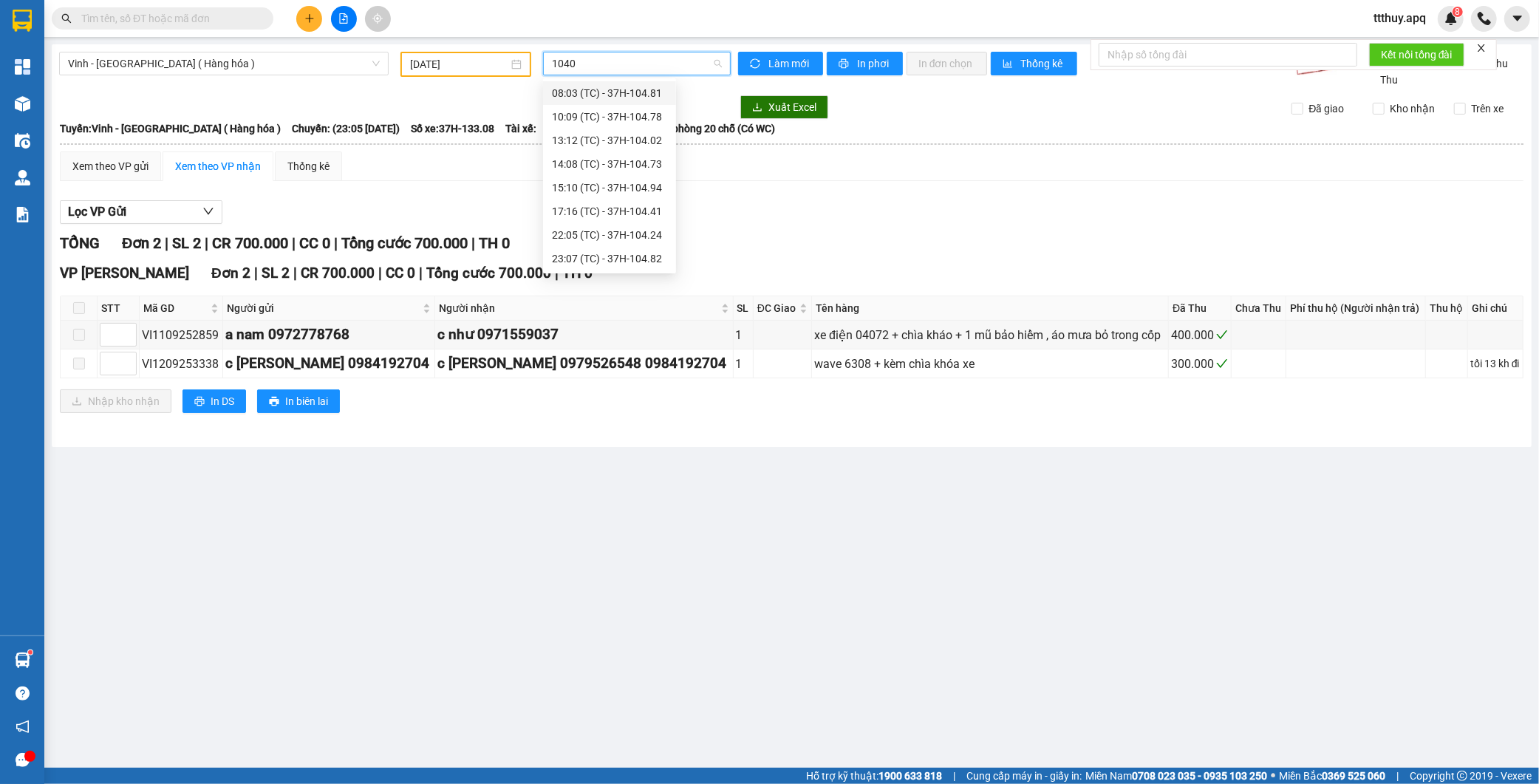
type input "10402"
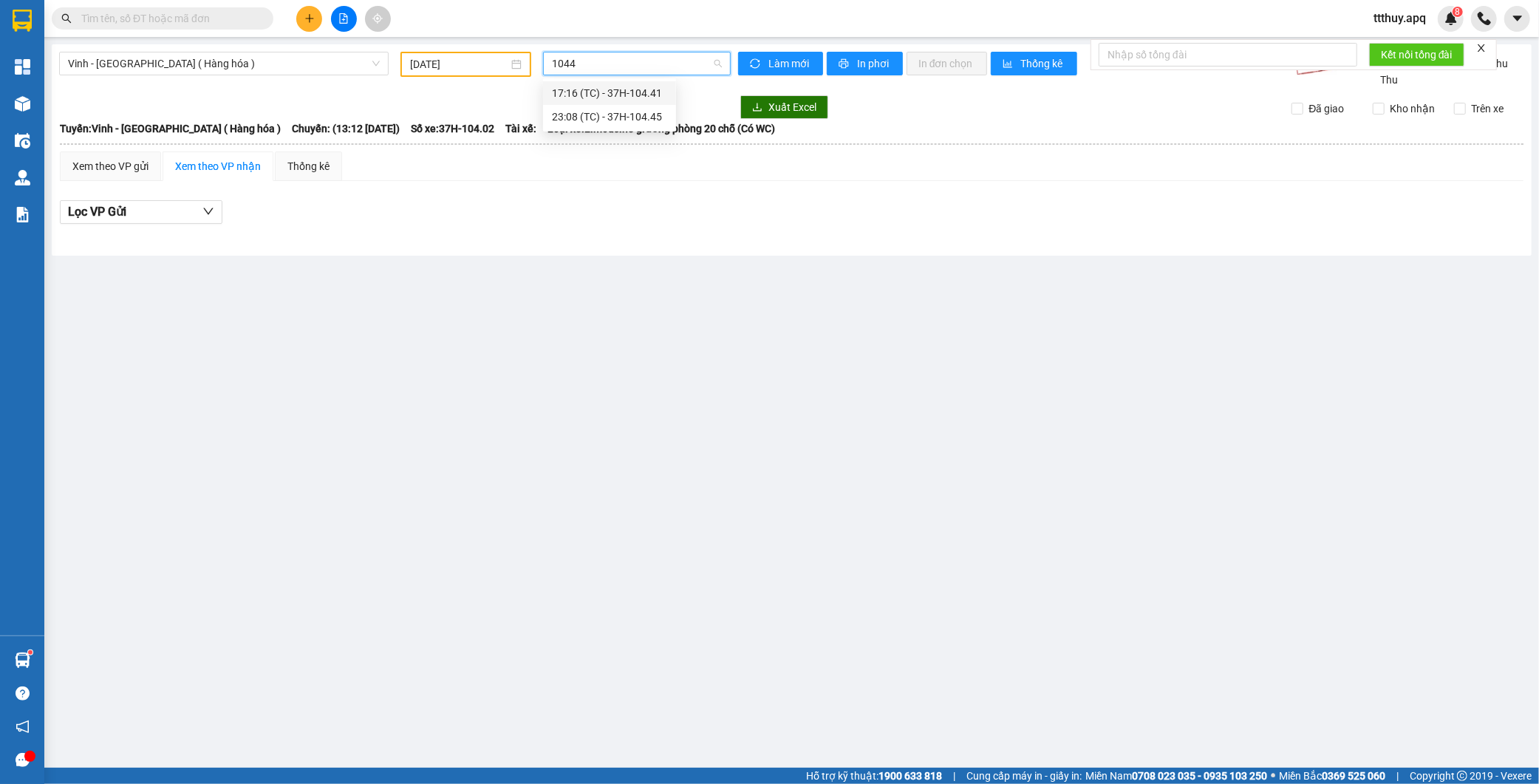
type input "10445"
type input "10482"
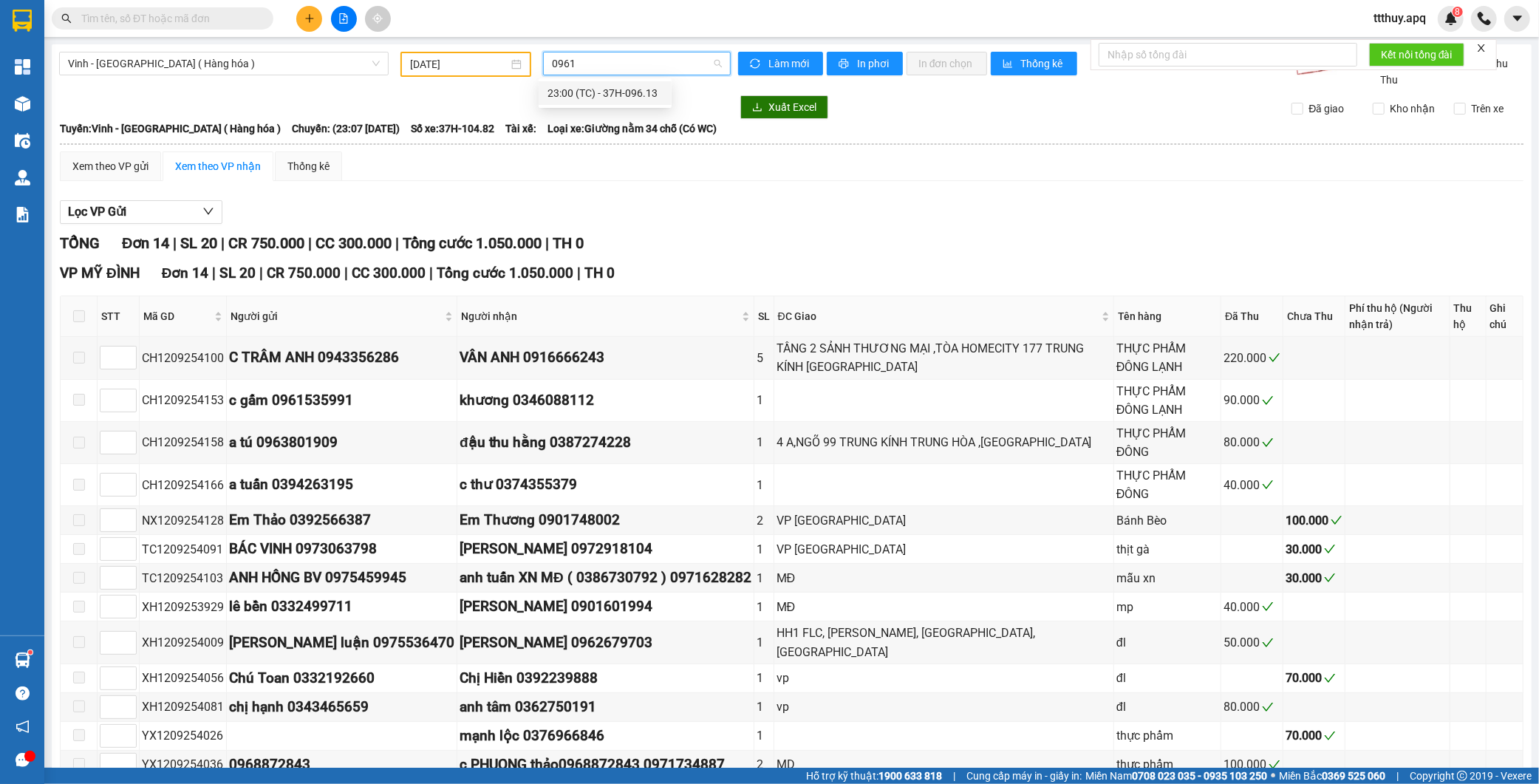
type input "09613"
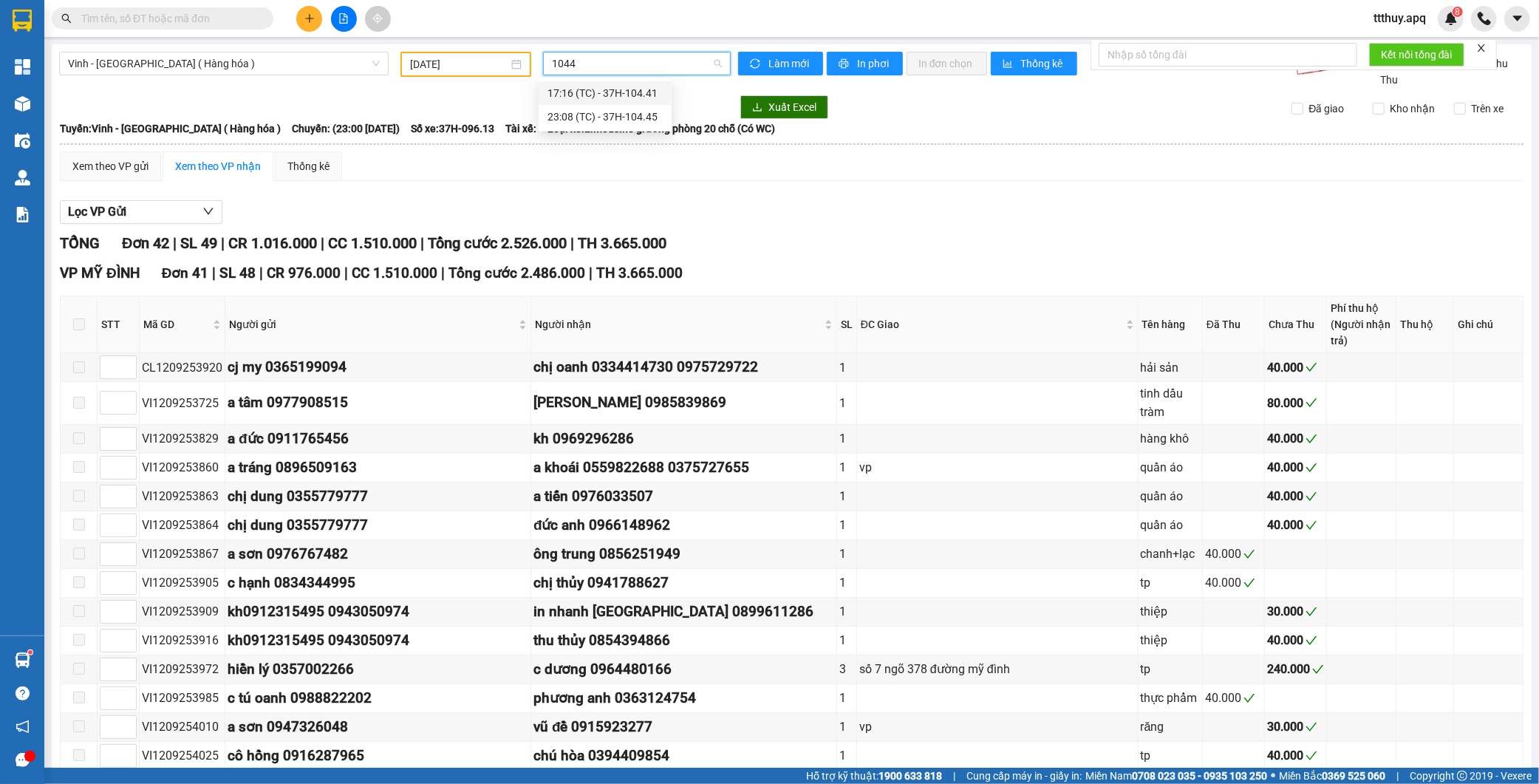
type input "10441"
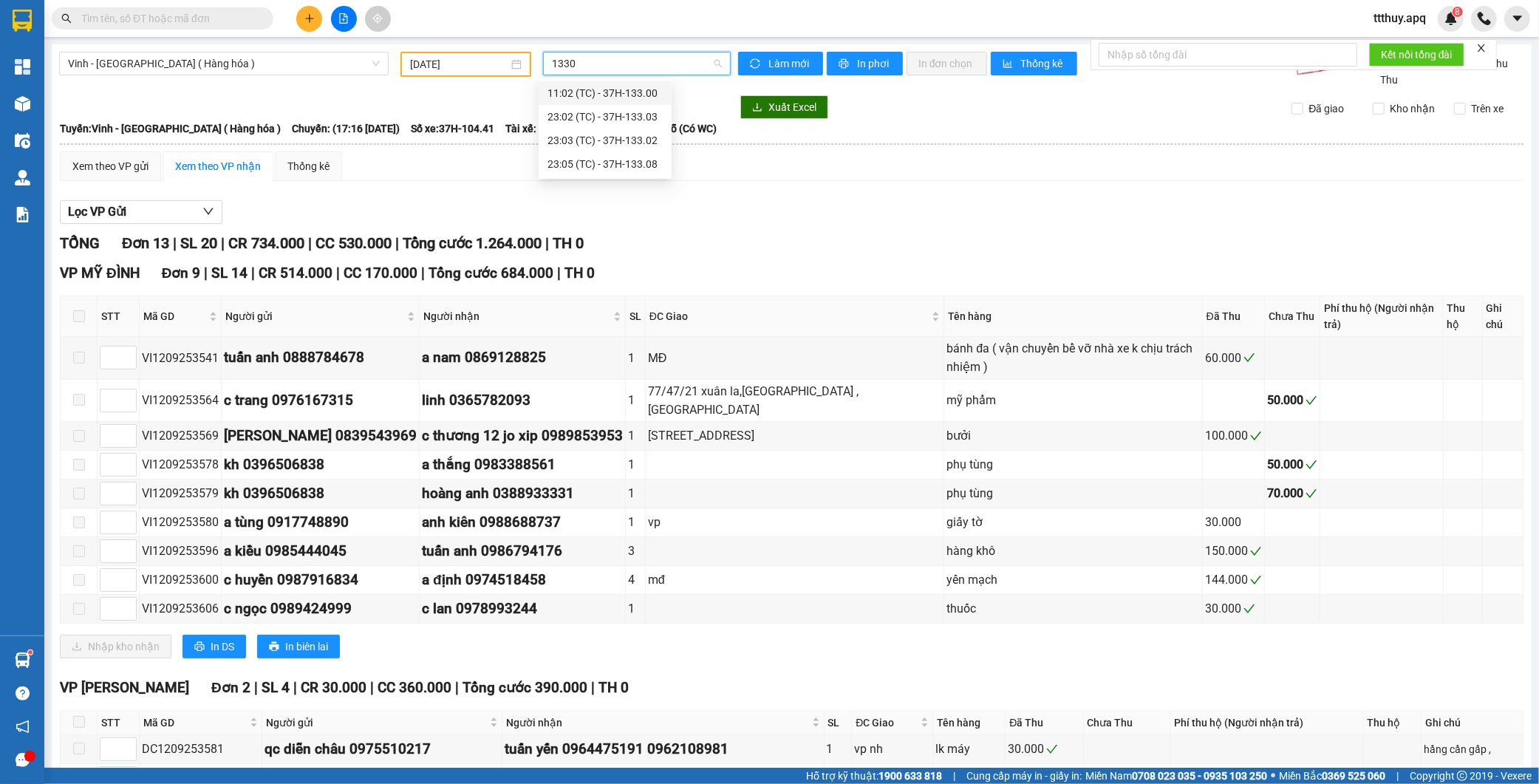
type input "13303"
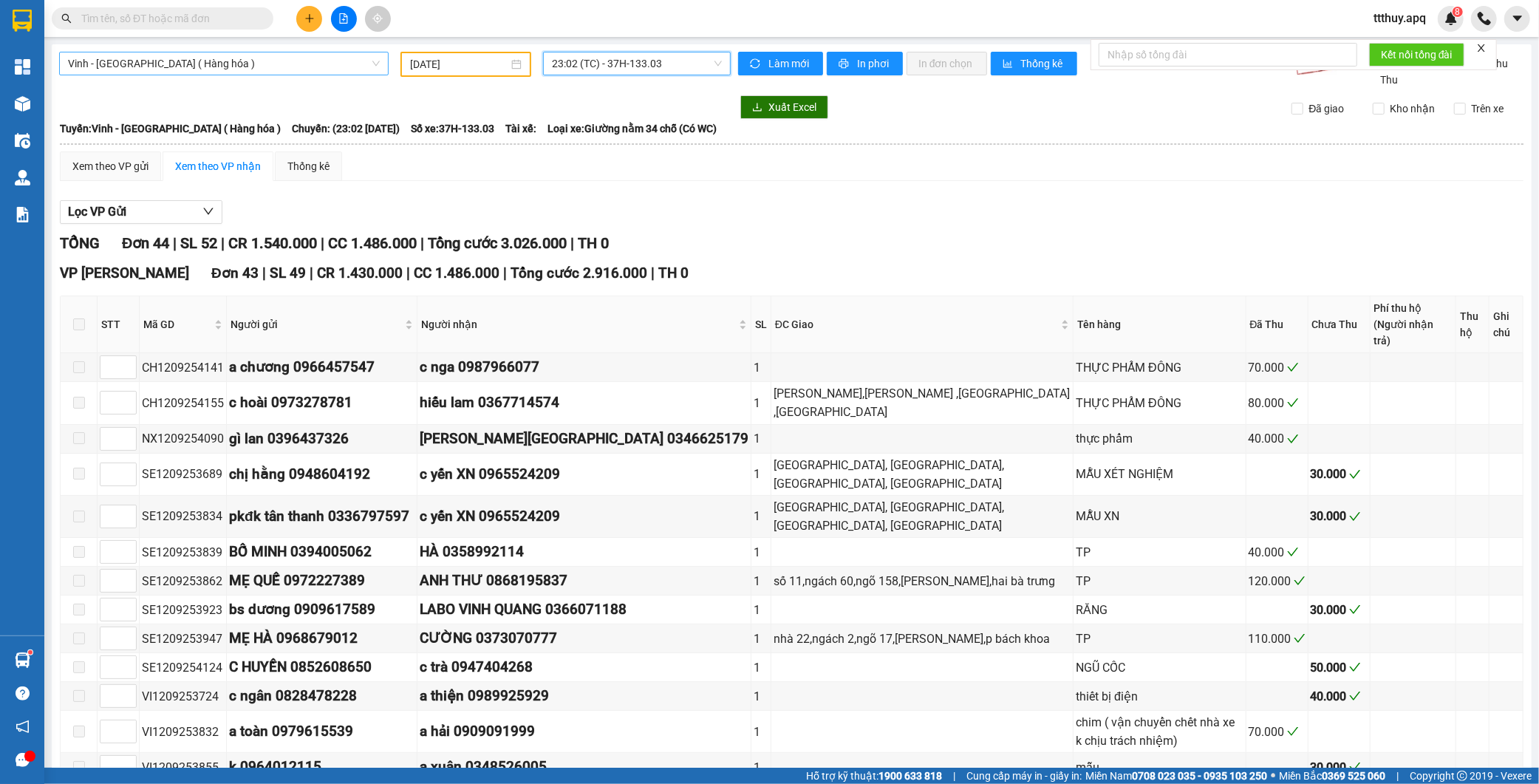
click at [304, 71] on span "[PERSON_NAME][GEOGRAPHIC_DATA] ( Hàng hóa )" at bounding box center [224, 63] width 312 height 22
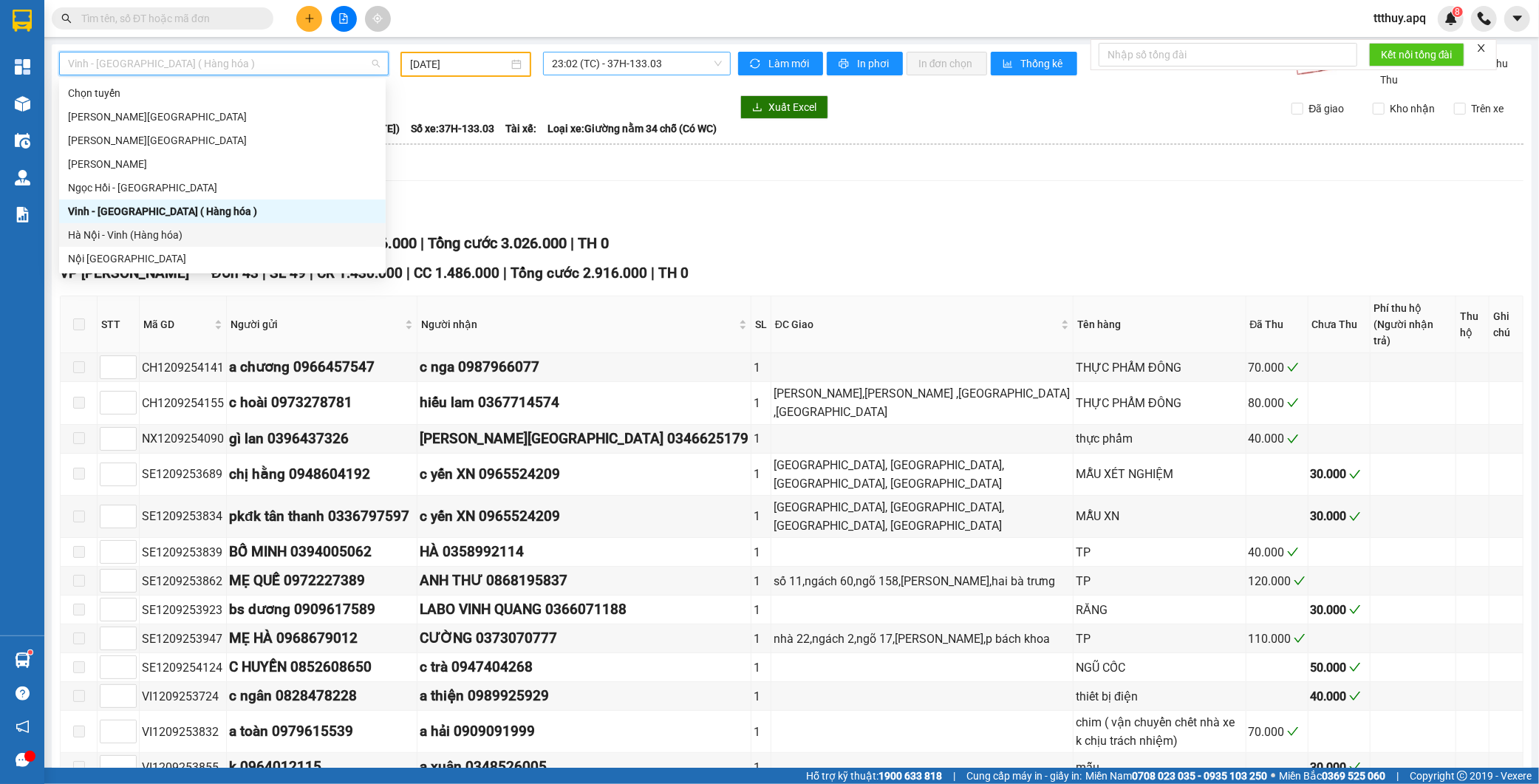
click at [188, 234] on div "Hà Nội - Vinh (Hàng hóa)" at bounding box center [223, 234] width 309 height 16
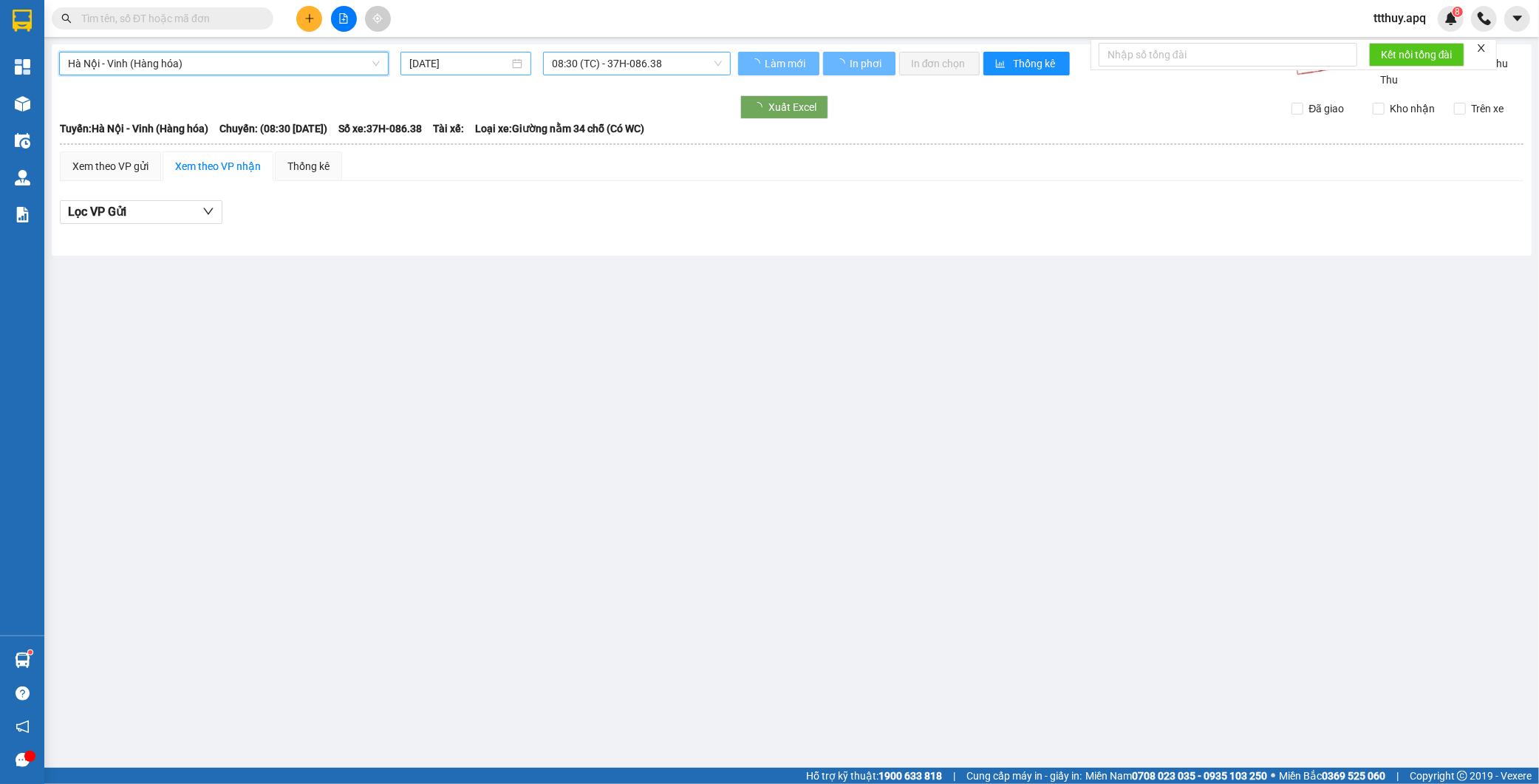
click at [449, 52] on div "15/09/2025" at bounding box center [466, 64] width 131 height 24
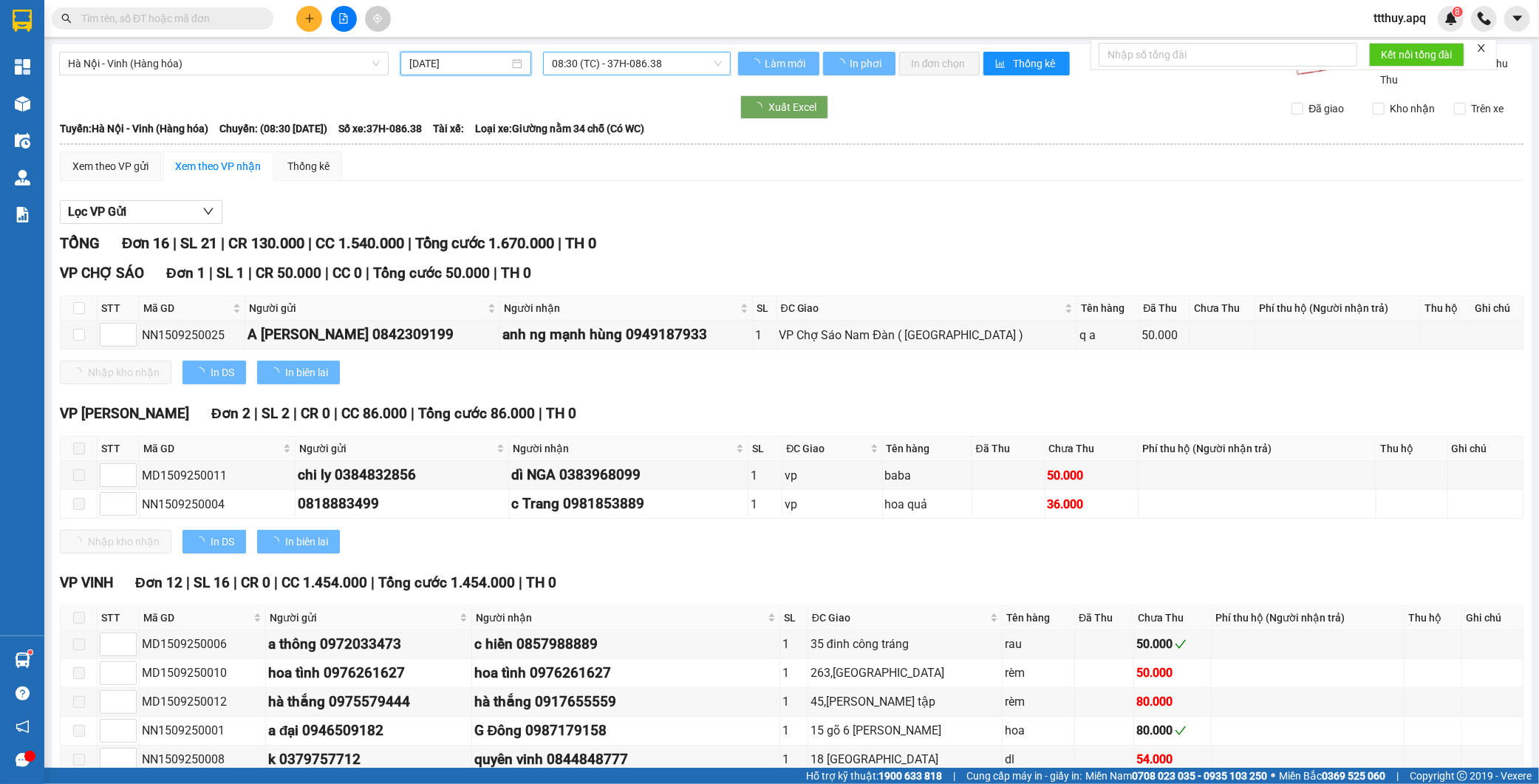
click at [454, 64] on input "15/09/2025" at bounding box center [459, 63] width 100 height 16
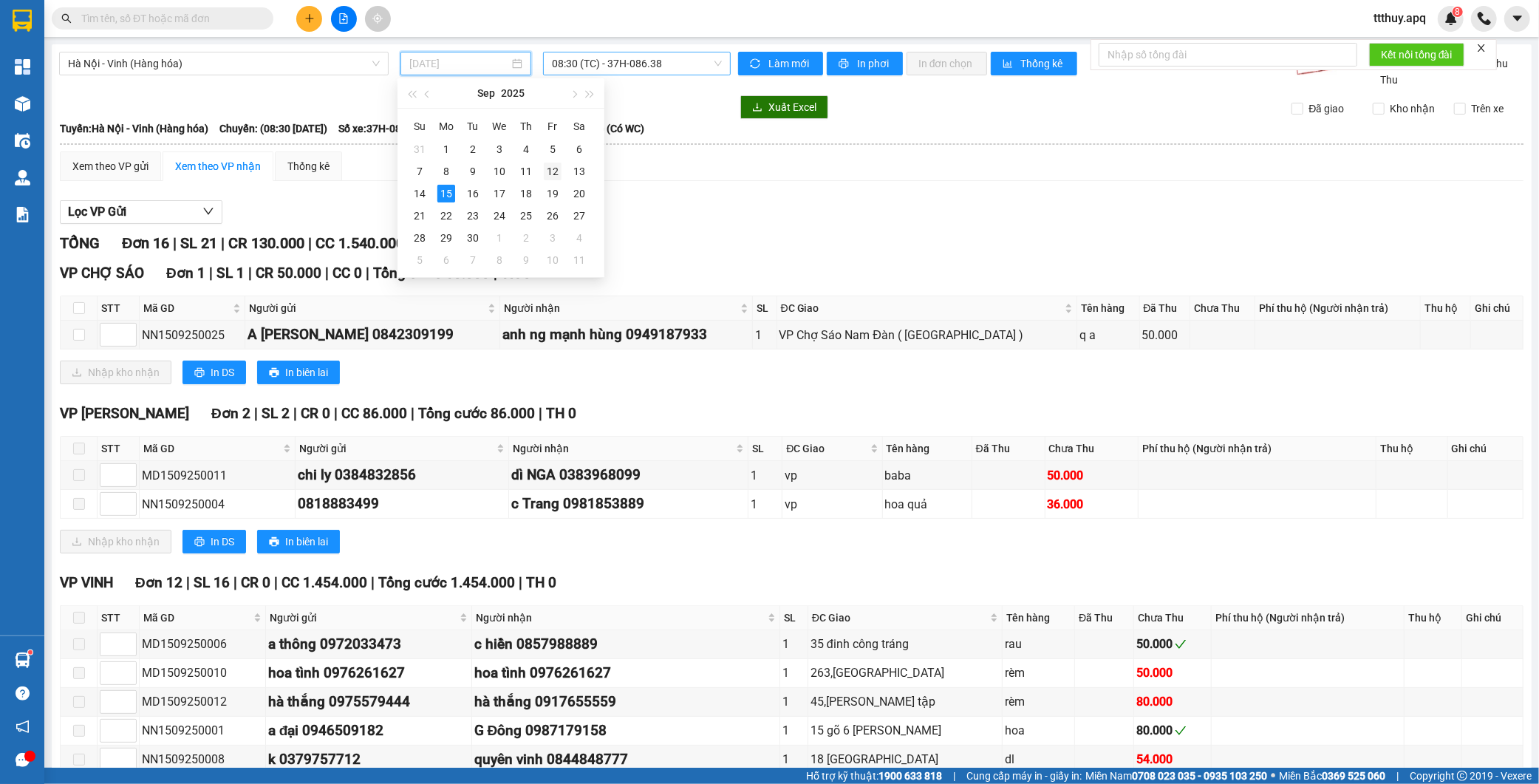
click at [553, 175] on div "12" at bounding box center [553, 171] width 18 height 18
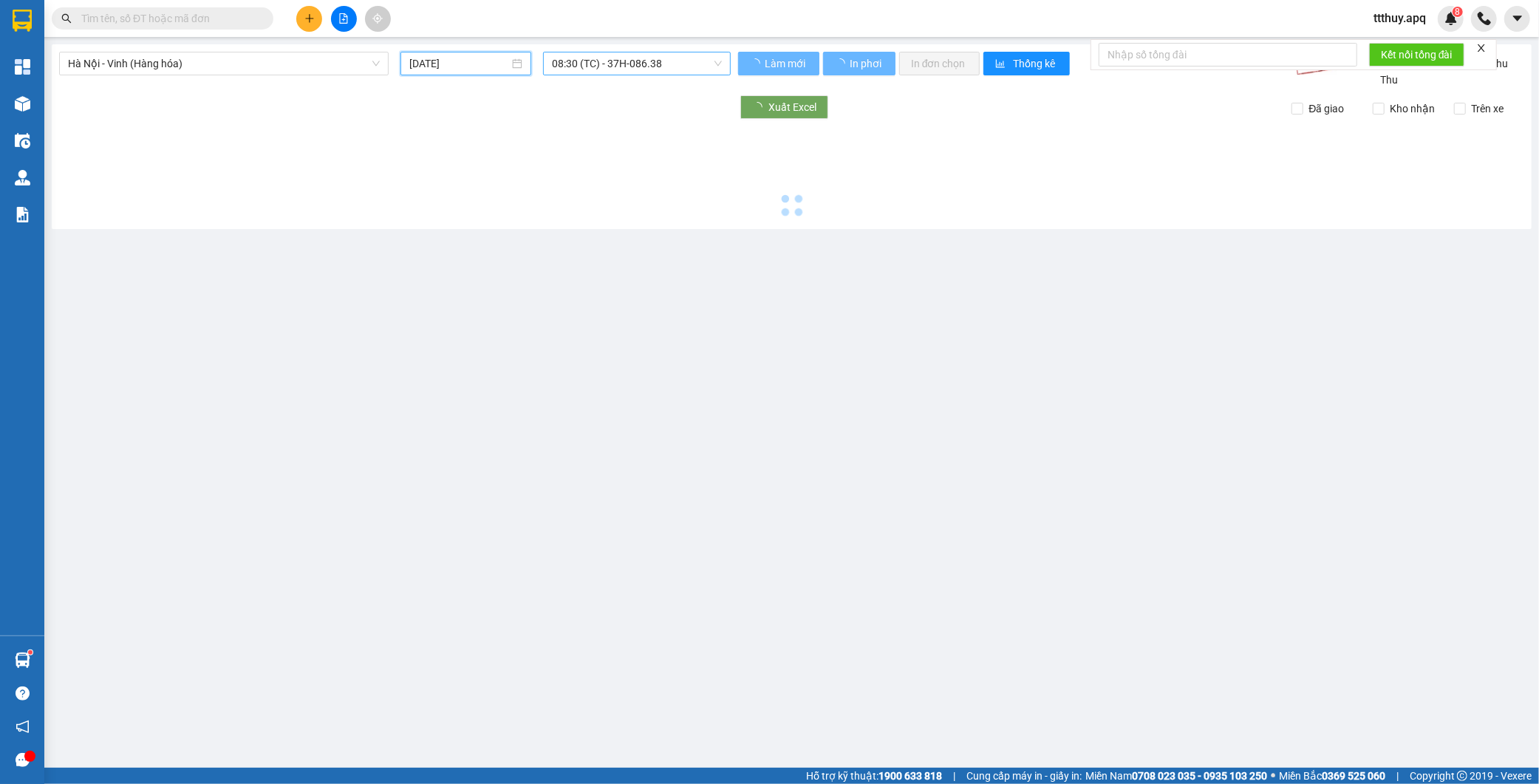
type input "12/09/2025"
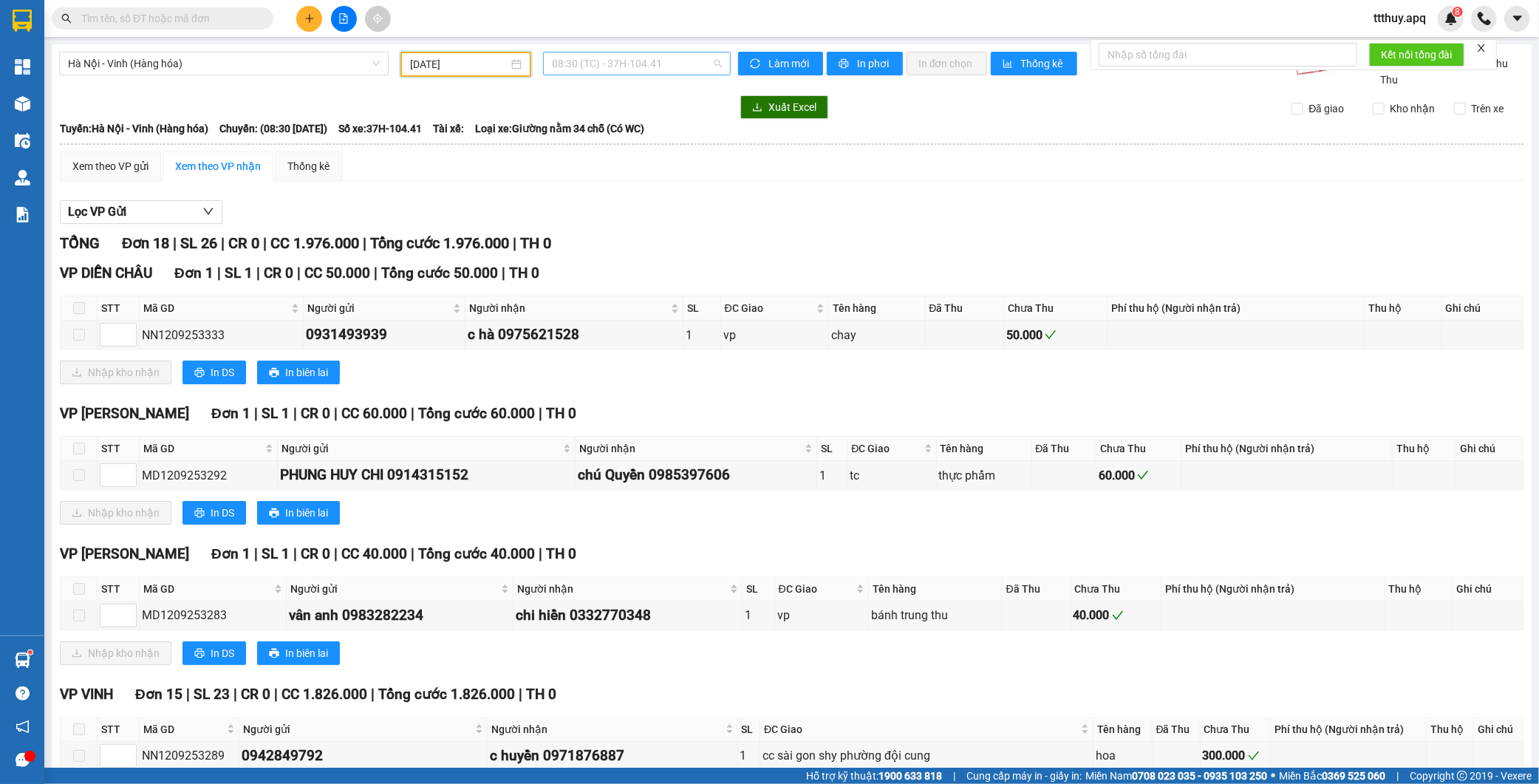
click at [623, 56] on span "08:30 (TC) - 37H-104.41" at bounding box center [636, 63] width 170 height 22
type input "08609"
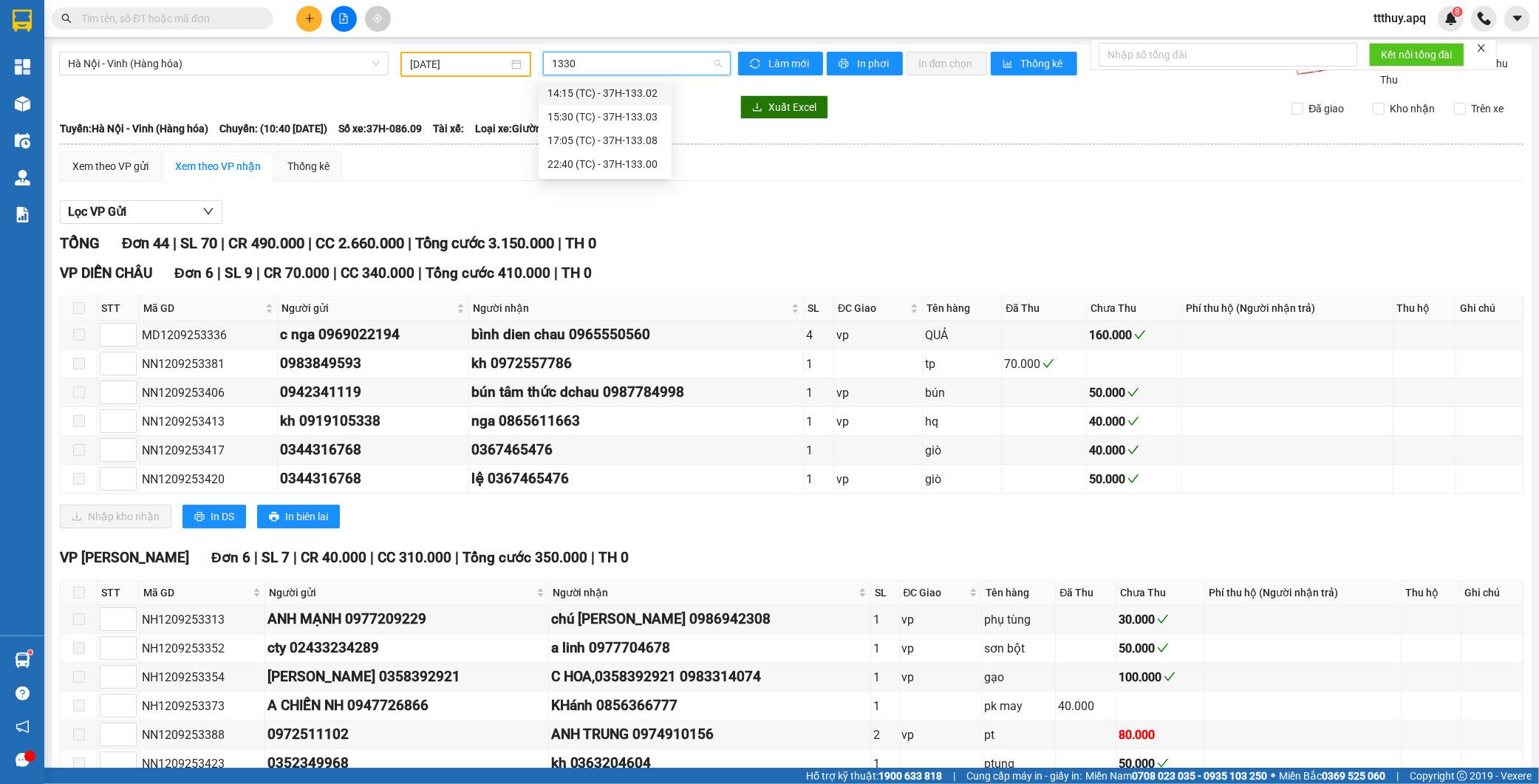
type input "13300"
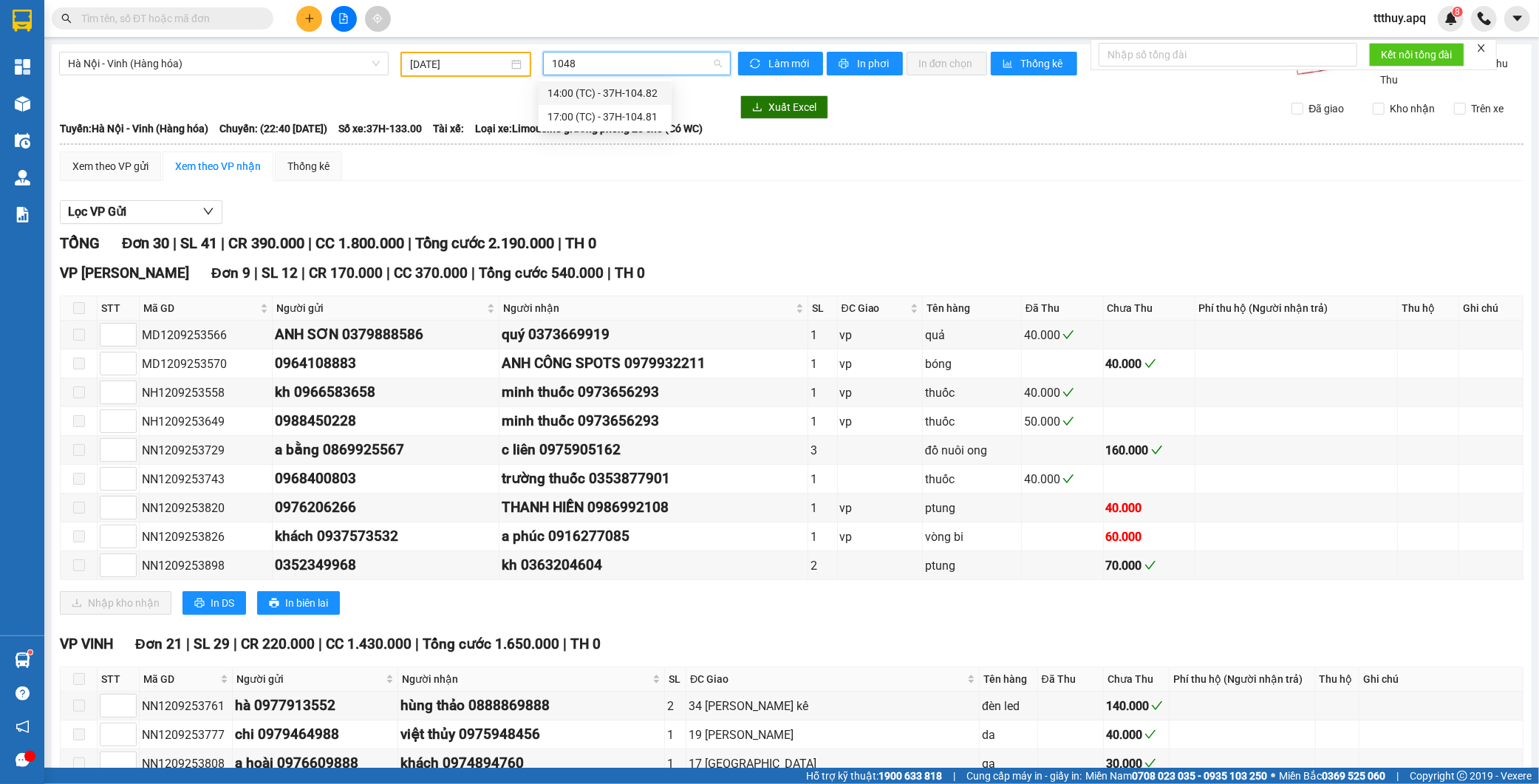
type input "10481"
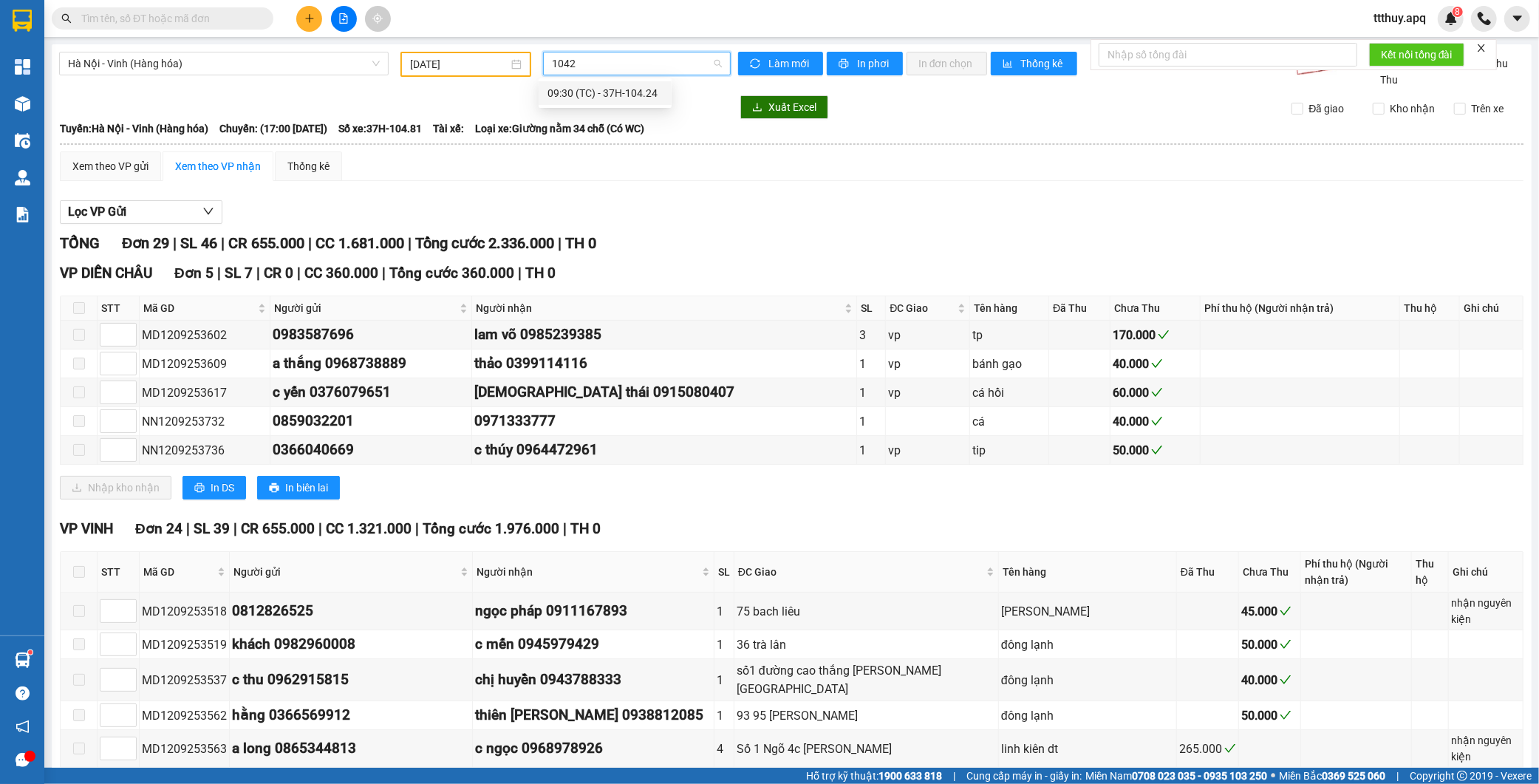
type input "10424"
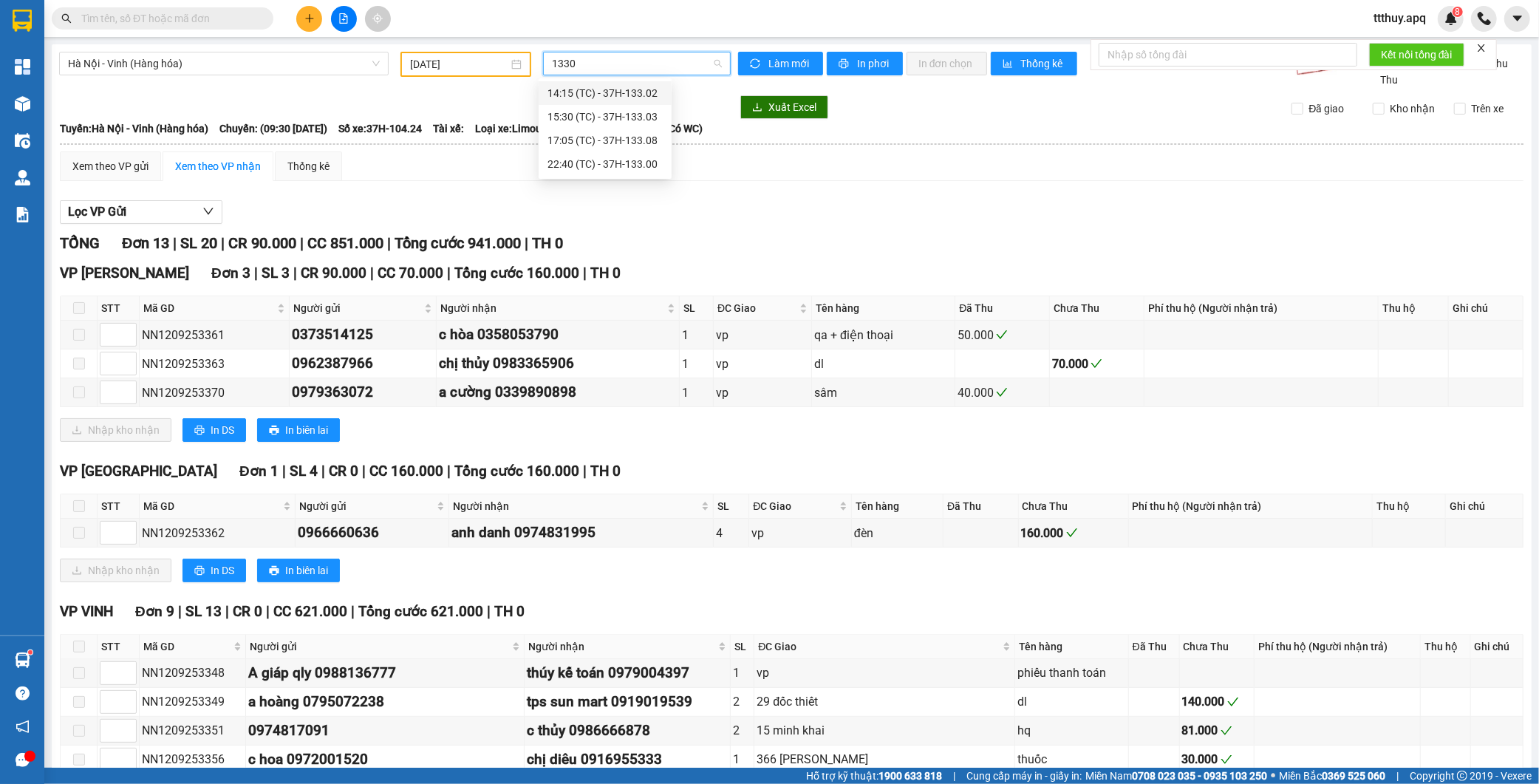
type input "13302"
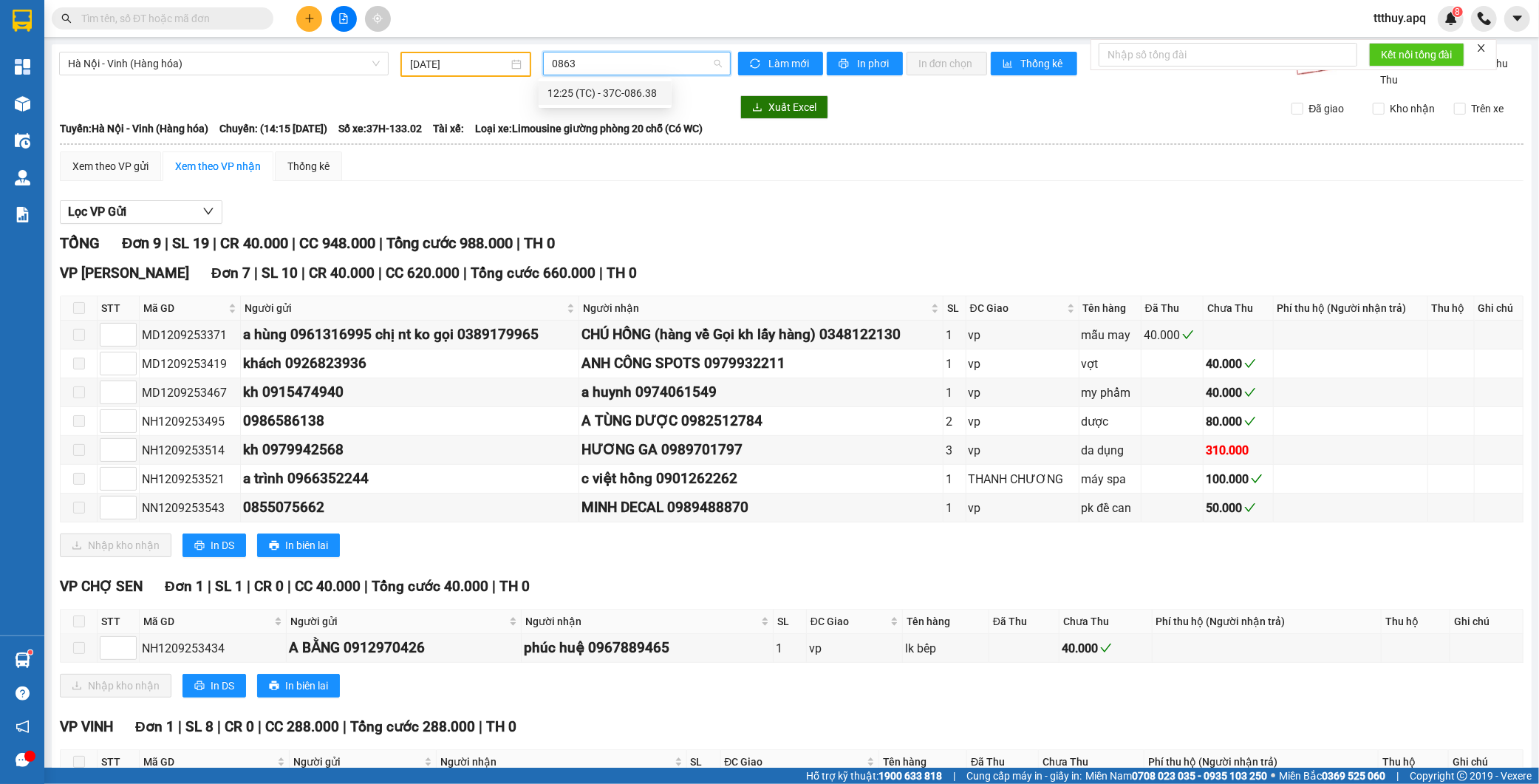
type input "08638"
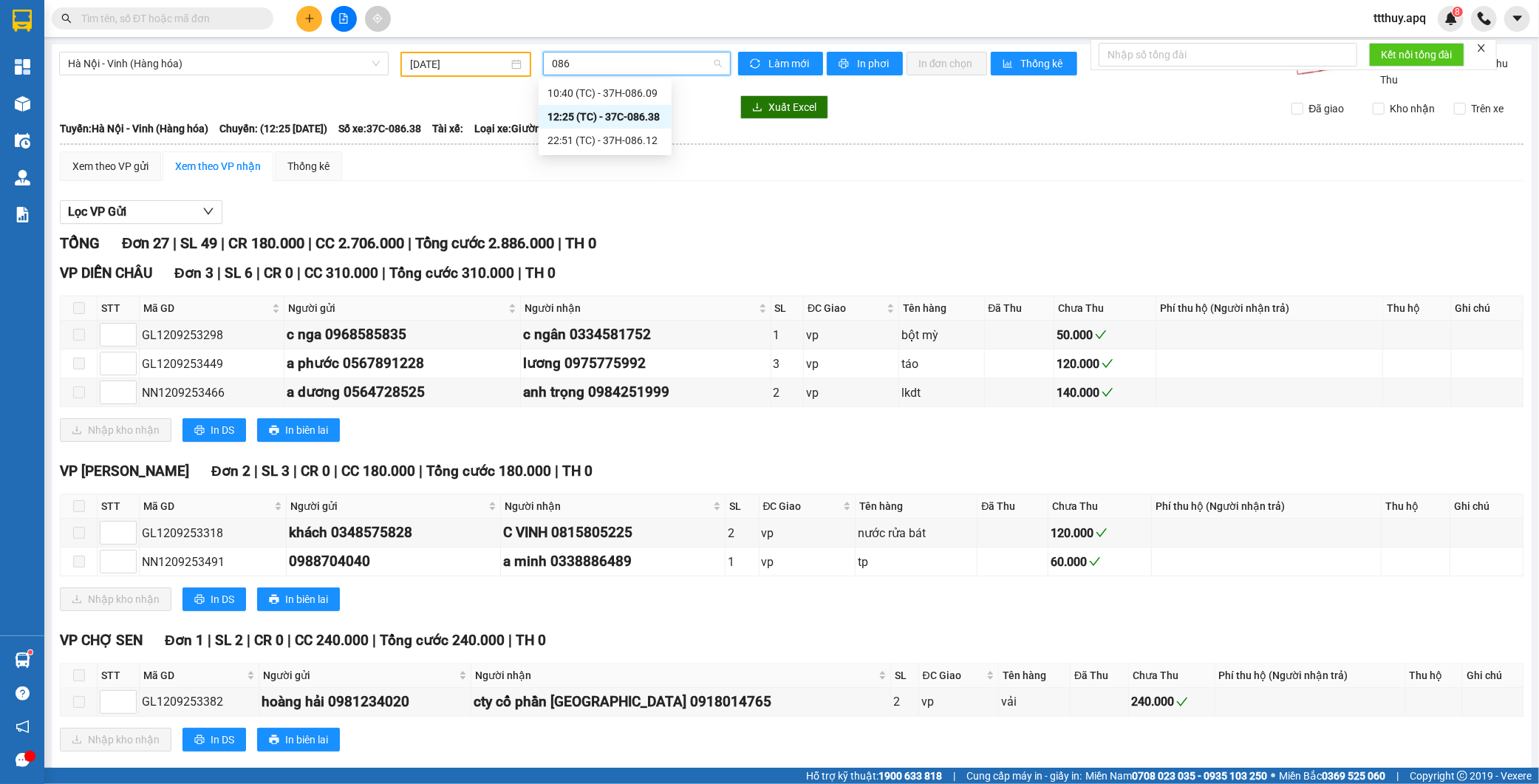
type input "086"
type input "08612"
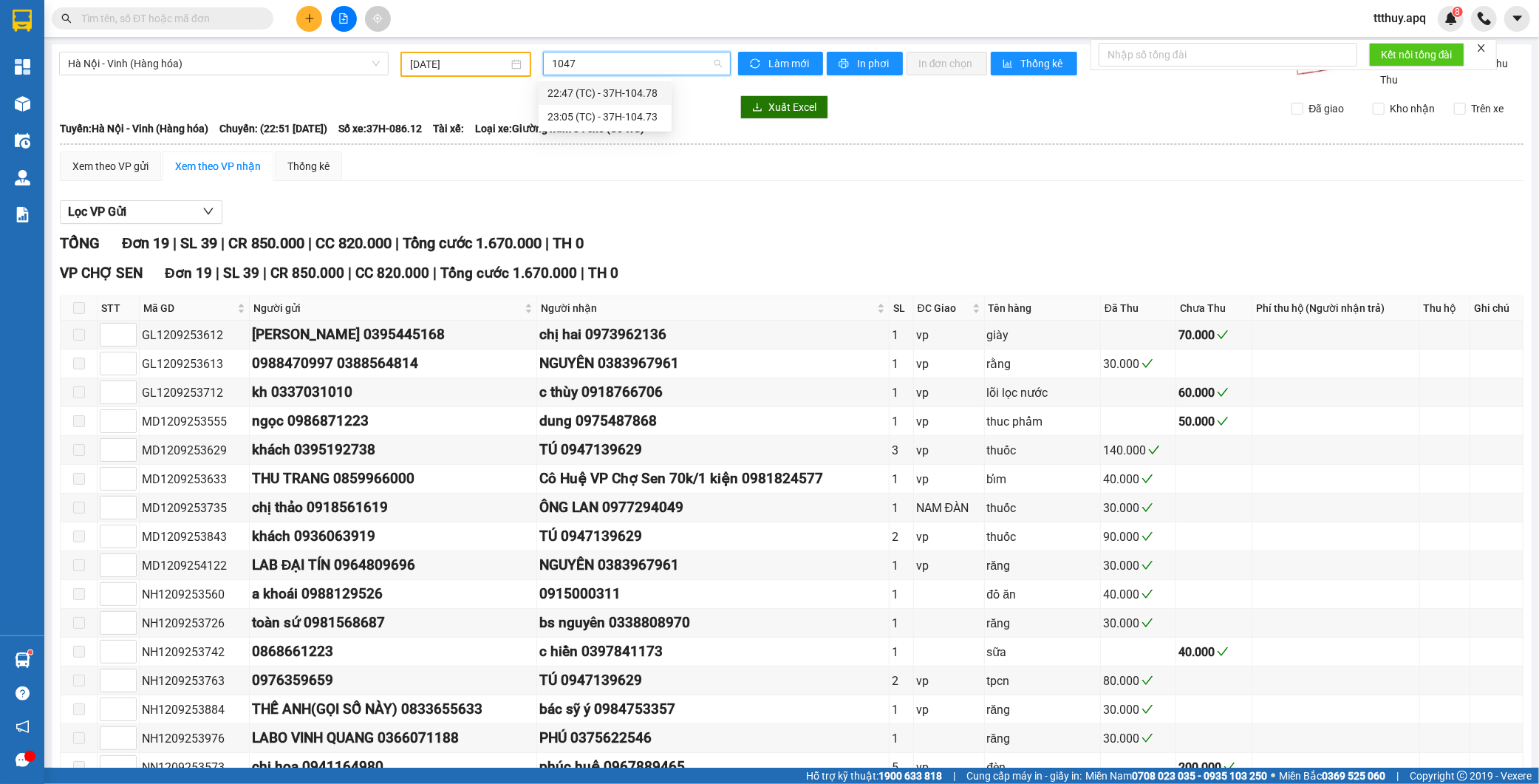
type input "10473"
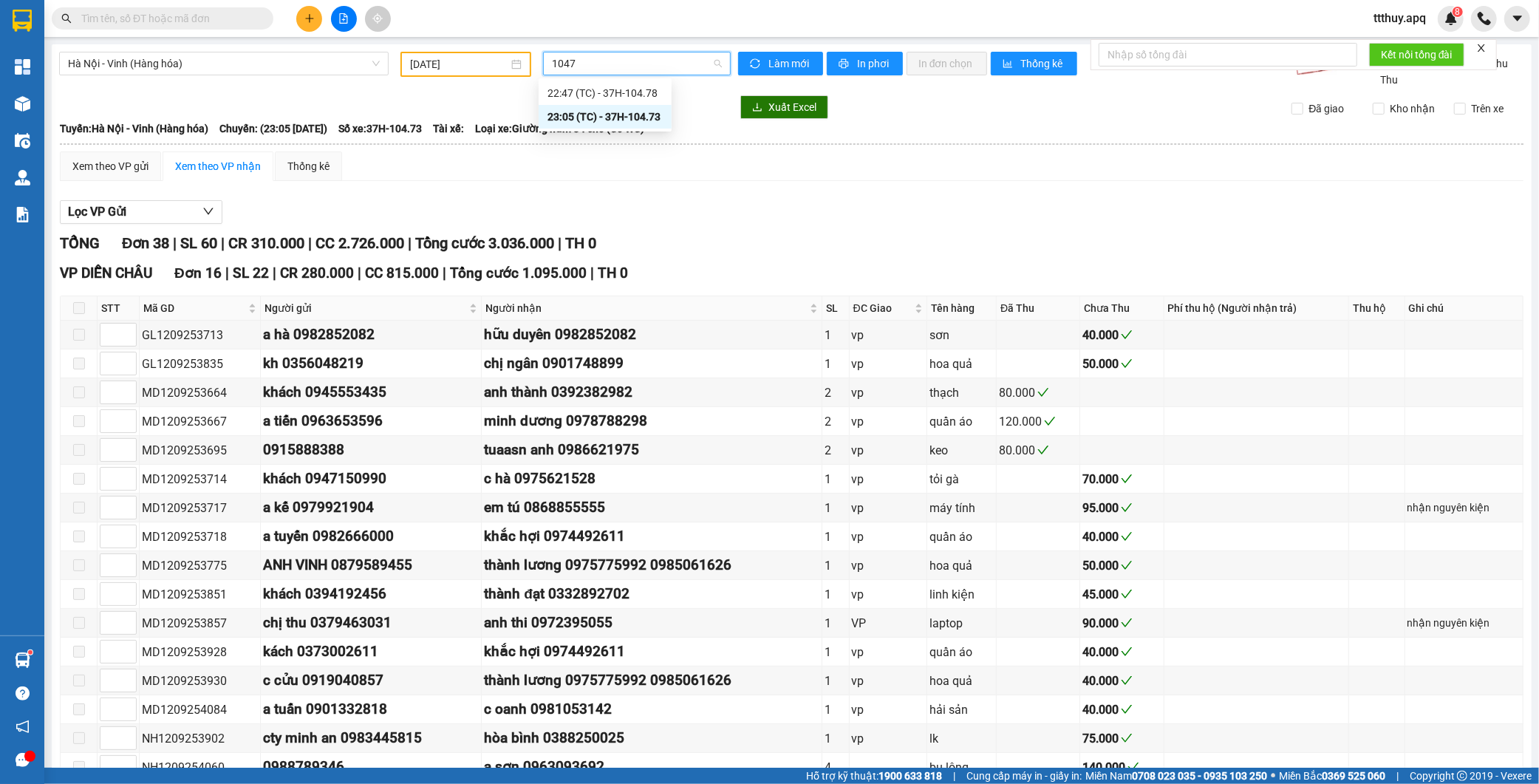
type input "10478"
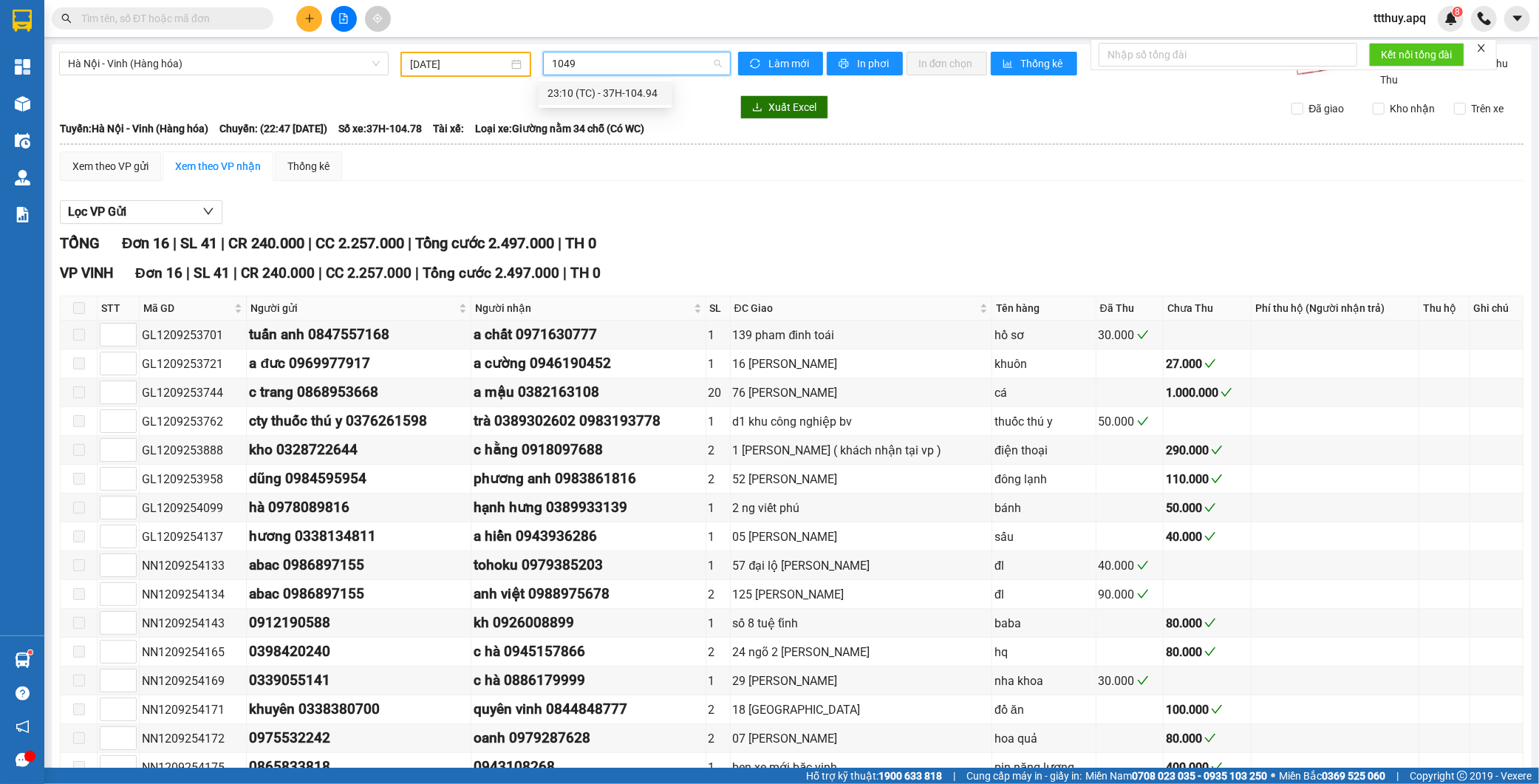
type input "10494"
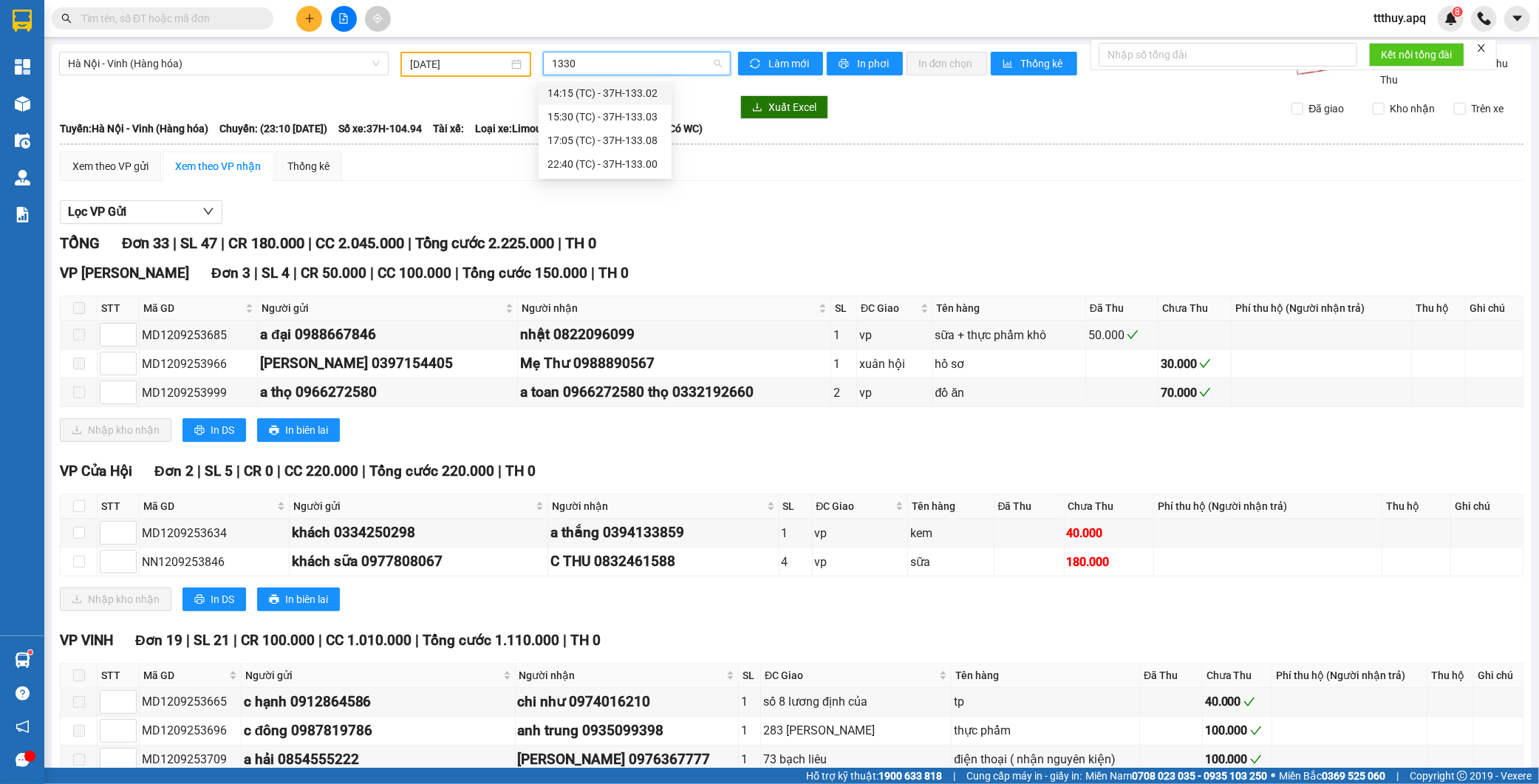
type input "13308"
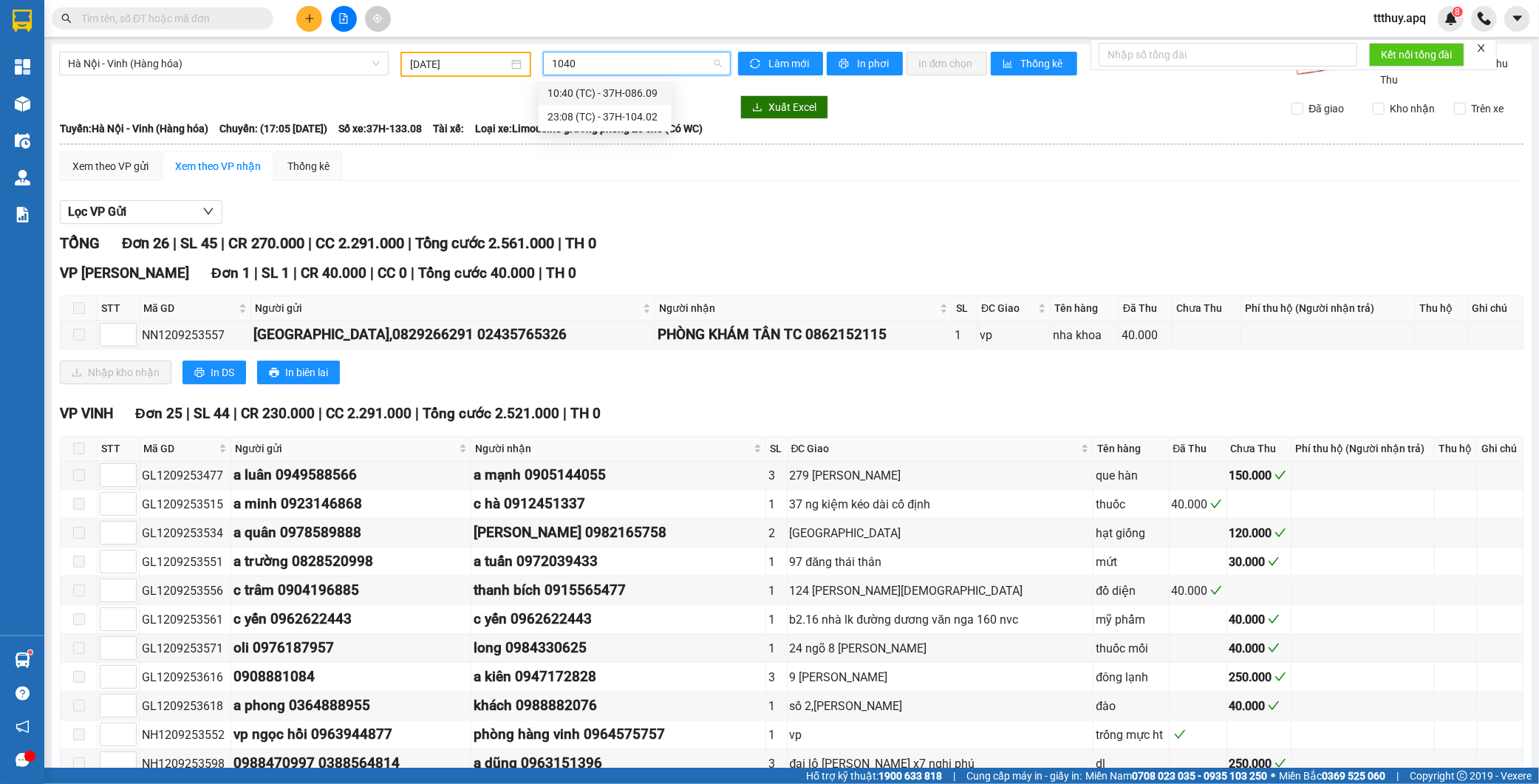
type input "10402"
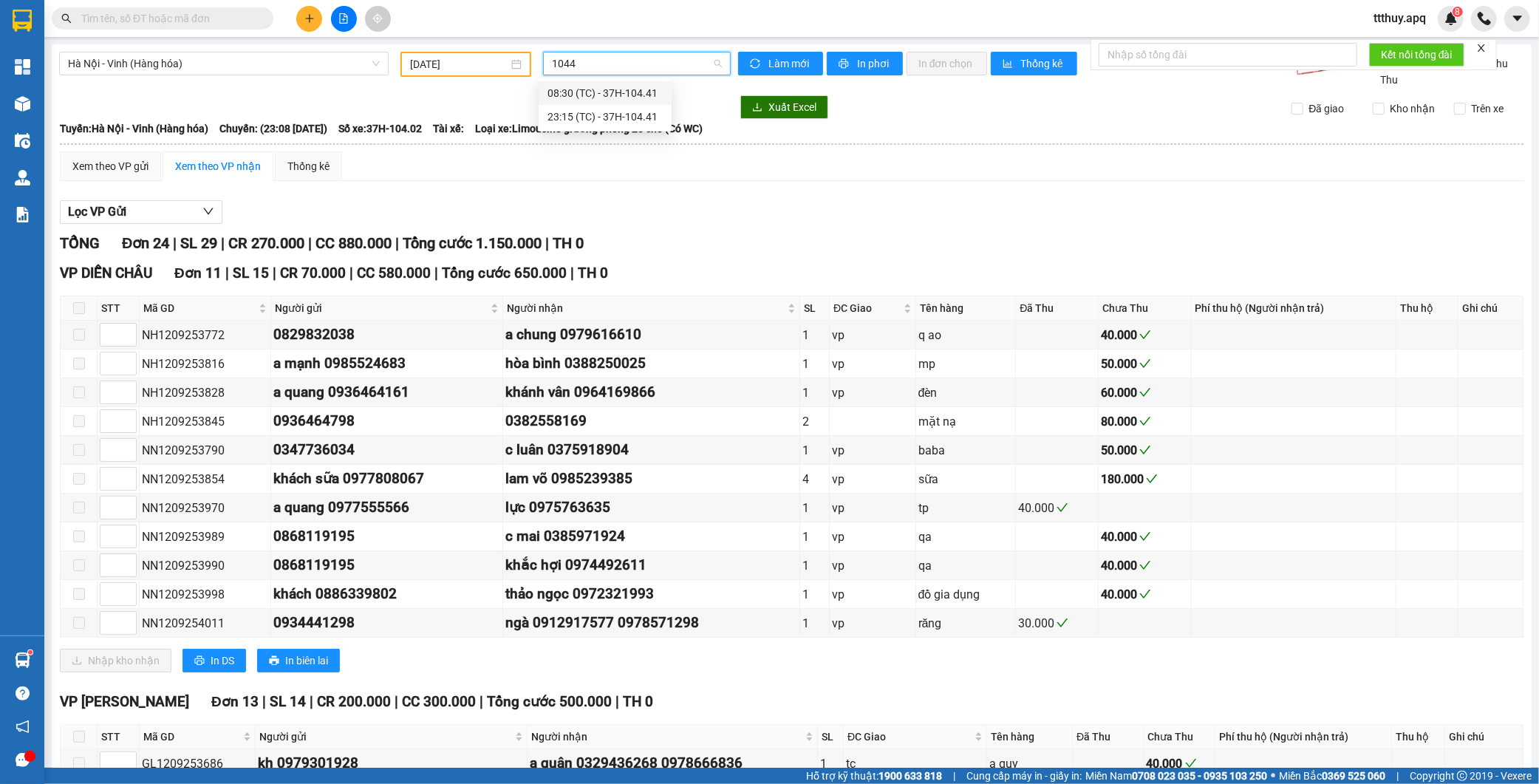
type input "10445"
type input "10482"
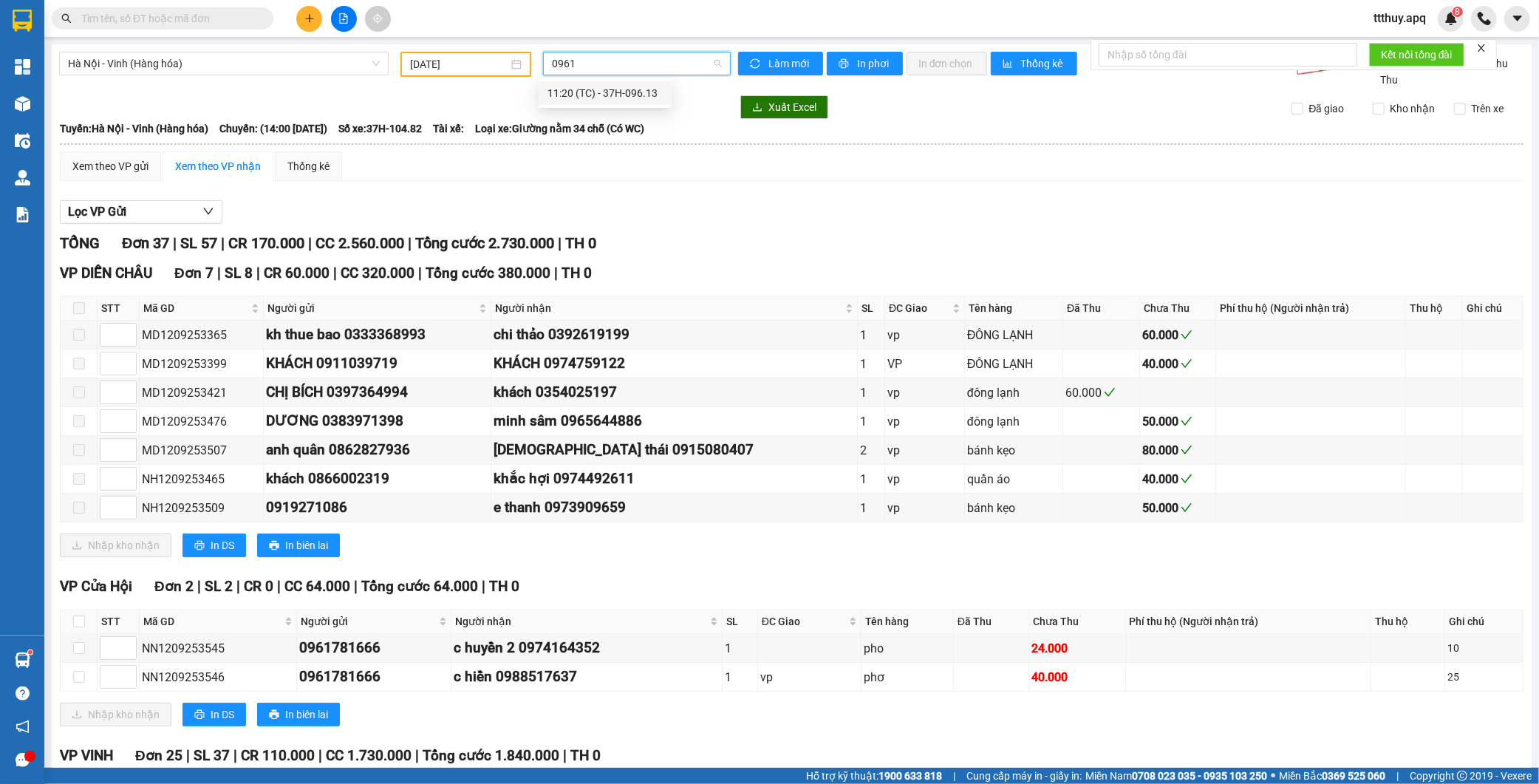
type input "09613"
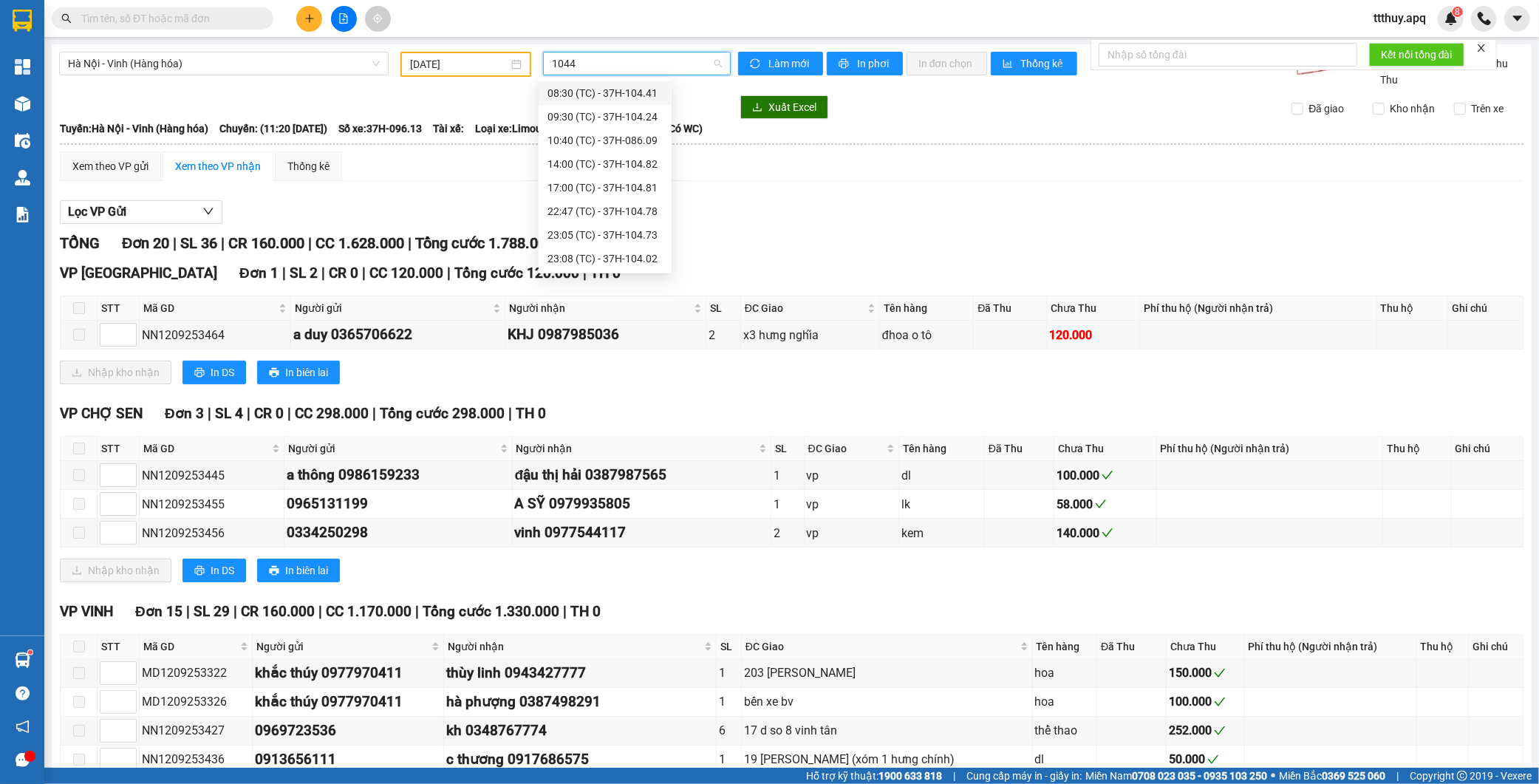
type input "10441"
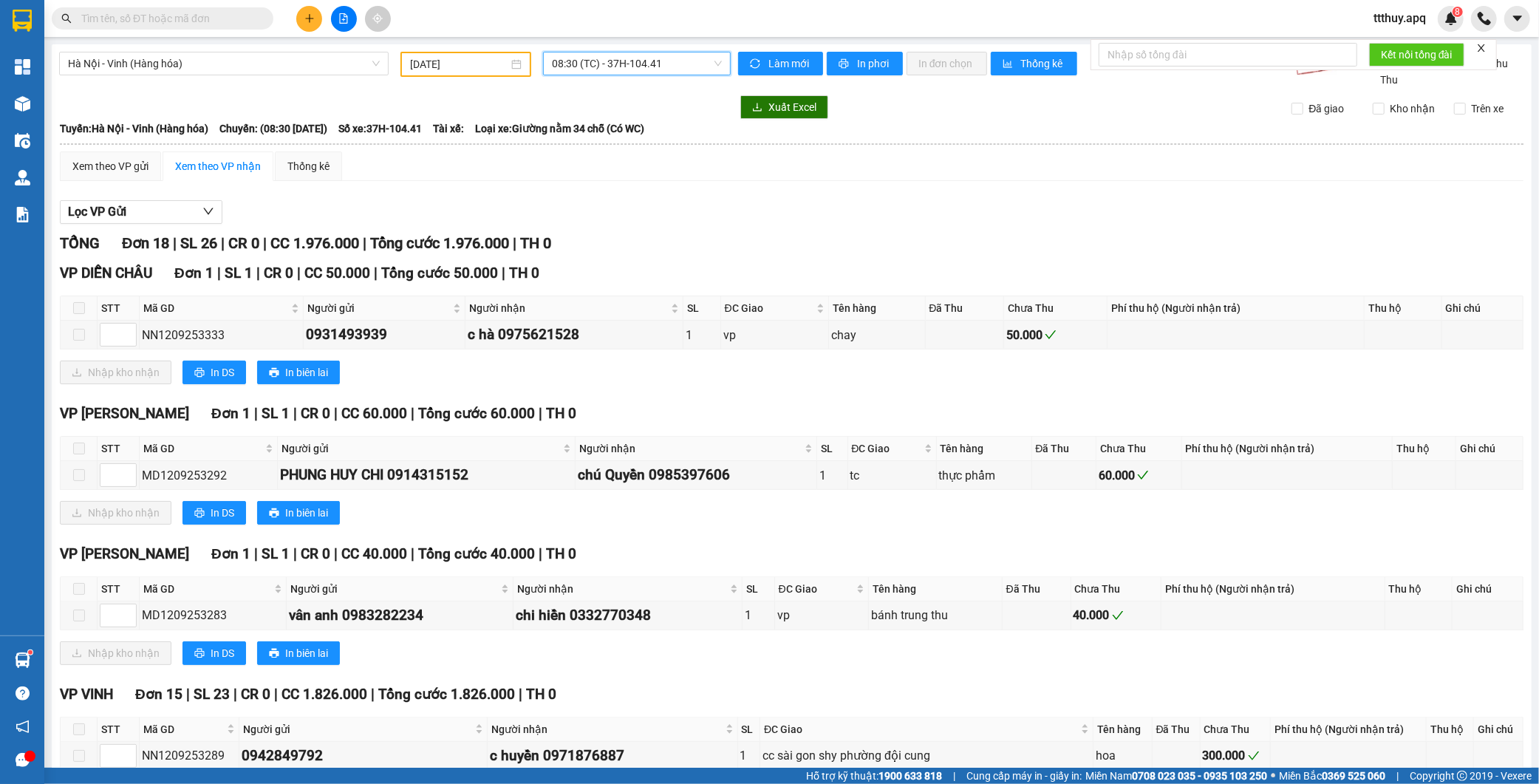
click at [631, 56] on span "08:30 (TC) - 37H-104.41" at bounding box center [636, 63] width 170 height 22
type input "10441"
click at [634, 109] on div "23:15 (TC) - 37H-104.41" at bounding box center [606, 117] width 116 height 16
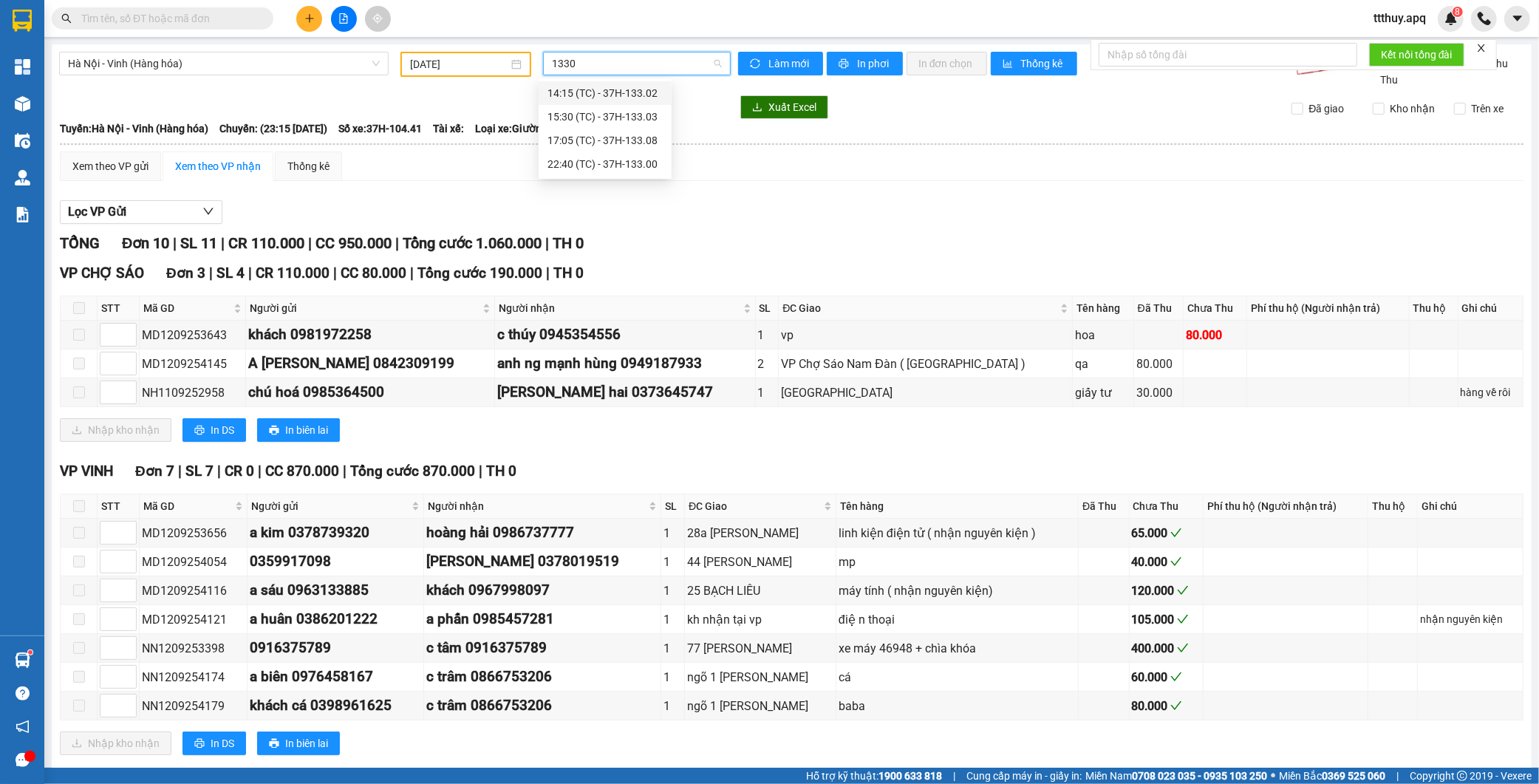
type input "13303"
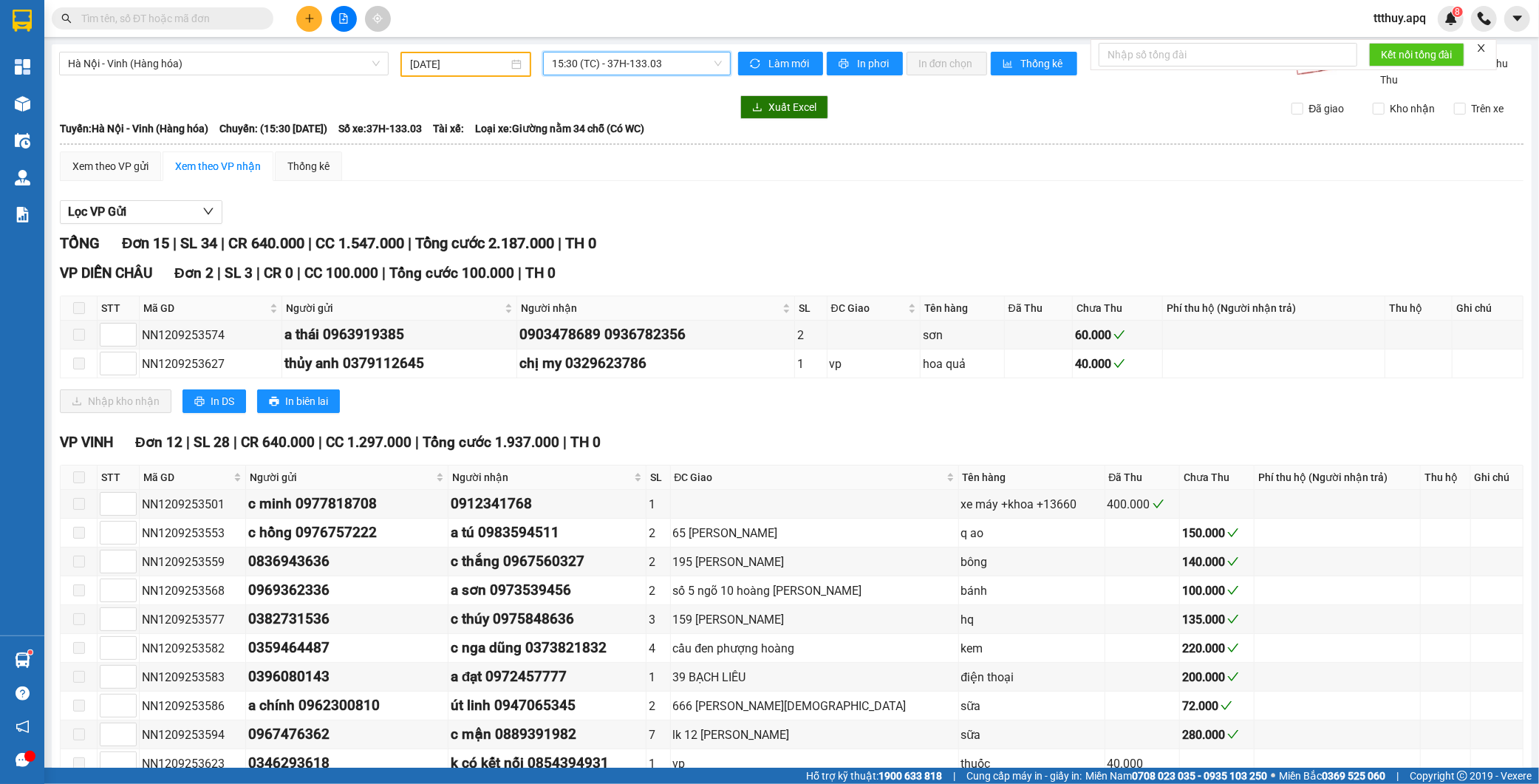
click at [151, 13] on input "text" at bounding box center [169, 18] width 174 height 16
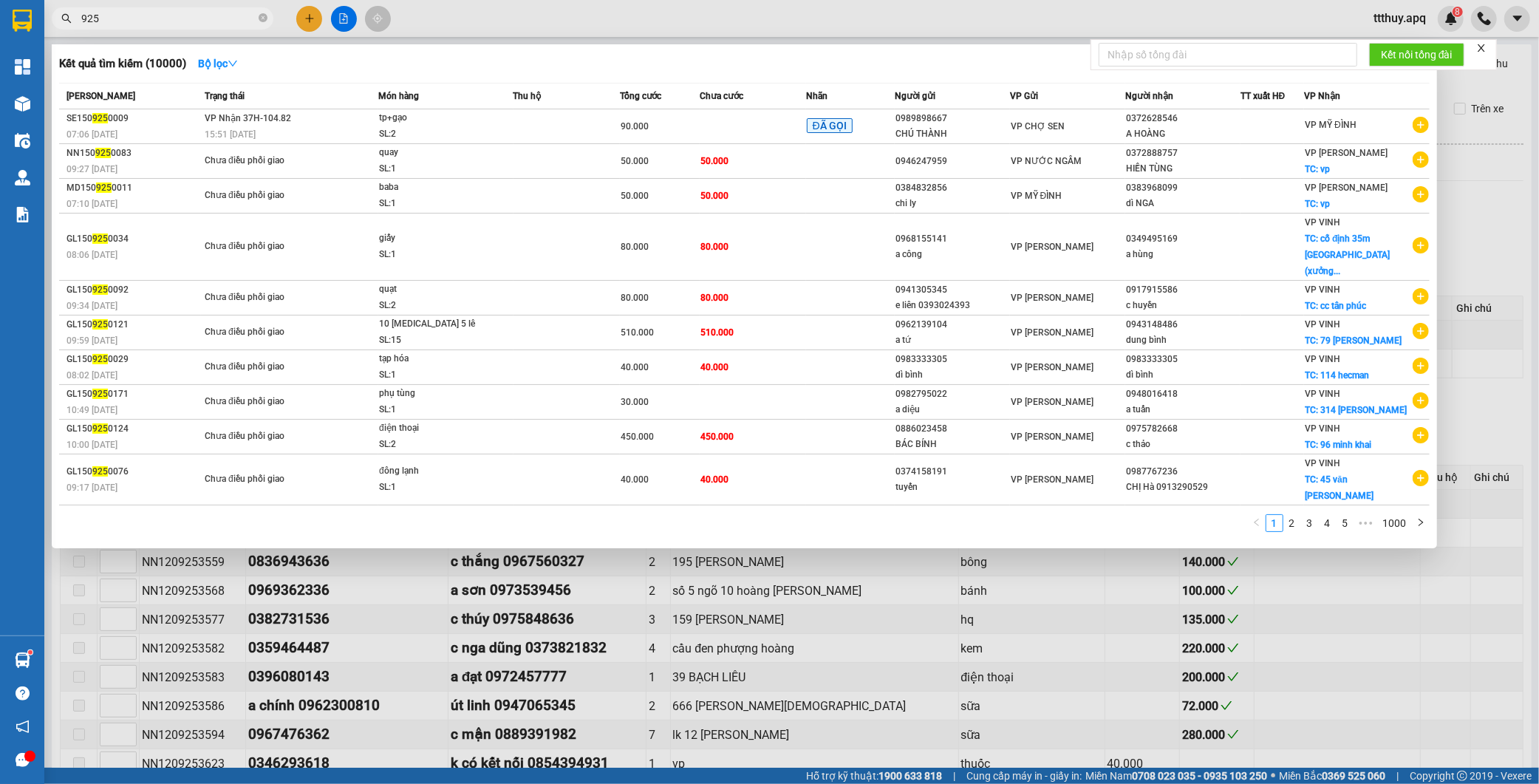
click at [170, 18] on input "925" at bounding box center [169, 18] width 174 height 16
type input "9251631"
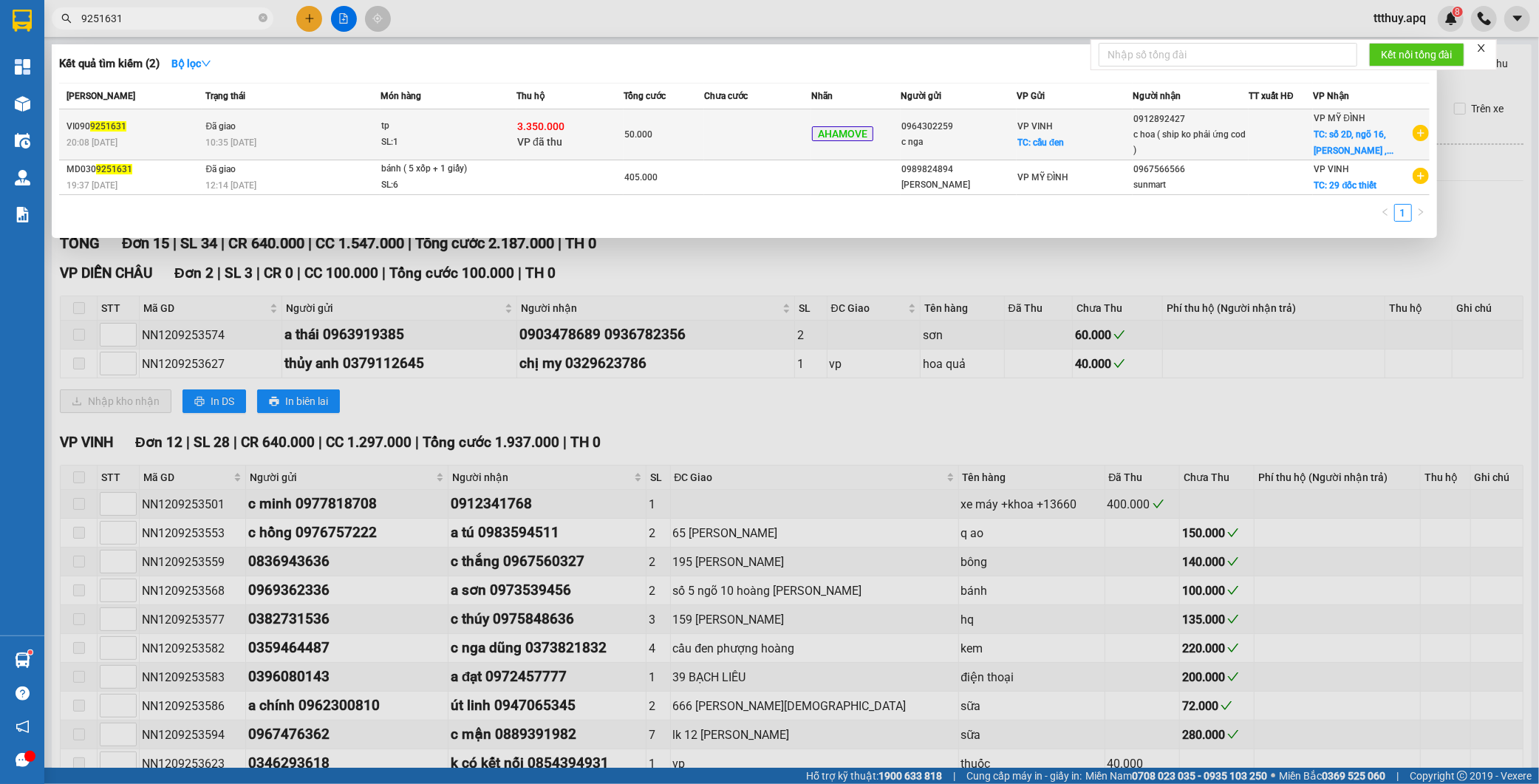
click at [478, 133] on div "tp" at bounding box center [436, 126] width 111 height 16
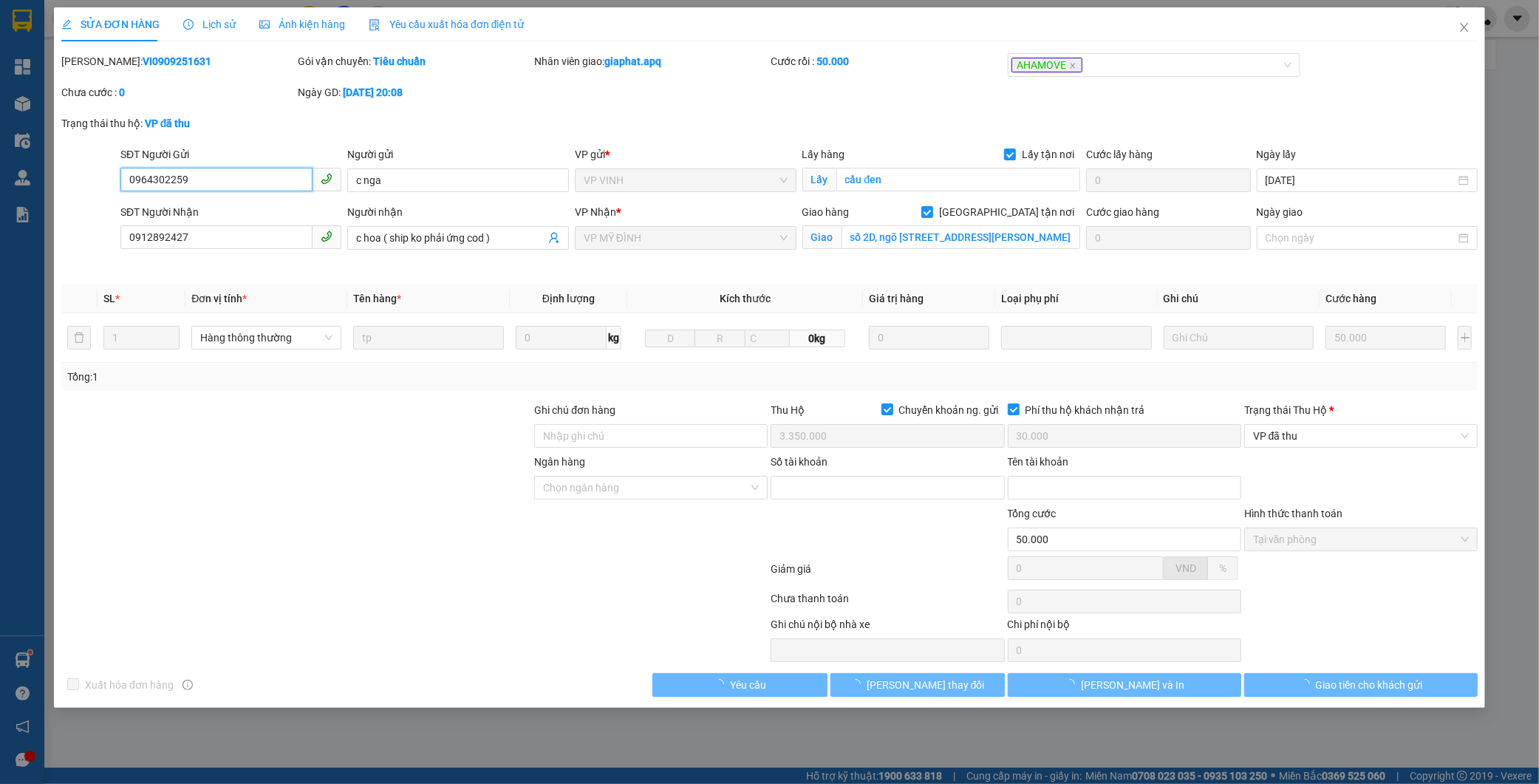
type input "0964302259"
type input "c nga"
checkbox input "true"
type input "cầu đen"
type input "0912892427"
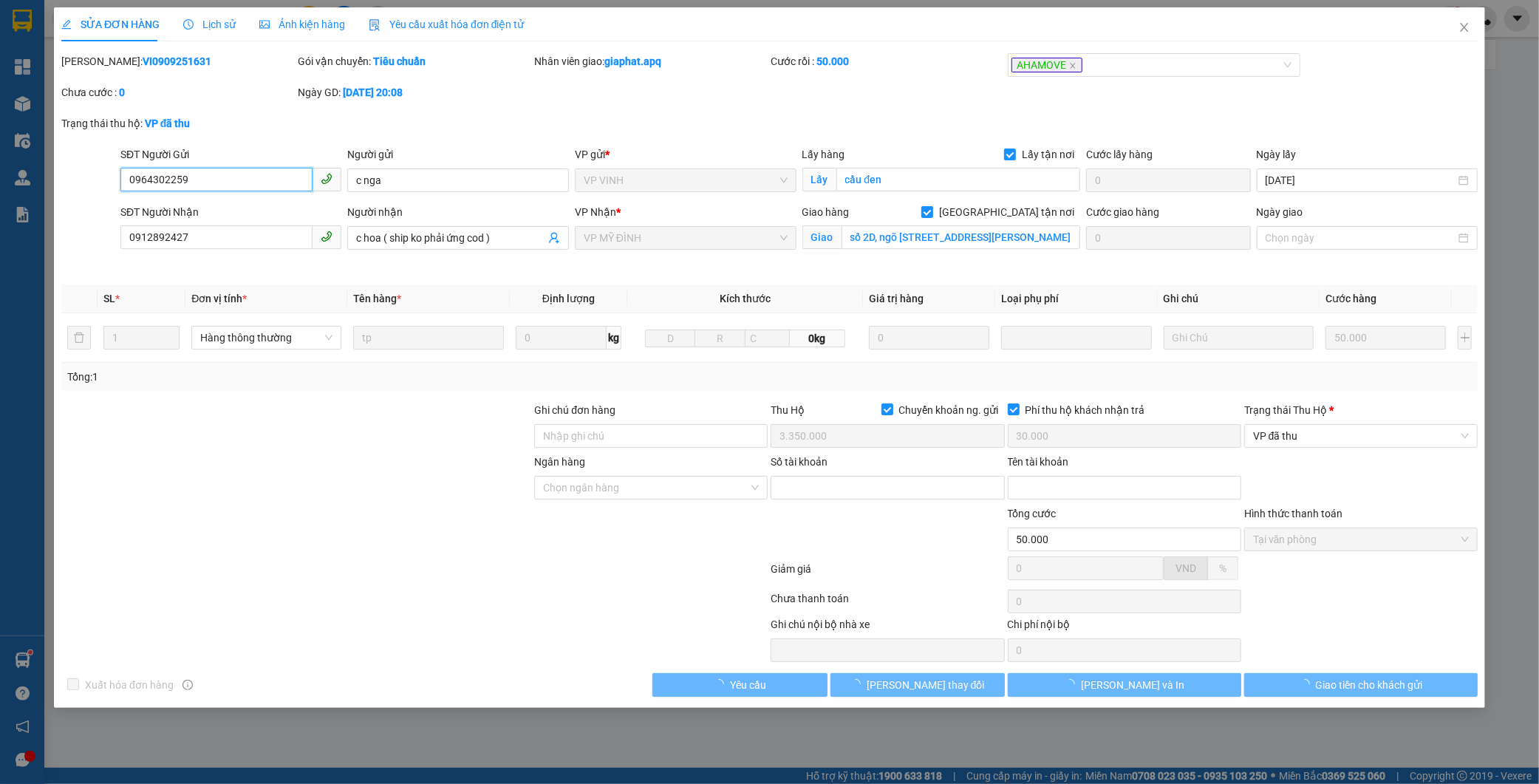
type input "c hoa ( ship ko phải ứng cod )"
checkbox input "true"
type input "số 2D, ngõ 16,Ngô Quyền ,Hà Đông ,hà nội"
checkbox input "true"
type input "3.350.000"
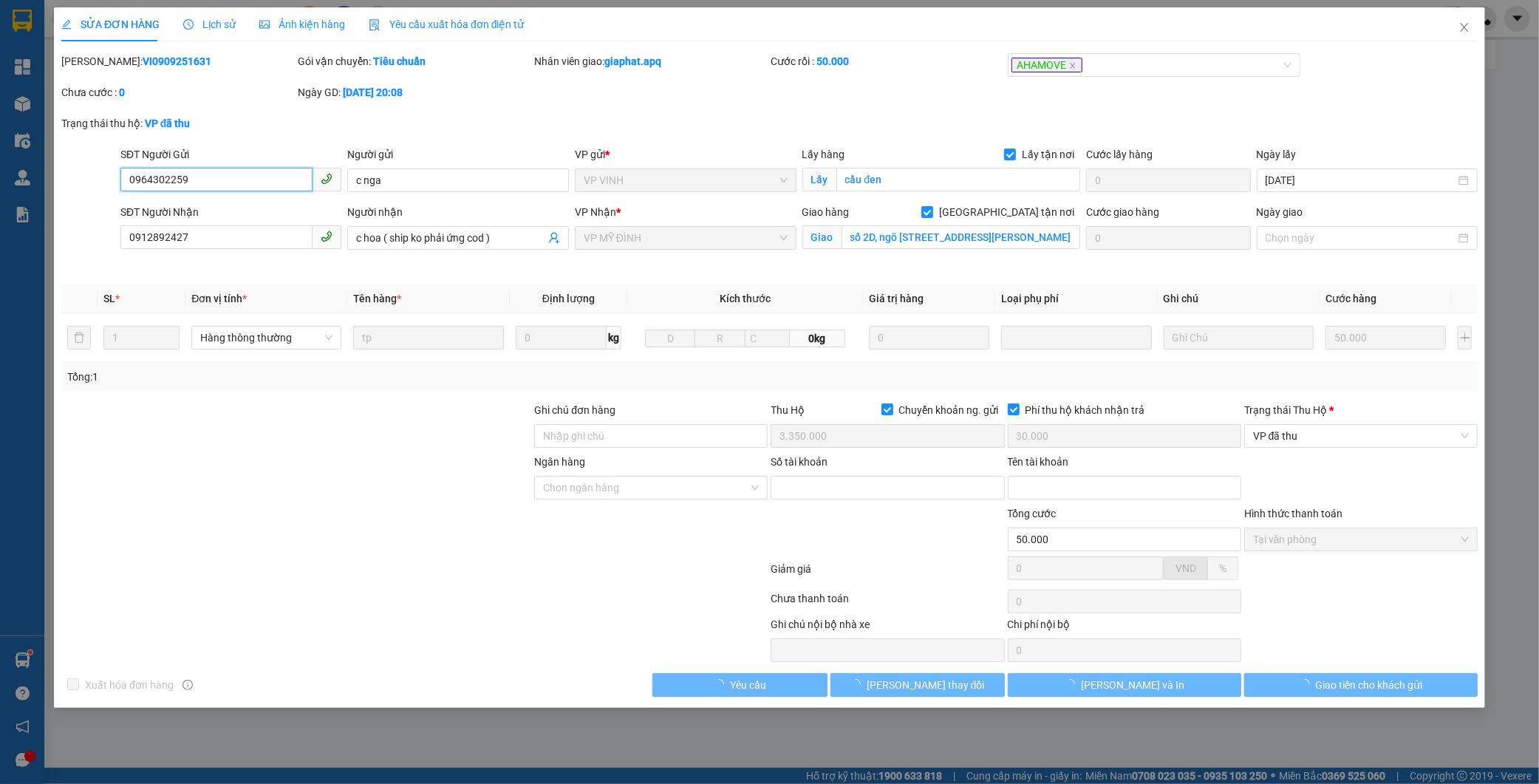
type input "30.000"
type input "50.000"
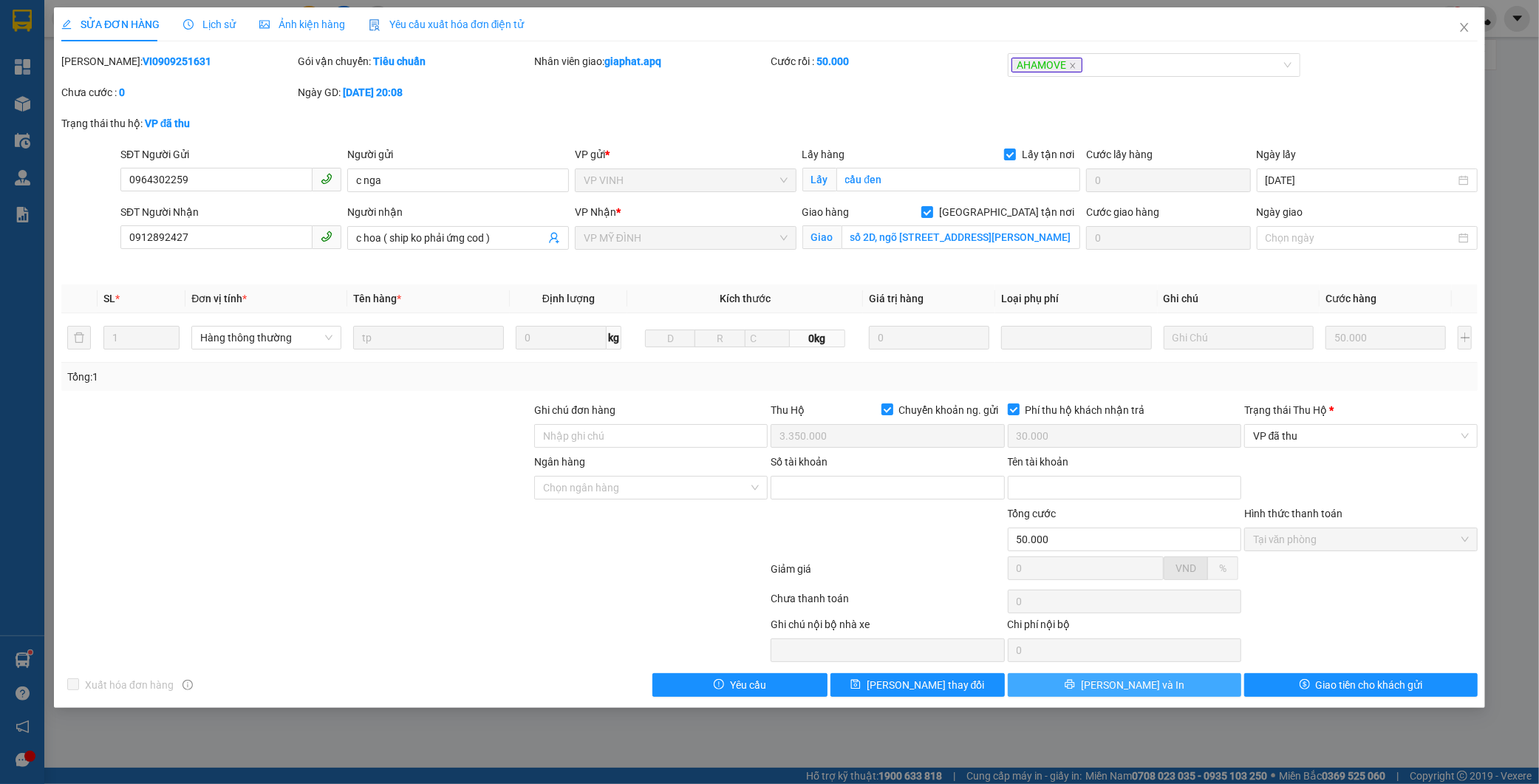
click at [1217, 692] on button "[PERSON_NAME] và In" at bounding box center [1125, 684] width 233 height 24
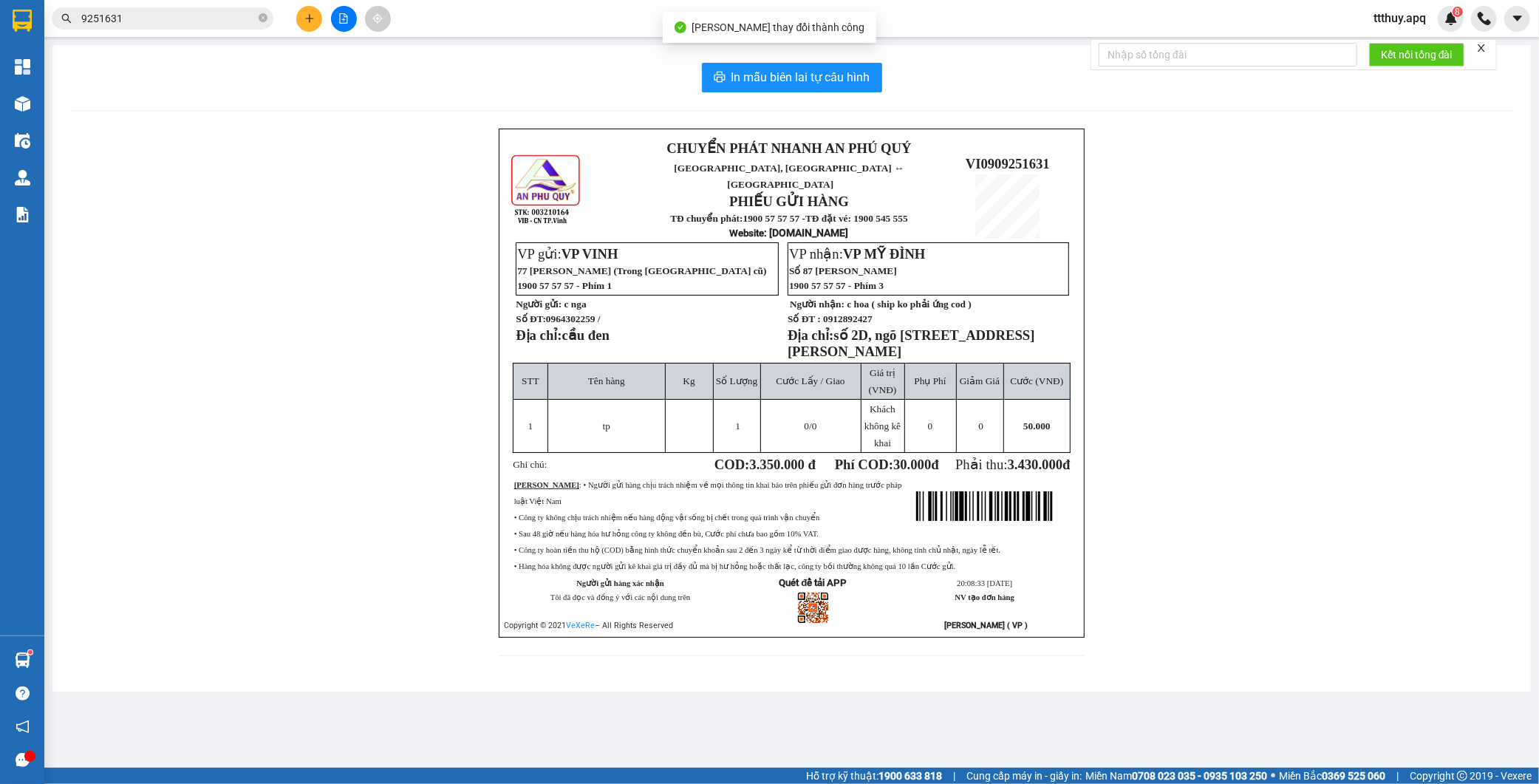
click at [577, 316] on span "0964302259 /" at bounding box center [574, 319] width 55 height 11
copy span "0964302259"
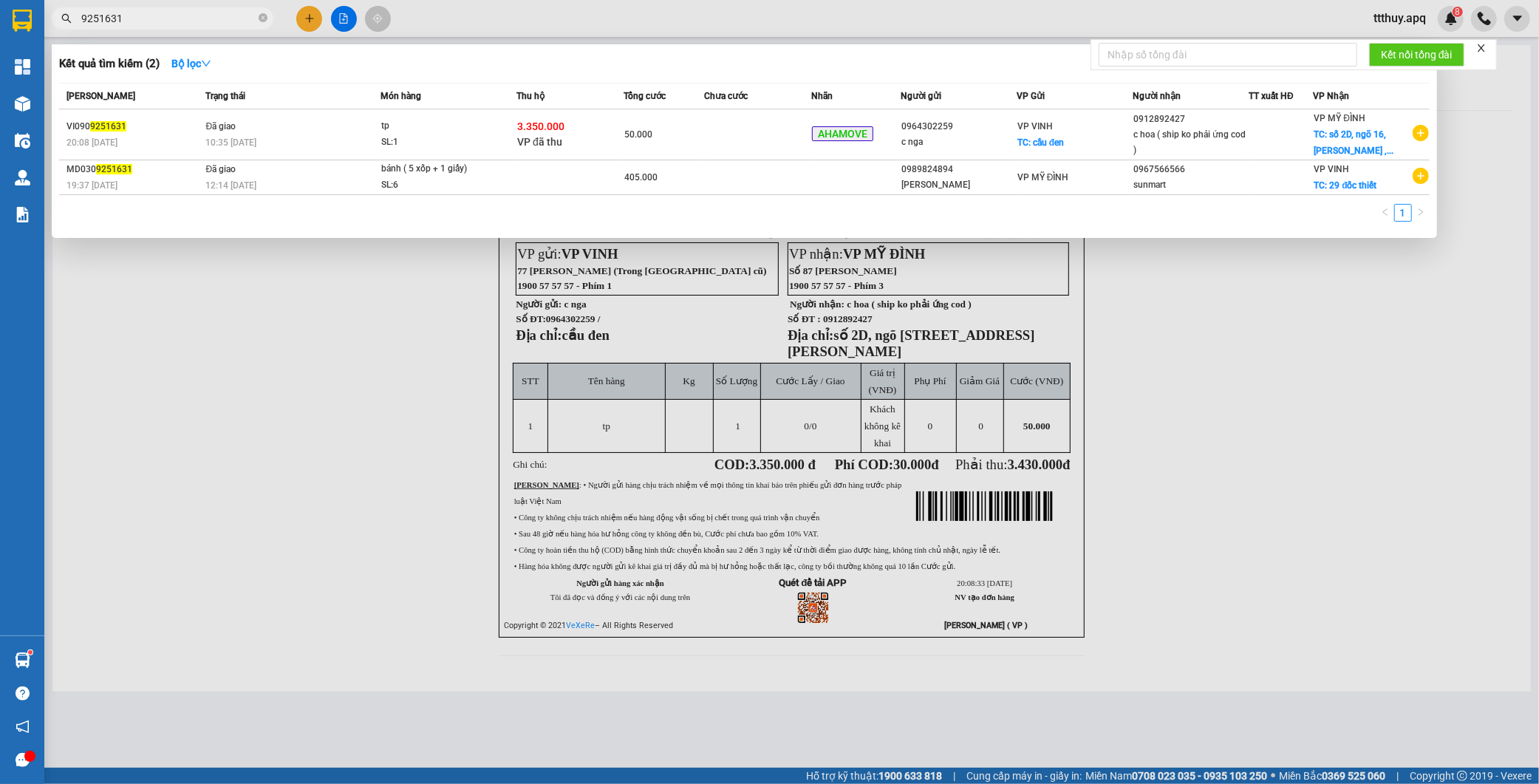
click at [204, 18] on input "9251631" at bounding box center [169, 18] width 174 height 16
paste input "0964302259"
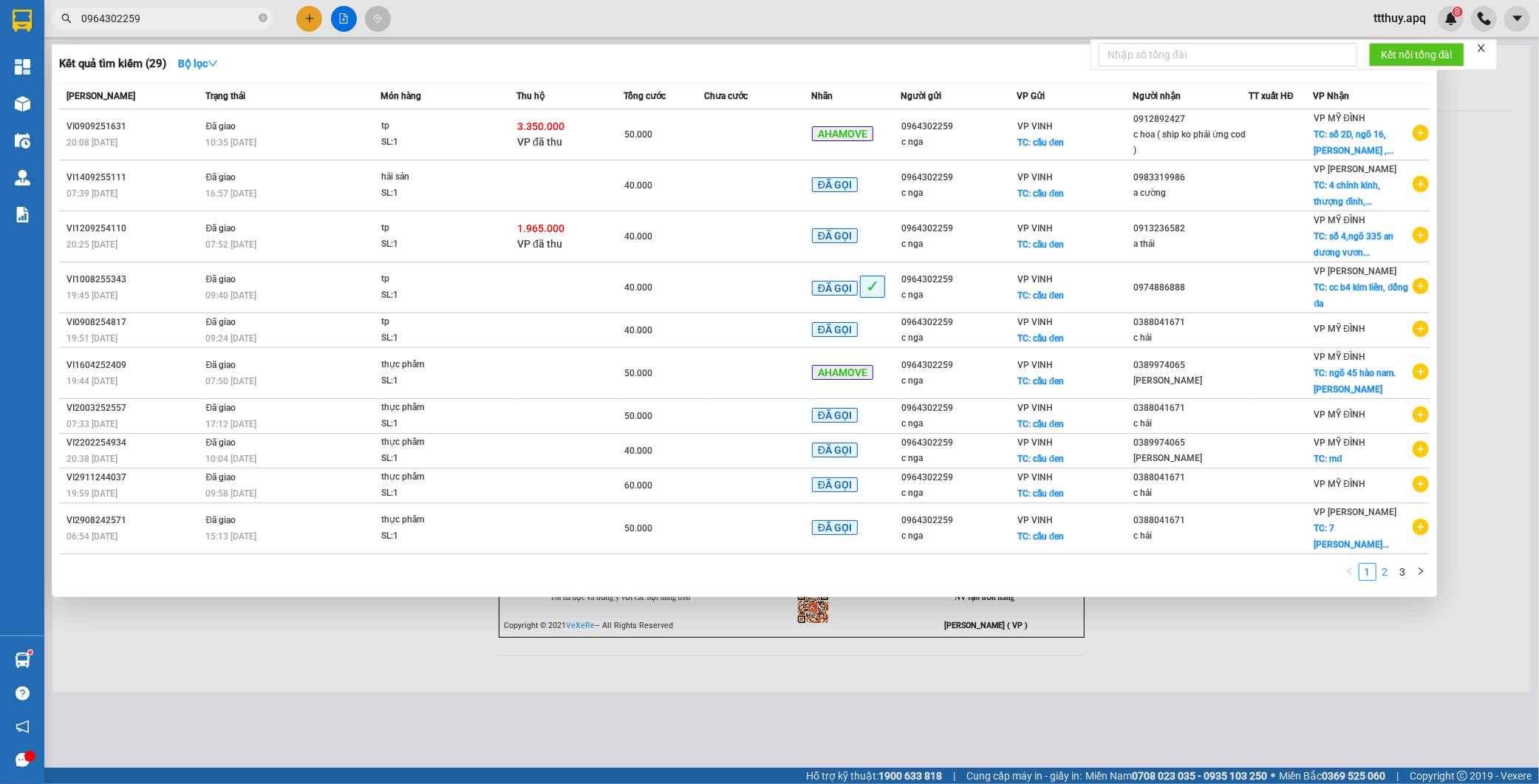
type input "0964302259"
click at [1384, 574] on link "2" at bounding box center [1385, 572] width 16 height 16
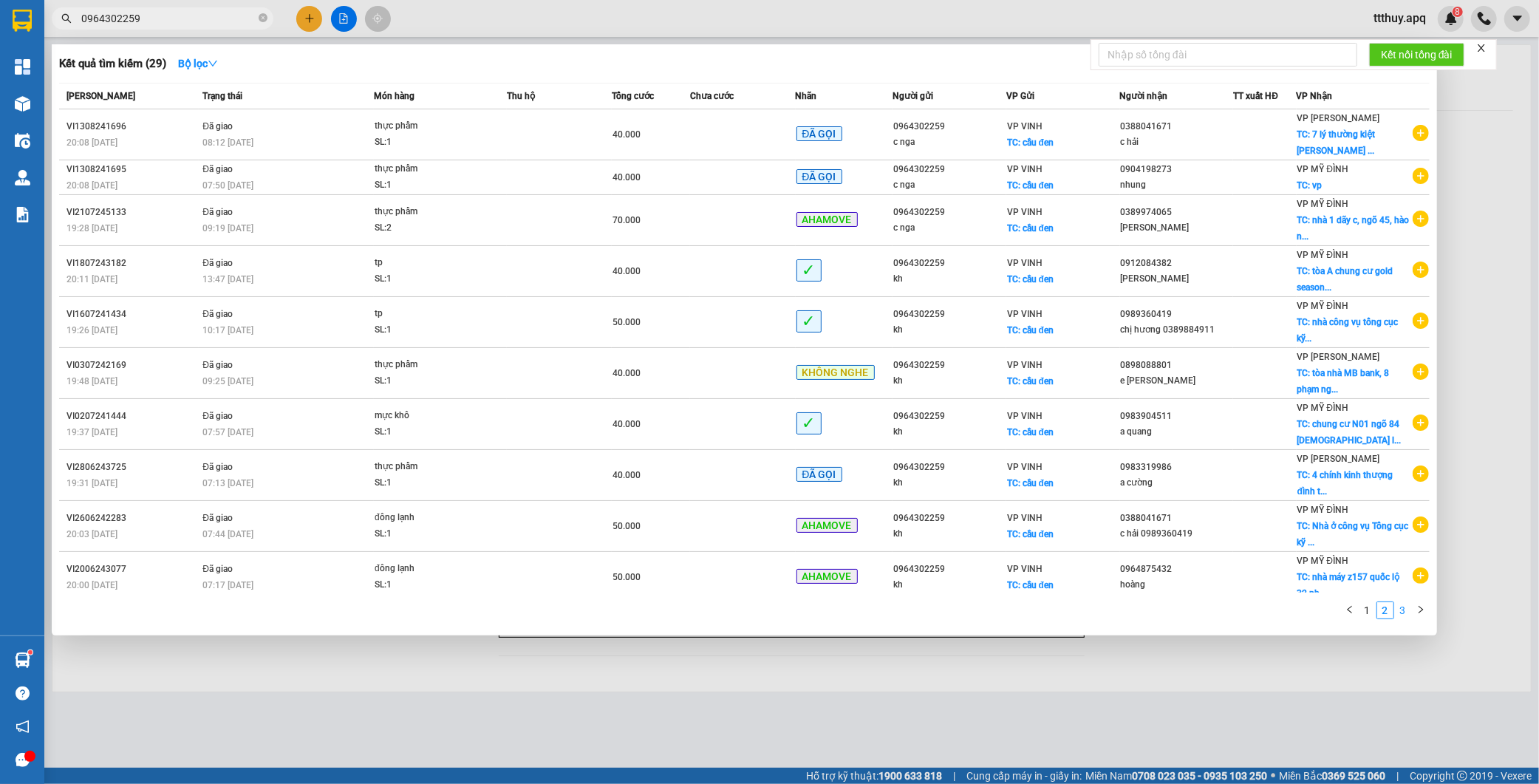
click at [1401, 611] on link "3" at bounding box center [1402, 610] width 16 height 16
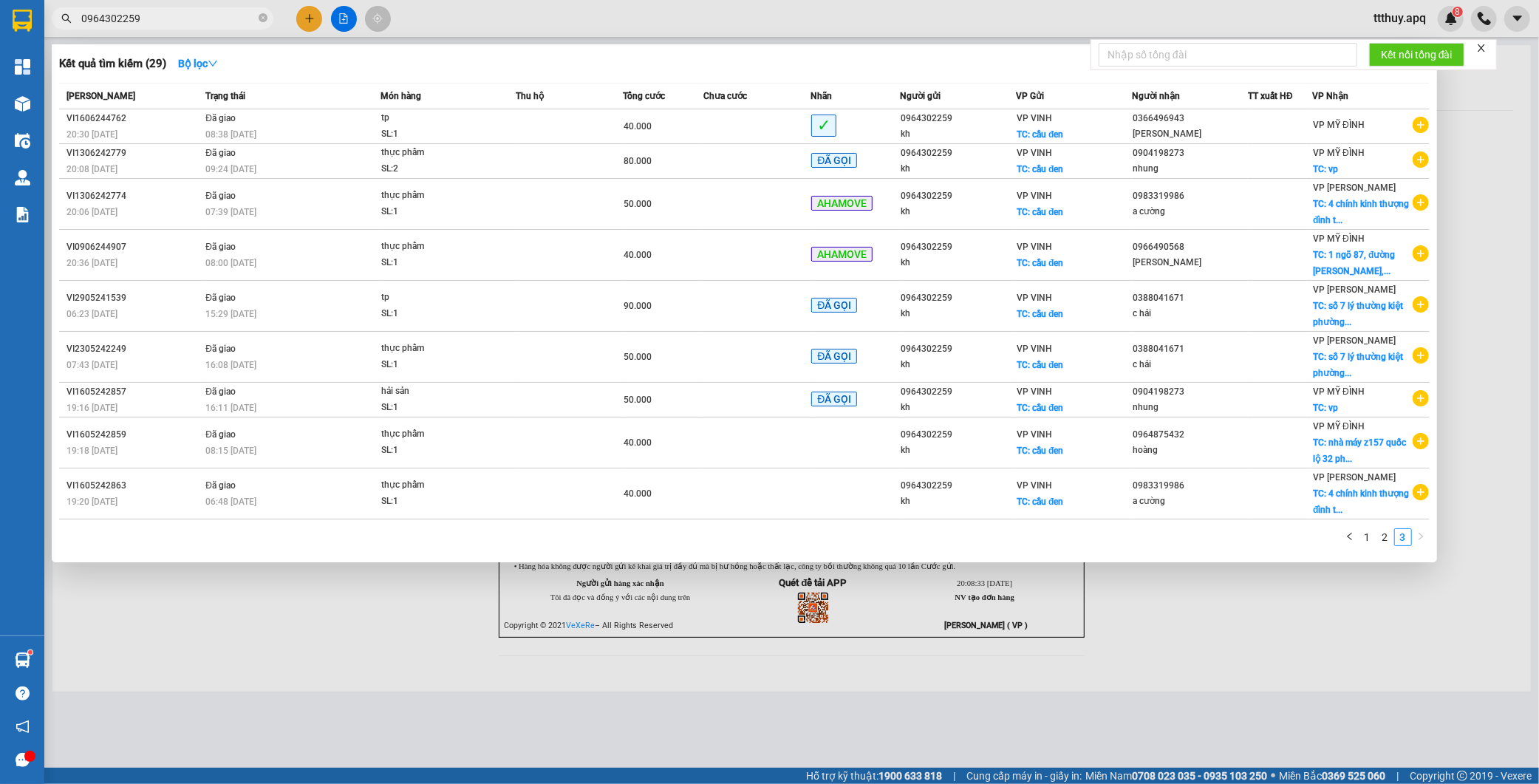
click at [631, 704] on div at bounding box center [769, 392] width 1539 height 784
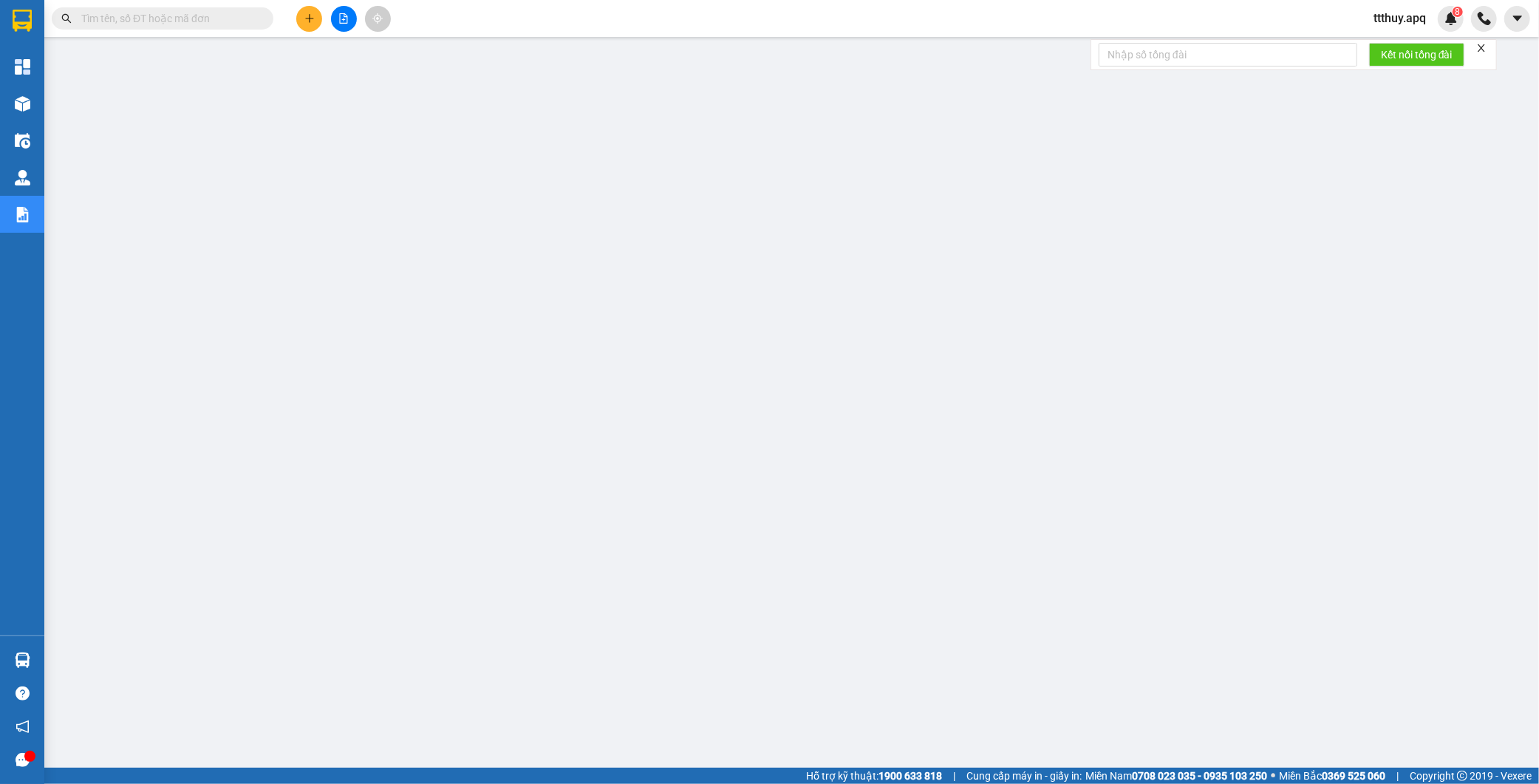
click at [186, 20] on input "text" at bounding box center [169, 18] width 174 height 16
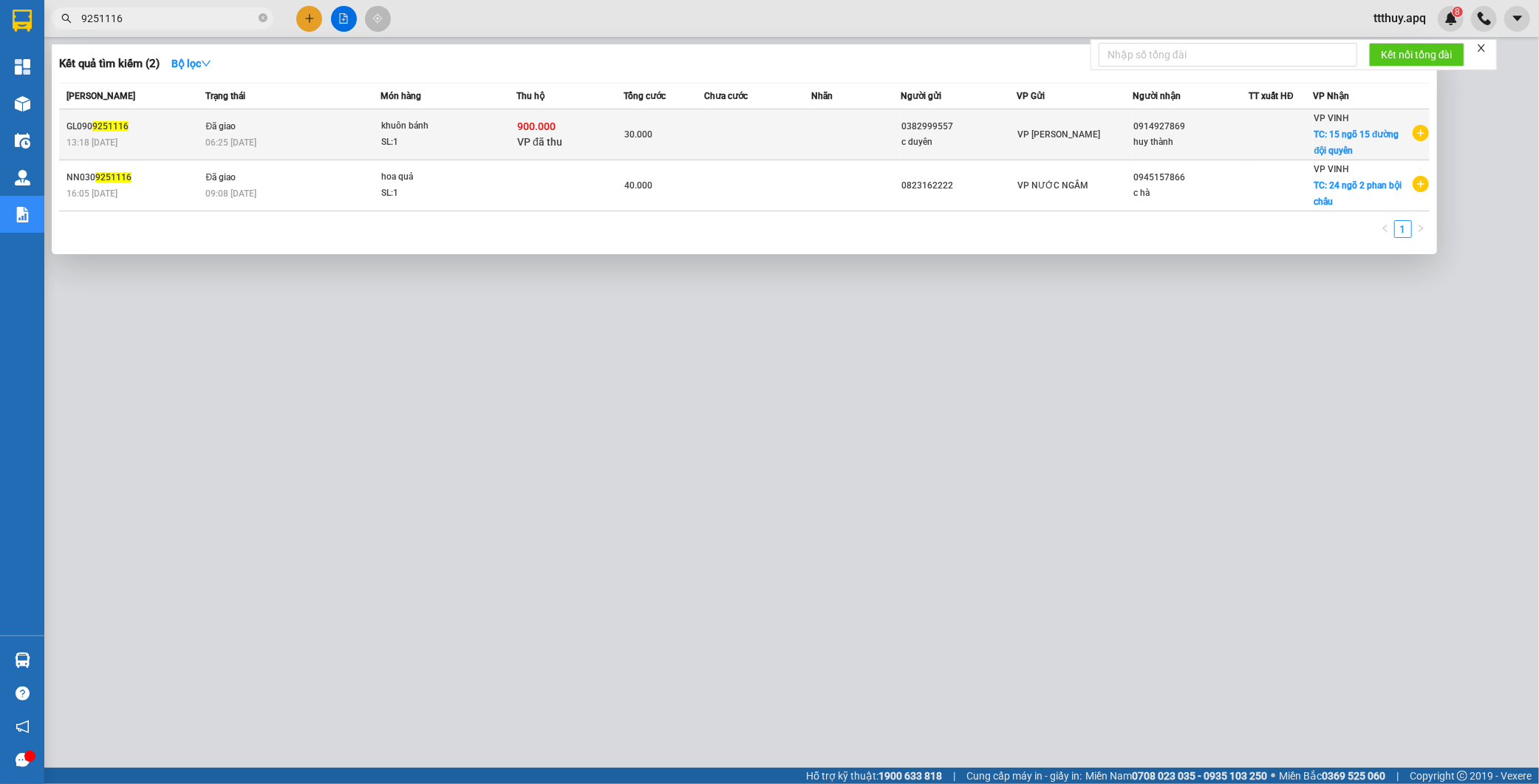
type input "9251116"
click at [259, 129] on td "Đã giao 06:25 - 10/09" at bounding box center [291, 135] width 179 height 51
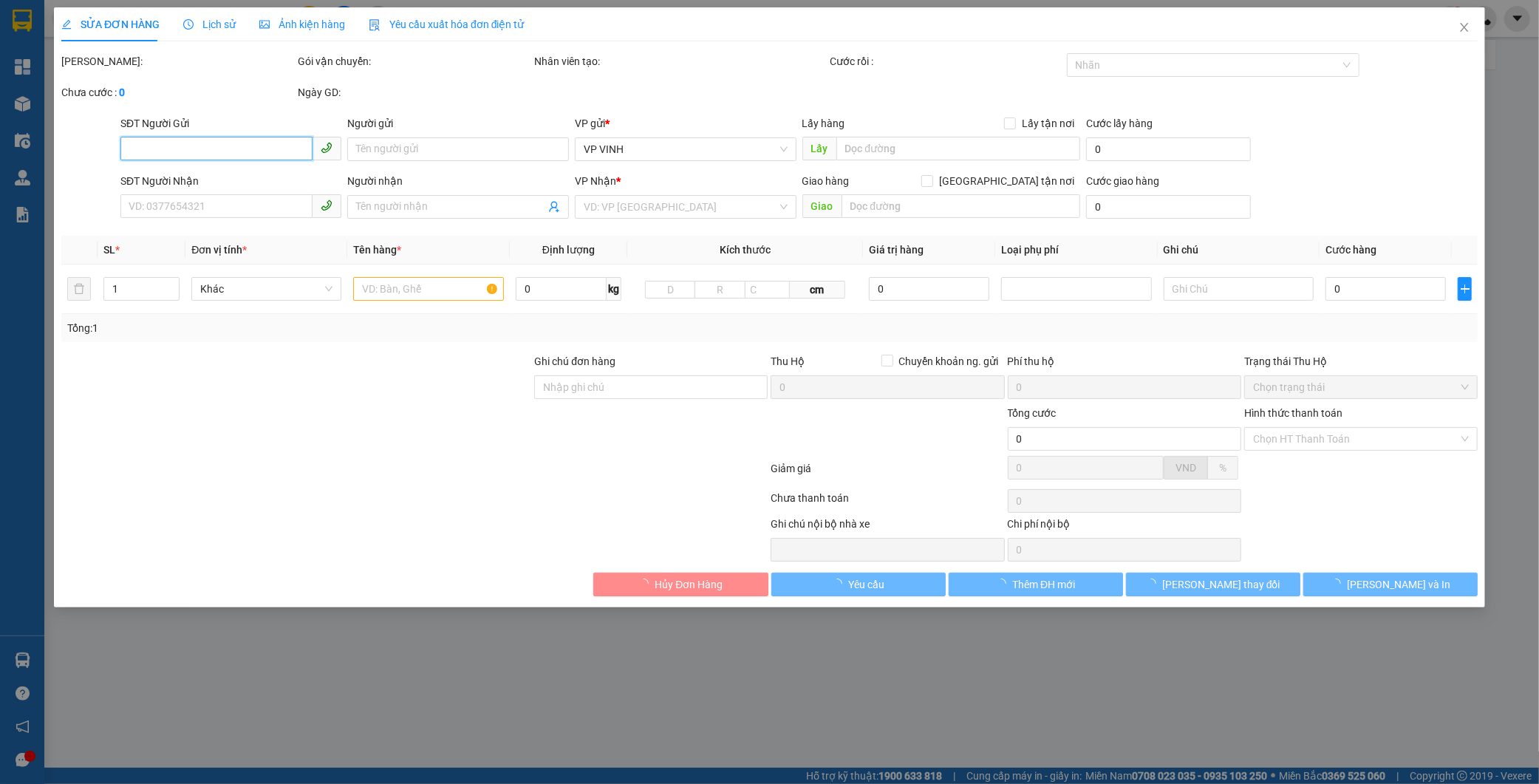
type input "0382999557"
type input "c duyên"
type input "0914927869"
type input "huy thành"
checkbox input "true"
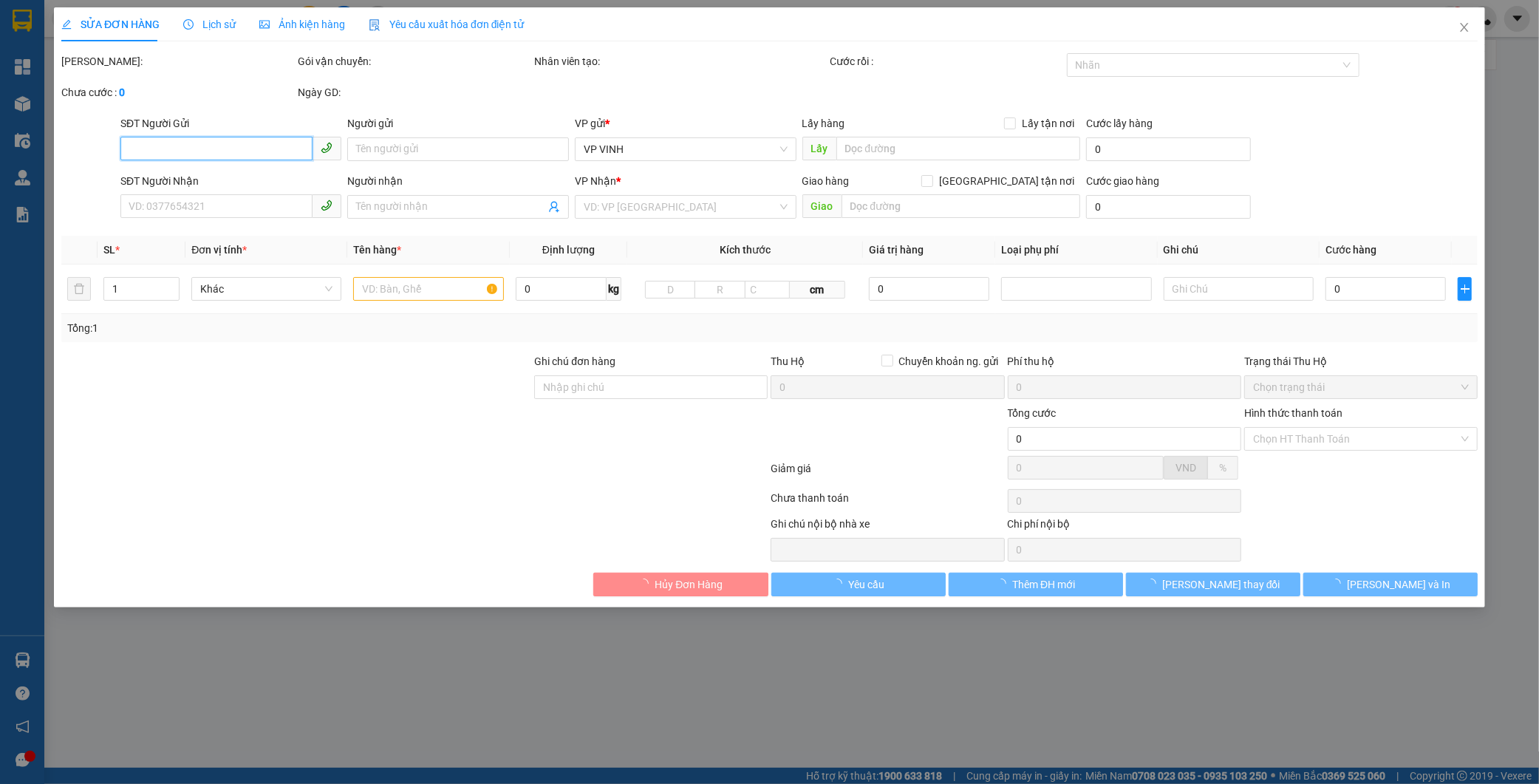
type input "15 ngõ 15 đường đội quyên"
checkbox input "true"
type input "900.000"
type input "15.000"
type input "30.000"
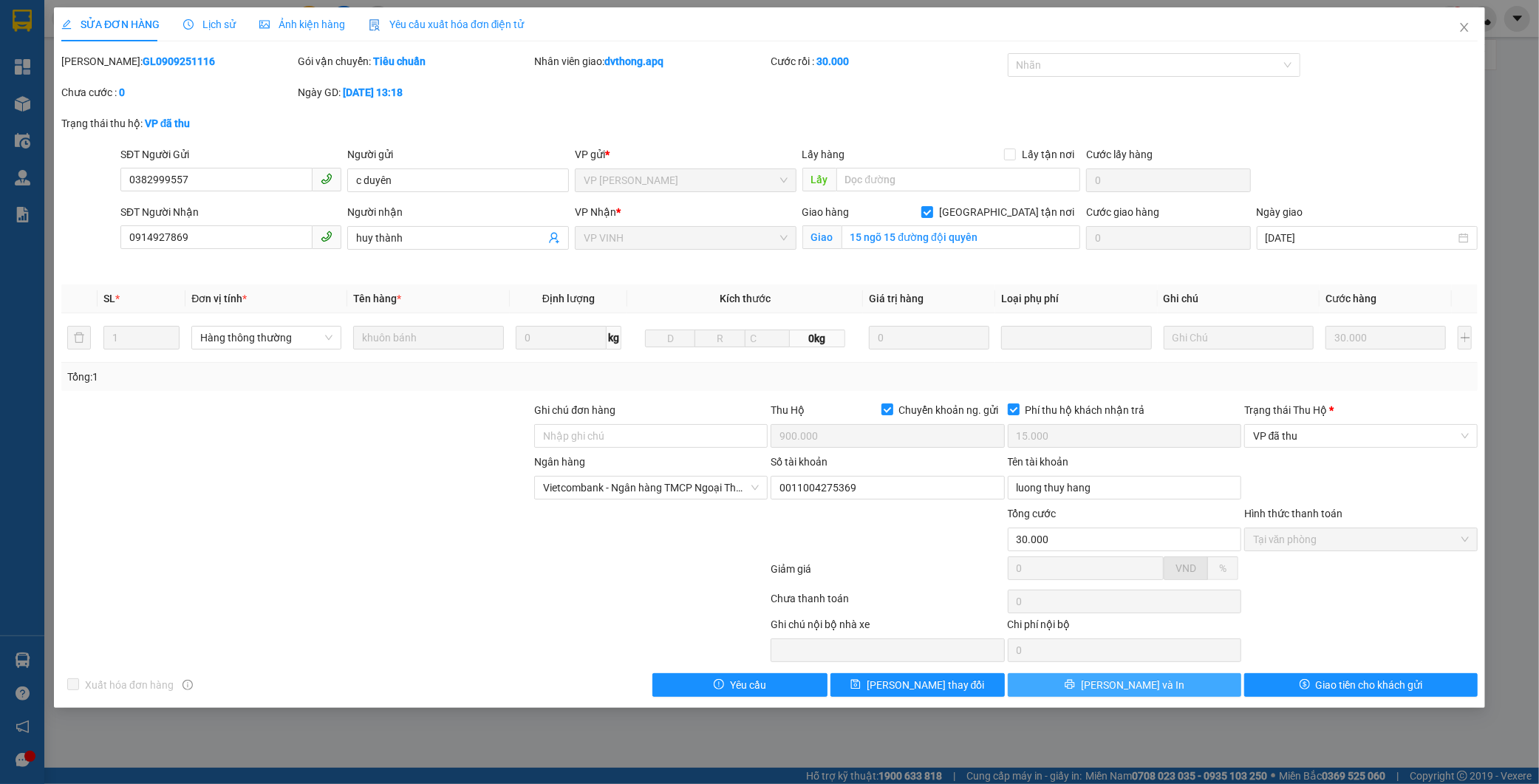
click at [1198, 682] on button "[PERSON_NAME] và In" at bounding box center [1125, 684] width 233 height 24
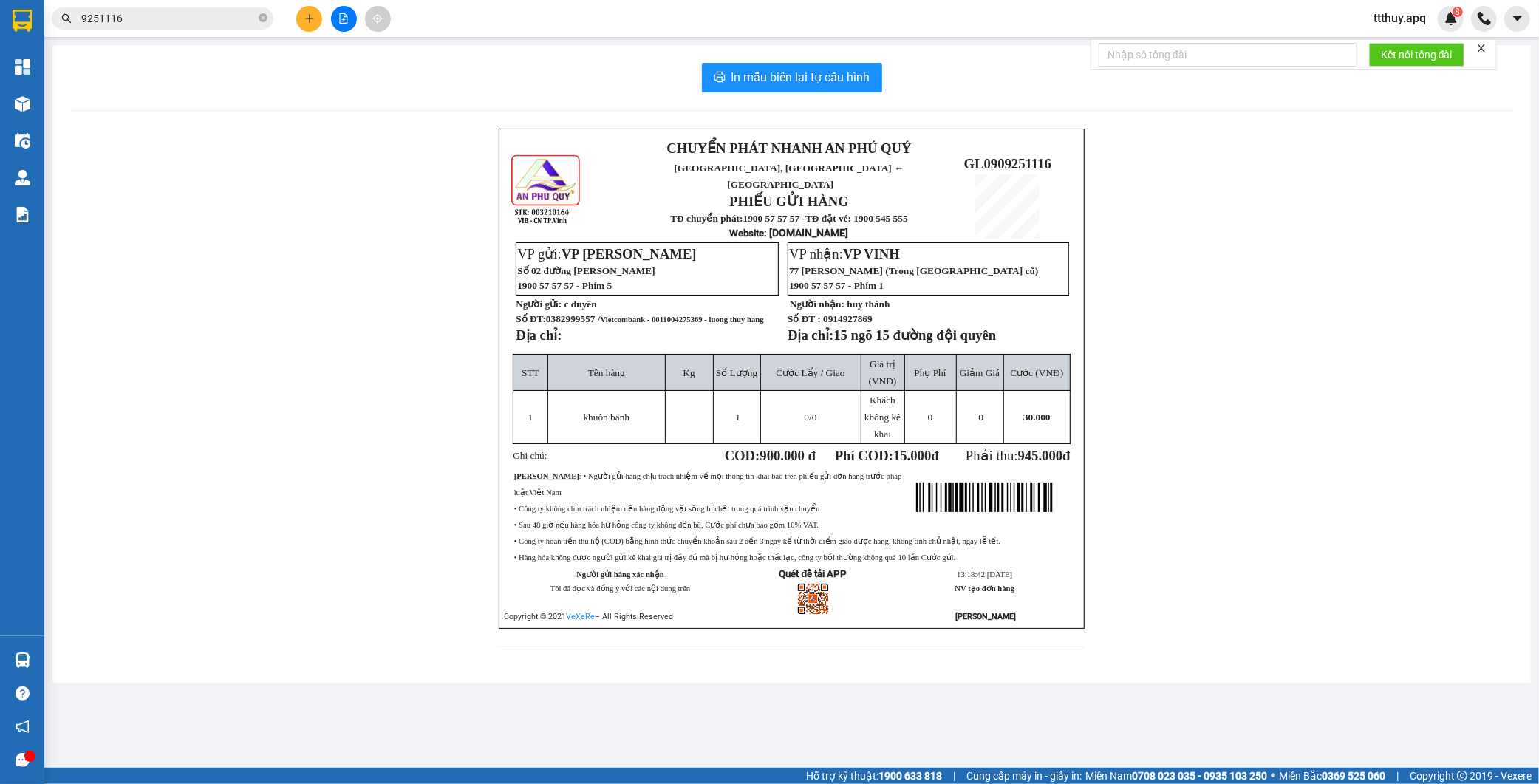
click at [695, 316] on span "Vietcombank - 0011004275369 - luong thuy hang" at bounding box center [683, 319] width 163 height 9
click at [573, 314] on span "0382999557 / Vietcombank - 0011004275369 - luong thuy hang" at bounding box center [655, 319] width 218 height 11
click at [573, 313] on span "0382999557 / Vietcombank - 0011004275369 - luong thuy hang" at bounding box center [655, 319] width 218 height 11
copy span "0382999557"
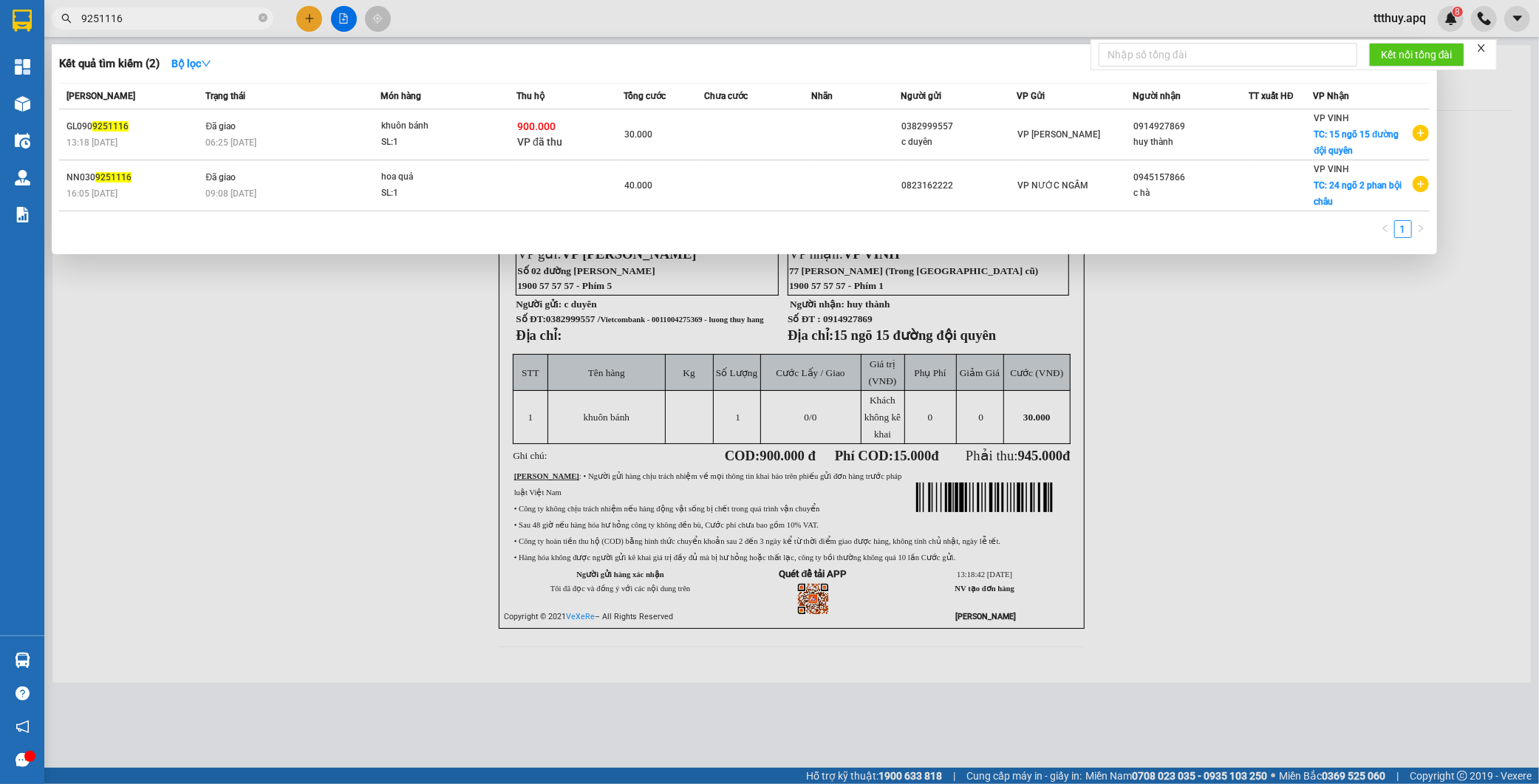
click at [154, 15] on input "9251116" at bounding box center [169, 18] width 174 height 16
paste input "0382999557"
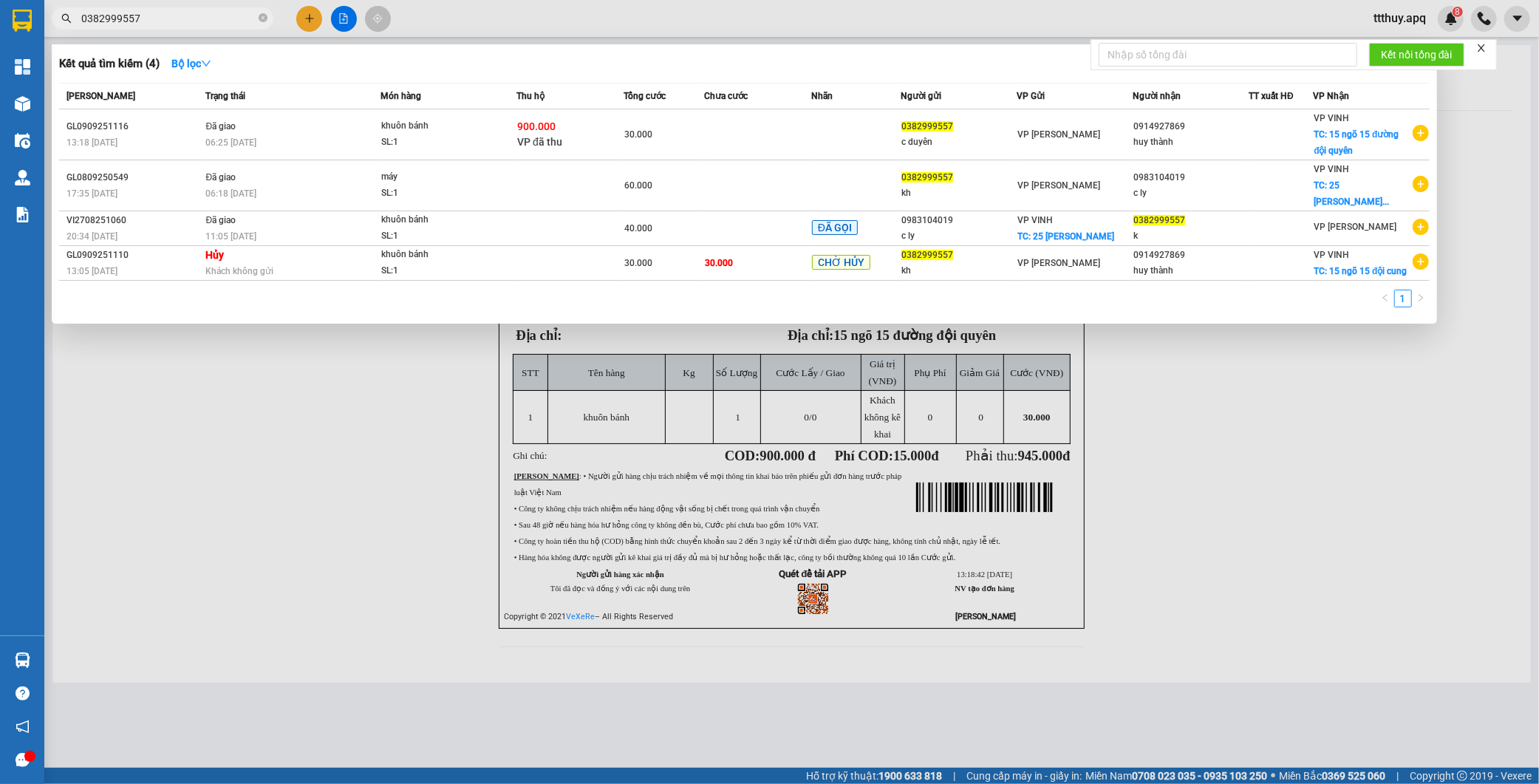
type input "0382999557"
click at [507, 450] on div at bounding box center [769, 392] width 1539 height 784
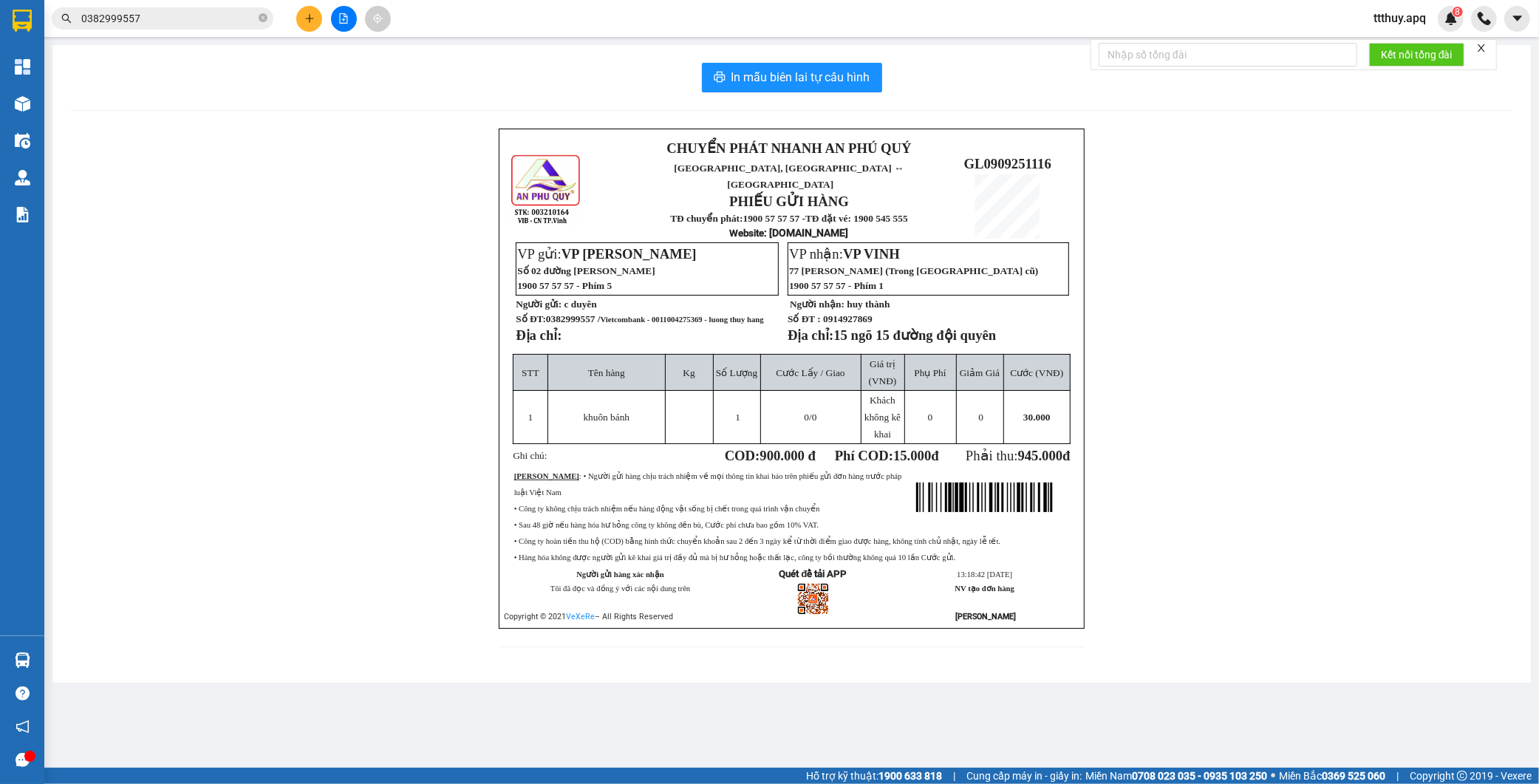
click at [676, 316] on span "Vietcombank - 0011004275369 - luong thuy hang" at bounding box center [683, 319] width 163 height 9
copy span "0011004275369"
click at [264, 18] on icon "close-circle" at bounding box center [263, 17] width 9 height 9
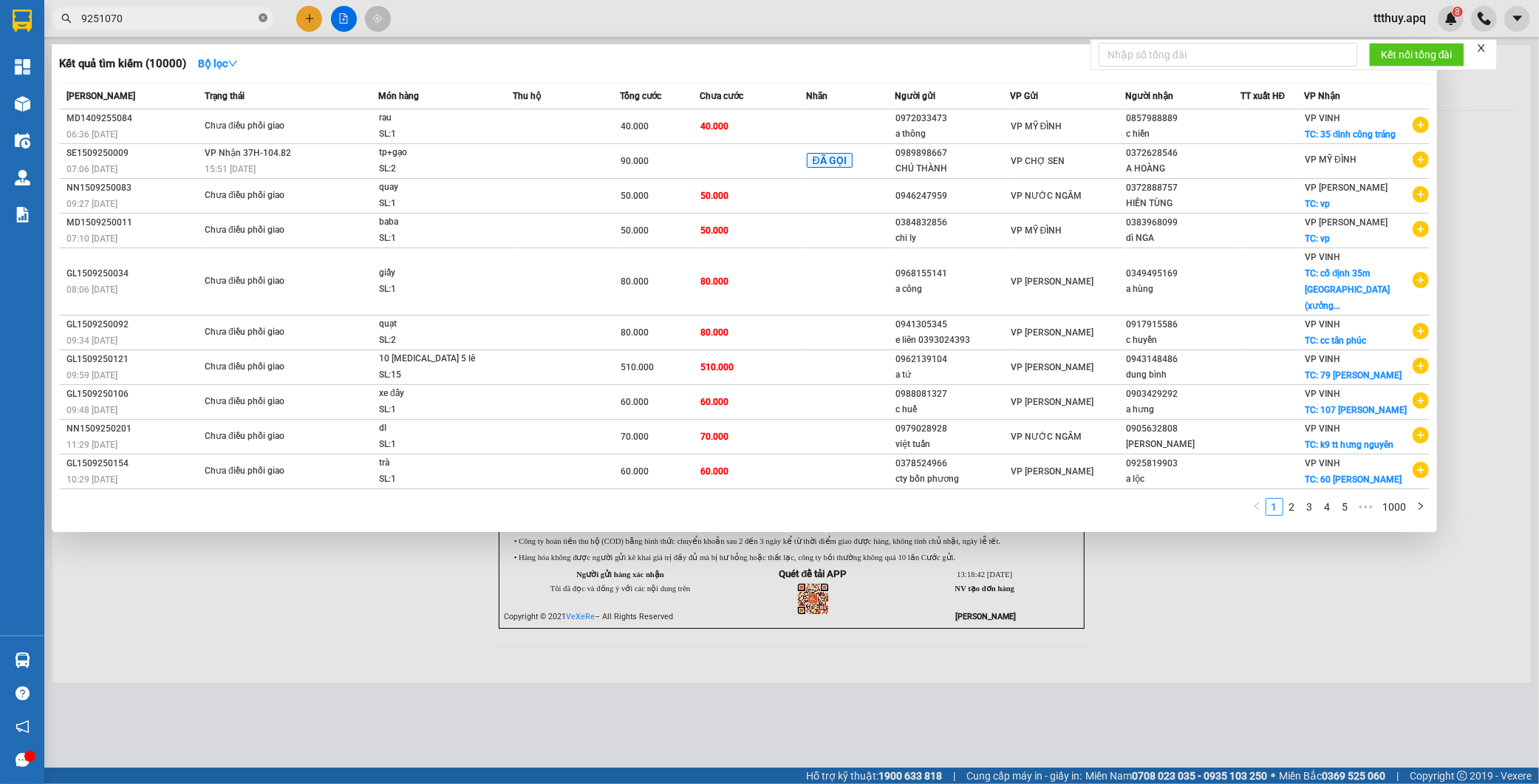
type input "9251070"
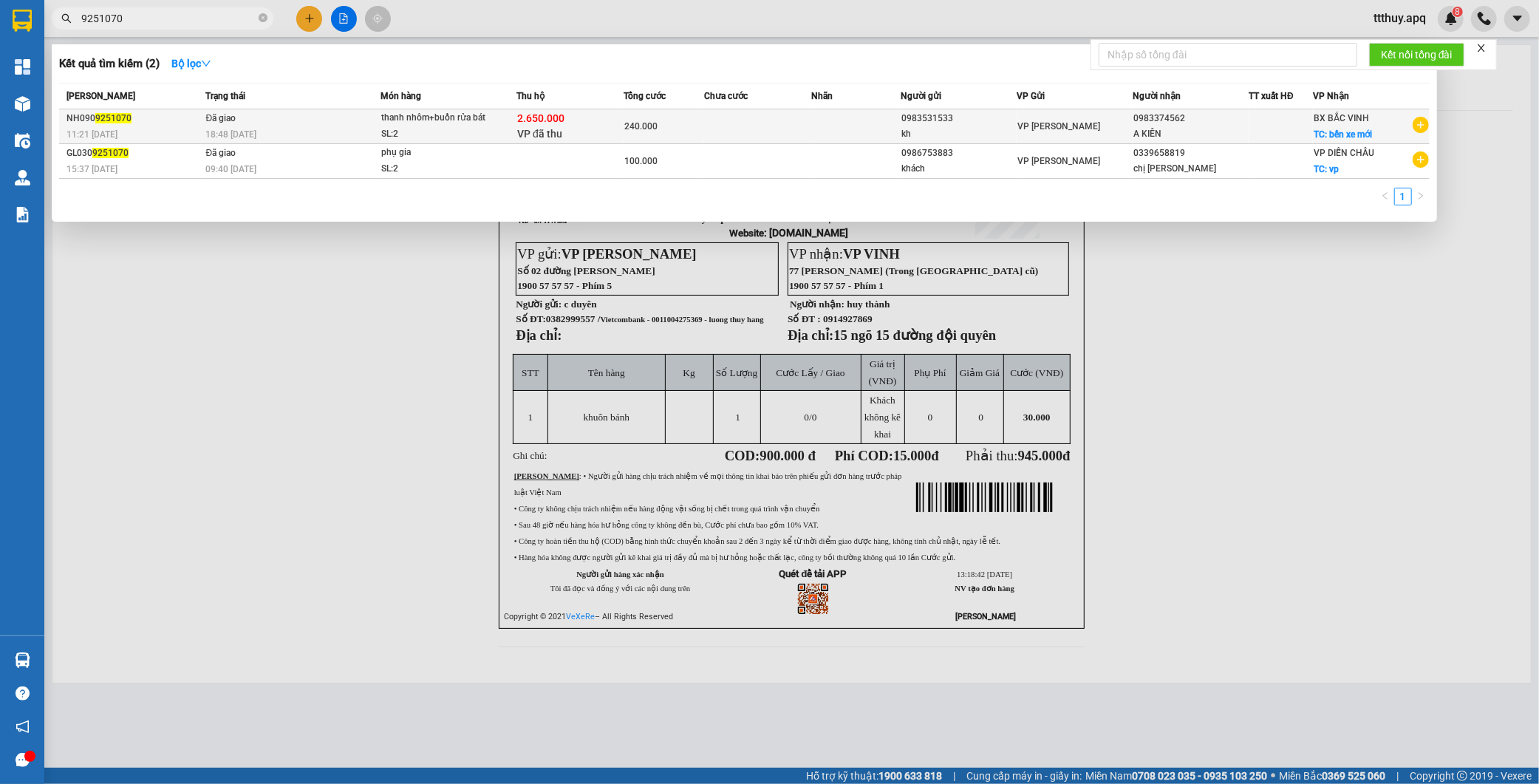
click at [501, 122] on span "thanh nhôm+buồn rửa bát SL: 2" at bounding box center [449, 126] width 135 height 32
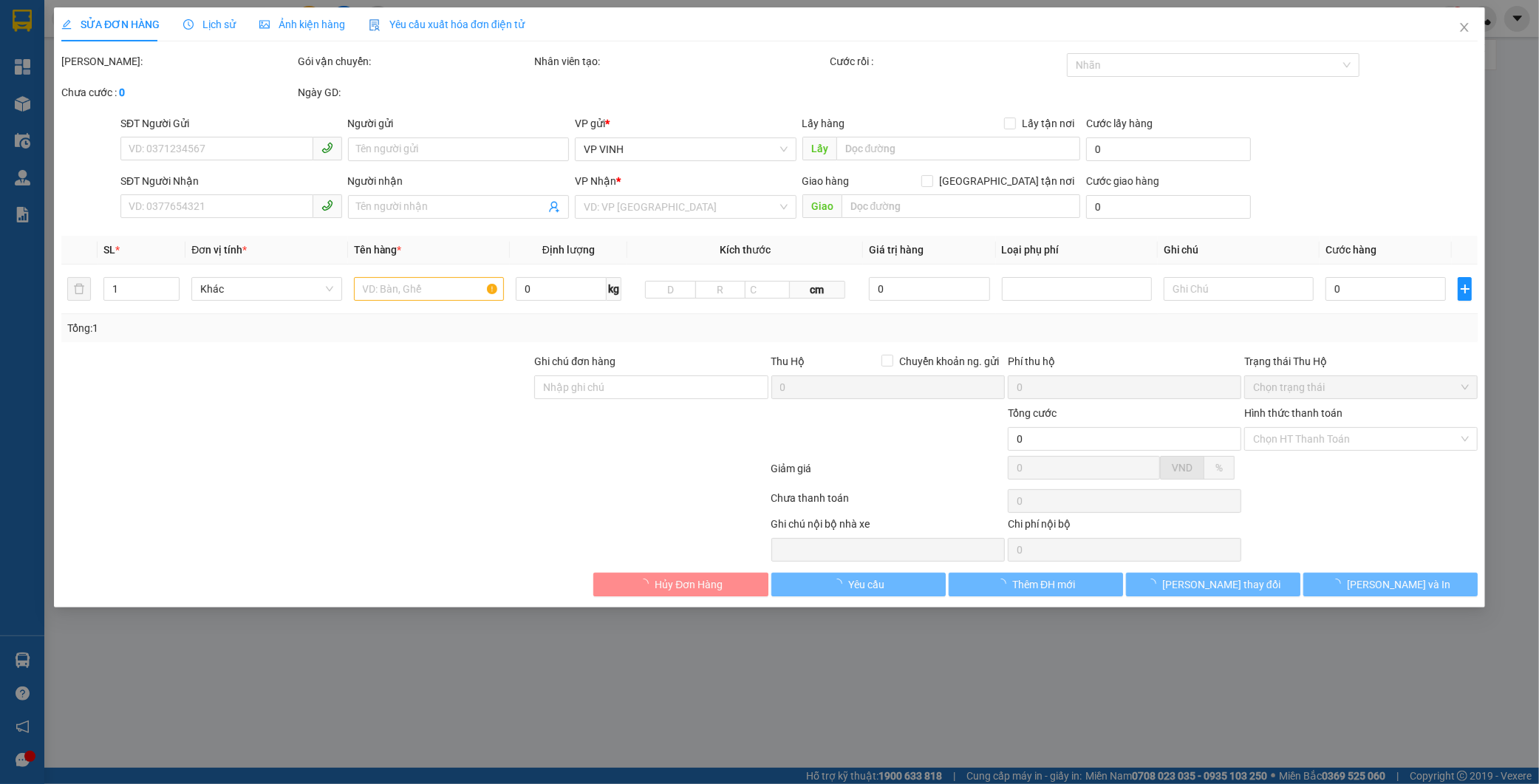
type input "0983531533"
type input "kh"
type input "0983374562"
type input "A KIÊN"
checkbox input "true"
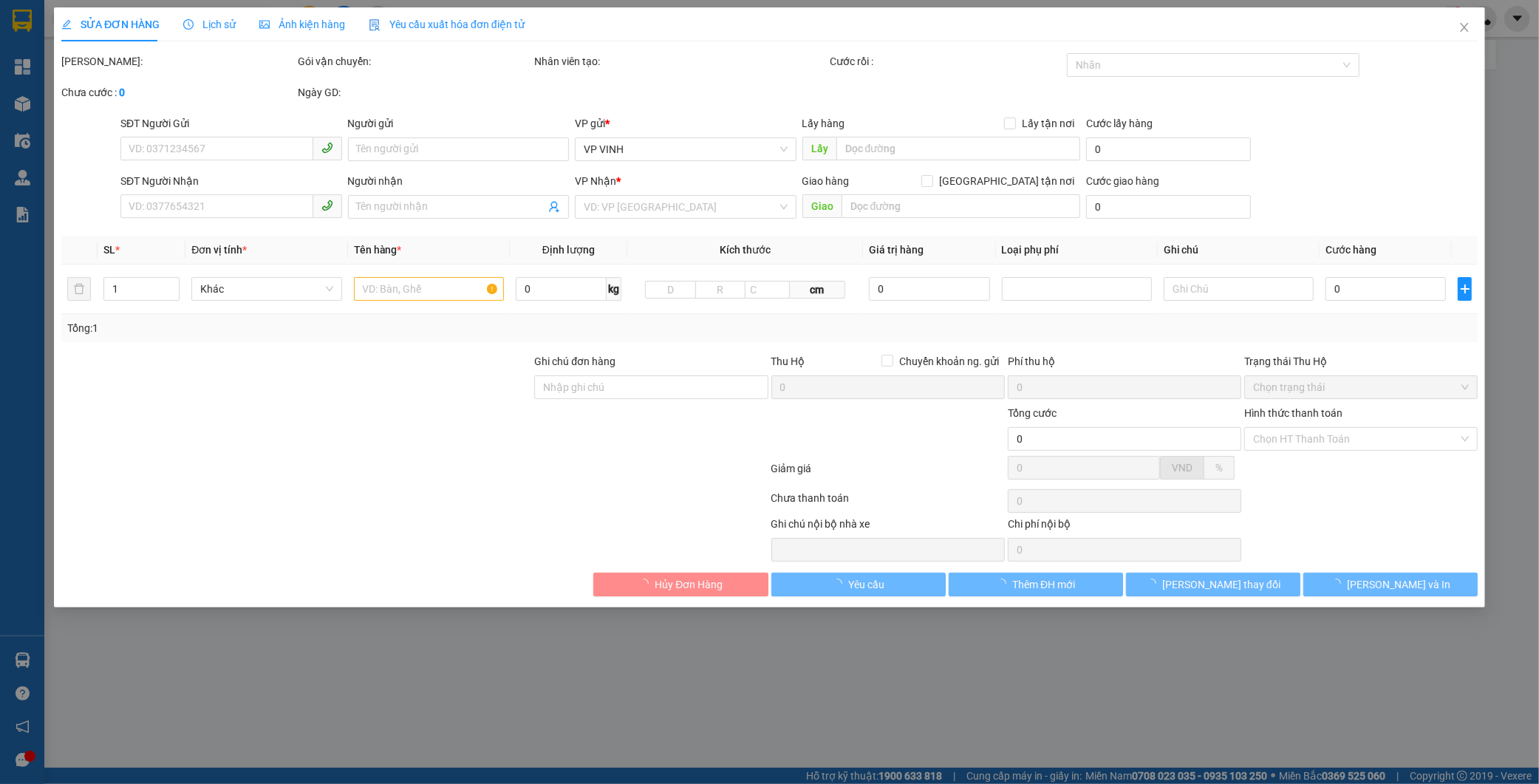
type input "bến xe mới"
checkbox input "true"
type input "2.650.000"
type input "15.000"
type input "240.000"
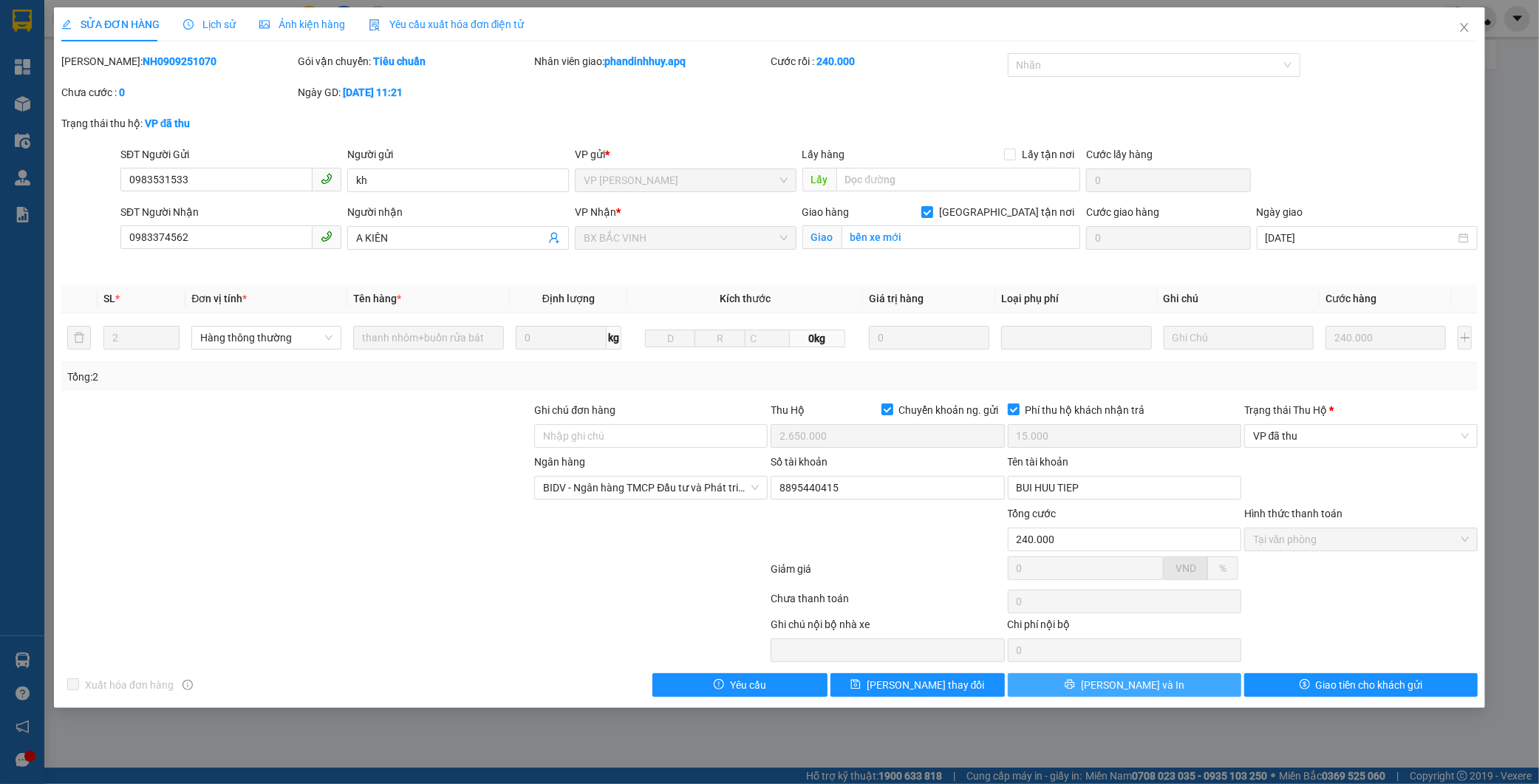
click at [1167, 689] on button "[PERSON_NAME] và In" at bounding box center [1125, 684] width 233 height 24
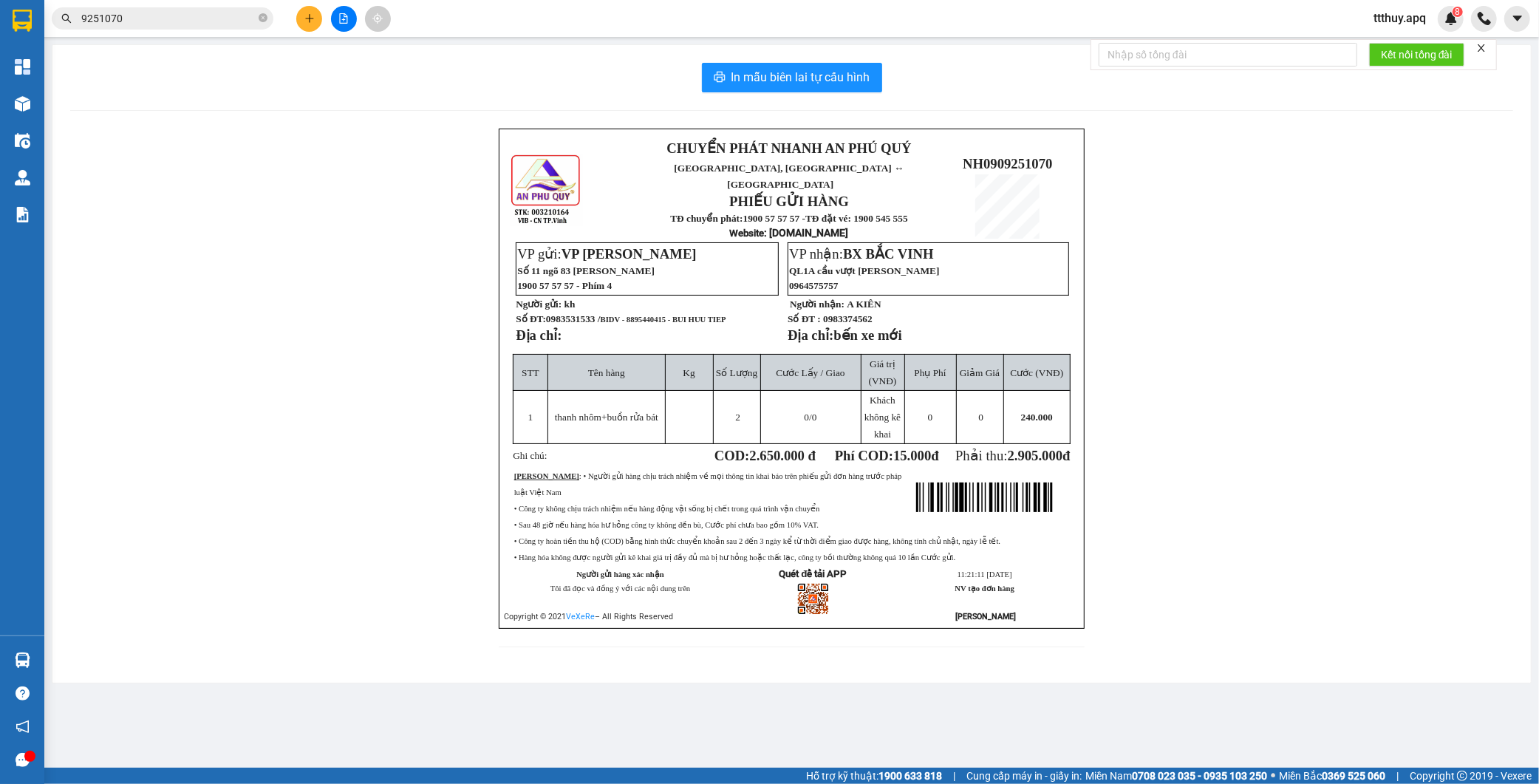
click at [574, 313] on span "0983531533 / BIDV - 8895440415 - BUI HUU TIEP" at bounding box center [636, 319] width 180 height 11
copy span "0983531533"
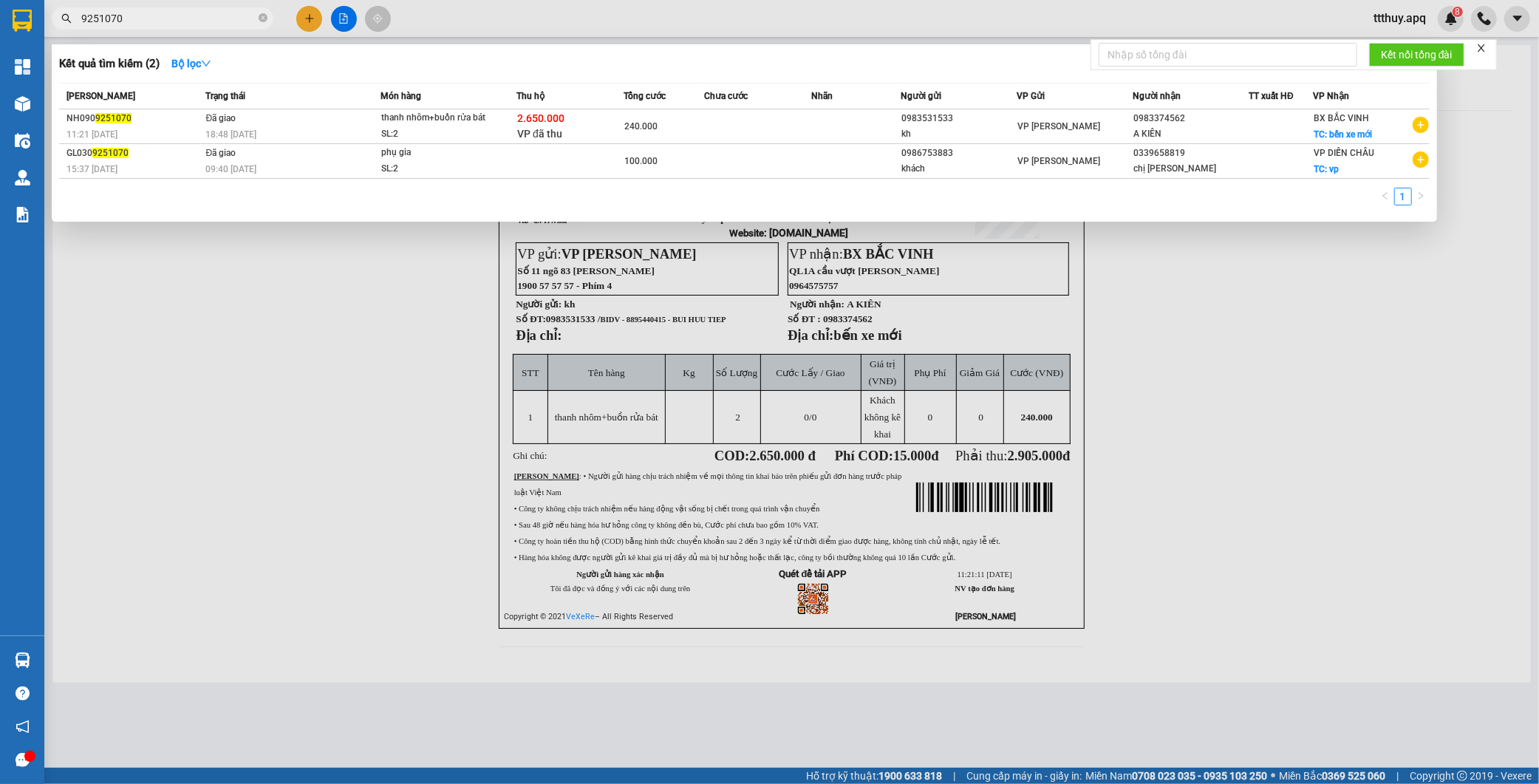
click at [195, 25] on input "9251070" at bounding box center [169, 18] width 174 height 16
paste input "0983531533"
type input "0983531533"
click at [331, 340] on div at bounding box center [769, 392] width 1539 height 784
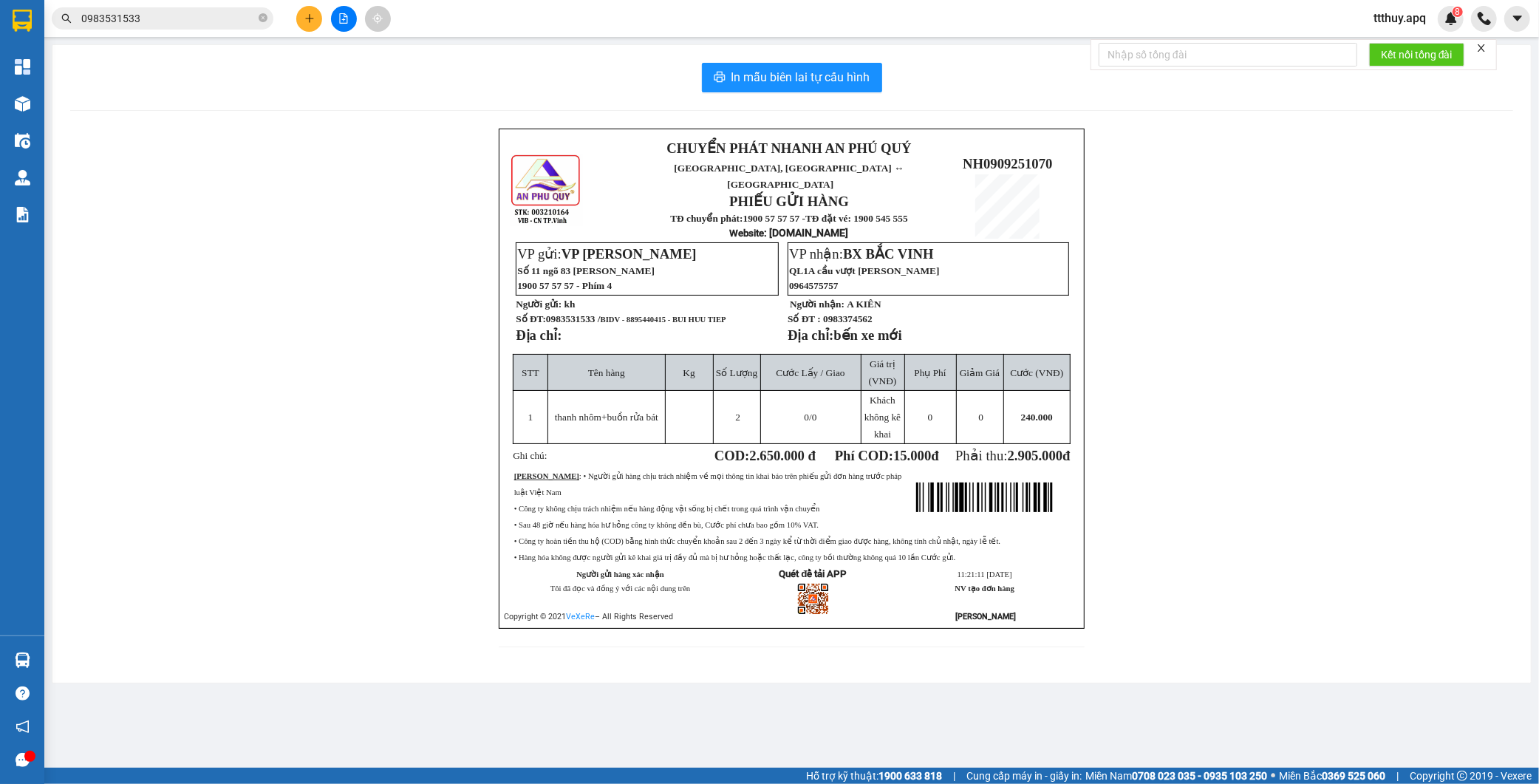
click at [645, 316] on span "BIDV - 8895440415 - BUI HUU TIEP" at bounding box center [664, 319] width 125 height 9
copy span "8895440415"
click at [257, 21] on span "0983531533" at bounding box center [163, 18] width 222 height 22
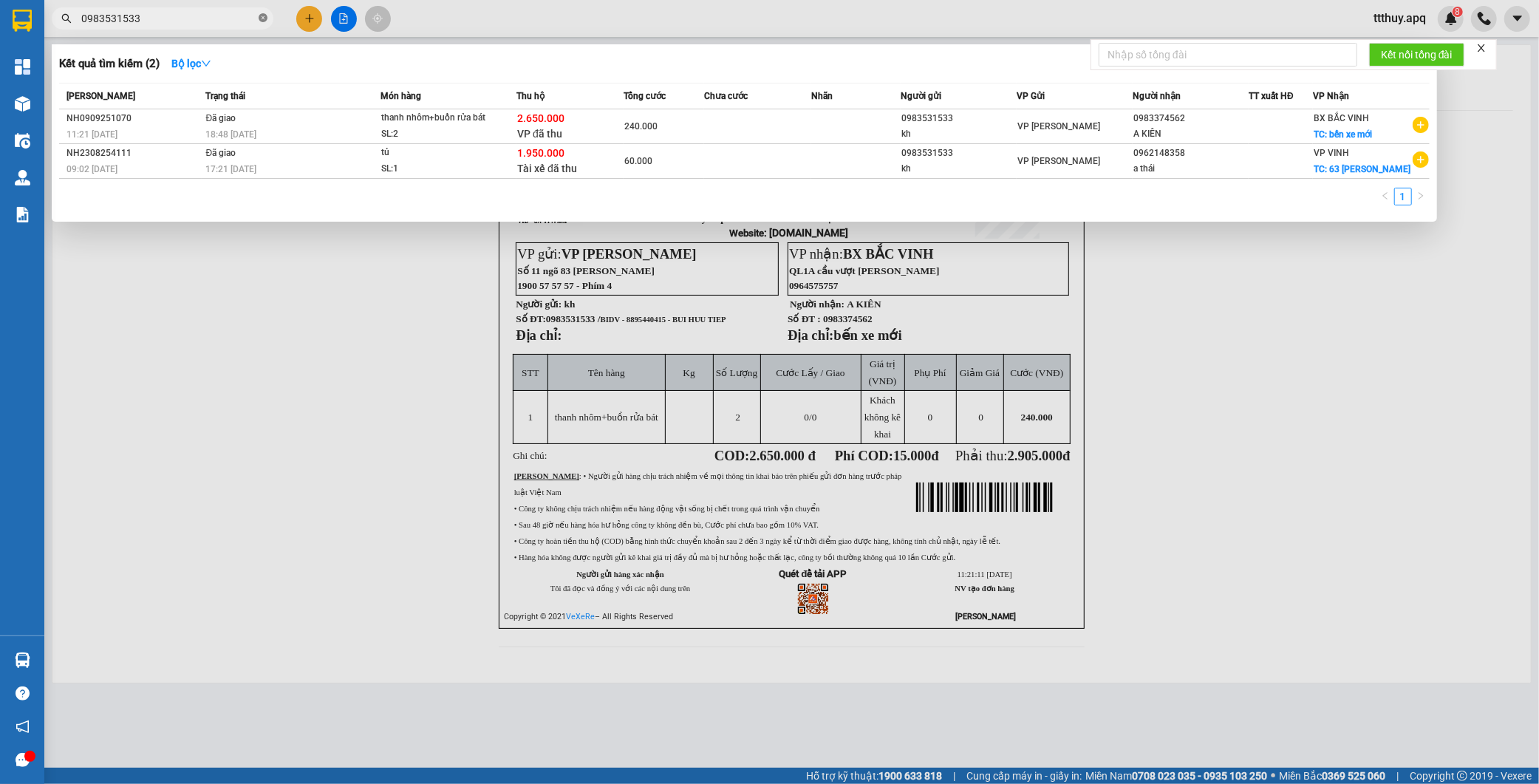
click at [262, 15] on icon "close-circle" at bounding box center [263, 17] width 9 height 9
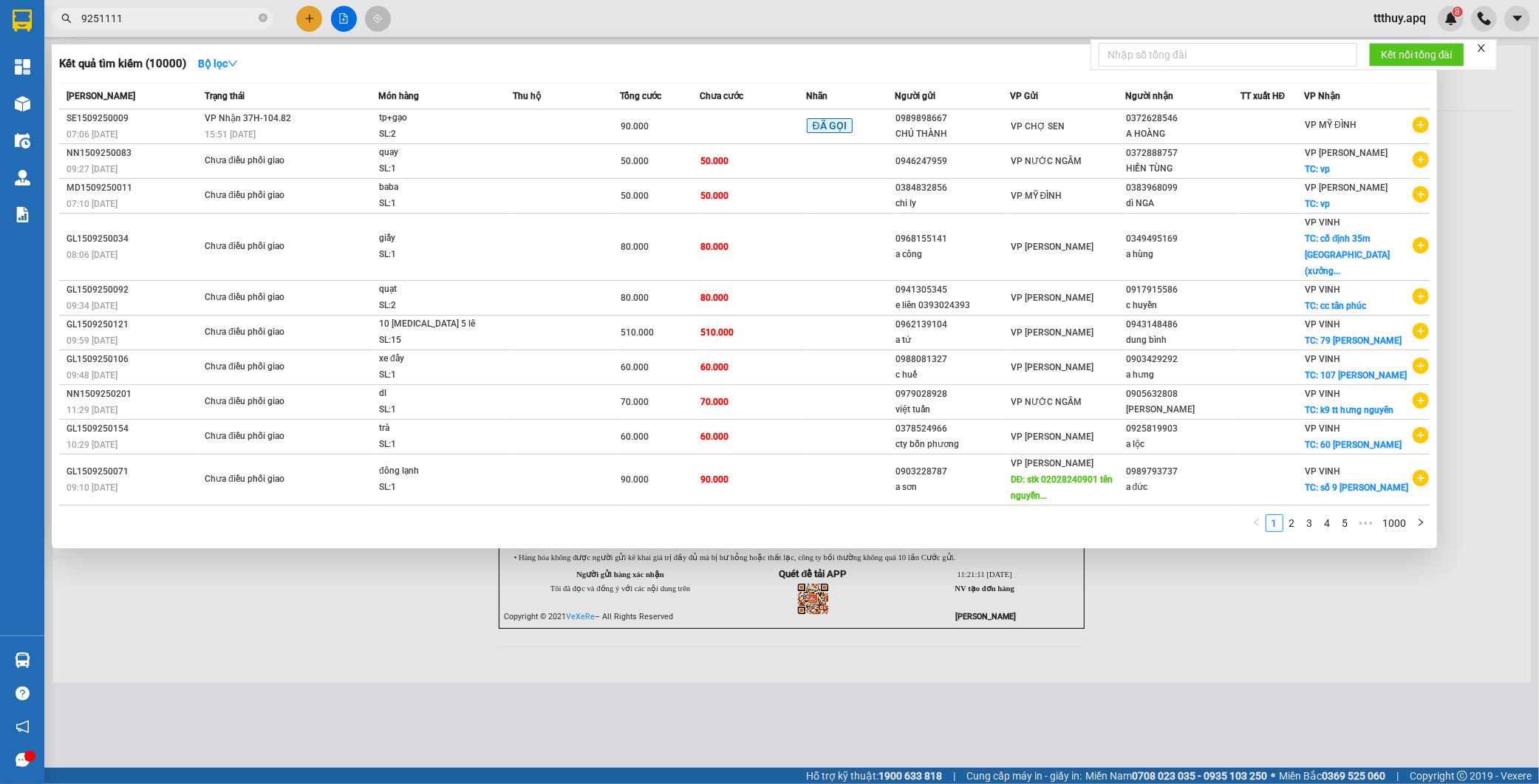
type input "9251111"
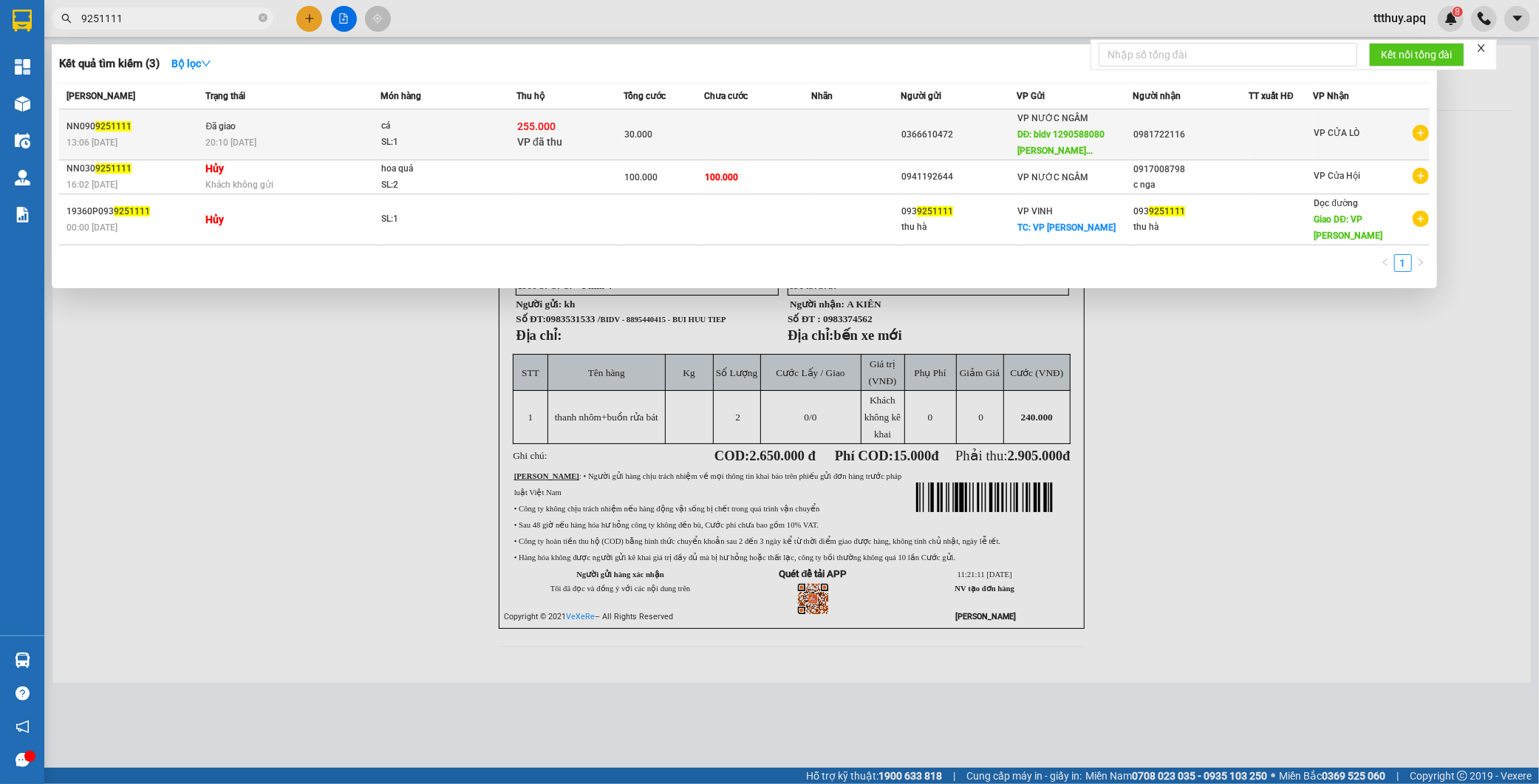
click at [459, 136] on div "SL: 1" at bounding box center [436, 142] width 111 height 16
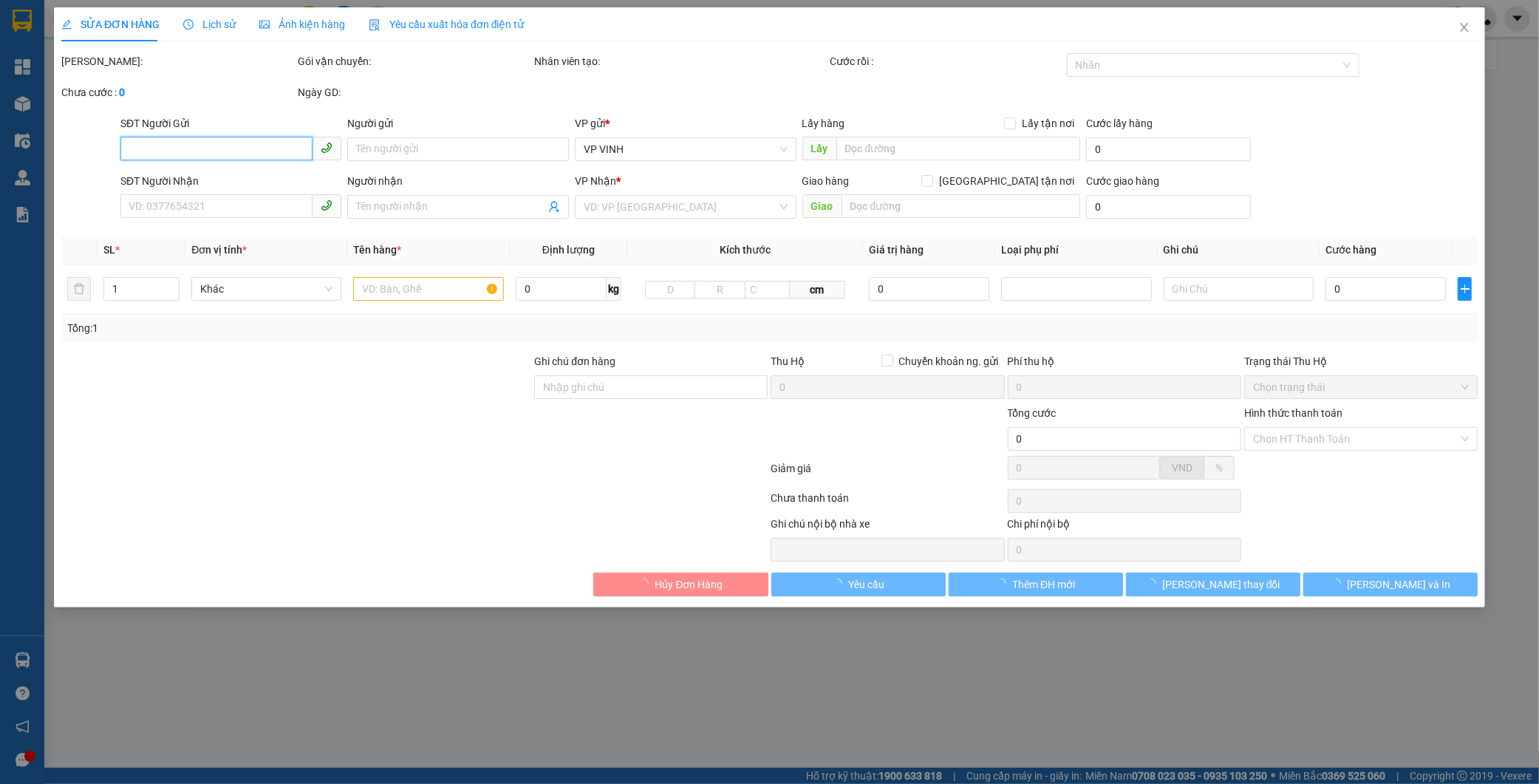
type input "0366610472"
type input "bidv 1290588080 nguyễn văn tuấn"
type input "0981722116"
type input "255.000"
type input "15.000"
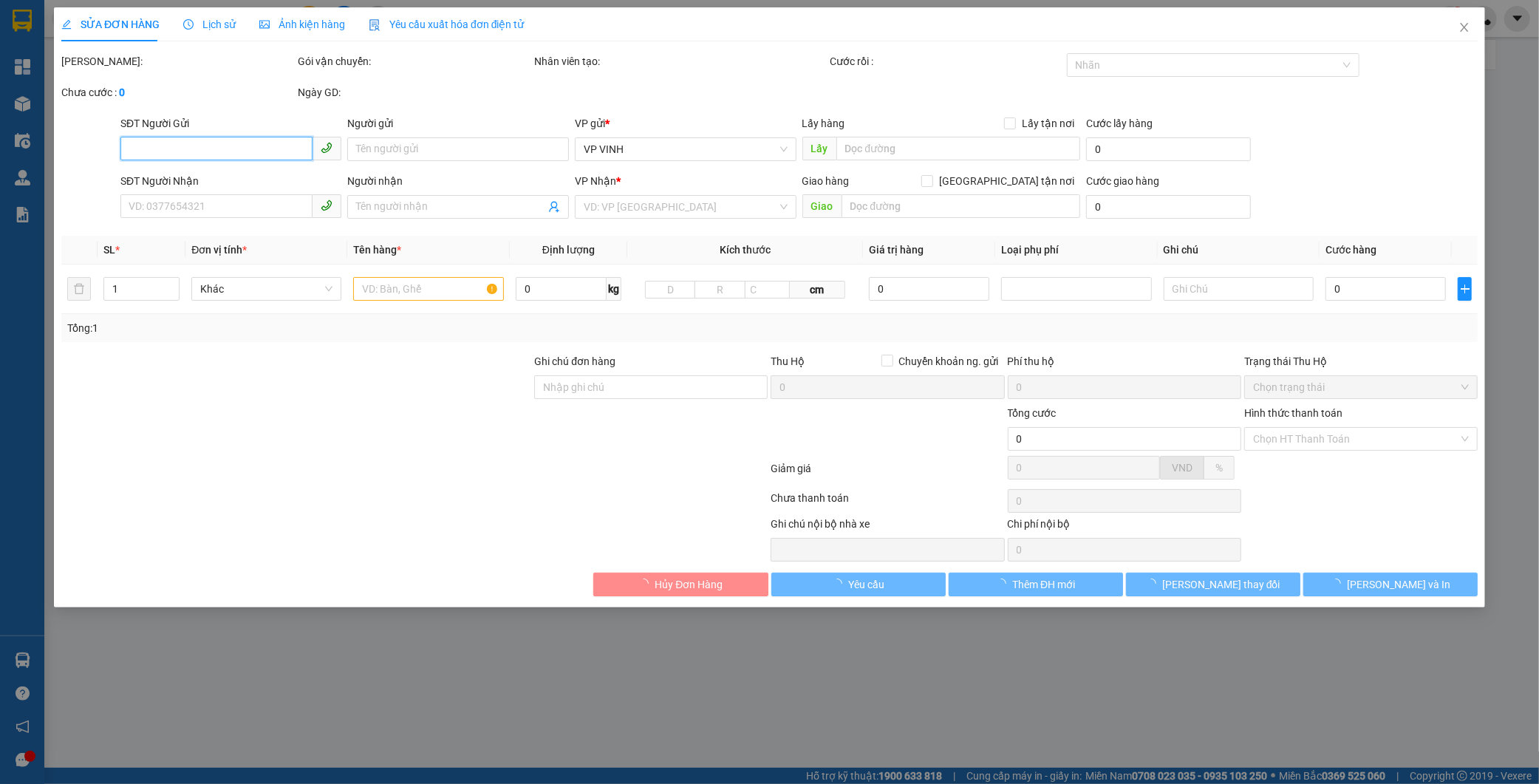
type input "30.000"
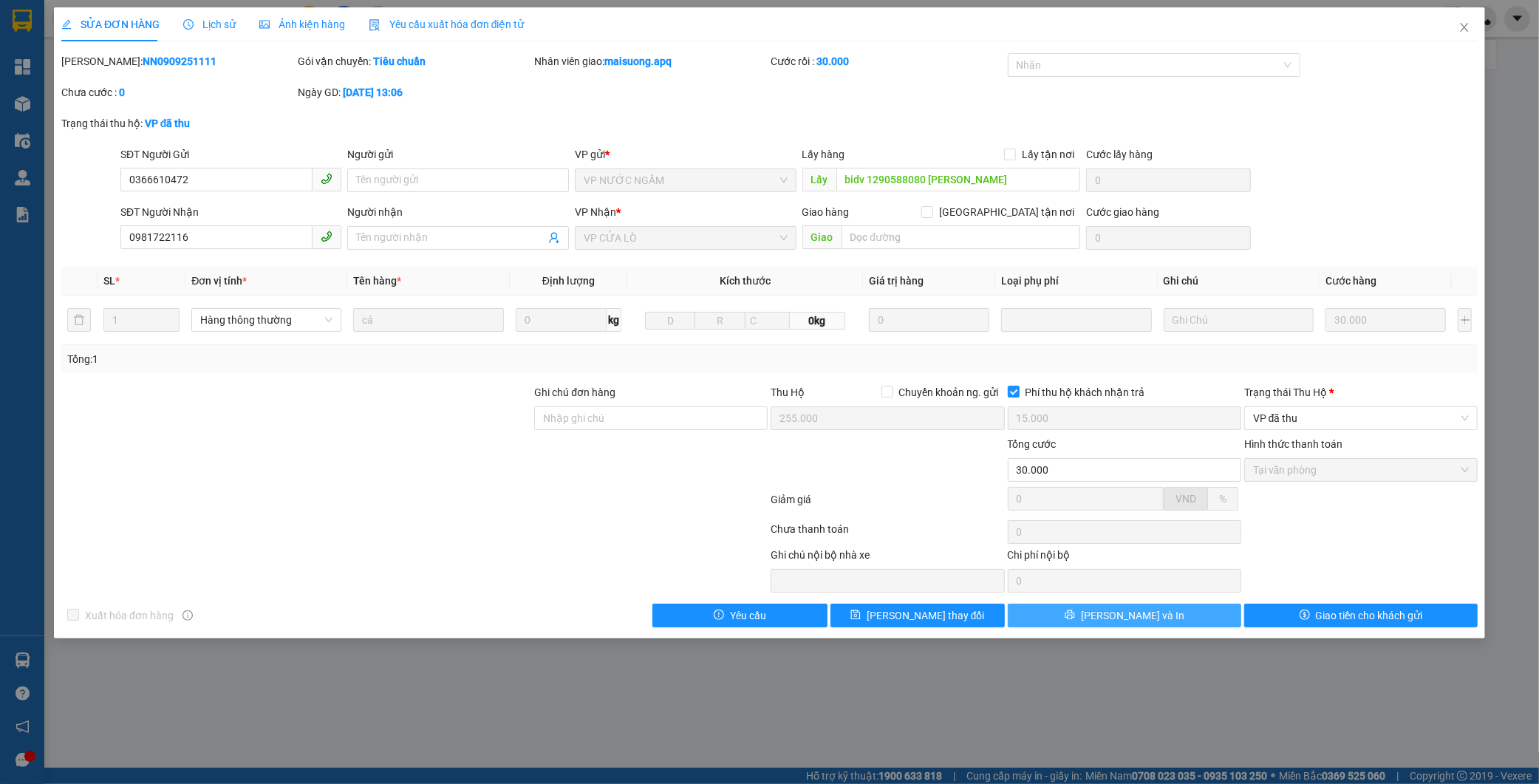
click at [1186, 616] on button "[PERSON_NAME] và In" at bounding box center [1125, 615] width 233 height 24
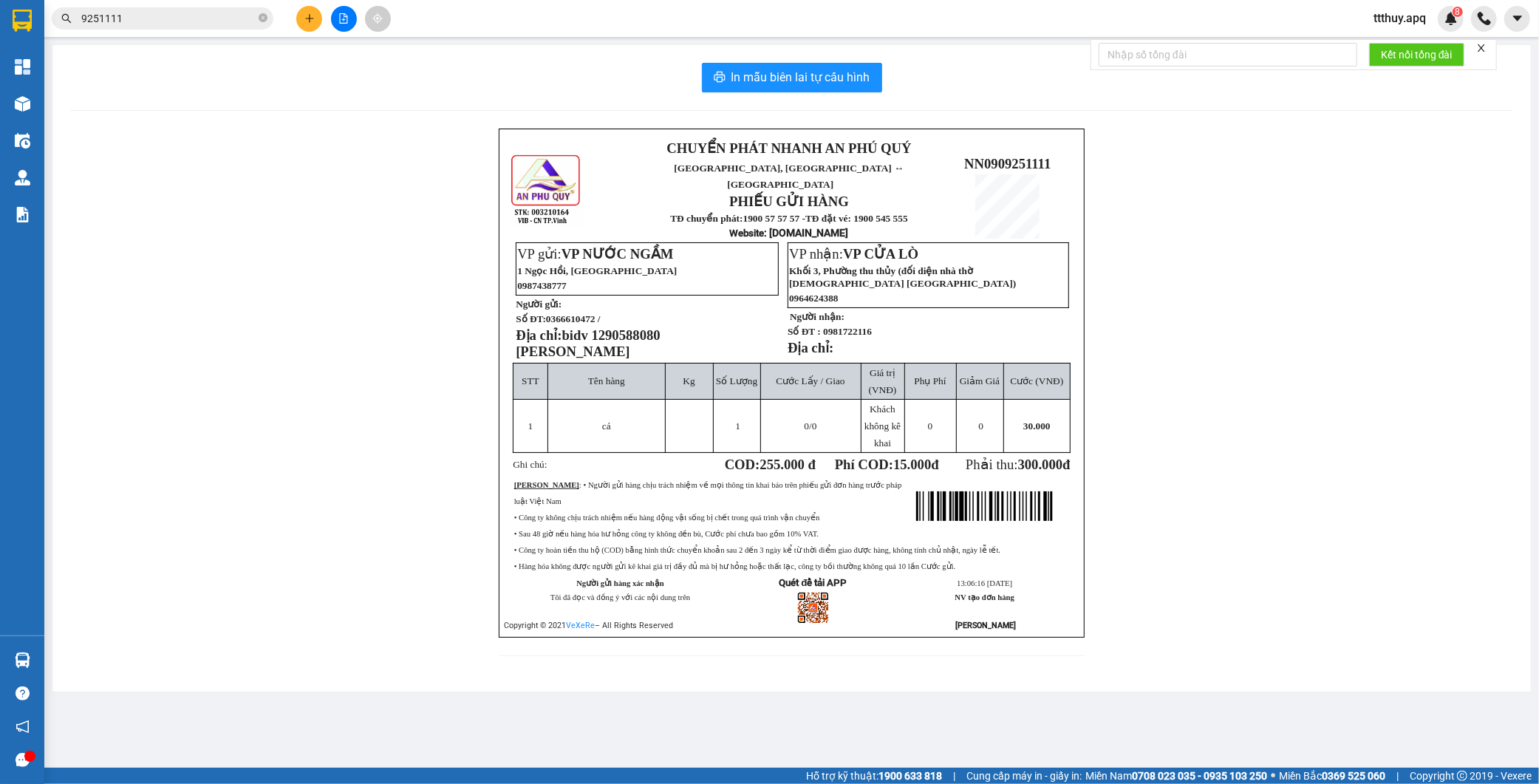
click at [585, 313] on span "0366610472 /" at bounding box center [574, 319] width 55 height 11
copy span "0366610472"
click at [141, 23] on input "9251111" at bounding box center [169, 18] width 174 height 16
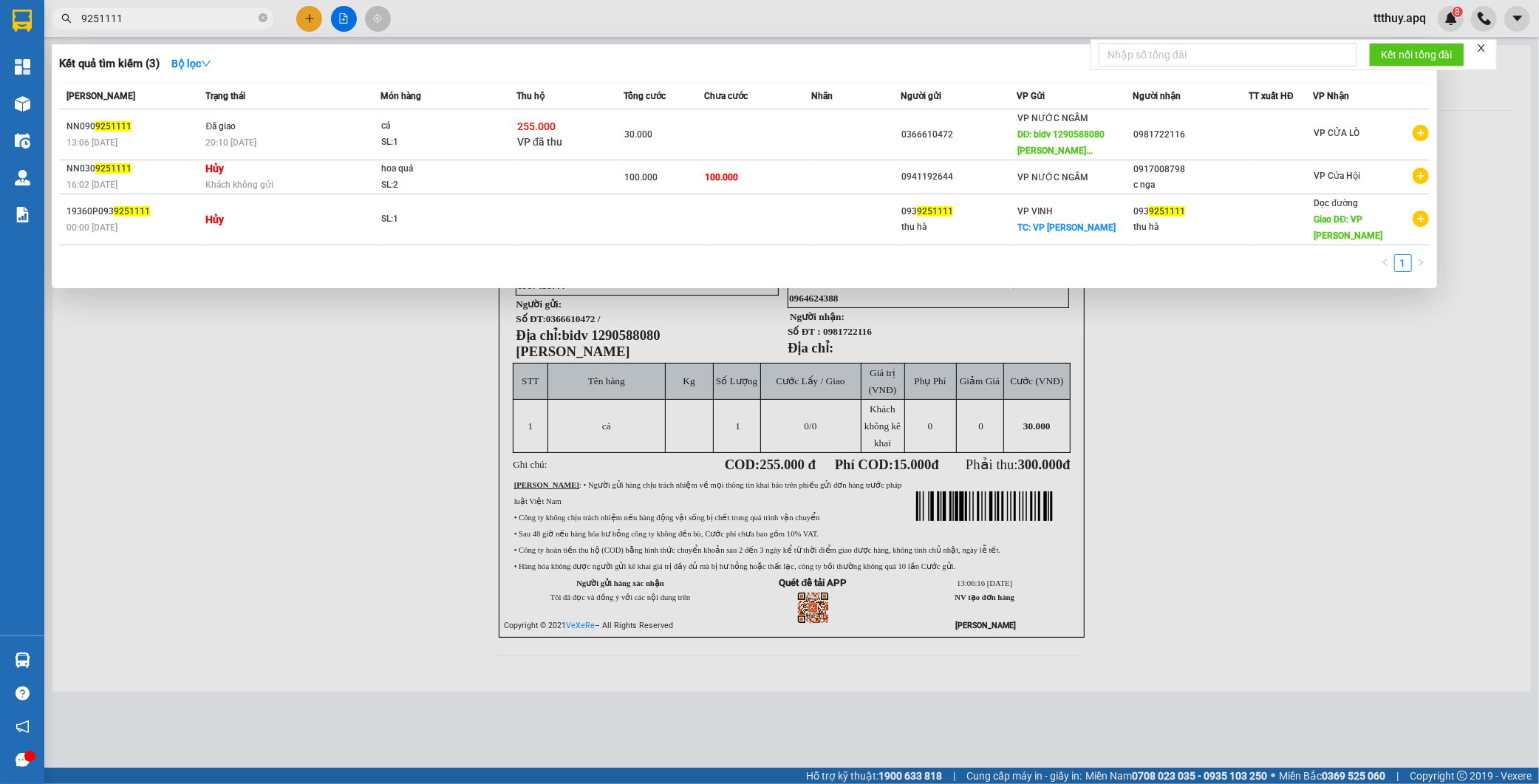
click at [141, 22] on input "9251111" at bounding box center [169, 18] width 174 height 16
paste input "0366610472"
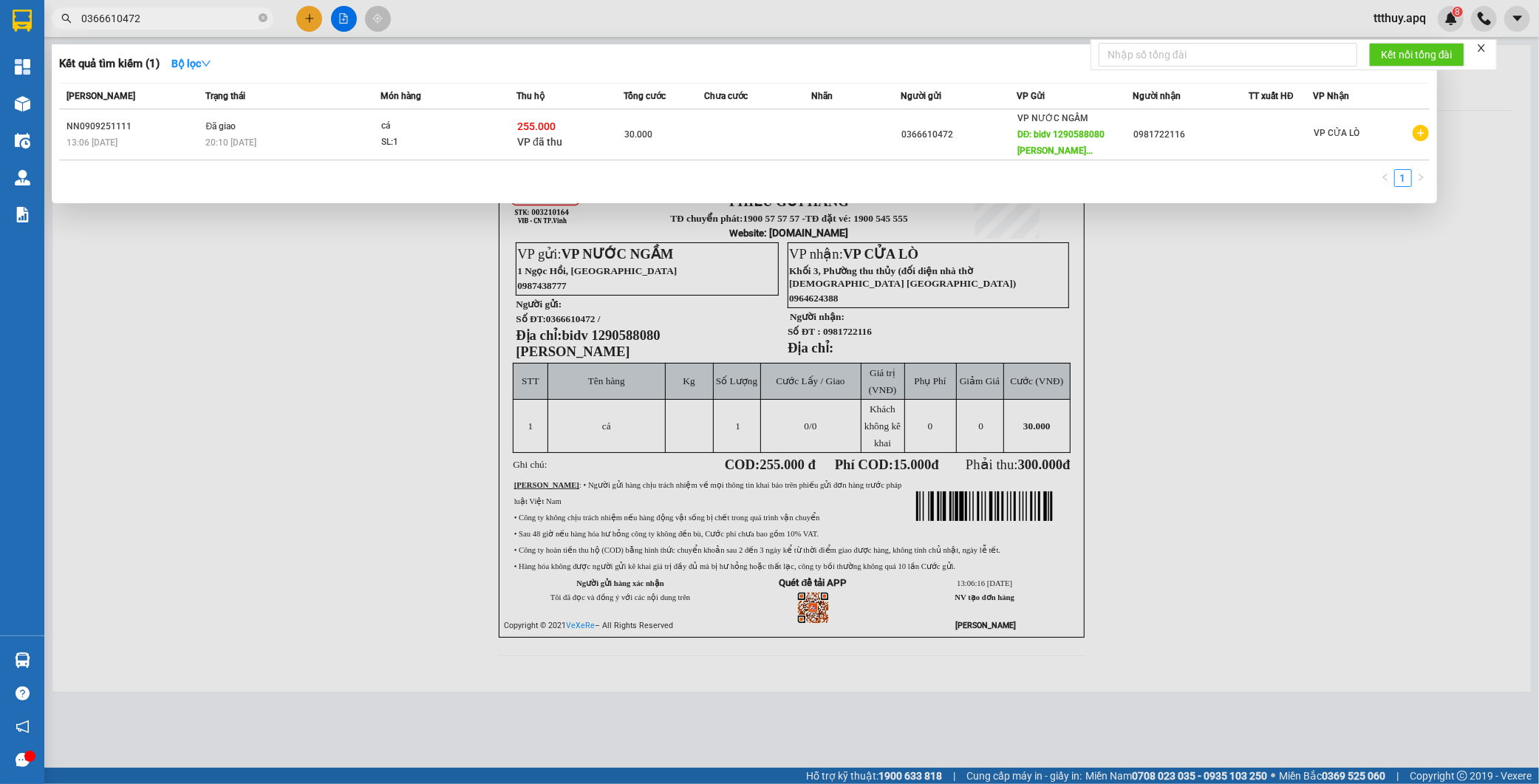
type input "0366610472"
click at [285, 297] on div at bounding box center [769, 392] width 1539 height 784
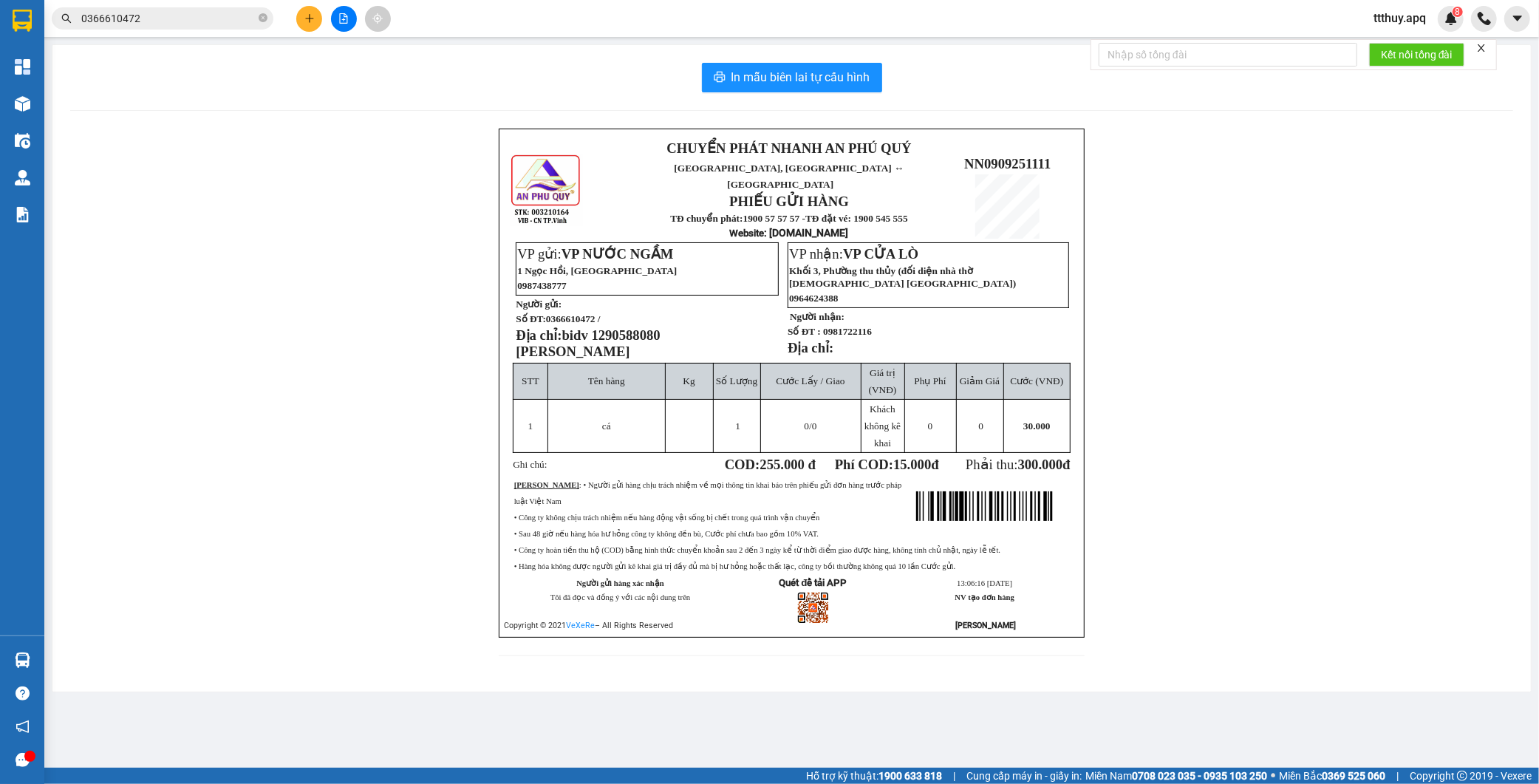
click at [632, 327] on span "bidv 1290588080 nguyễn văn tuấn" at bounding box center [588, 343] width 145 height 32
copy span "1290588080"
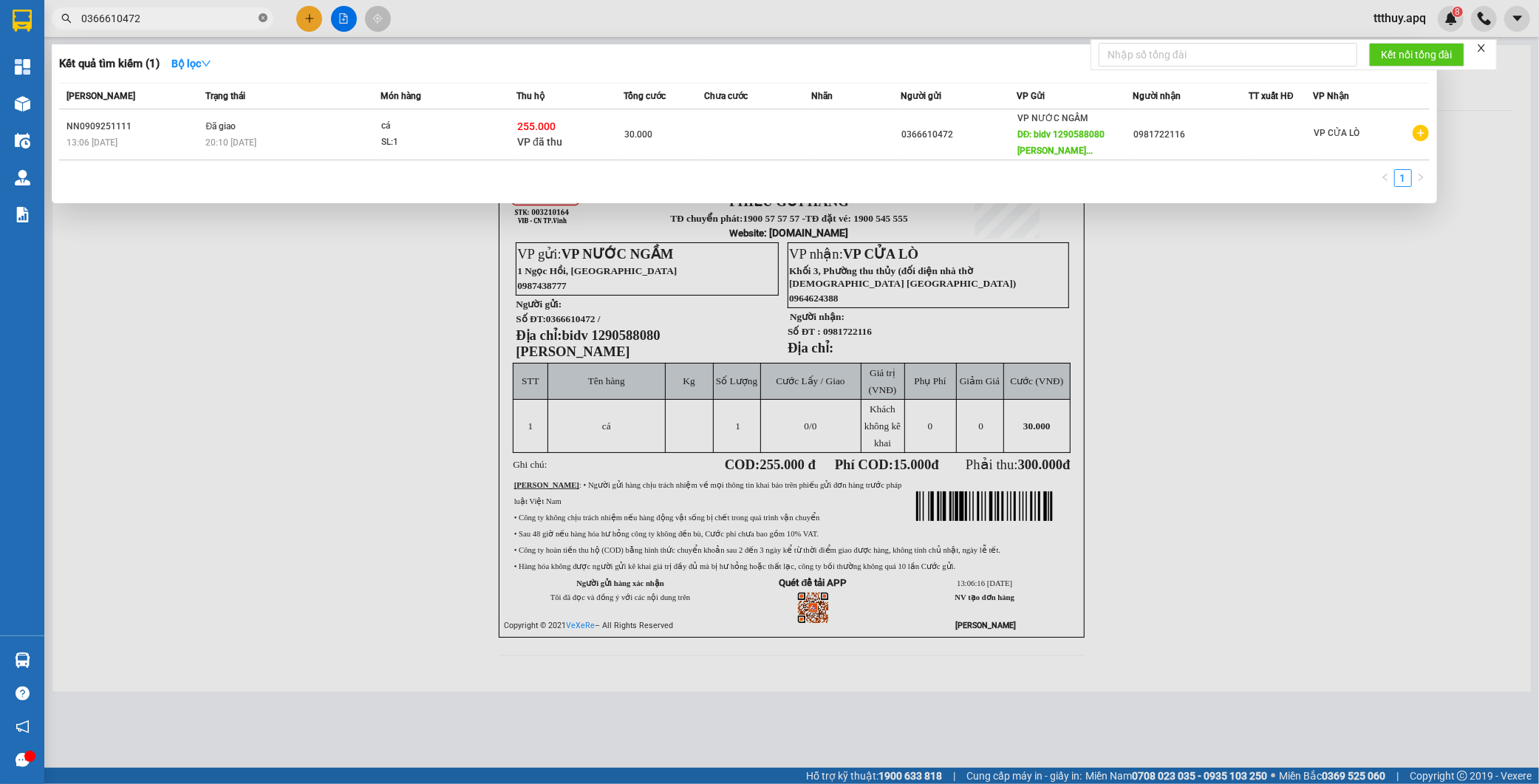
click at [264, 15] on icon "close-circle" at bounding box center [263, 17] width 9 height 9
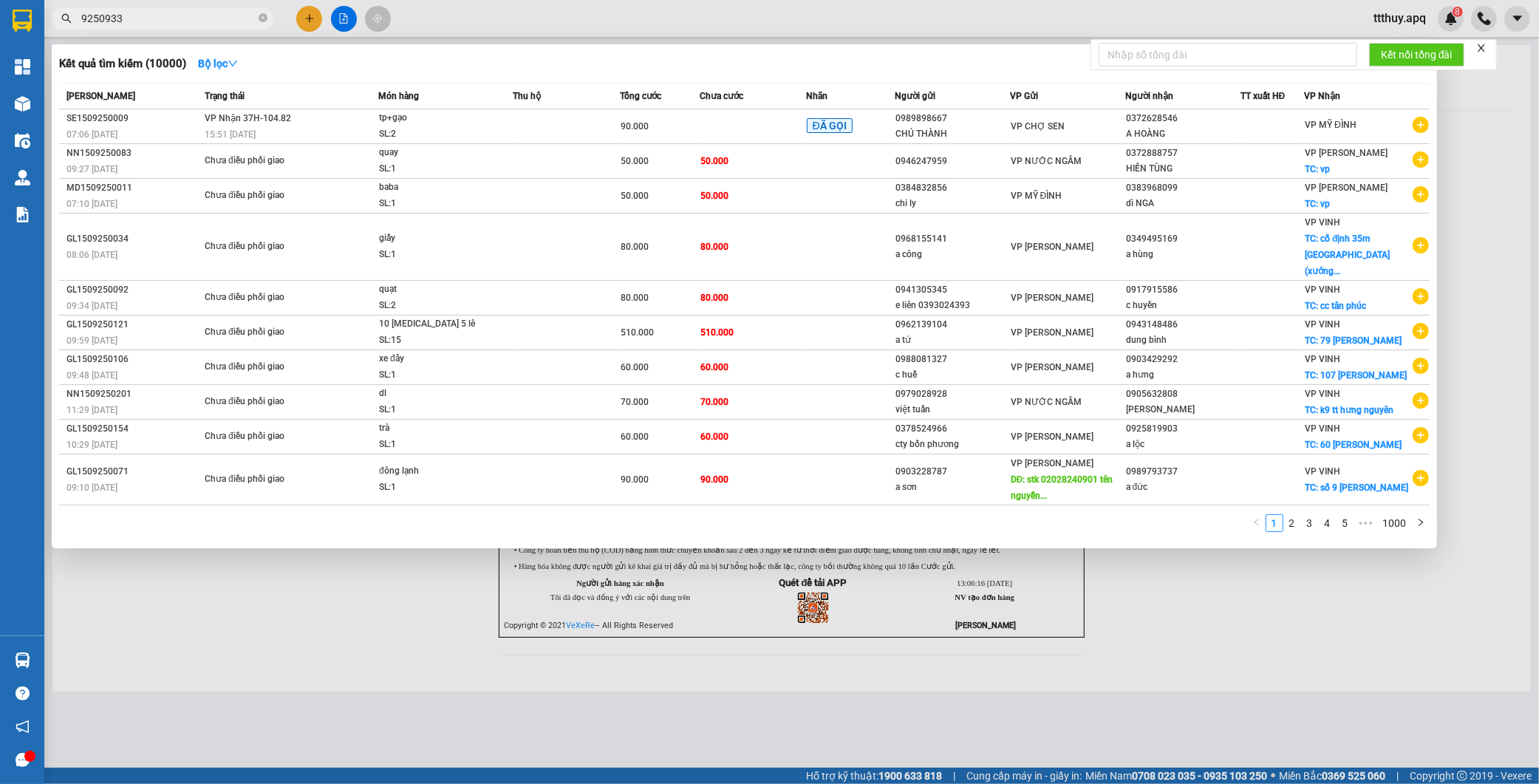
type input "9250933"
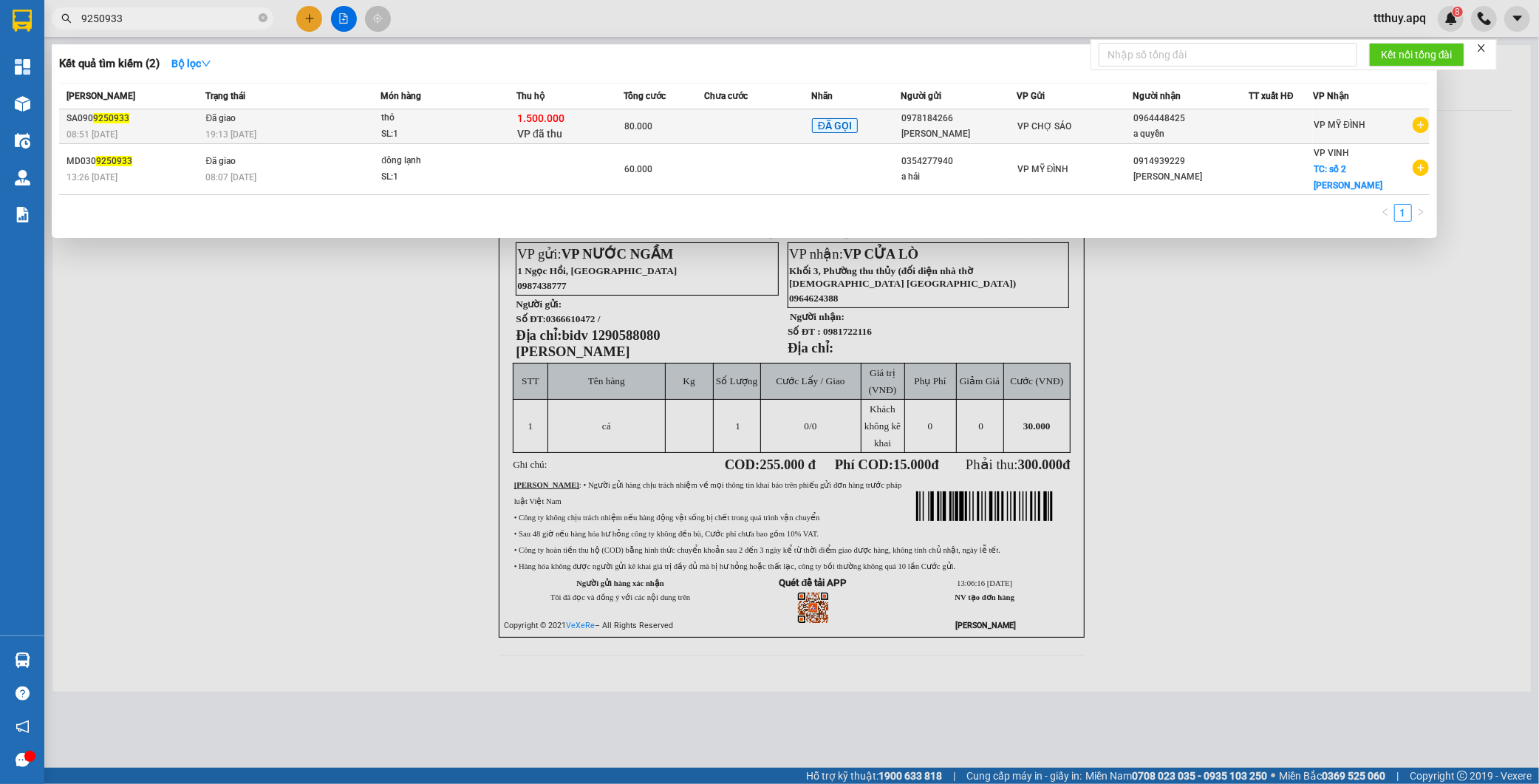
click at [512, 119] on span "thỏ SL: 1" at bounding box center [449, 126] width 135 height 32
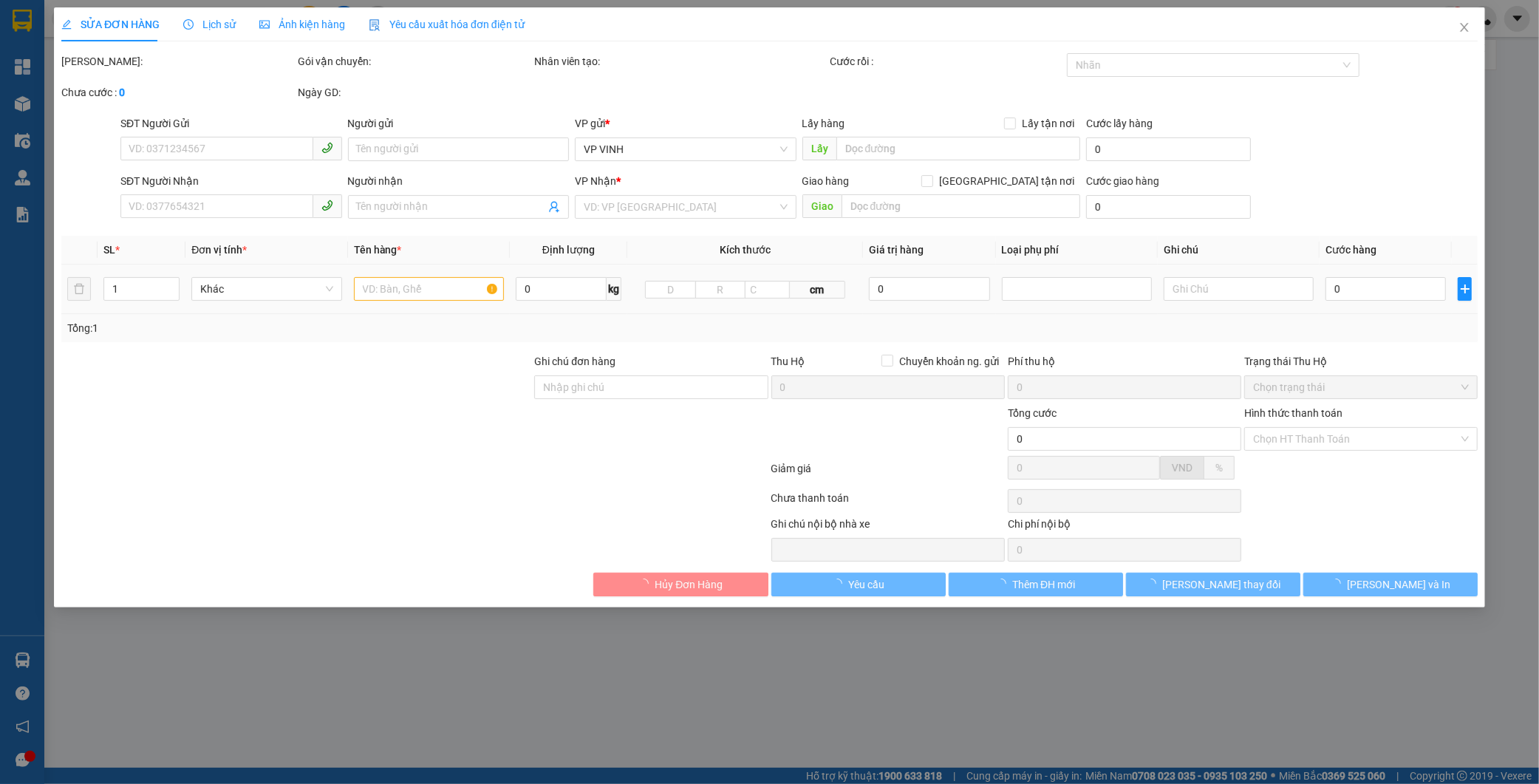
type input "0978184266"
type input "c thanh"
type input "0964448425"
type input "a quyền"
type input "phí thụ hộ người gửi trả"
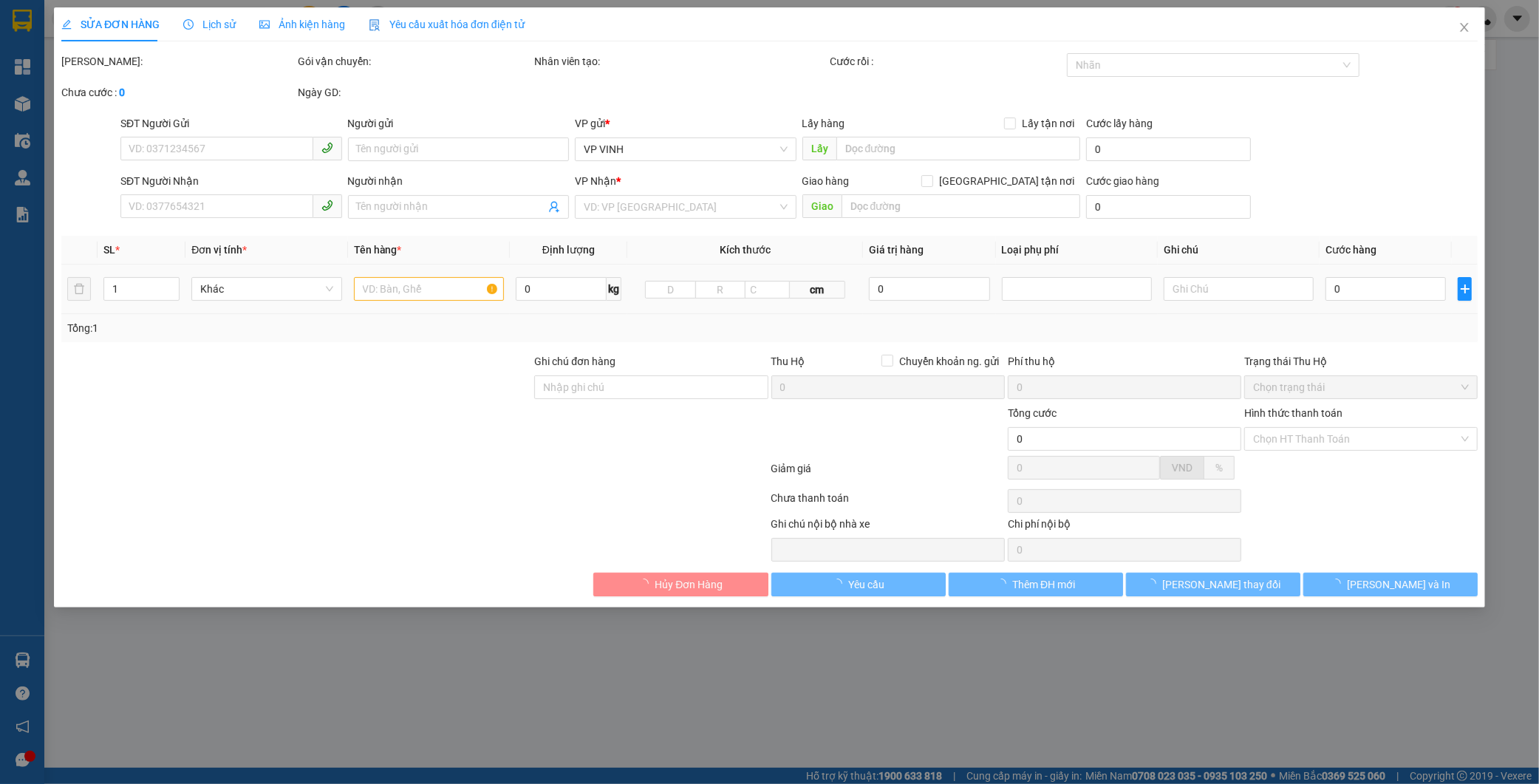
type input "1.500.000"
type input "15.000"
type input "80.000"
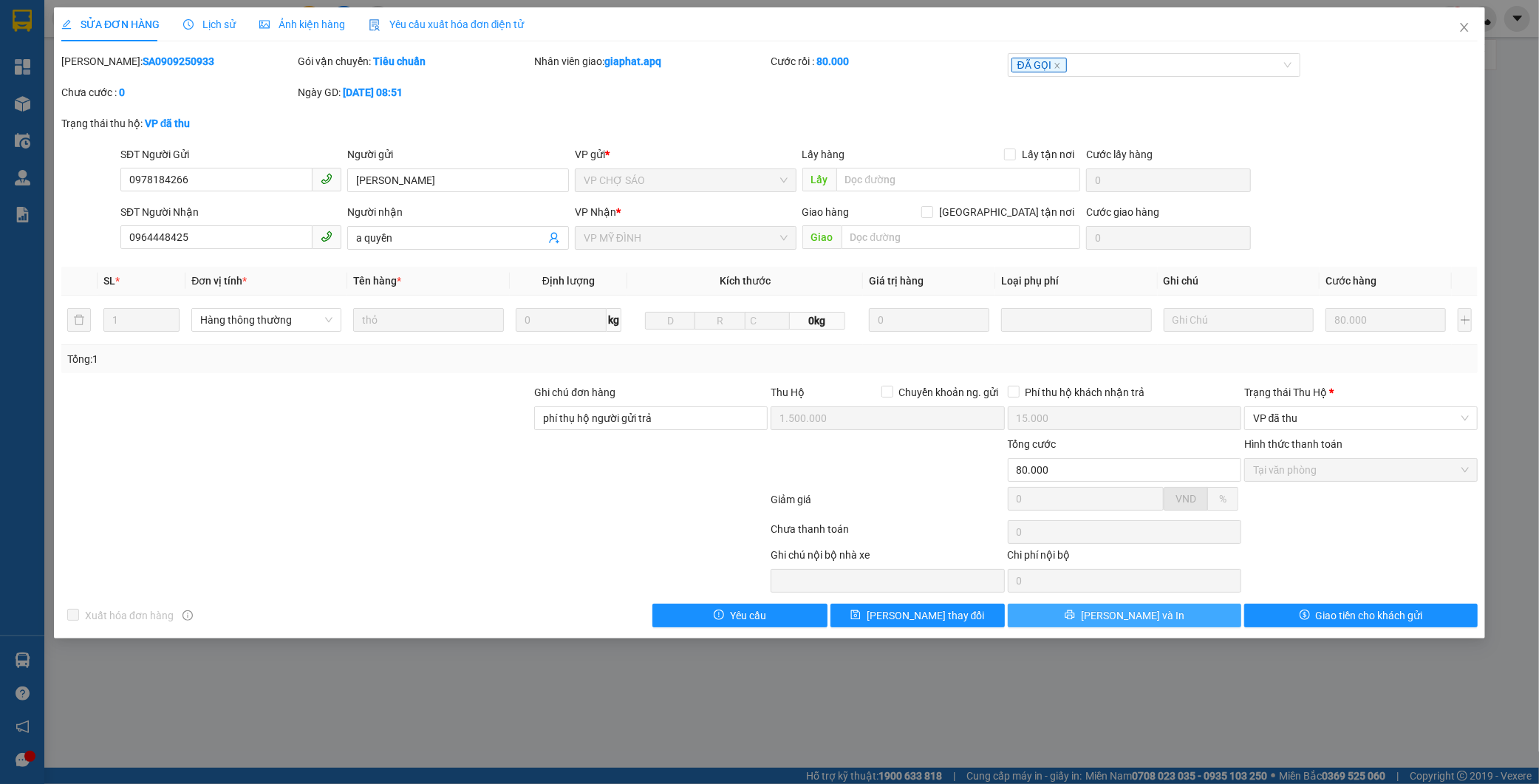
click at [1188, 619] on button "[PERSON_NAME] và In" at bounding box center [1125, 615] width 233 height 24
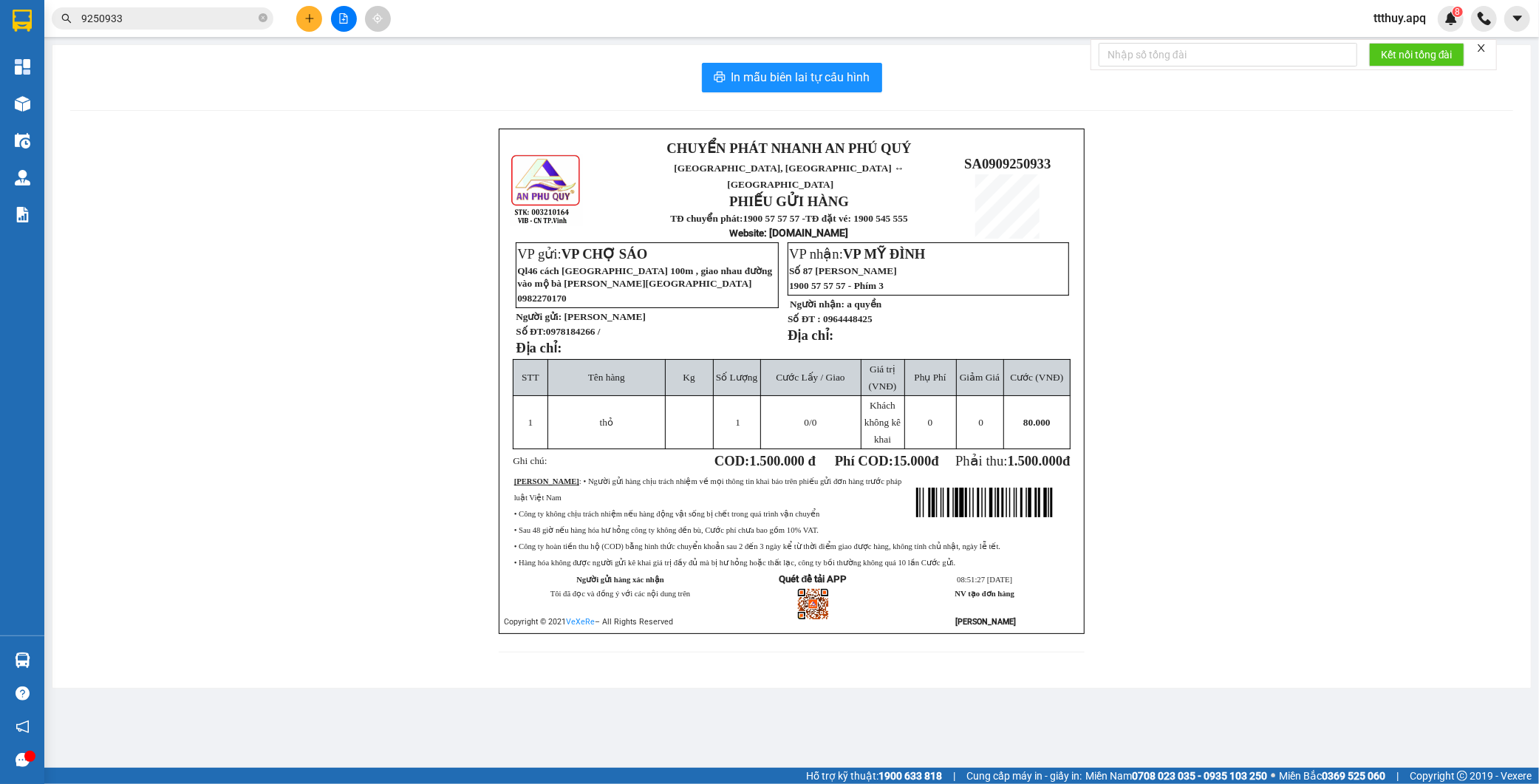
click at [211, 16] on input "9250933" at bounding box center [169, 18] width 174 height 16
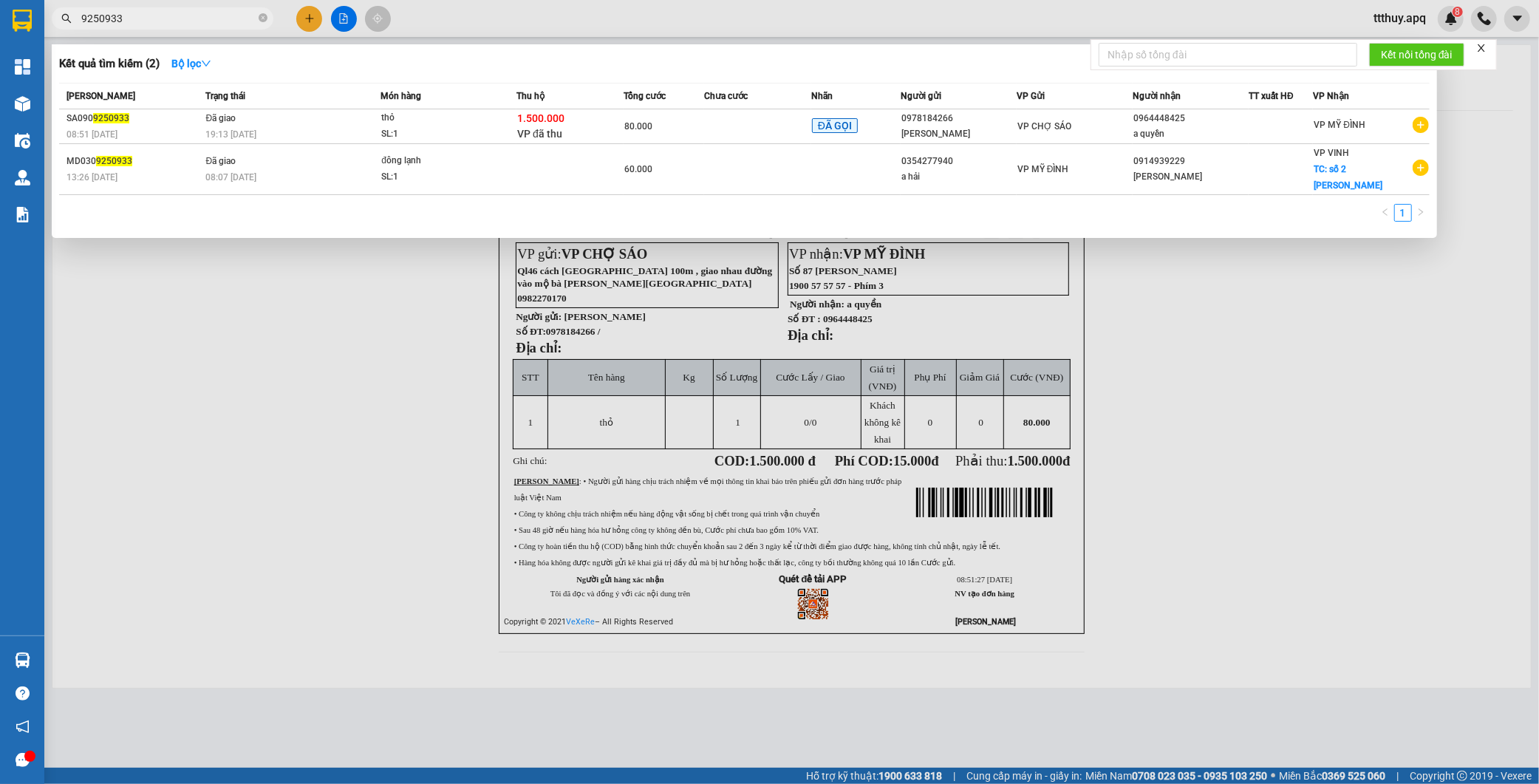
click at [339, 343] on div at bounding box center [769, 392] width 1539 height 784
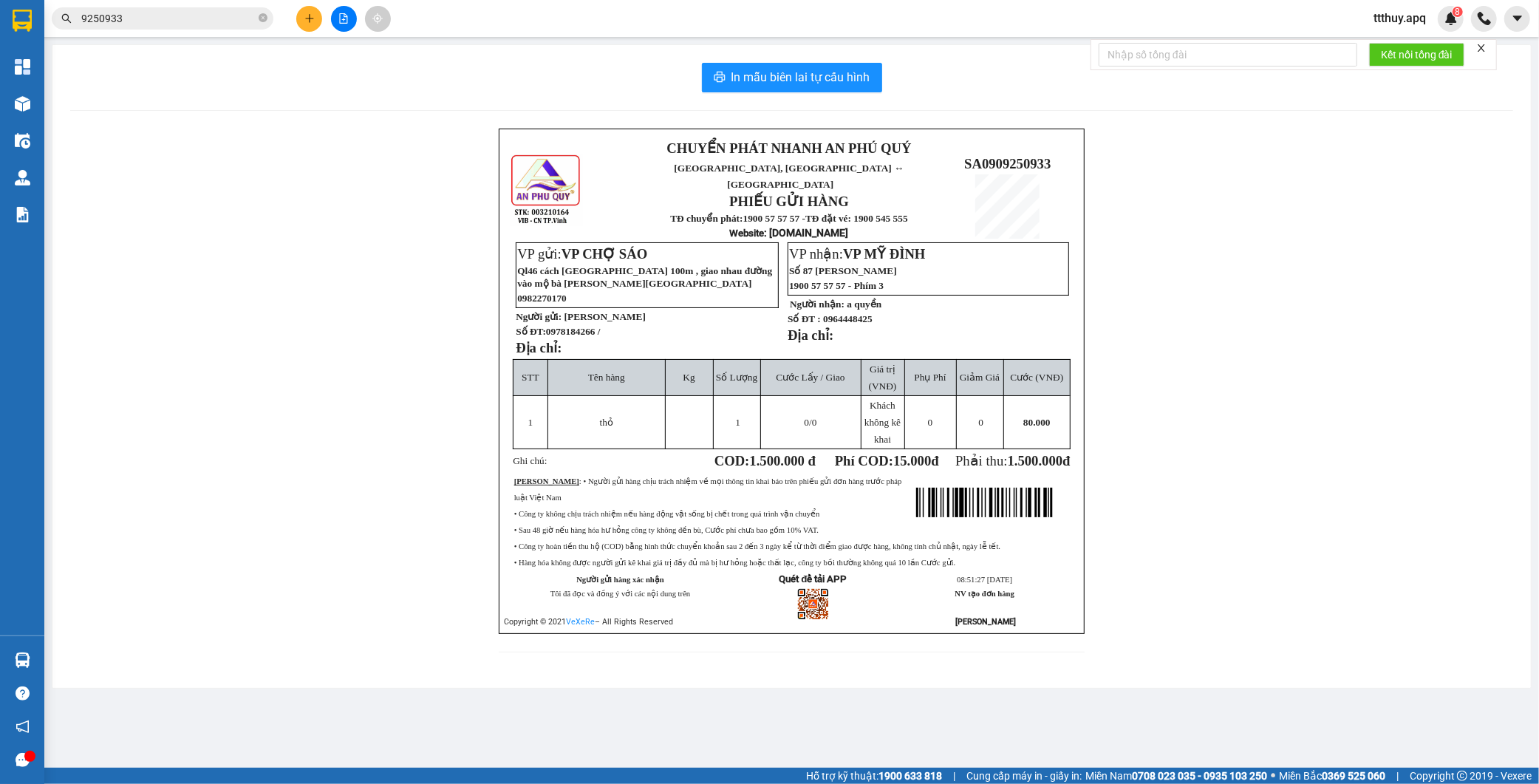
click at [581, 326] on span "0978184266 /" at bounding box center [574, 332] width 55 height 11
copy span "0978184266"
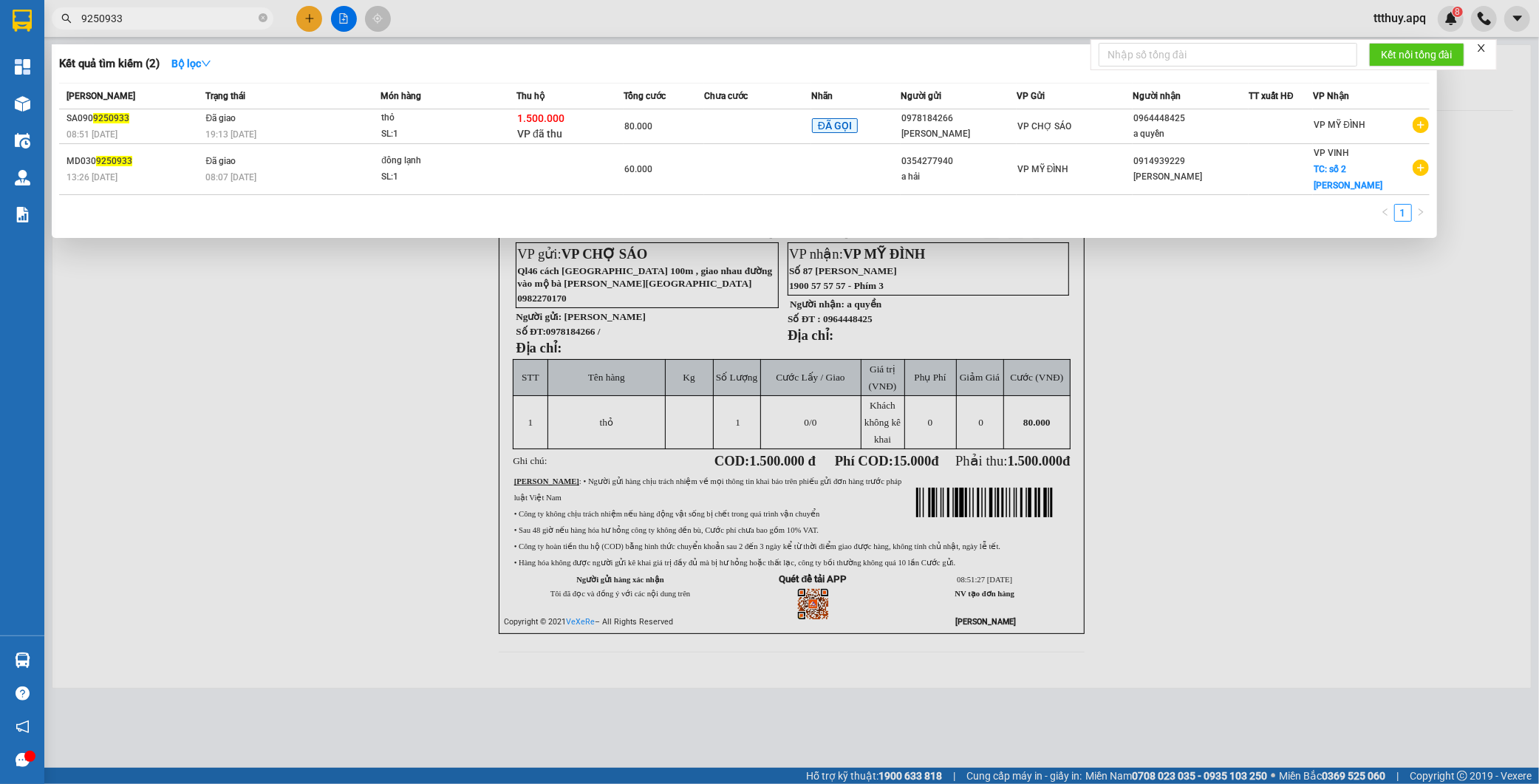
click at [170, 18] on input "9250933" at bounding box center [169, 18] width 174 height 16
paste input "0978184266"
type input "0978184266"
click at [166, 22] on input "0978184266" at bounding box center [169, 18] width 174 height 16
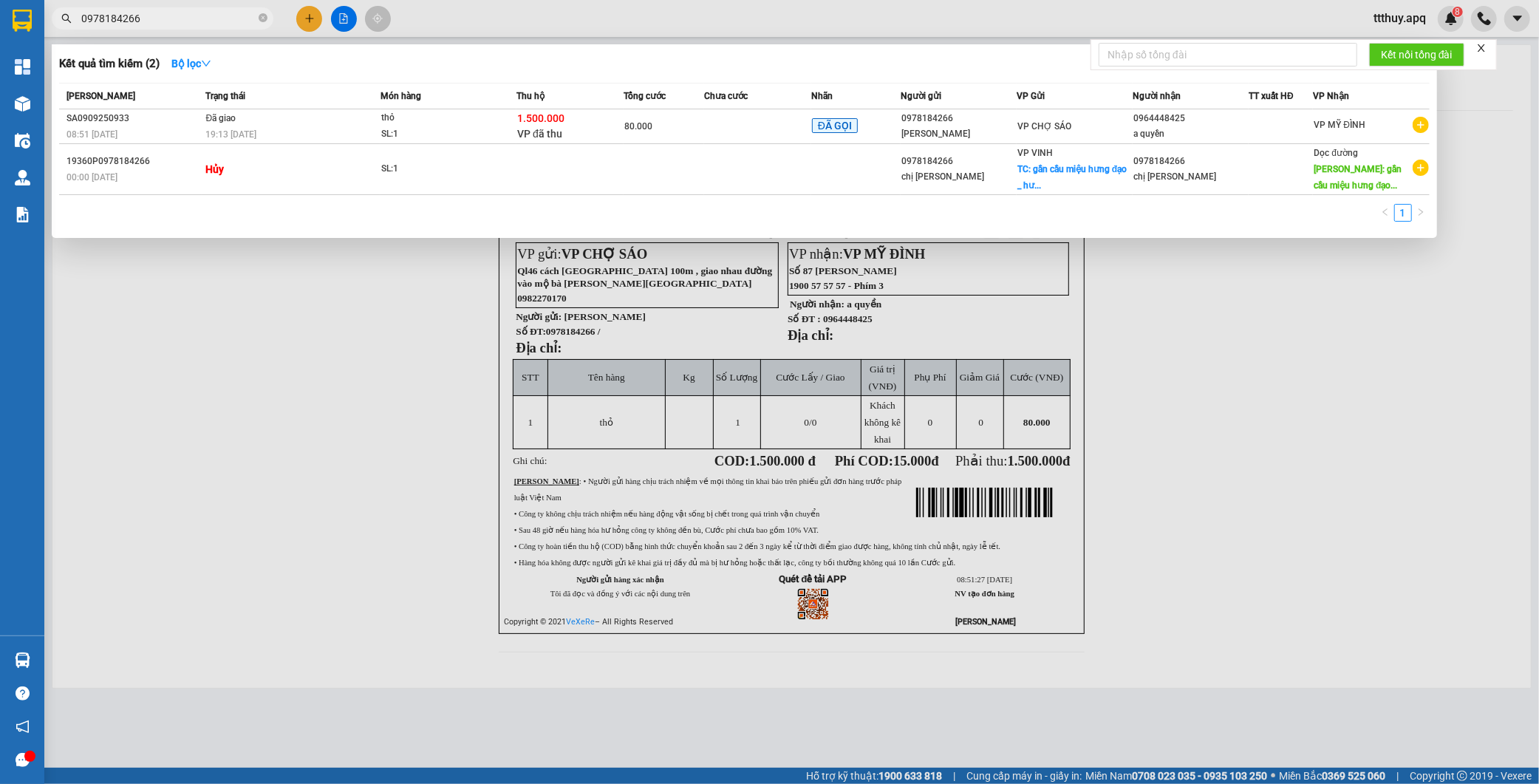
click at [166, 22] on input "0978184266" at bounding box center [169, 18] width 174 height 16
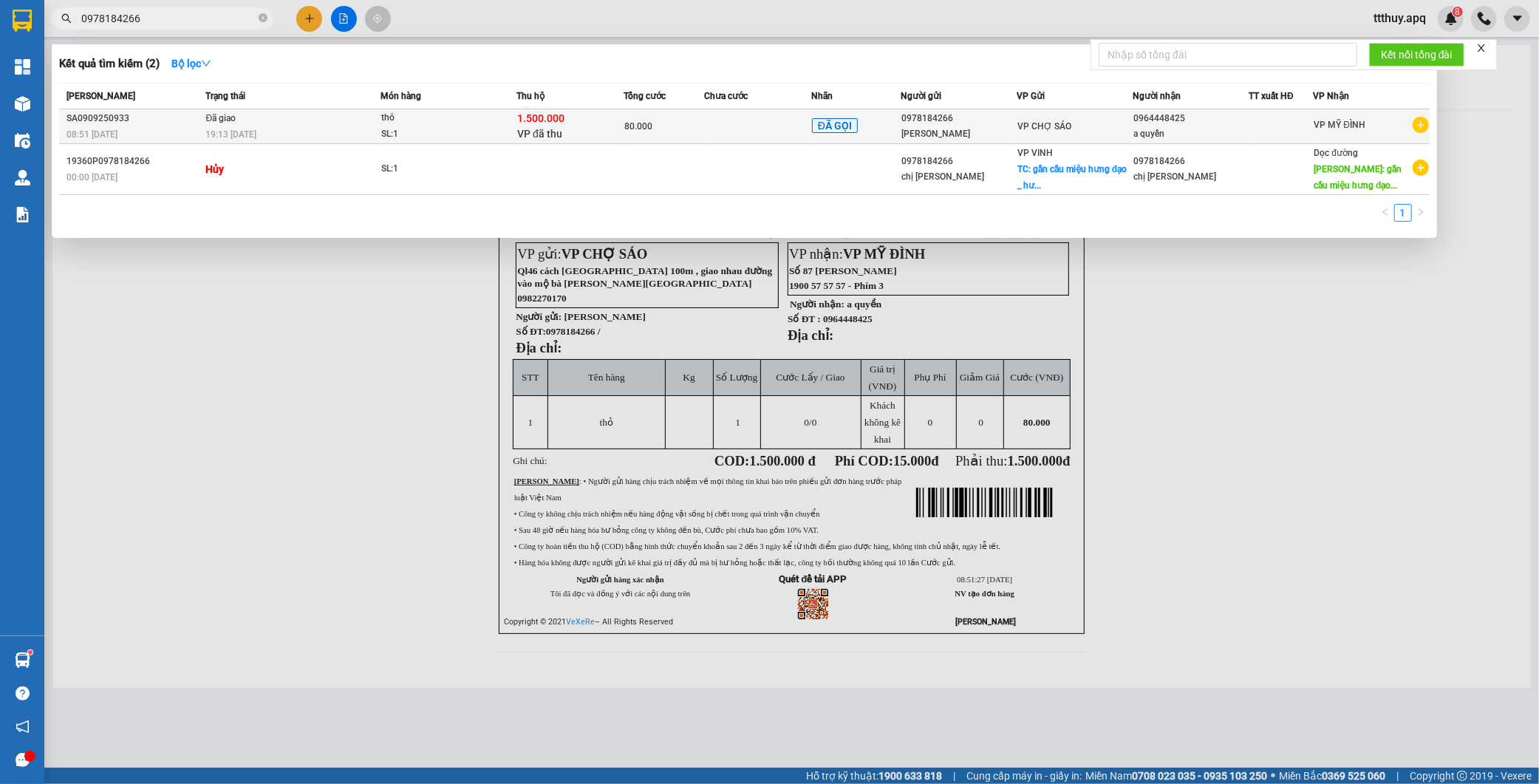
click at [431, 130] on div "SL: 1" at bounding box center [436, 134] width 111 height 16
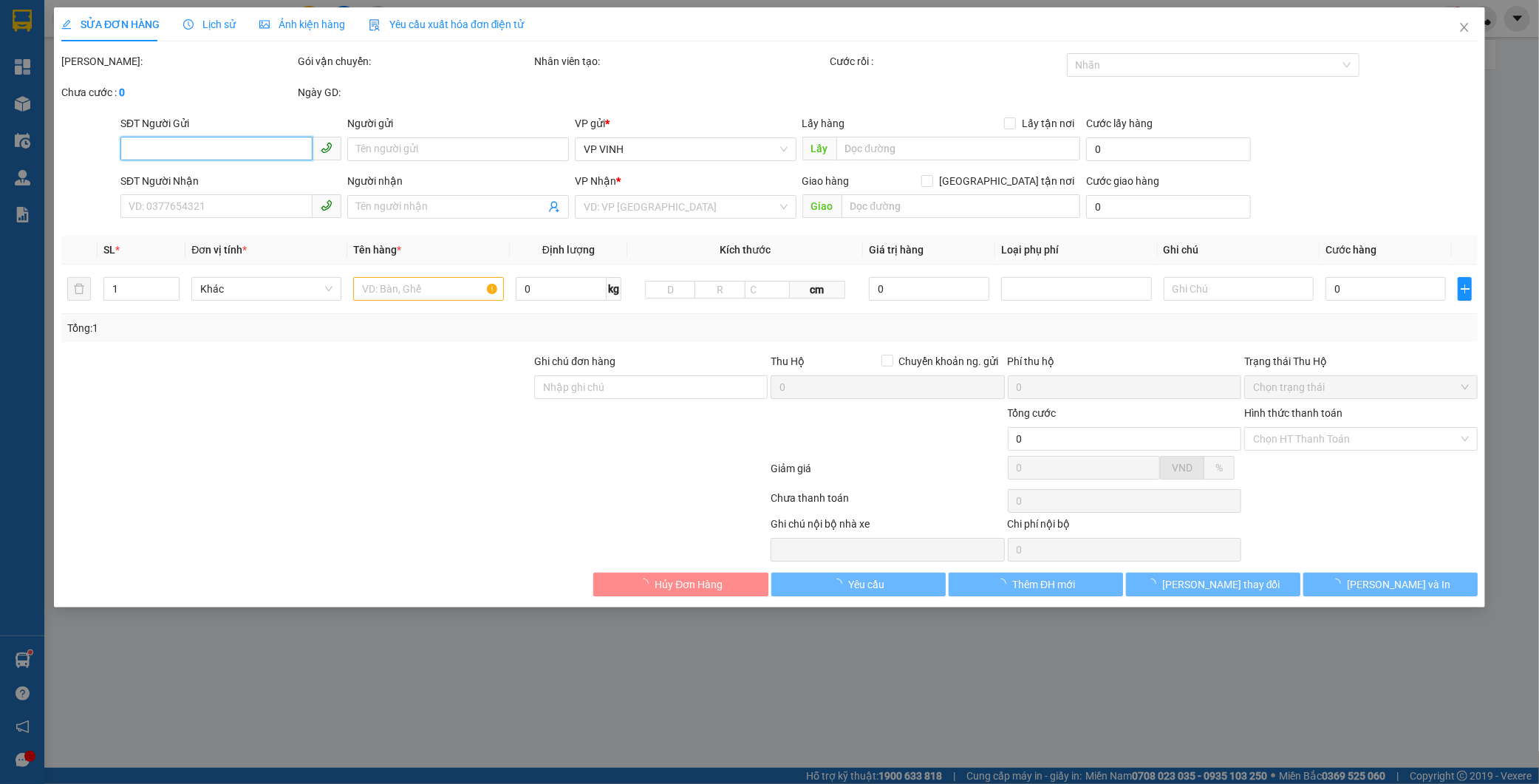
type input "0978184266"
type input "c thanh"
type input "0964448425"
type input "a quyền"
type input "phí thụ hộ người gửi trả"
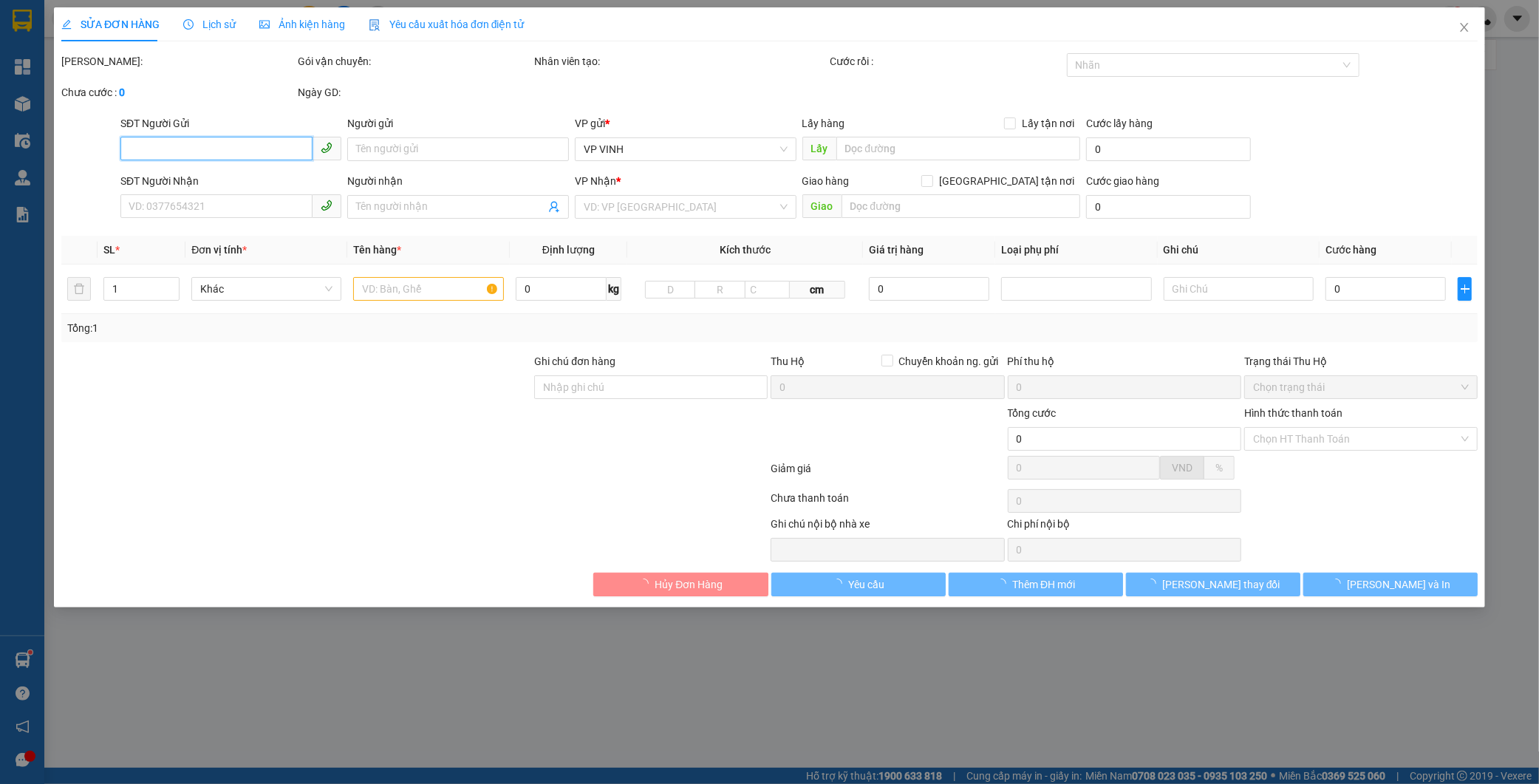
type input "1.500.000"
type input "15.000"
type input "80.000"
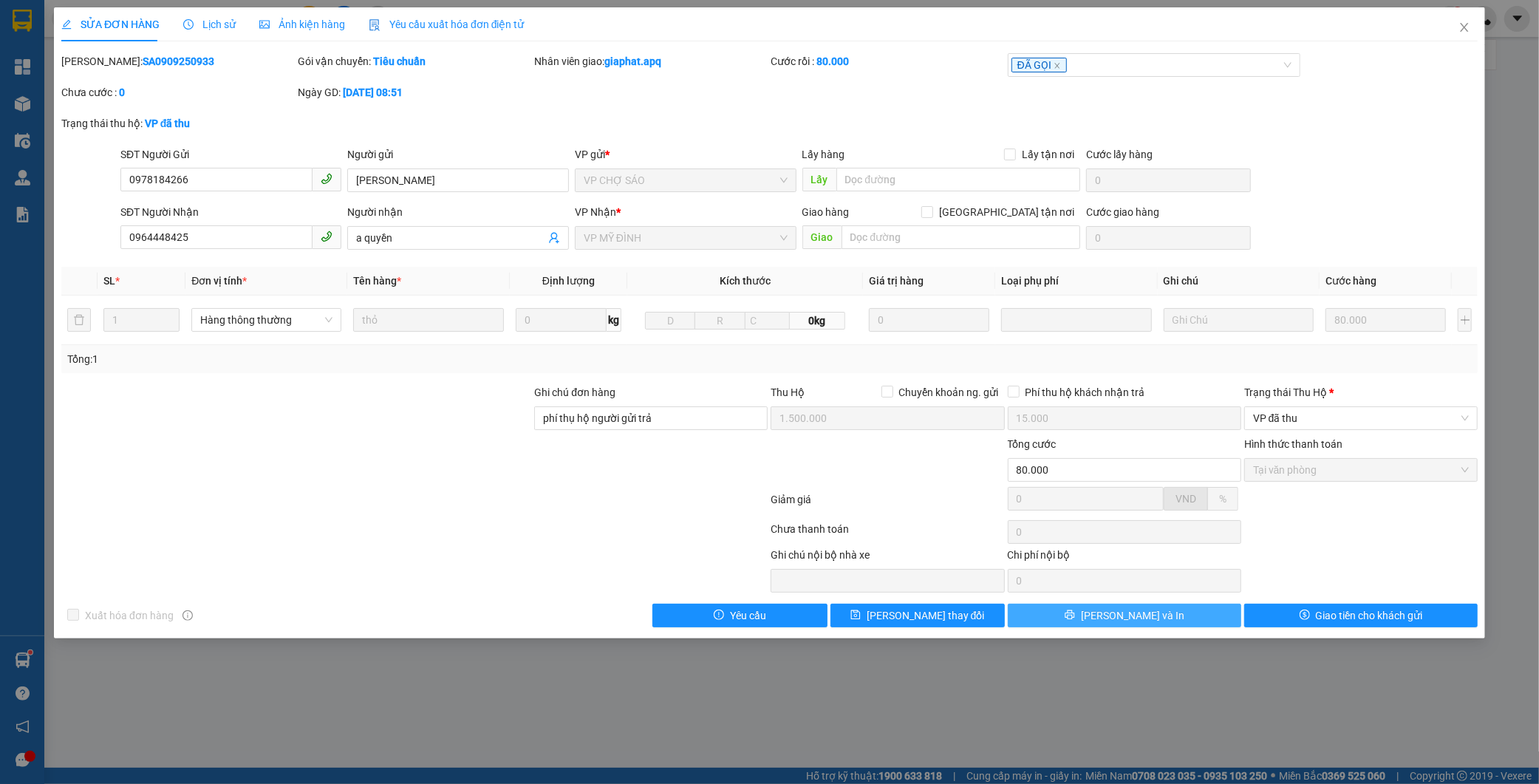
click at [1218, 619] on button "[PERSON_NAME] và In" at bounding box center [1125, 615] width 233 height 24
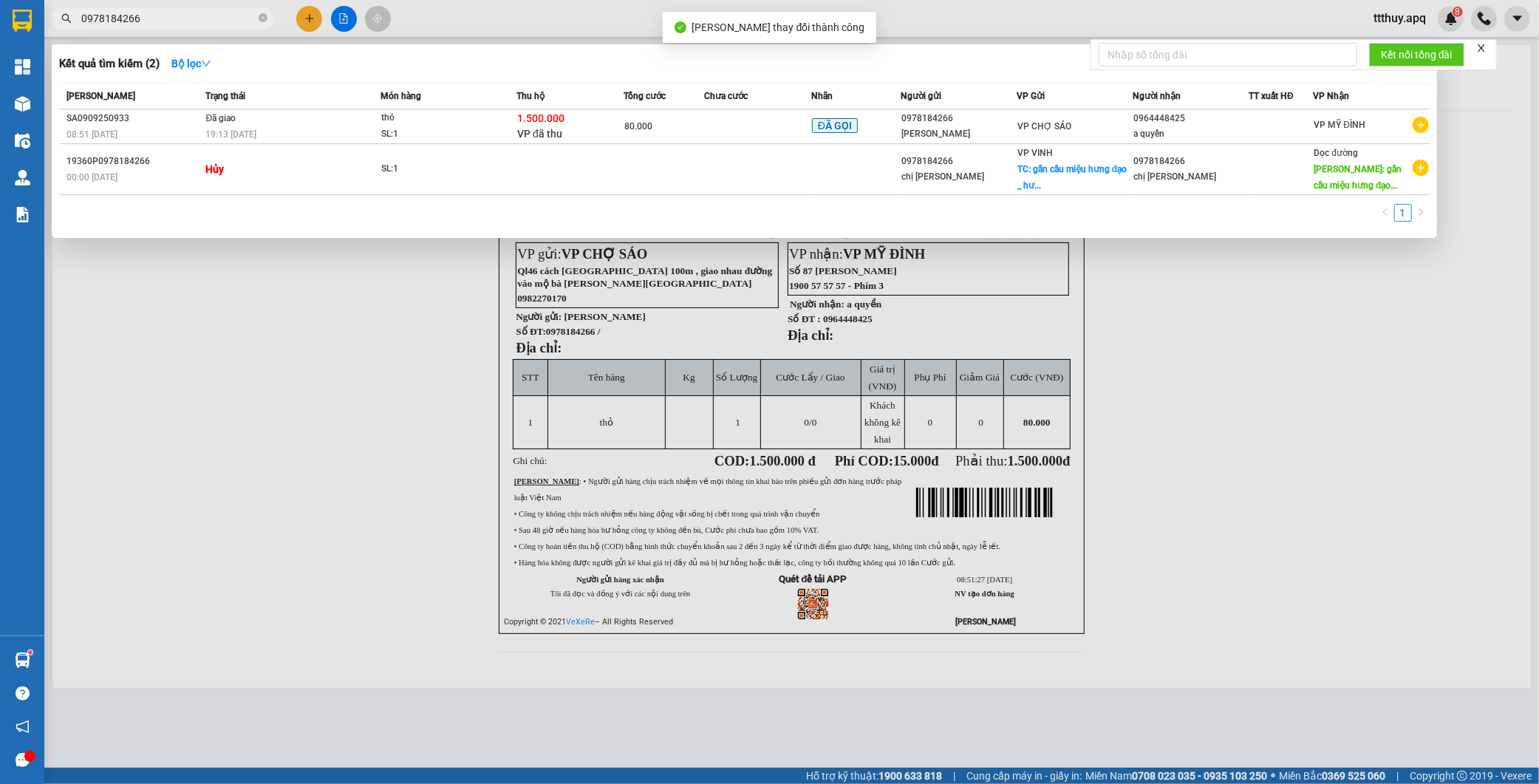
click at [170, 15] on input "0978184266" at bounding box center [169, 18] width 174 height 16
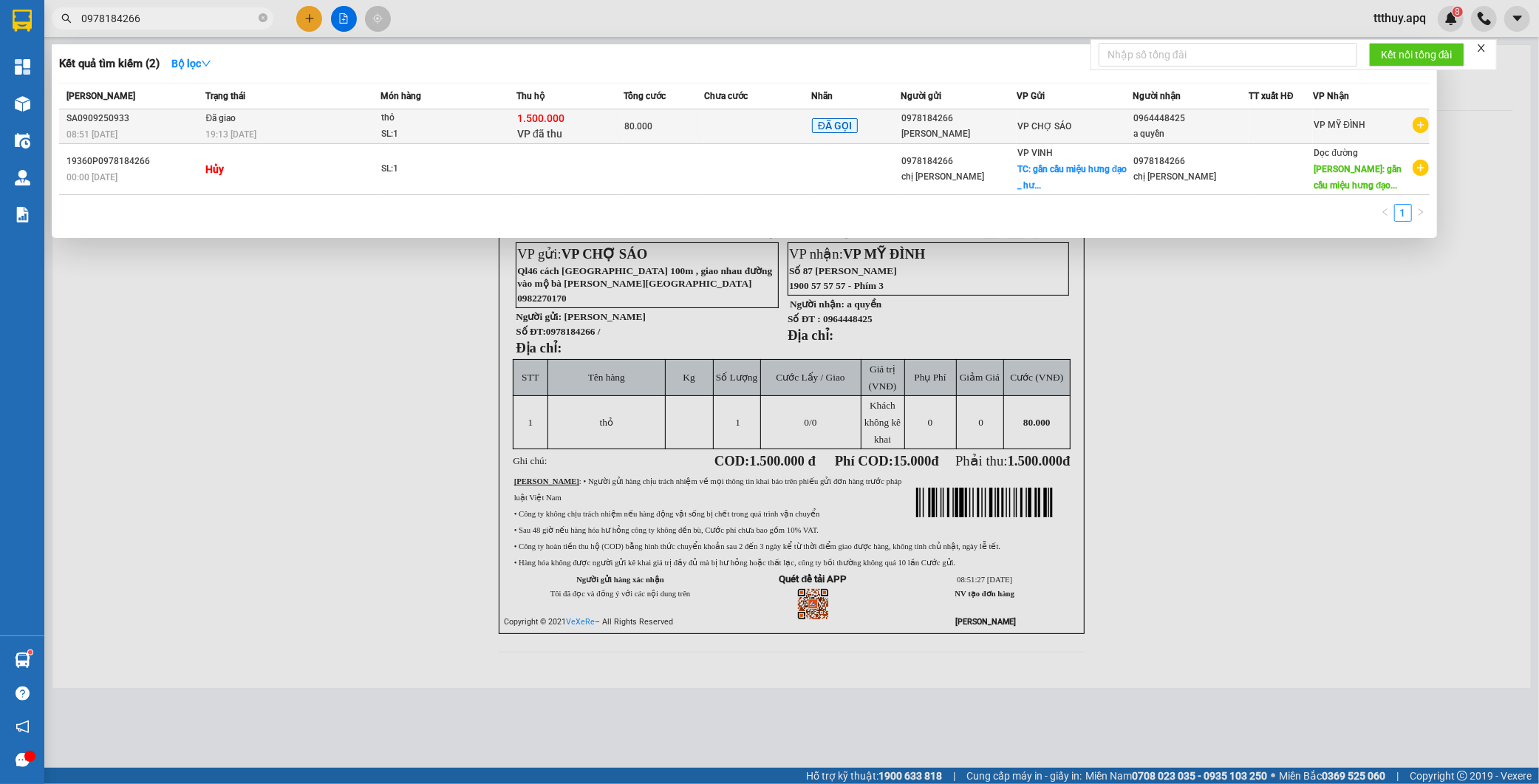
click at [487, 129] on div "SL: 1" at bounding box center [436, 134] width 111 height 16
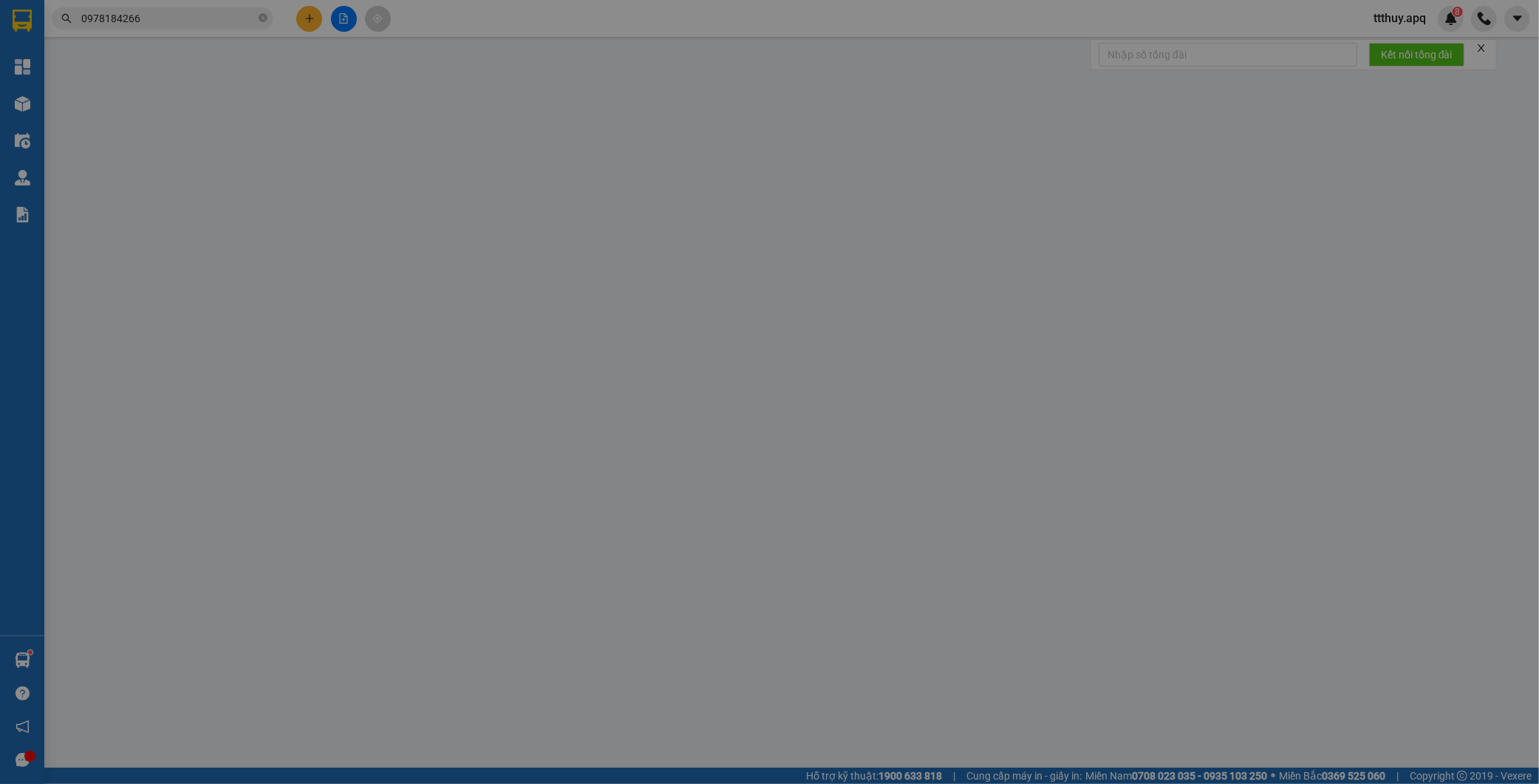
type input "0978184266"
type input "c thanh"
type input "0964448425"
type input "a quyền"
type input "phí thụ hộ người gửi trả"
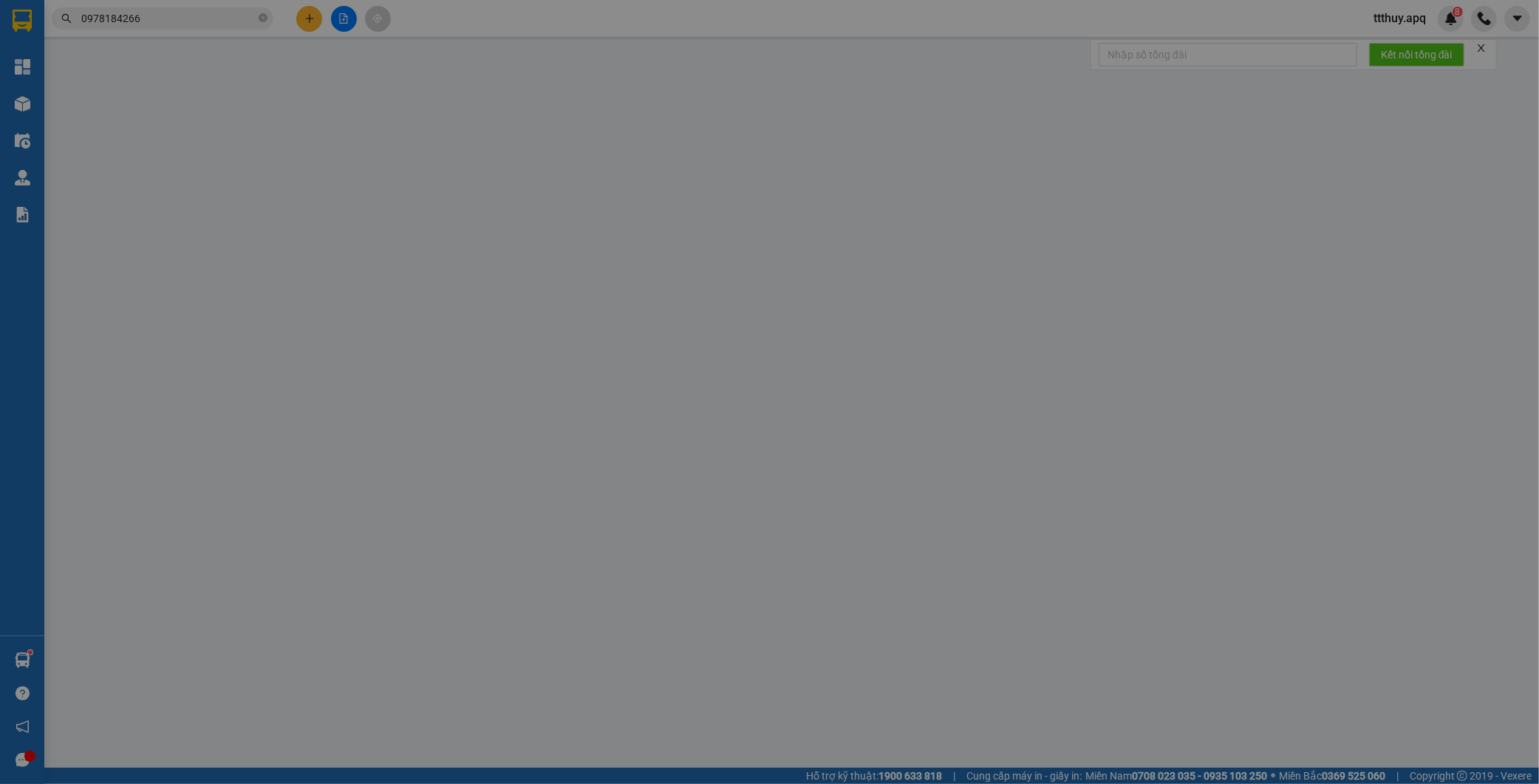
type input "1.500.000"
type input "15.000"
type input "80.000"
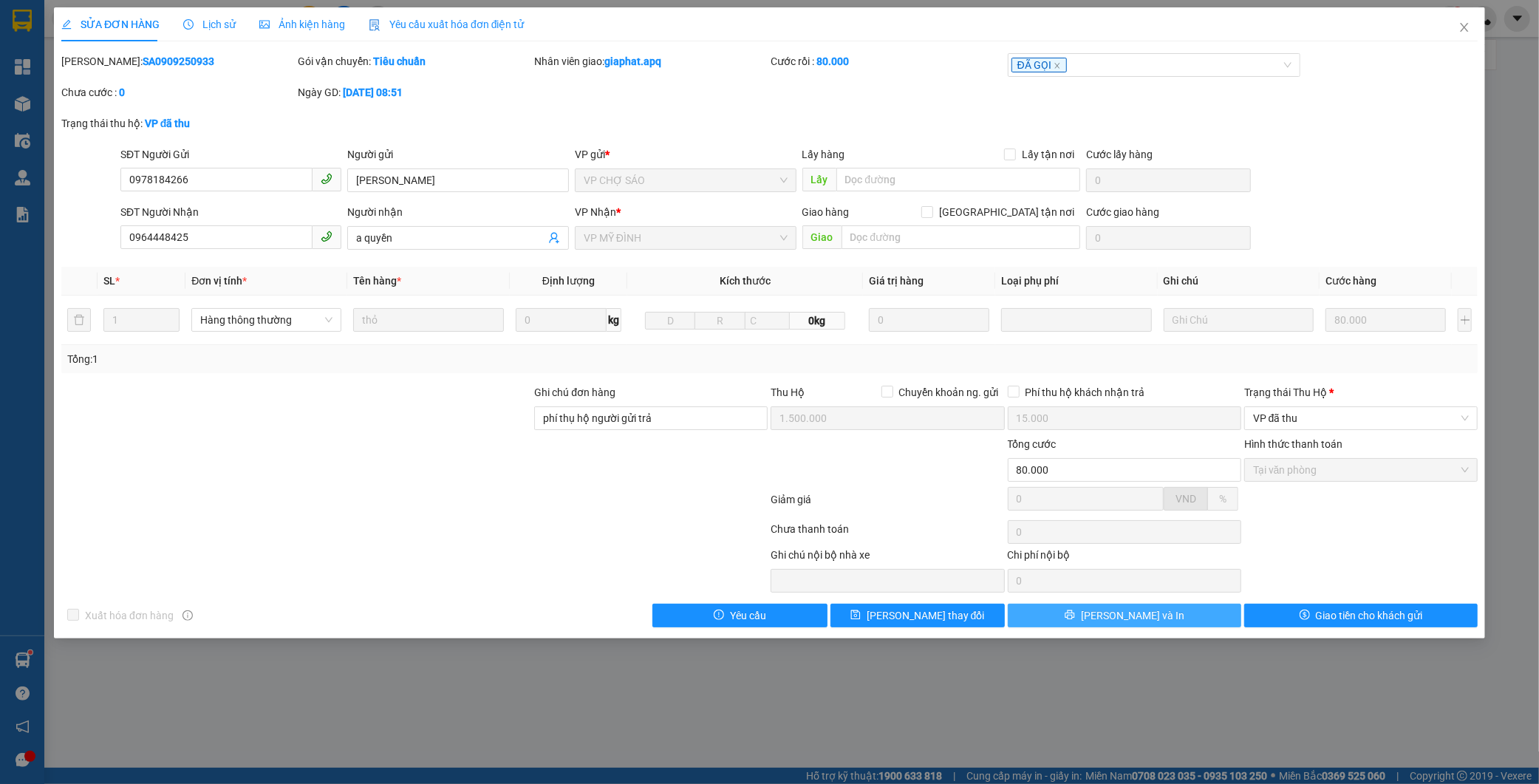
click at [1217, 614] on button "[PERSON_NAME] và In" at bounding box center [1125, 615] width 233 height 24
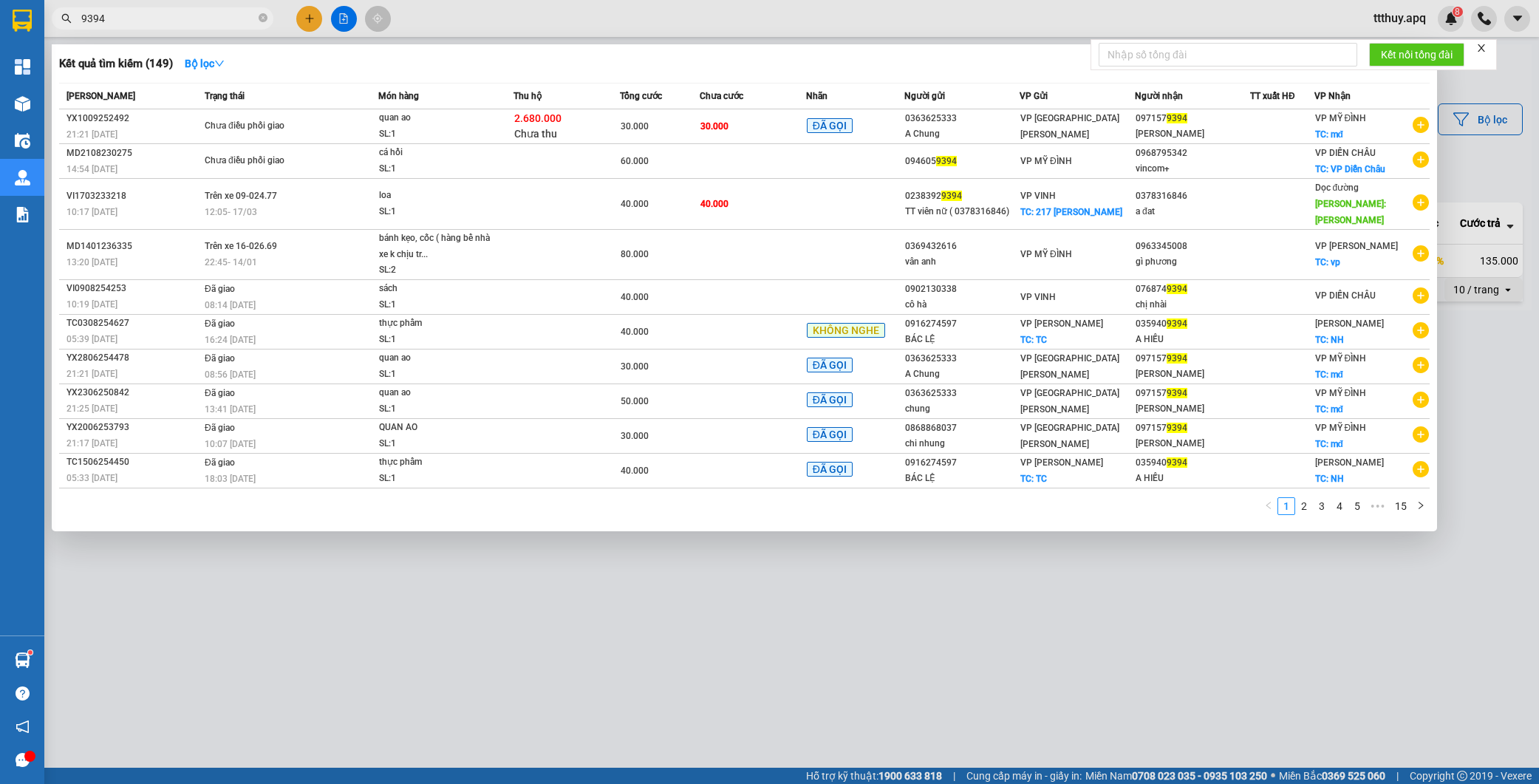
click at [219, 11] on input "9394" at bounding box center [169, 18] width 174 height 16
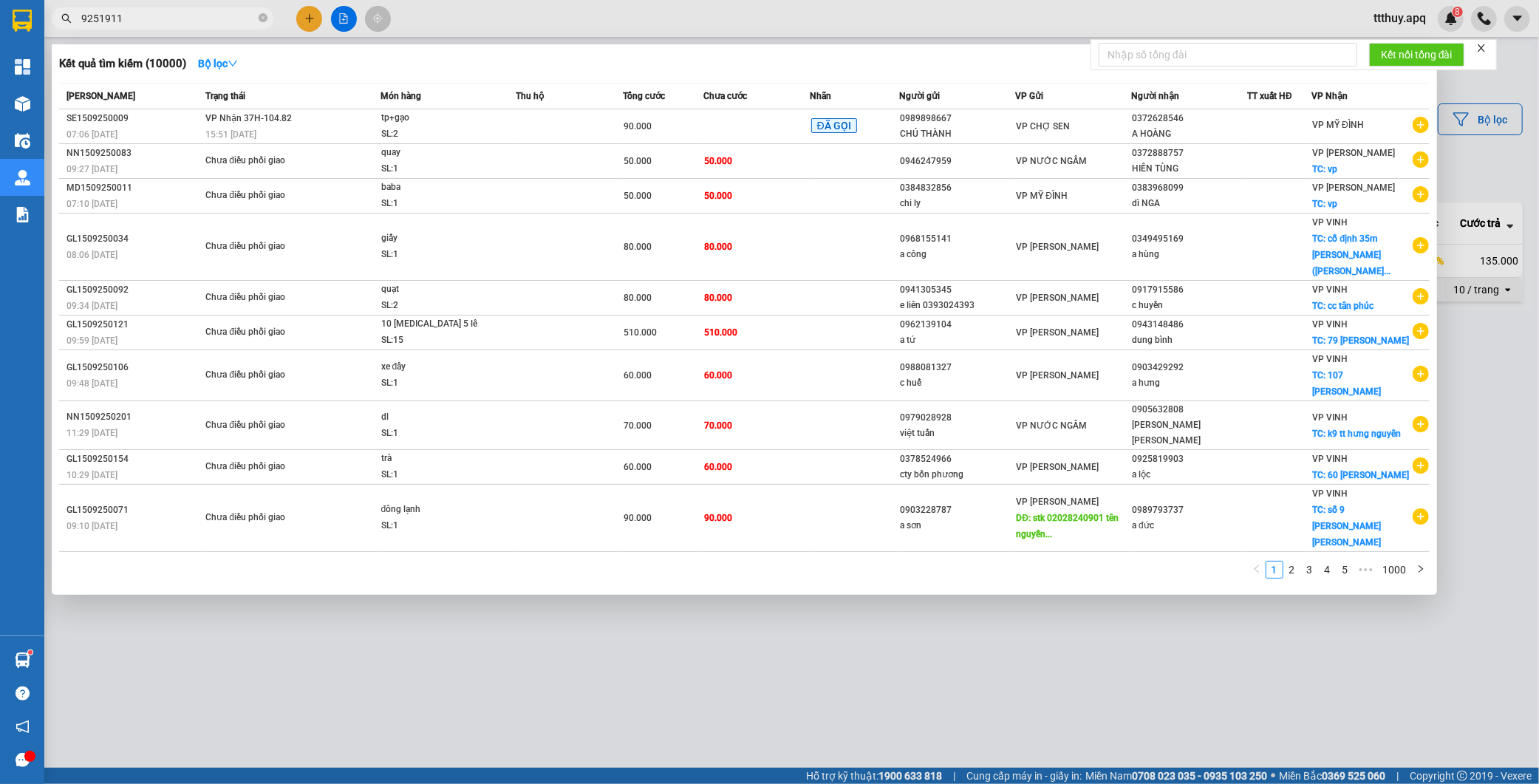
type input "9251911"
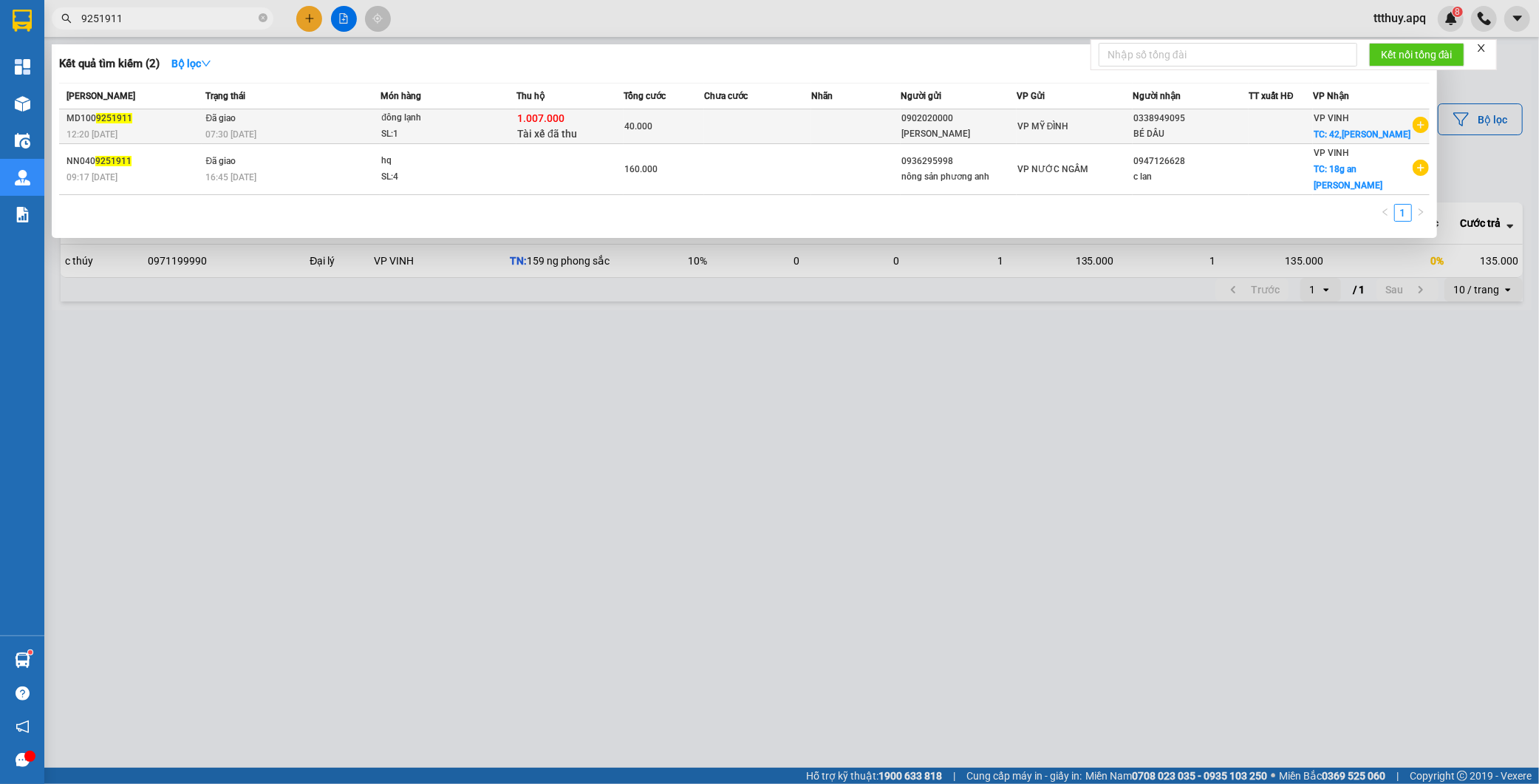
click at [601, 119] on div "1.007.000 Tài xế đã thu" at bounding box center [570, 126] width 105 height 31
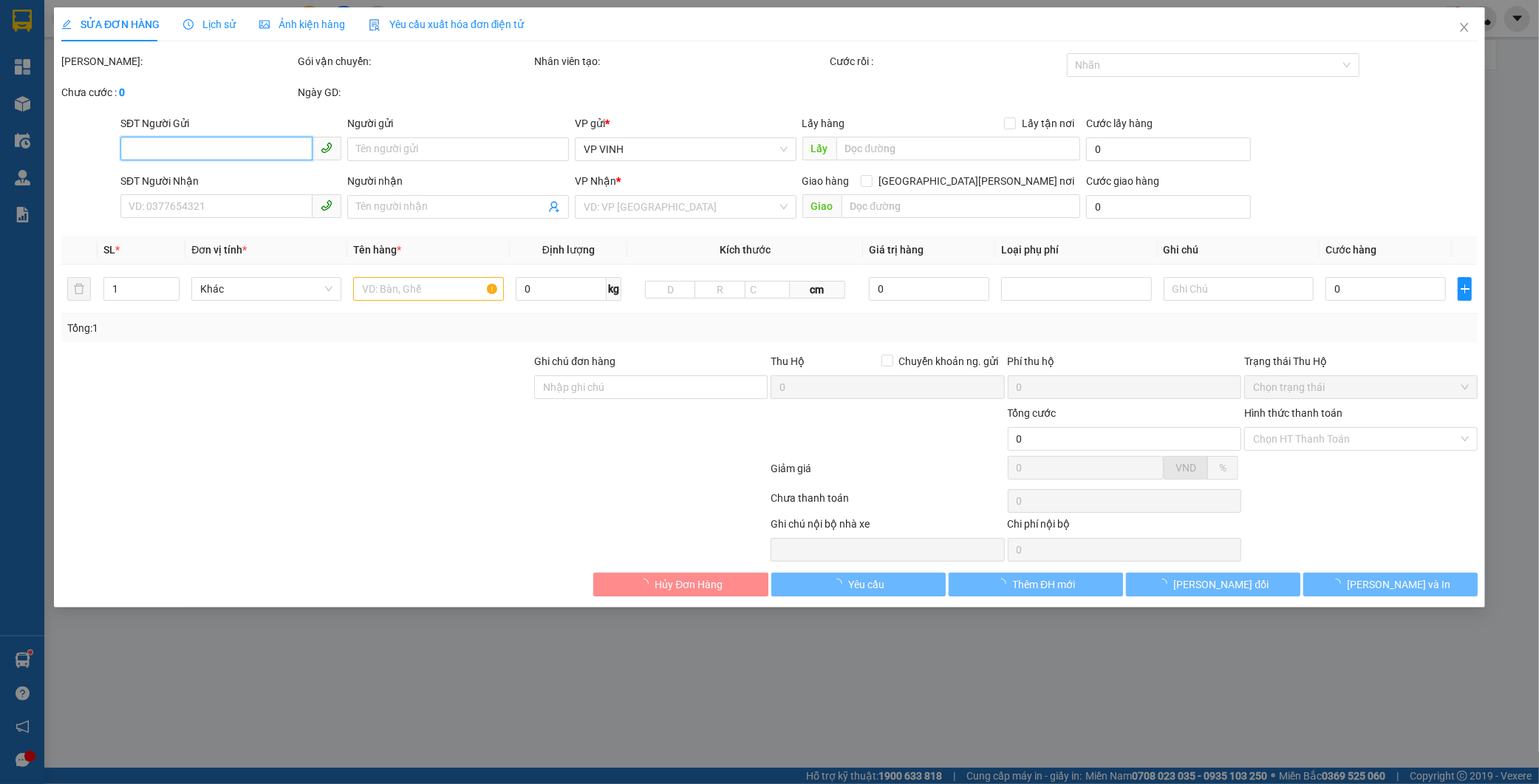
type input "0902020000"
type input "[PERSON_NAME]"
type input "0338949095"
type input "BÉ DÂU"
checkbox input "true"
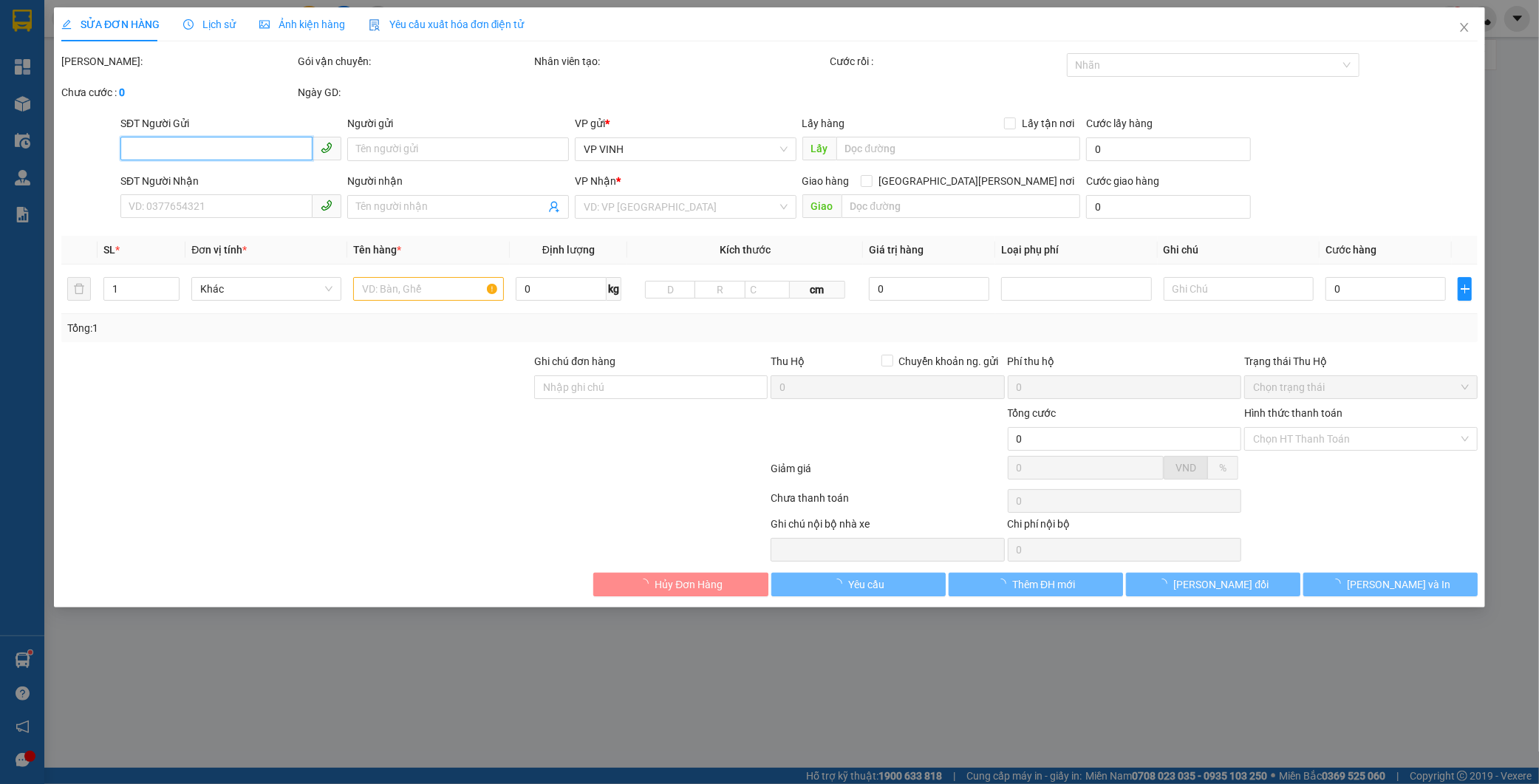
type input "42,[PERSON_NAME]"
checkbox input "true"
type input "1.007.000"
type input "15.000"
type input "40.000"
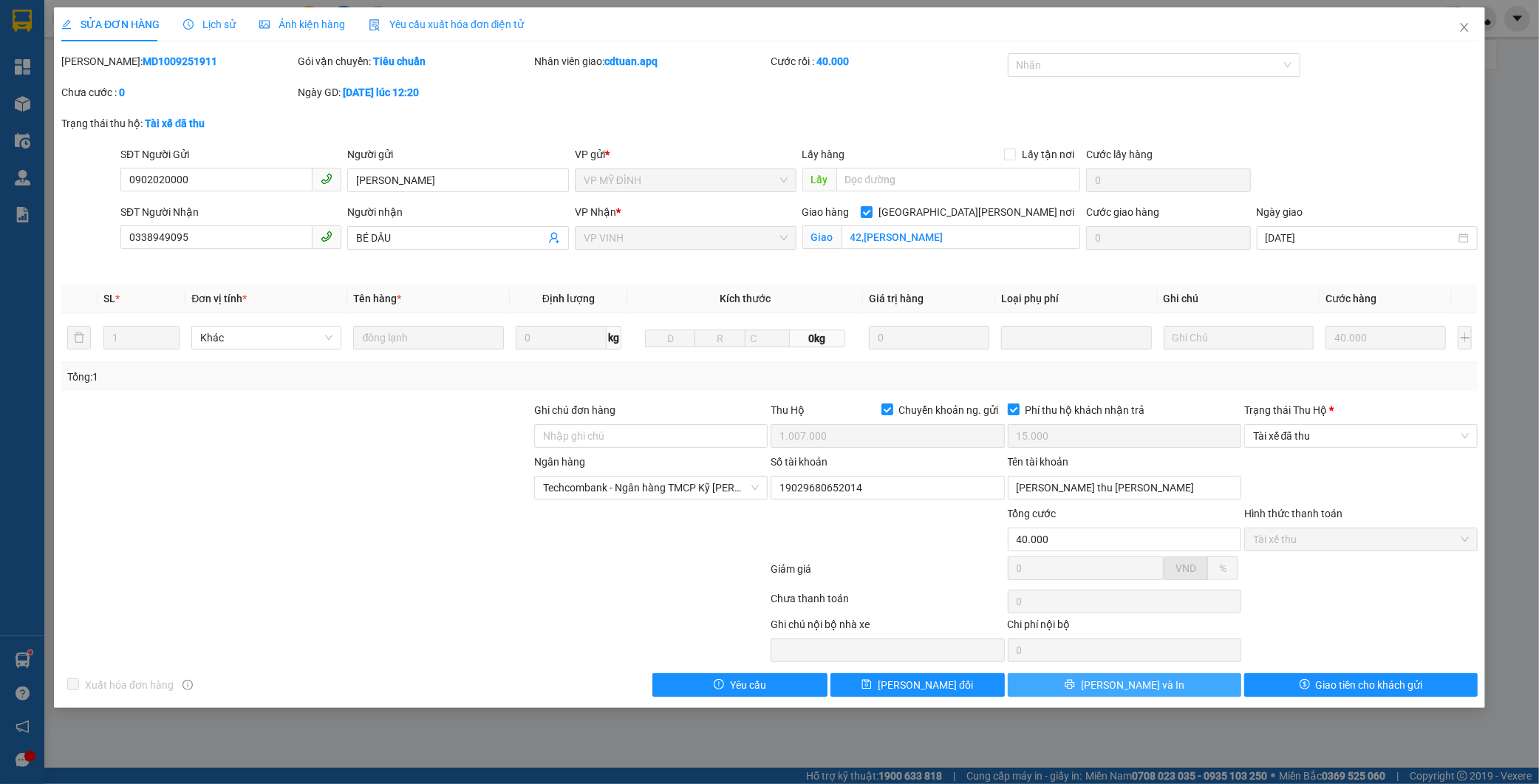
click at [1205, 682] on button "[PERSON_NAME] và In" at bounding box center [1125, 684] width 233 height 24
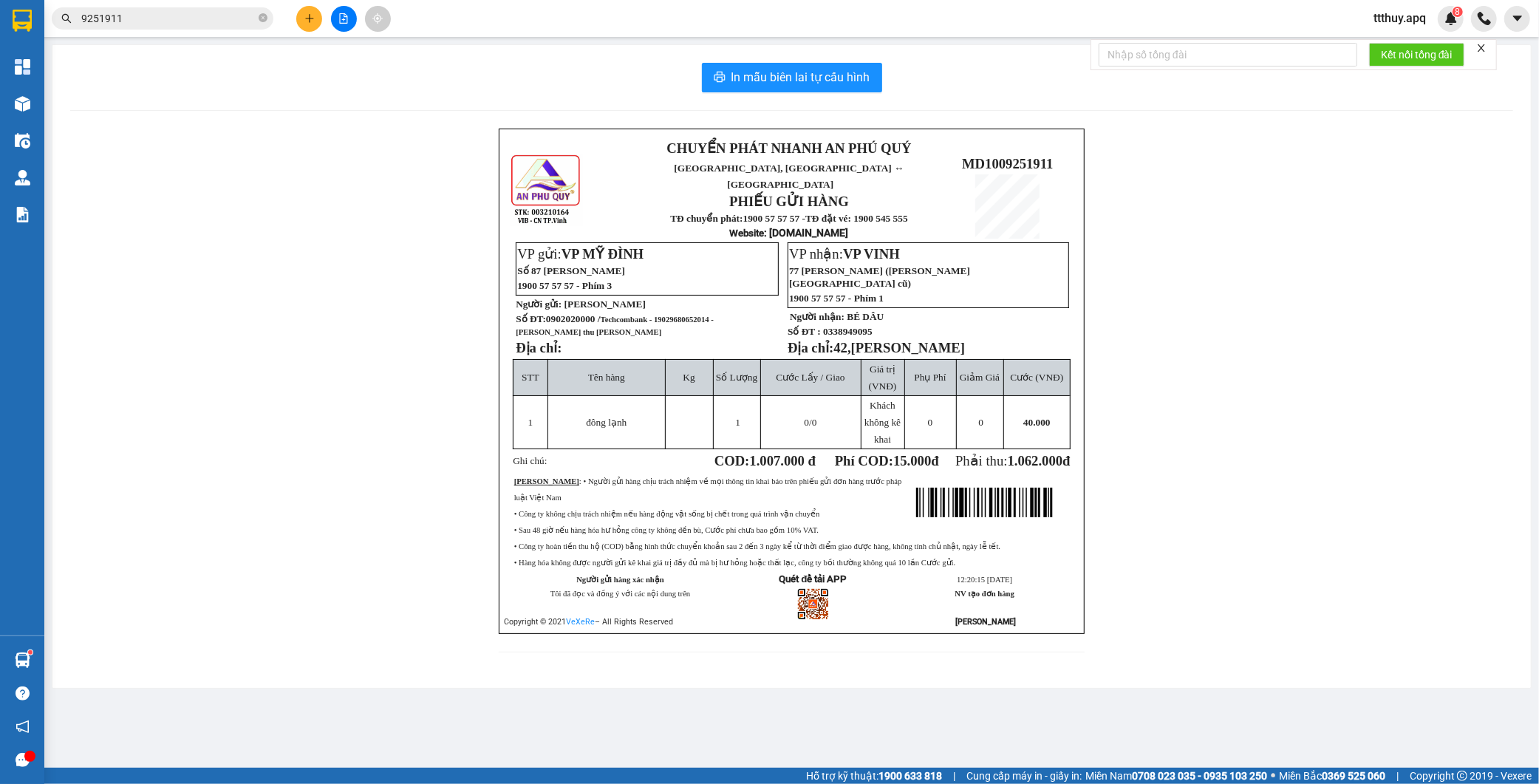
click at [575, 315] on span "0902020000 / Techcombank - 19029680652014 - [PERSON_NAME] thu [PERSON_NAME]" at bounding box center [614, 324] width 198 height 24
click at [685, 316] on span "Techcombank - 19029680652014 - [PERSON_NAME] thu [PERSON_NAME]" at bounding box center [614, 326] width 198 height 21
copy span "19029680652014"
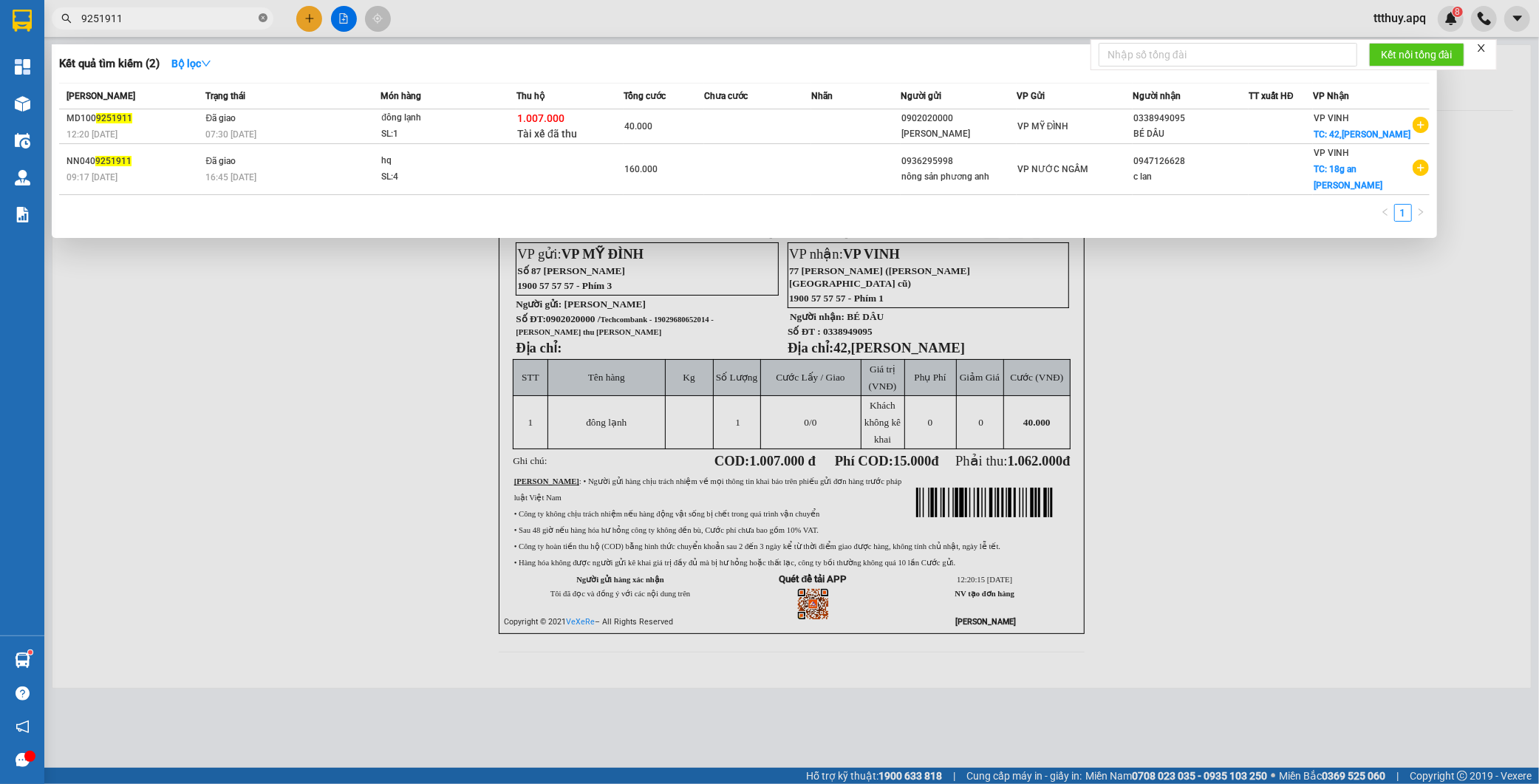
click at [261, 20] on icon "close-circle" at bounding box center [263, 17] width 9 height 9
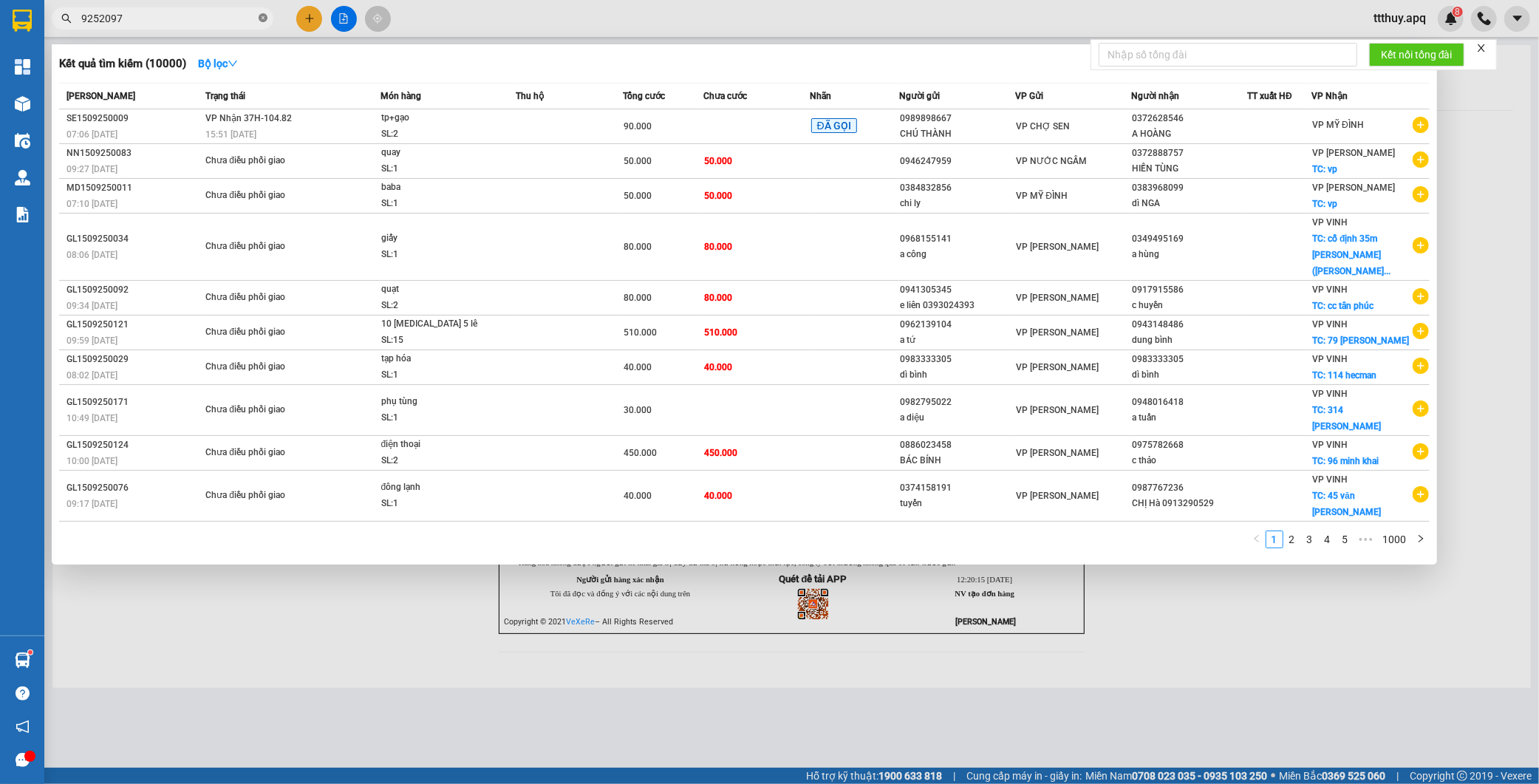
type input "9252097"
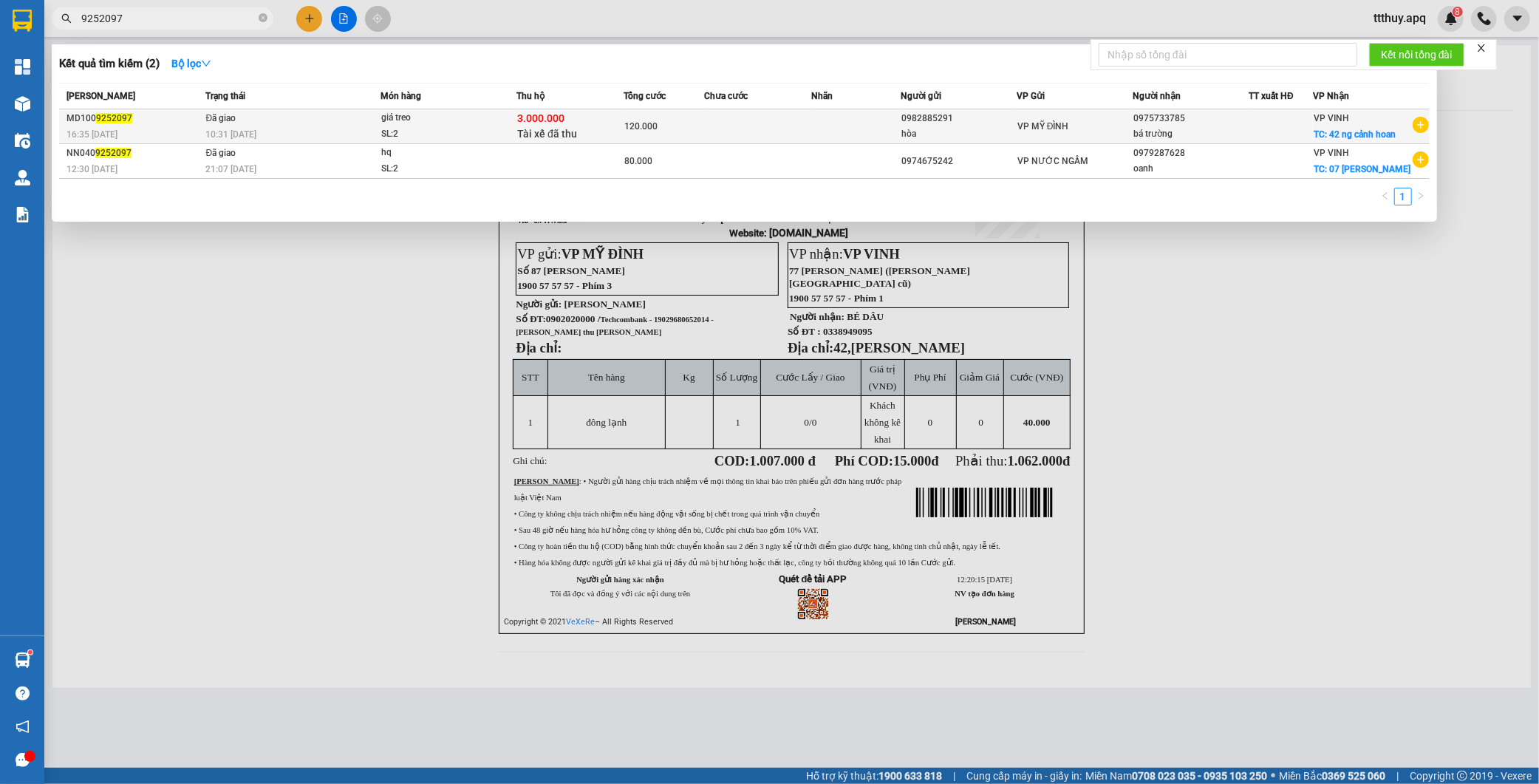
click at [352, 121] on td "Đã giao 10:31 [DATE]" at bounding box center [291, 126] width 179 height 35
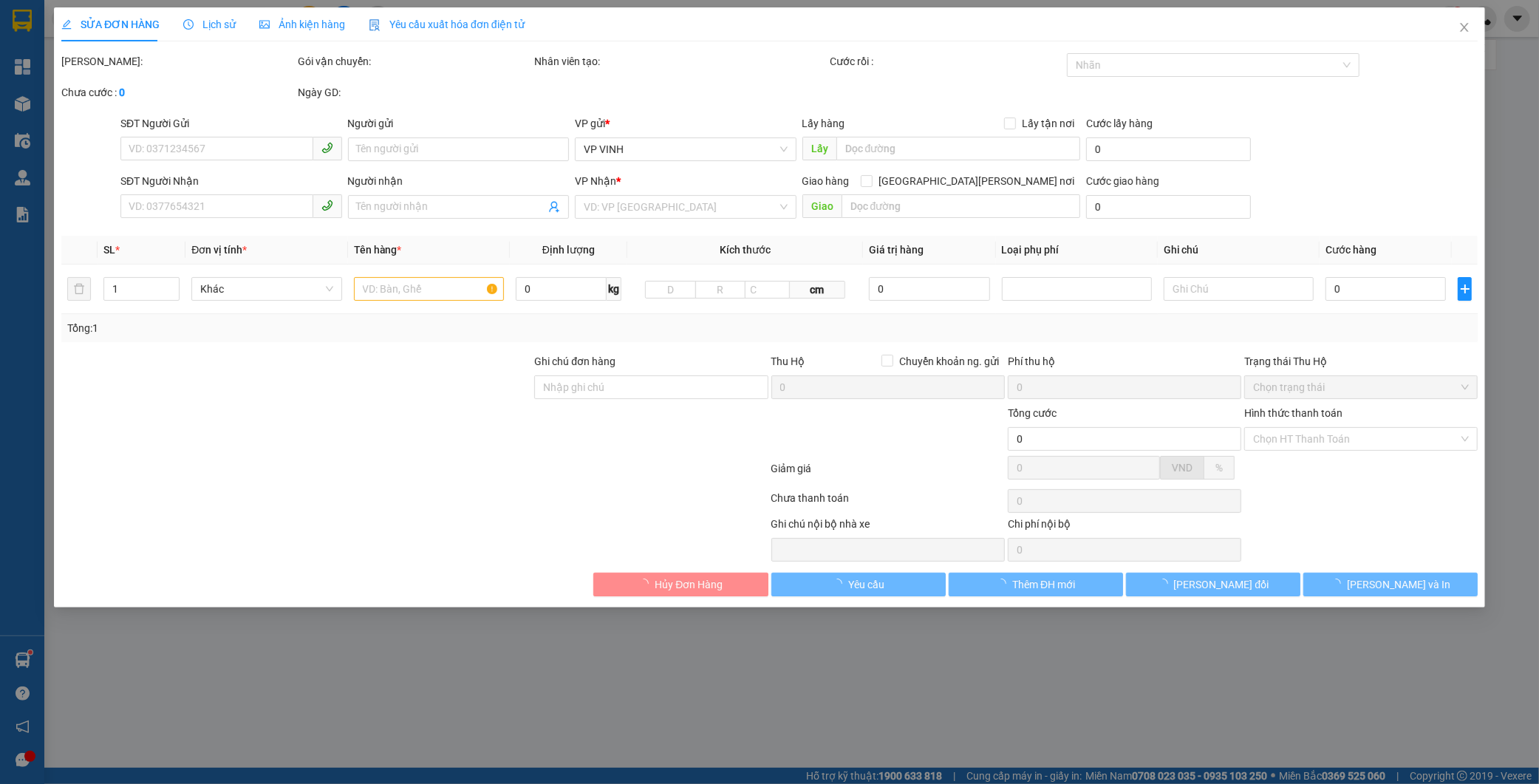
type input "0982885291"
type input "hòa"
type input "0975733785"
type input "bá trường"
checkbox input "true"
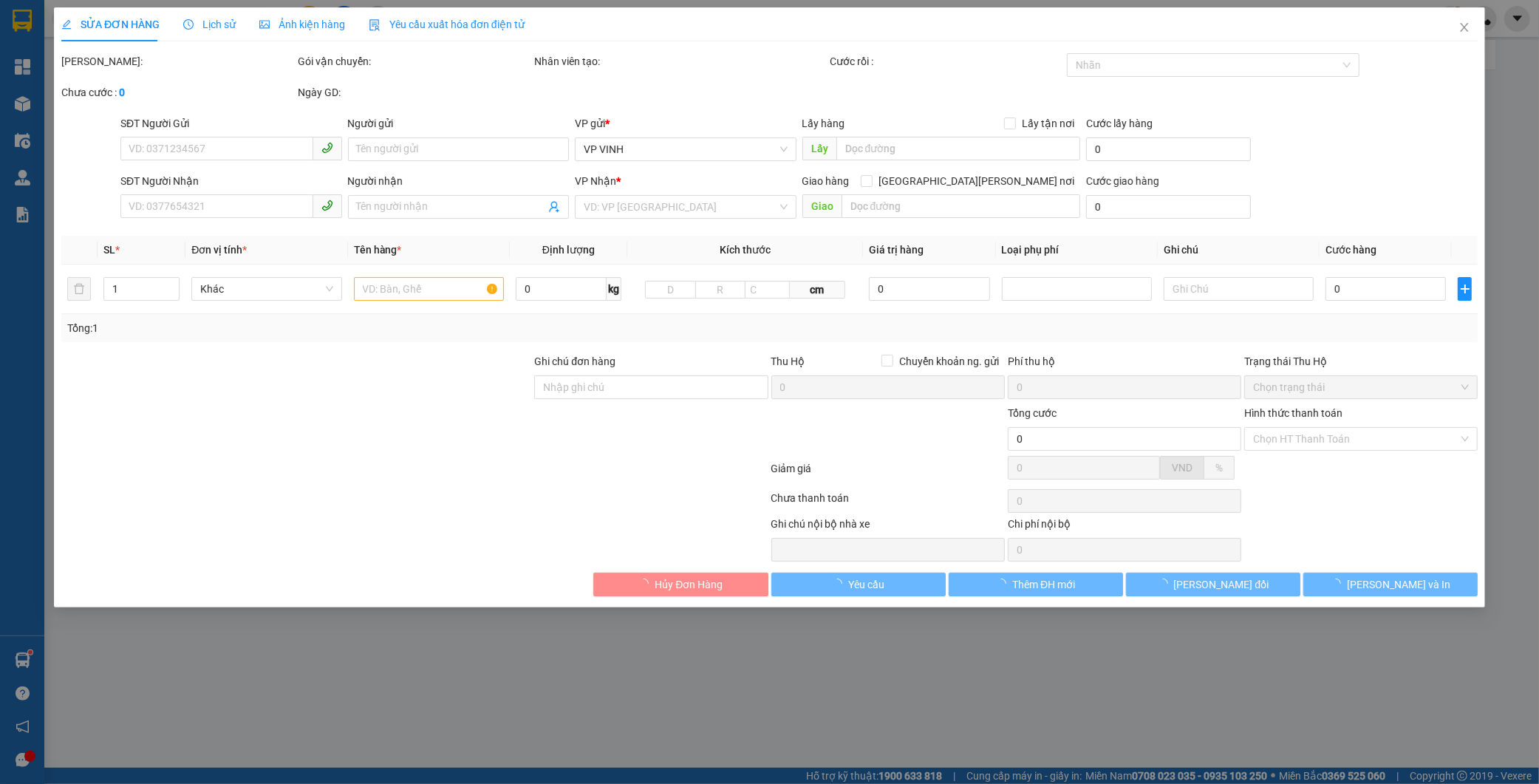
type input "42 ng cảnh hoan"
checkbox input "true"
type input "3.000.000"
type input "15.000"
type input "120.000"
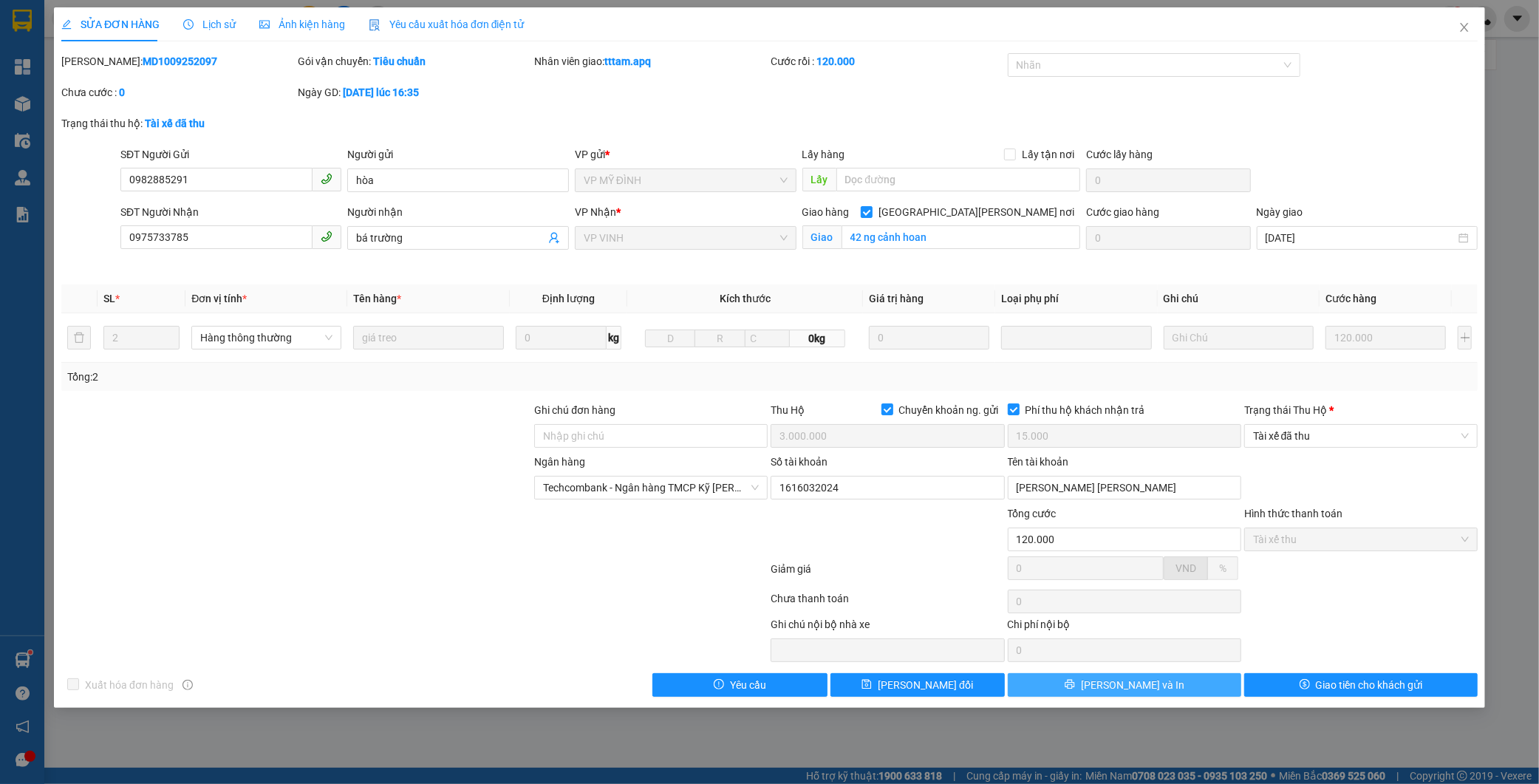
click at [1149, 682] on span "[PERSON_NAME] và In" at bounding box center [1132, 684] width 103 height 16
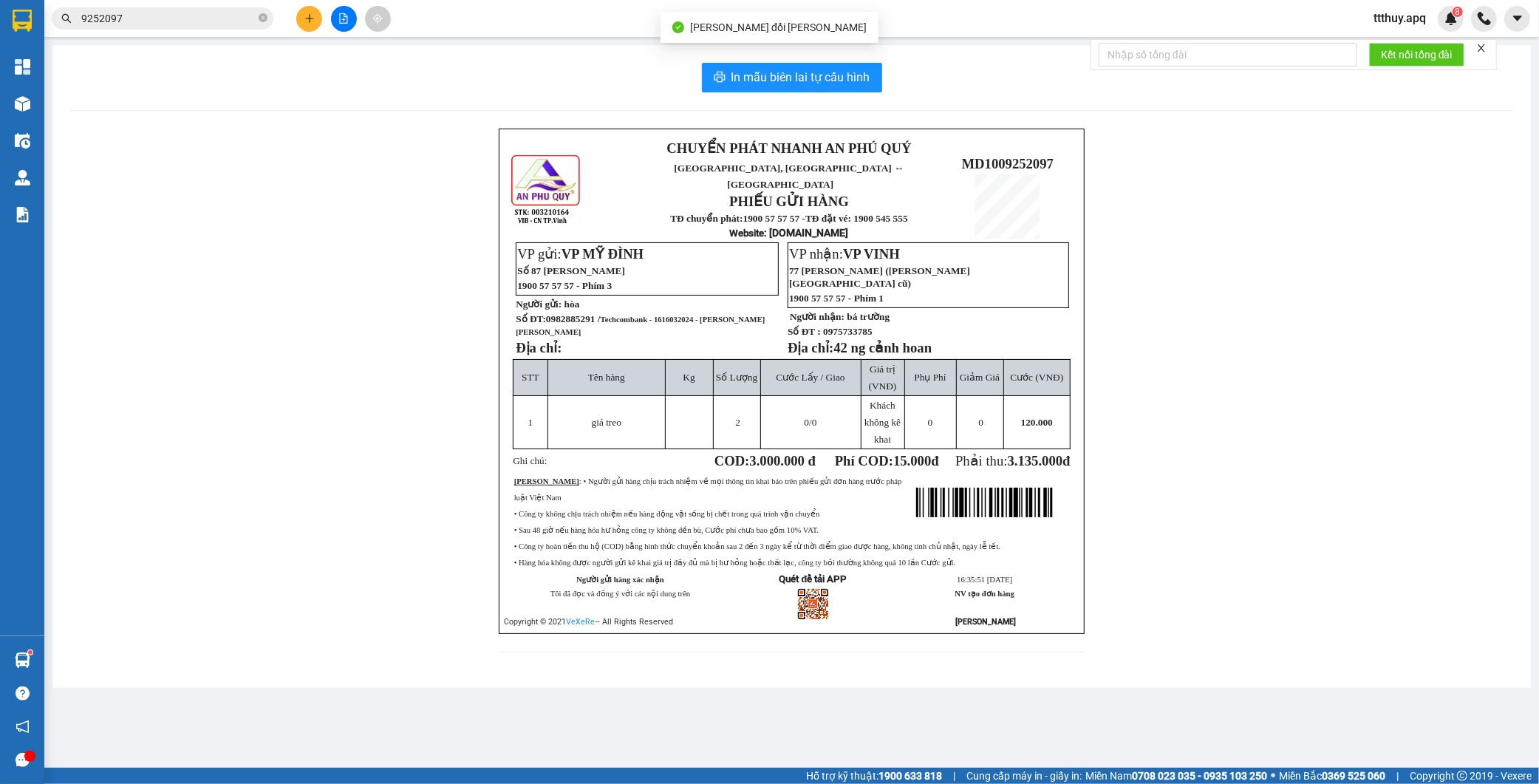
click at [569, 313] on span "0982885291 / Techcombank - 1616032024 - [PERSON_NAME] [PERSON_NAME]" at bounding box center [640, 324] width 249 height 24
copy span "0982885291"
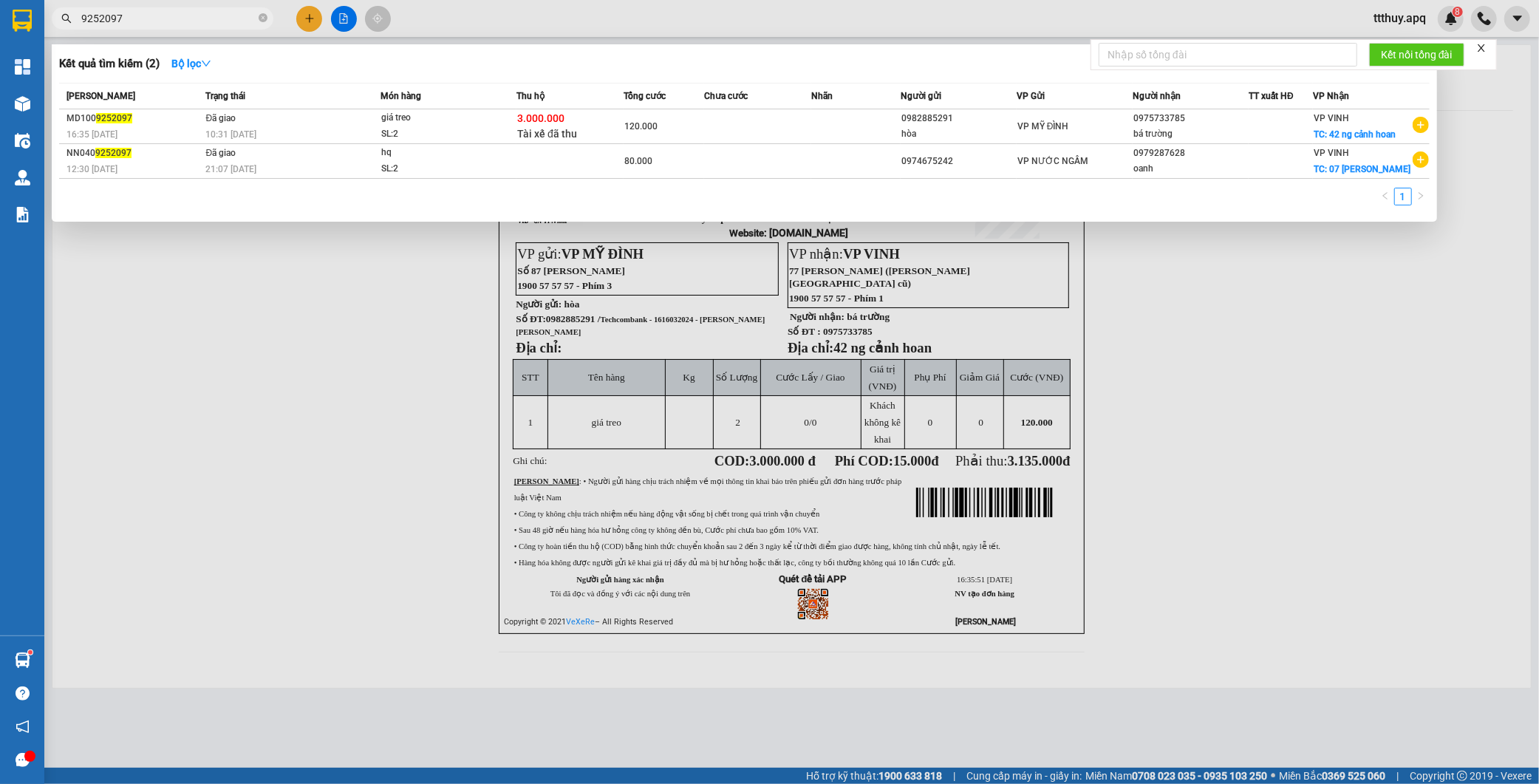
click at [164, 13] on input "9252097" at bounding box center [169, 18] width 174 height 16
paste input "0982885291"
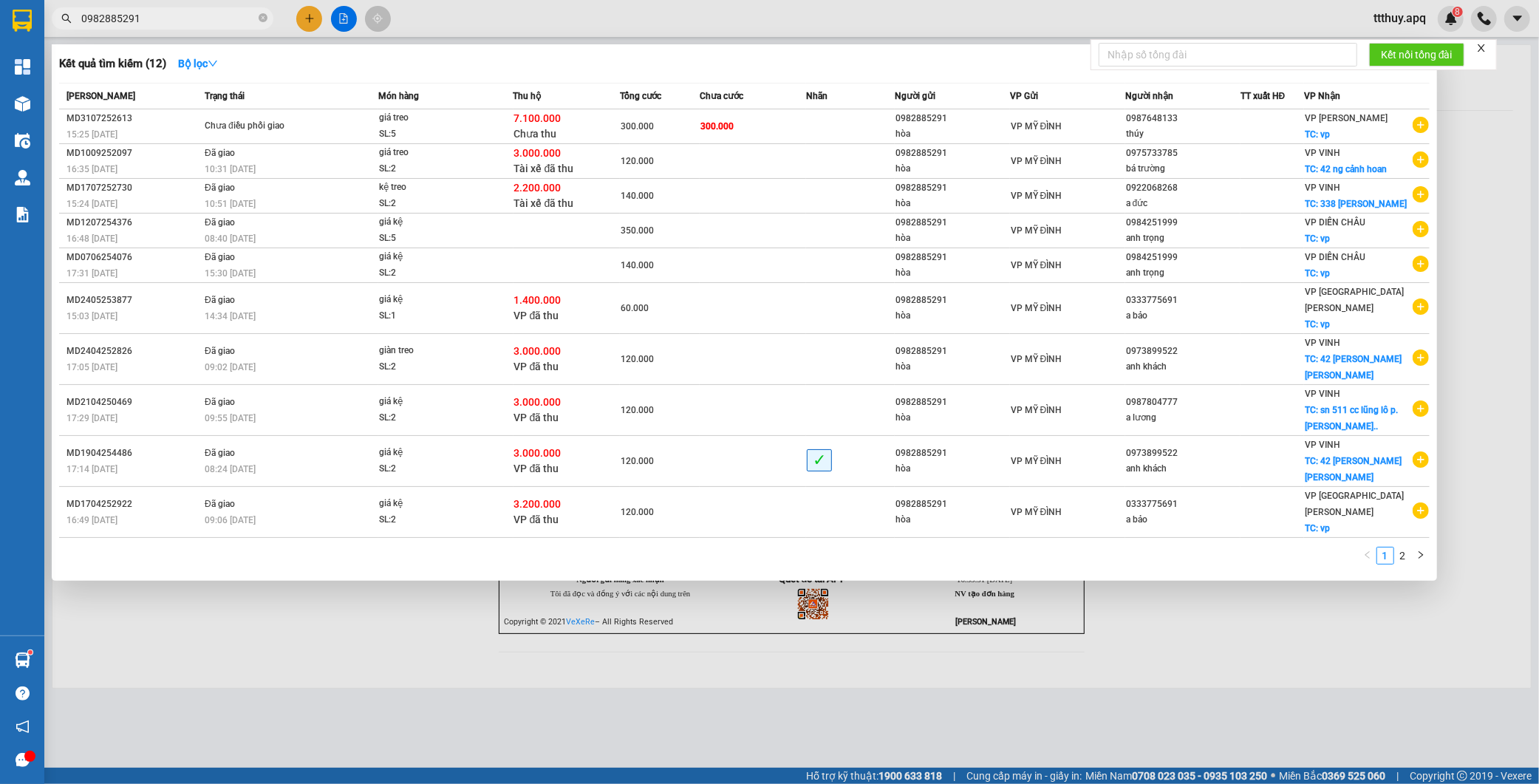
type input "0982885291"
click at [570, 670] on div at bounding box center [769, 392] width 1539 height 784
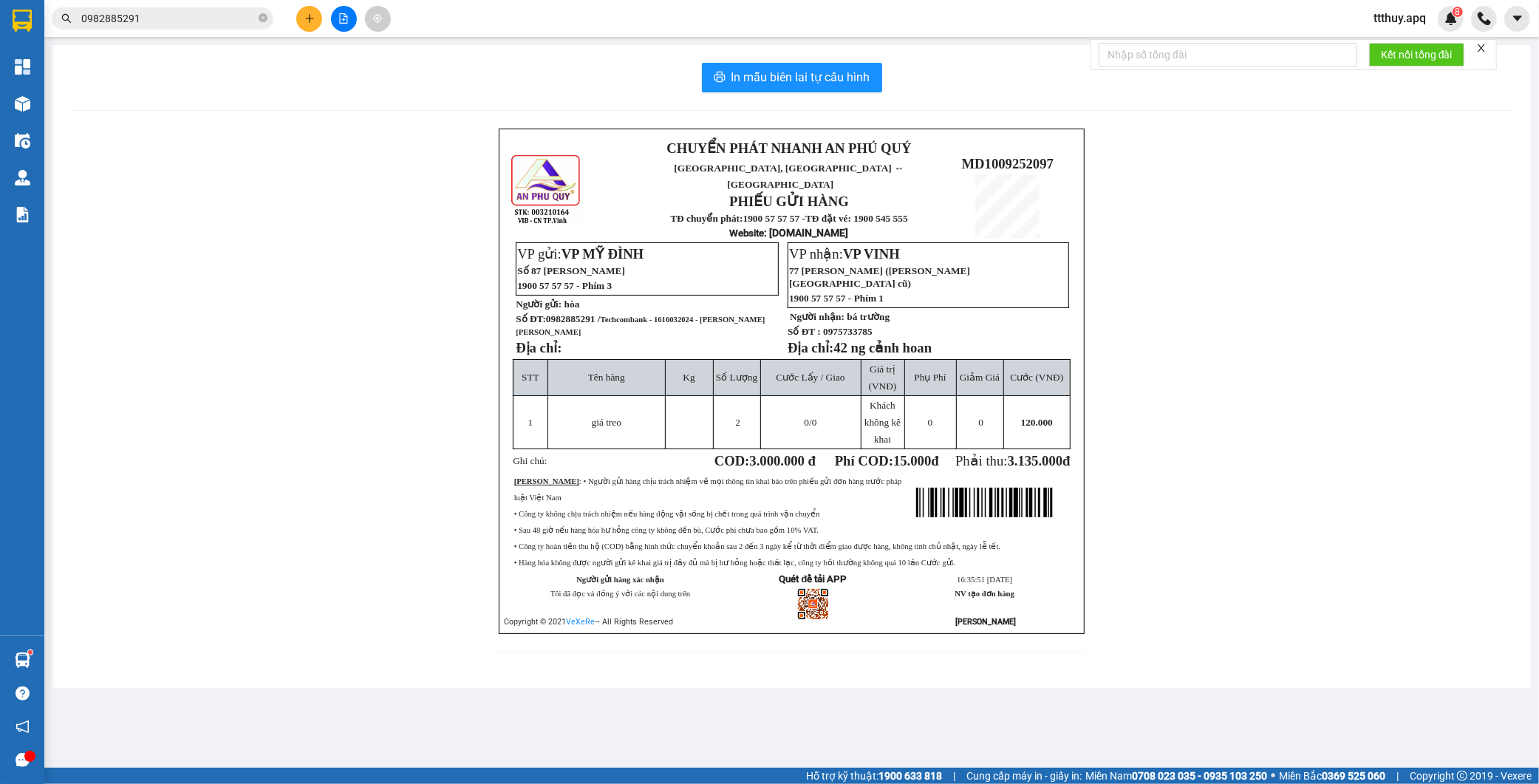
click at [665, 316] on span "Techcombank - 1616032024 - [PERSON_NAME] [PERSON_NAME]" at bounding box center [640, 326] width 249 height 21
copy span "1616032024"
click at [263, 20] on icon "close-circle" at bounding box center [263, 17] width 9 height 9
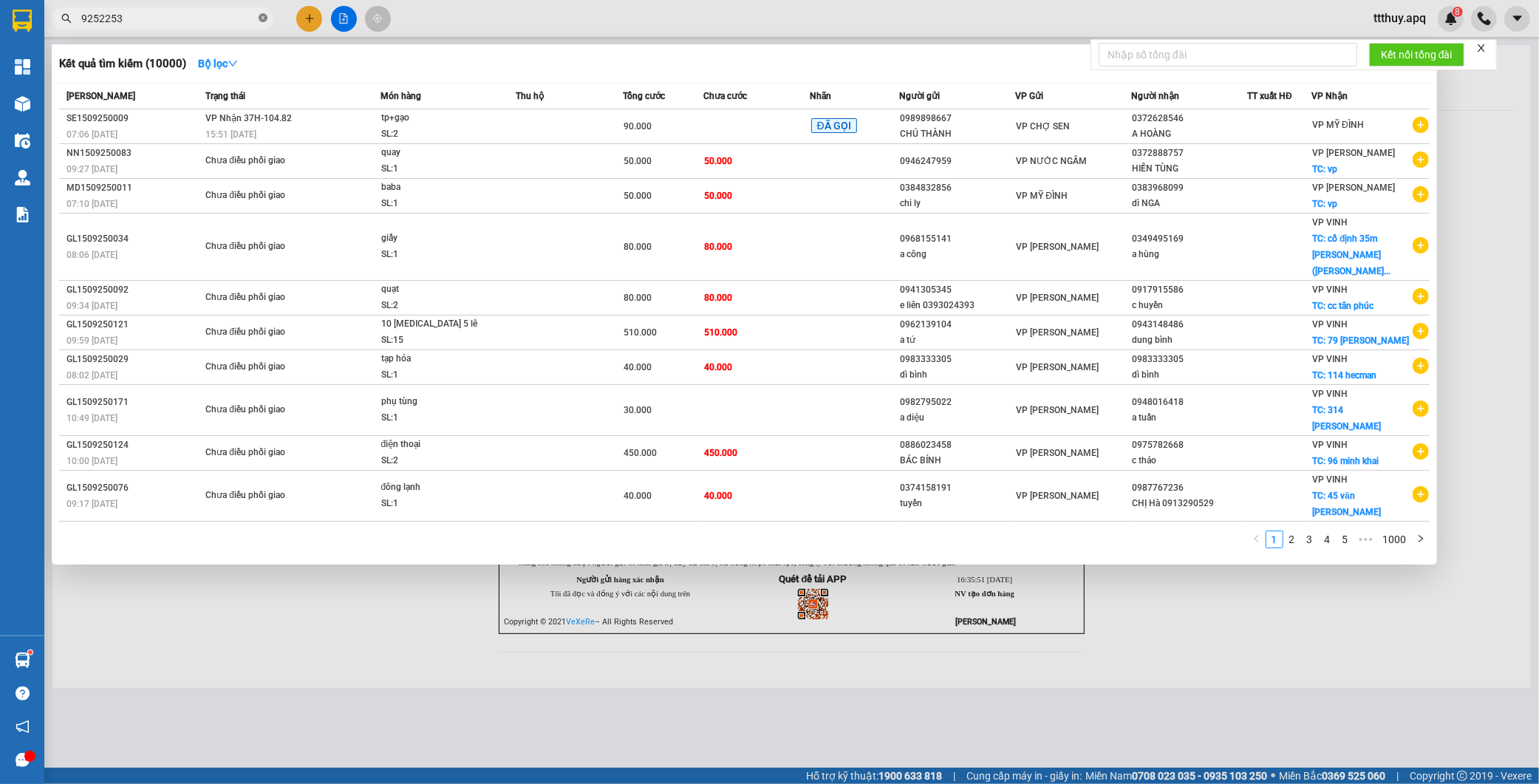
type input "9252253"
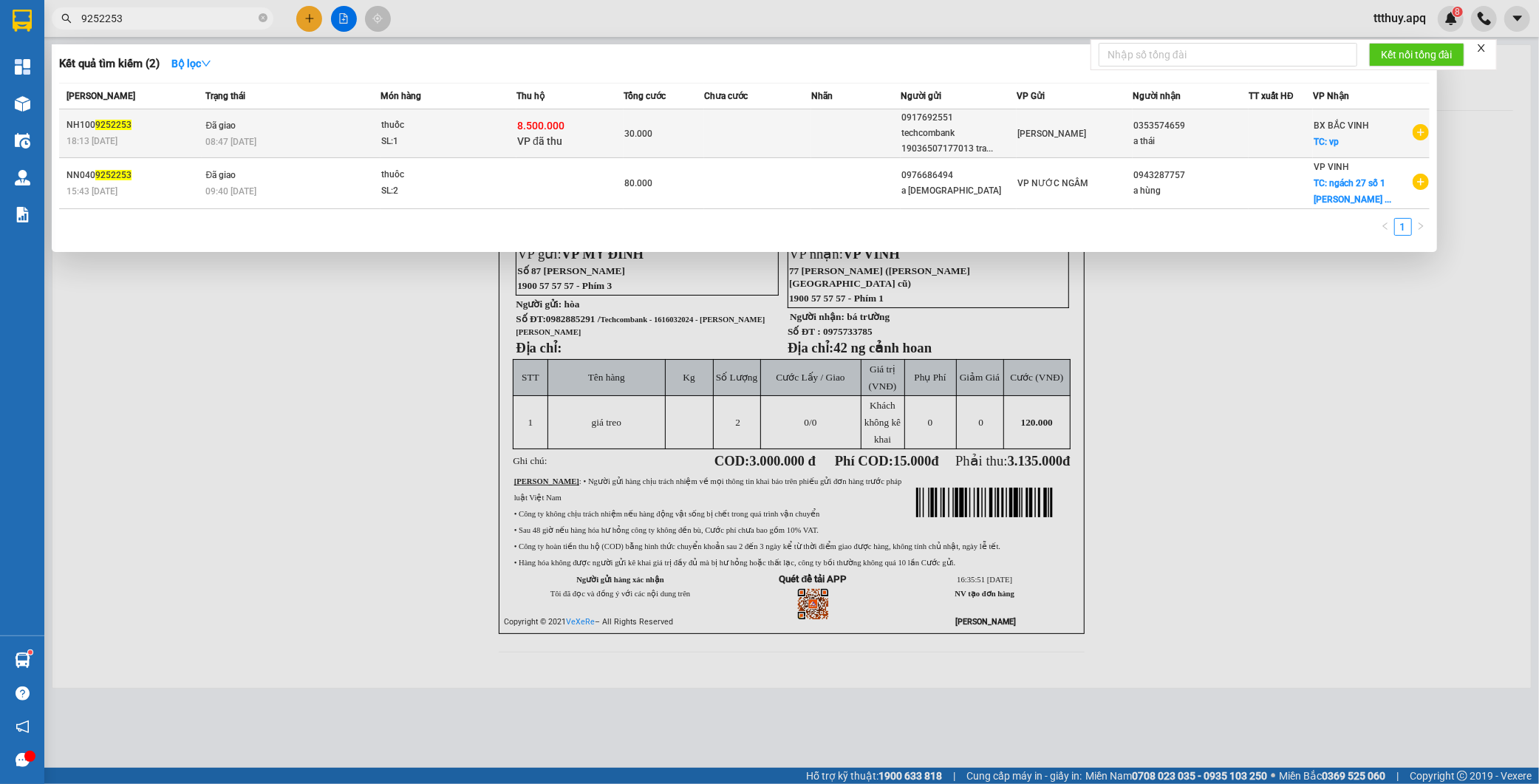
click at [329, 134] on div "08:47 [DATE]" at bounding box center [293, 141] width 174 height 16
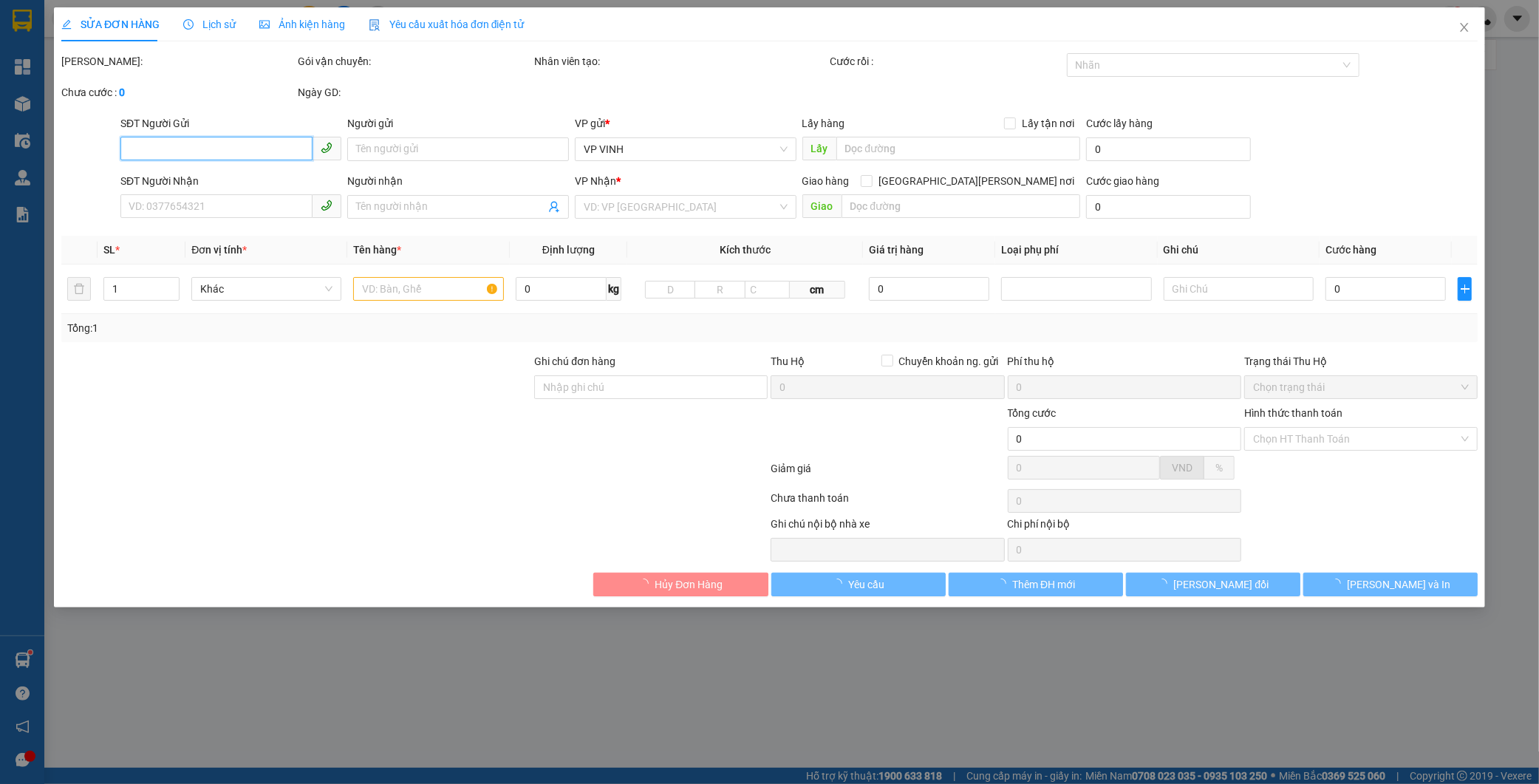
type input "0917692551"
type input "techcombank 19036507177013 [PERSON_NAME]"
type input "0353574659"
type input "a thái"
checkbox input "true"
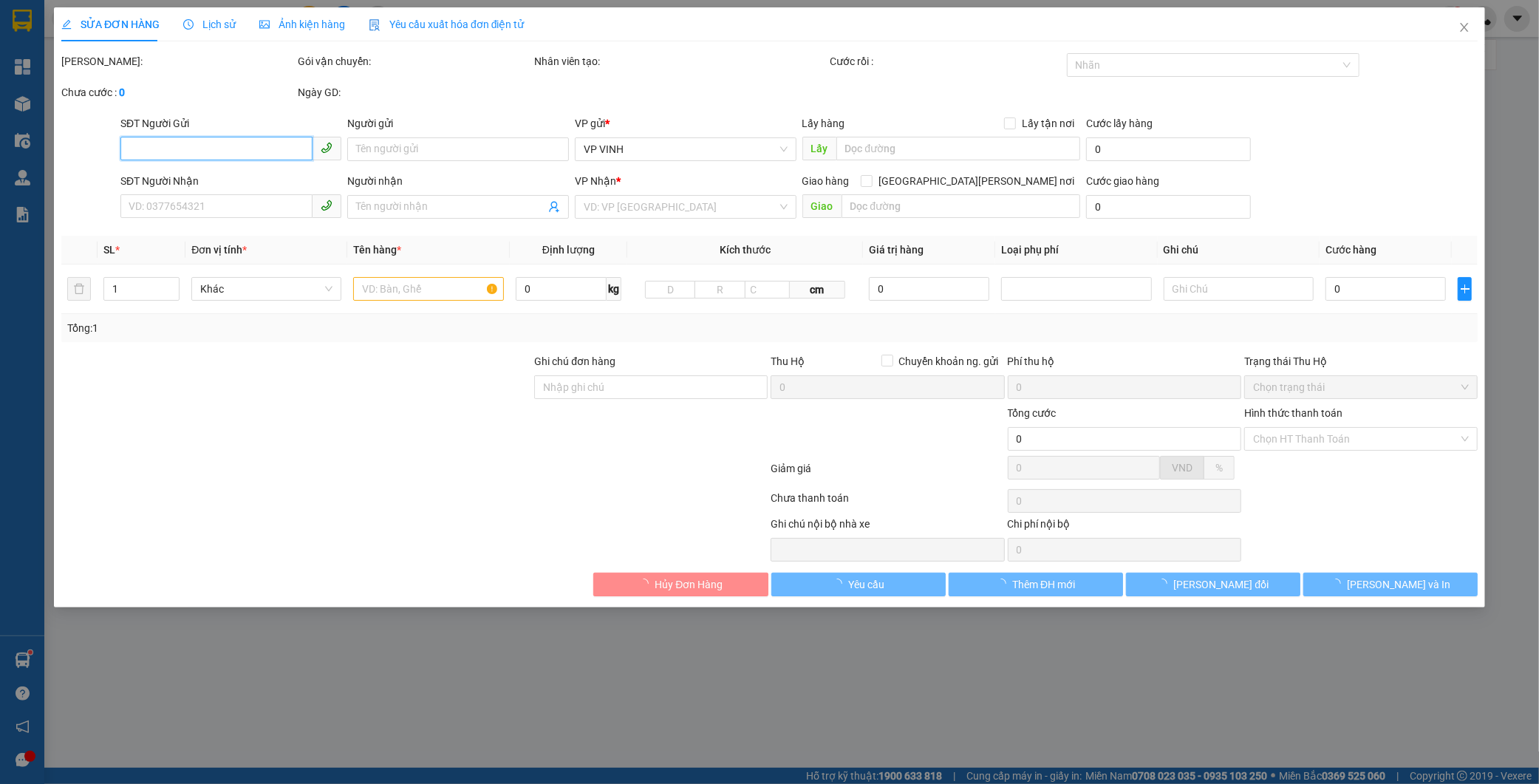
type input "vp"
checkbox input "true"
type input "8.500.000"
type input "45.000"
type input "30.000"
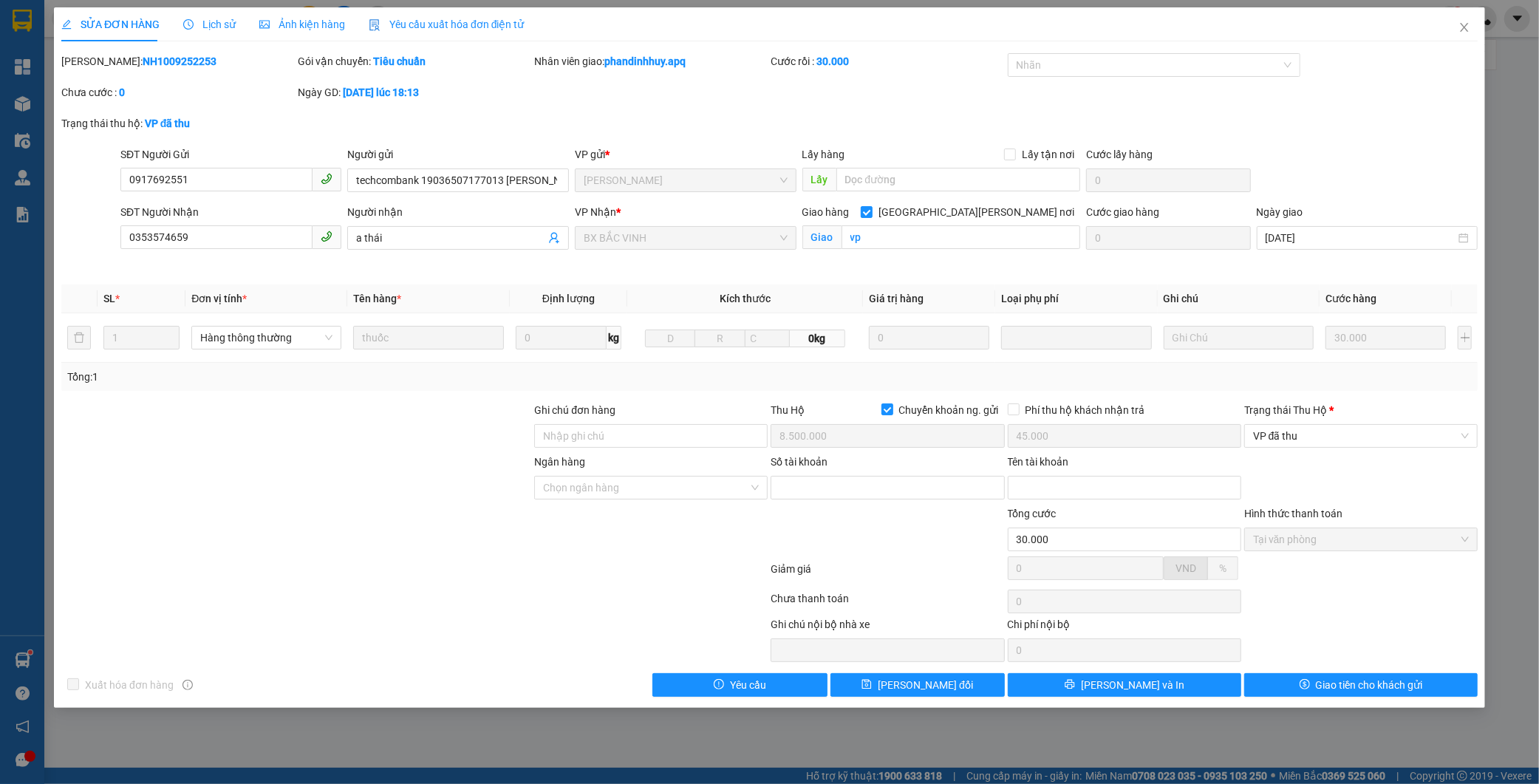
click at [123, 29] on span "SỬA ĐƠN HÀNG" at bounding box center [111, 24] width 99 height 11
click at [192, 22] on span "Lịch sử" at bounding box center [209, 24] width 52 height 11
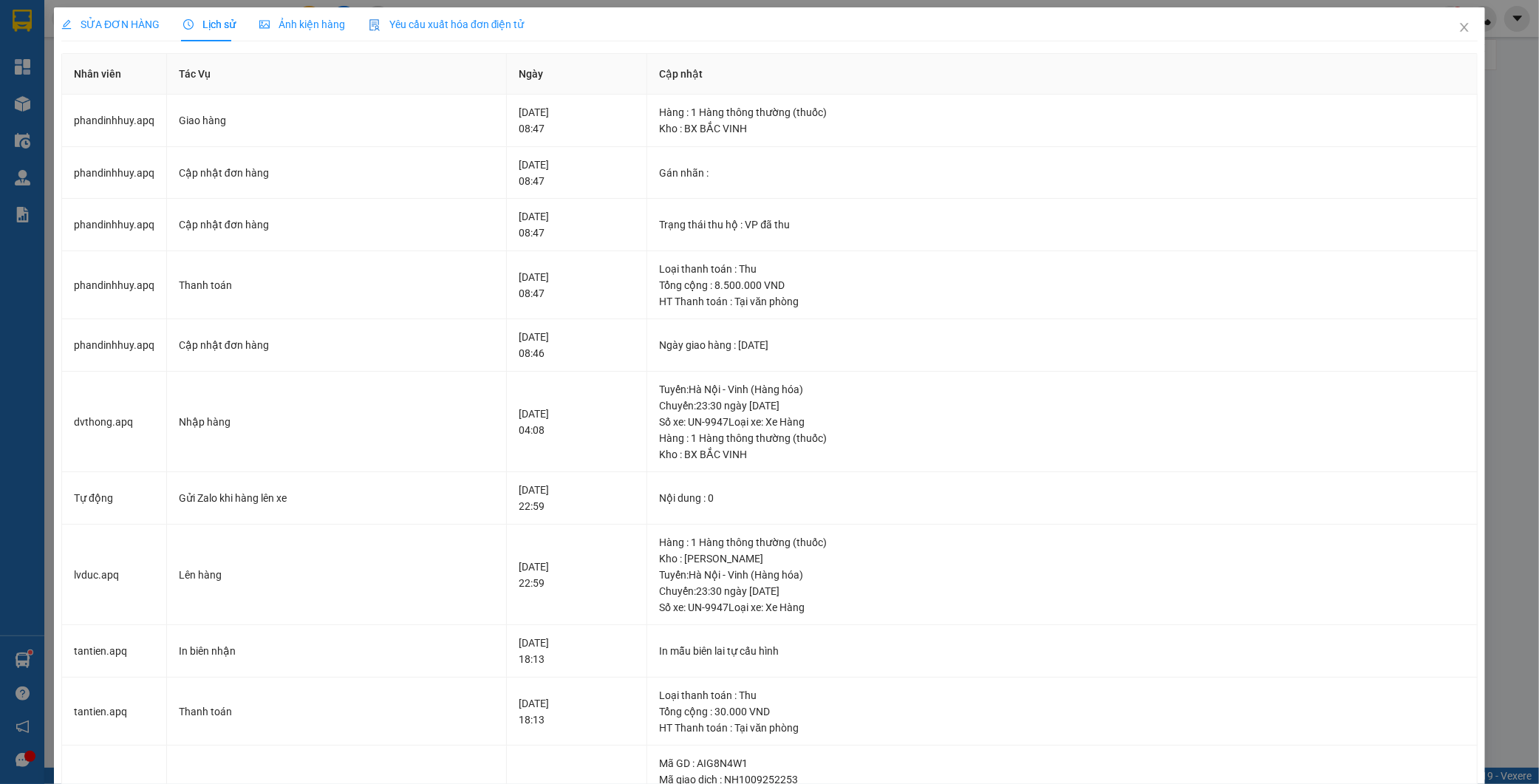
click at [132, 18] on span "SỬA ĐƠN HÀNG" at bounding box center [111, 24] width 99 height 11
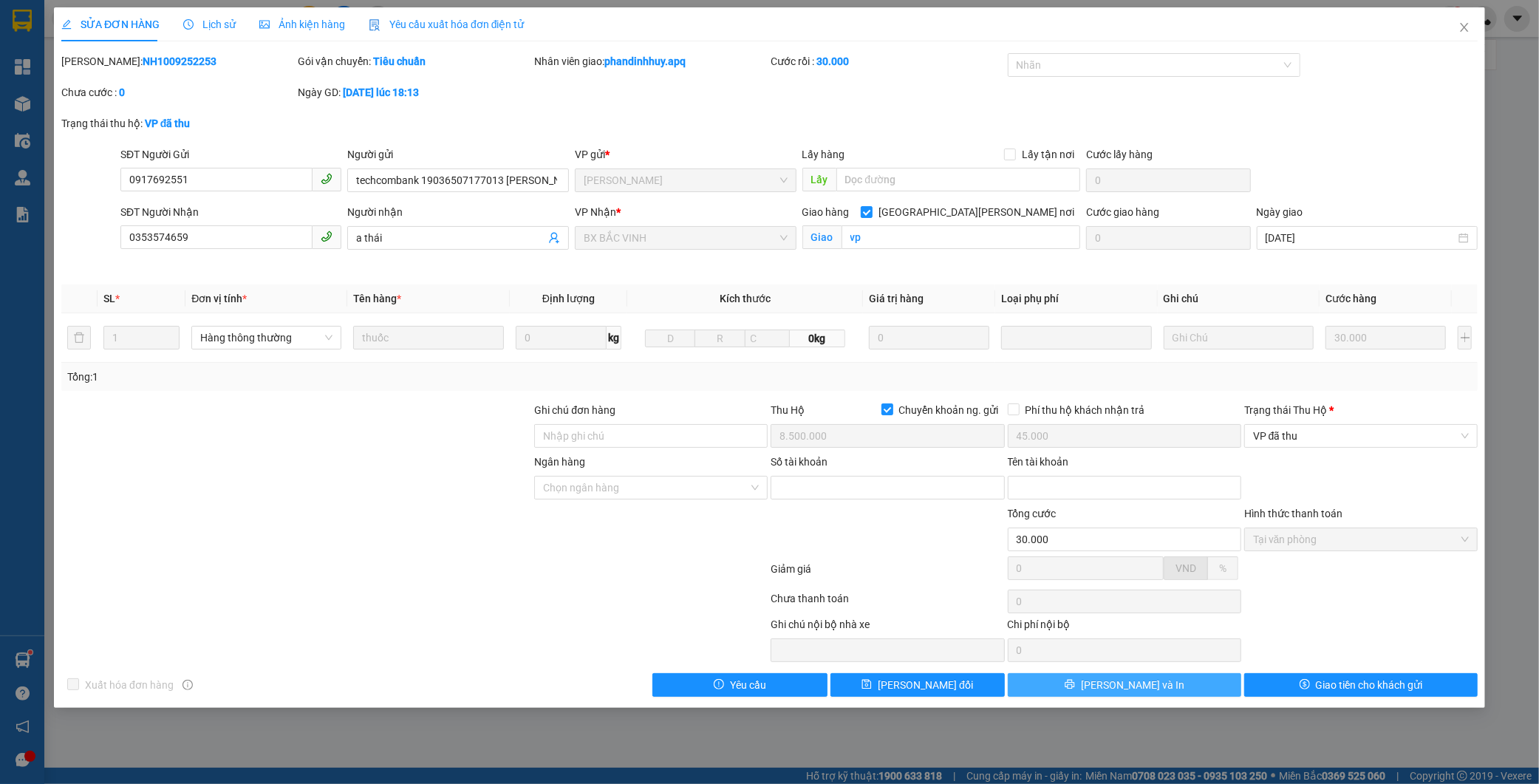
click at [1142, 693] on button "[PERSON_NAME] và In" at bounding box center [1125, 684] width 233 height 24
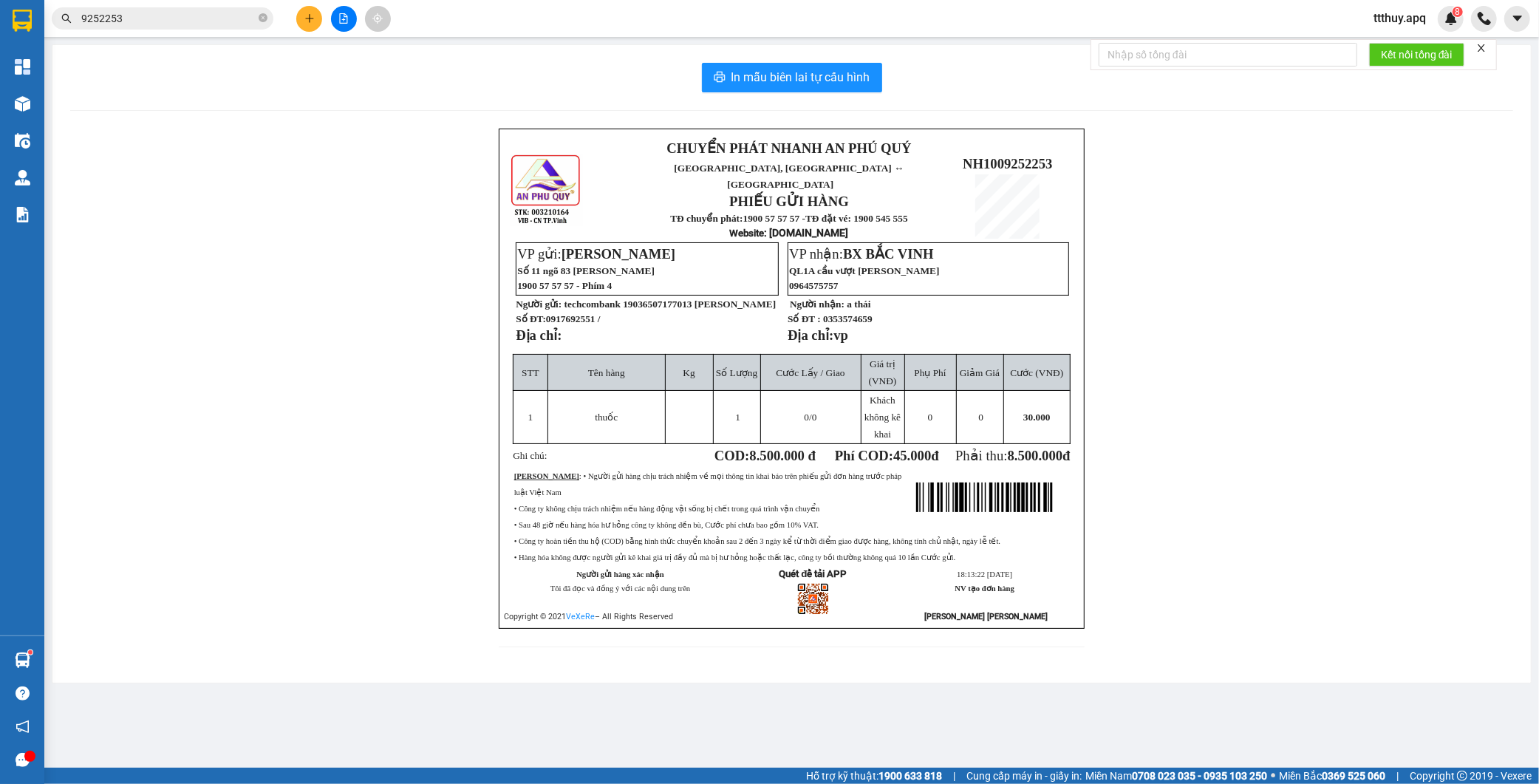
click at [159, 22] on input "9252253" at bounding box center [169, 18] width 174 height 16
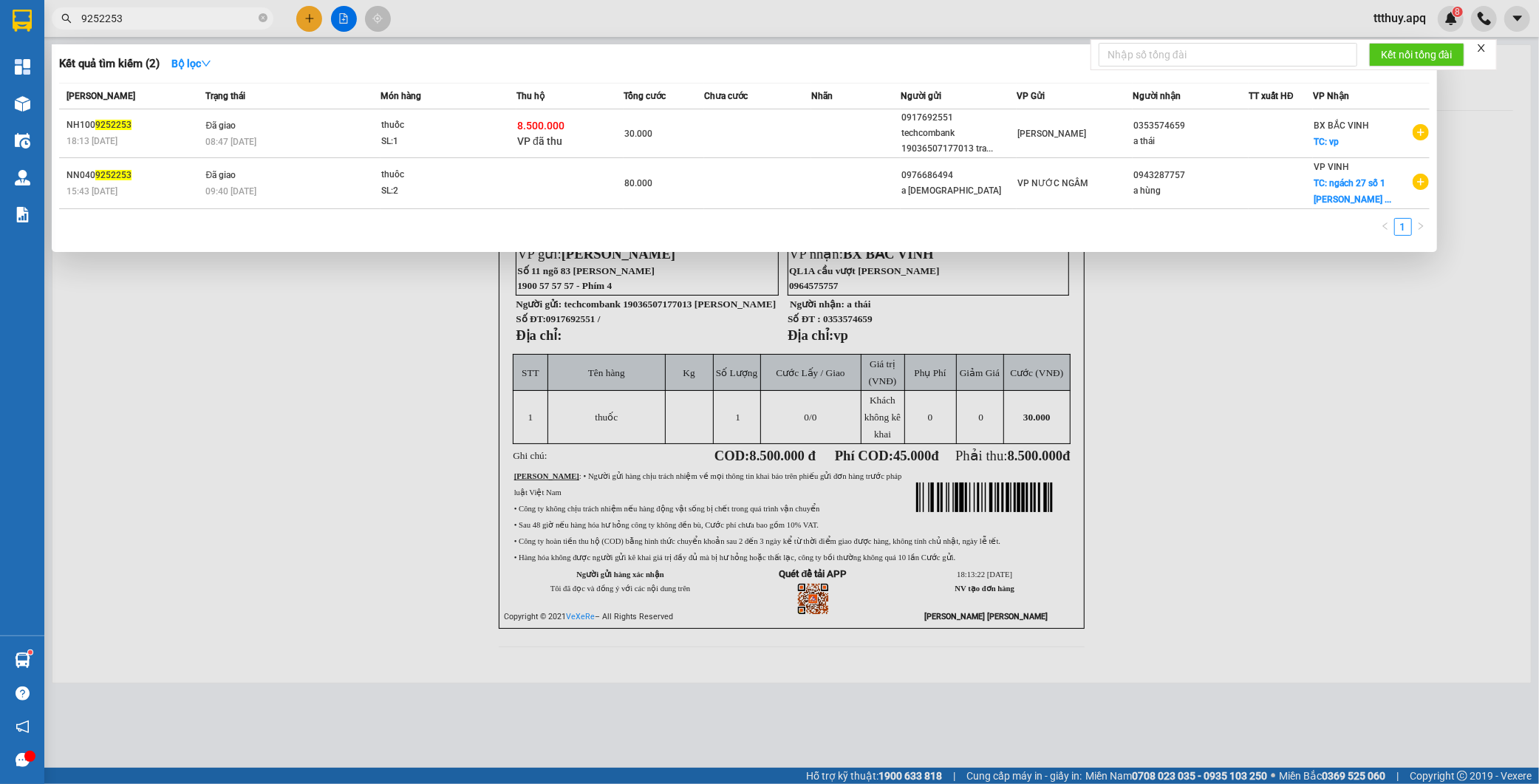
click at [159, 22] on input "9252253" at bounding box center [169, 18] width 174 height 16
type input "9252074"
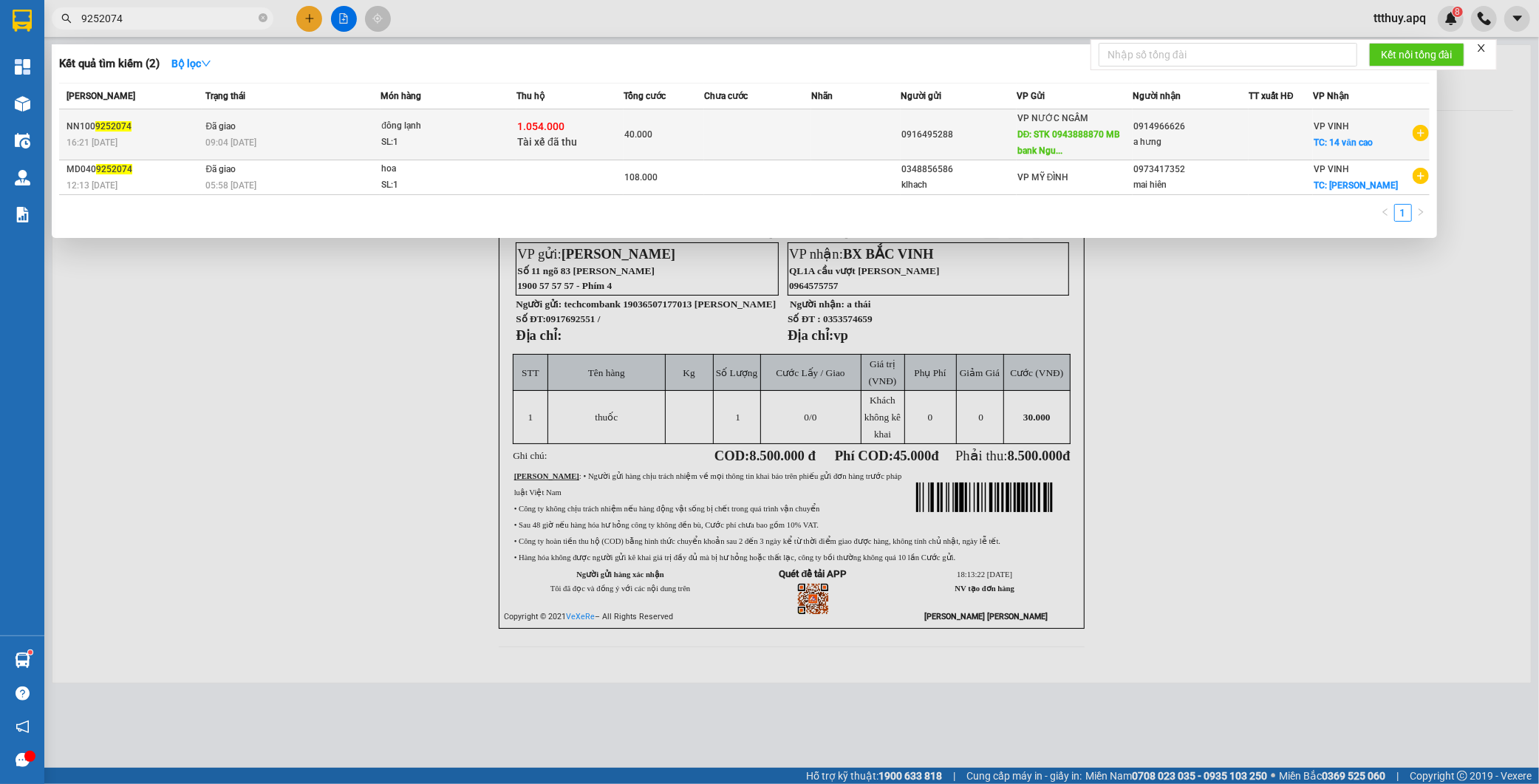
click at [483, 141] on div "SL: 1" at bounding box center [436, 142] width 111 height 16
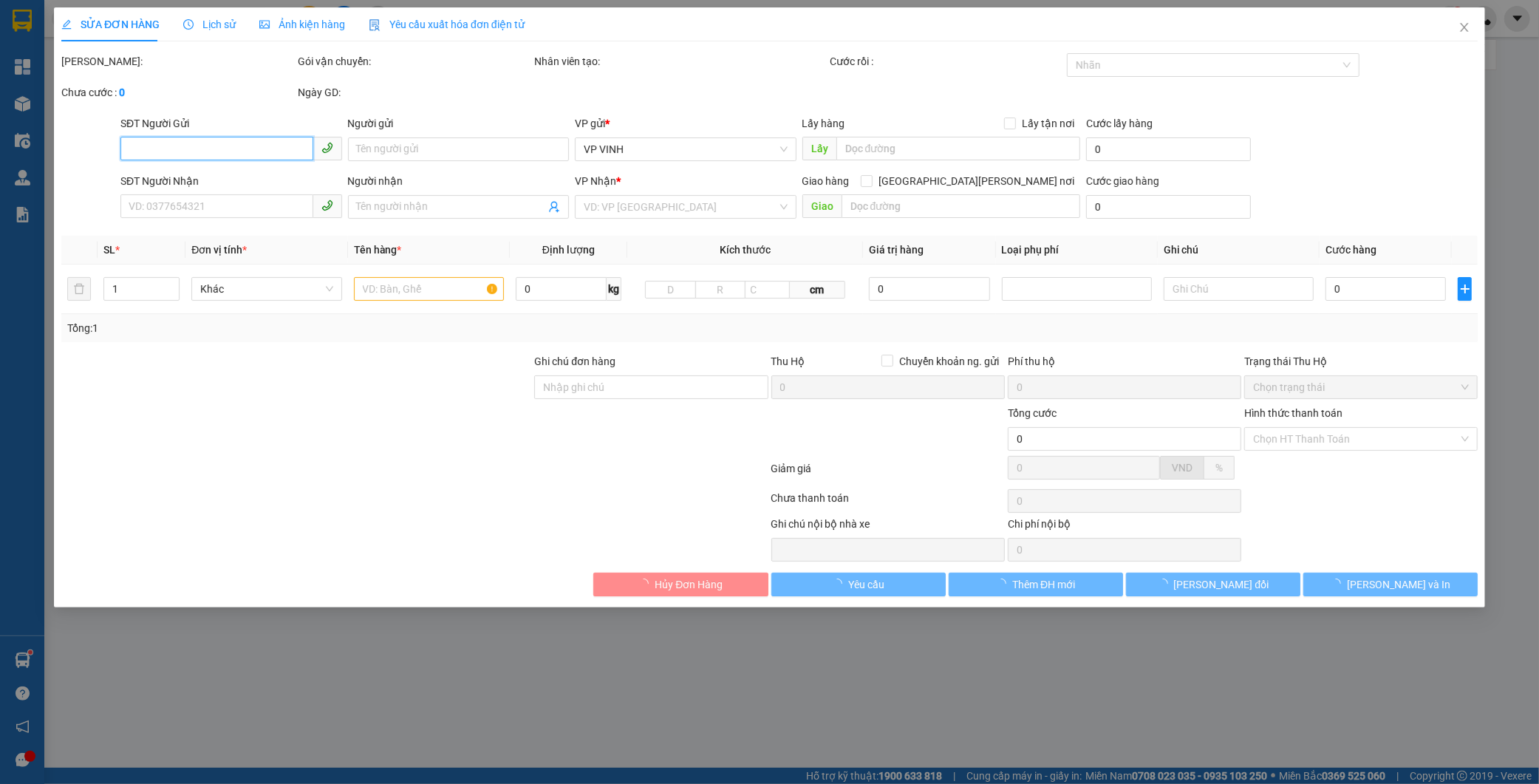
type input "0916495288"
type input "STK 0943888870 MB bank [PERSON_NAME]"
type input "0914966626"
type input "a hưng"
checkbox input "true"
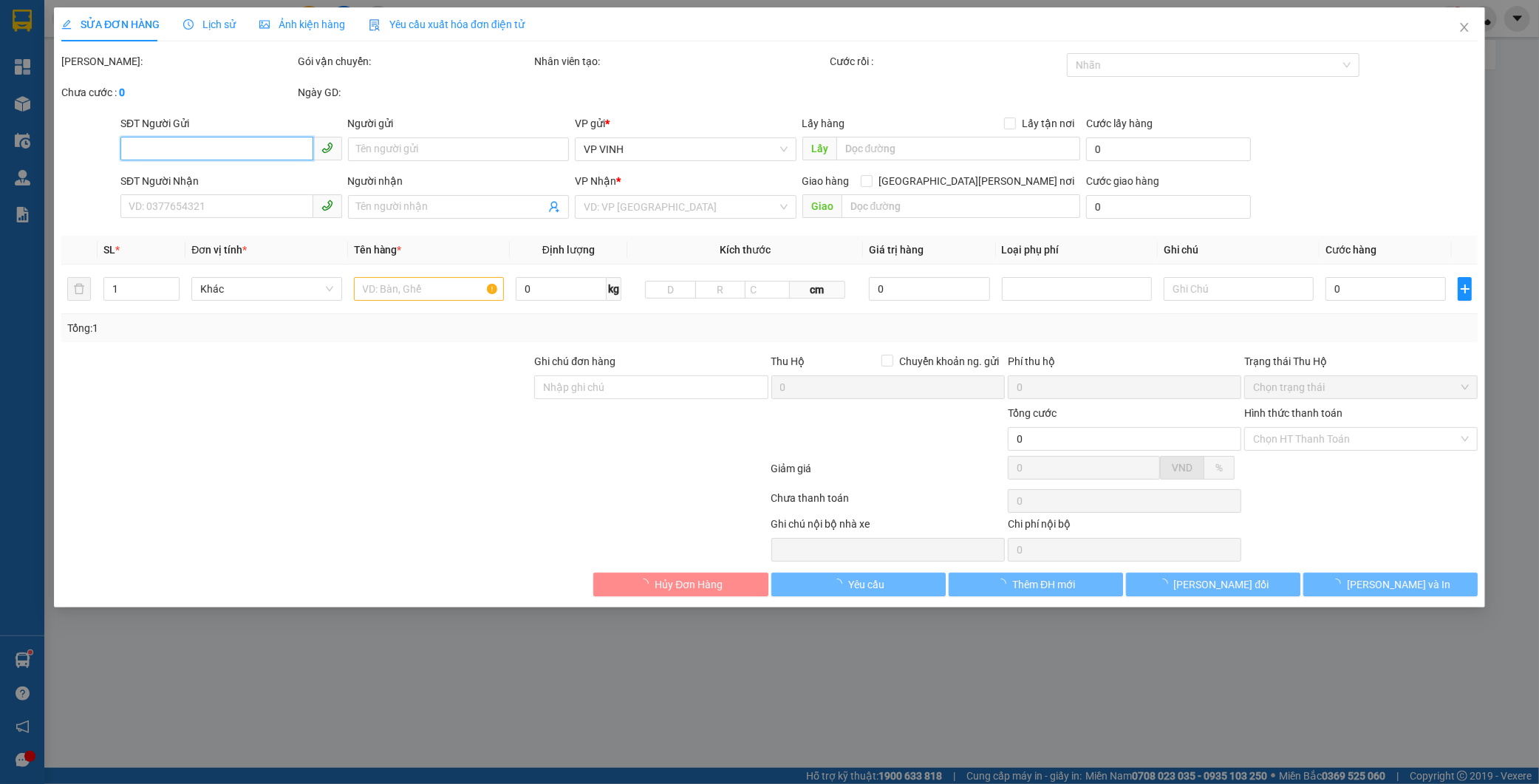
type input "14 văn cao"
type input "1.054.000"
type input "15.000"
type input "40.000"
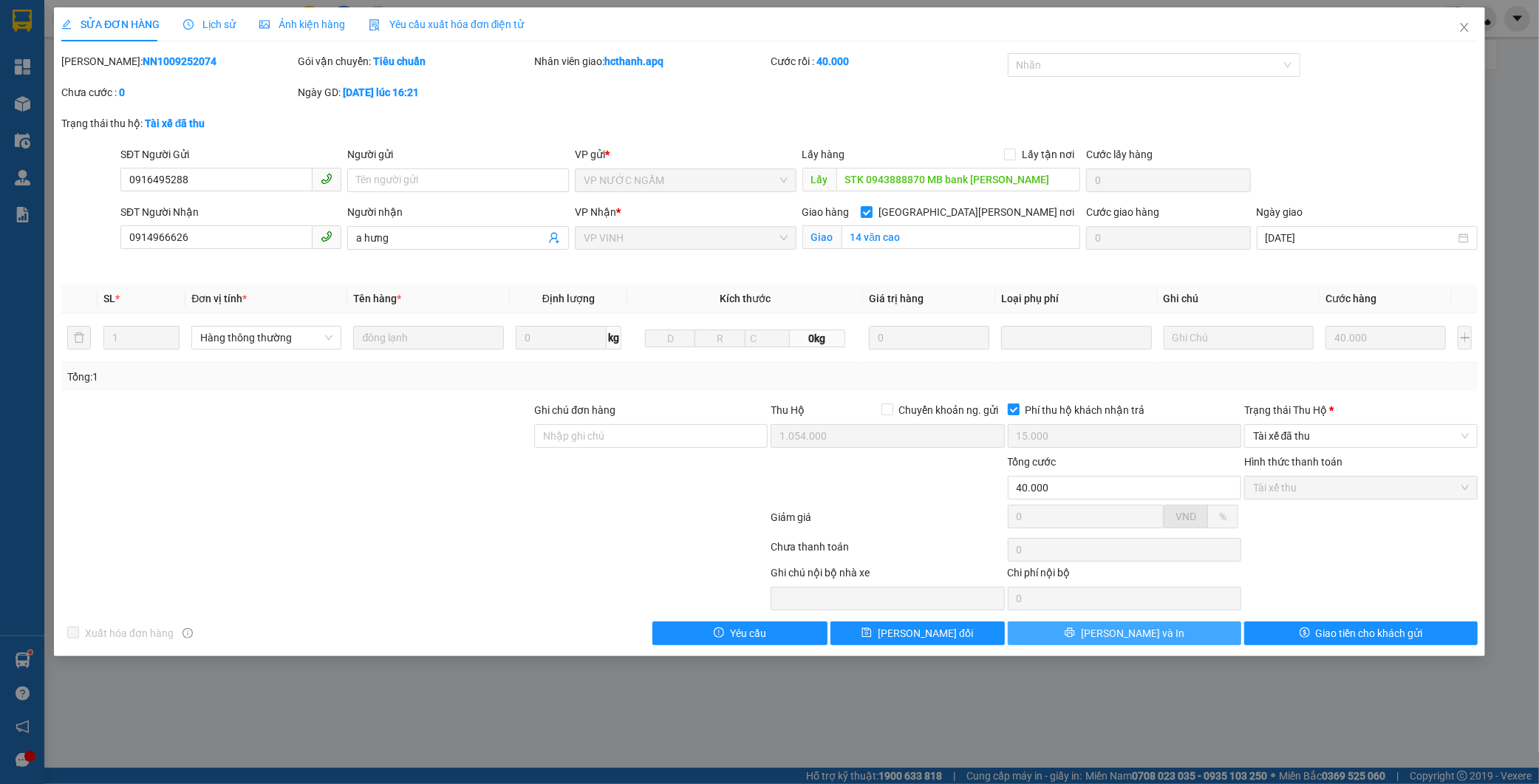
click at [1193, 635] on button "[PERSON_NAME] và In" at bounding box center [1125, 632] width 233 height 24
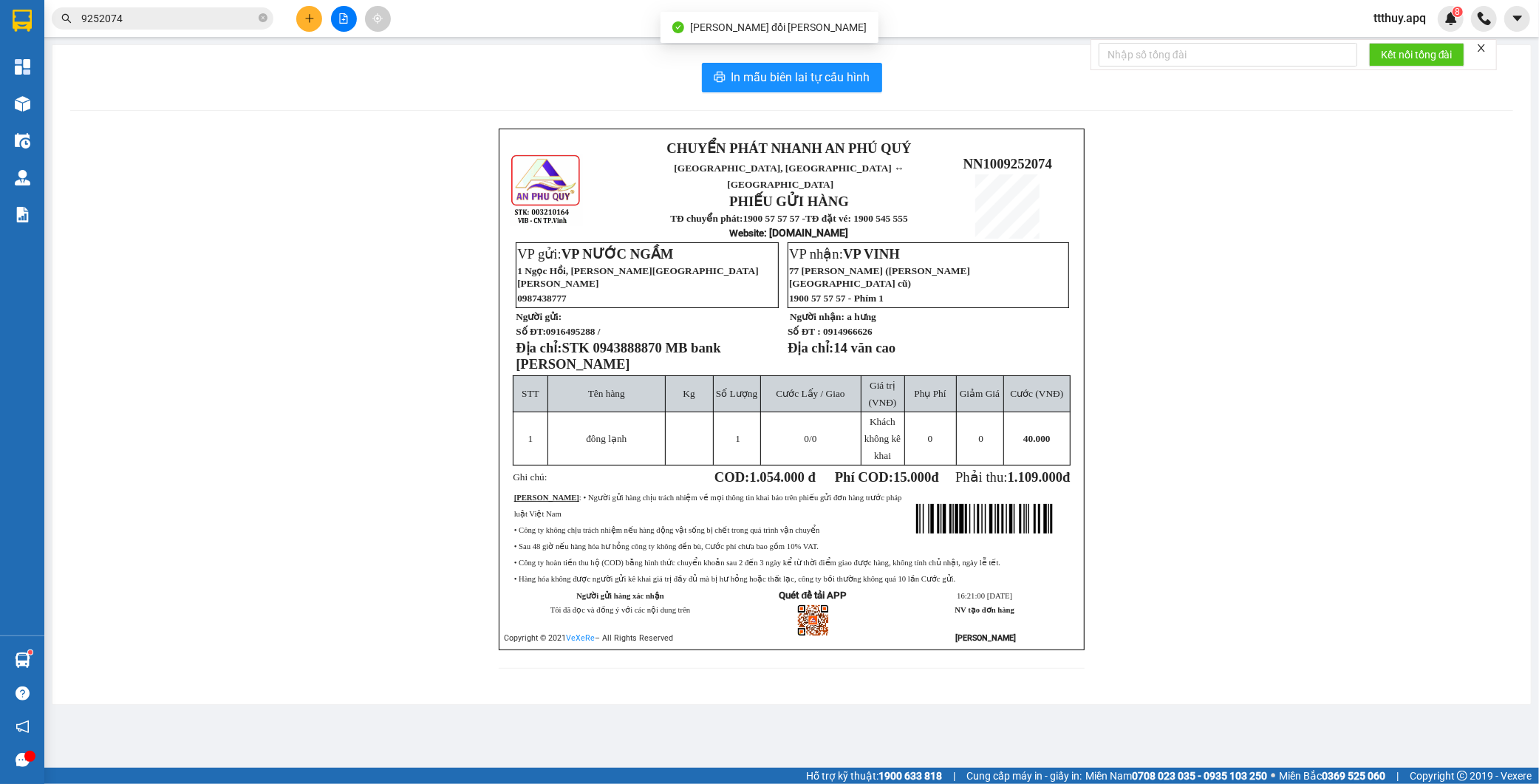
click at [580, 326] on span "0916495288 /" at bounding box center [574, 332] width 55 height 11
copy span "0916495288"
click at [168, 22] on input "9252074" at bounding box center [169, 18] width 174 height 16
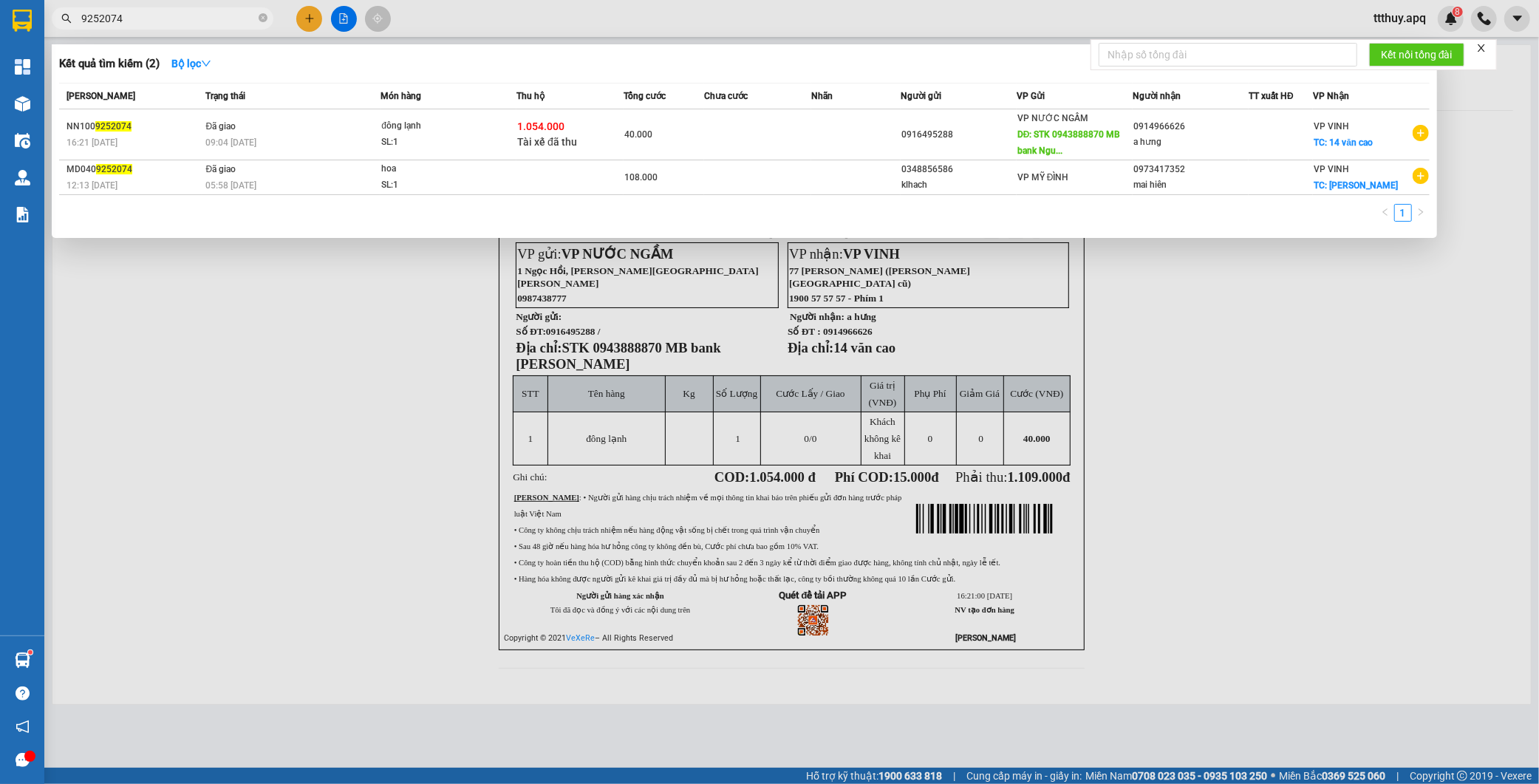
click at [168, 22] on input "9252074" at bounding box center [169, 18] width 174 height 16
paste input "0916495288"
type input "0916495288"
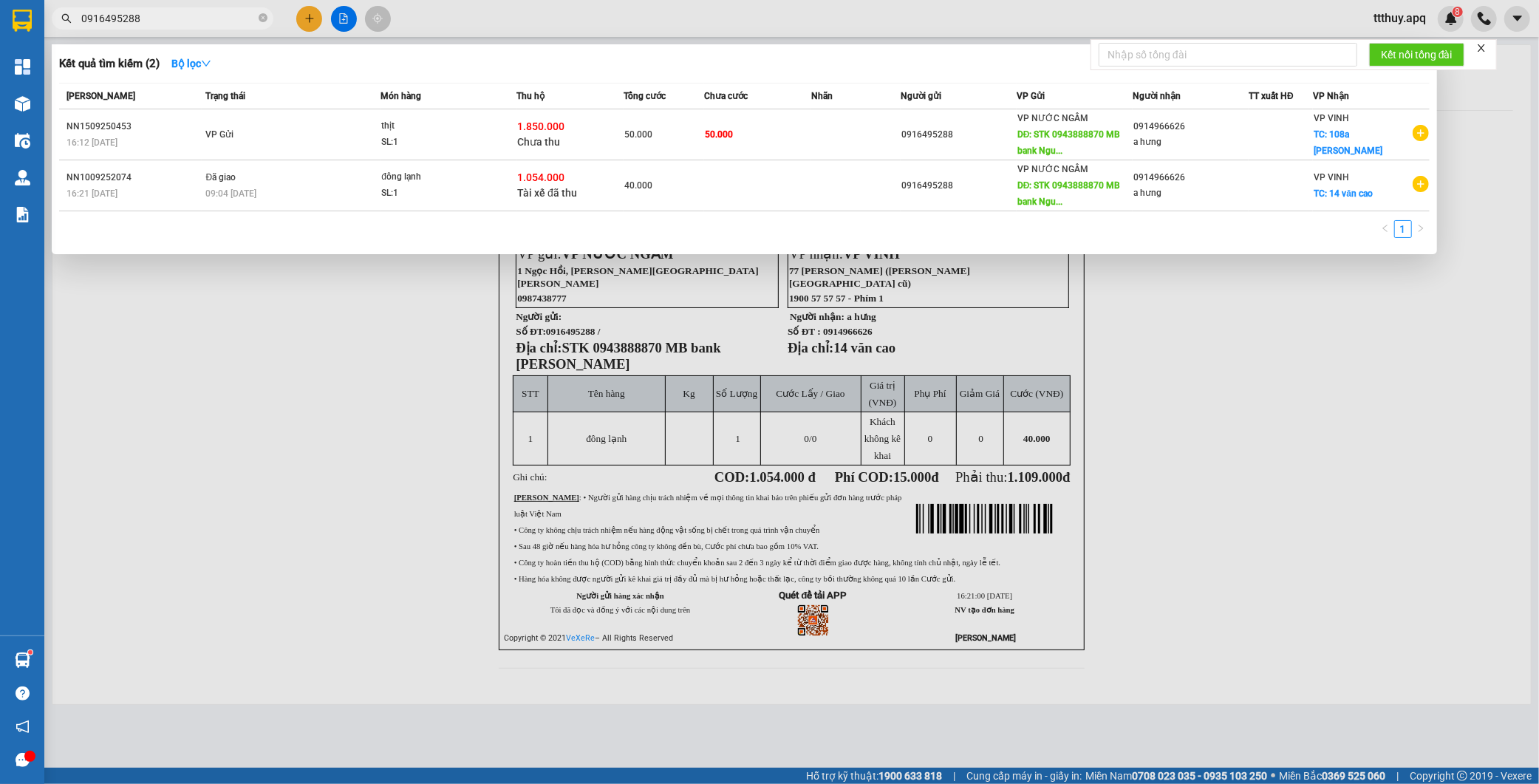
click at [360, 322] on div at bounding box center [769, 392] width 1539 height 784
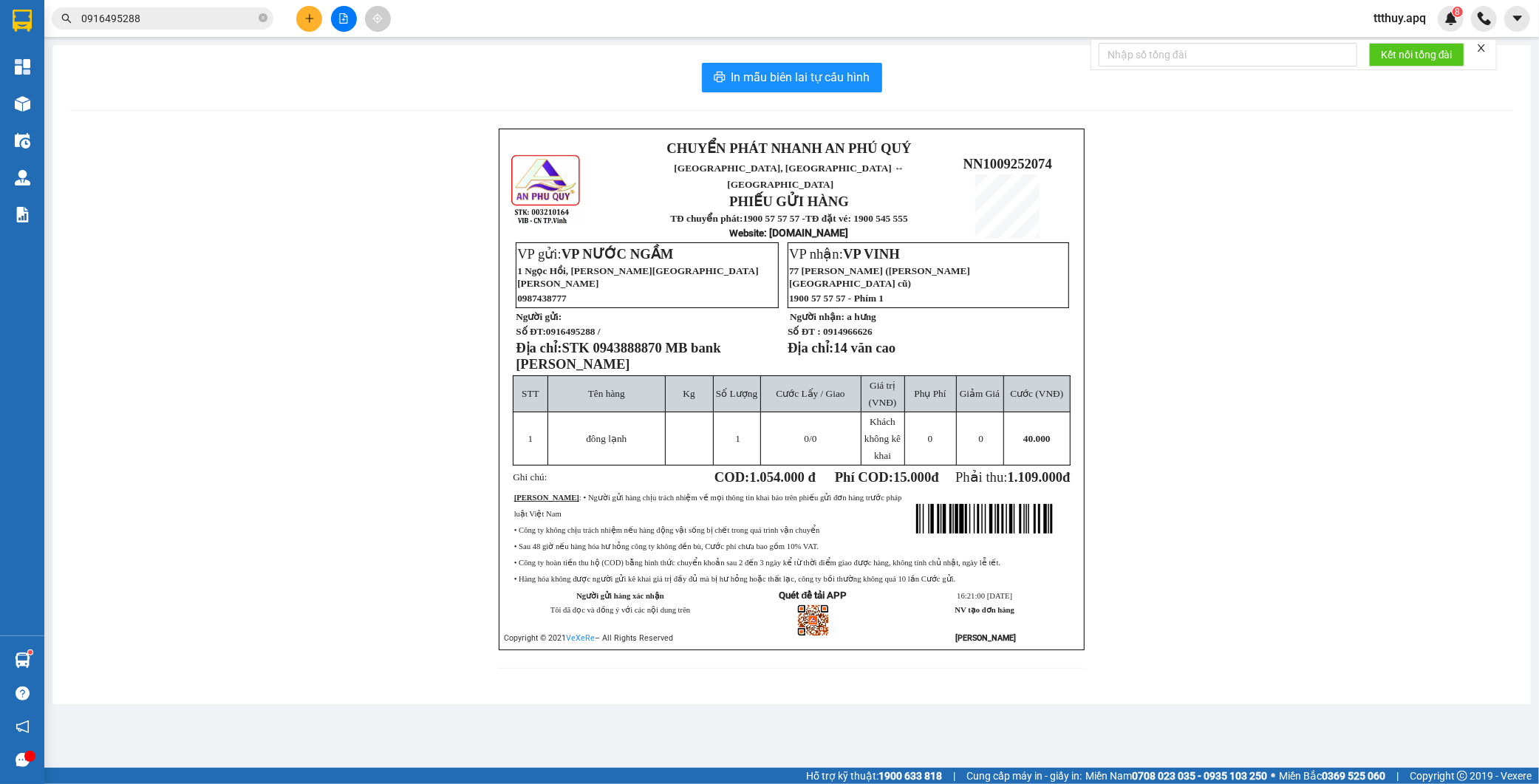
click at [628, 340] on span "STK 0943888870 MB bank [PERSON_NAME]" at bounding box center [618, 356] width 205 height 32
copy span "0943888870"
click at [263, 22] on icon "close-circle" at bounding box center [263, 17] width 9 height 9
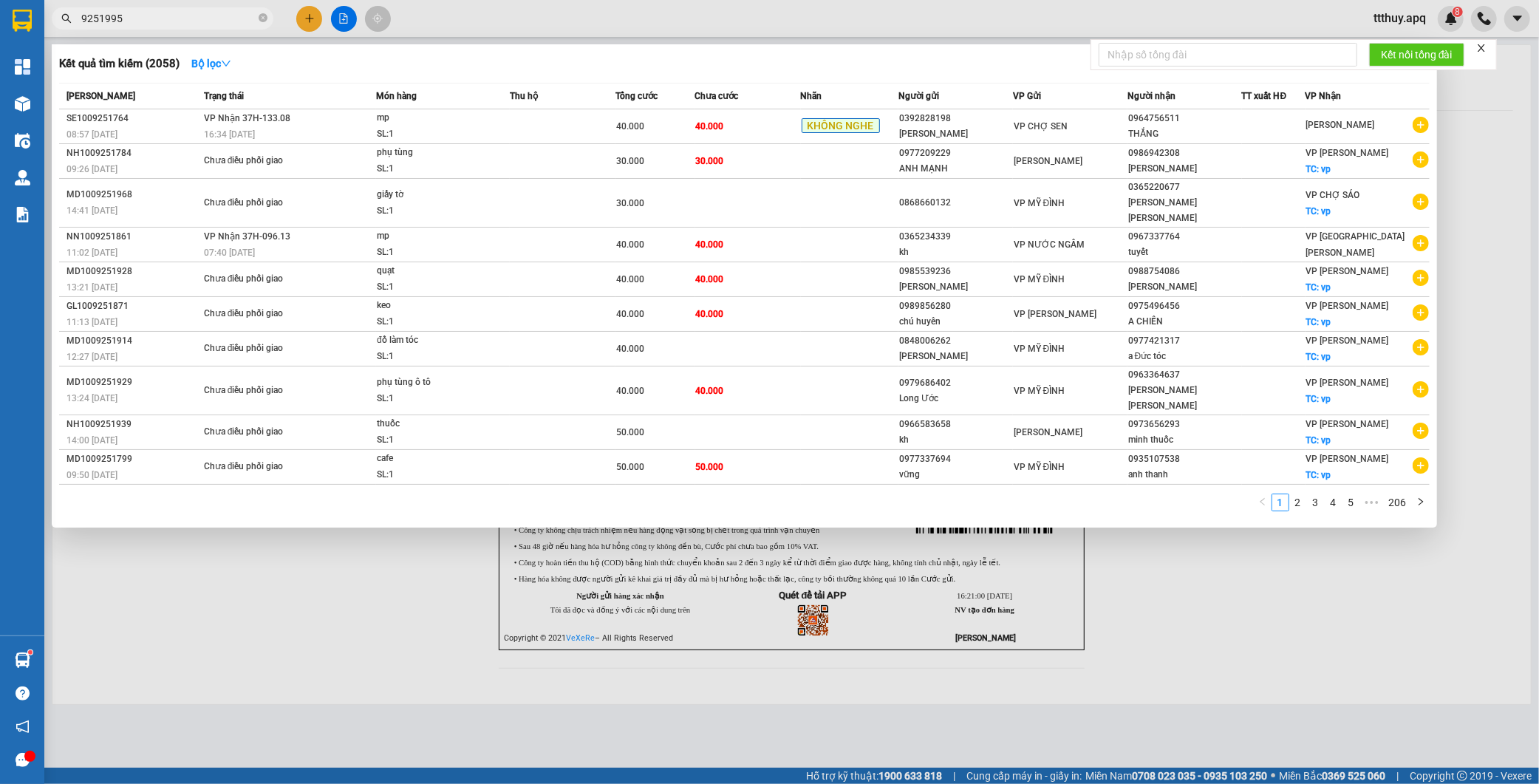
type input "9251995"
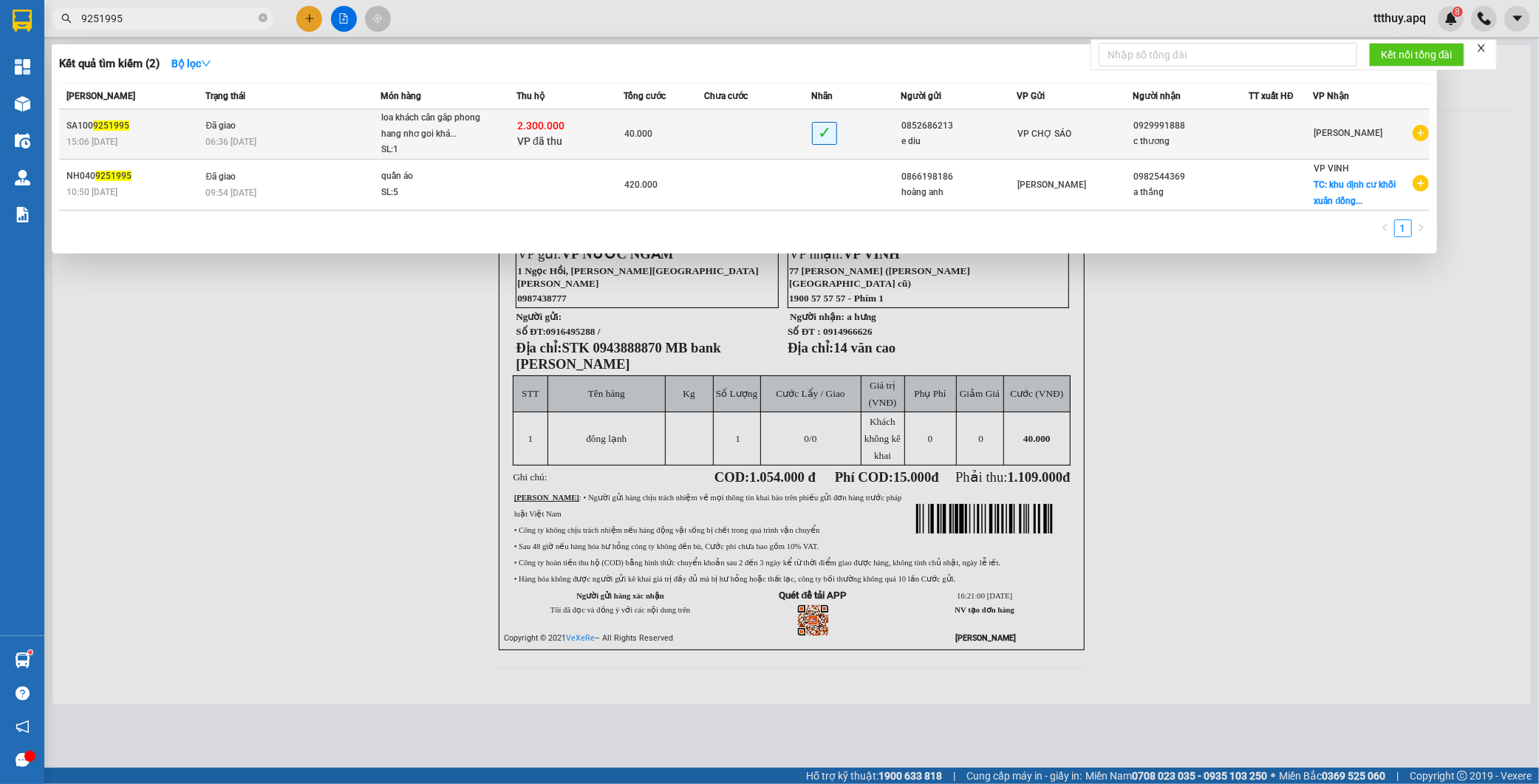
click at [503, 139] on span "loa khách cân gâp [PERSON_NAME] hang [PERSON_NAME] goi khá... SL: 1" at bounding box center [449, 134] width 135 height 48
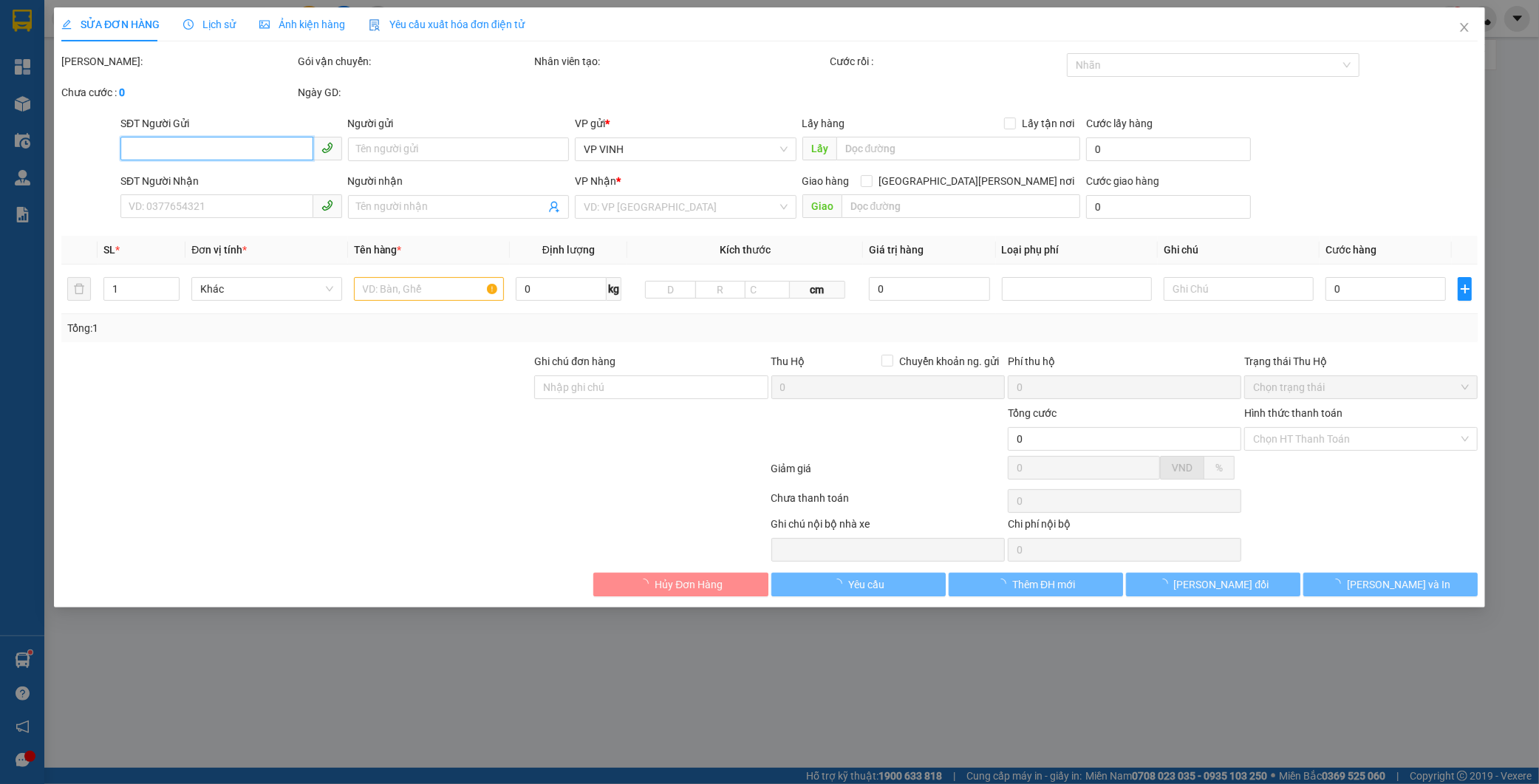
type input "0852686213"
type input "e diu"
type input "0929991888"
type input "c thương"
type input "phí thụ hộ người gửi trả"
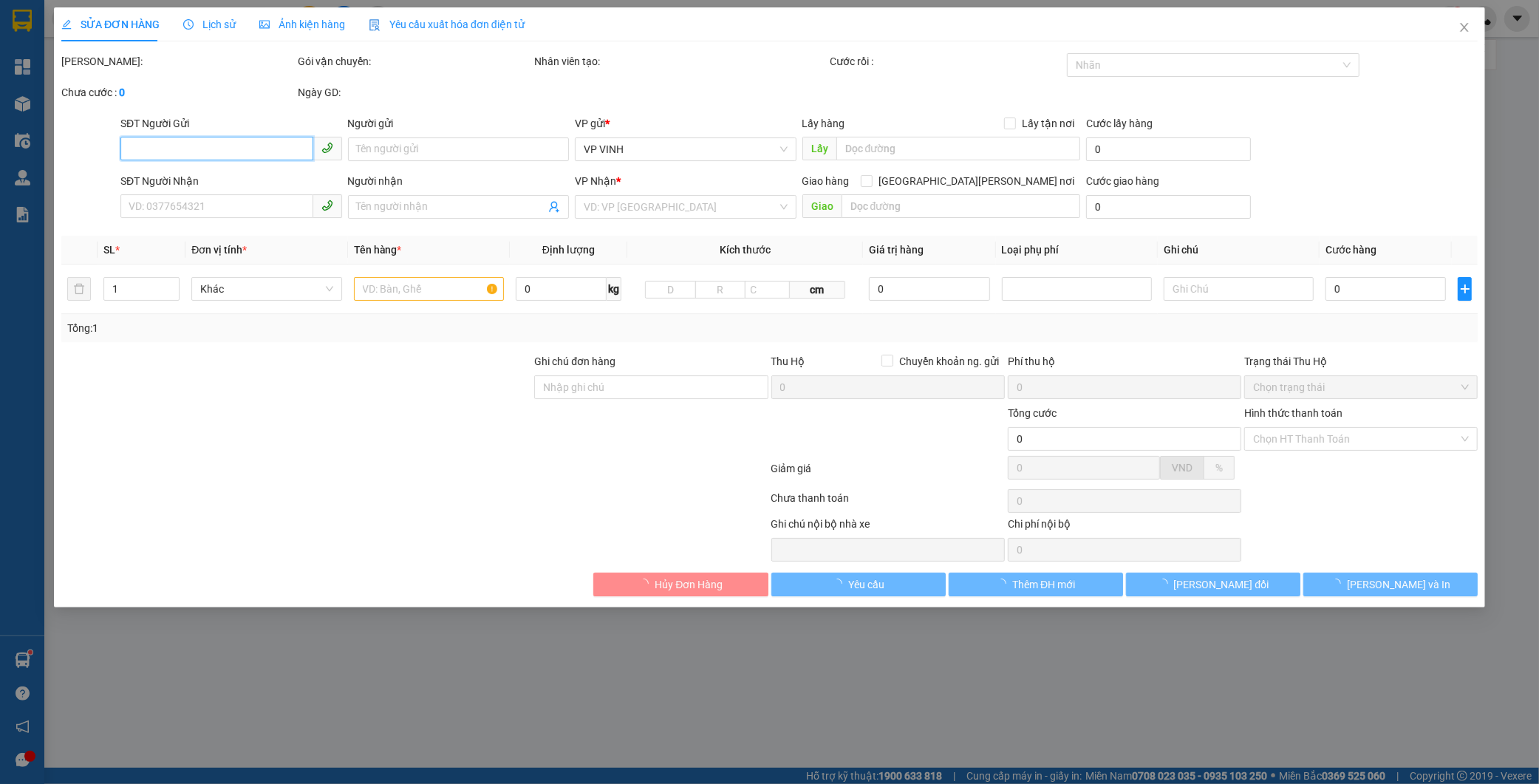
type input "2.300.000"
type input "15.000"
type input "40.000"
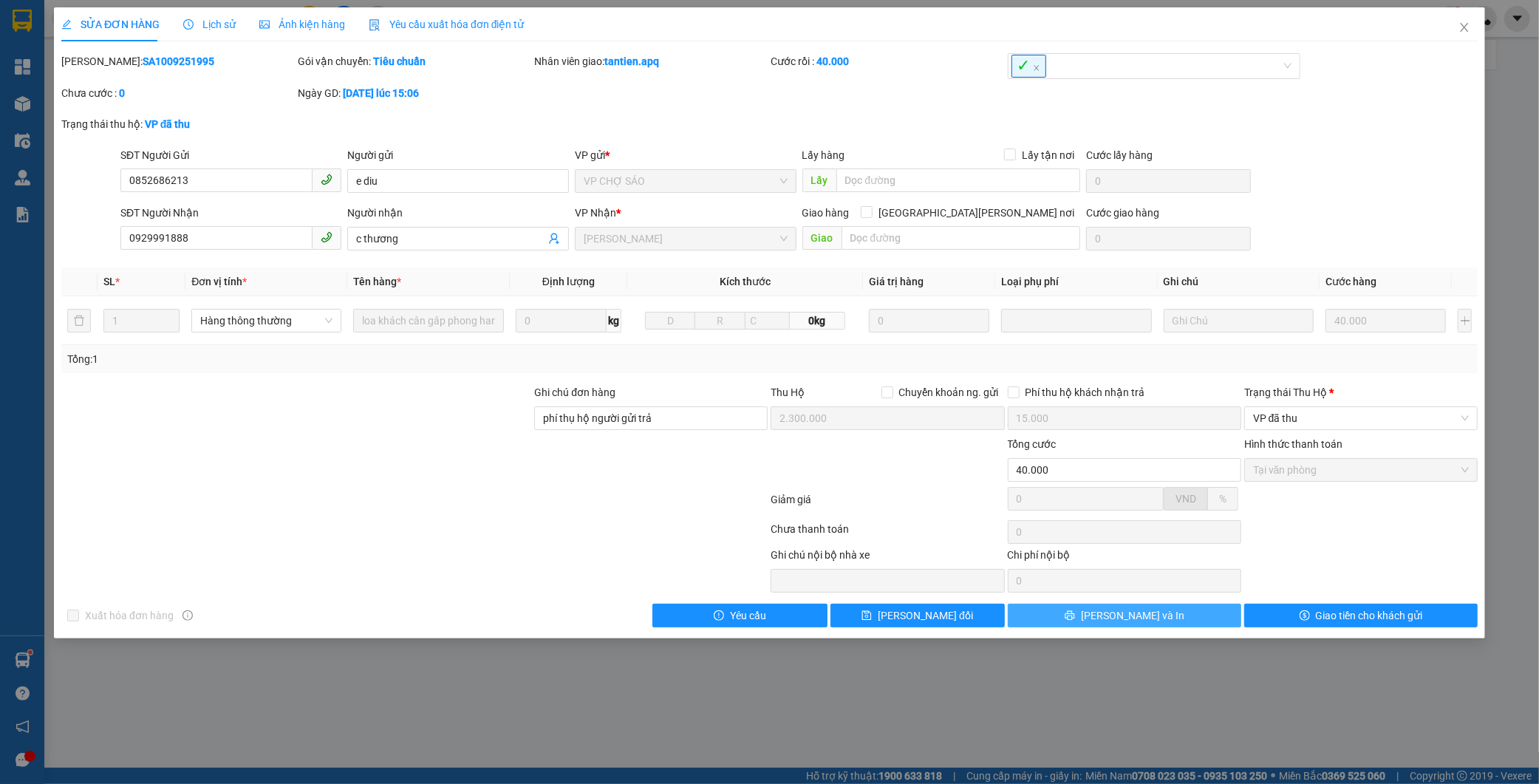
click at [1215, 625] on button "[PERSON_NAME] và In" at bounding box center [1125, 615] width 233 height 24
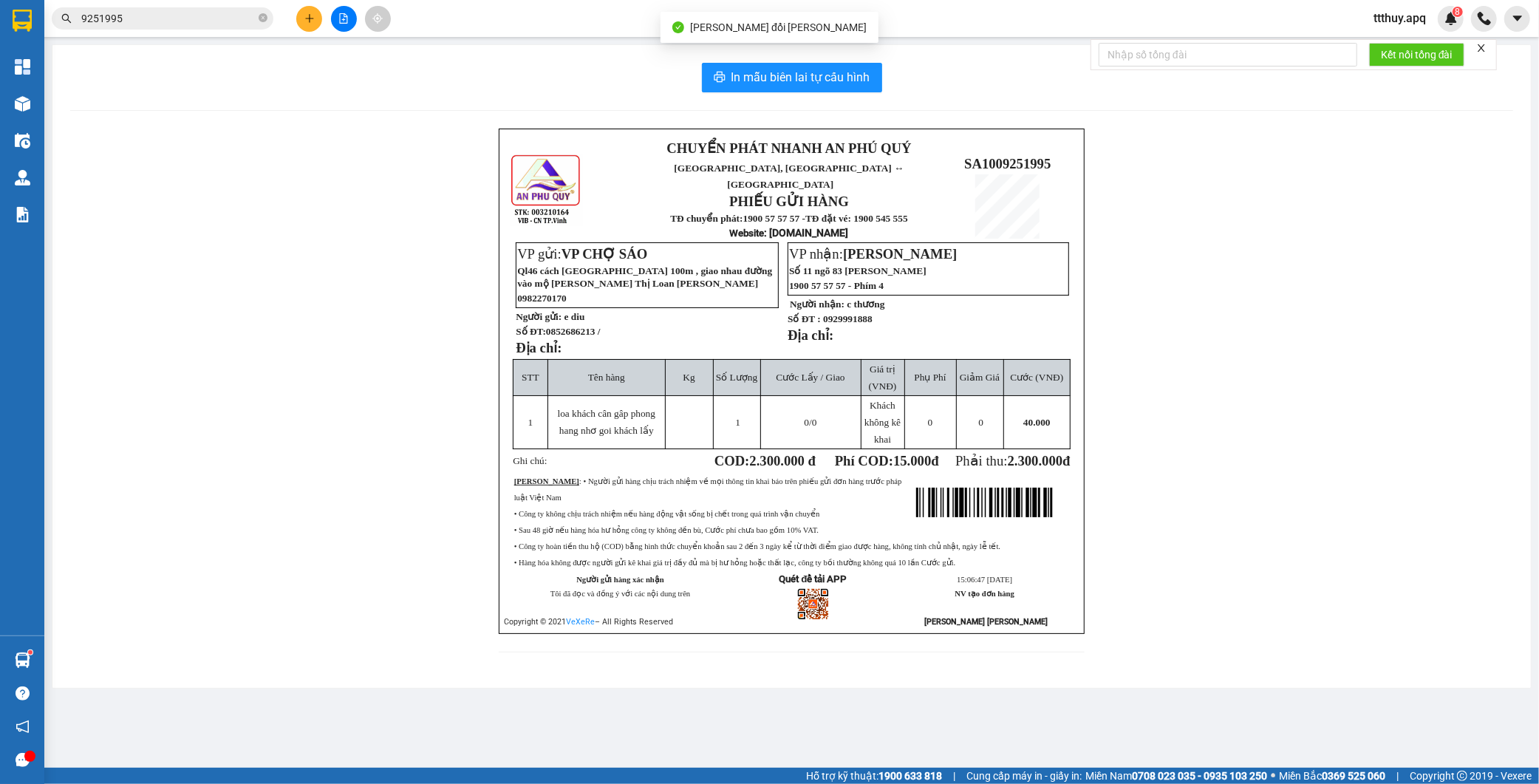
click at [575, 326] on span "0852686213 /" at bounding box center [574, 332] width 55 height 11
copy span "0852686213"
click at [137, 19] on input "9251995" at bounding box center [169, 18] width 174 height 16
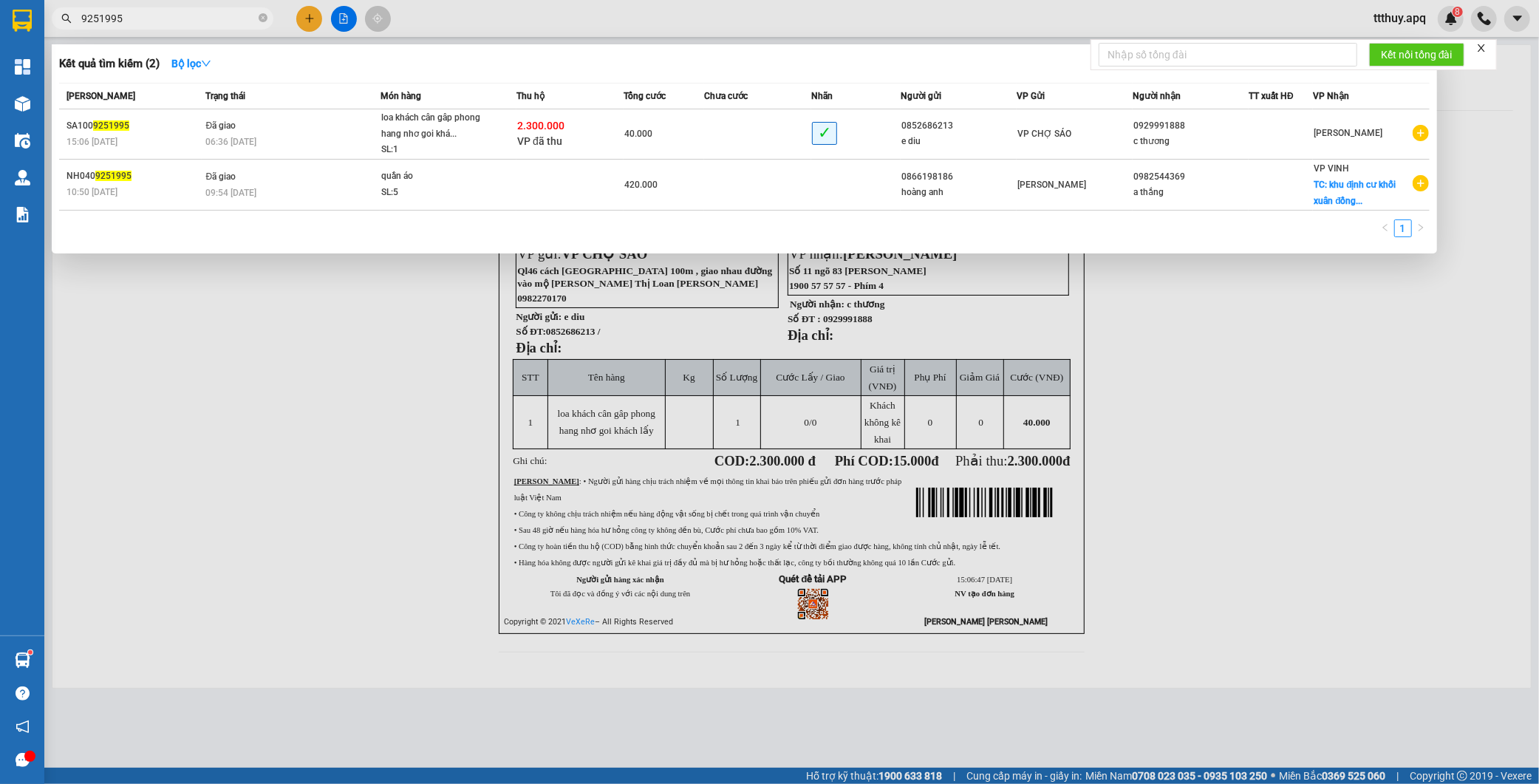
click at [137, 19] on input "9251995" at bounding box center [169, 18] width 174 height 16
paste input "0852686213"
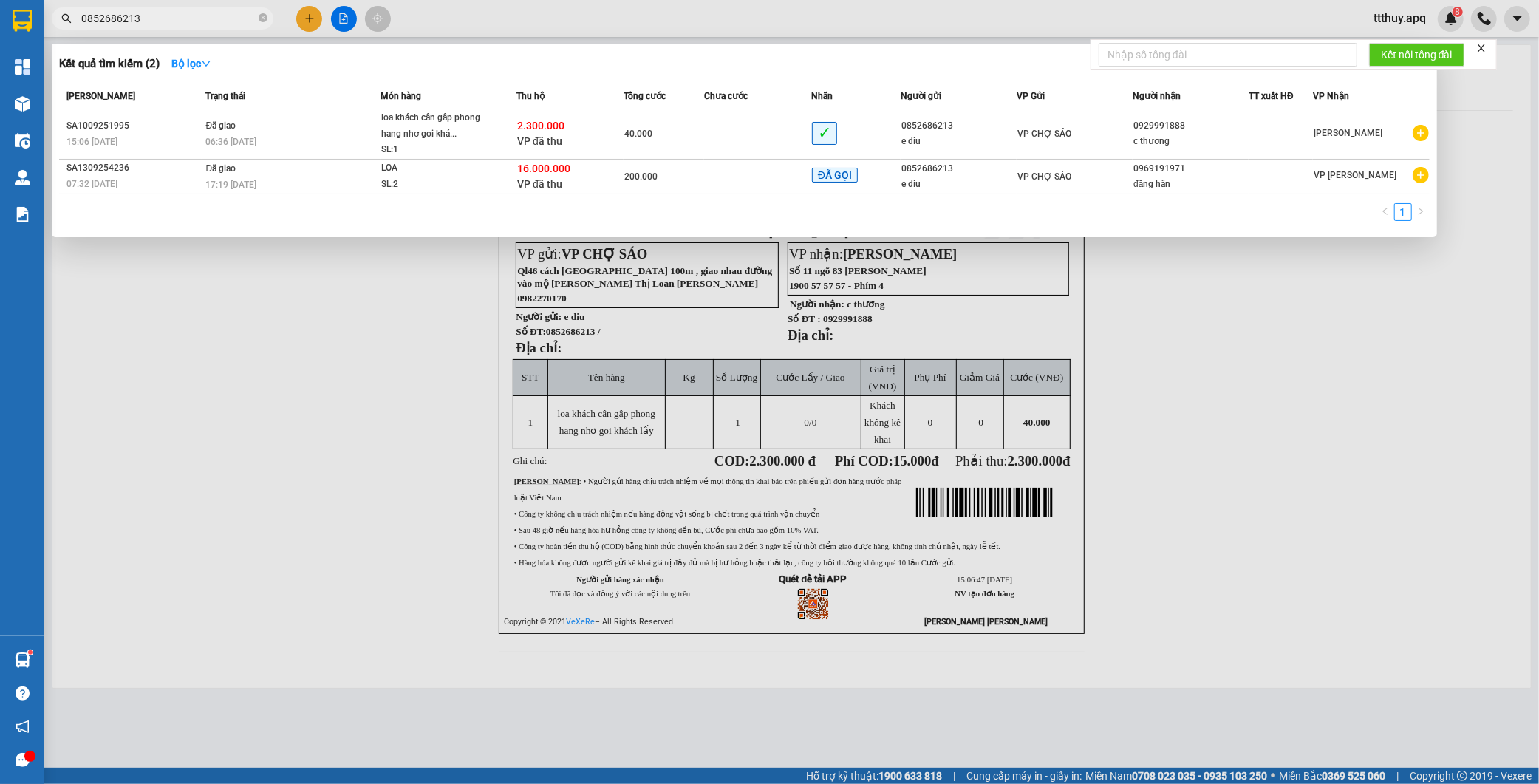
type input "0852686213"
click at [383, 356] on div at bounding box center [769, 392] width 1539 height 784
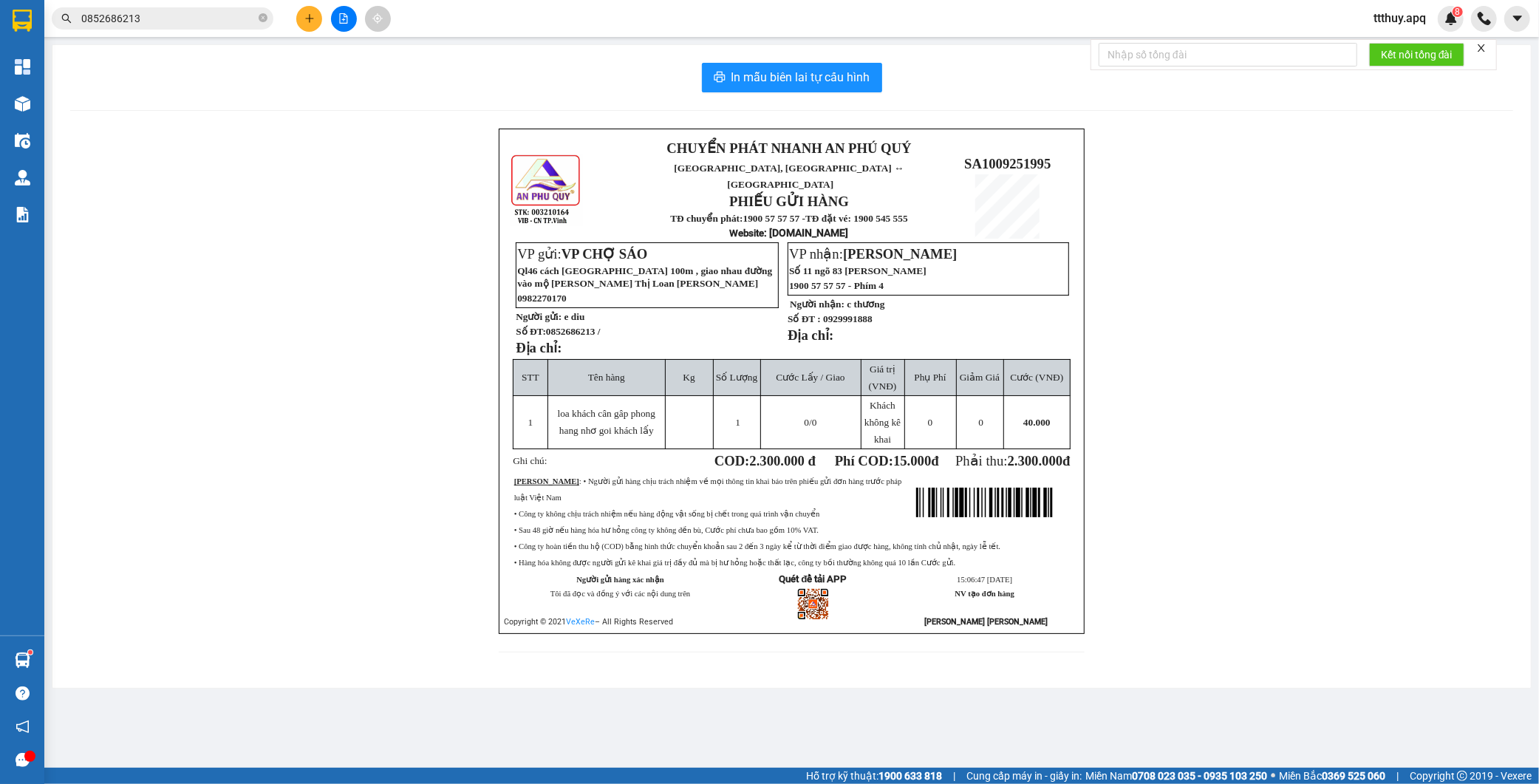
click at [192, 19] on input "0852686213" at bounding box center [169, 18] width 174 height 16
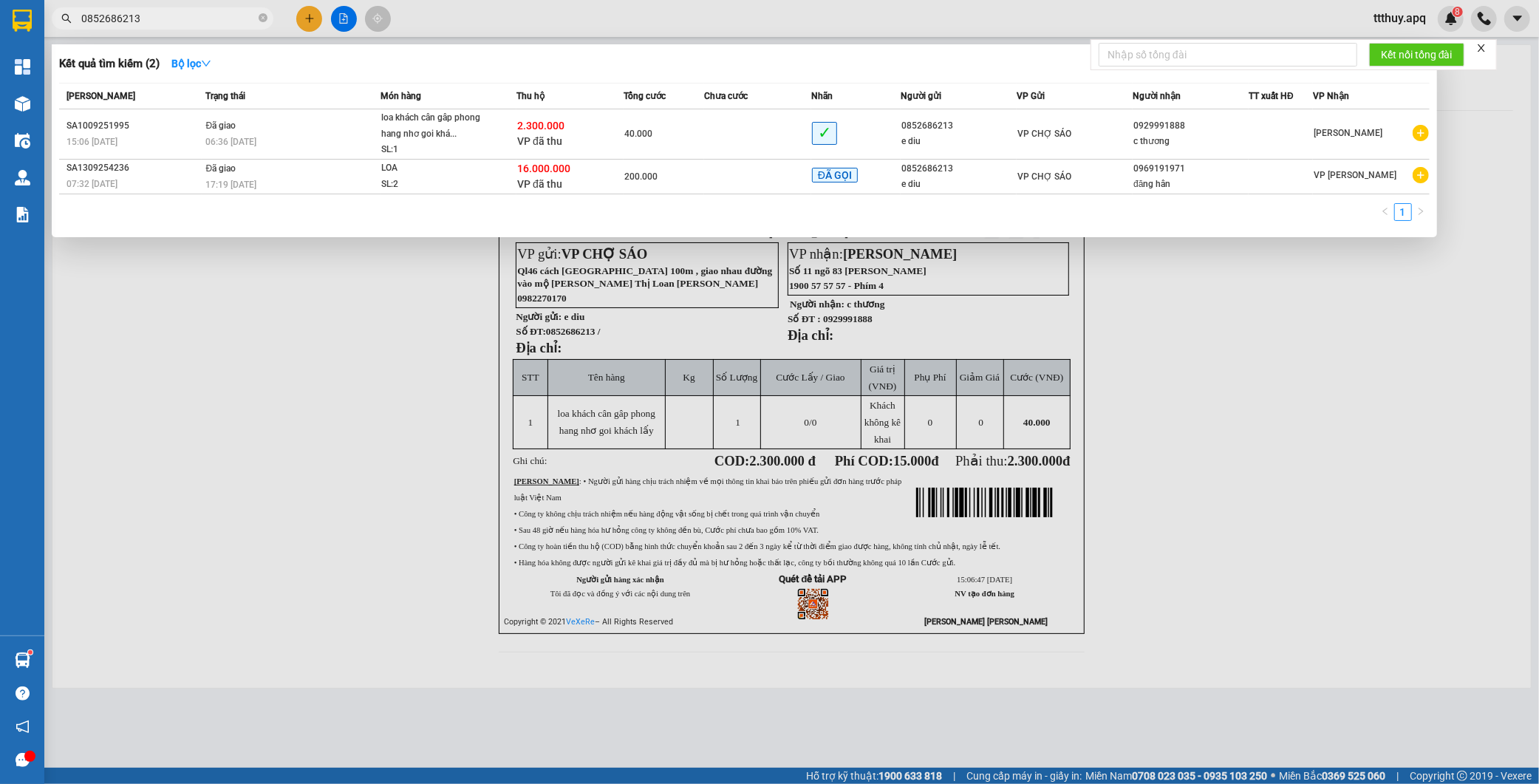
click at [192, 19] on input "0852686213" at bounding box center [169, 18] width 174 height 16
click at [352, 323] on div at bounding box center [769, 392] width 1539 height 784
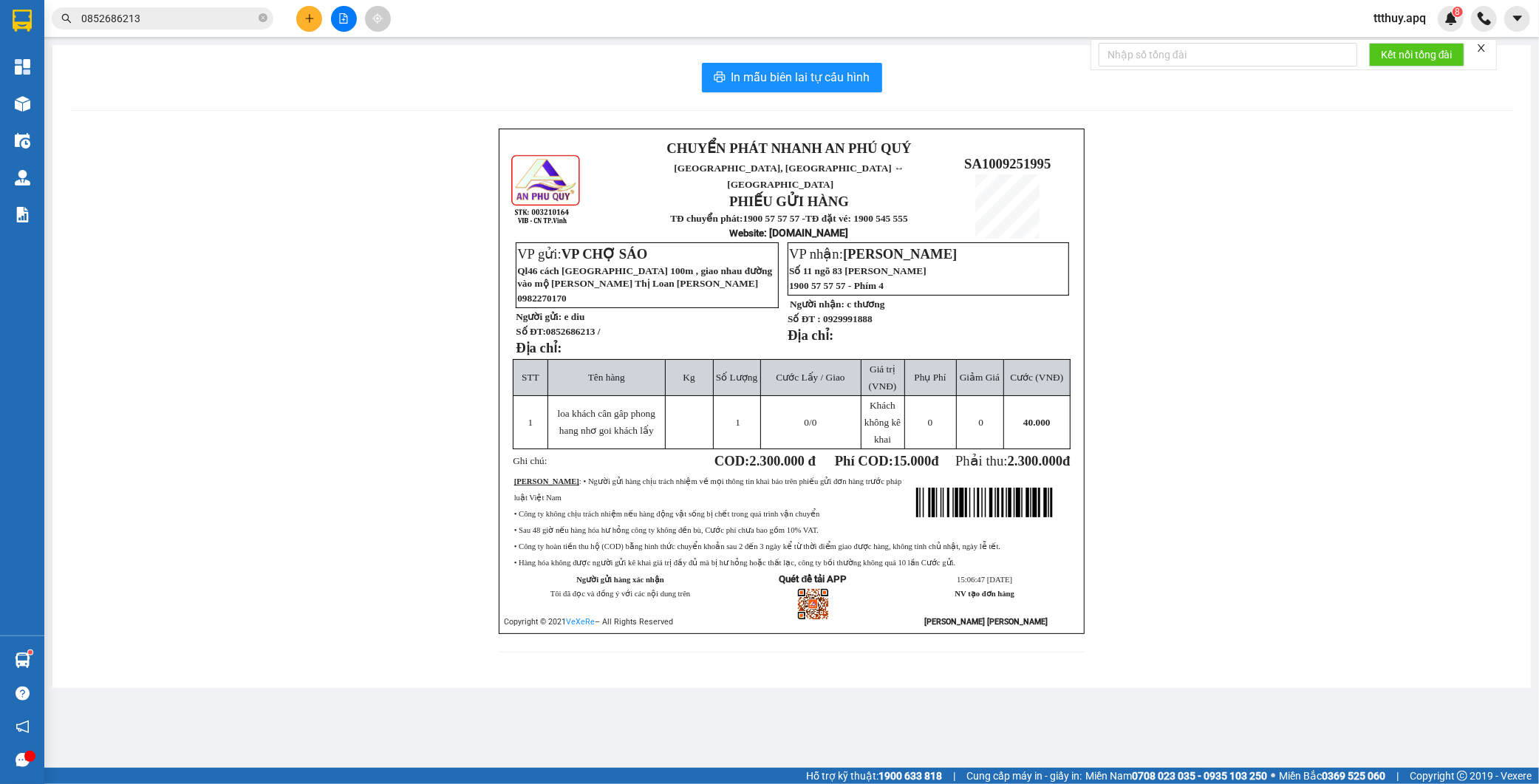
click at [189, 20] on input "0852686213" at bounding box center [169, 18] width 174 height 16
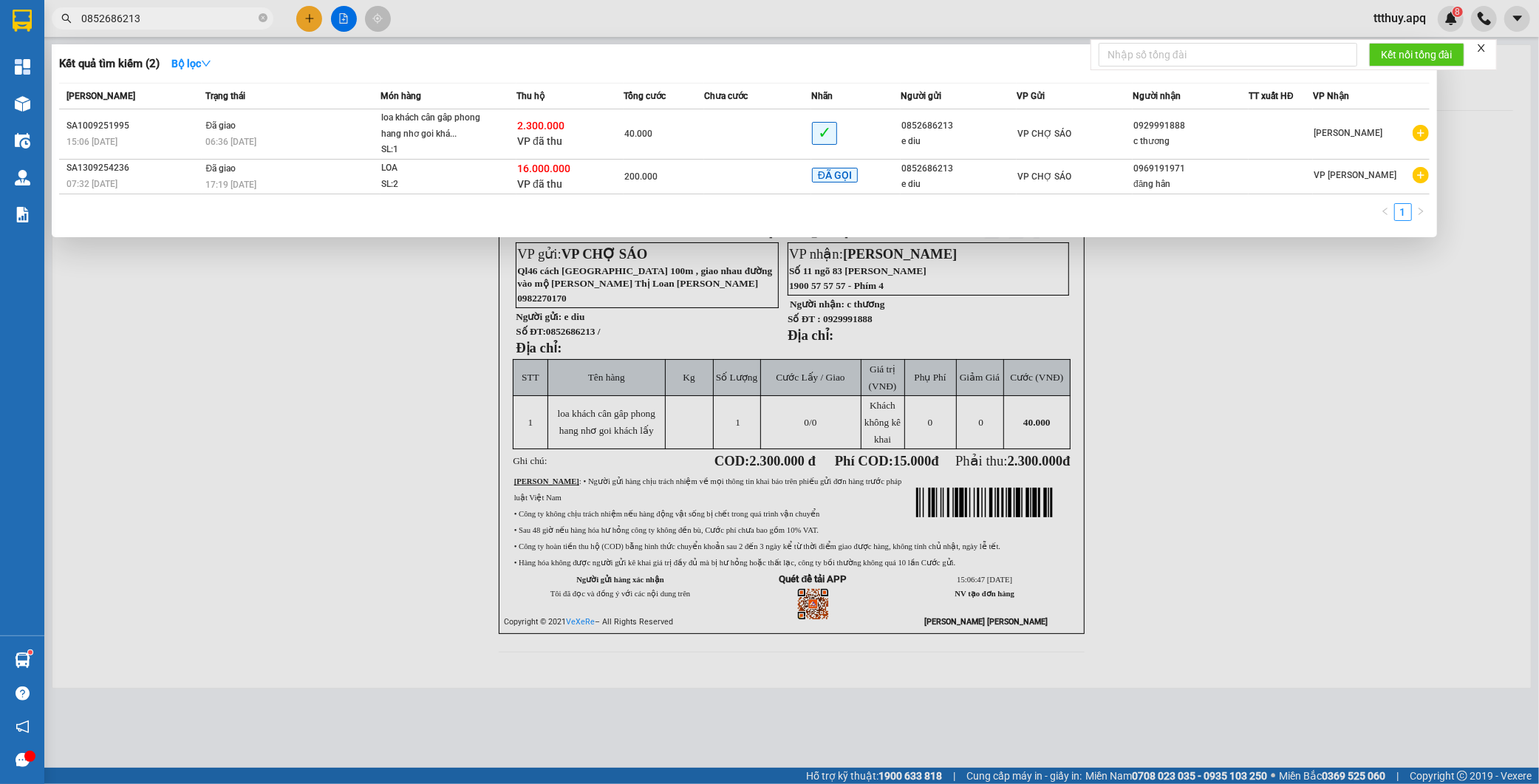
click at [189, 20] on input "0852686213" at bounding box center [169, 18] width 174 height 16
click at [1199, 521] on div at bounding box center [769, 392] width 1539 height 784
click at [188, 8] on span "0852686213" at bounding box center [163, 18] width 222 height 22
click at [188, 20] on input "0852686213" at bounding box center [169, 18] width 174 height 16
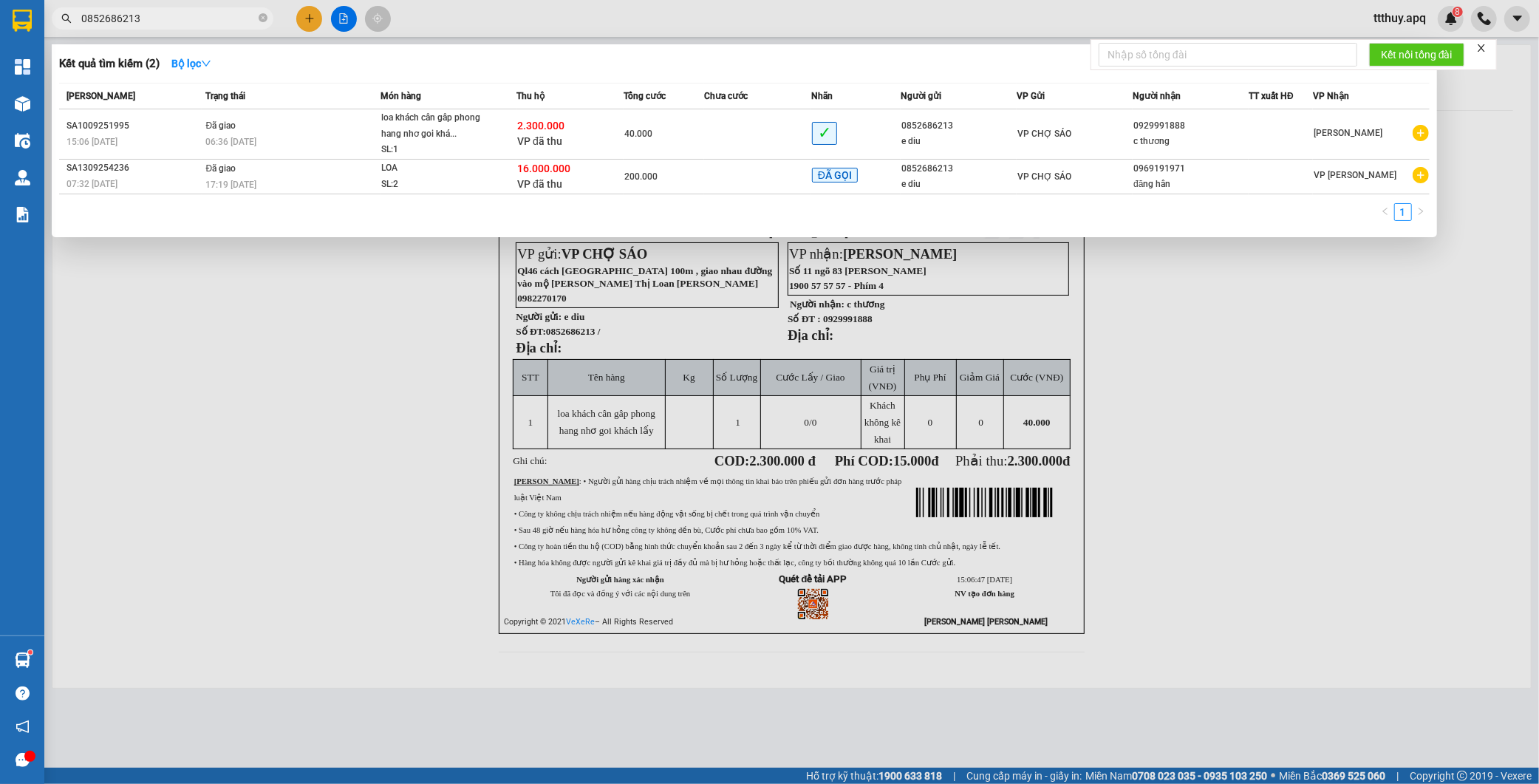
click at [188, 20] on input "0852686213" at bounding box center [169, 18] width 174 height 16
click at [201, 16] on input "0852686213" at bounding box center [169, 18] width 174 height 16
click at [200, 13] on input "0852686213" at bounding box center [169, 18] width 174 height 16
click at [200, 12] on input "0852686213" at bounding box center [169, 18] width 174 height 16
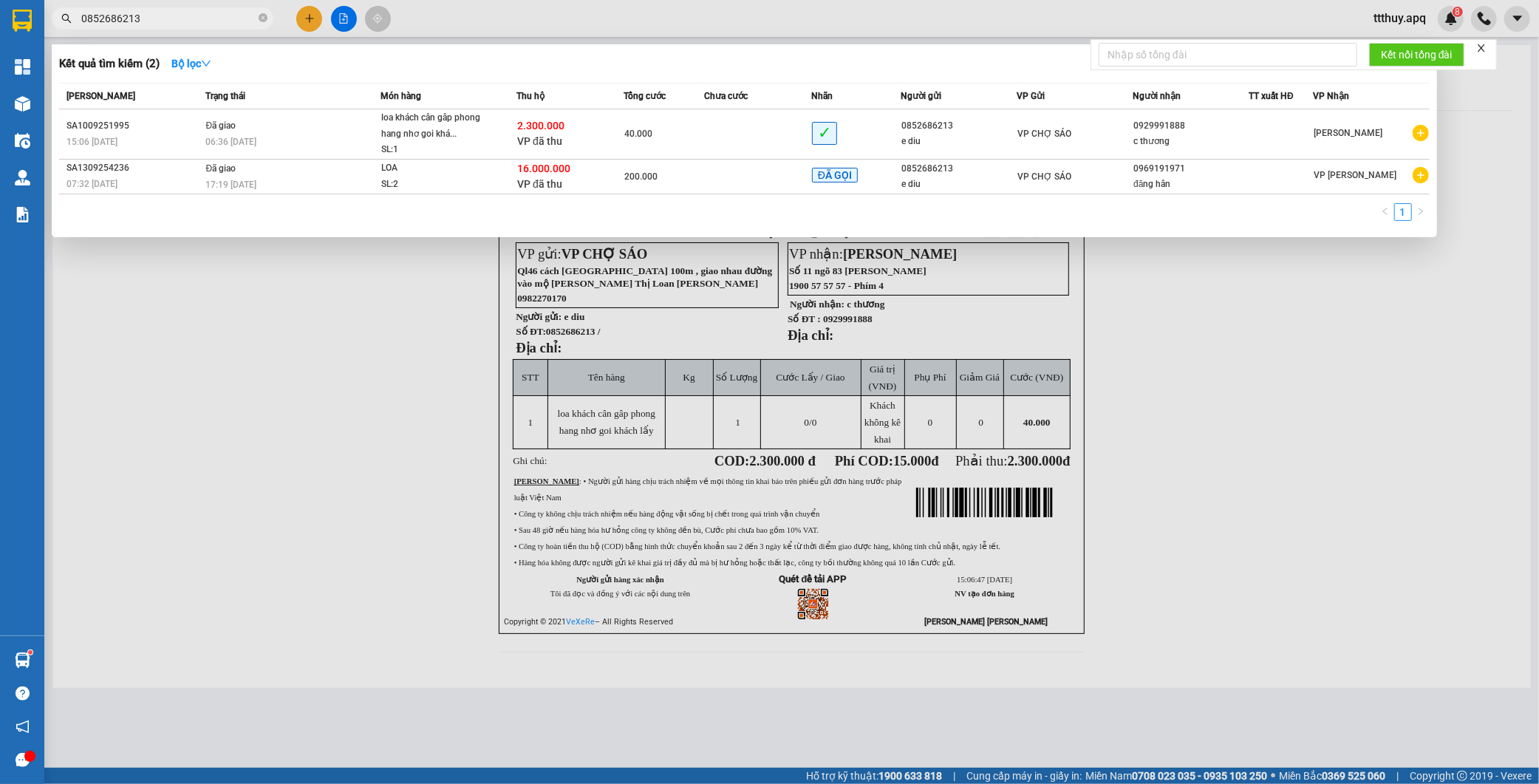
click at [190, 22] on input "0852686213" at bounding box center [169, 18] width 174 height 16
click at [264, 16] on icon "close-circle" at bounding box center [263, 17] width 9 height 9
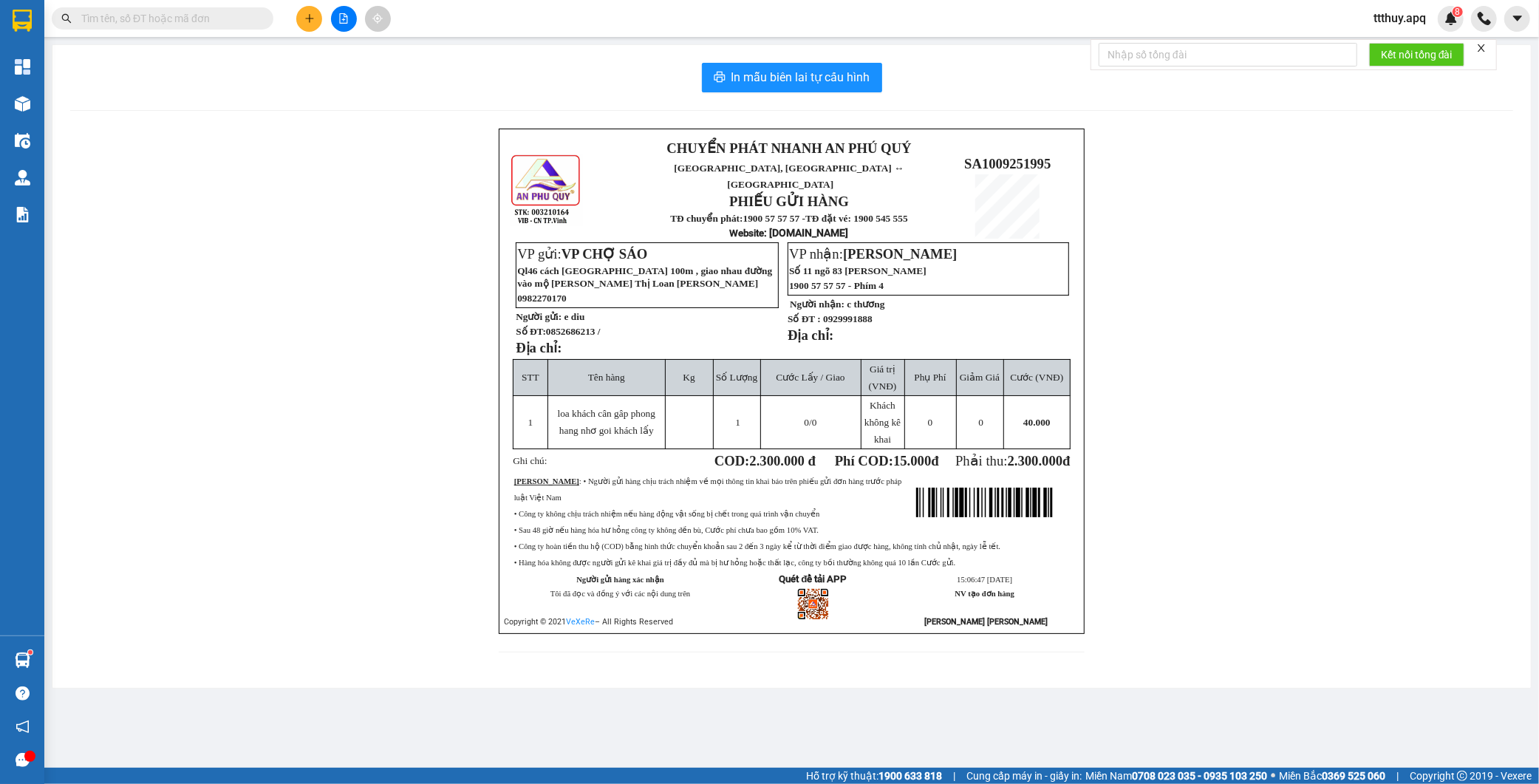
click at [223, 18] on input "text" at bounding box center [169, 18] width 174 height 16
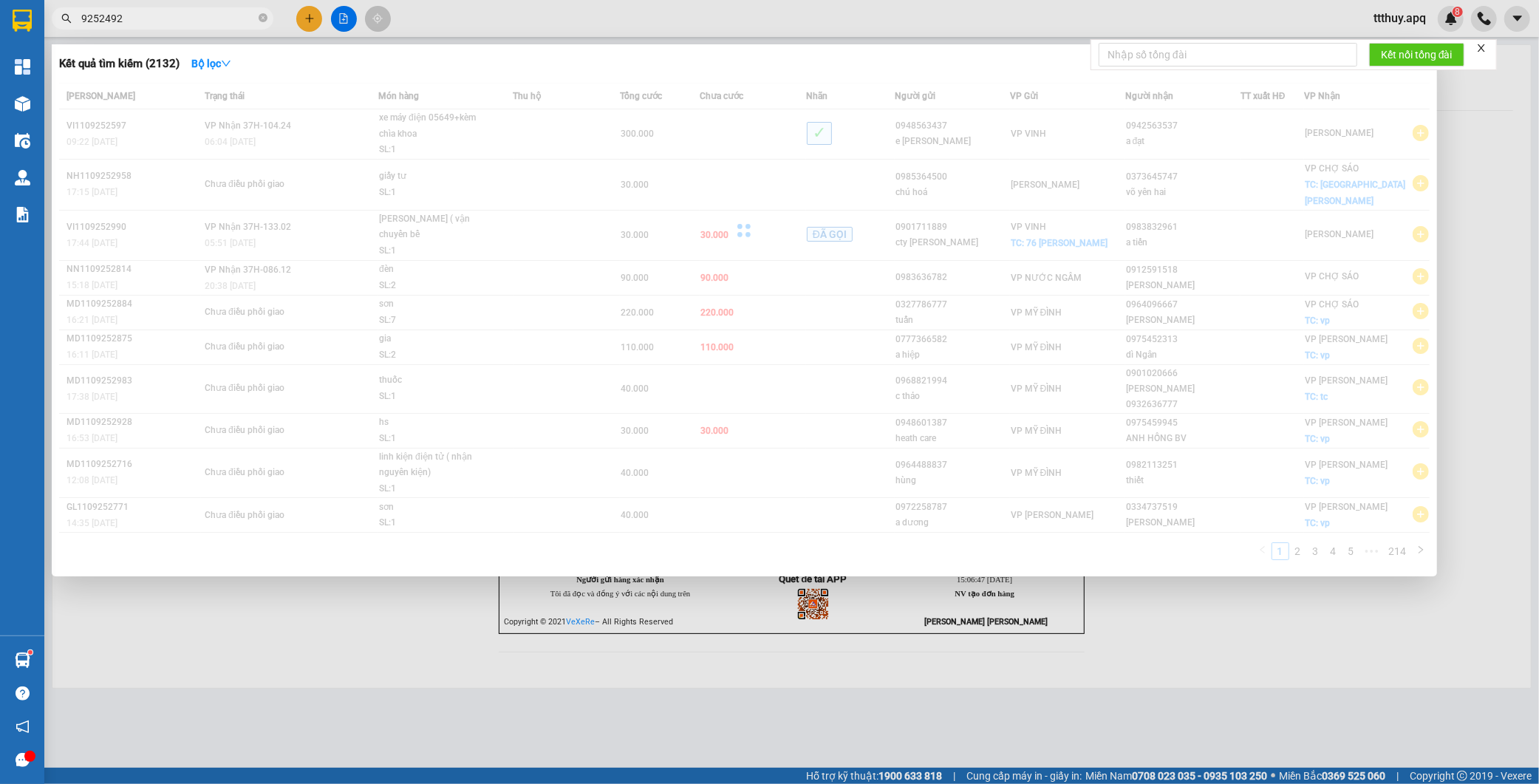
type input "9252492"
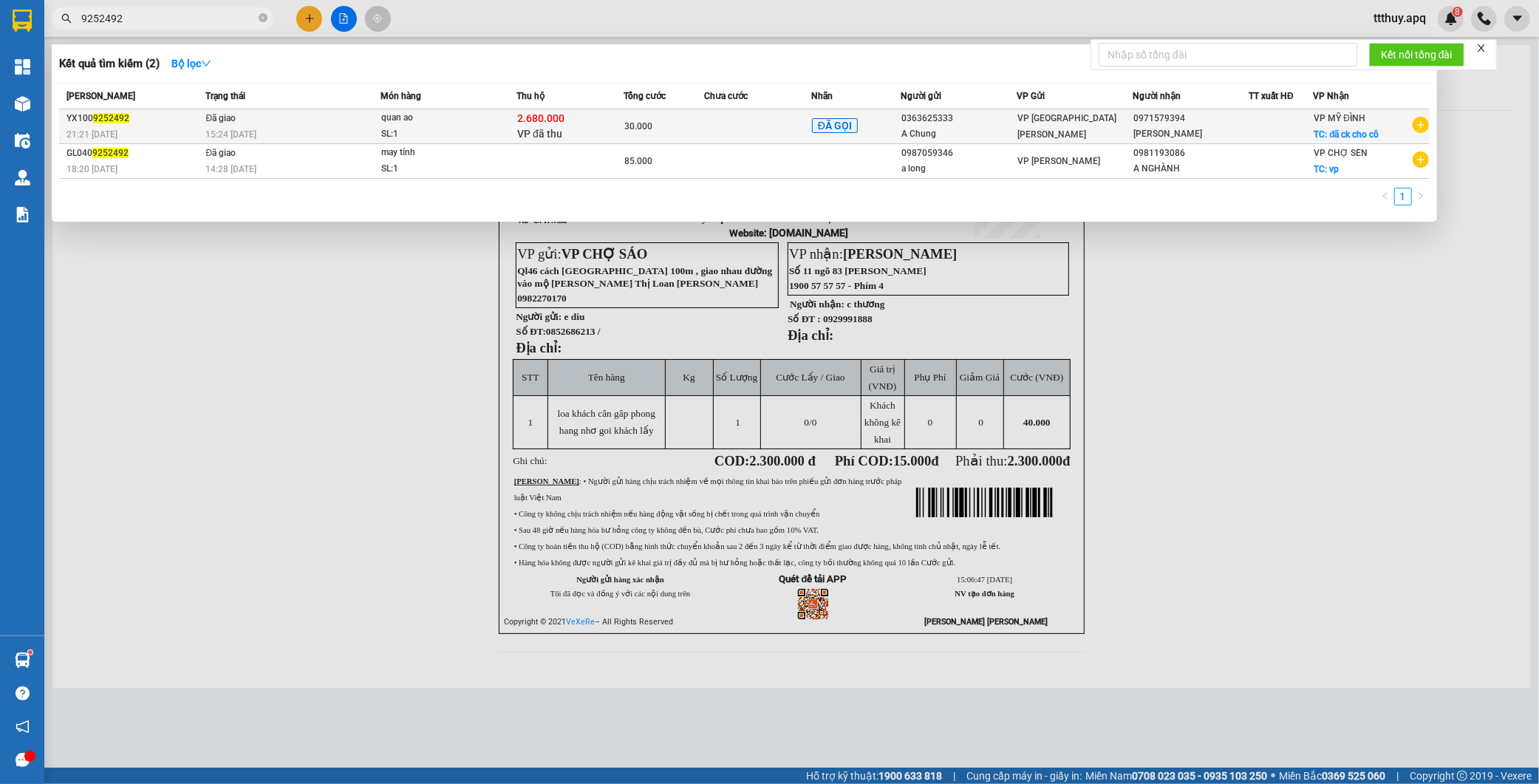
click at [501, 117] on span "quan ao SL: 1" at bounding box center [449, 126] width 135 height 32
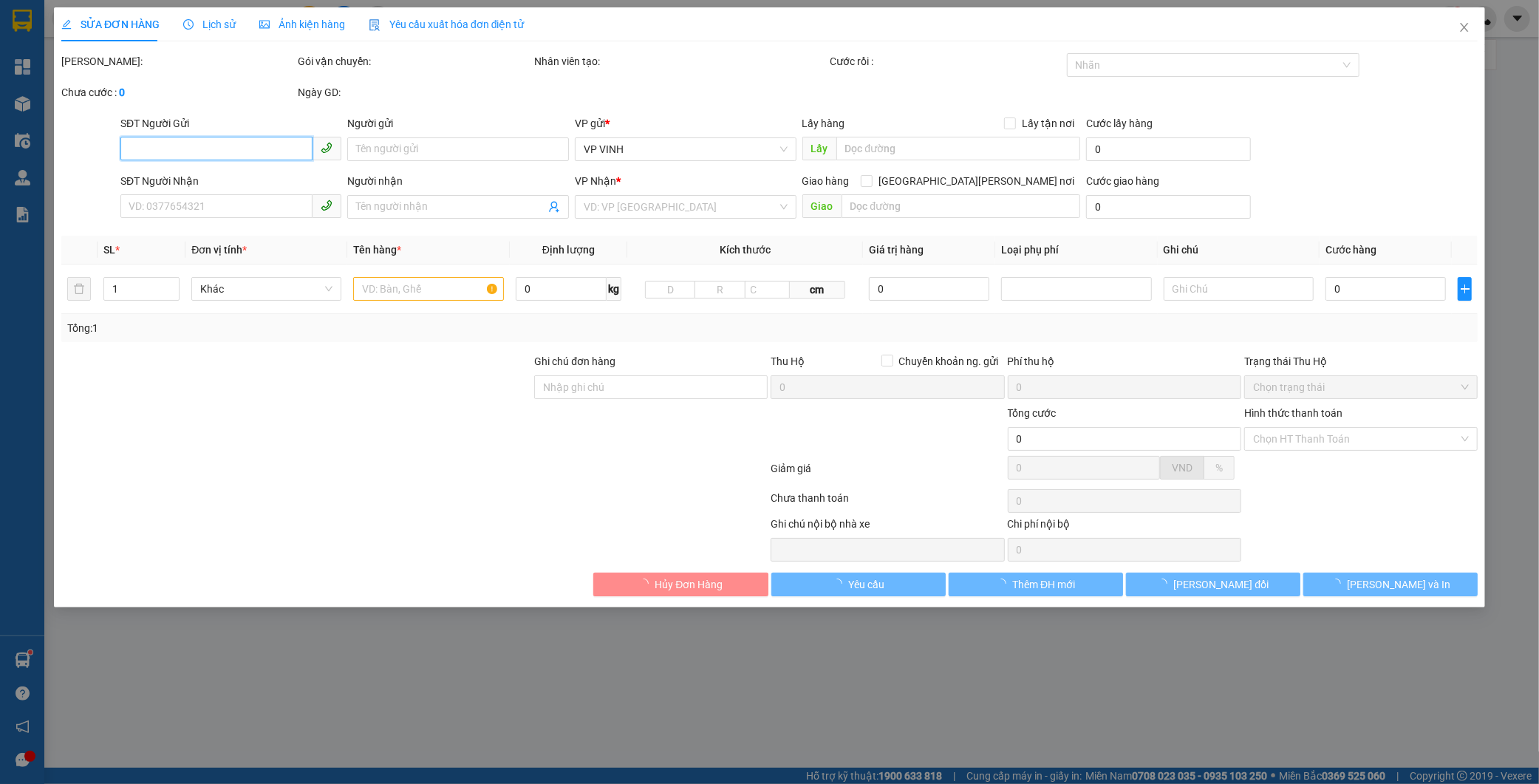
type input "0363625333"
type input "A Chung"
type input "0971579394"
type input "[PERSON_NAME]"
checkbox input "true"
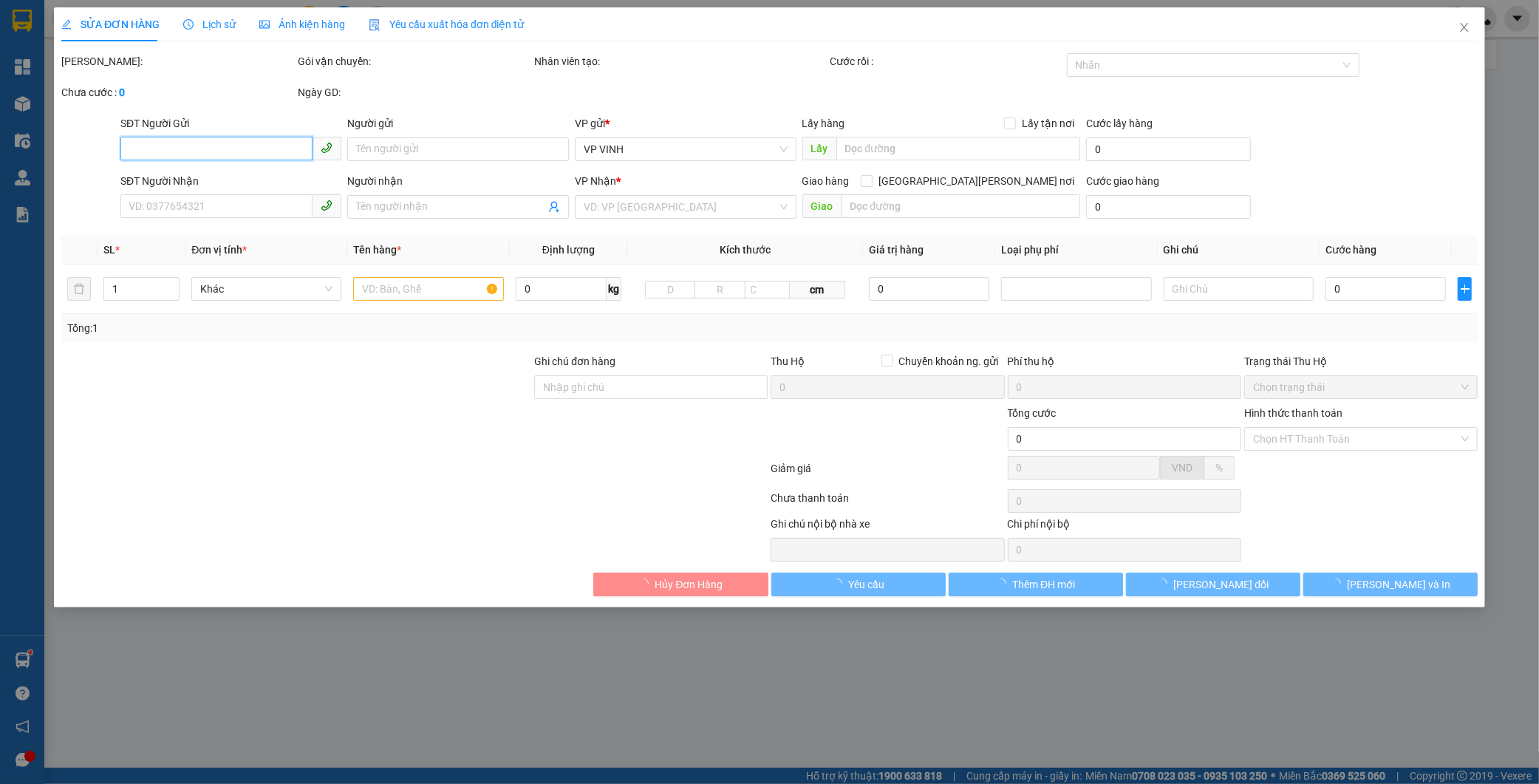
type input "đã [PERSON_NAME] cô"
checkbox input "true"
type input "2.680.000"
type input "15.000"
type input "30.000"
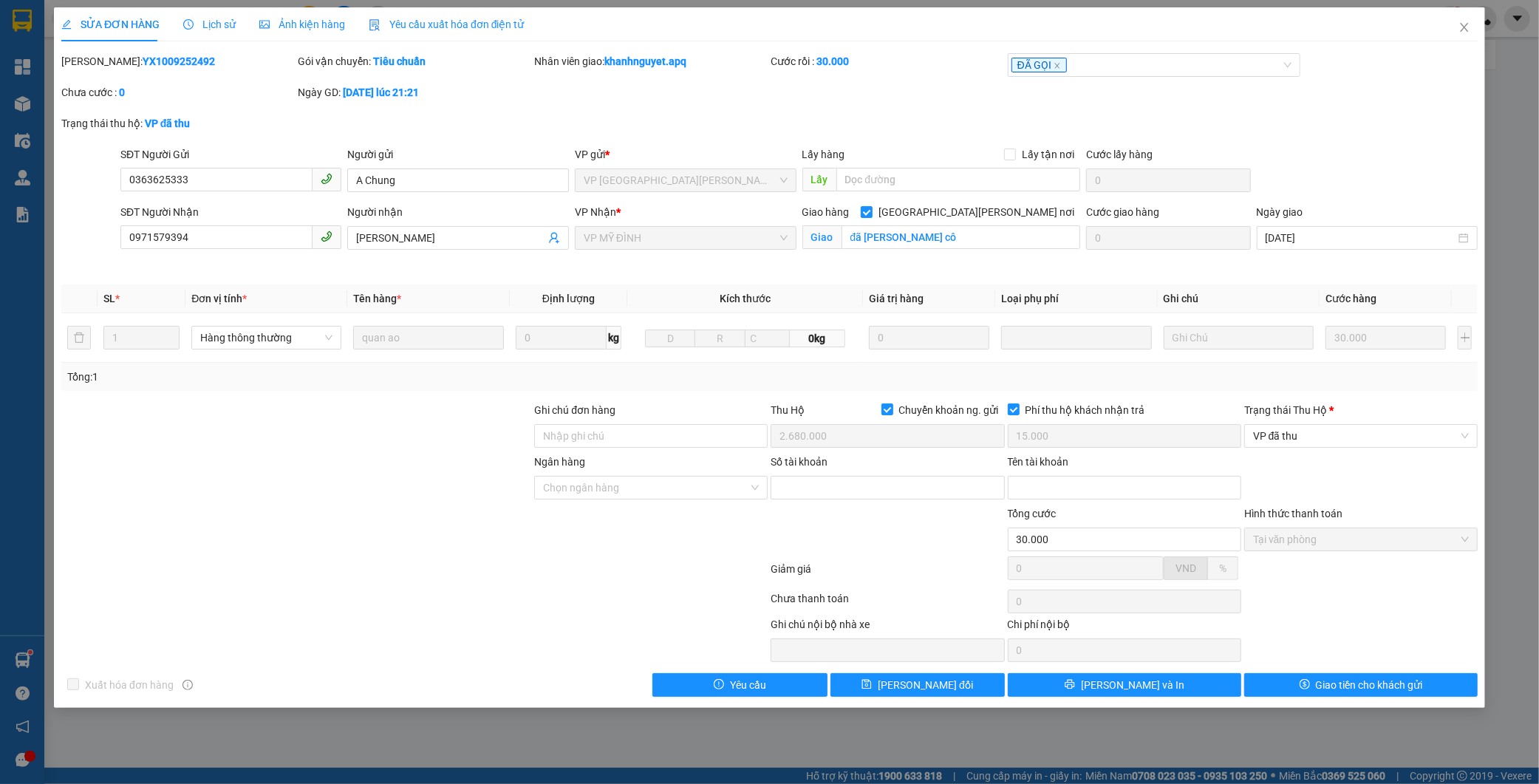
click at [218, 25] on span "Lịch sử" at bounding box center [209, 24] width 52 height 11
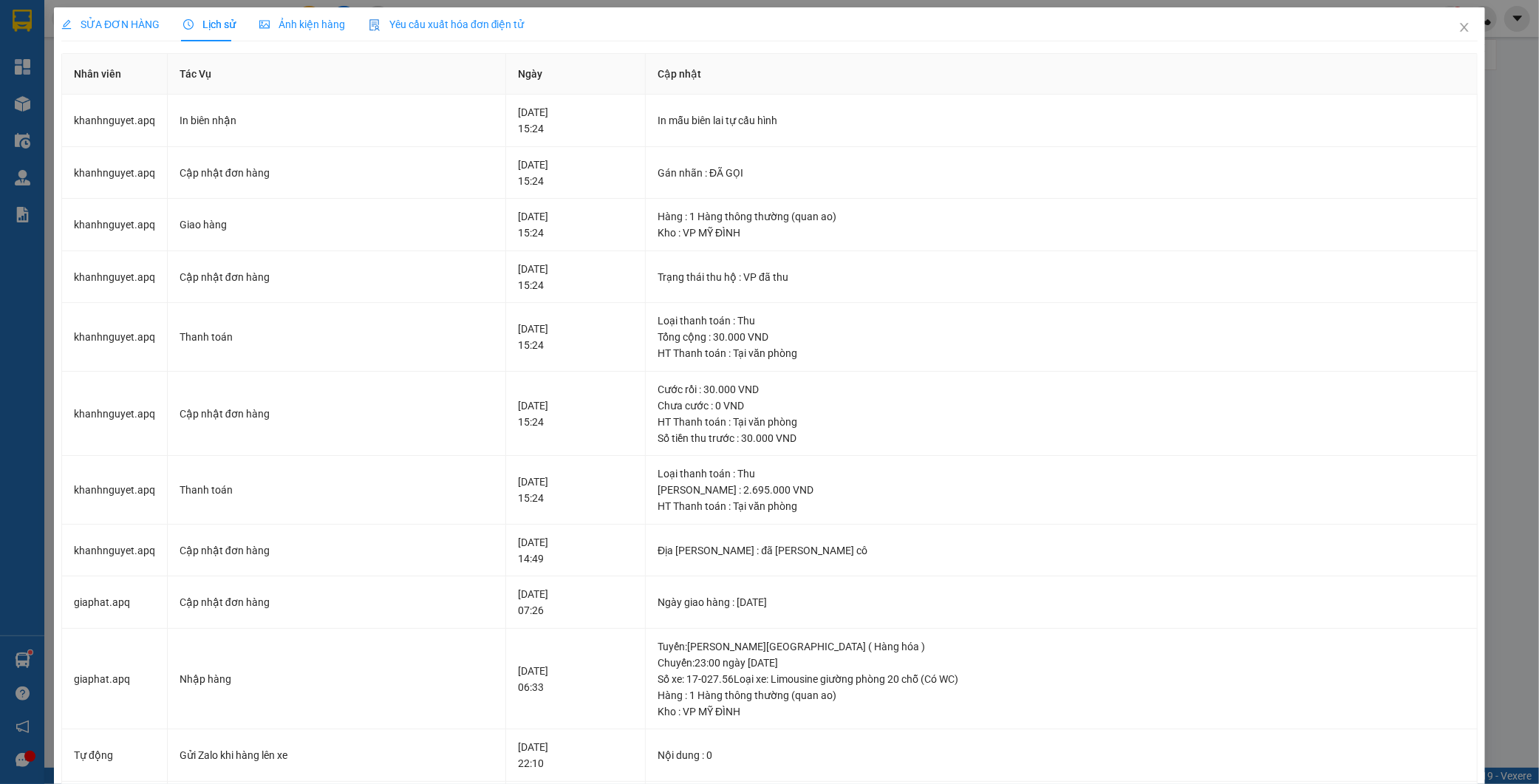
click at [126, 13] on div "SỬA ĐƠN HÀNG" at bounding box center [111, 25] width 99 height 34
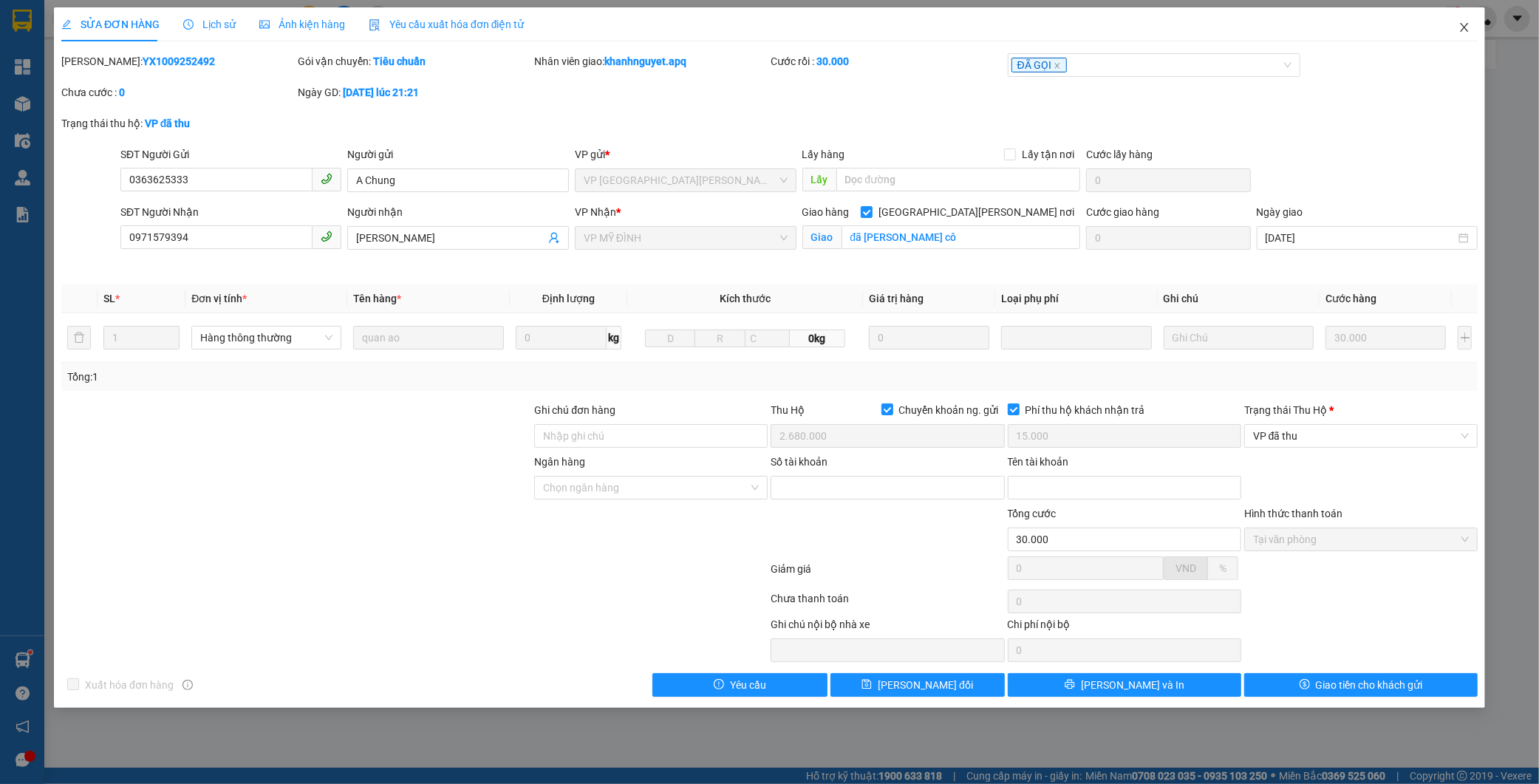
click at [1465, 26] on icon "close" at bounding box center [1464, 27] width 11 height 11
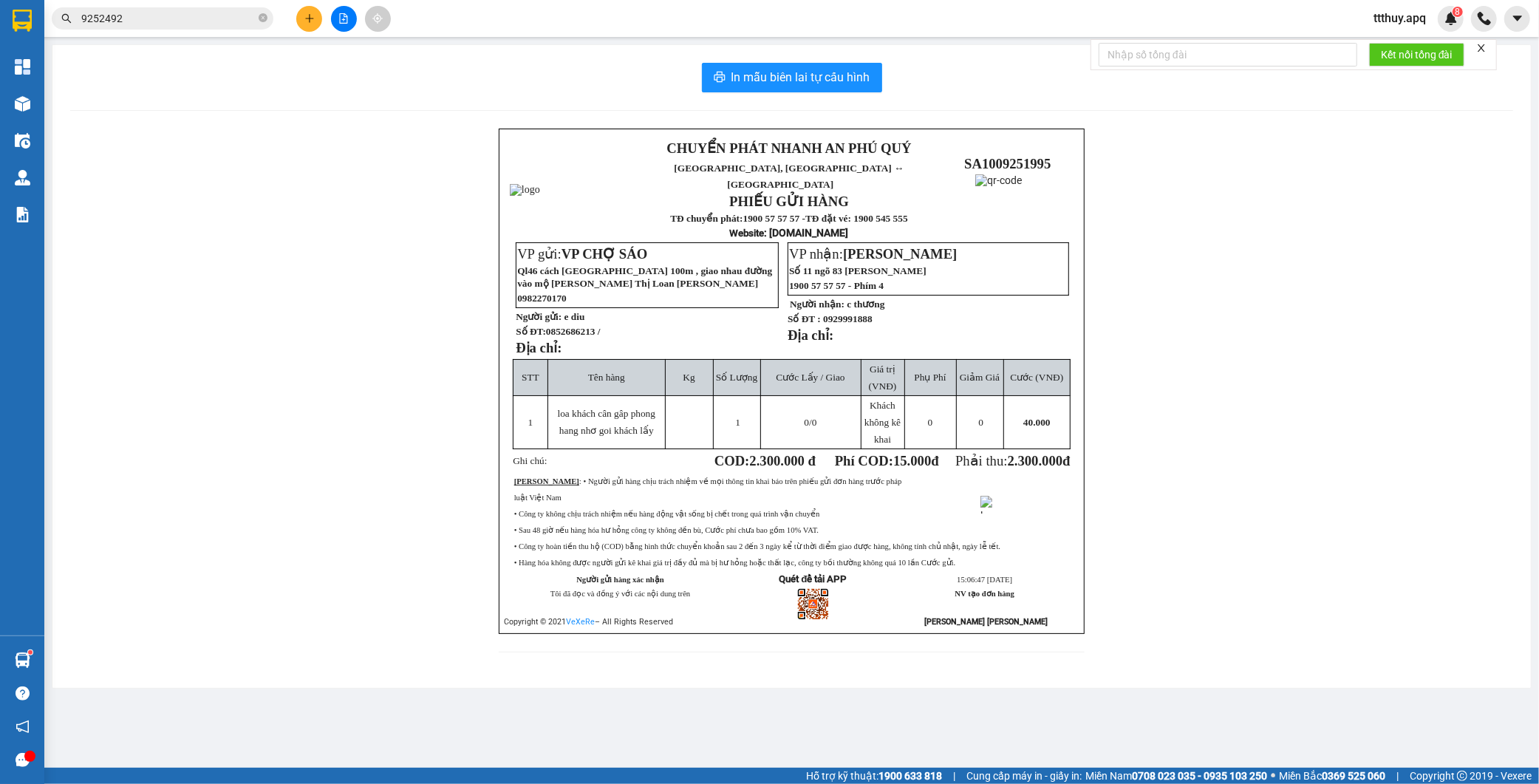
click at [175, 24] on input "9252492" at bounding box center [169, 18] width 174 height 16
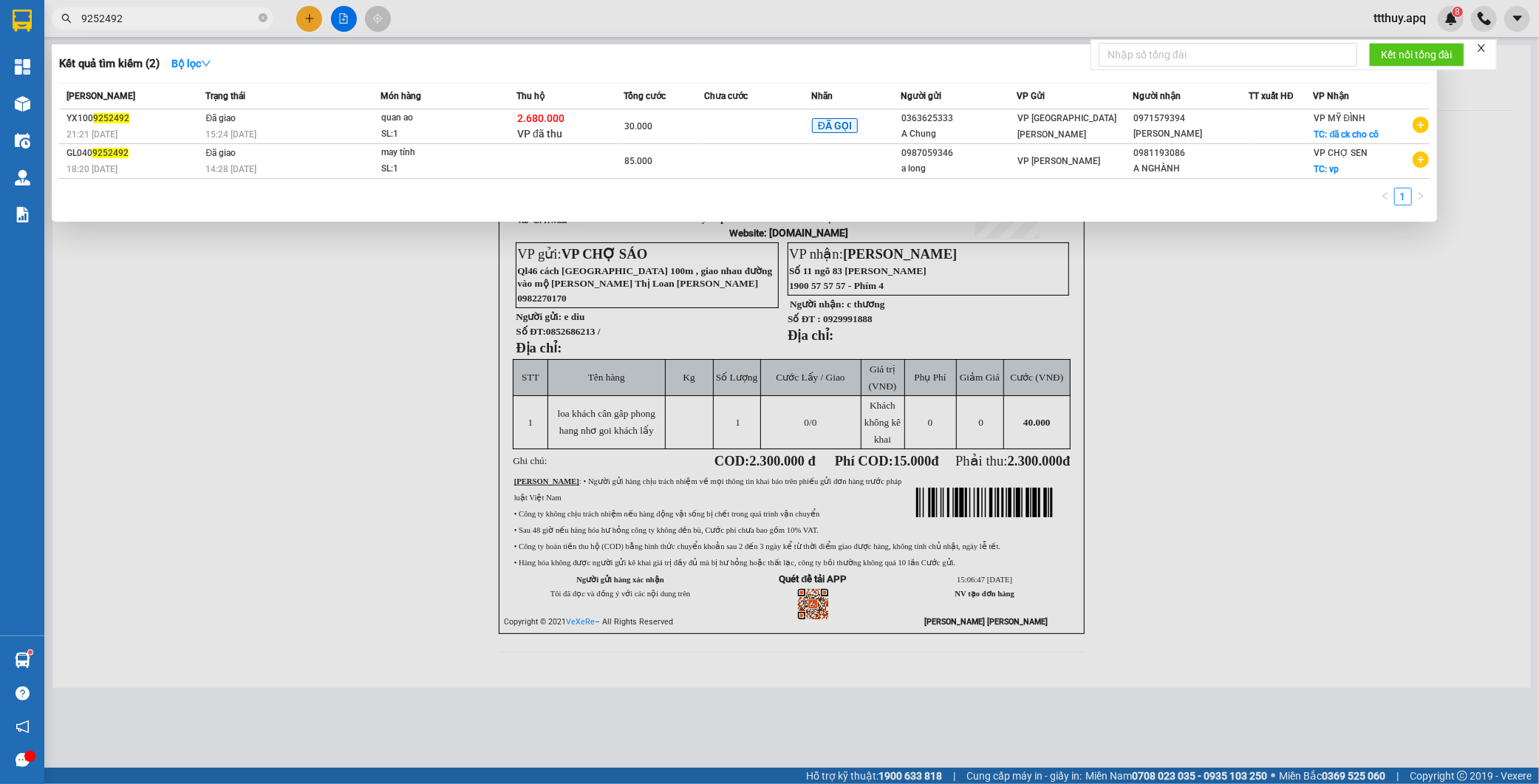
click at [1198, 481] on div at bounding box center [769, 392] width 1539 height 784
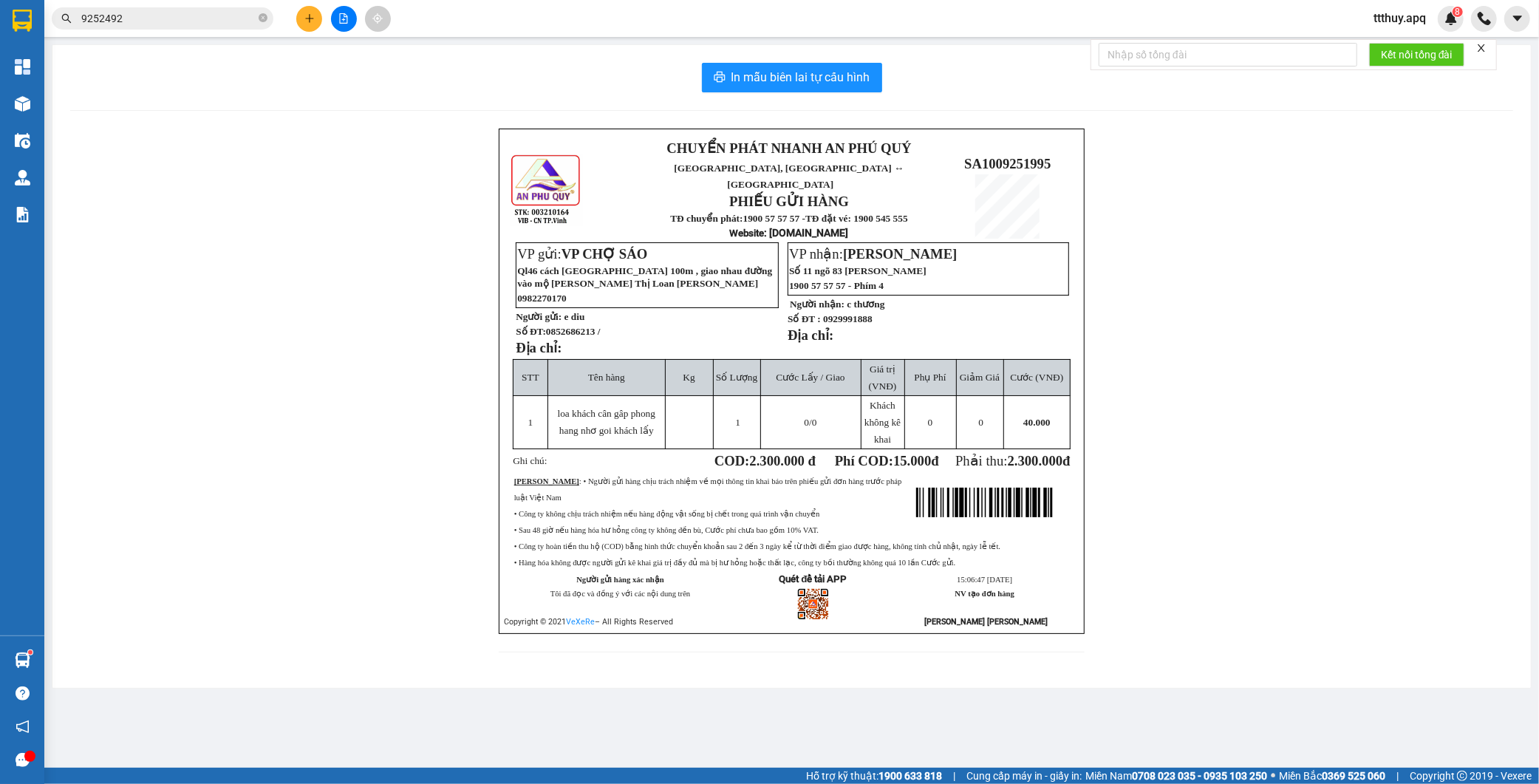
click at [1181, 470] on div "CHUYỂN PHÁT NHANH AN PHÚ [PERSON_NAME] AN, [PERSON_NAME] ↔ [GEOGRAPHIC_DATA] PH…" at bounding box center [792, 399] width 1443 height 541
click at [152, 20] on input "9252492" at bounding box center [169, 18] width 174 height 16
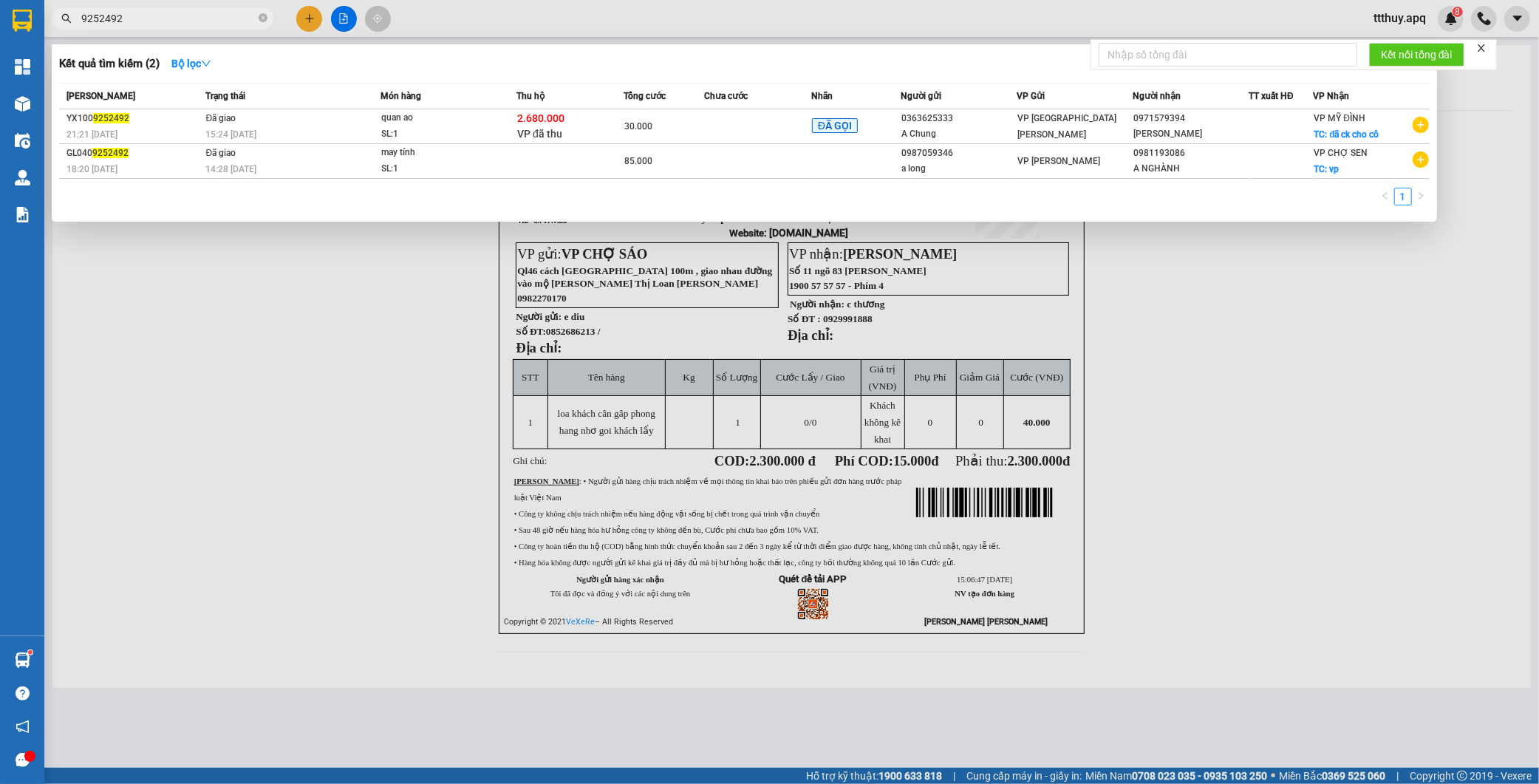
click at [152, 20] on input "9252492" at bounding box center [169, 18] width 174 height 16
